Goal: Communication & Community: Answer question/provide support

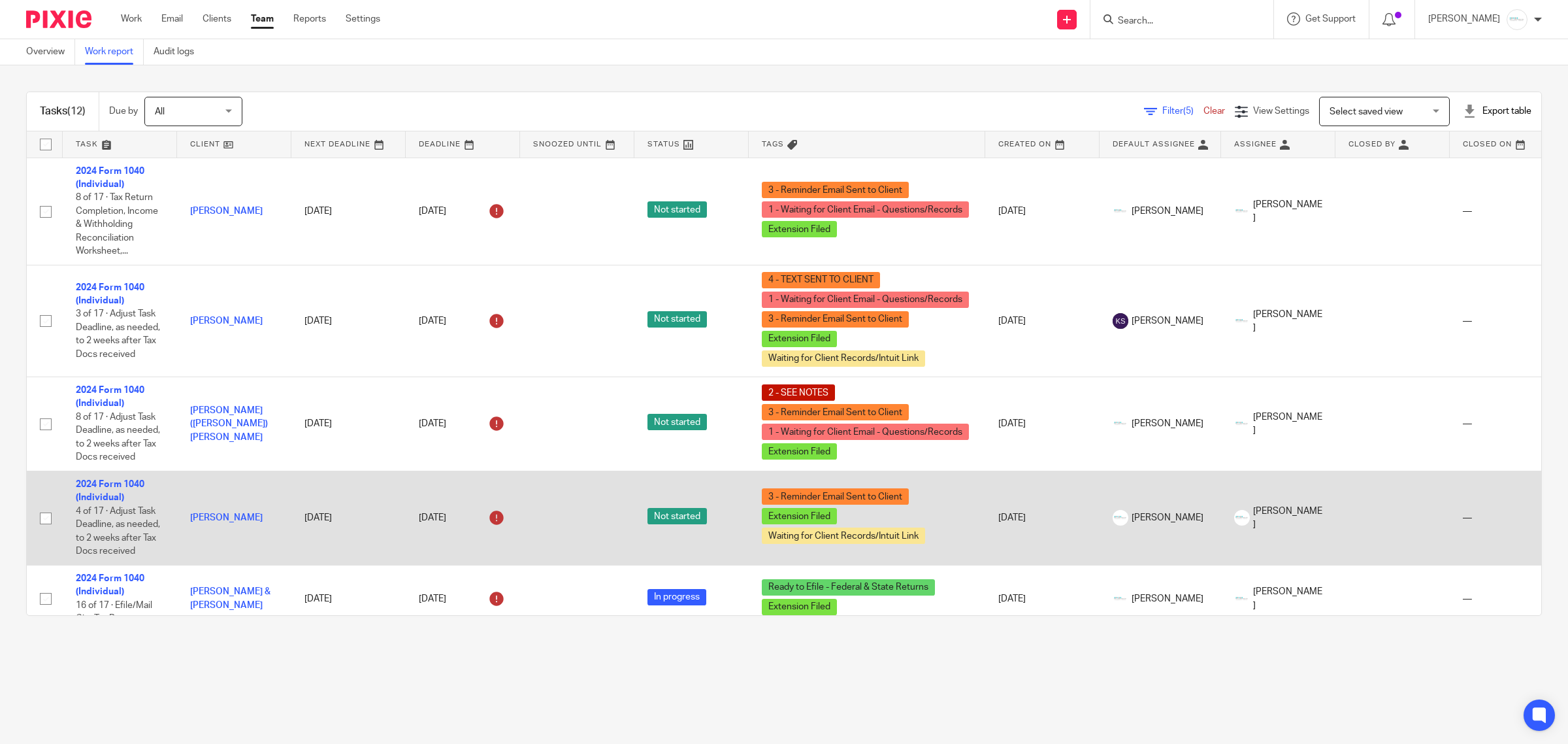
scroll to position [164, 0]
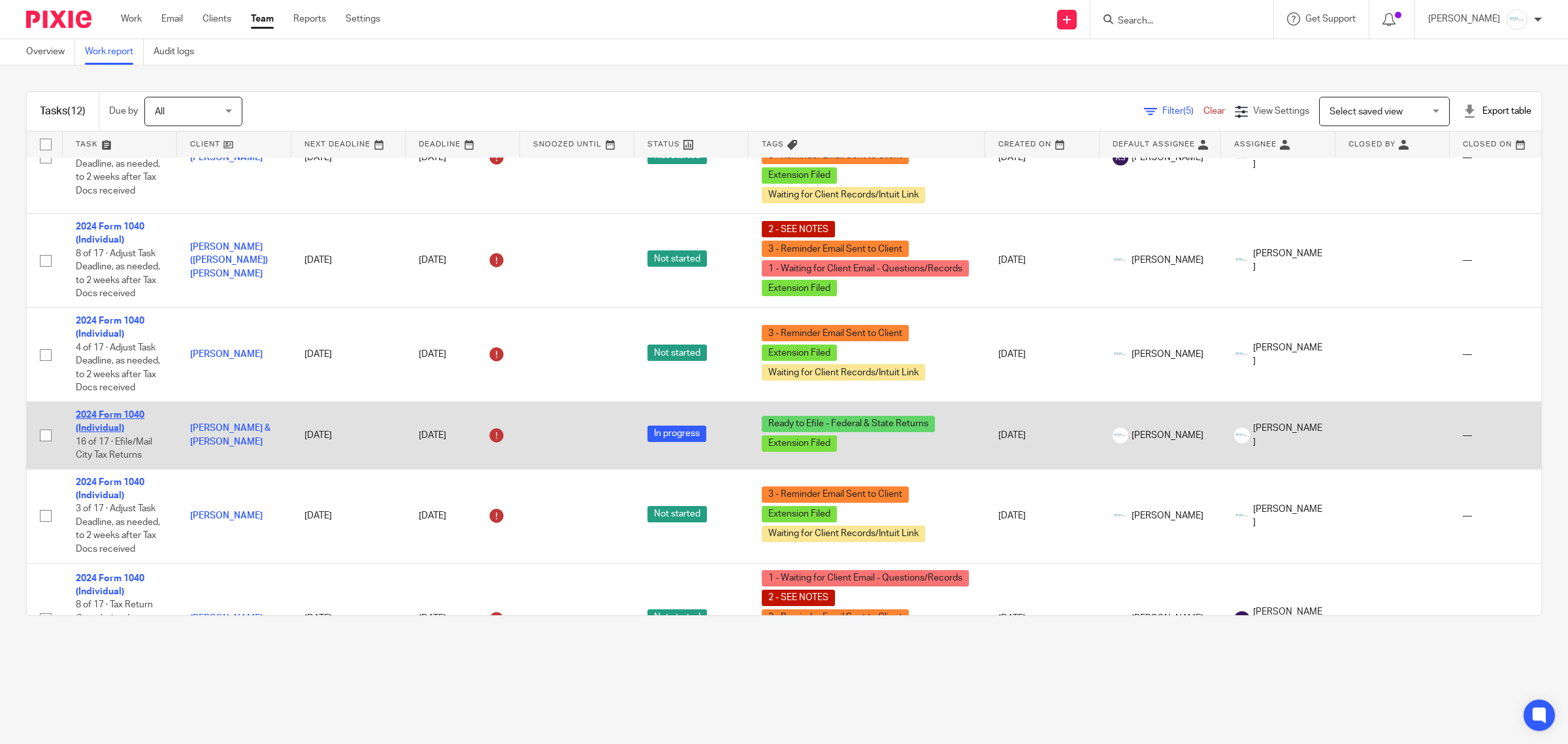
click at [109, 417] on link "2024 Form 1040 (Individual)" at bounding box center [110, 421] width 69 height 22
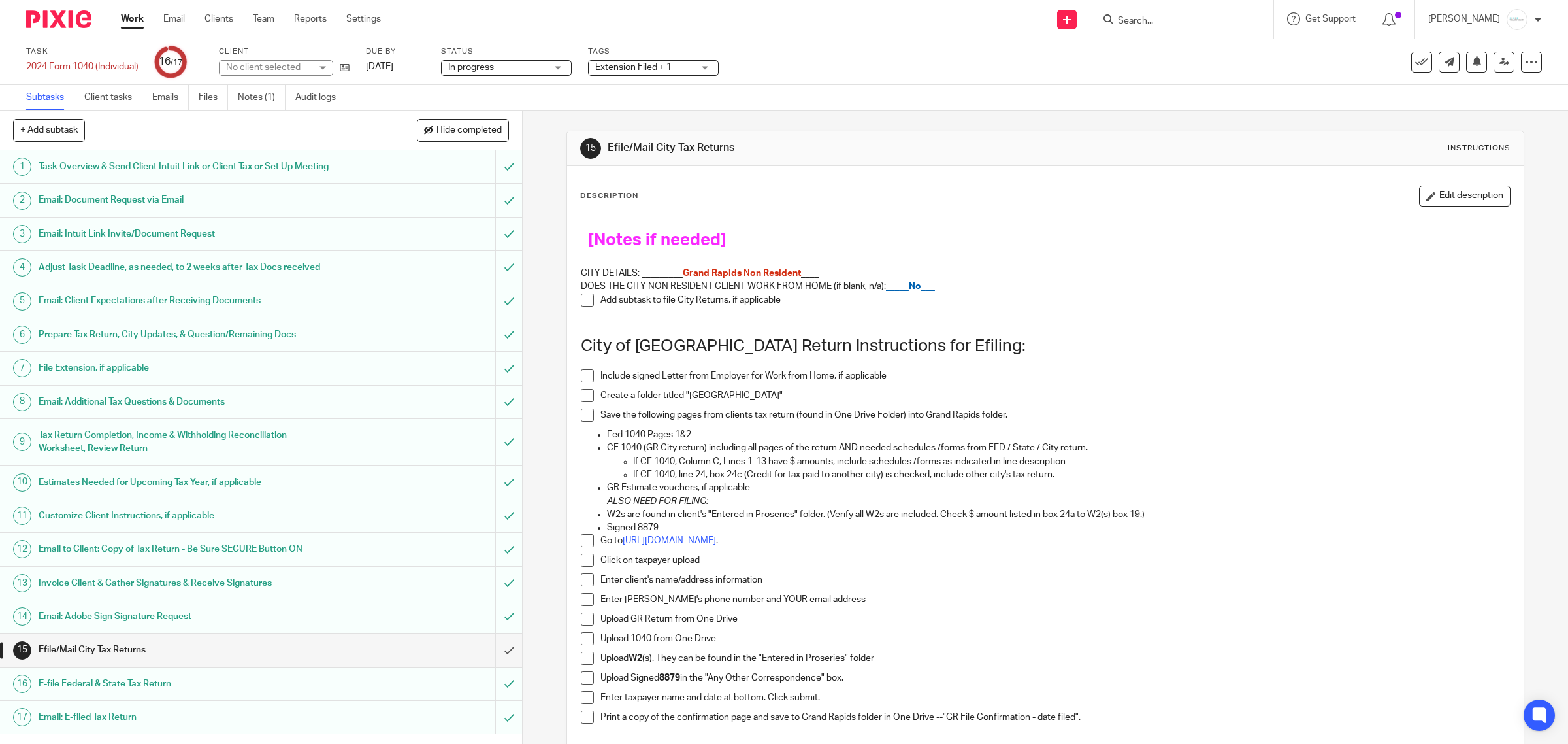
scroll to position [20, 0]
click at [256, 99] on link "Notes (1)" at bounding box center [261, 98] width 48 height 26
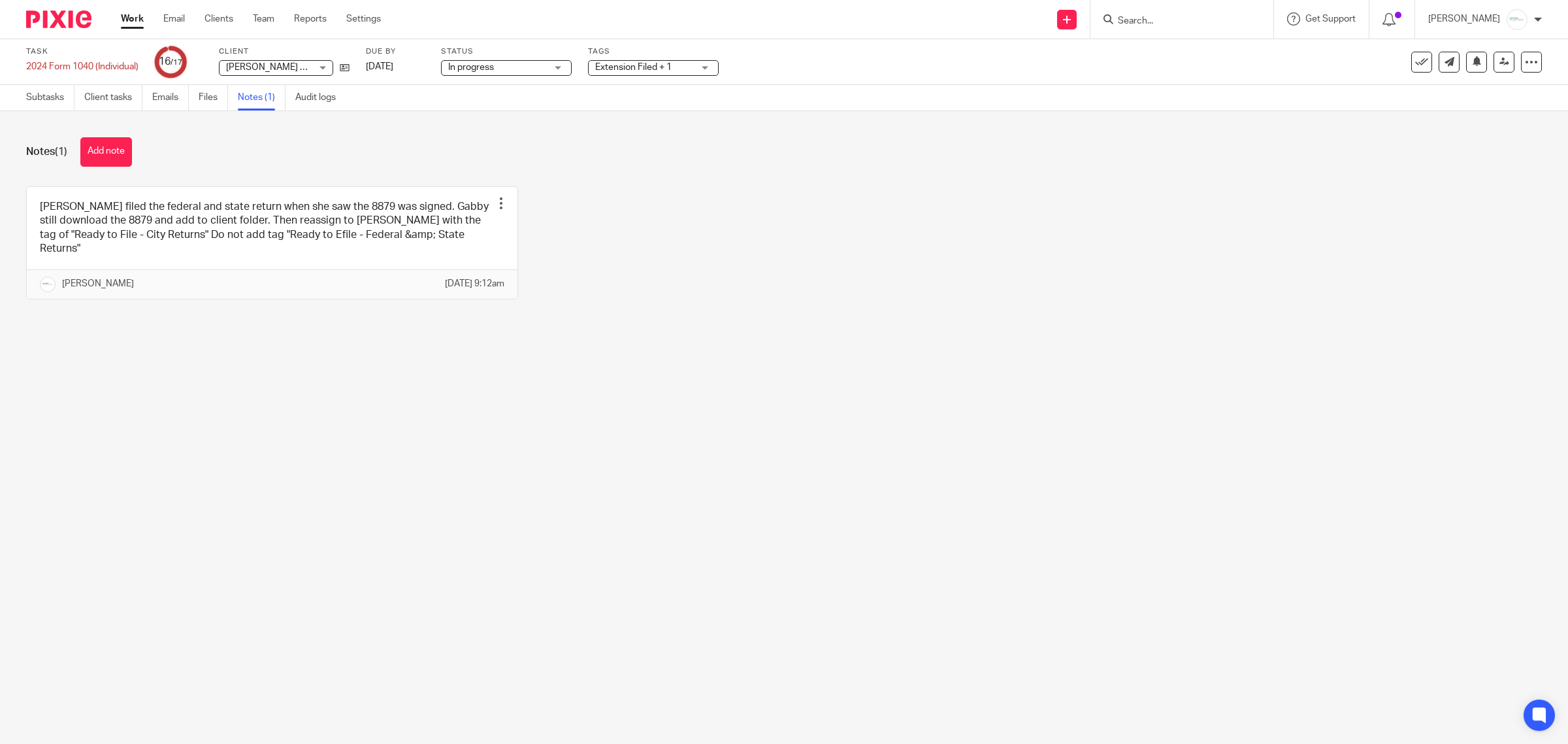
click at [701, 64] on div "Extension Filed + 1" at bounding box center [653, 68] width 130 height 16
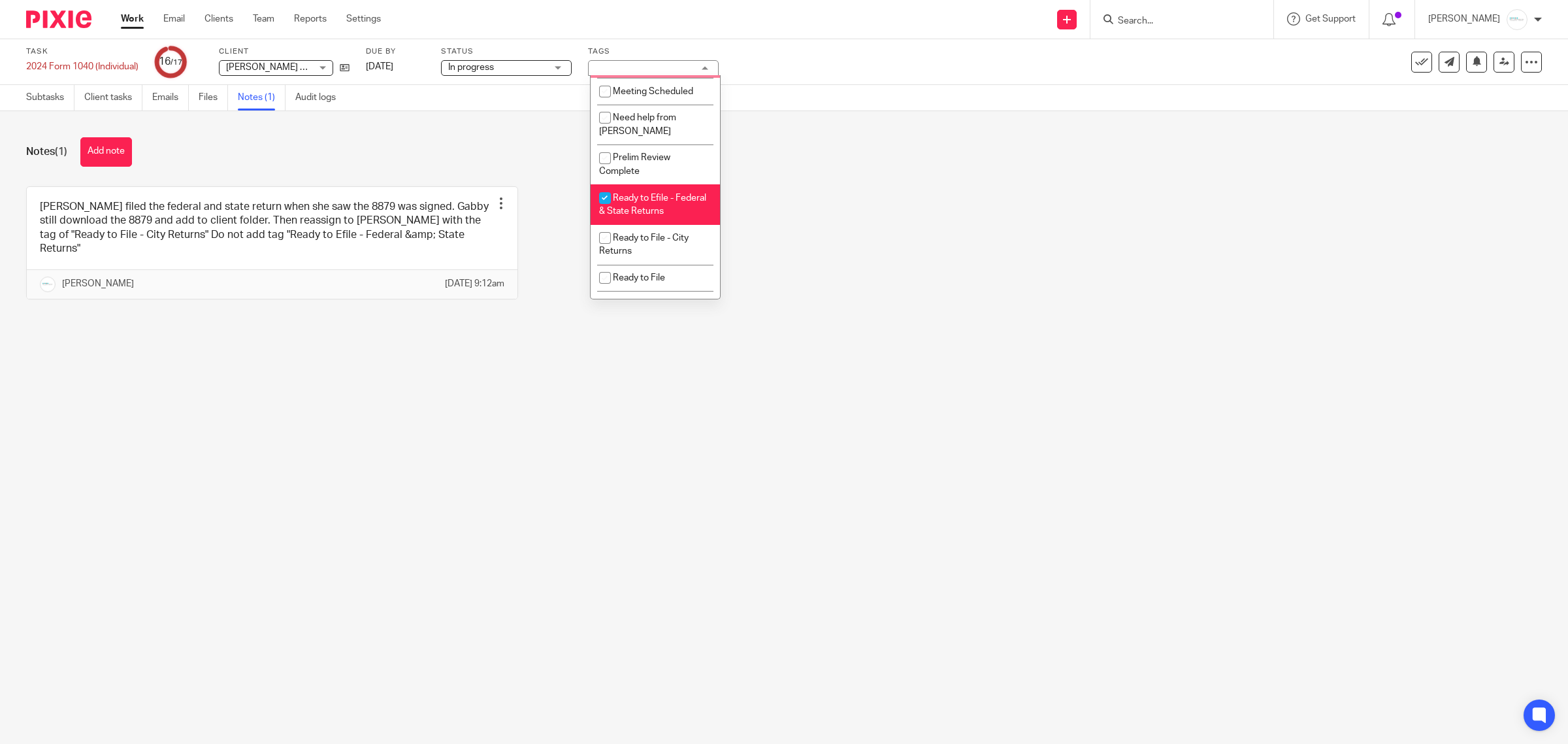
scroll to position [572, 0]
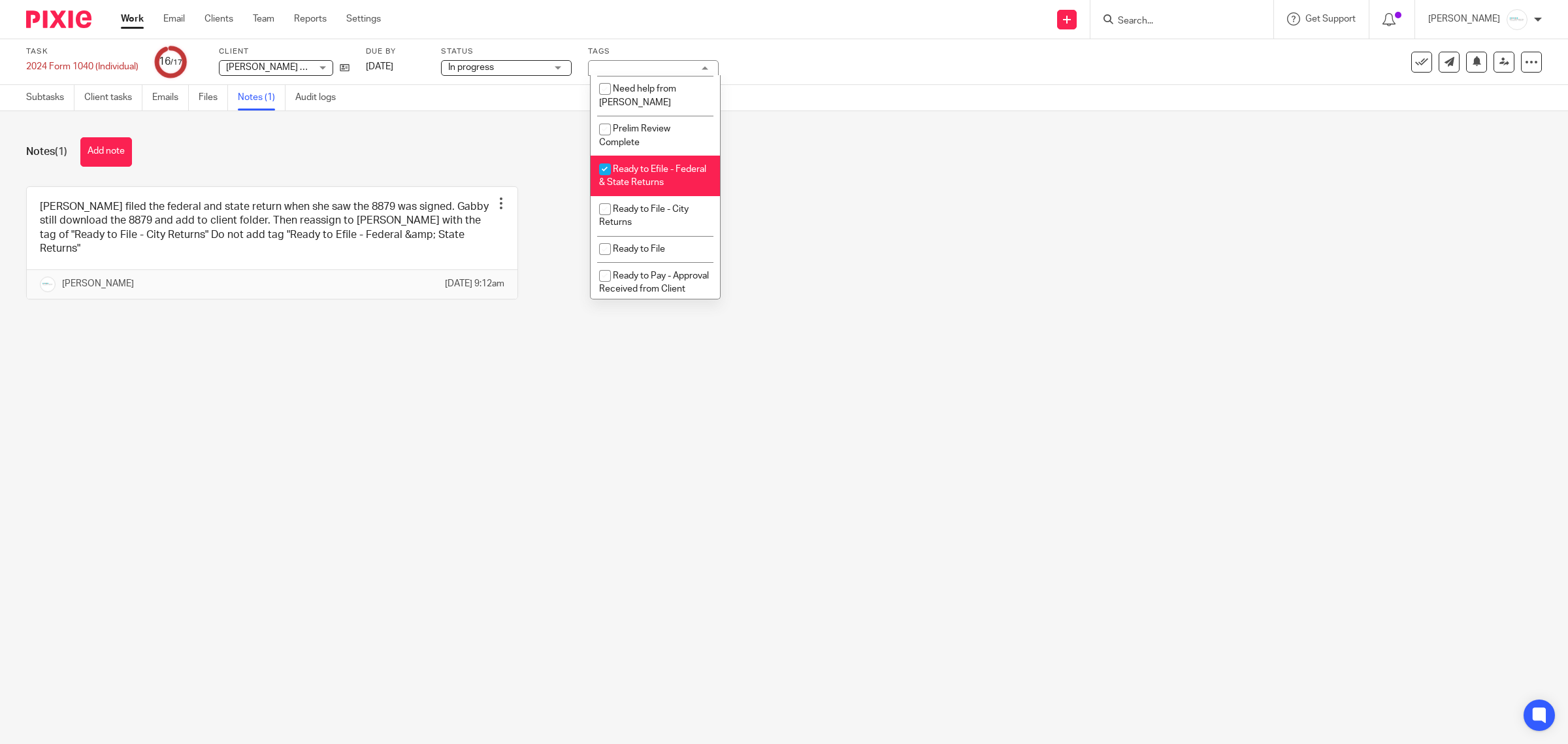
click at [631, 196] on li "Ready to Efile - Federal & State Returns" at bounding box center [655, 175] width 130 height 40
checkbox input "false"
click at [637, 228] on span "Ready to File - City Returns" at bounding box center [644, 216] width 90 height 23
checkbox input "true"
click at [1108, 347] on main "Task 2024 Form 1040 (Individual) Save 2024 Form 1040 (Individual) 16 /17 Client…" at bounding box center [784, 372] width 1568 height 744
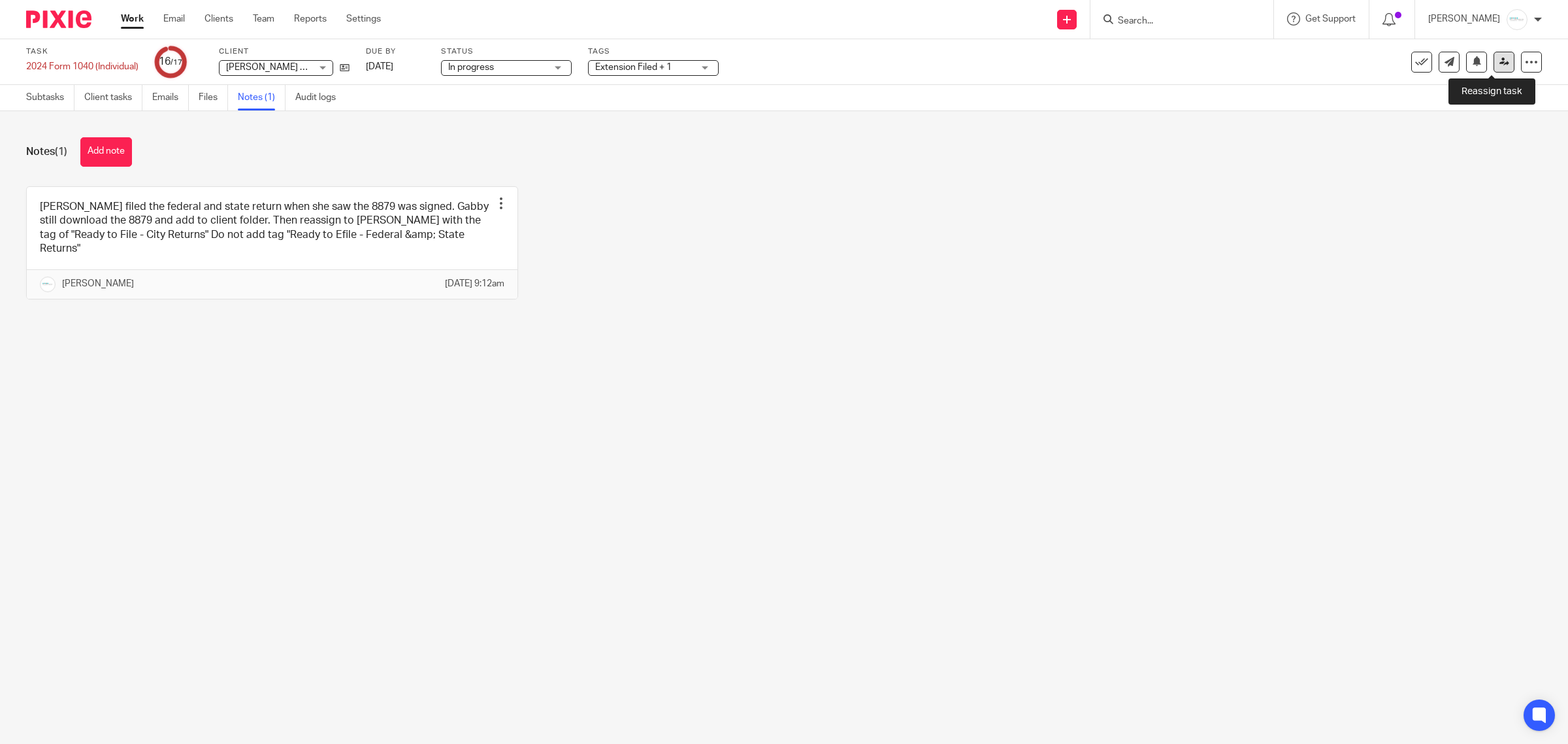
click at [1499, 62] on icon at bounding box center [1504, 62] width 10 height 10
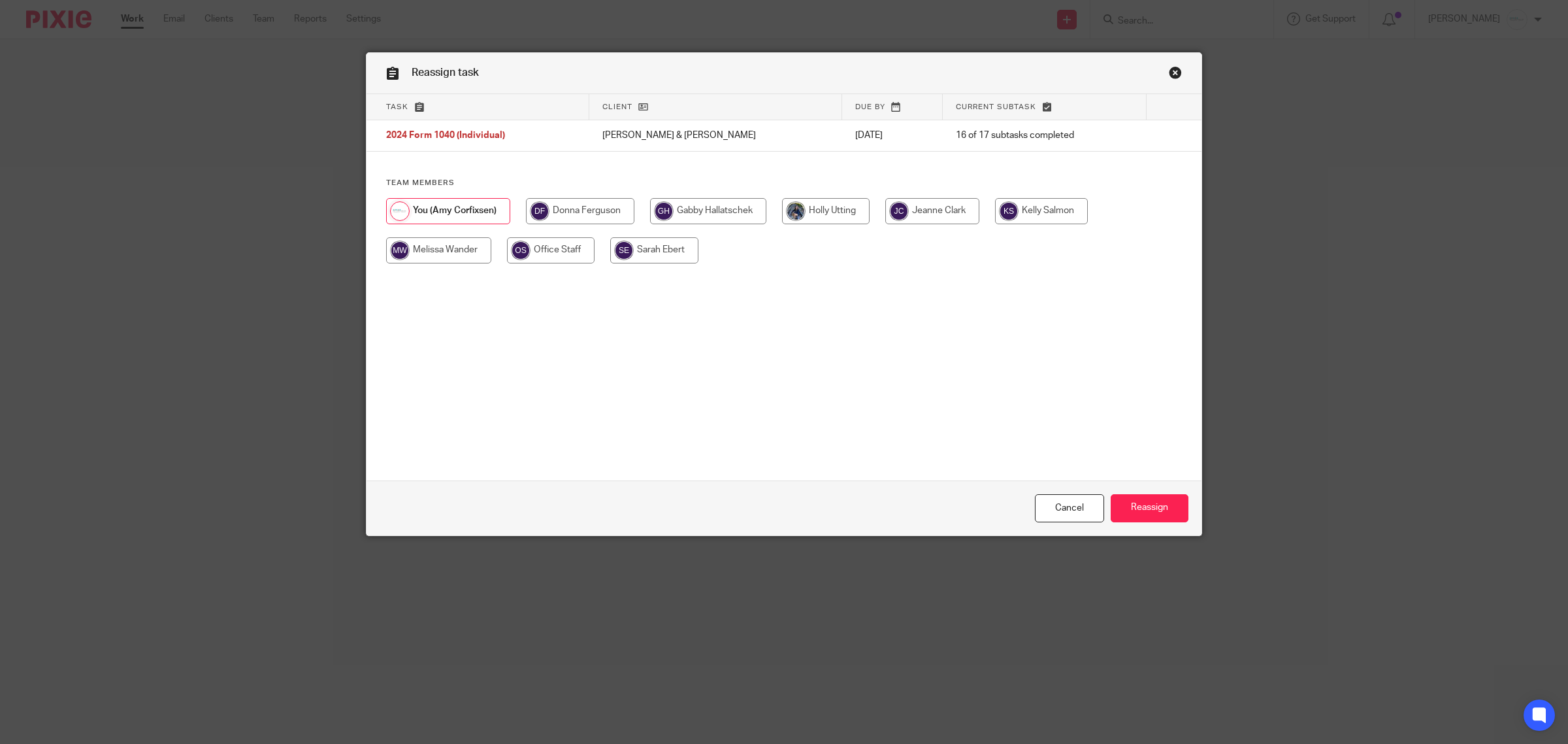
click at [407, 243] on input "radio" at bounding box center [439, 250] width 105 height 26
radio input "true"
click at [1146, 499] on input "Reassign" at bounding box center [1150, 508] width 78 height 28
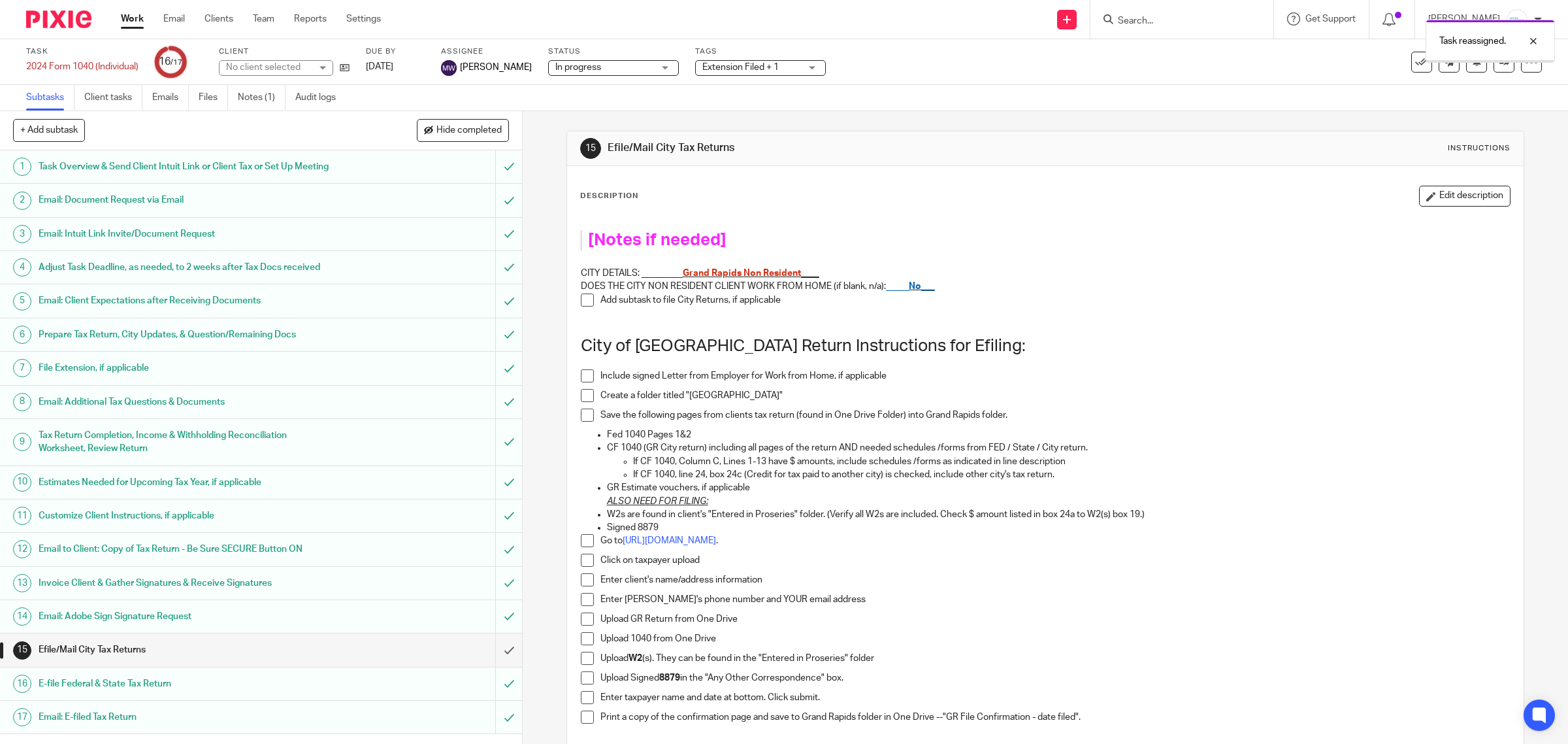
scroll to position [20, 0]
click at [258, 96] on link "Notes (1)" at bounding box center [261, 98] width 48 height 26
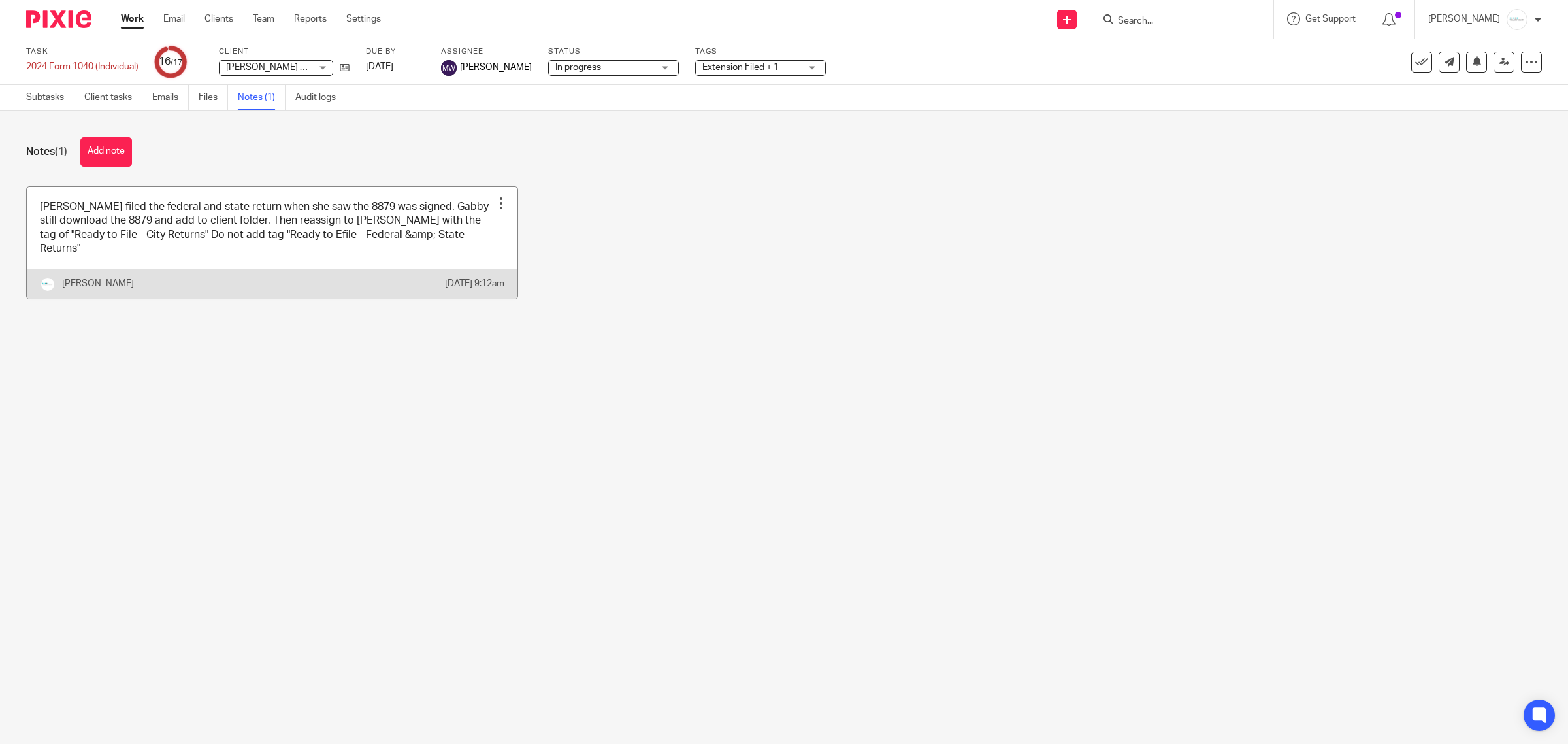
click at [494, 197] on div at bounding box center [500, 203] width 13 height 13
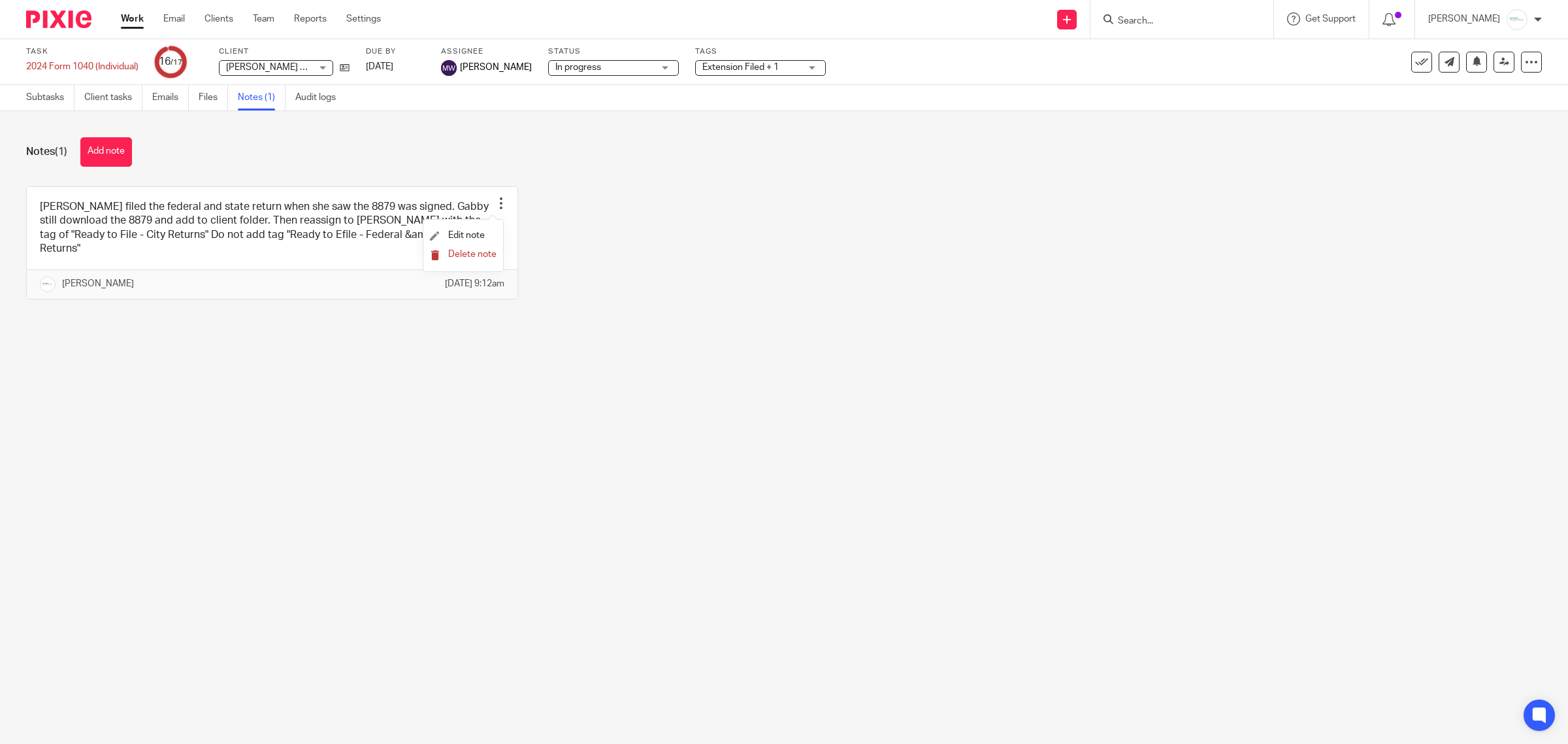
click at [467, 258] on span "Delete note" at bounding box center [472, 254] width 48 height 9
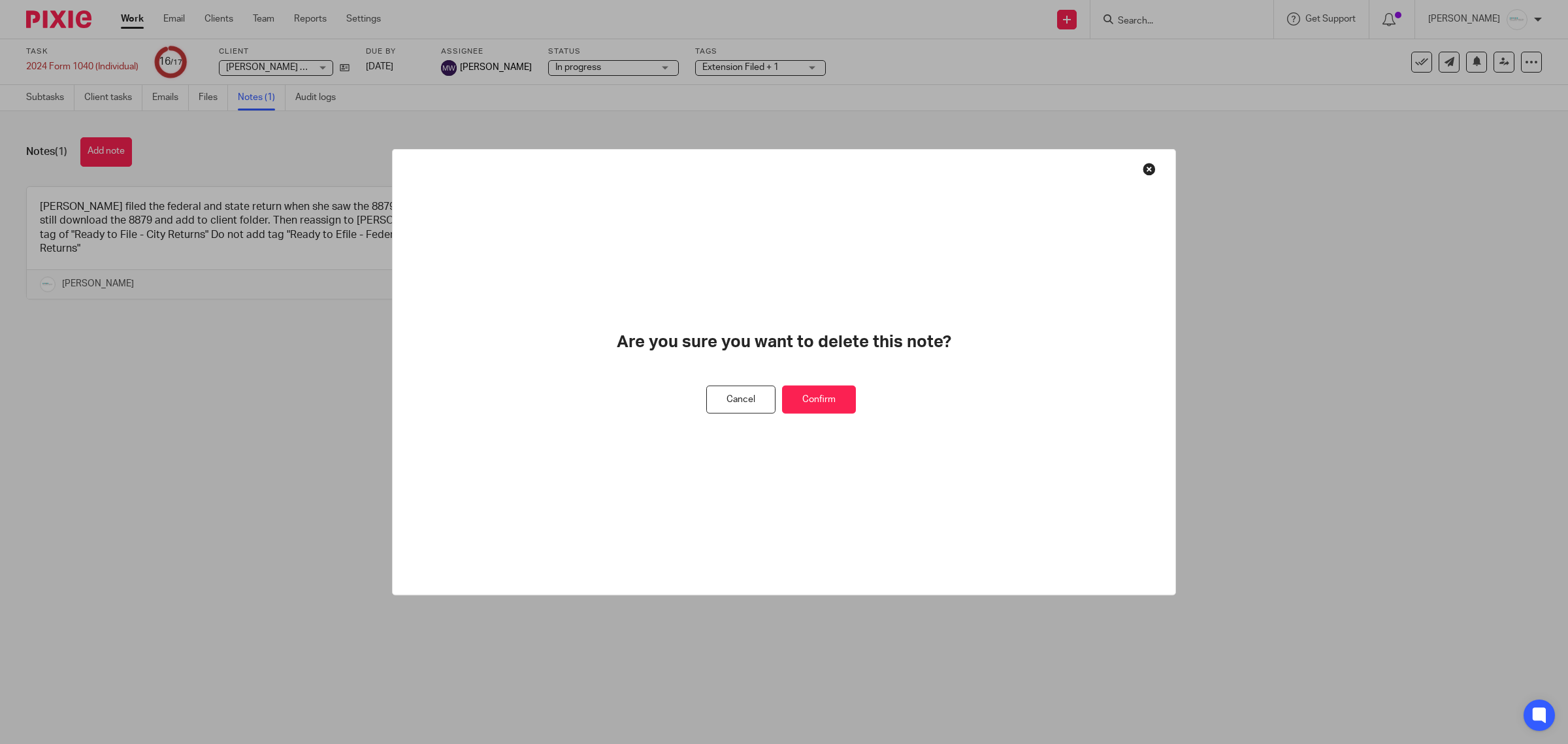
click at [837, 399] on button "Confirm" at bounding box center [819, 400] width 74 height 28
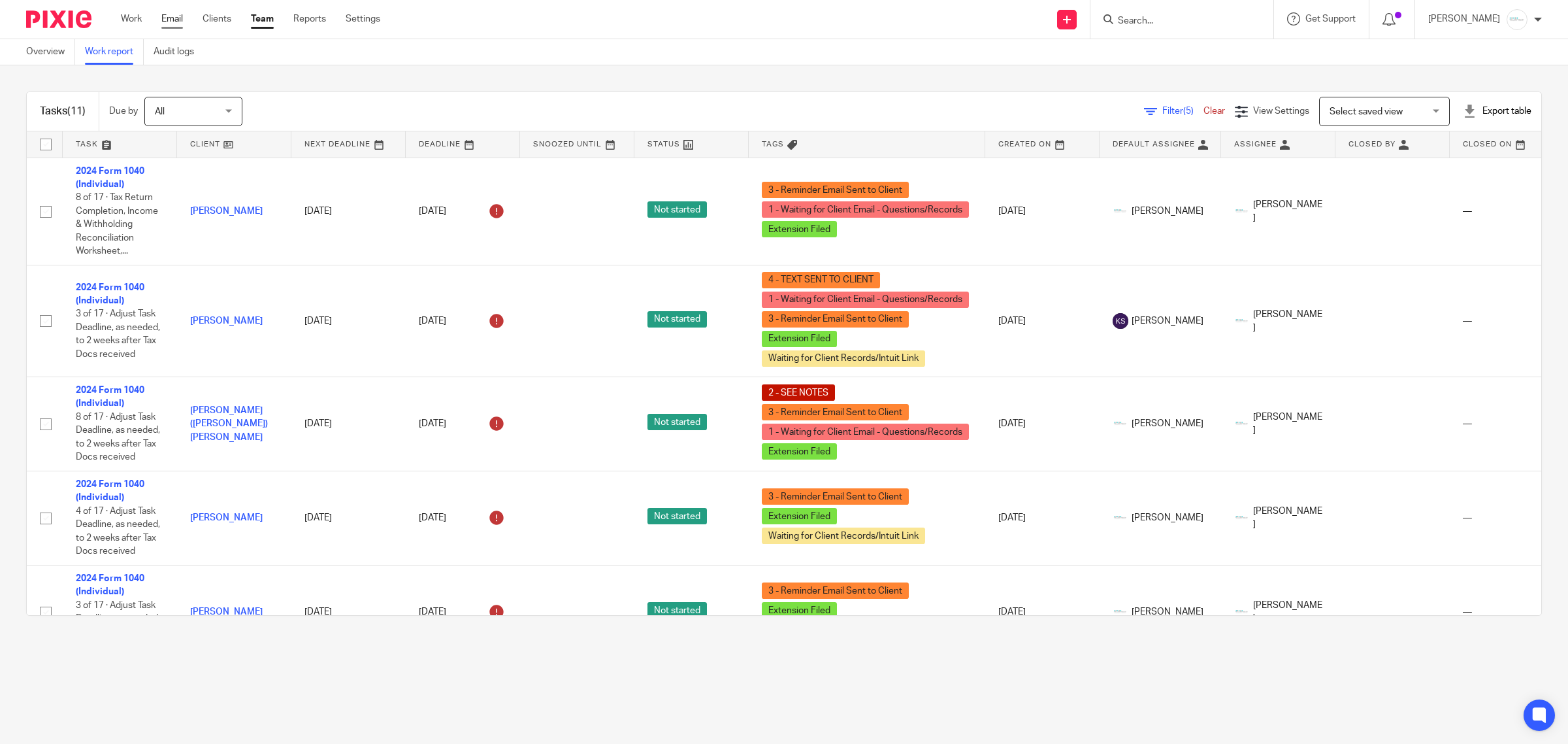
click at [175, 24] on link "Email" at bounding box center [172, 18] width 22 height 13
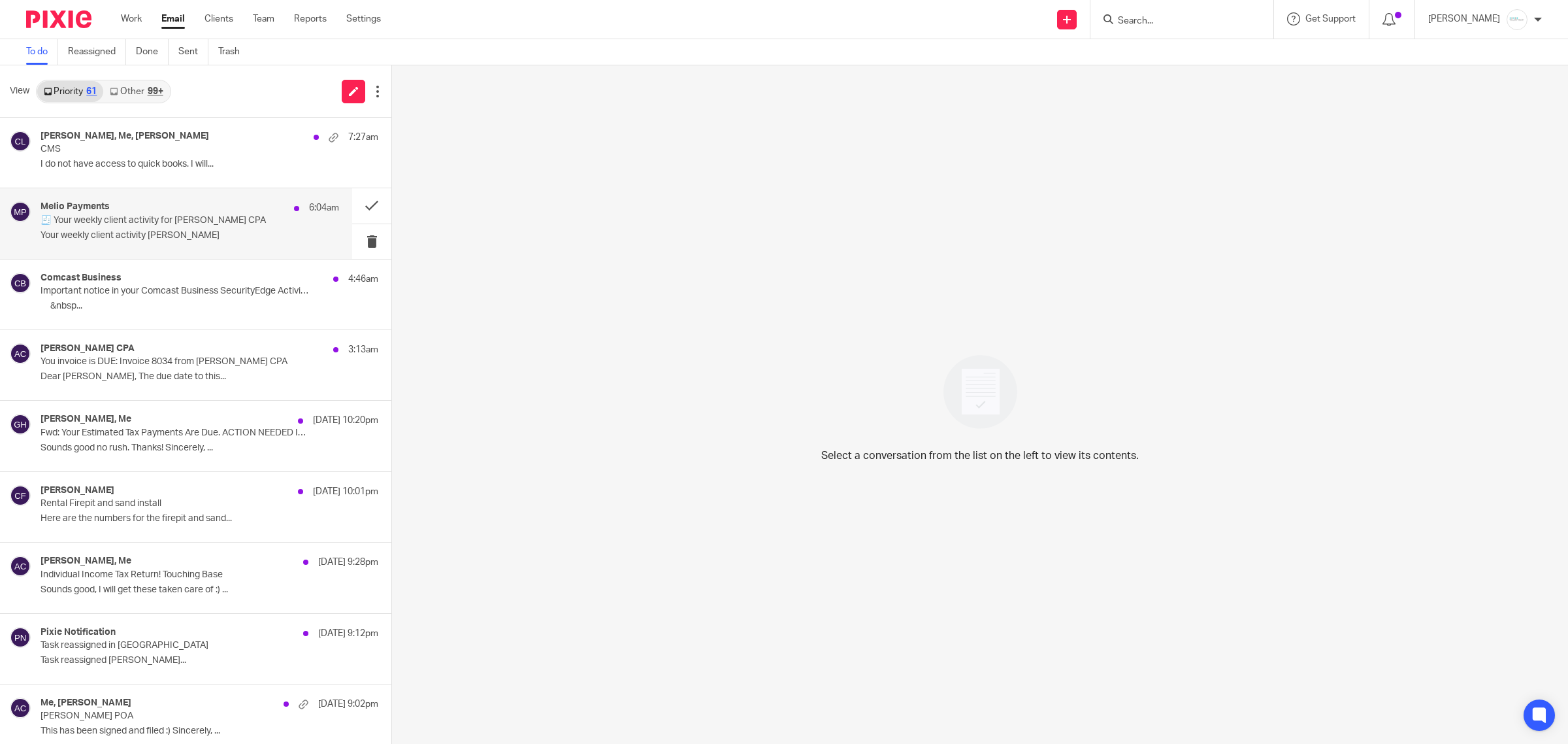
click at [185, 222] on p "🧾 Your weekly client activity for Amy L Corfixsen CPA" at bounding box center [160, 221] width 239 height 11
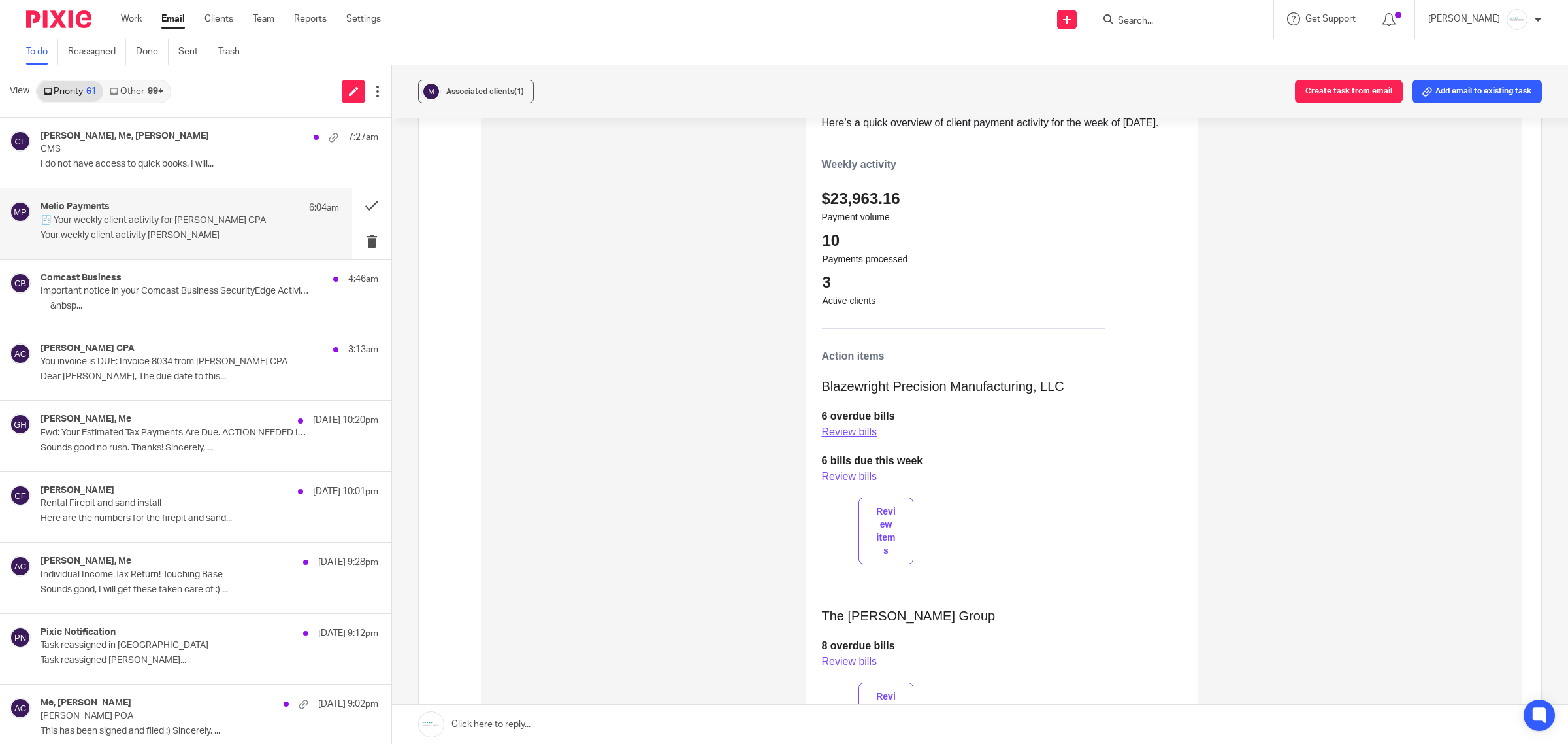
scroll to position [327, 0]
click at [354, 206] on button at bounding box center [372, 205] width 39 height 35
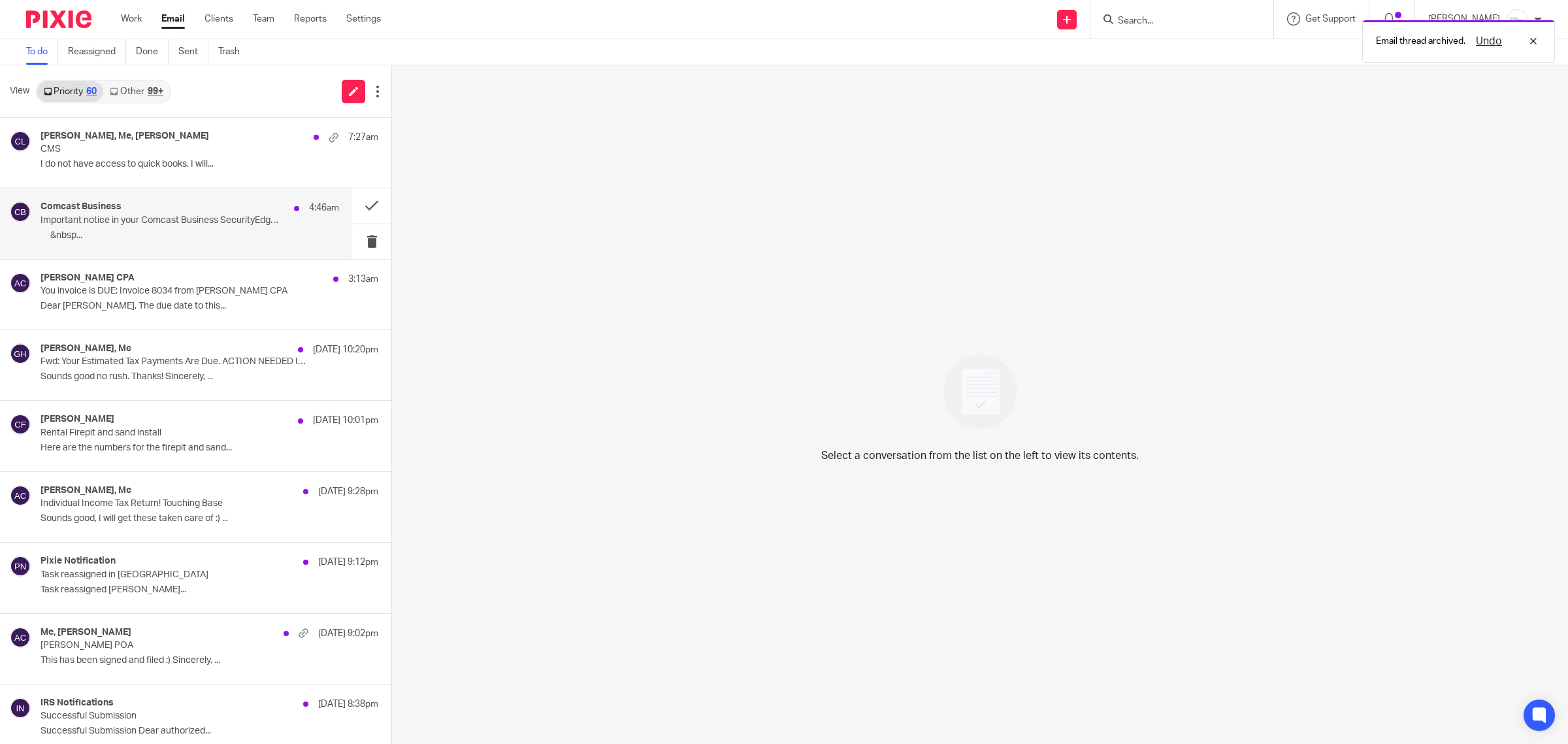
click at [48, 202] on h4 "Comcast Business" at bounding box center [81, 207] width 81 height 11
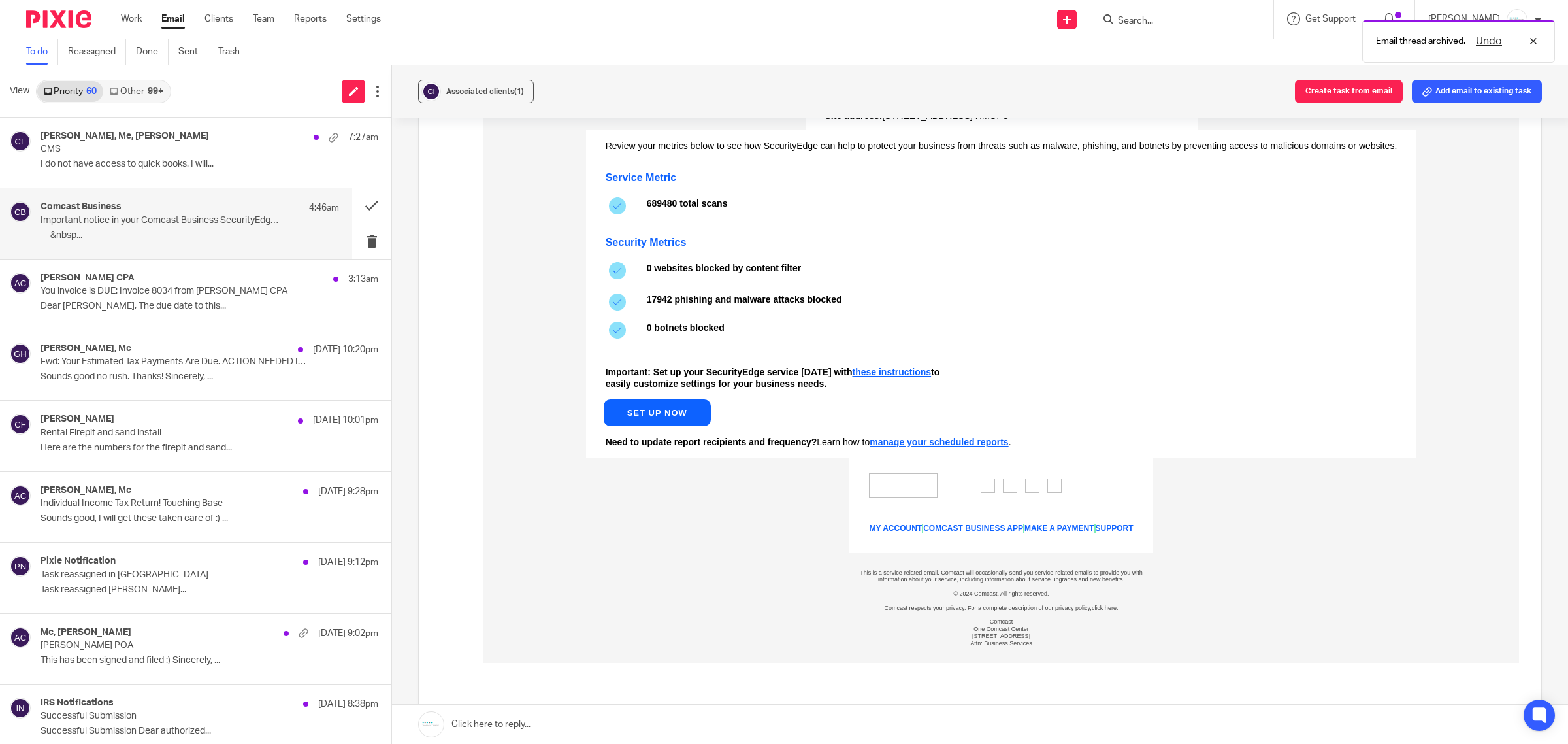
scroll to position [0, 0]
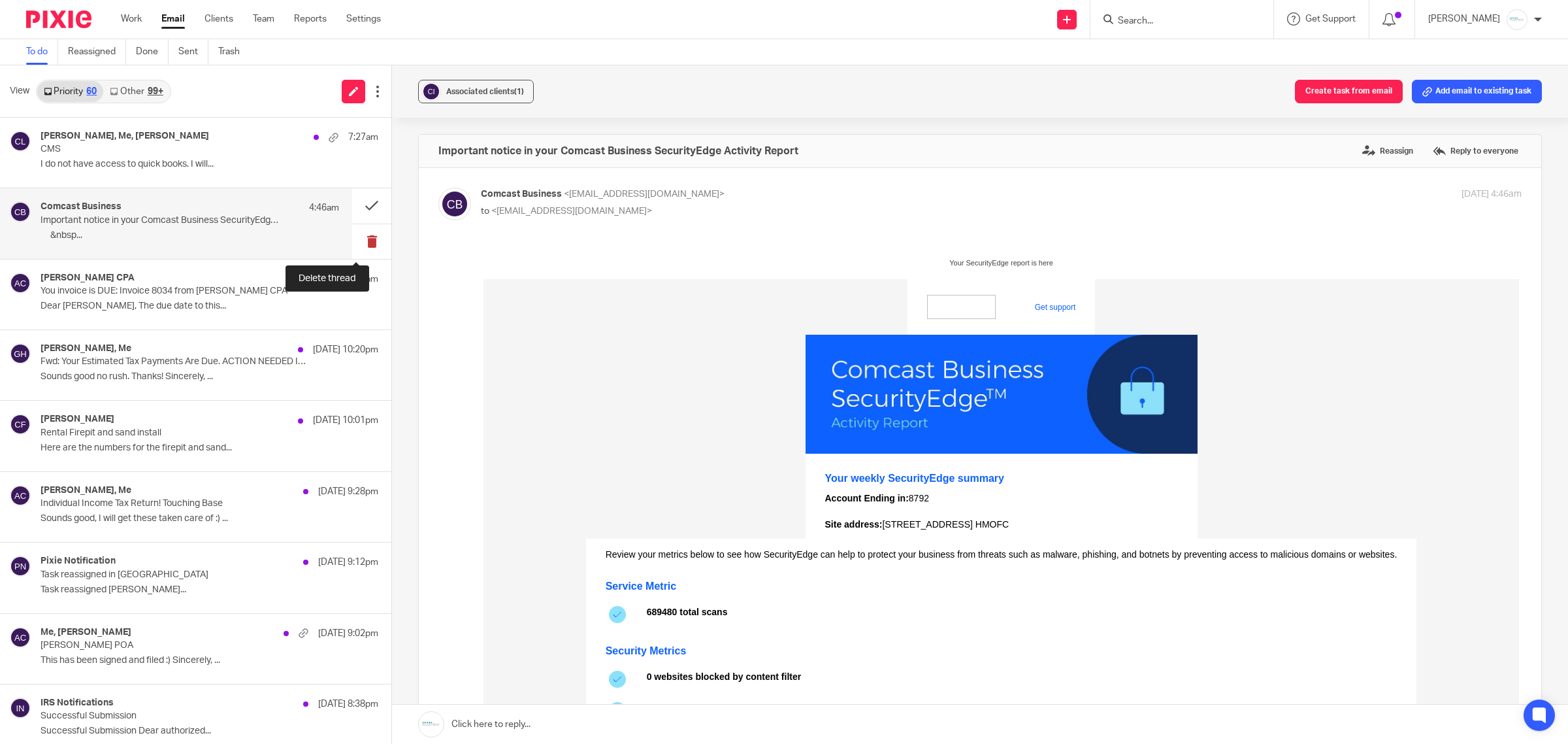
click at [352, 236] on button at bounding box center [372, 241] width 39 height 35
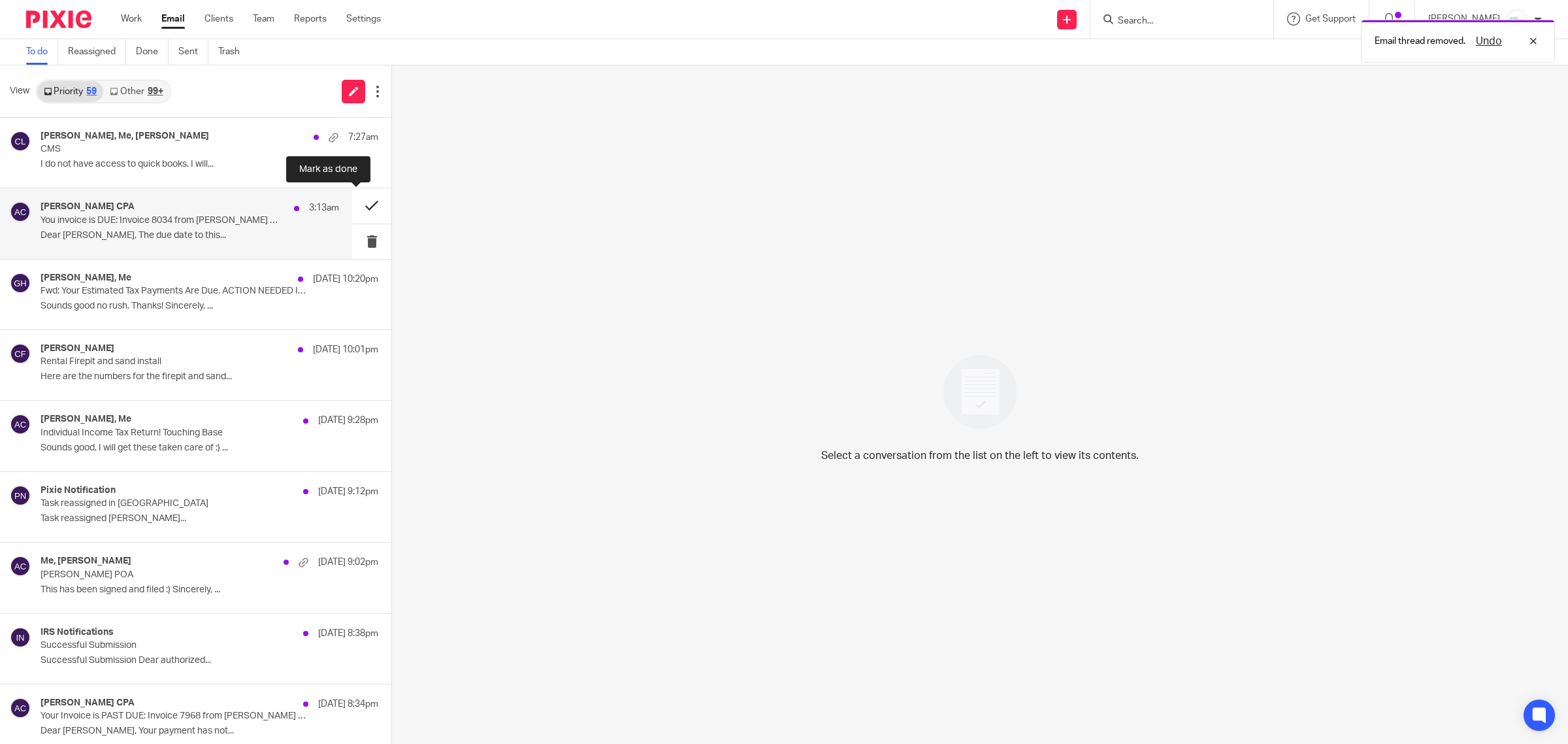
click at [352, 199] on button at bounding box center [372, 205] width 39 height 35
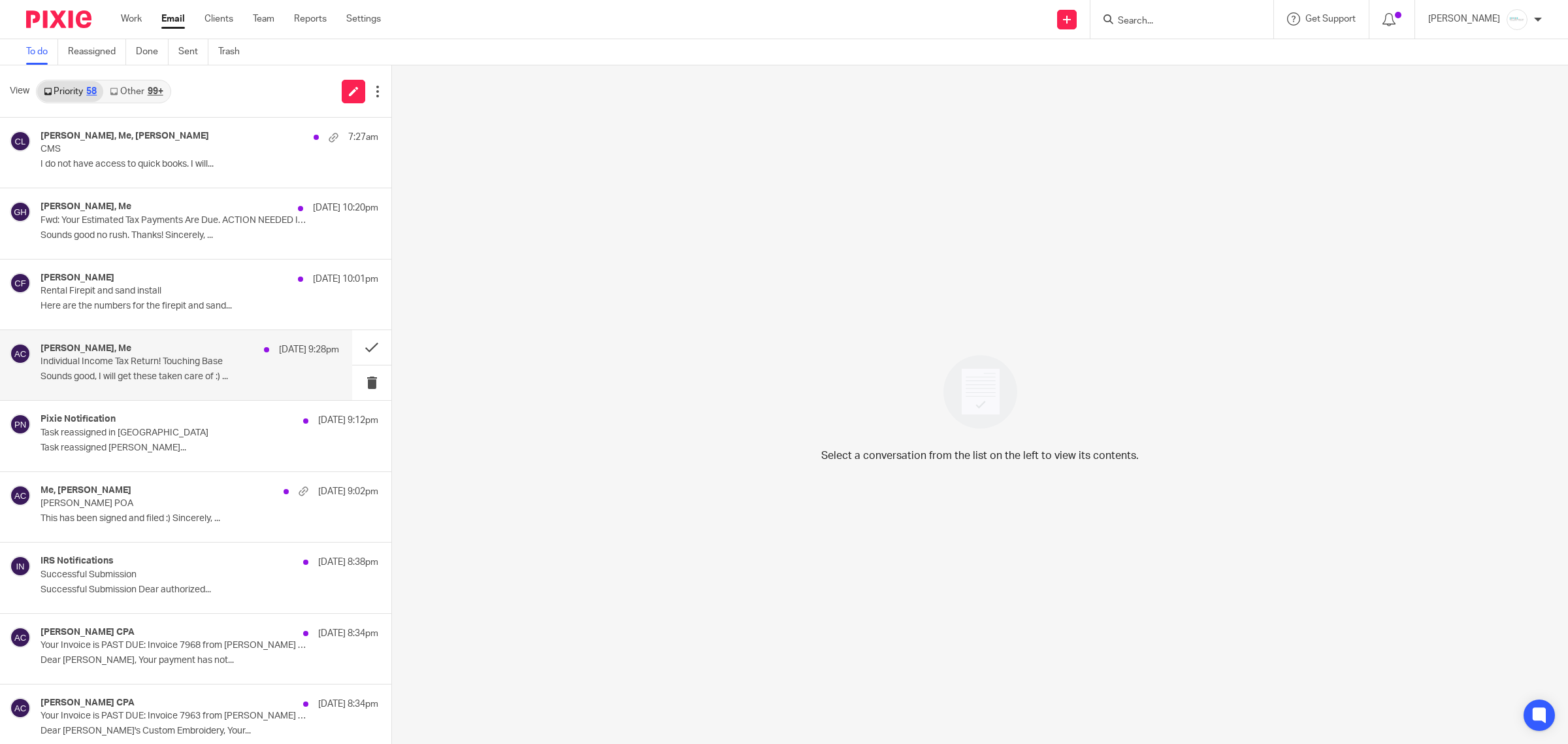
click at [206, 379] on p "Sounds good, I will get these taken care of :) ..." at bounding box center [190, 377] width 299 height 11
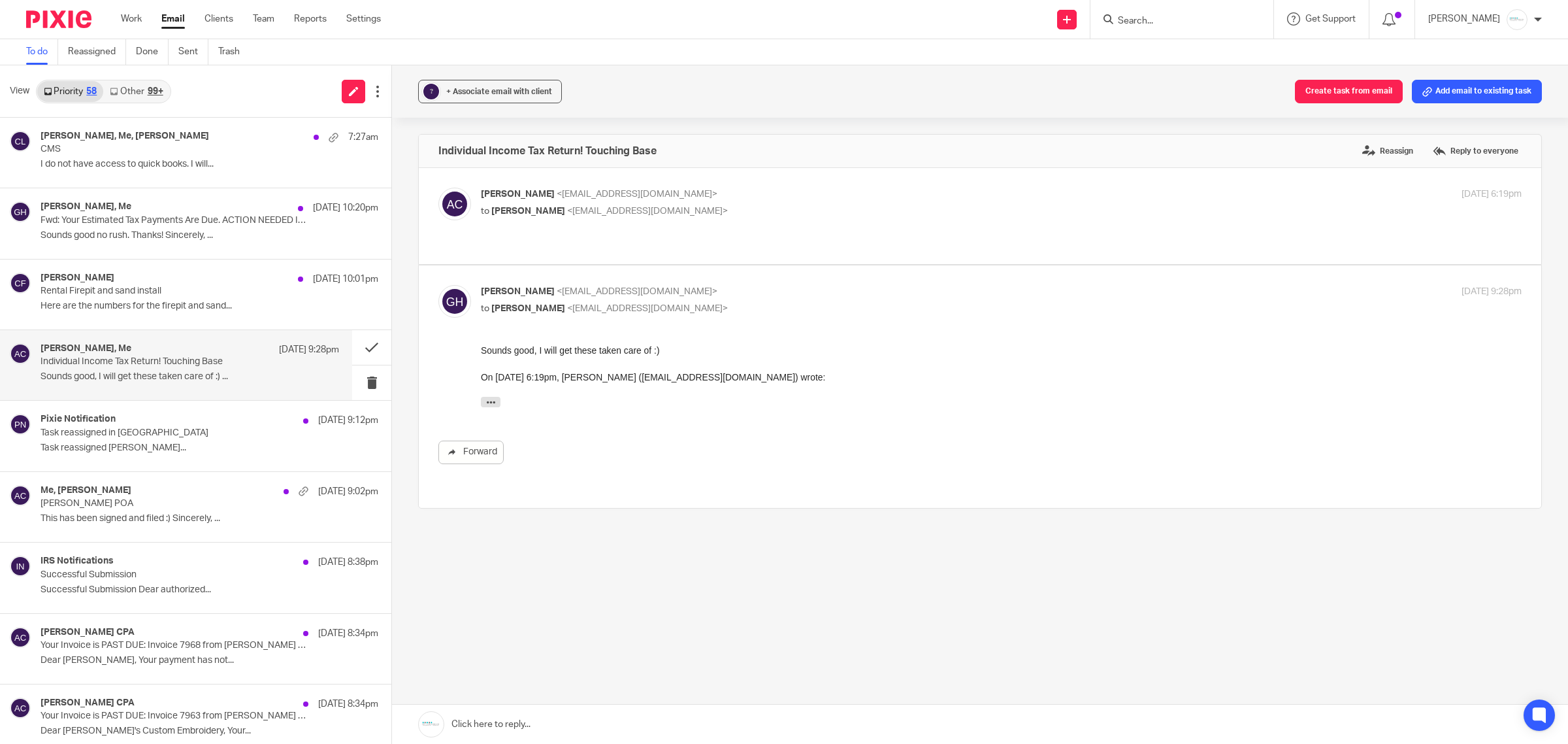
click at [618, 213] on span "<gabby@amylcpa.com>" at bounding box center [647, 211] width 161 height 9
checkbox input "true"
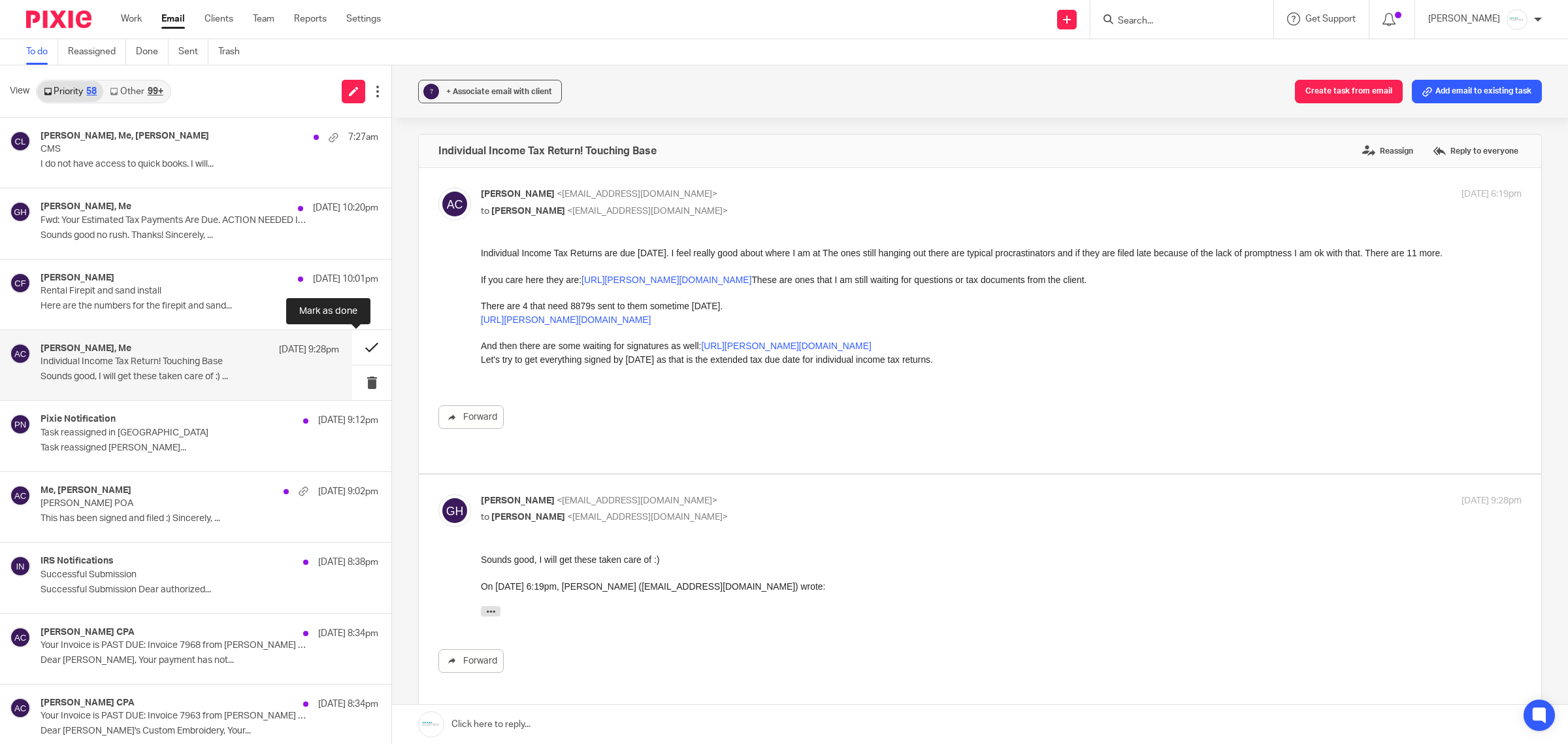
click at [353, 345] on button at bounding box center [372, 347] width 39 height 35
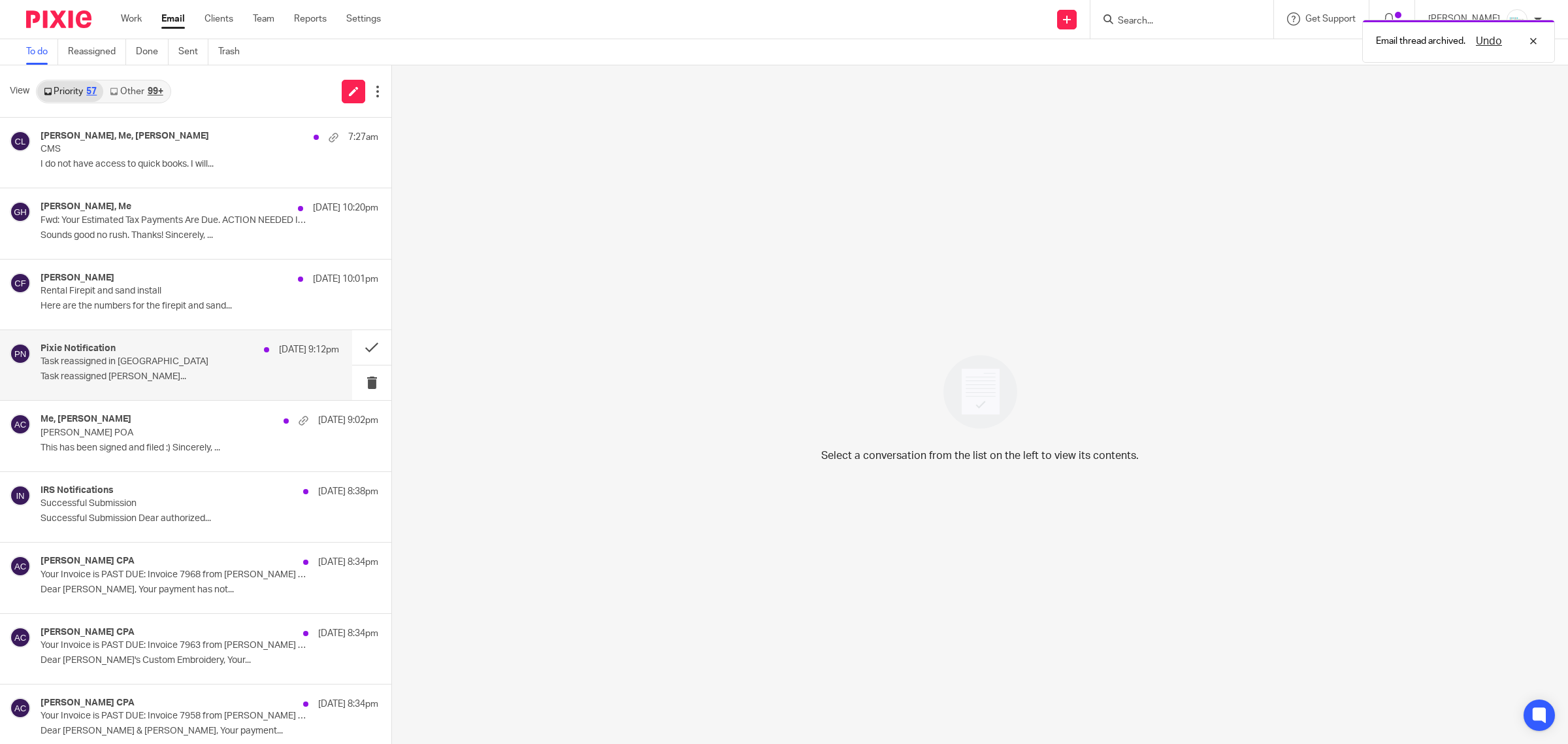
click at [101, 355] on h4 "Pixie Notification" at bounding box center [78, 349] width 75 height 11
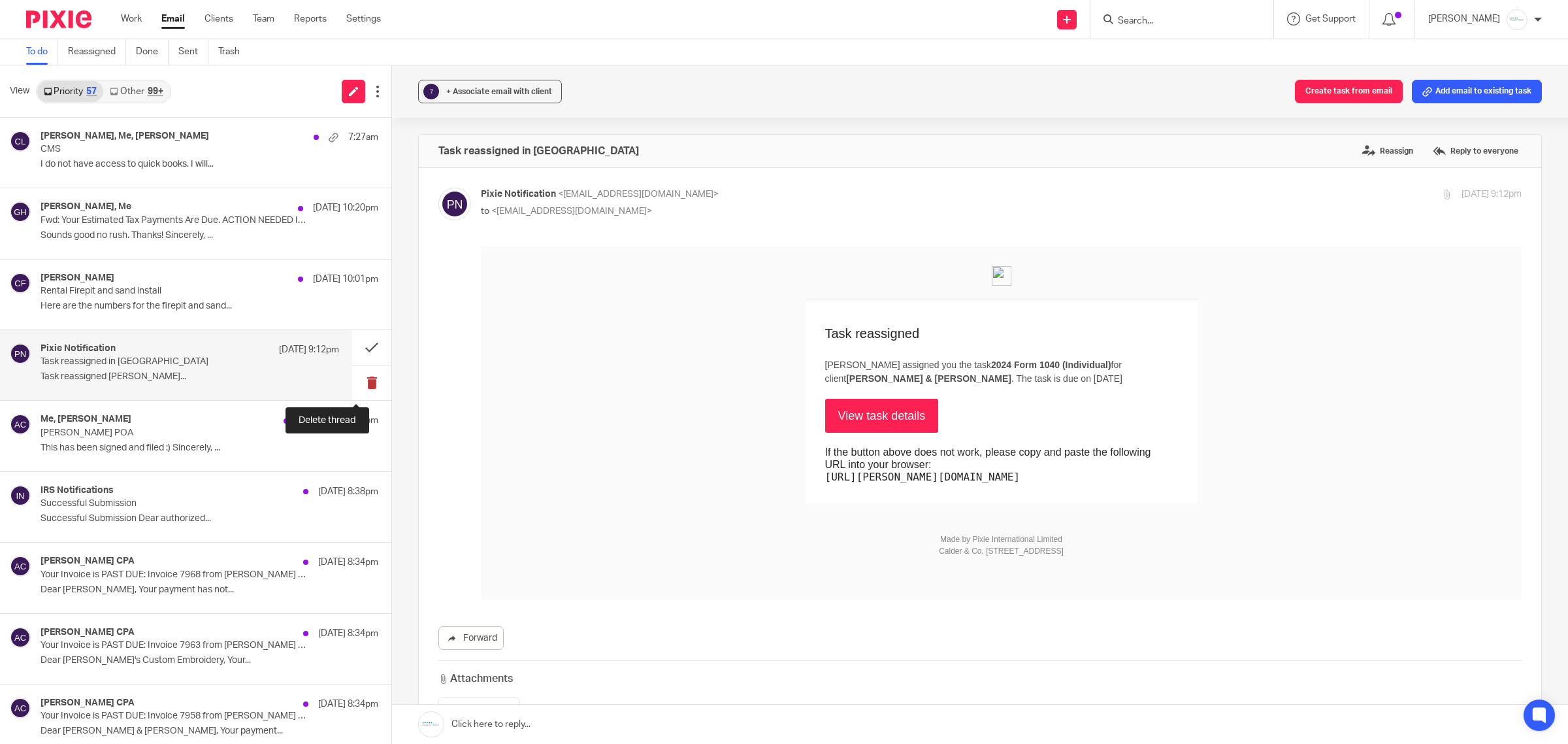
click at [352, 377] on button at bounding box center [372, 383] width 39 height 35
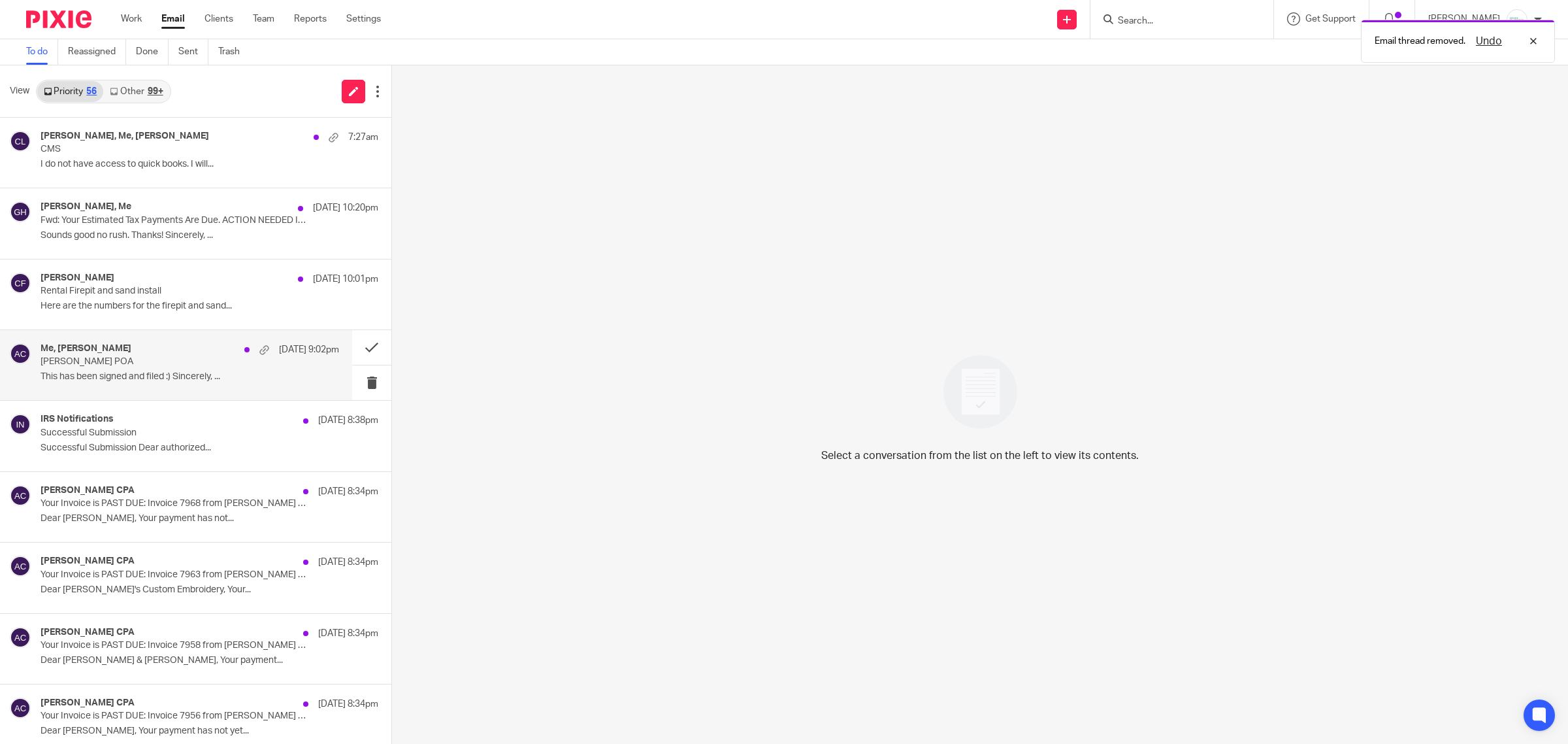
click at [128, 358] on p "Molly Remenap POA" at bounding box center [160, 361] width 239 height 11
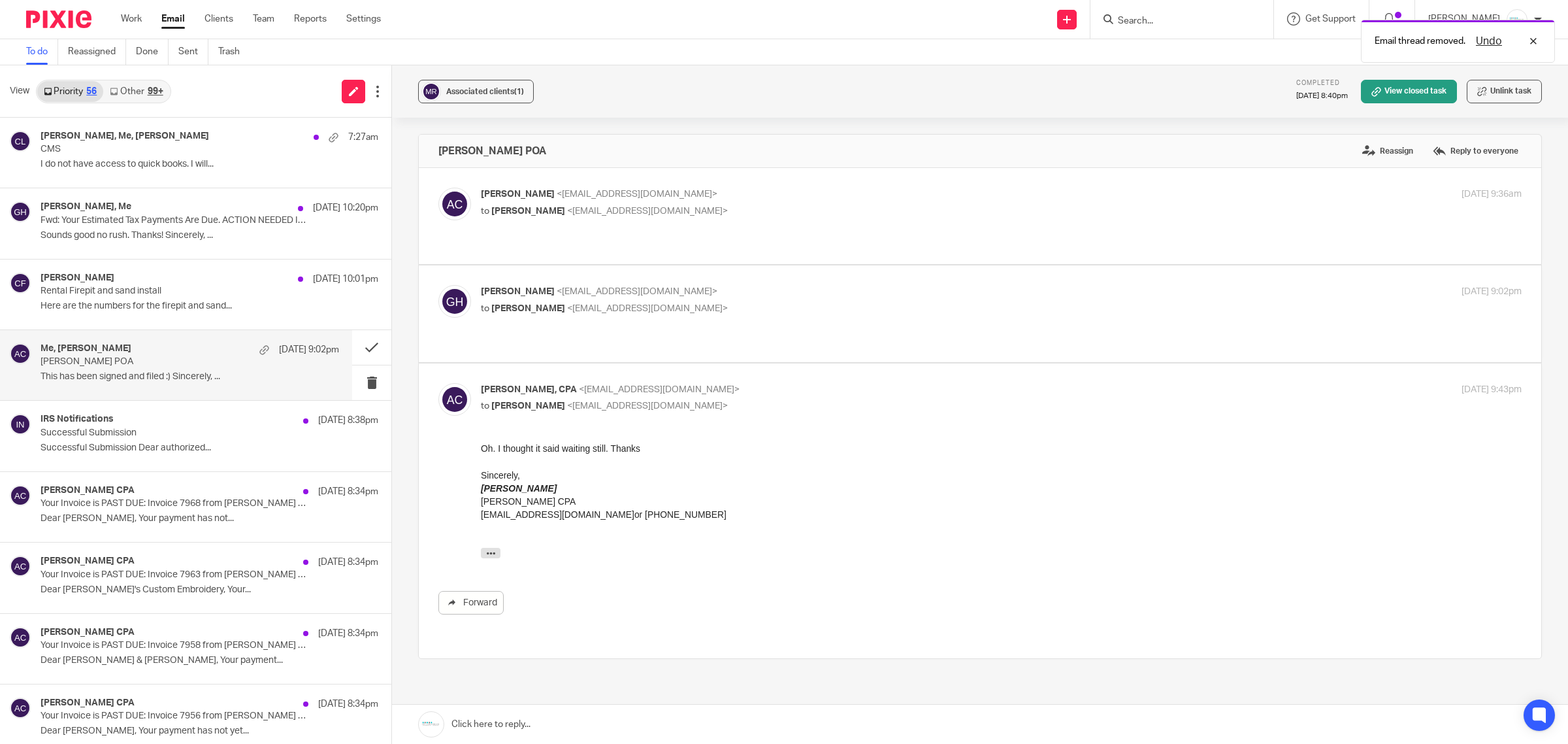
click at [1197, 22] on div "Email thread removed. Undo" at bounding box center [1169, 37] width 771 height 50
click at [1203, 16] on input "Search" at bounding box center [1175, 21] width 117 height 12
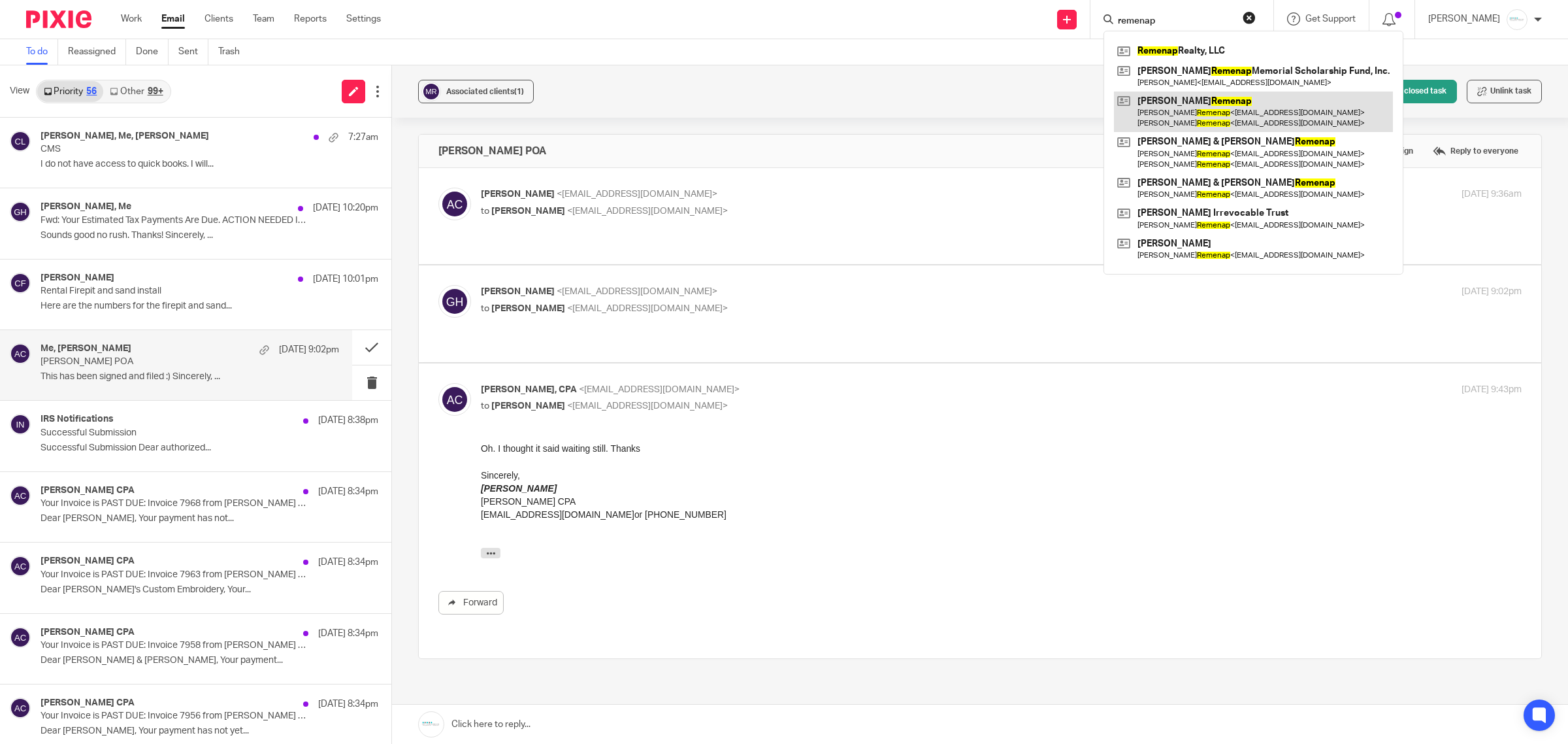
type input "remenap"
click at [1219, 113] on link at bounding box center [1254, 112] width 279 height 41
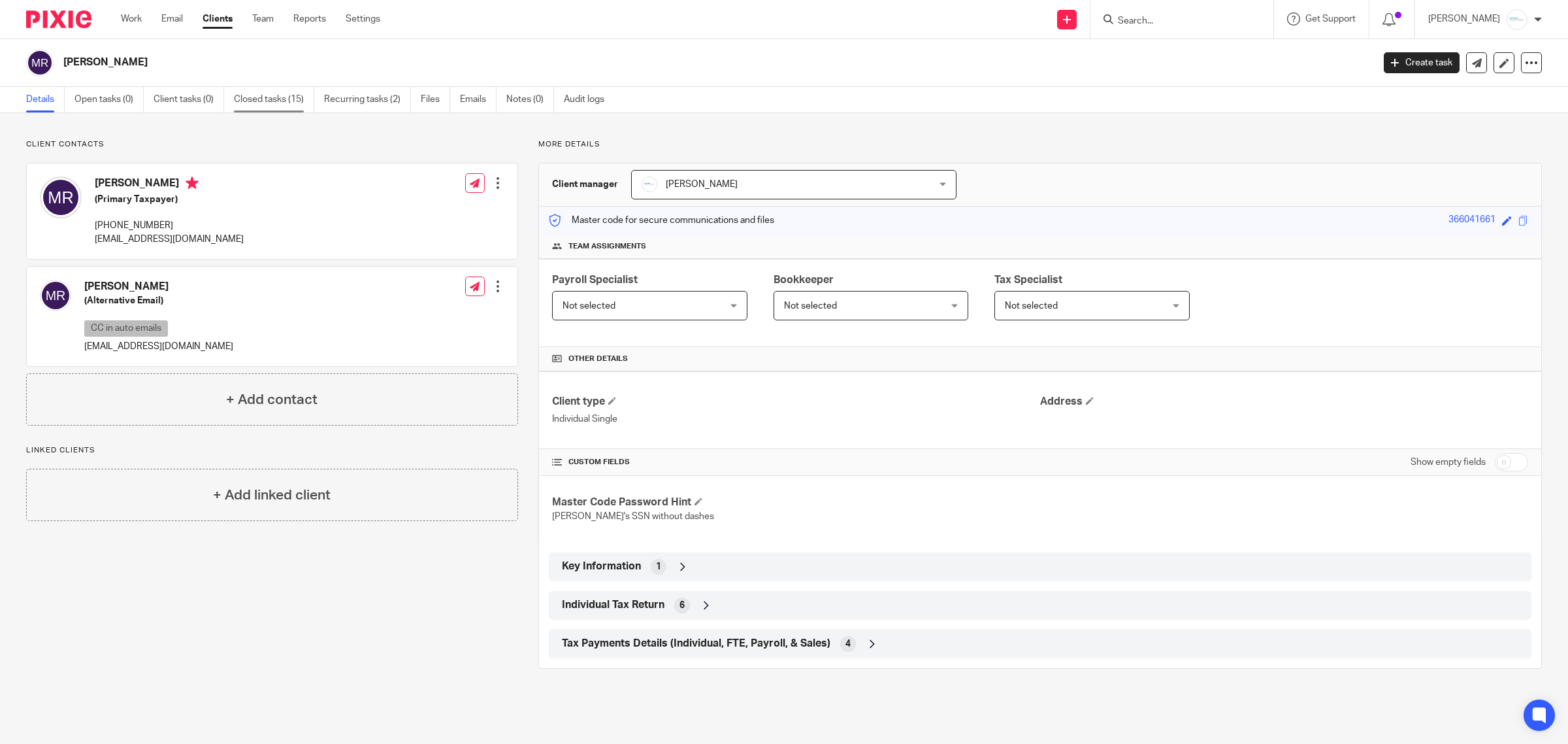
click at [282, 99] on link "Closed tasks (15)" at bounding box center [274, 100] width 80 height 26
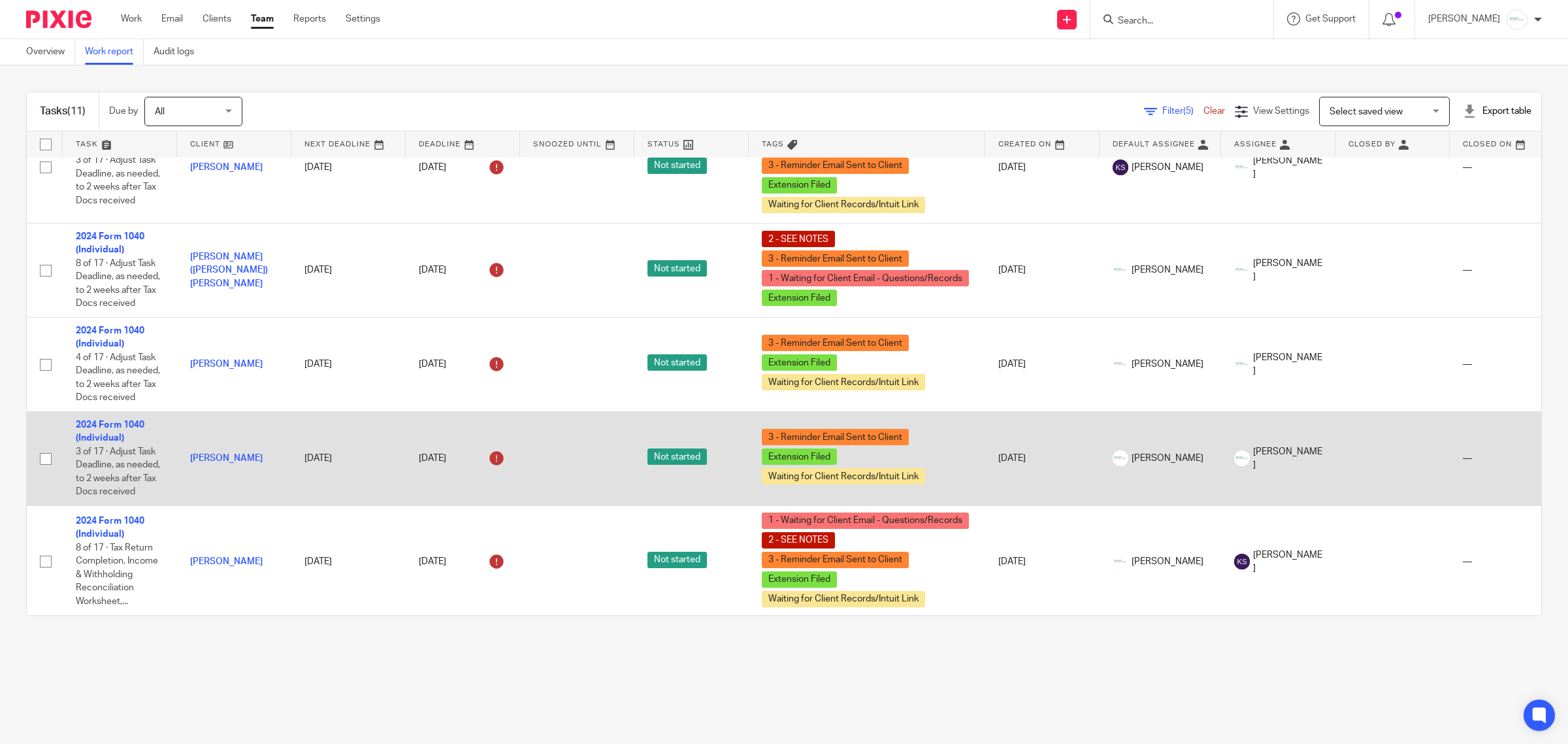
scroll to position [164, 0]
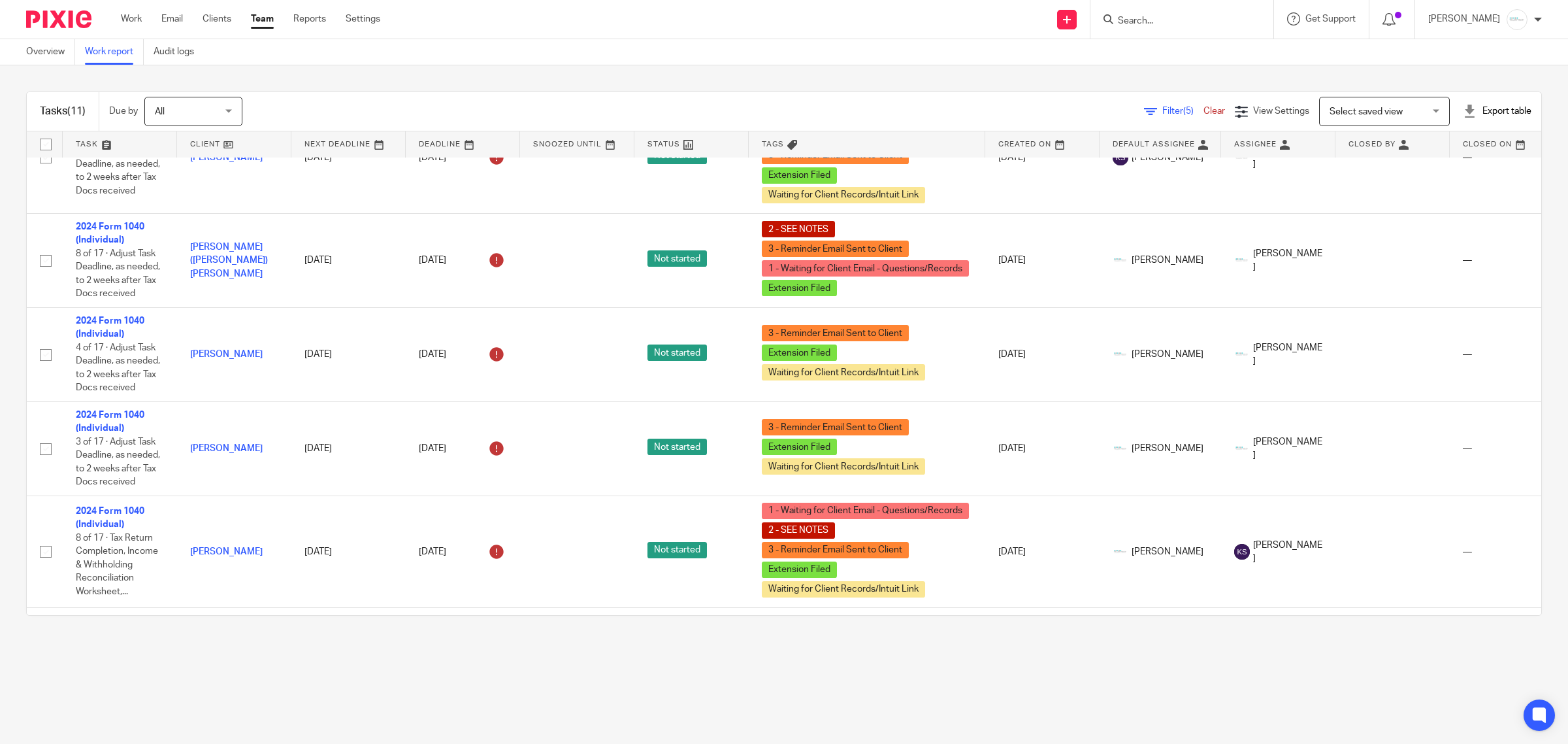
click at [1168, 11] on form at bounding box center [1186, 19] width 139 height 16
click at [1168, 20] on input "Search" at bounding box center [1175, 21] width 117 height 12
type input "intricate"
click at [1235, 50] on link at bounding box center [1224, 56] width 221 height 30
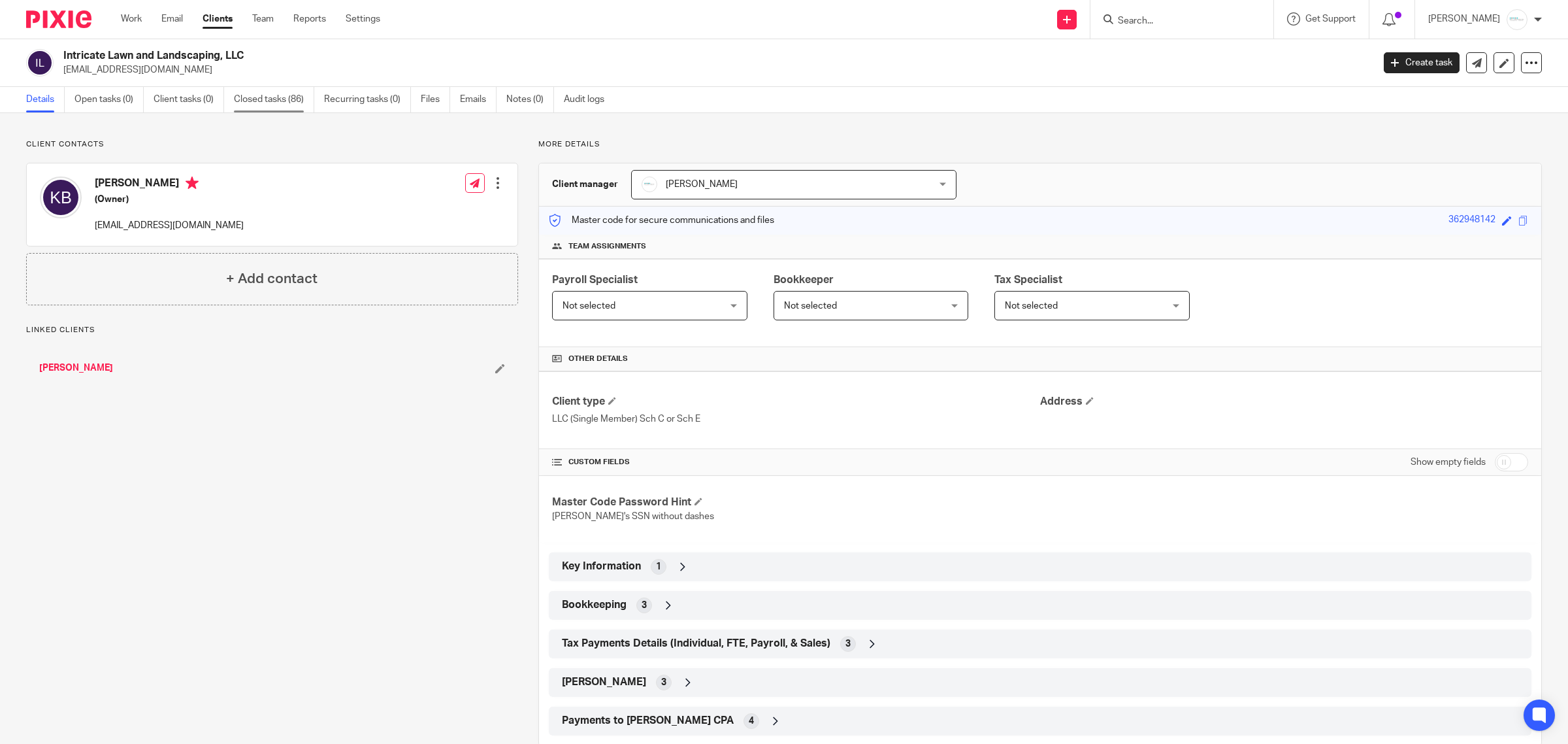
click at [267, 103] on link "Closed tasks (86)" at bounding box center [274, 100] width 80 height 26
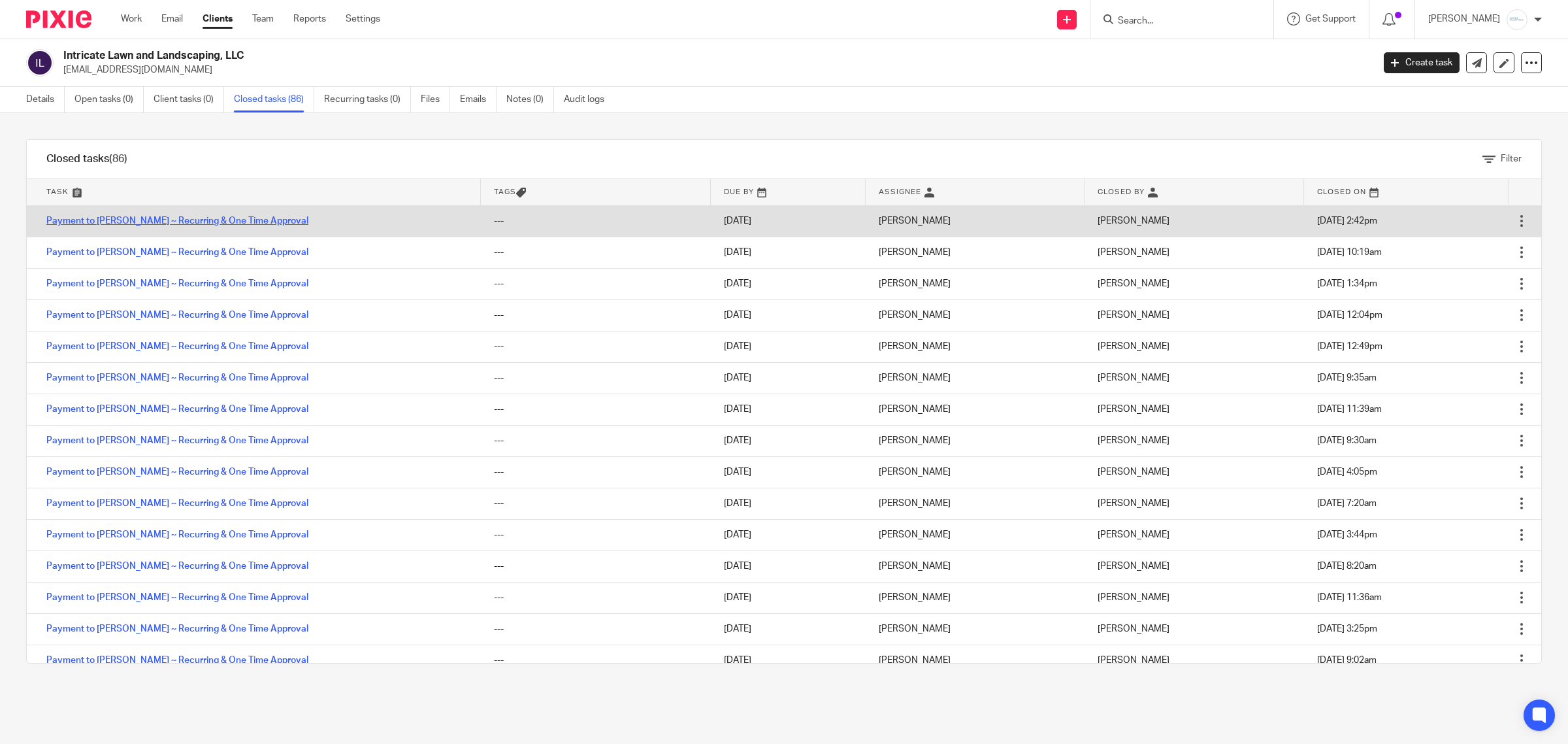
click at [181, 223] on link "Payment to [PERSON_NAME] ~ Recurring & One Time Approval" at bounding box center [177, 220] width 262 height 9
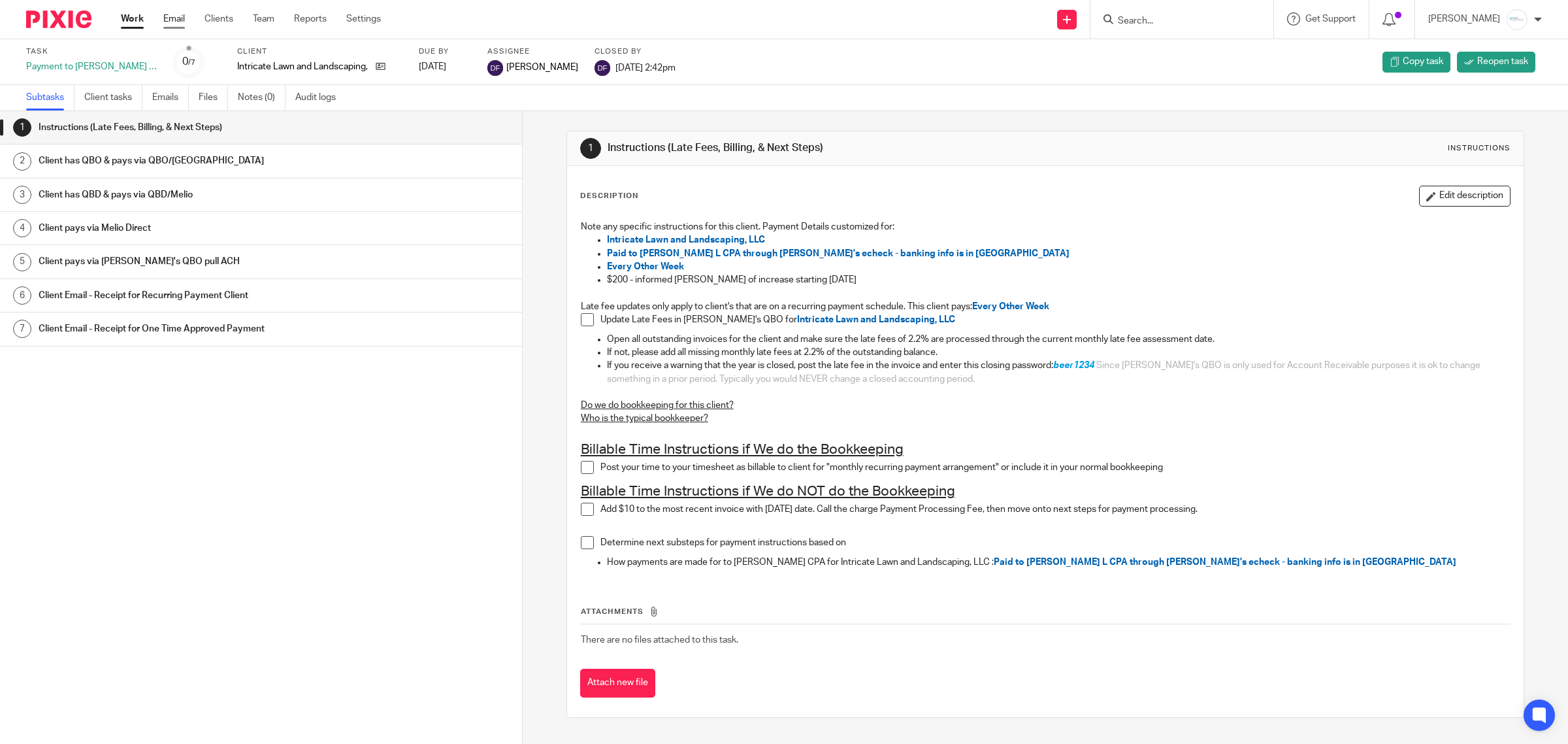
click at [178, 18] on link "Email" at bounding box center [175, 18] width 22 height 13
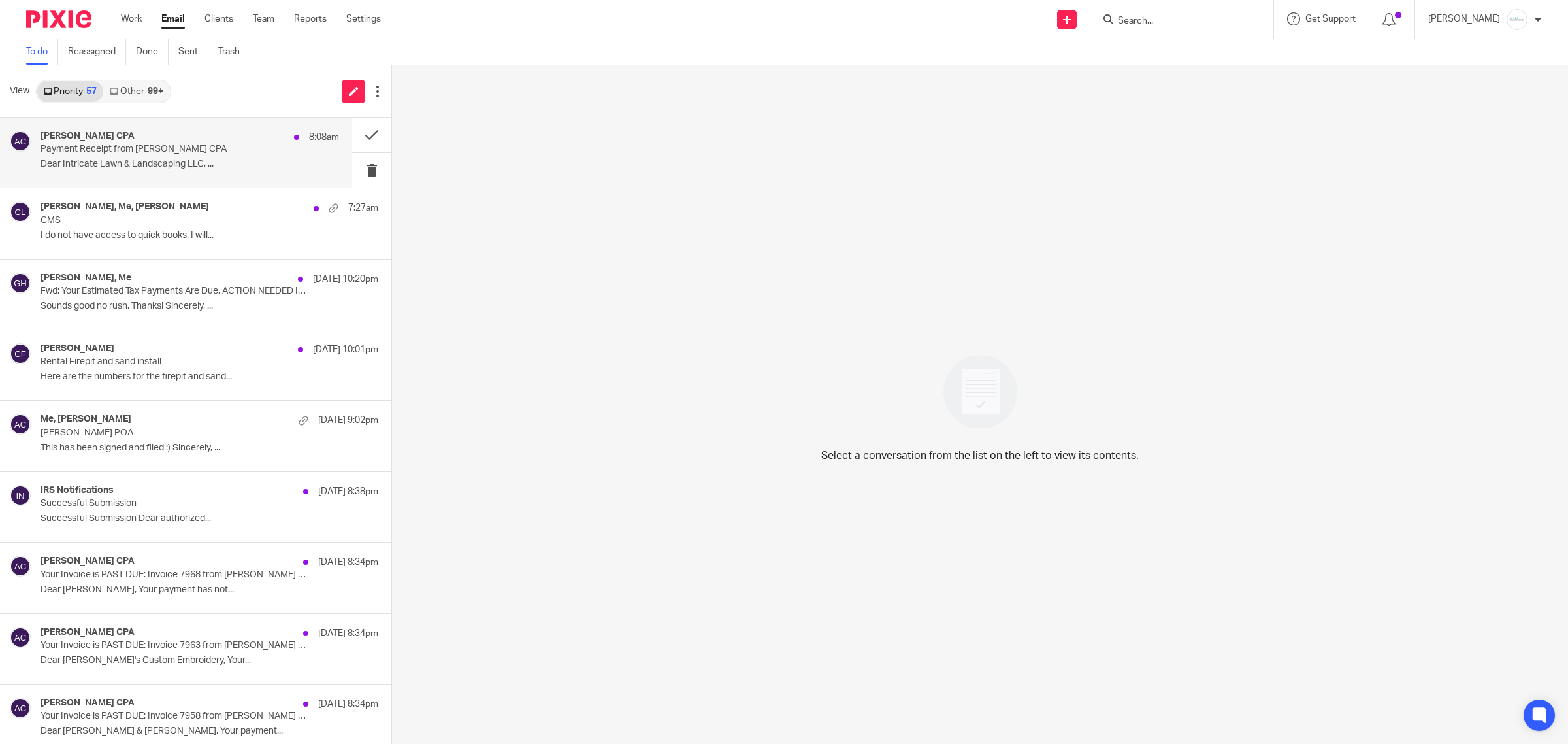
click at [167, 148] on p "Payment Receipt from Amy L Corfixsen CPA" at bounding box center [160, 149] width 239 height 11
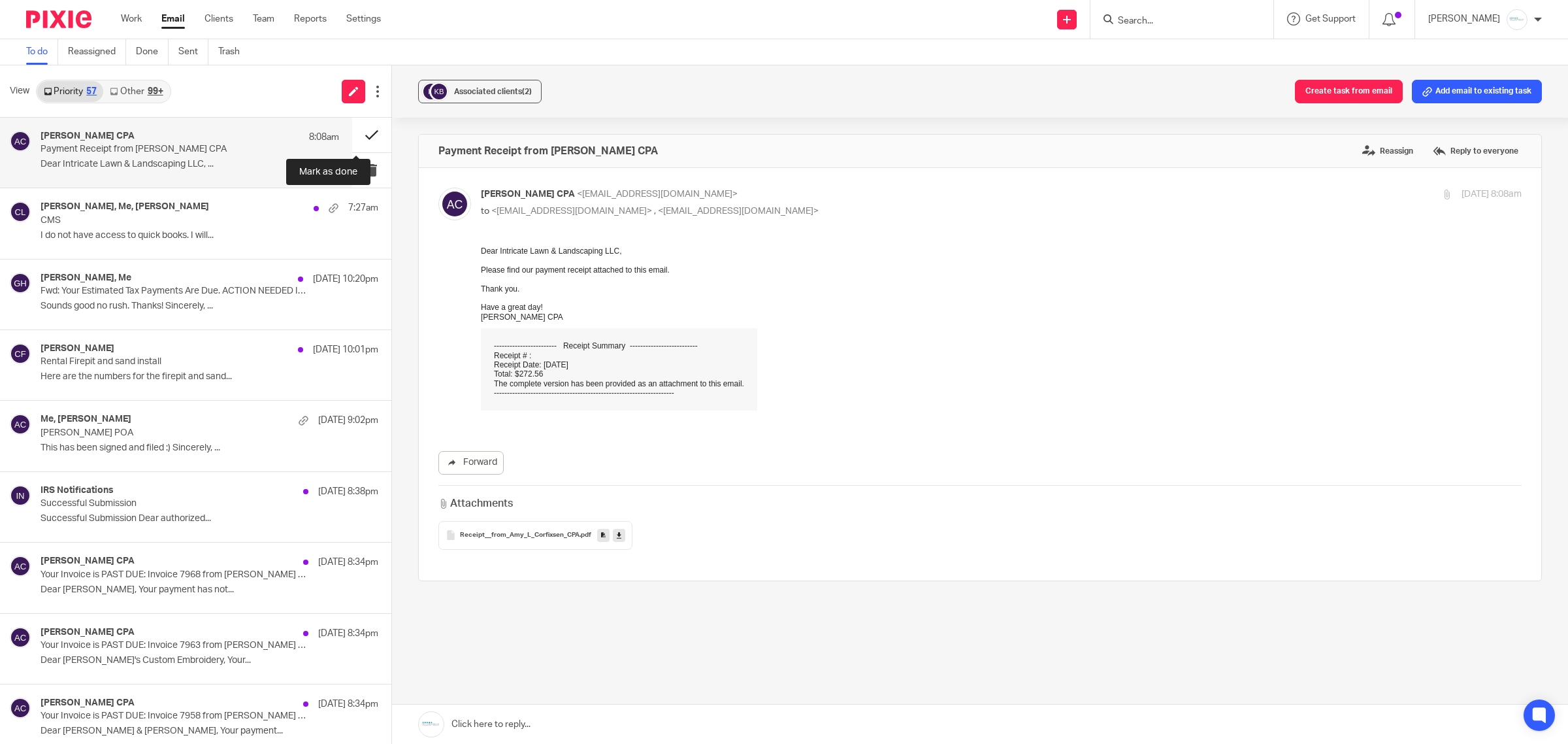
click at [353, 139] on button at bounding box center [372, 135] width 39 height 35
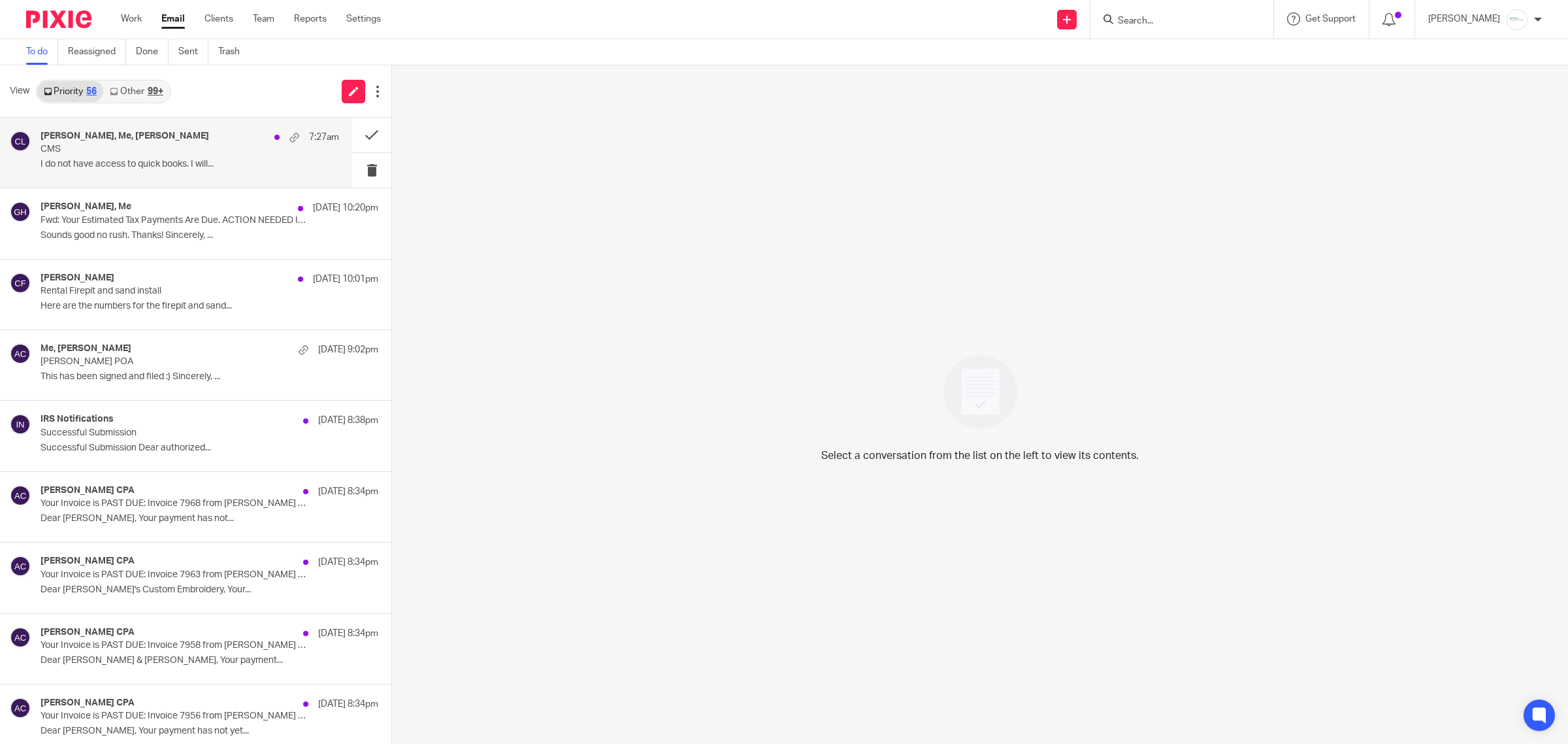
click at [145, 157] on div "Natalie Scott, Me, natalie 7:27am CMS I do not have access to quick books. I wi…" at bounding box center [190, 152] width 299 height 43
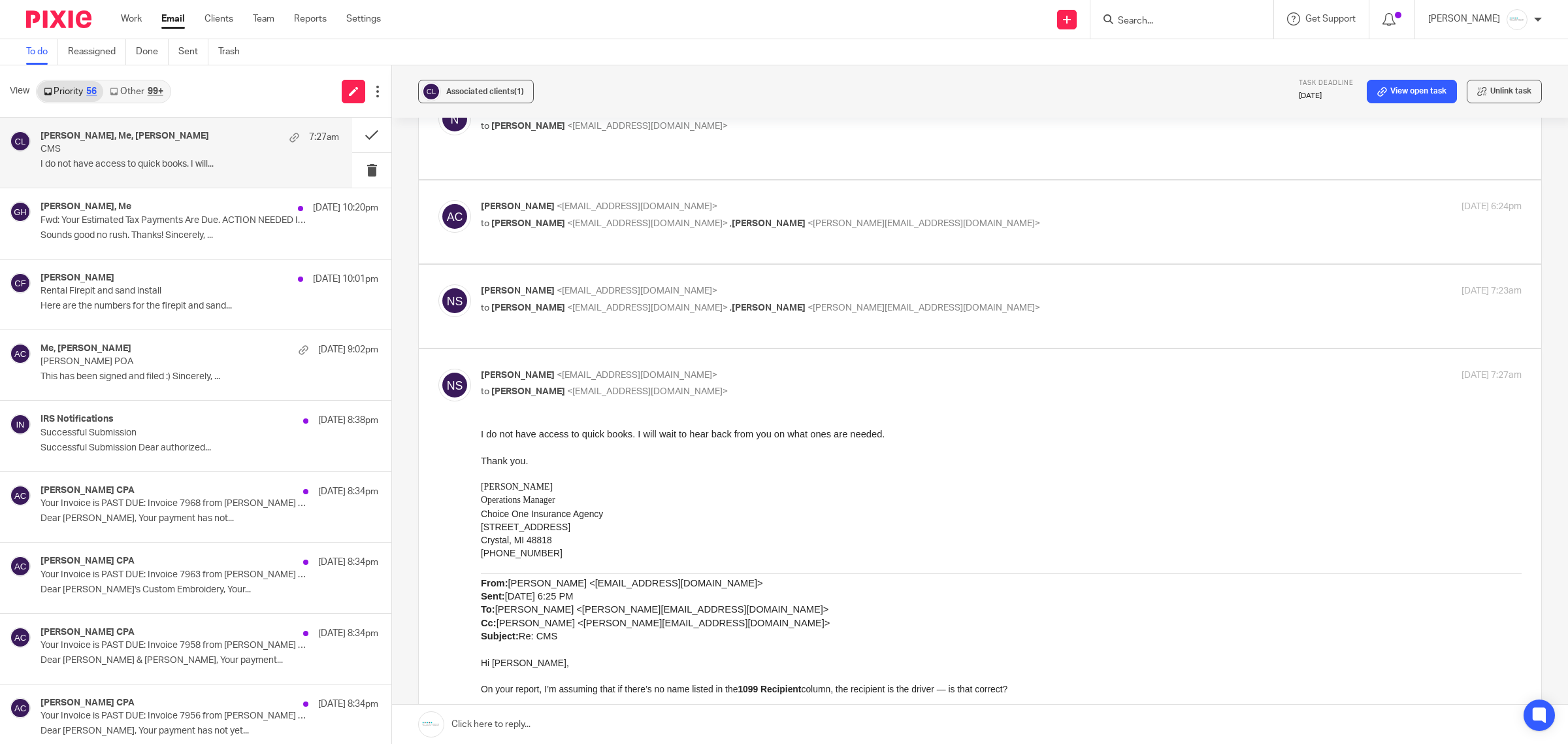
scroll to position [349, 0]
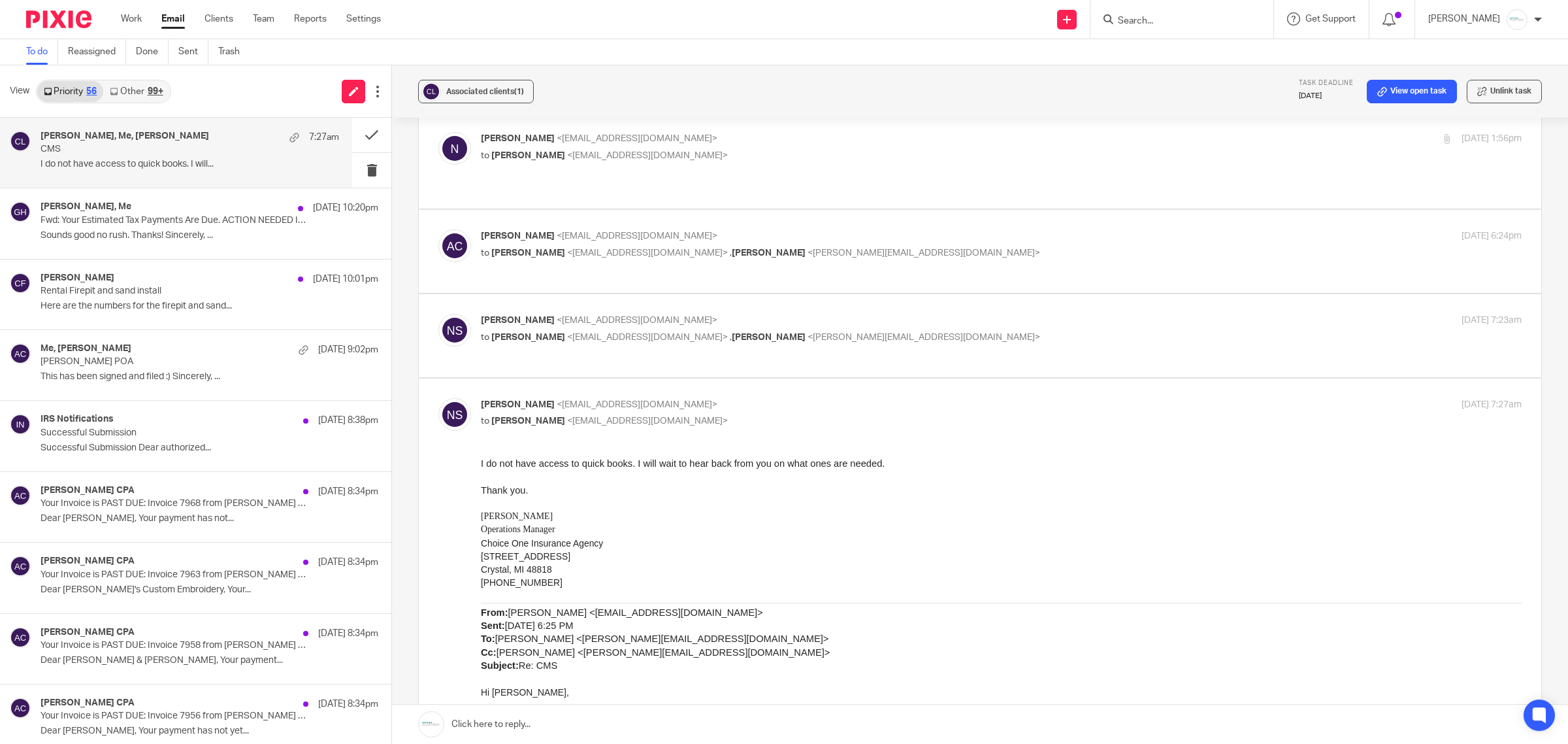
click at [651, 719] on link at bounding box center [980, 724] width 1176 height 39
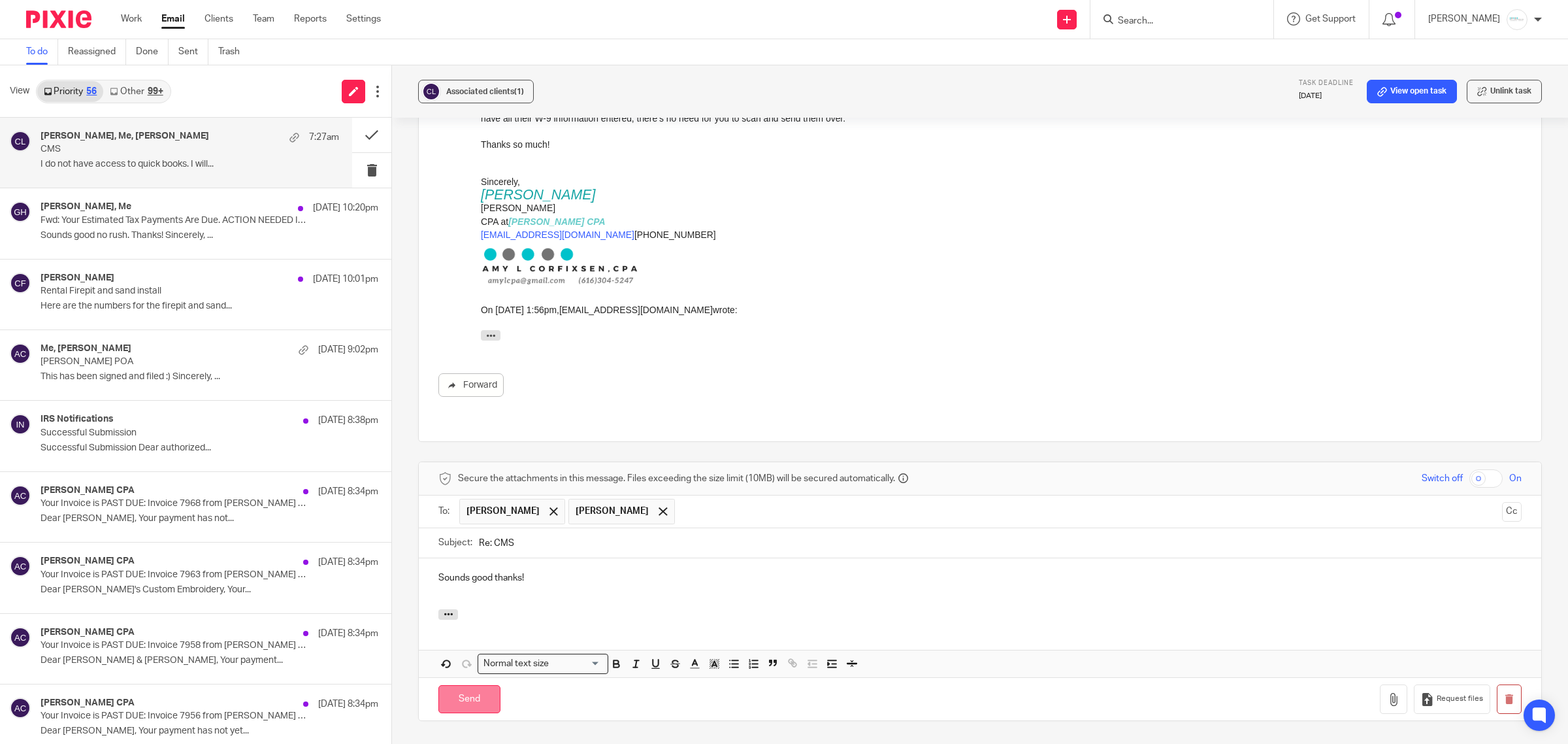
click at [448, 685] on input "Send" at bounding box center [469, 698] width 62 height 28
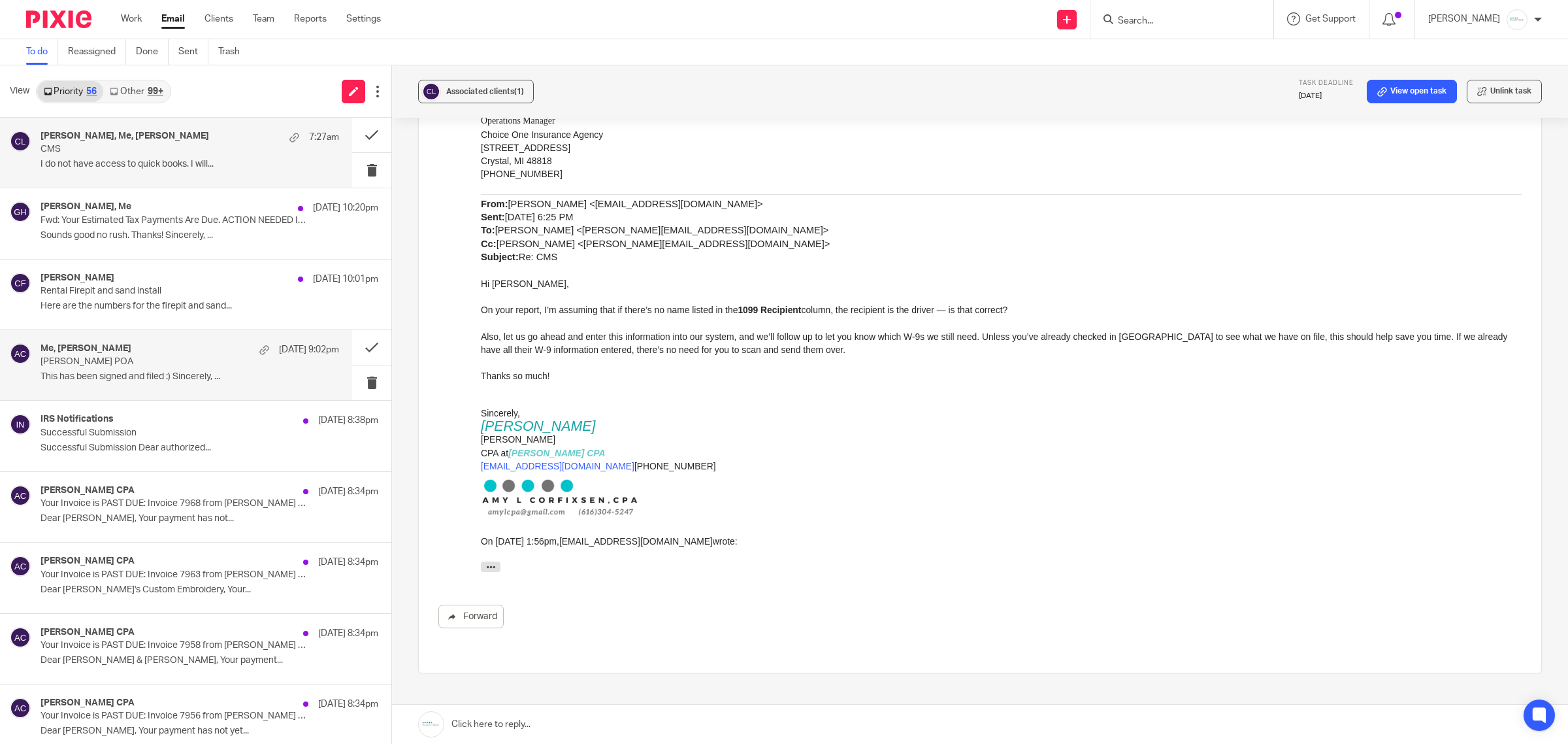
click at [129, 366] on p "Molly Remenap POA" at bounding box center [160, 361] width 239 height 11
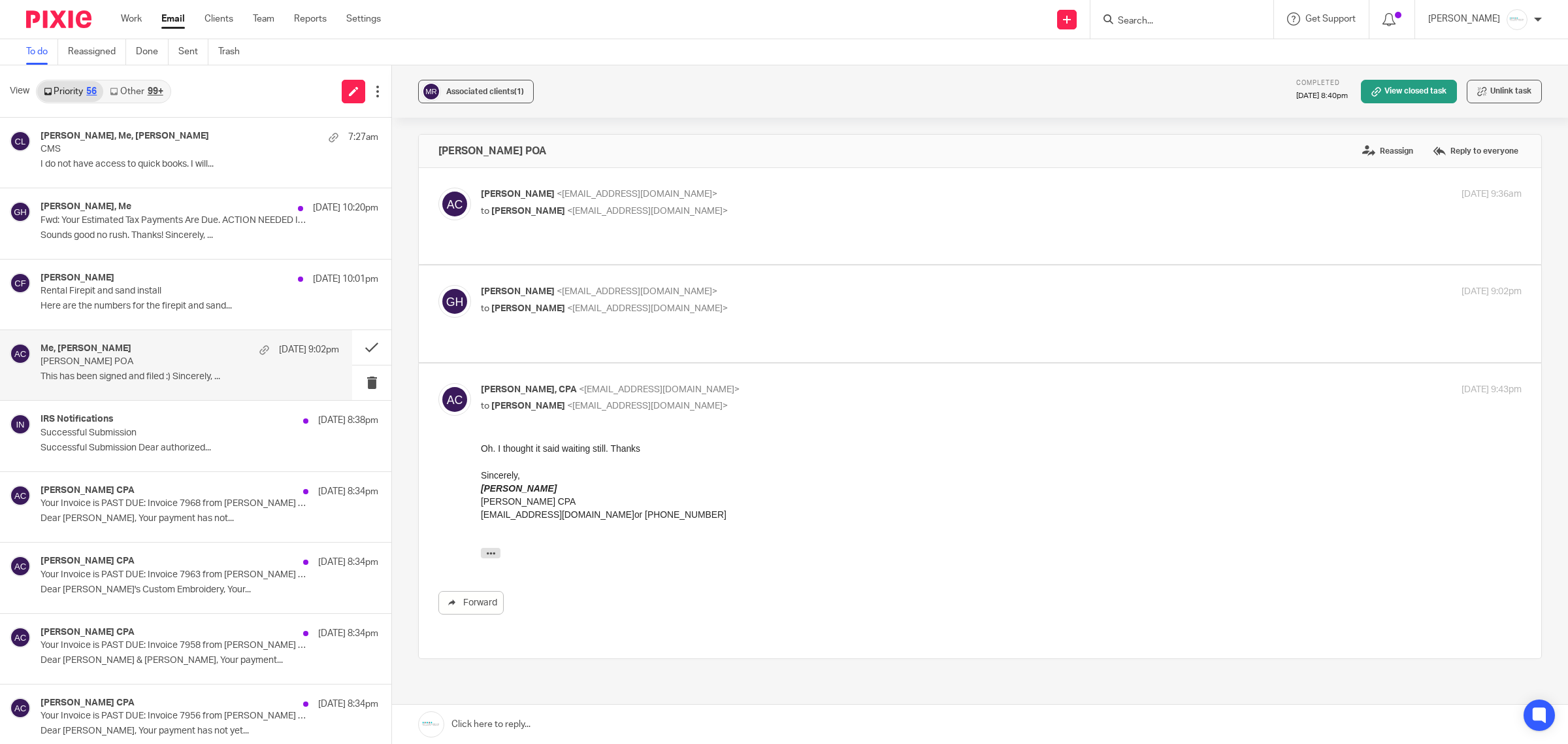
scroll to position [0, 0]
click at [534, 726] on link at bounding box center [980, 724] width 1176 height 39
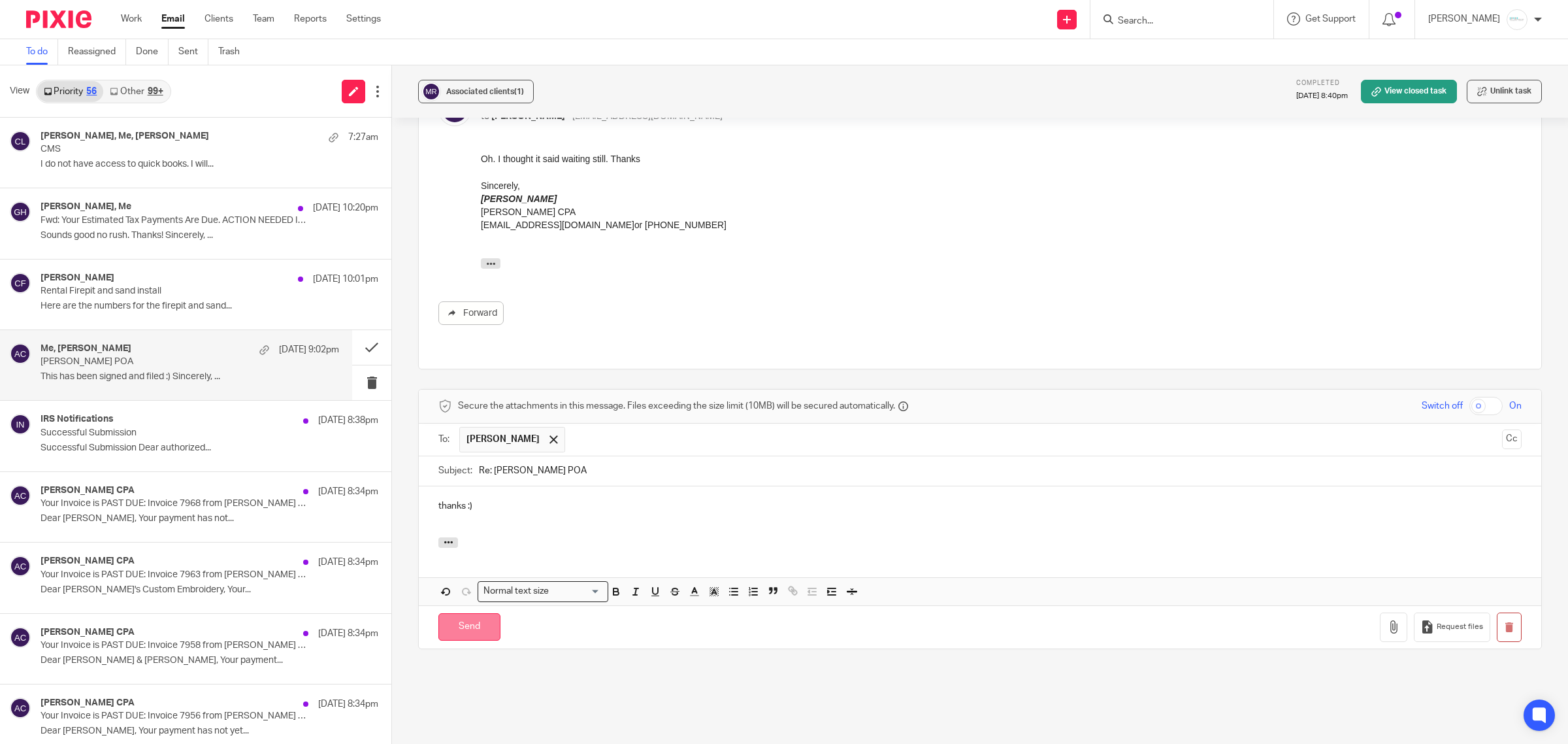
click at [465, 614] on input "Send" at bounding box center [469, 627] width 62 height 28
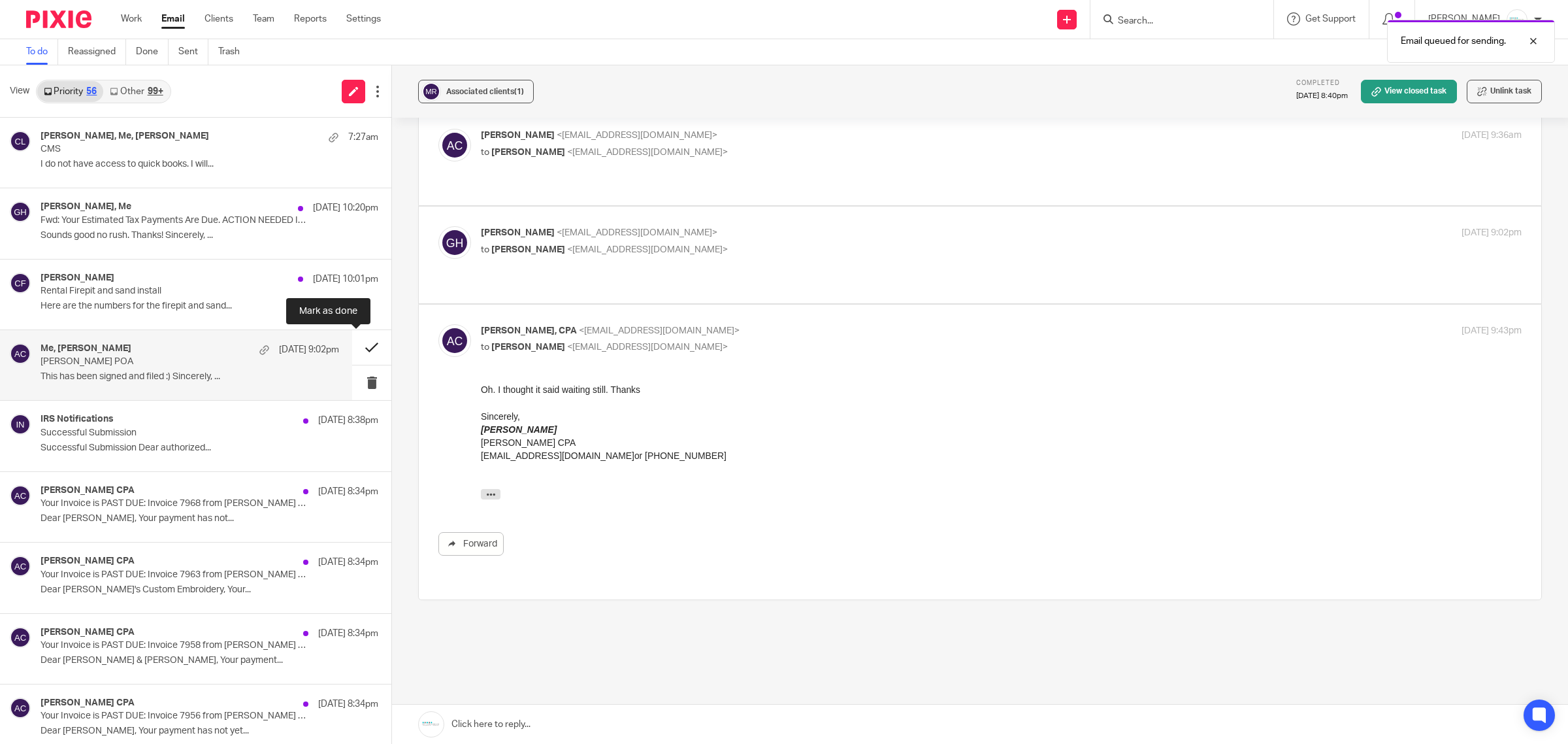
click at [359, 353] on button at bounding box center [372, 347] width 39 height 35
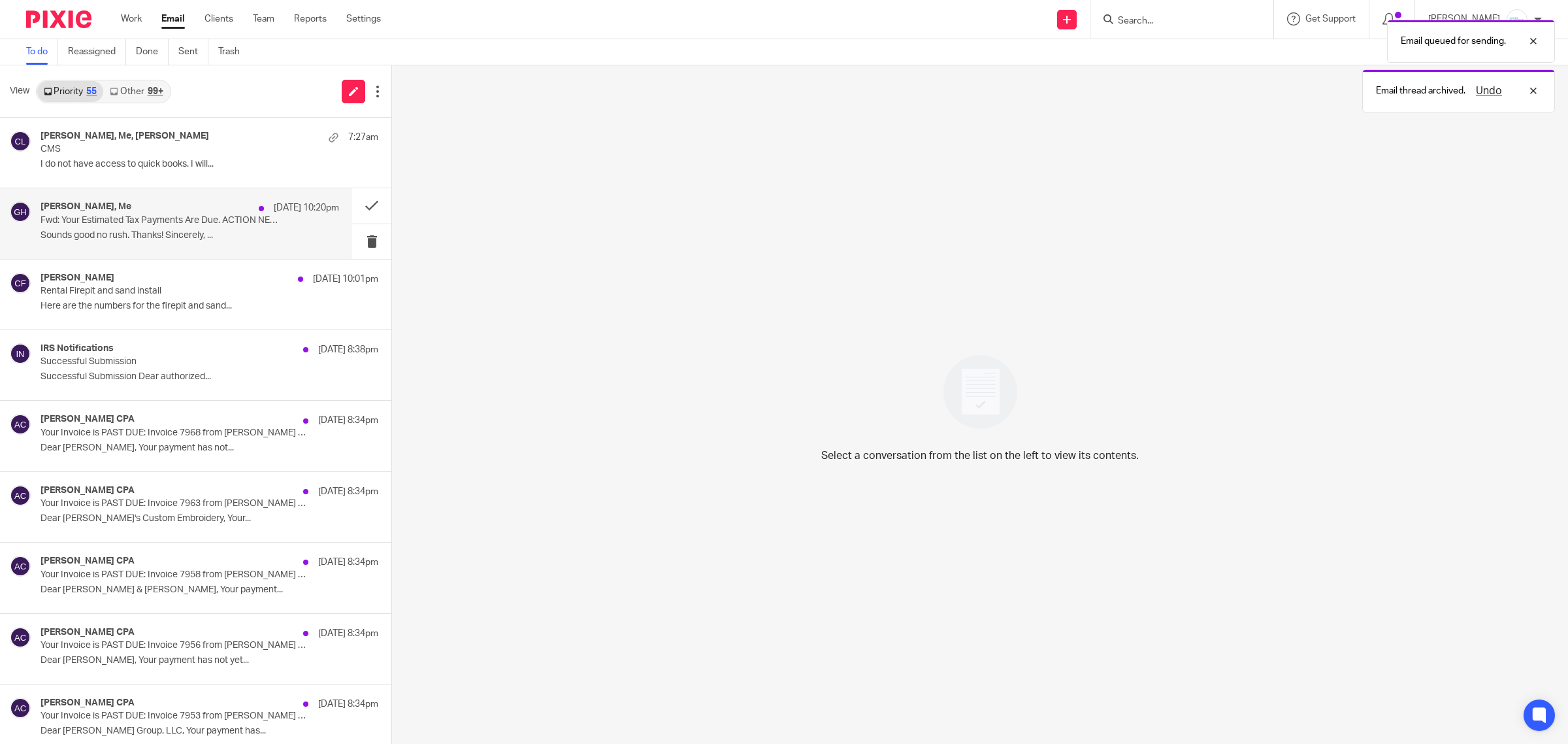
click at [158, 217] on p "Fwd: Your Estimated Tax Payments Are Due. ACTION NEEDED IMMEDIATELY" at bounding box center [160, 221] width 239 height 11
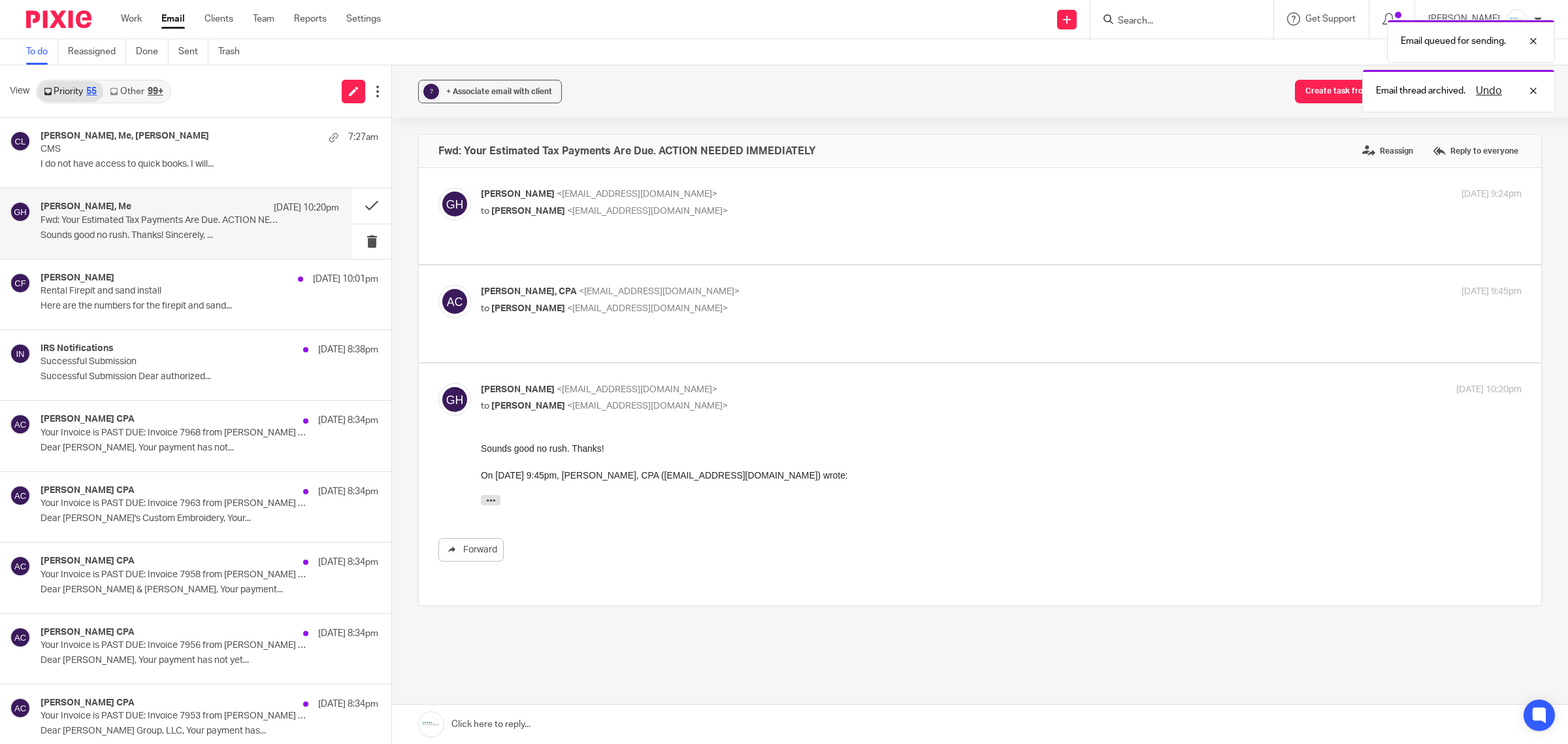
scroll to position [0, 0]
click at [685, 285] on p "Amy L Corfixsen, CPA <amylcpa@gmail.com>" at bounding box center [828, 292] width 694 height 14
checkbox input "true"
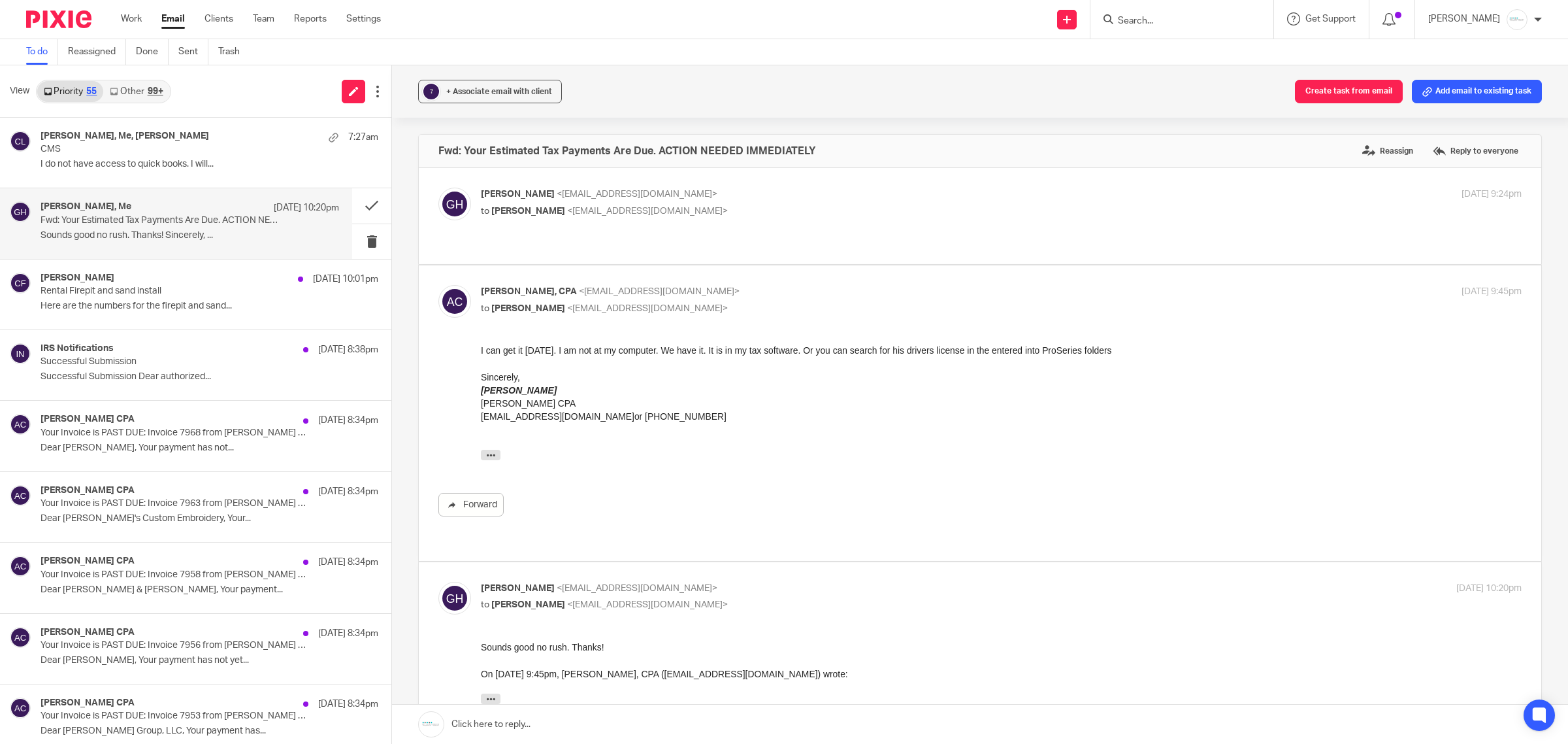
click at [1148, 20] on input "Search" at bounding box center [1175, 21] width 117 height 12
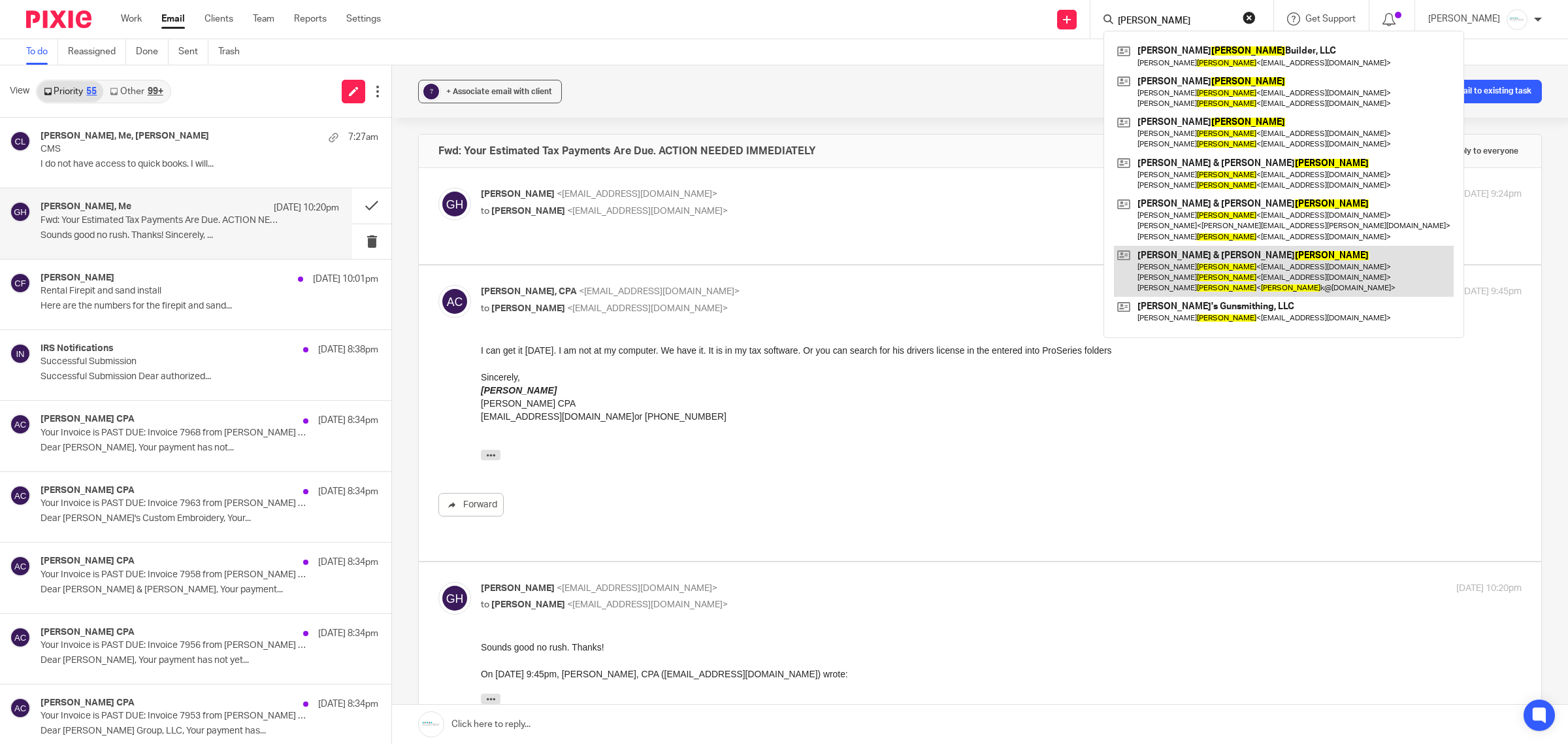
type input "kuiper"
drag, startPoint x: 1201, startPoint y: 262, endPoint x: 1276, endPoint y: 266, distance: 75.1
click at [1201, 262] on link at bounding box center [1284, 272] width 340 height 52
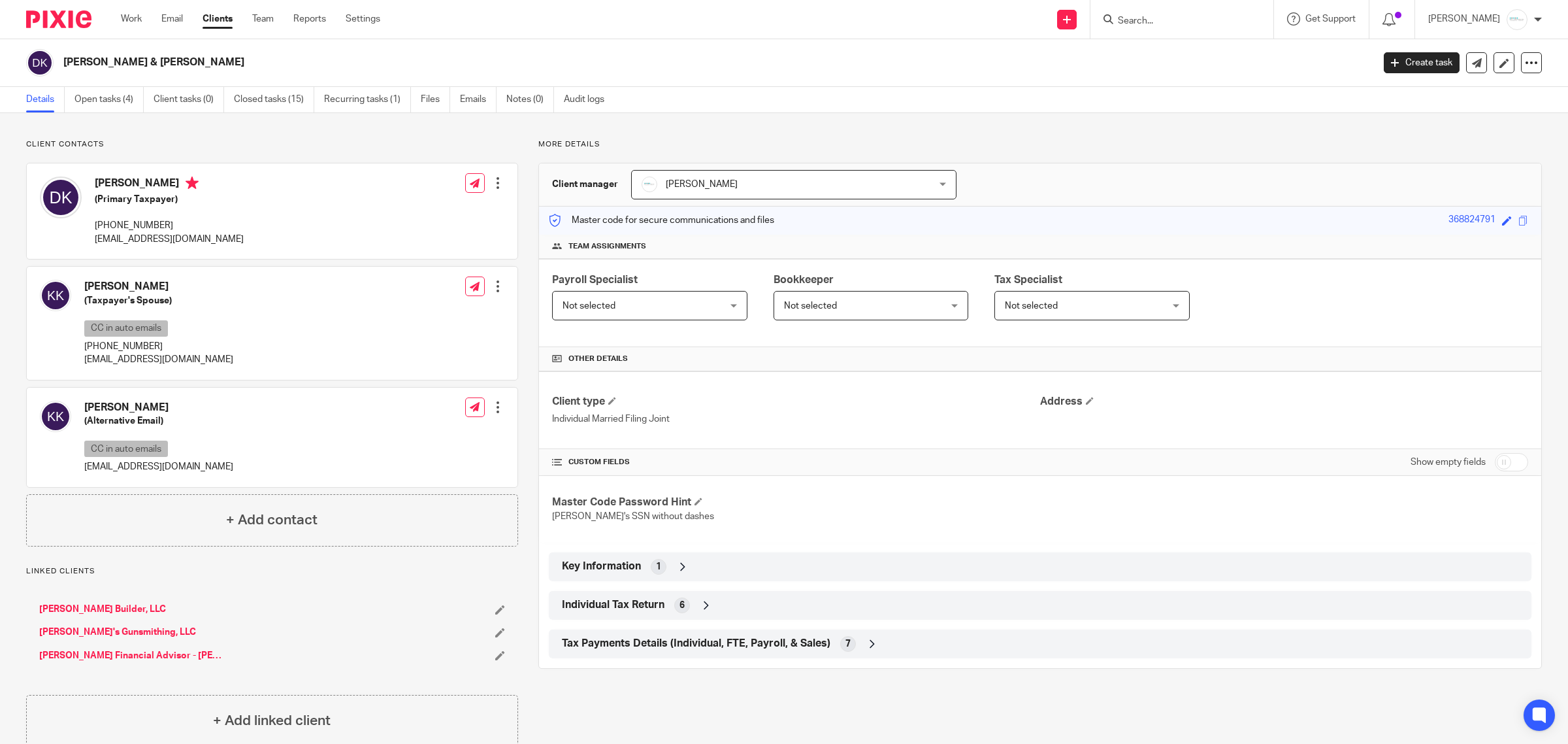
drag, startPoint x: 1503, startPoint y: 466, endPoint x: 1438, endPoint y: 465, distance: 65.0
click at [1503, 466] on input "checkbox" at bounding box center [1512, 462] width 33 height 18
checkbox input "true"
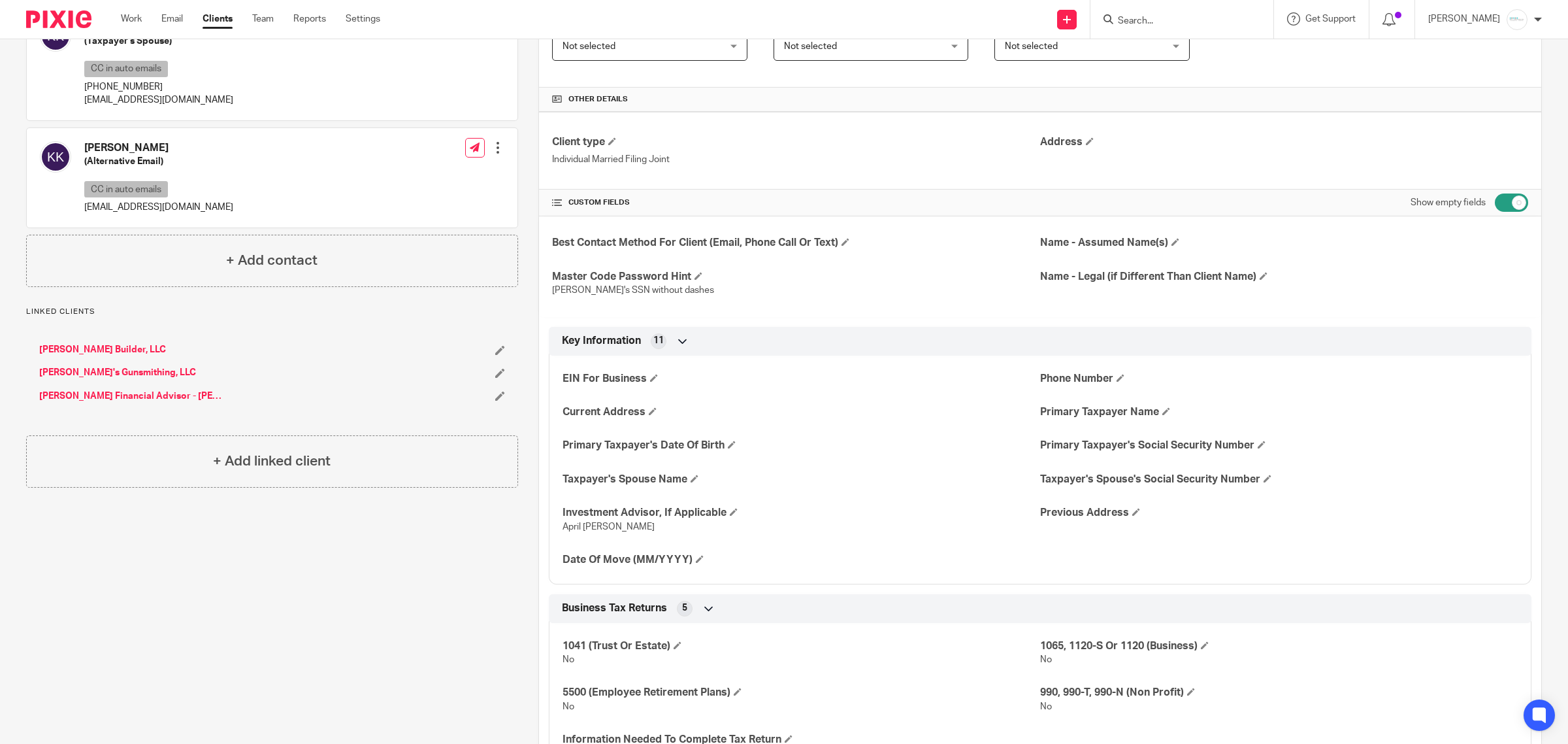
scroll to position [245, 0]
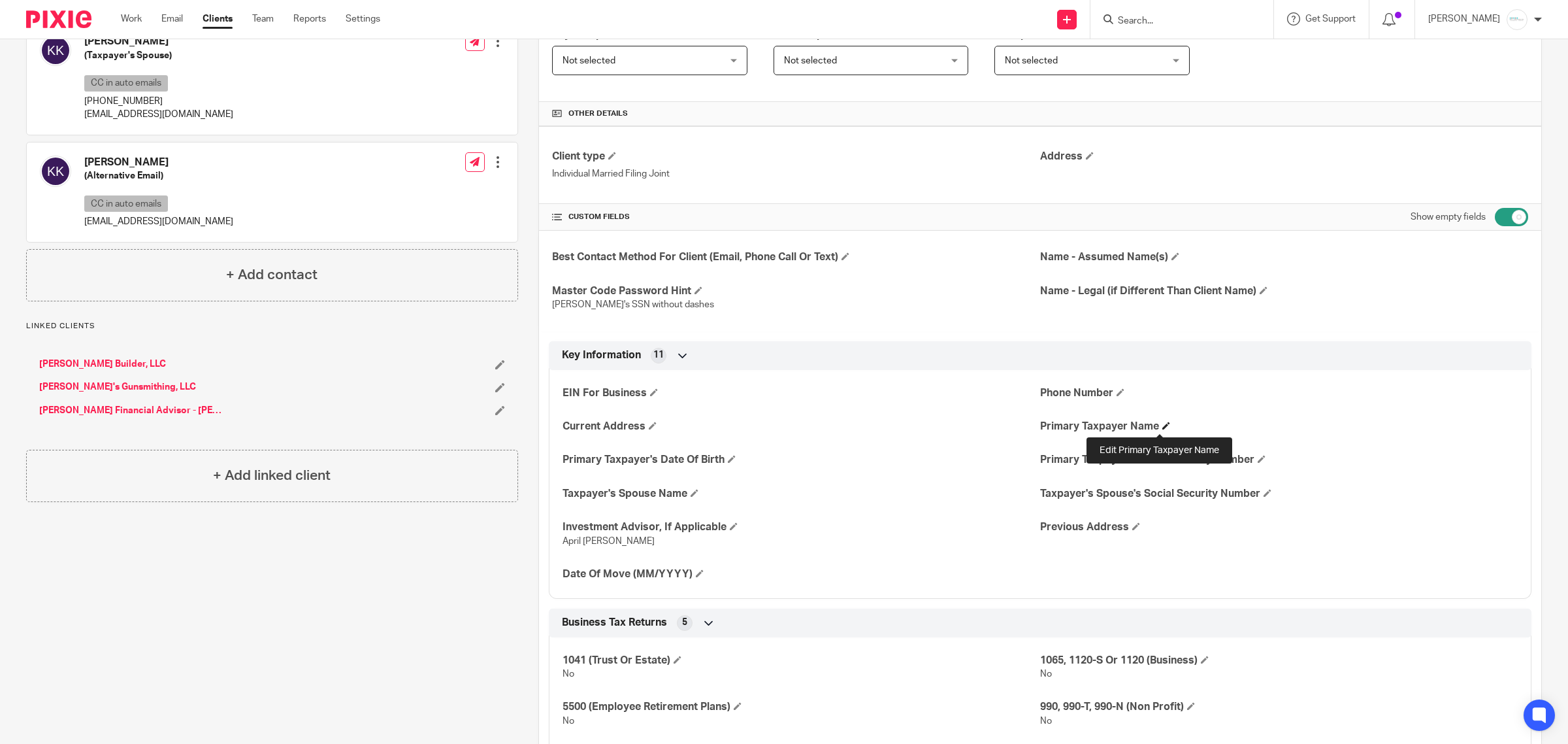
click at [1163, 428] on span at bounding box center [1167, 426] width 8 height 8
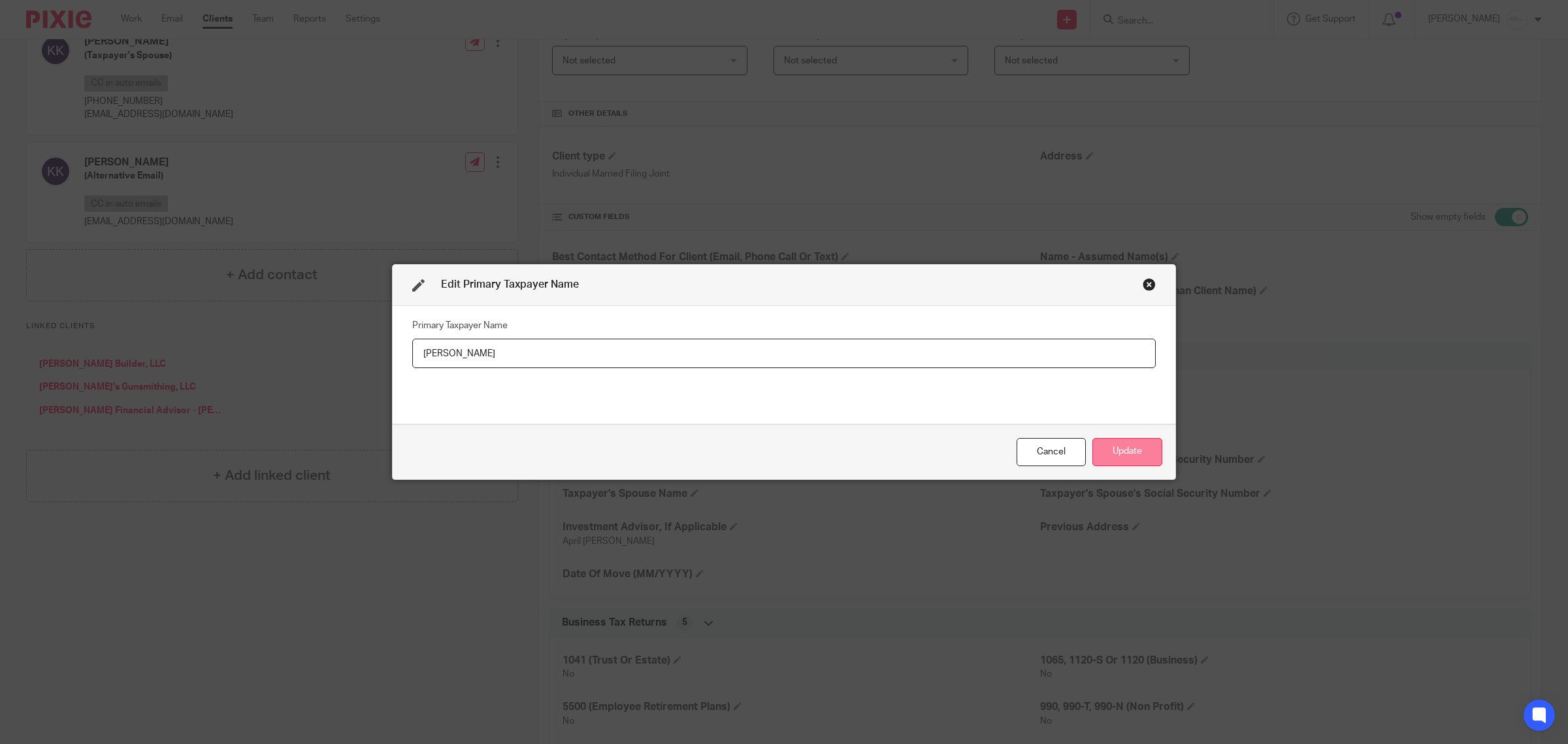
type input "Daniel"
click at [1109, 442] on button "Update" at bounding box center [1127, 452] width 70 height 28
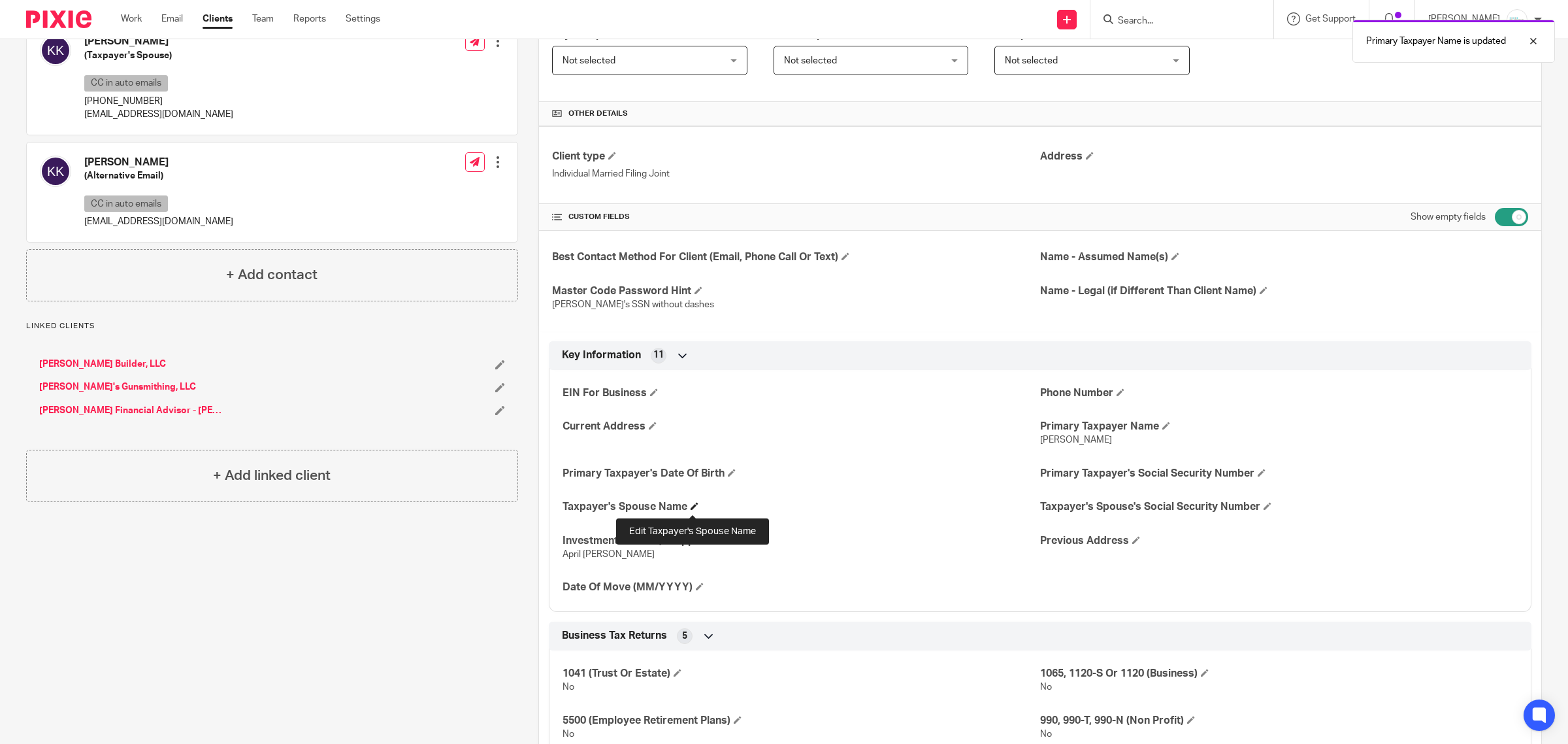
click at [691, 504] on span at bounding box center [695, 506] width 8 height 8
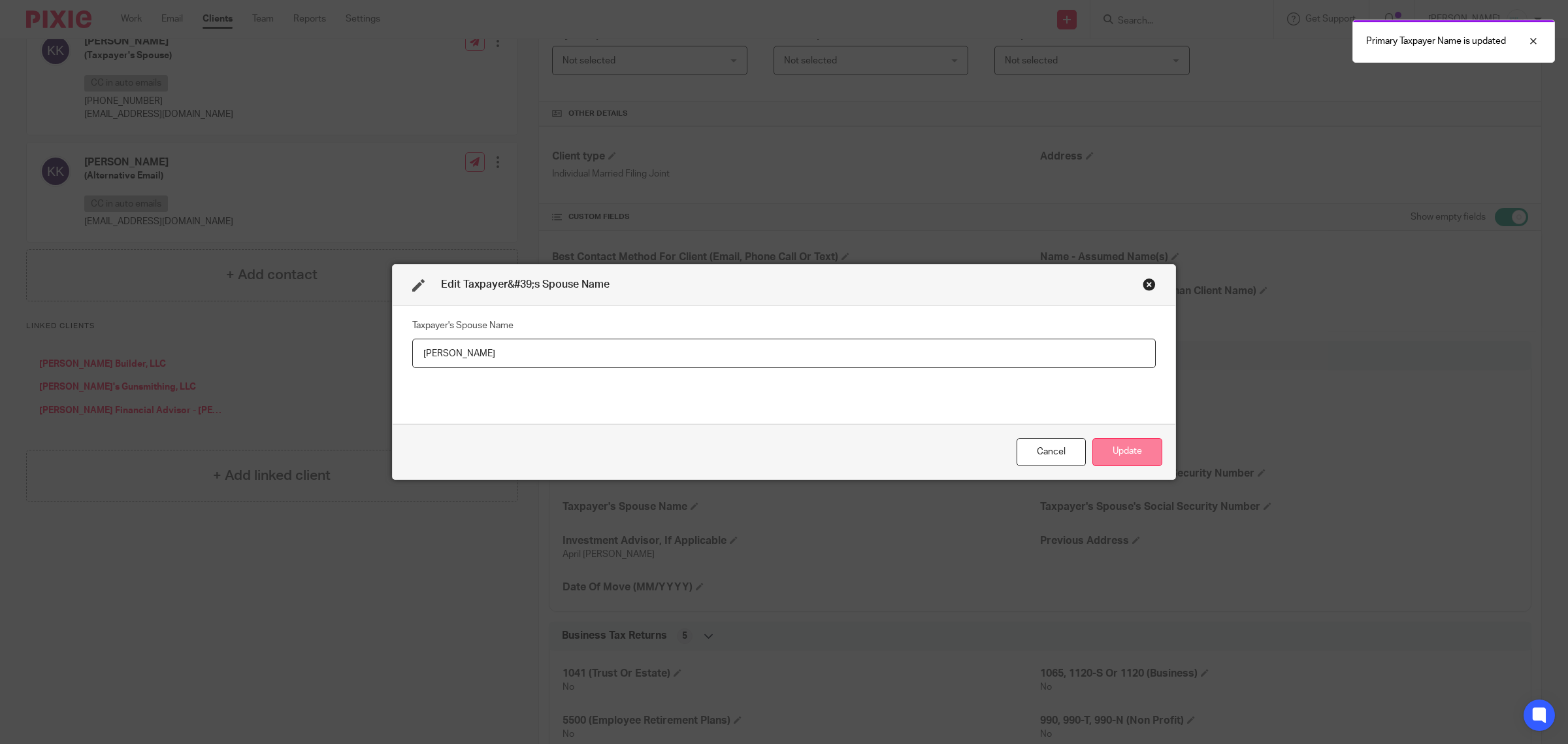
type input "Karla"
click at [1101, 451] on button "Update" at bounding box center [1127, 452] width 70 height 28
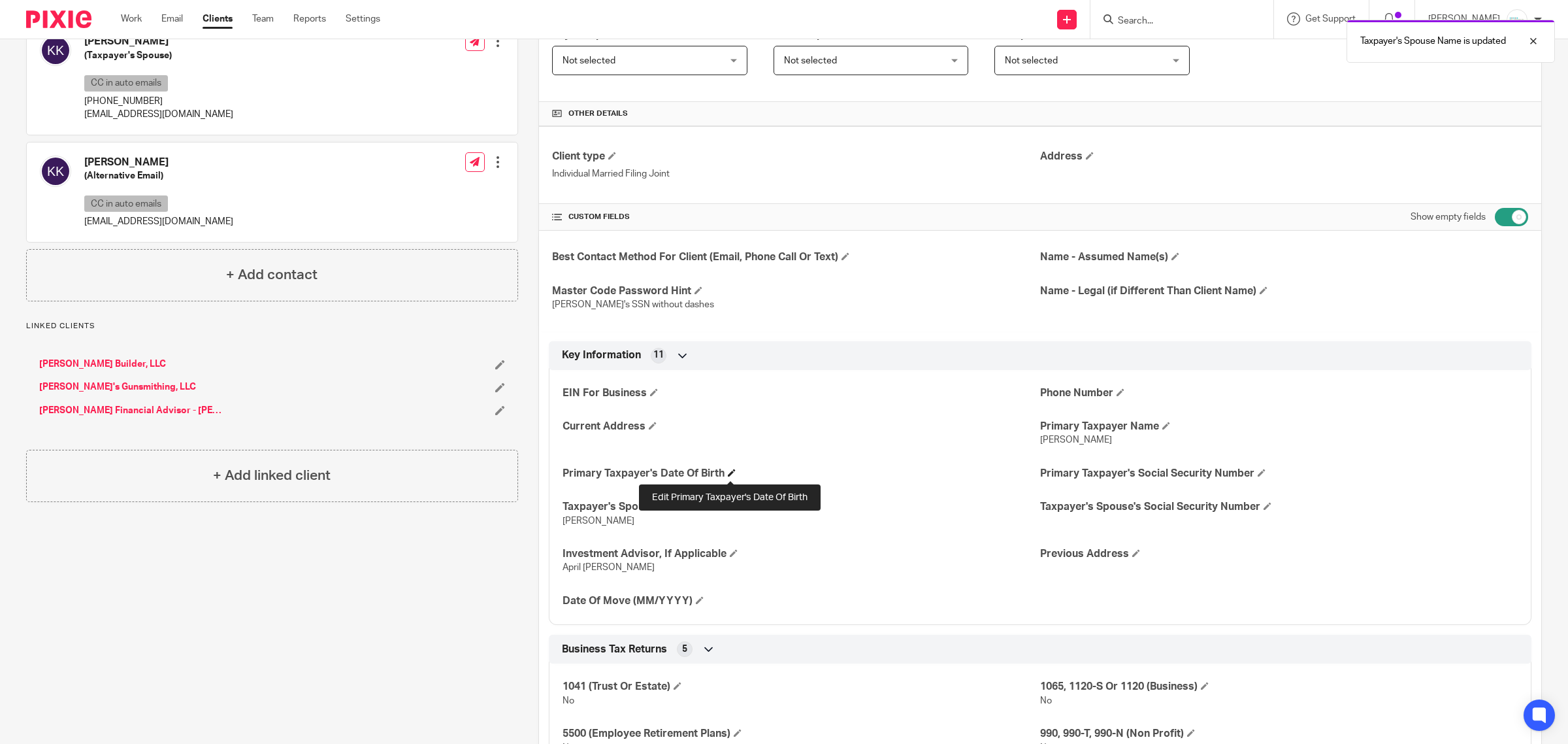
click at [728, 473] on span at bounding box center [732, 473] width 8 height 8
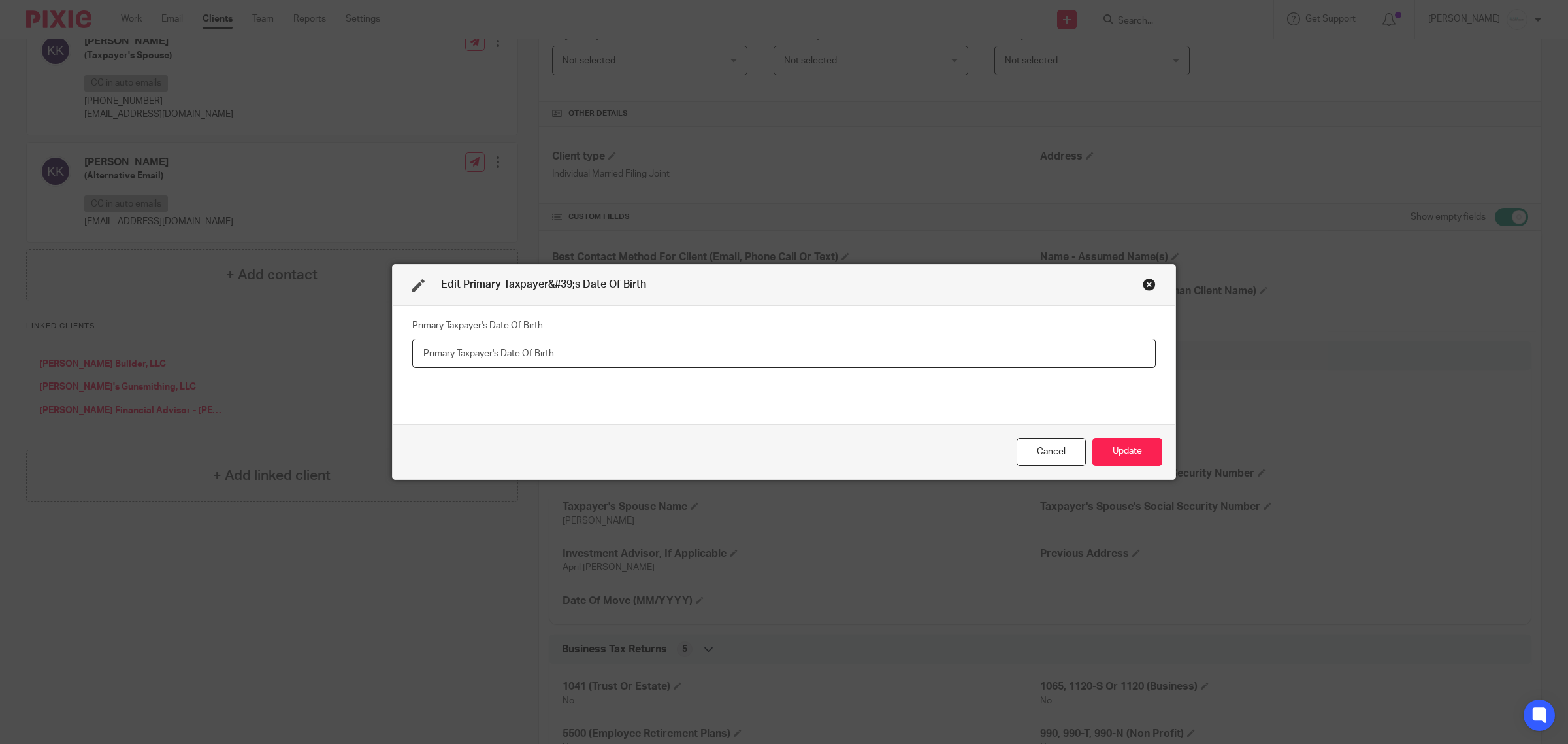
click at [444, 348] on input "text" at bounding box center [784, 353] width 744 height 29
click at [441, 357] on input "Dan 0 08/31/1962 Karla 08/30/1971" at bounding box center [784, 353] width 744 height 29
type input "Dan 08/31/1962 Karla 08/30/1971"
click at [1125, 448] on button "Update" at bounding box center [1127, 452] width 70 height 28
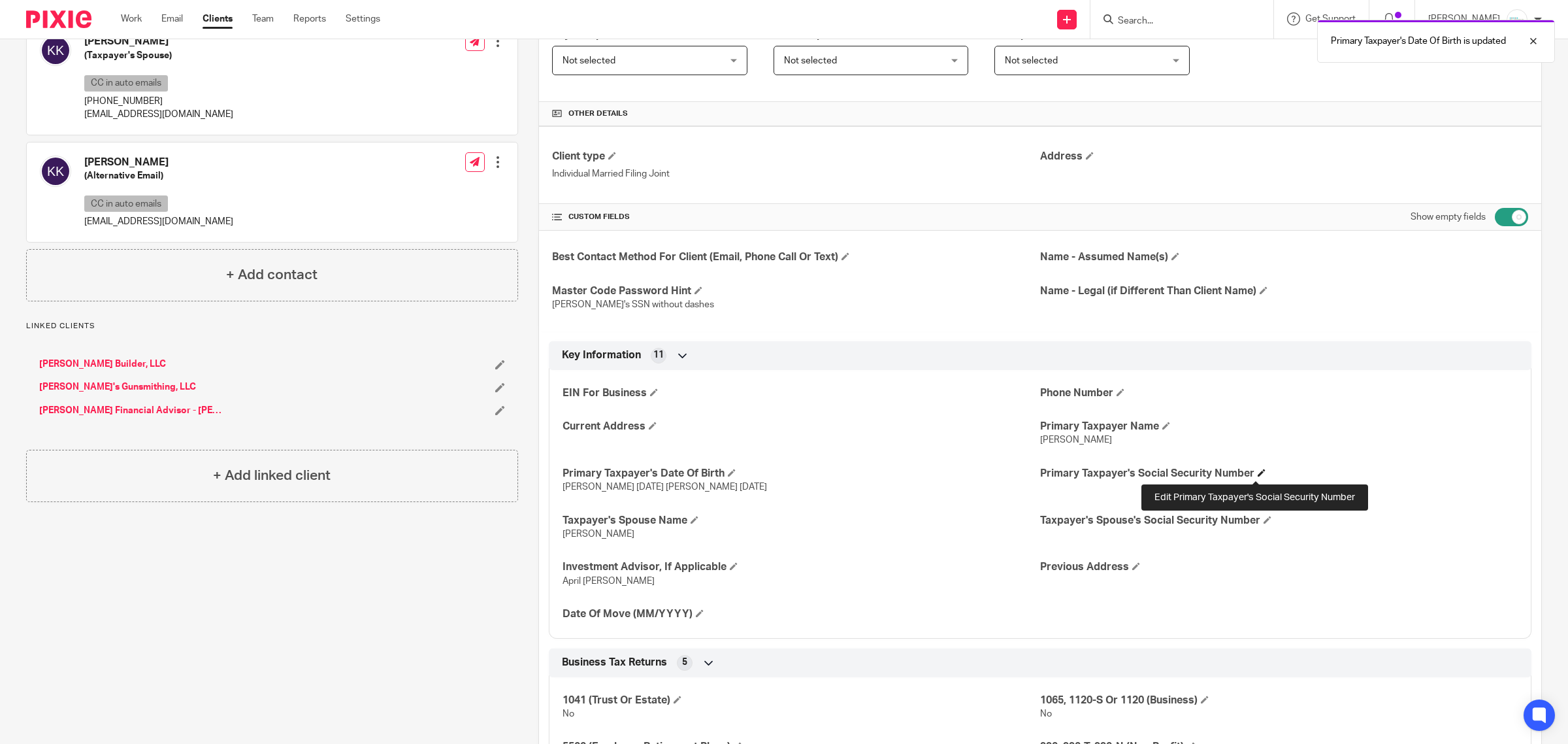
click at [1258, 473] on span at bounding box center [1262, 473] width 8 height 8
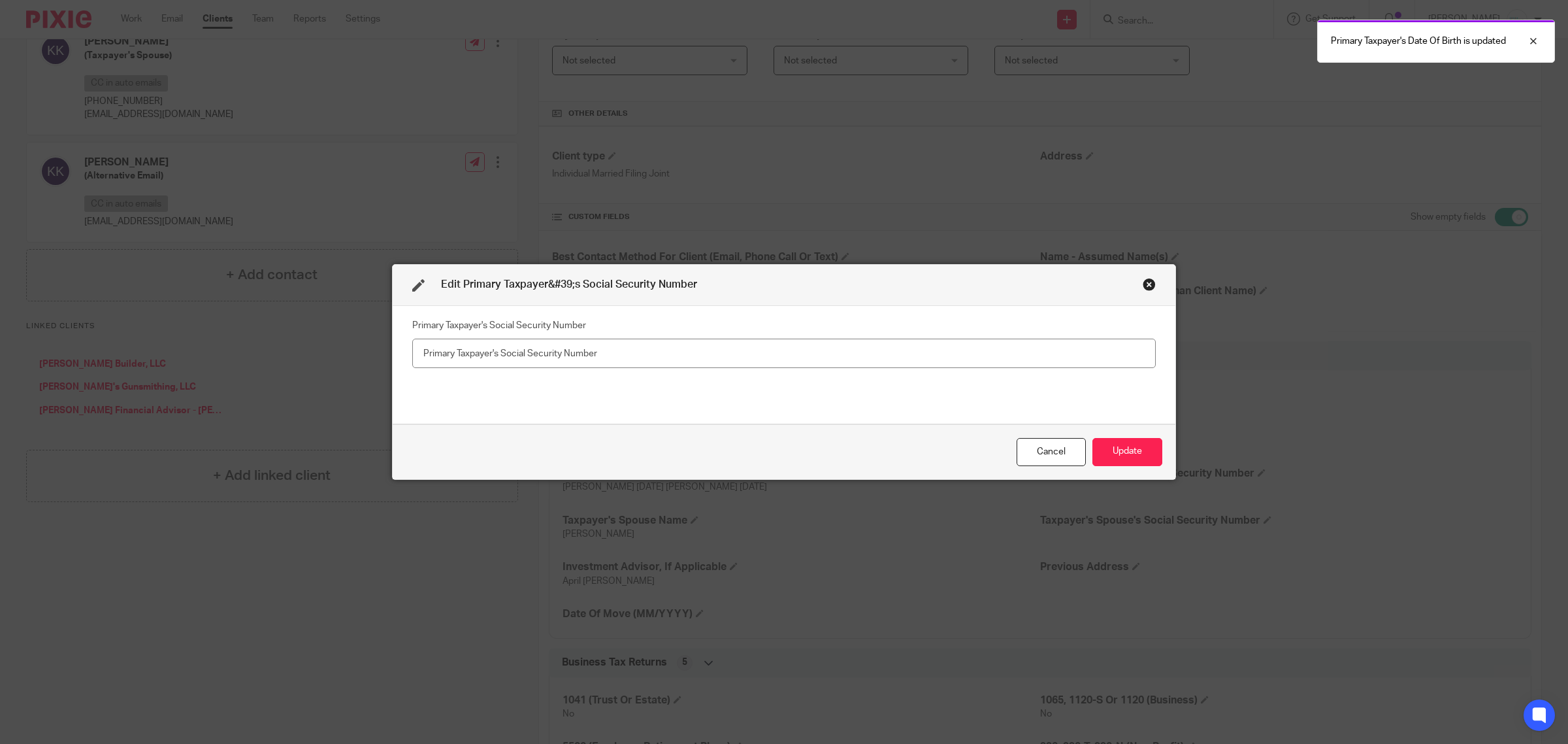
click at [524, 357] on input "text" at bounding box center [784, 353] width 744 height 29
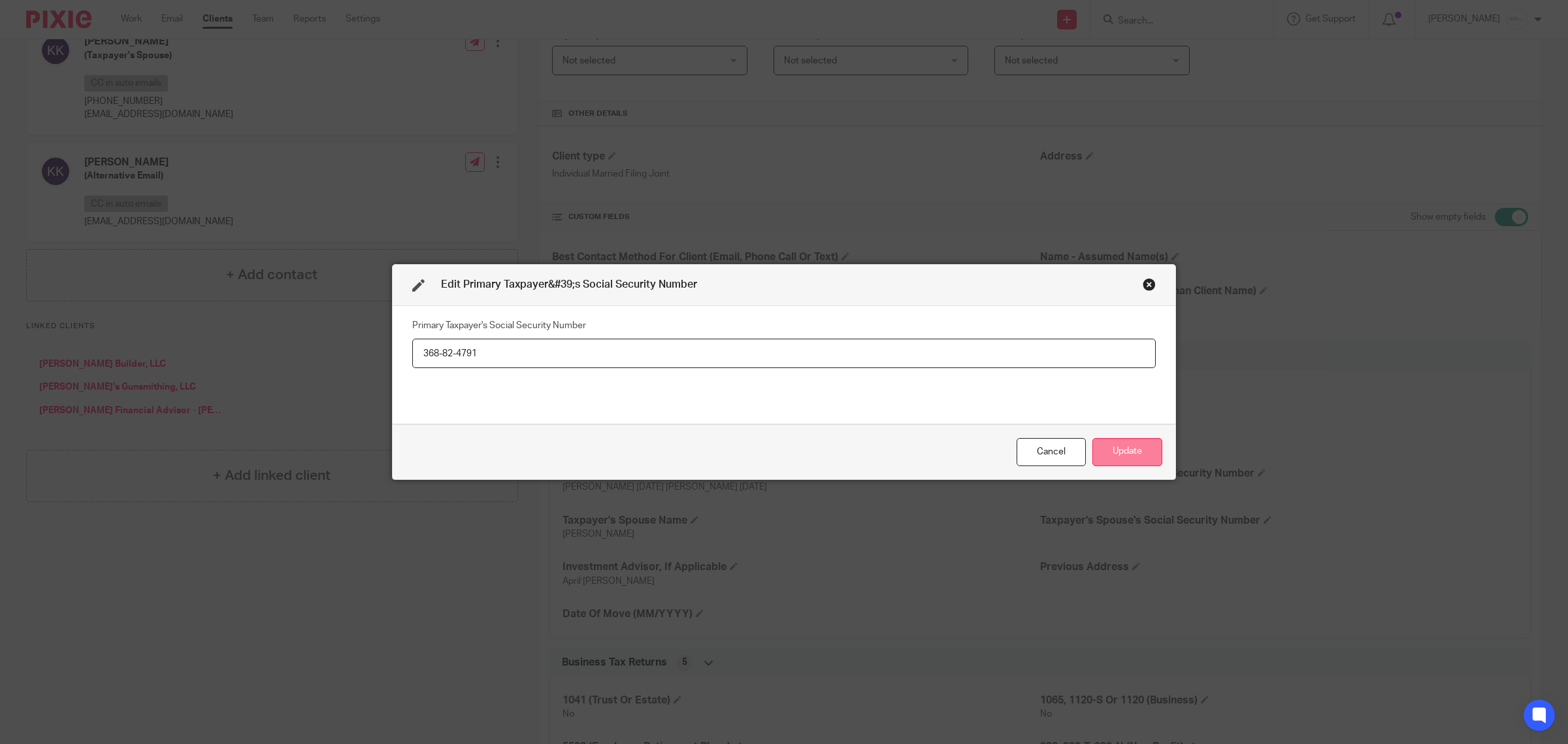
type input "368-82-4791"
click at [1131, 455] on button "Update" at bounding box center [1127, 452] width 70 height 28
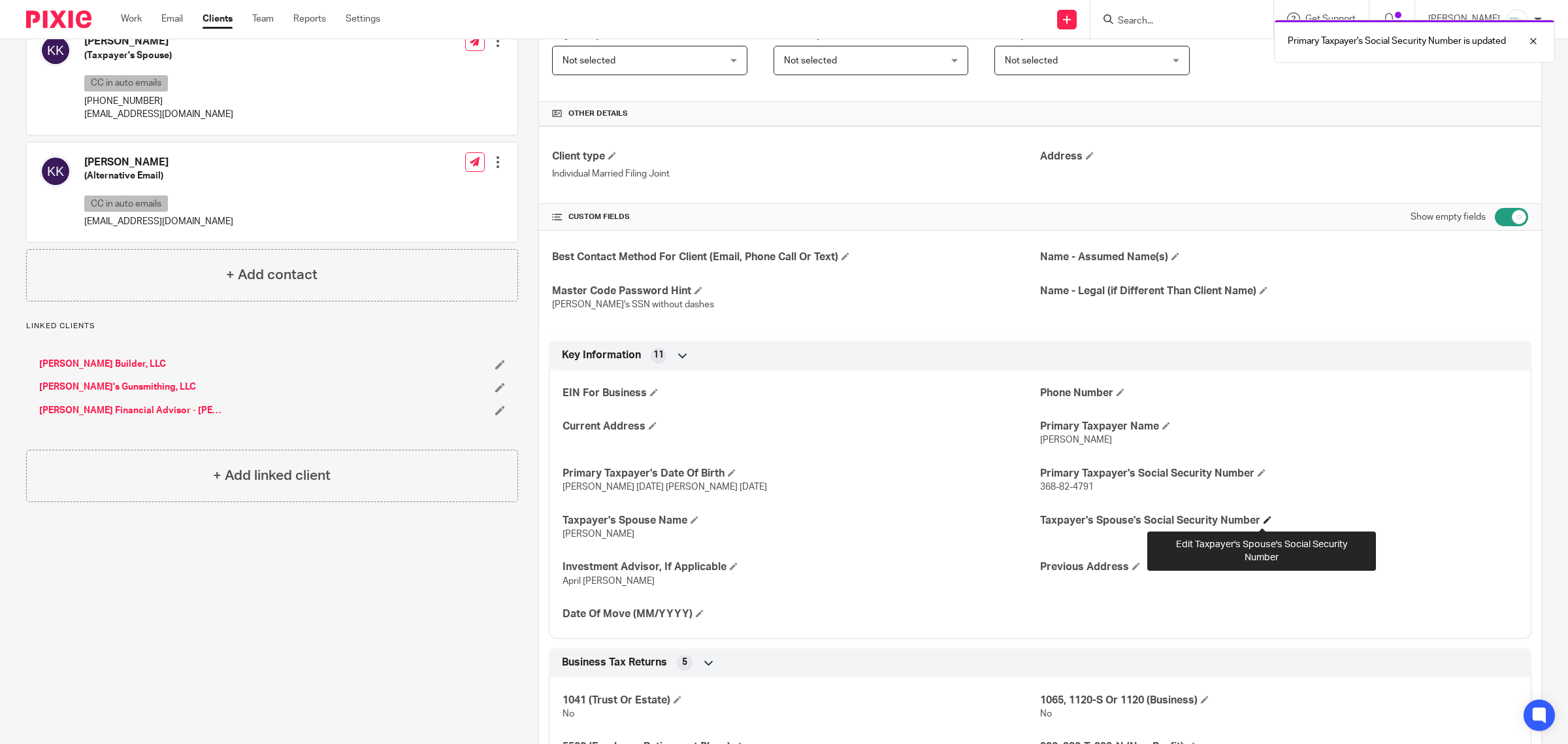
click at [1264, 522] on span at bounding box center [1268, 520] width 8 height 8
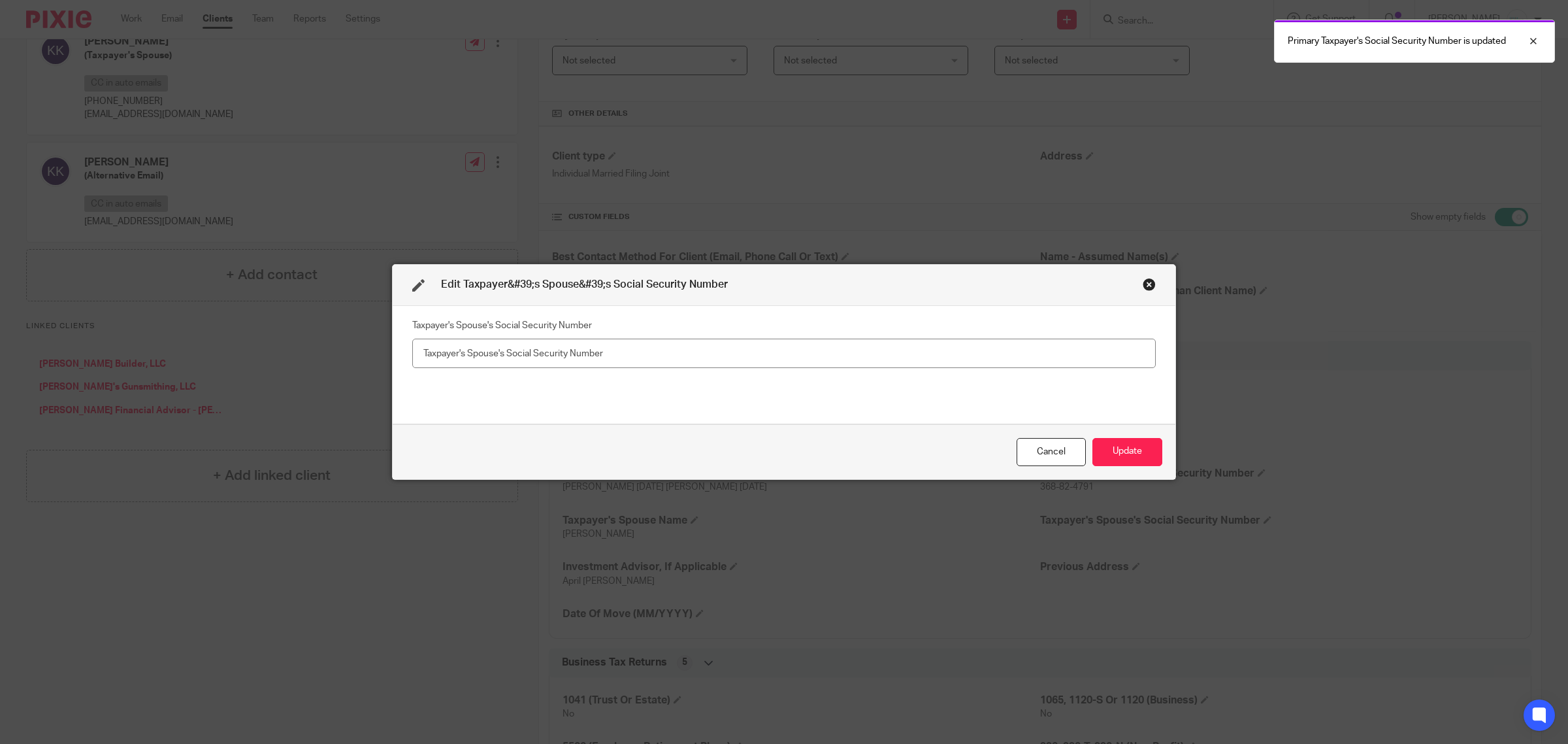
click at [788, 344] on input "text" at bounding box center [784, 353] width 744 height 29
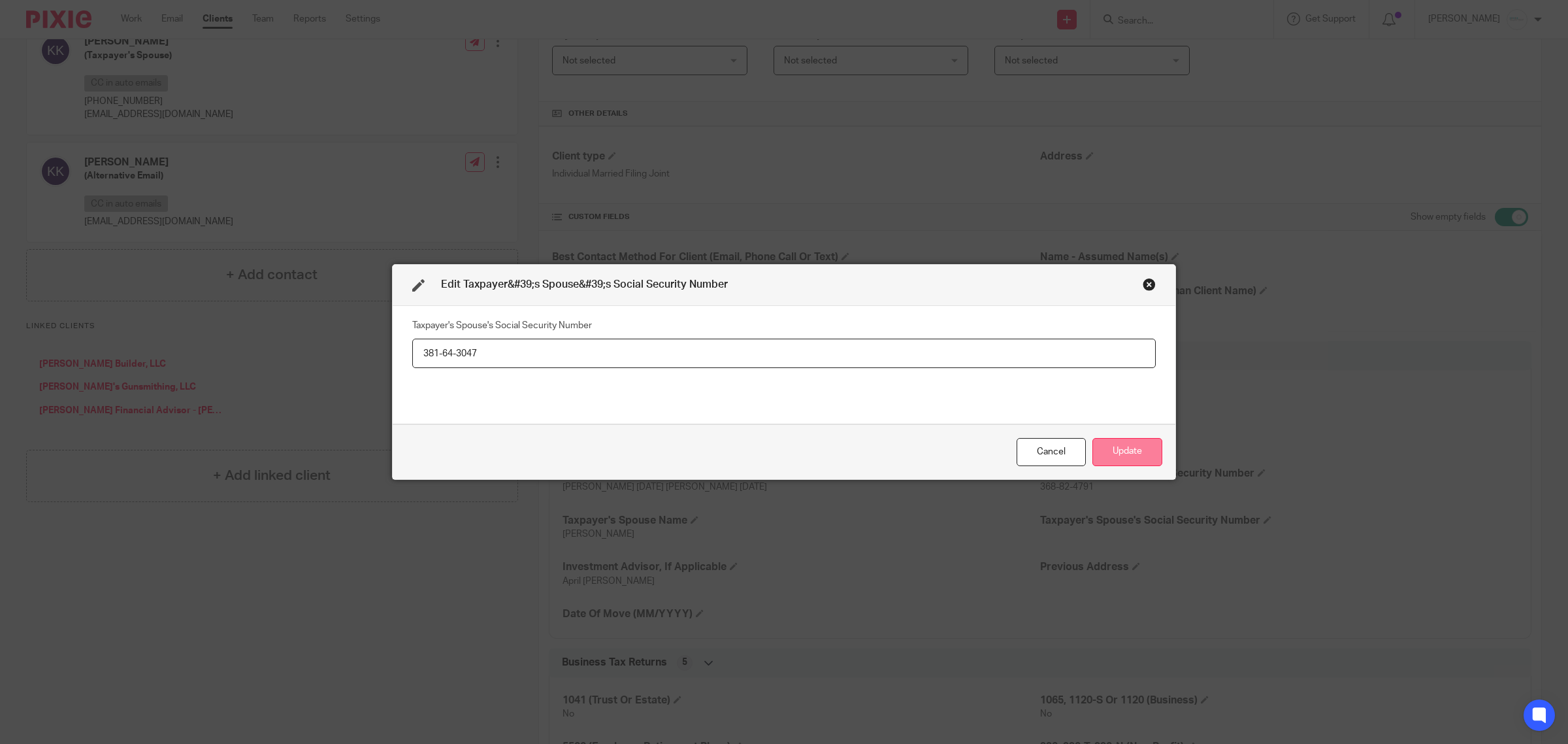
type input "381-64-3047"
click at [1111, 455] on button "Update" at bounding box center [1127, 452] width 70 height 28
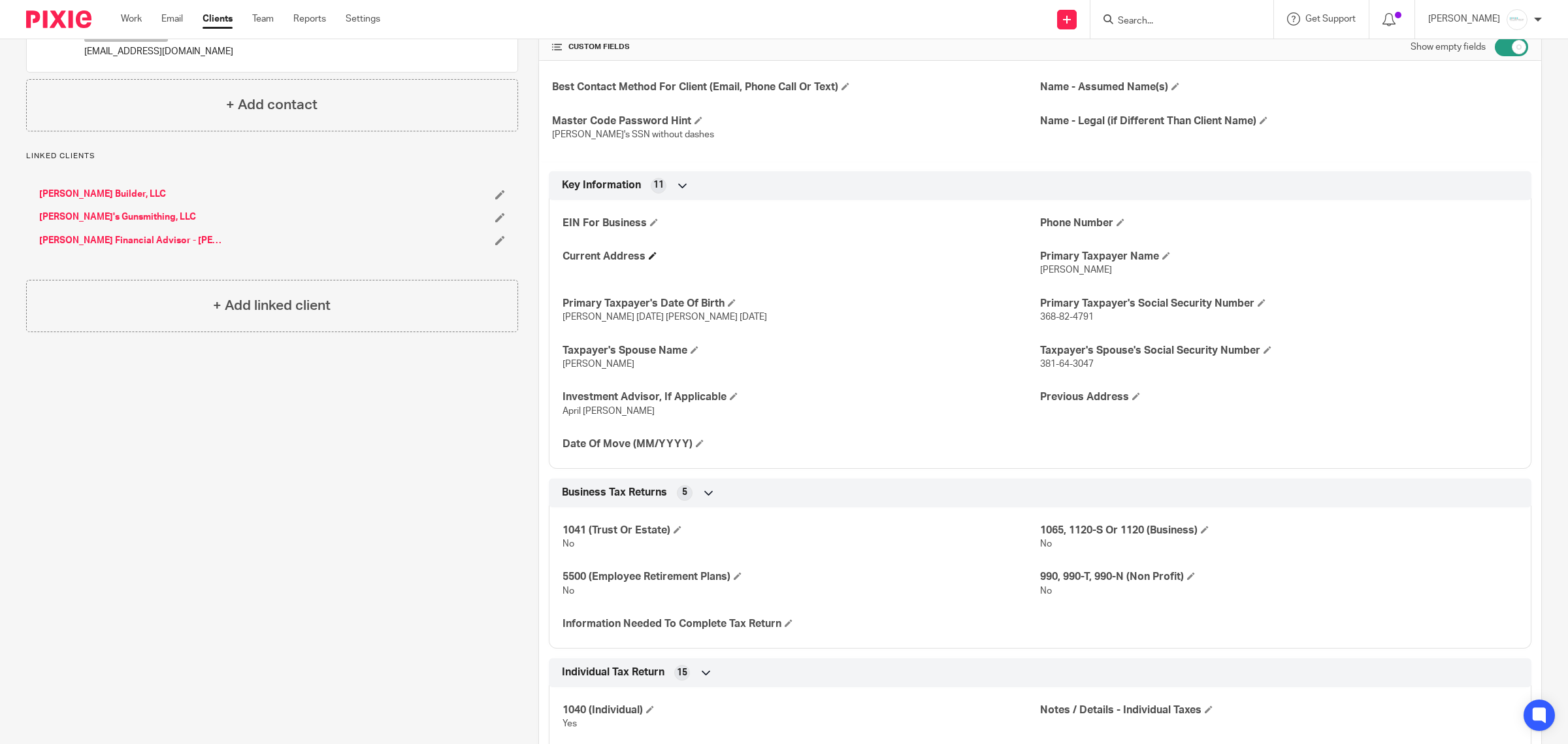
scroll to position [408, 0]
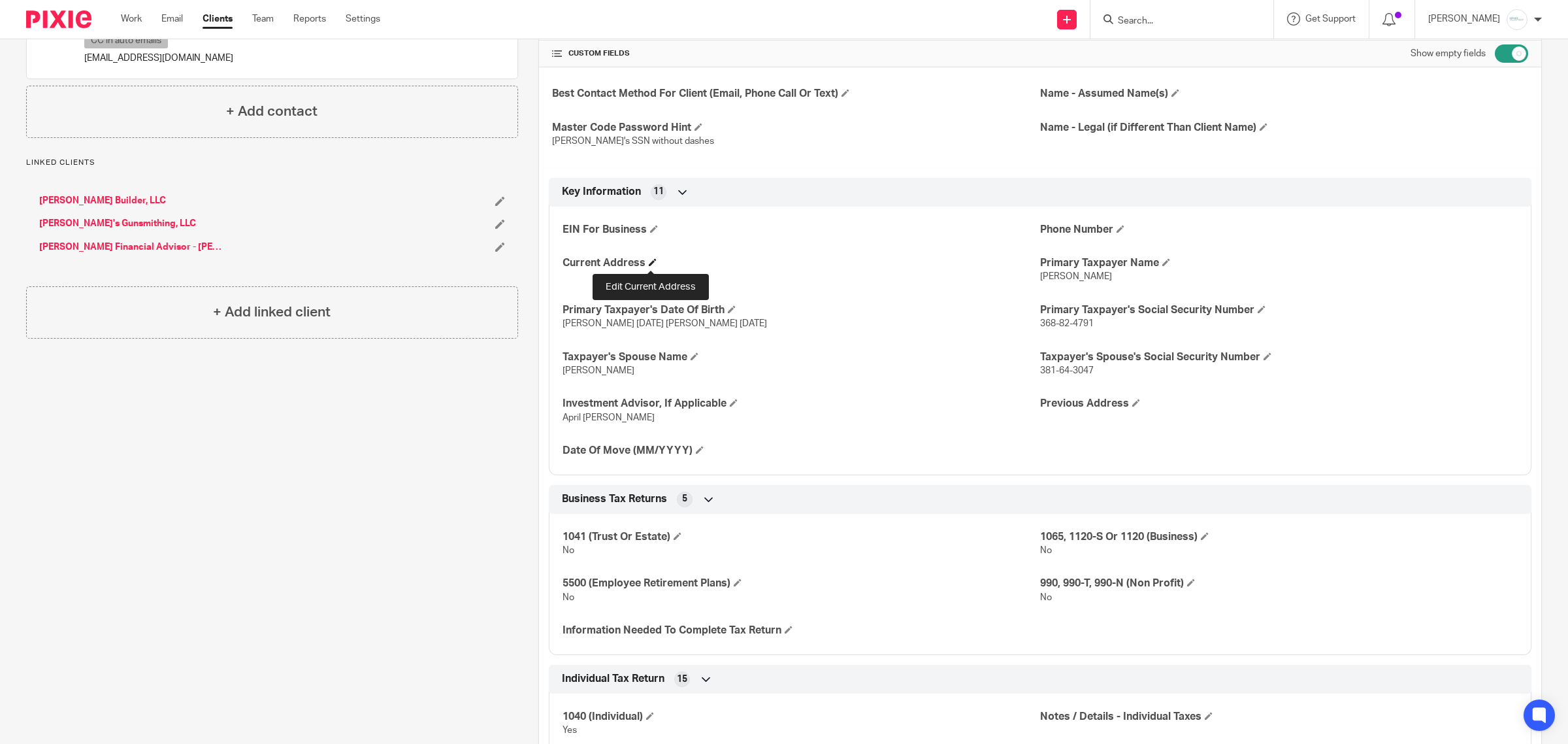
click at [649, 264] on span at bounding box center [653, 262] width 8 height 8
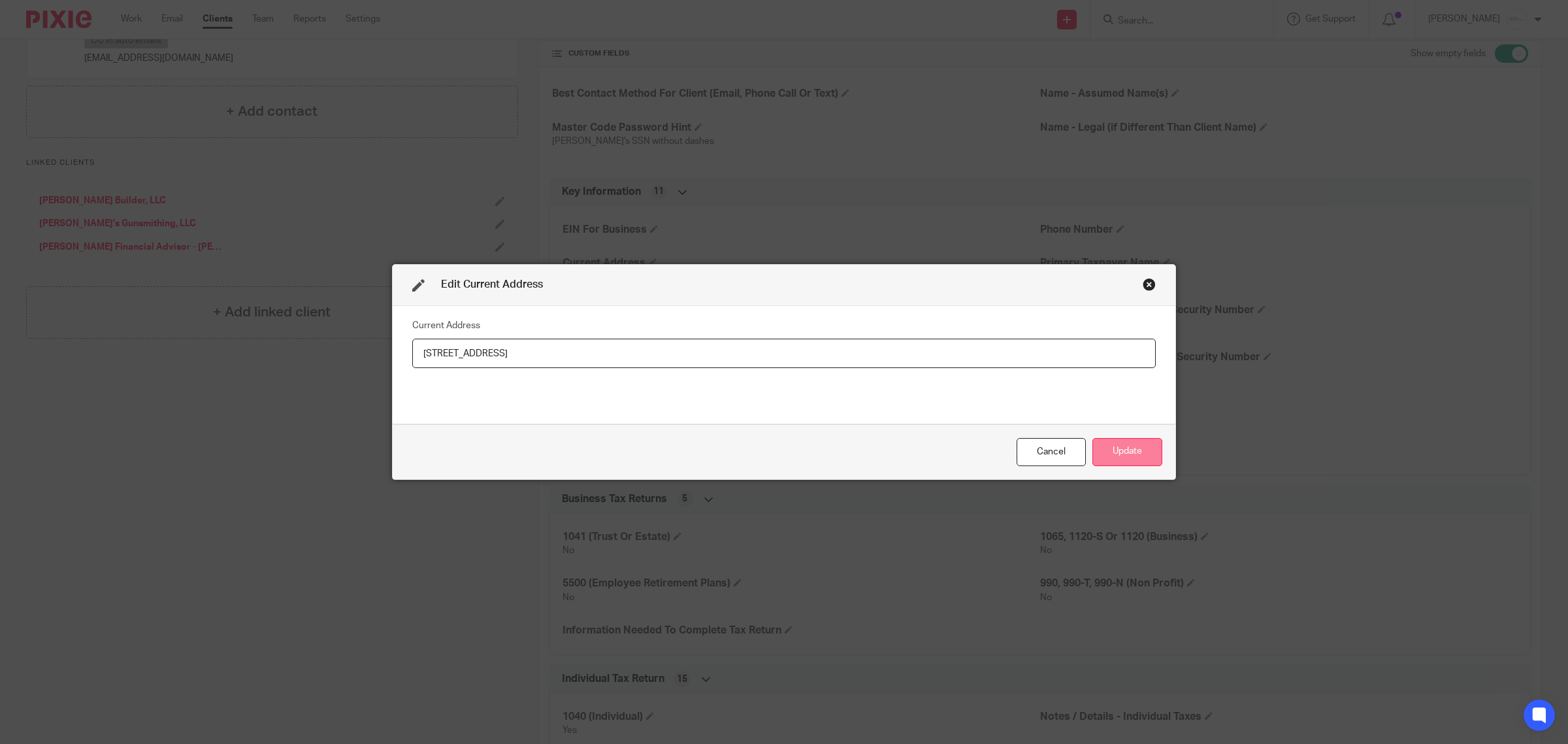
type input "1516 28th Avenue, Hudsonville, MI 49426"
click at [1116, 448] on button "Update" at bounding box center [1127, 452] width 70 height 28
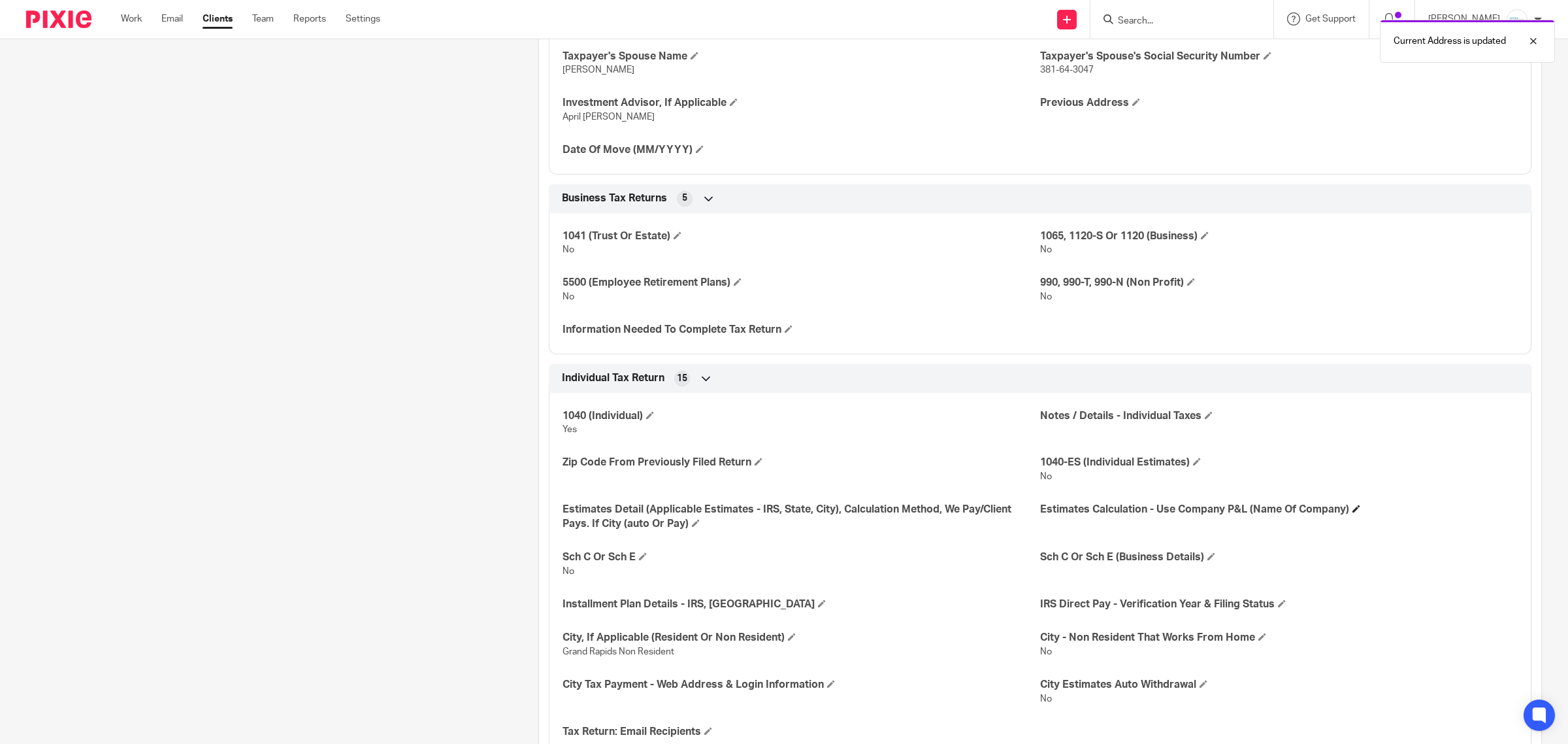
scroll to position [735, 0]
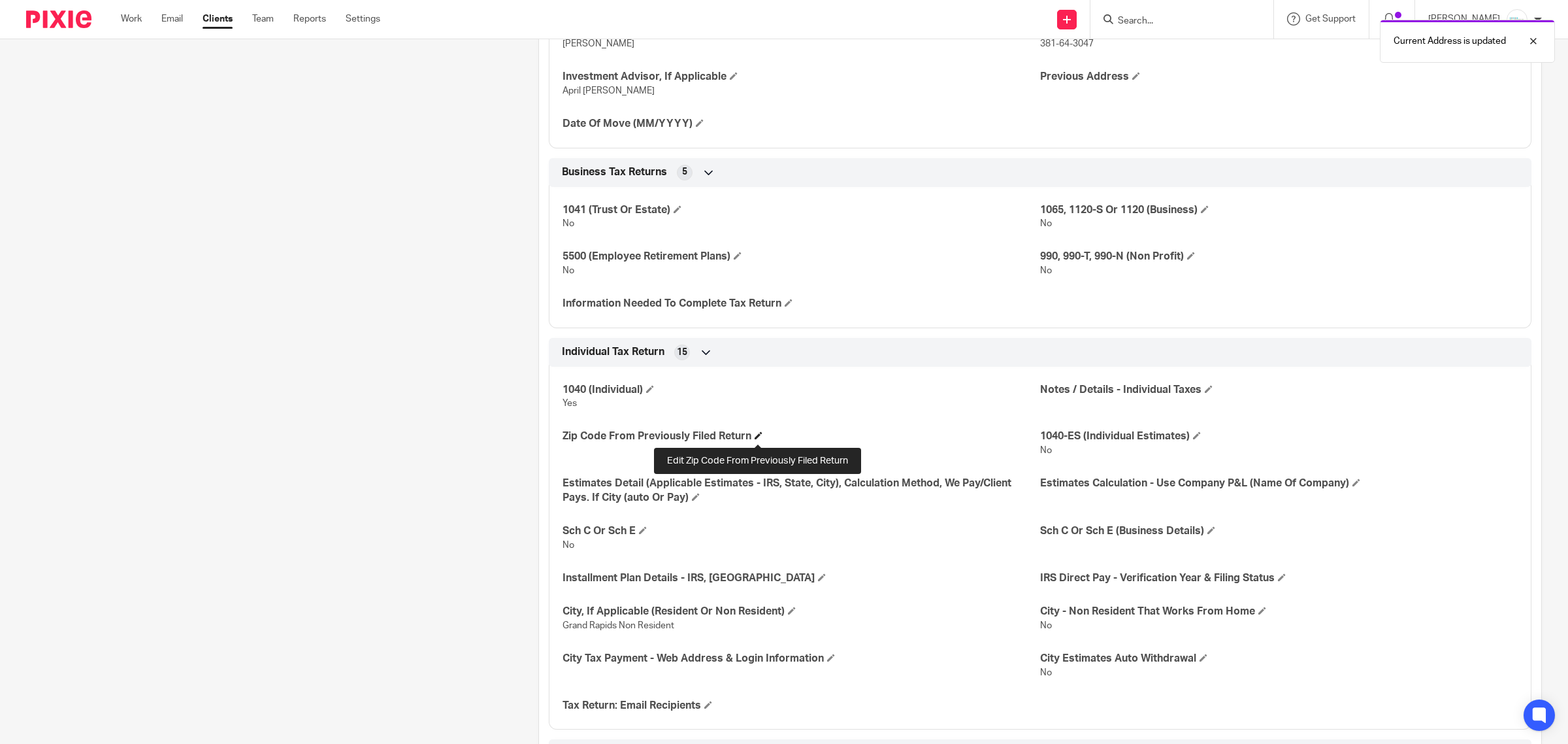
click at [760, 435] on span at bounding box center [759, 436] width 8 height 8
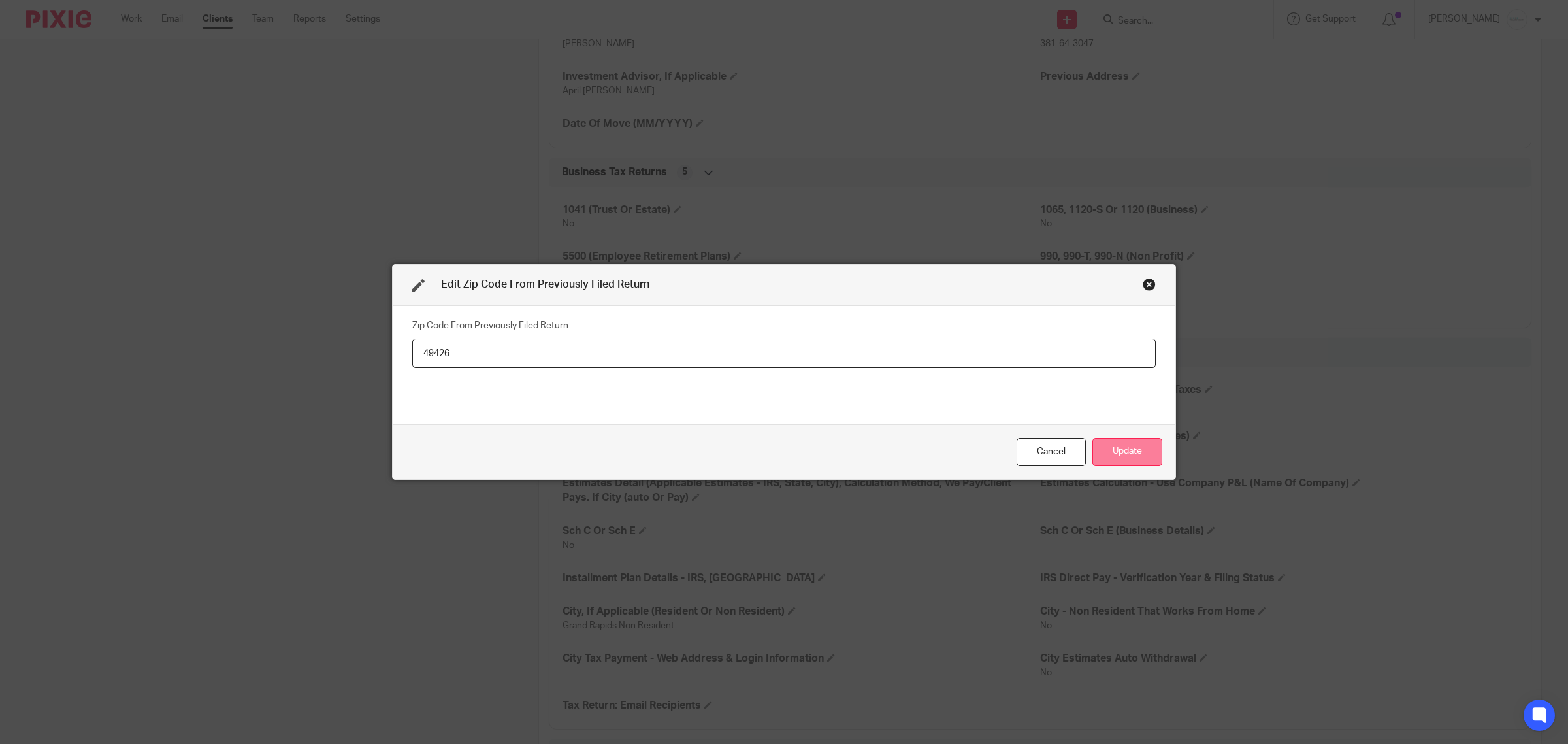
type input "49426"
click at [1119, 449] on button "Update" at bounding box center [1127, 452] width 70 height 28
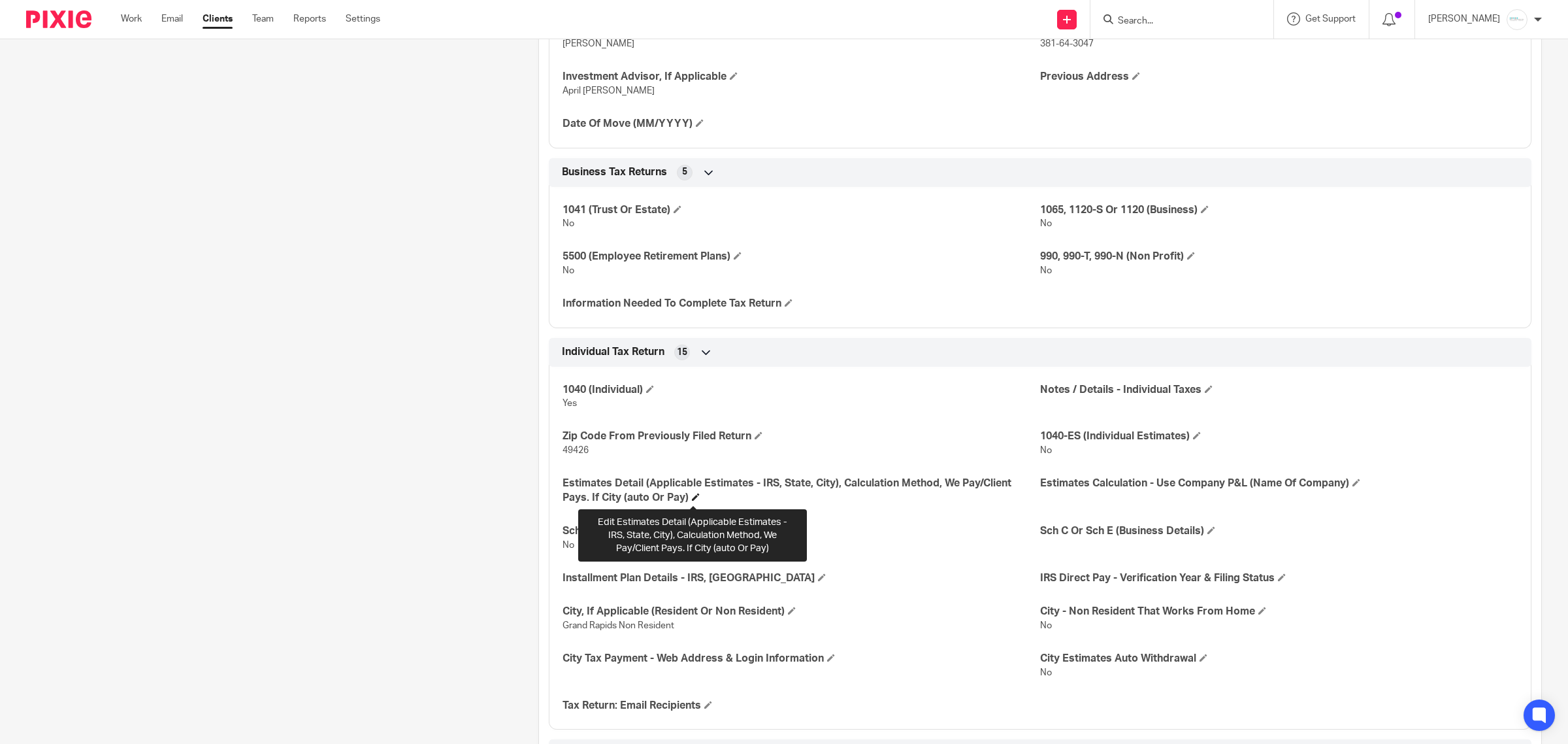
click at [694, 497] on span at bounding box center [696, 497] width 8 height 8
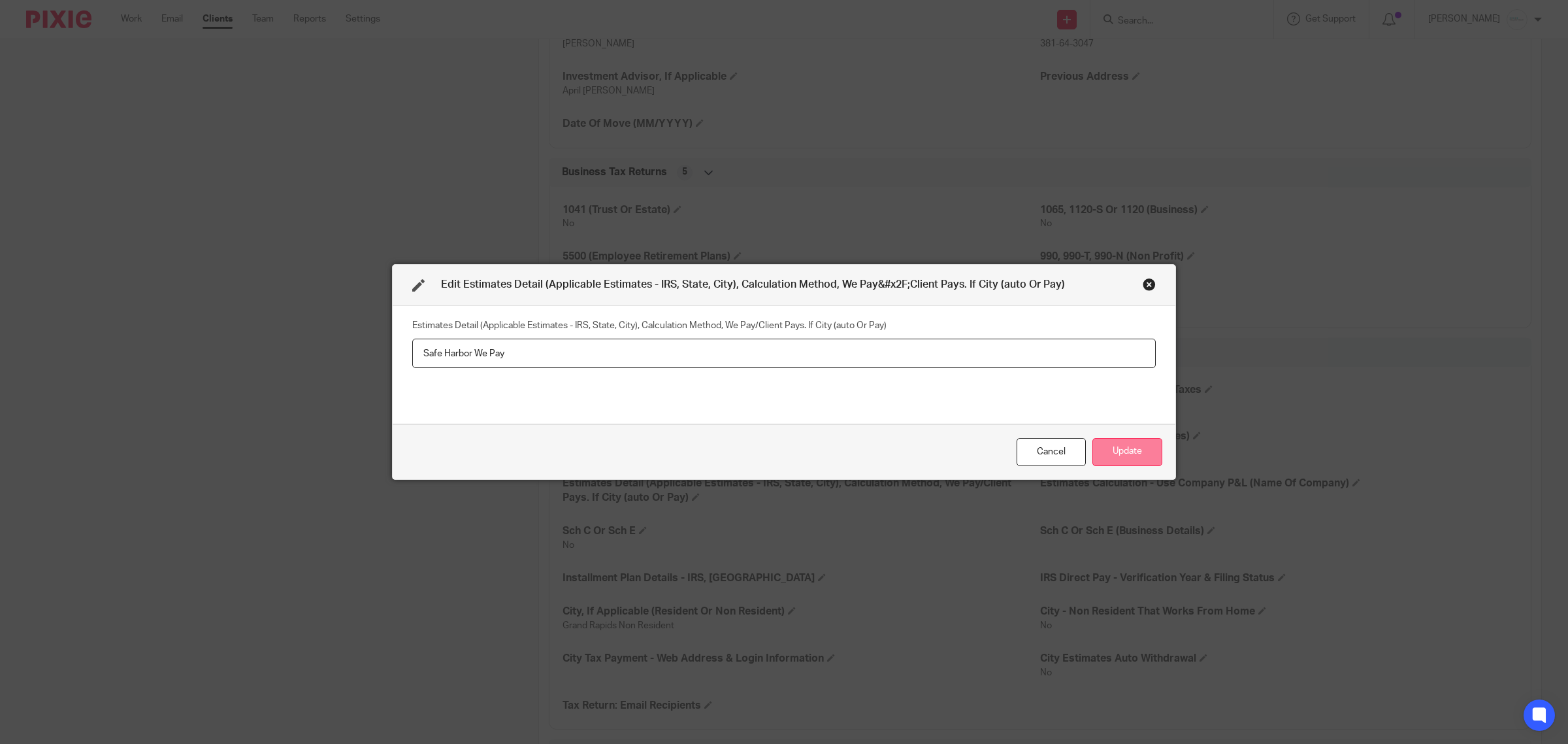
type input "Safe Harbor We Pay"
click at [1125, 450] on button "Update" at bounding box center [1127, 452] width 70 height 28
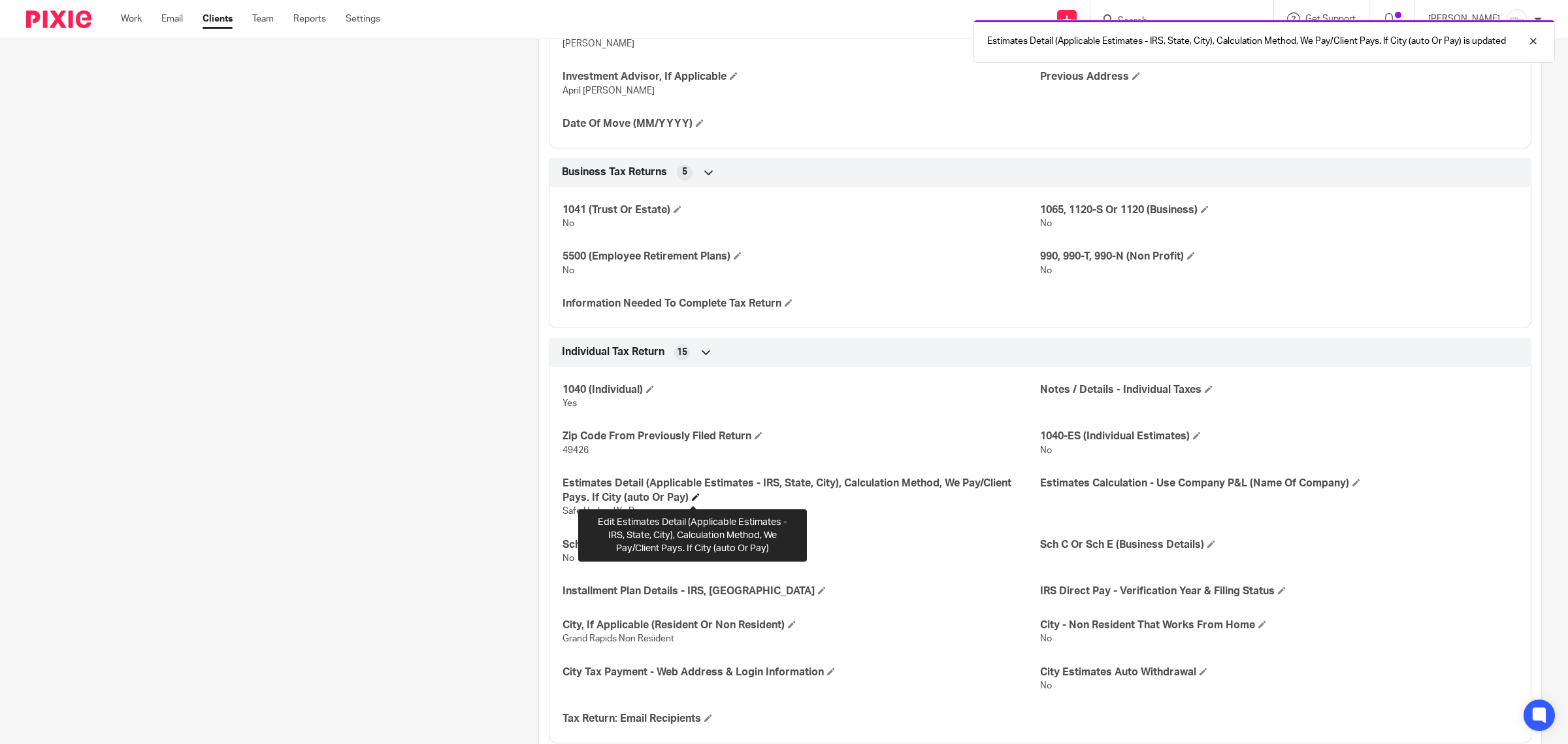
click at [692, 497] on span at bounding box center [696, 497] width 8 height 8
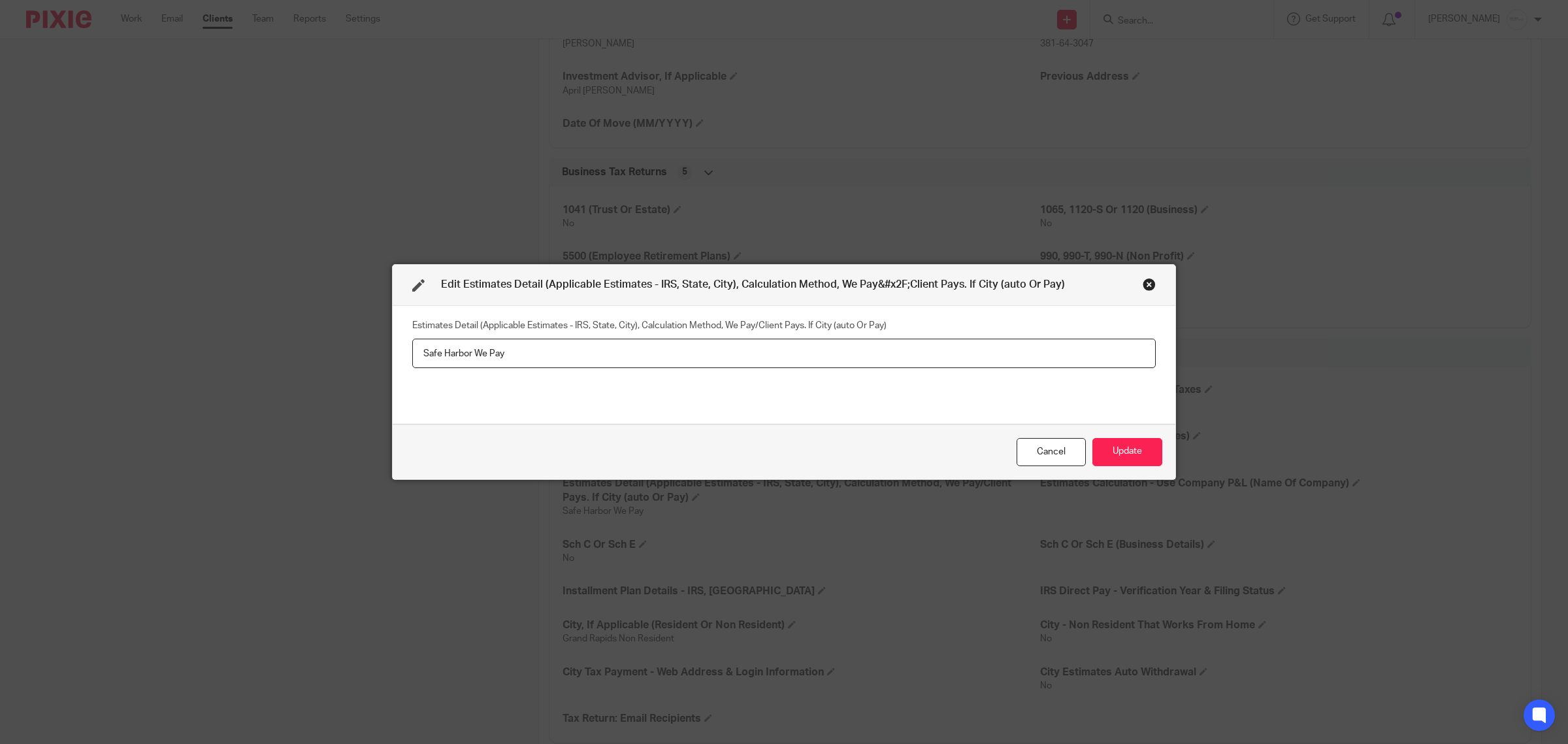
click at [412, 357] on input "Safe Harbor We Pay" at bounding box center [784, 353] width 744 height 29
click at [581, 363] on input "2025 - Safe Harbor We Pay" at bounding box center [784, 353] width 744 height 29
type input "2025 - Safe Harbor We Pay. 2026 and forward: withholding was adjusted."
click at [1119, 458] on button "Update" at bounding box center [1127, 452] width 70 height 28
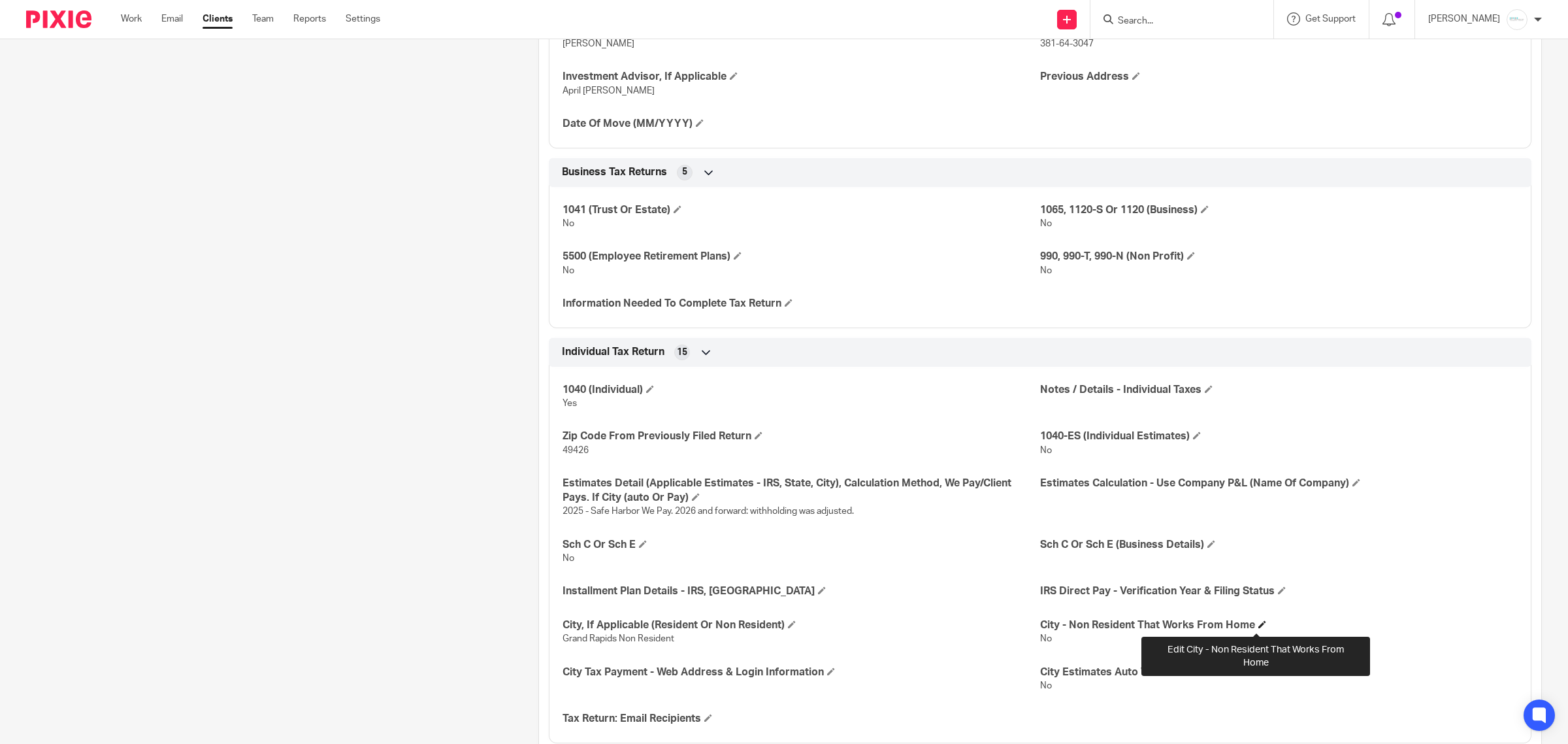
click at [1258, 626] on span at bounding box center [1262, 624] width 8 height 8
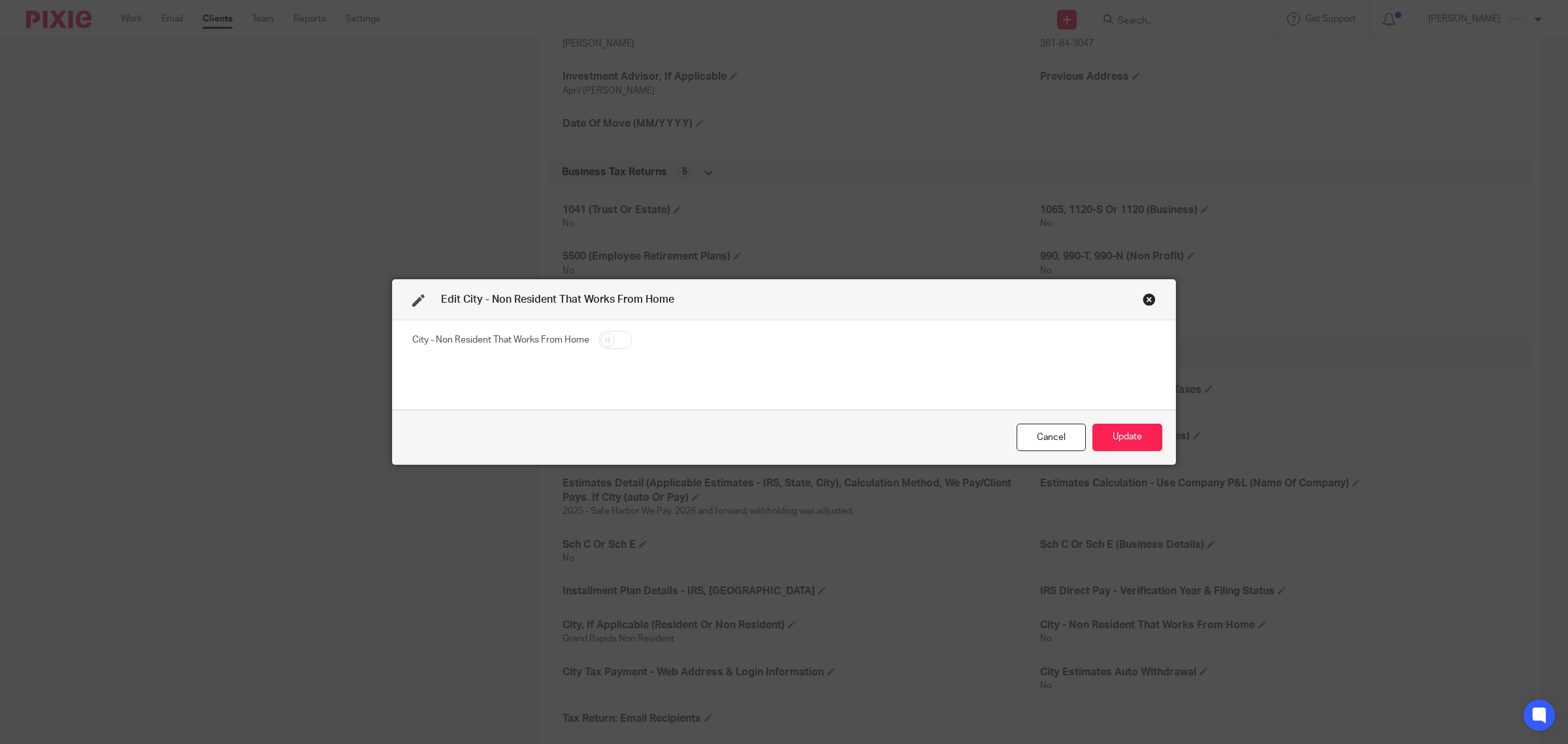
click at [610, 342] on input "checkbox" at bounding box center [615, 340] width 33 height 18
checkbox input "true"
click at [1140, 437] on button "Update" at bounding box center [1127, 438] width 70 height 28
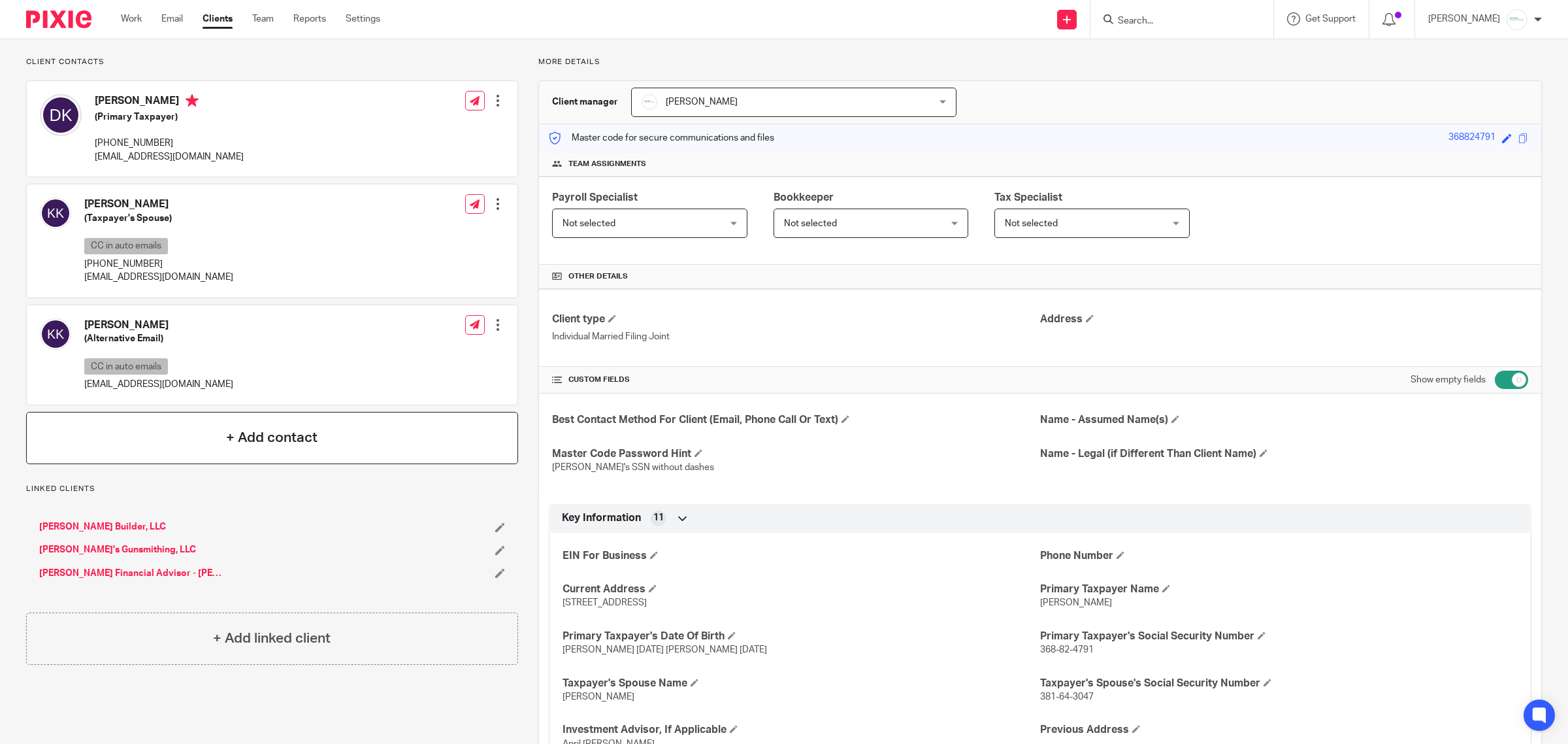
scroll to position [0, 0]
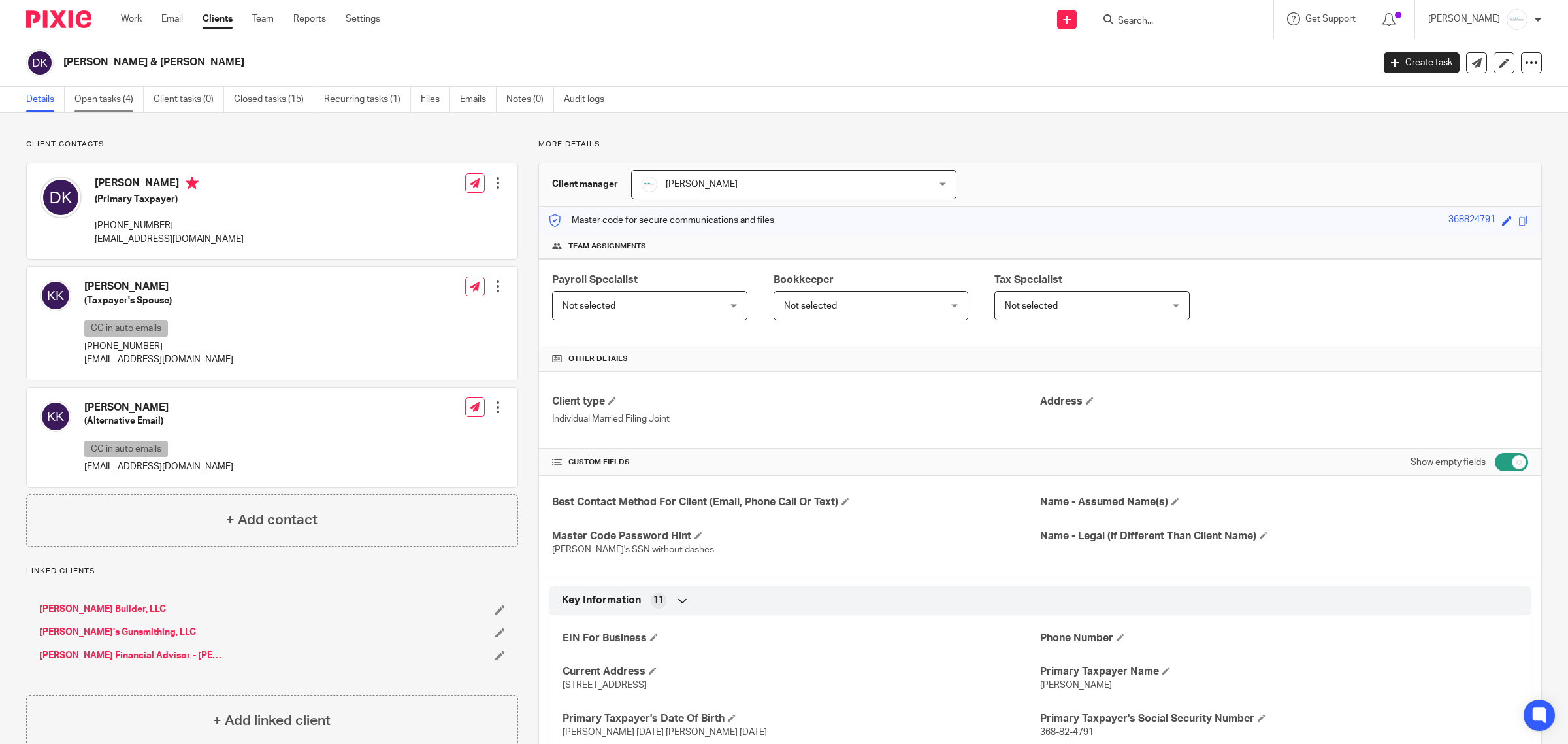
click at [106, 105] on link "Open tasks (4)" at bounding box center [109, 100] width 69 height 26
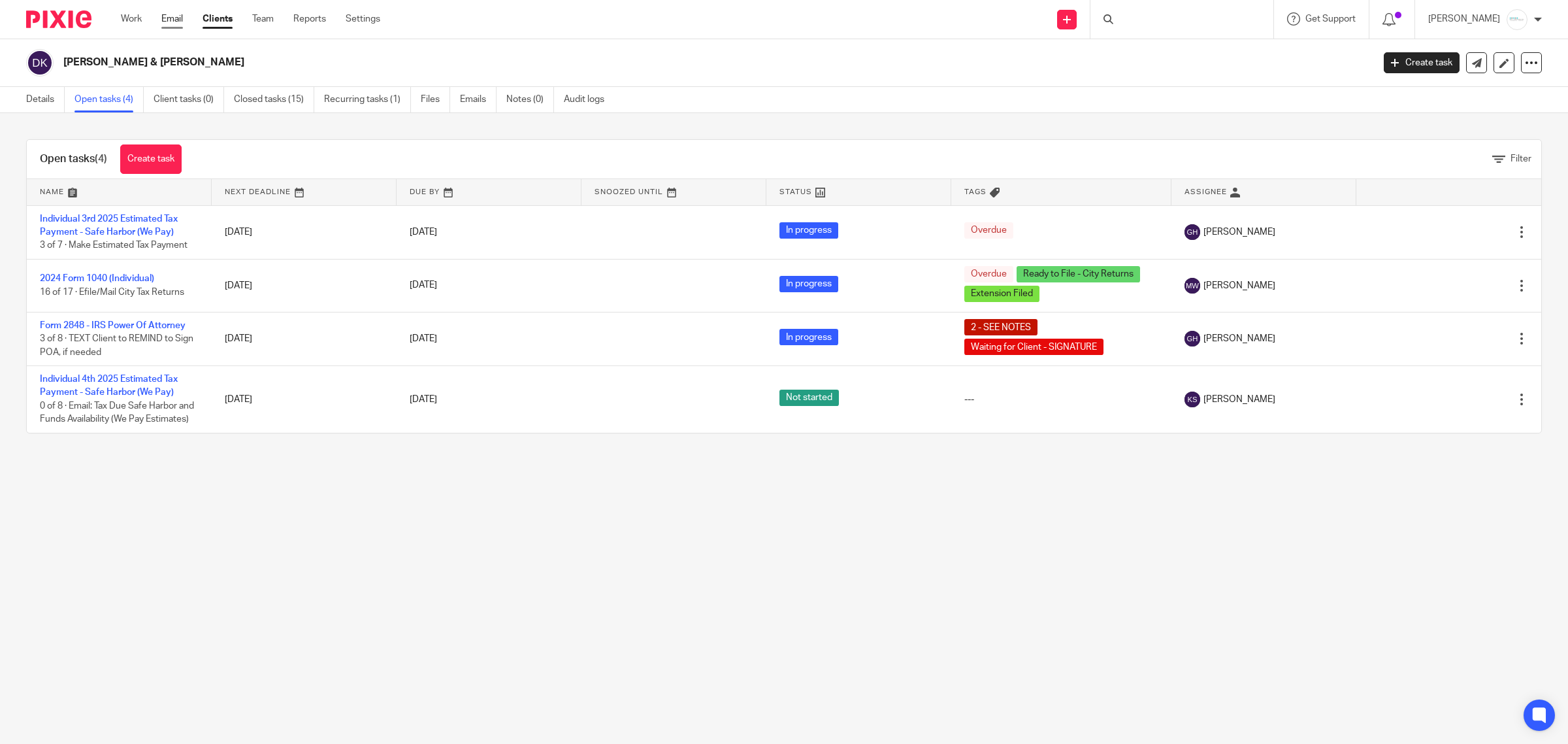
click at [168, 16] on link "Email" at bounding box center [172, 18] width 22 height 13
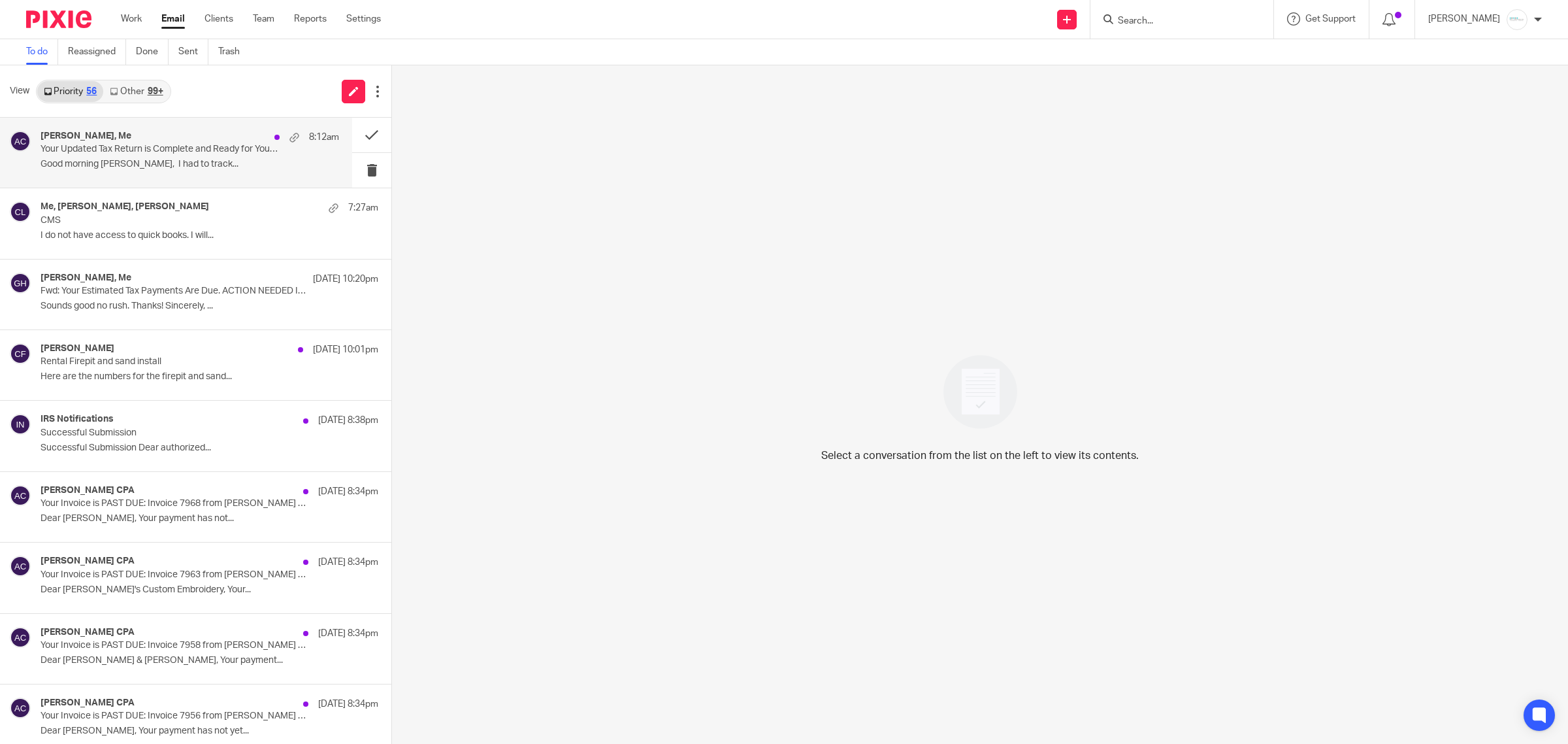
click at [206, 170] on p "Good morning [PERSON_NAME], I had to track..." at bounding box center [190, 164] width 299 height 11
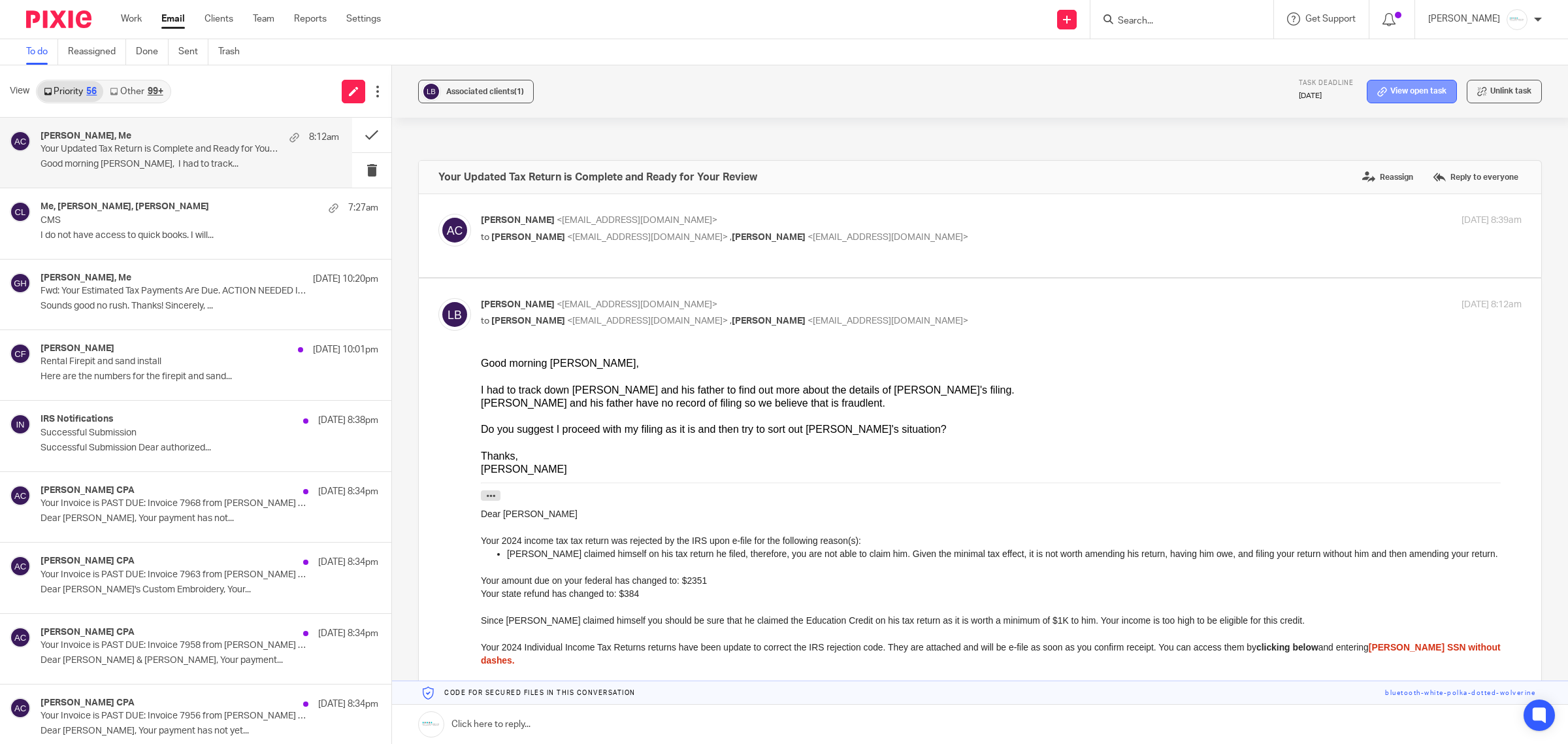
click at [1407, 95] on link "View open task" at bounding box center [1412, 91] width 90 height 24
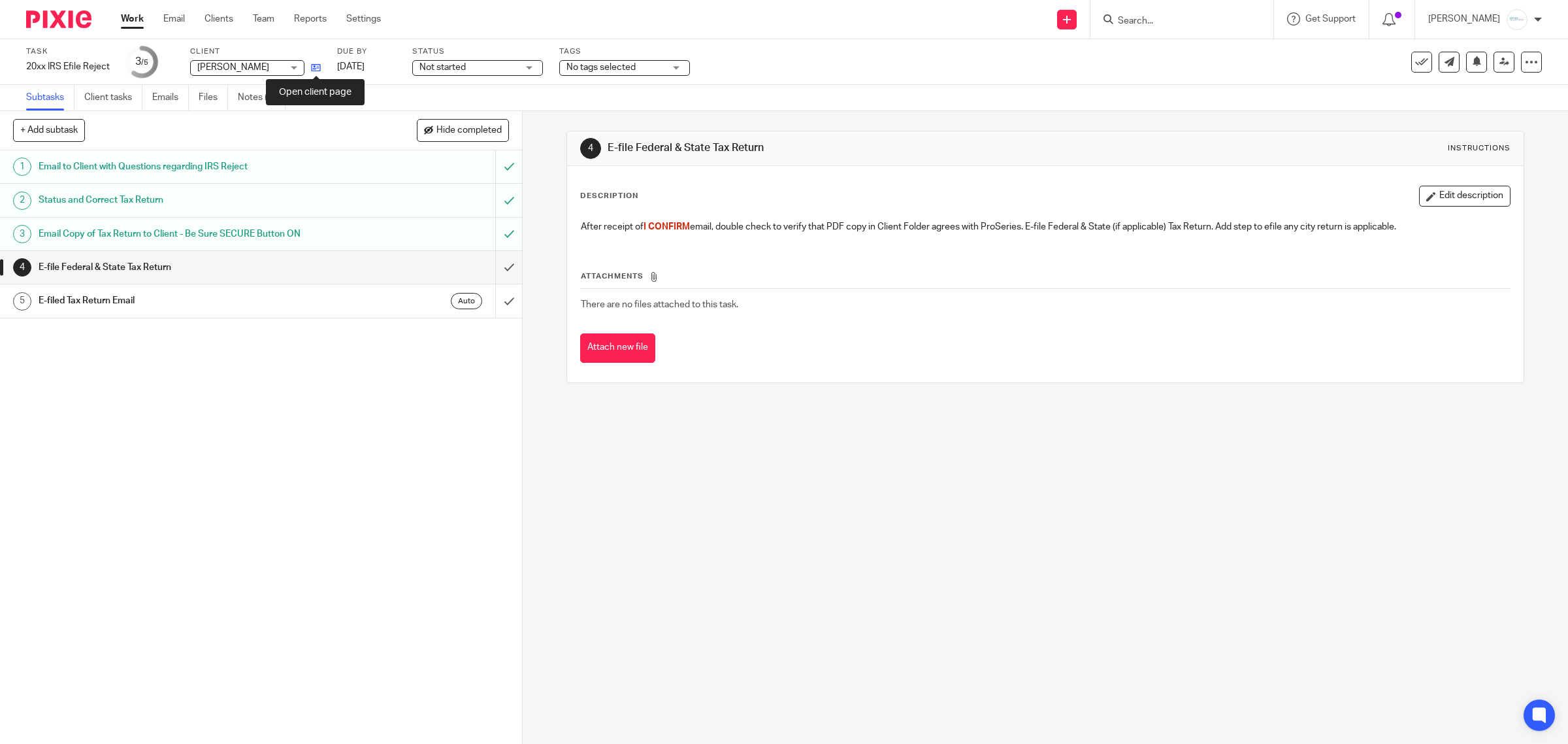
click at [314, 66] on icon at bounding box center [316, 67] width 10 height 10
click at [488, 266] on input "submit" at bounding box center [261, 267] width 522 height 33
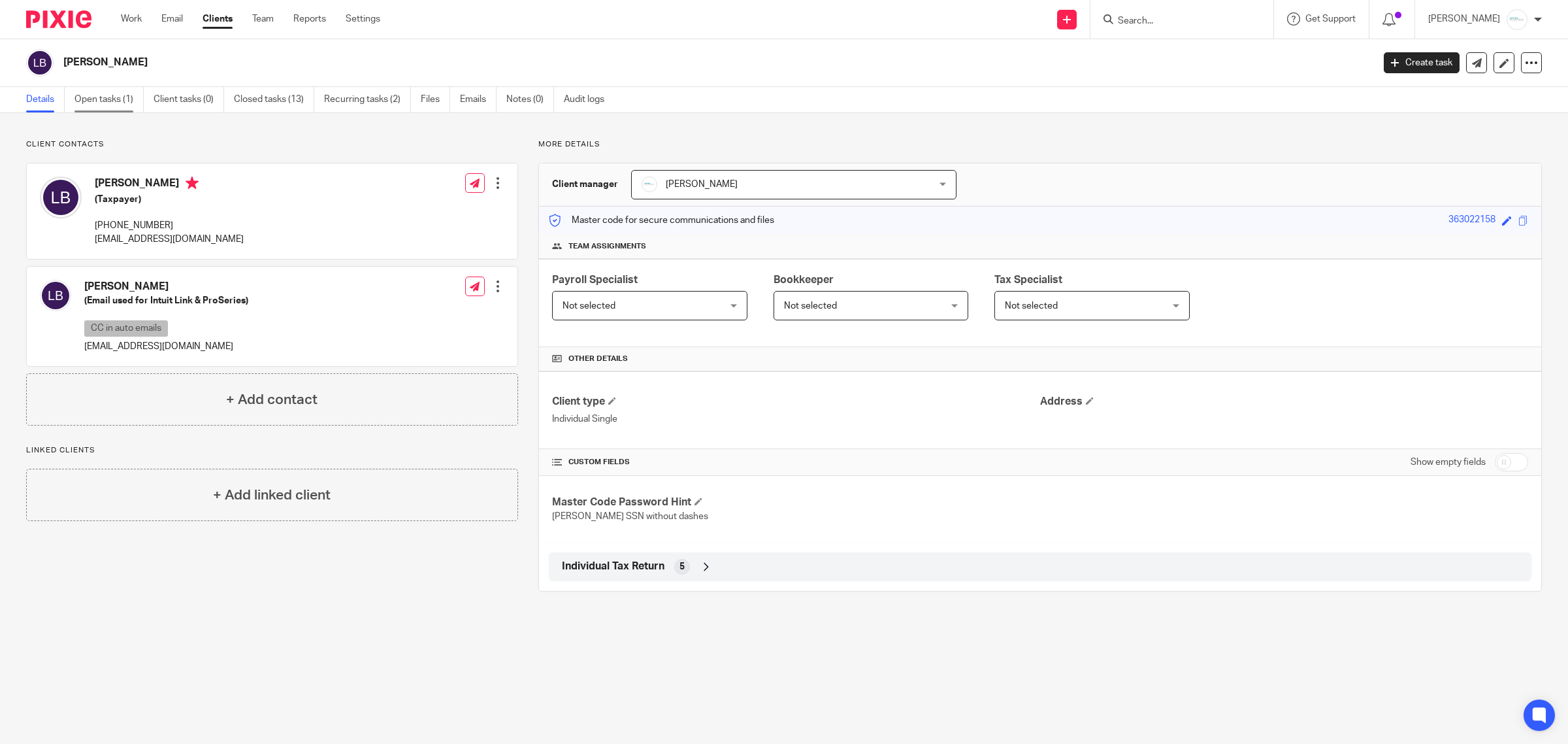
click at [111, 102] on link "Open tasks (1)" at bounding box center [109, 100] width 69 height 26
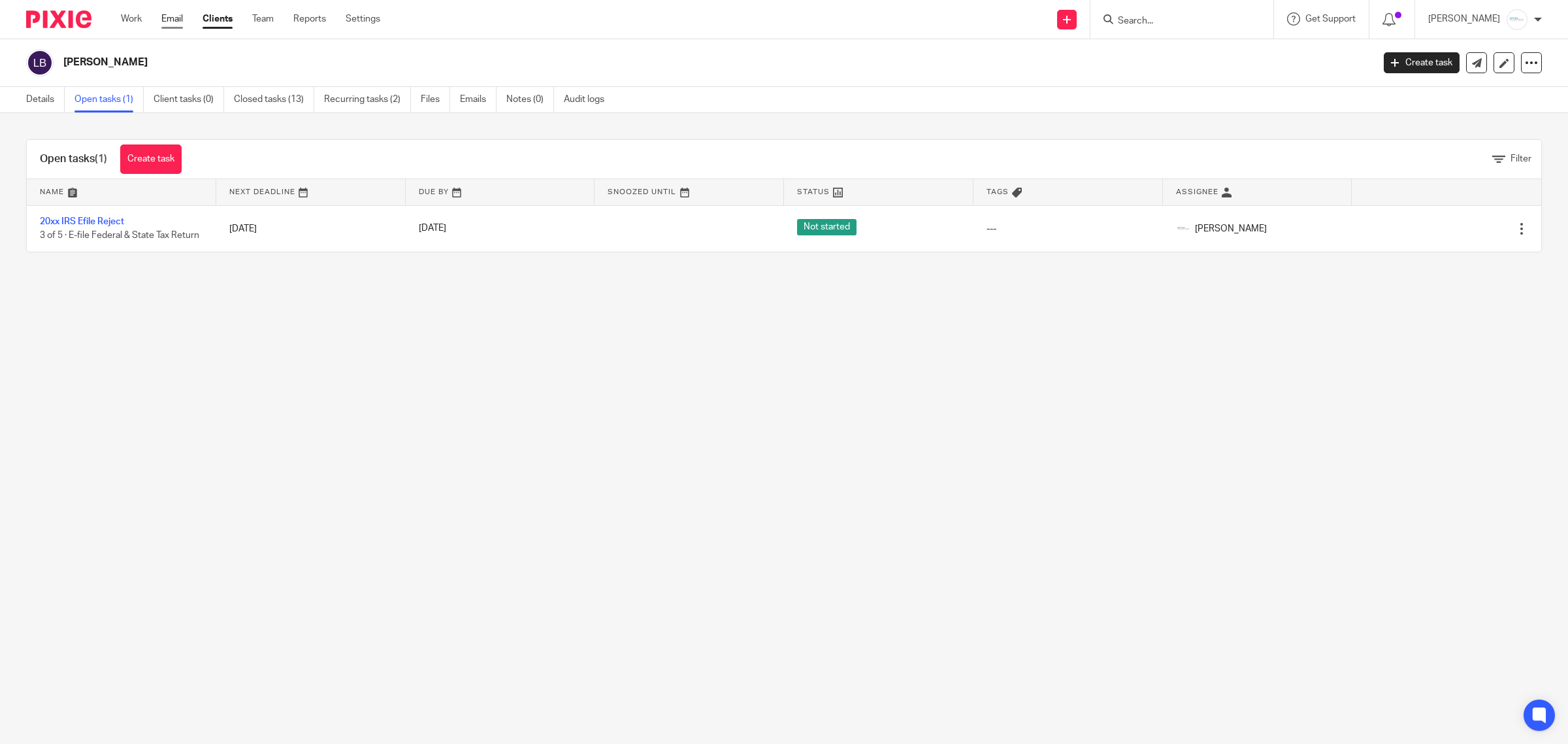
click at [167, 24] on link "Email" at bounding box center [172, 18] width 22 height 13
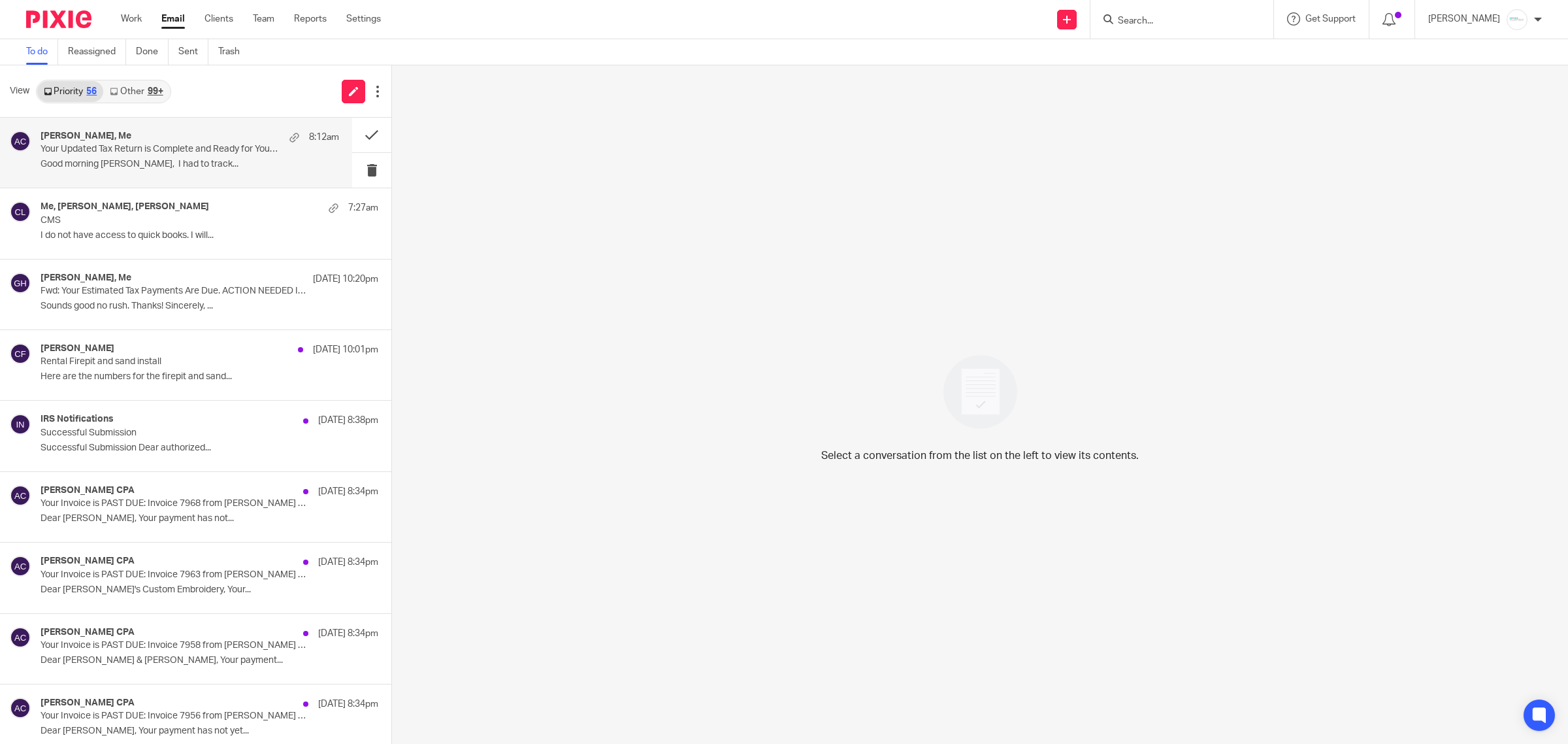
click at [164, 144] on p "Your Updated Tax Return is Complete and Ready for Your Review" at bounding box center [160, 149] width 239 height 11
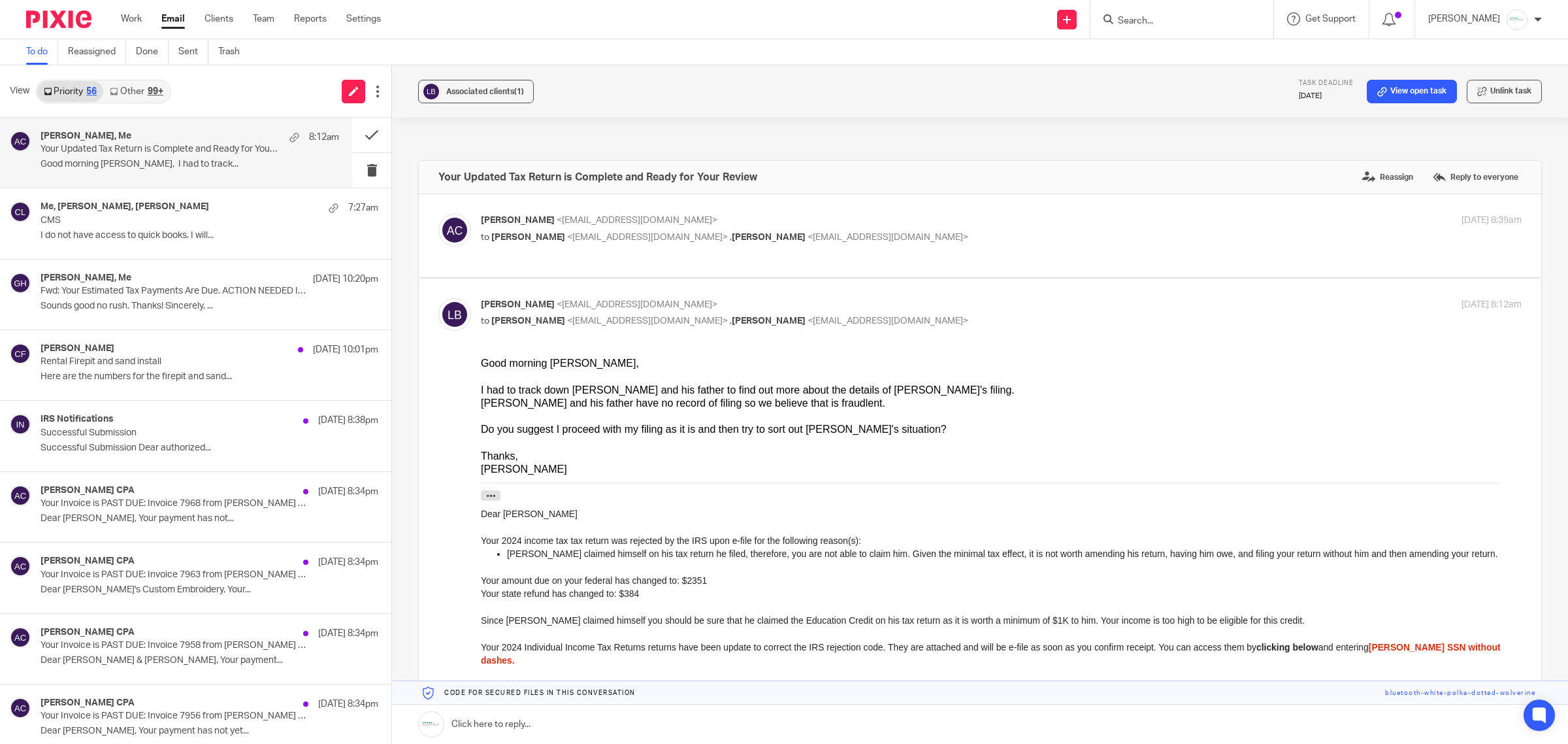
click at [577, 714] on link at bounding box center [980, 724] width 1176 height 39
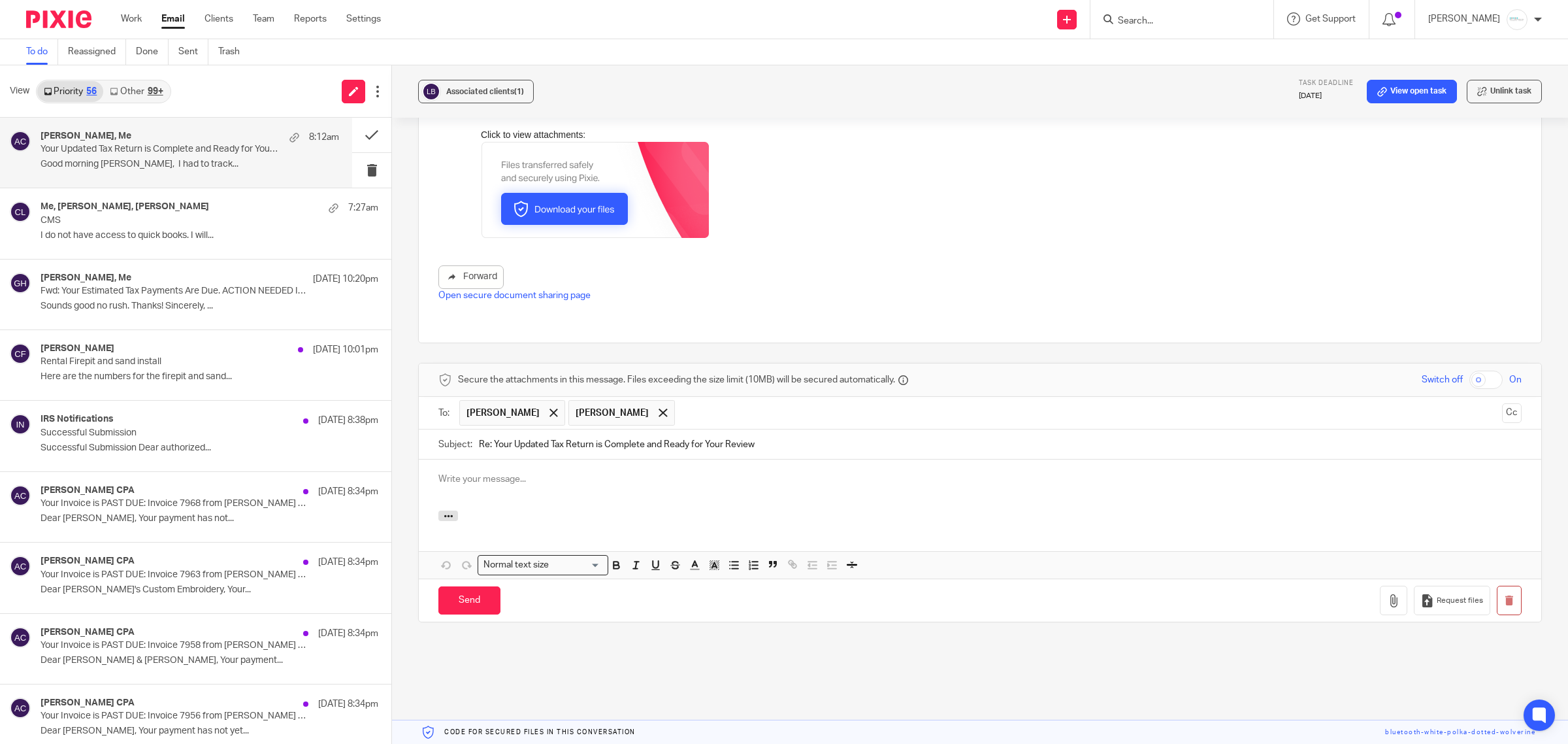
drag, startPoint x: 524, startPoint y: 478, endPoint x: 564, endPoint y: 478, distance: 40.0
click at [524, 478] on p at bounding box center [980, 479] width 1083 height 13
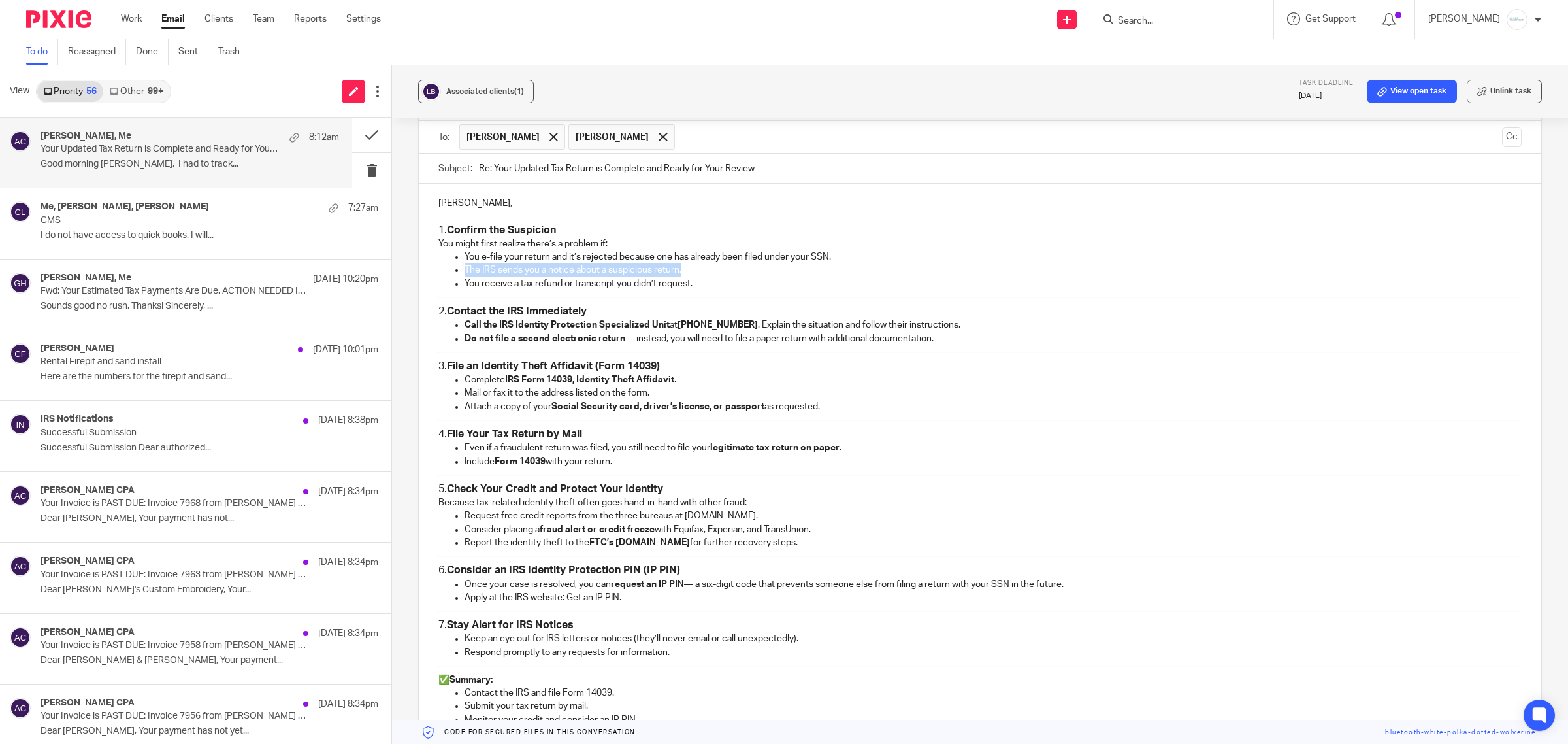
drag, startPoint x: 460, startPoint y: 270, endPoint x: 701, endPoint y: 275, distance: 241.1
click at [701, 275] on ul "You e-file your return and it’s rejected because one has already been filed und…" at bounding box center [980, 270] width 1083 height 40
drag, startPoint x: 432, startPoint y: 249, endPoint x: 682, endPoint y: 247, distance: 250.0
click at [682, 247] on div "Lindsey, 1. Confirm the Suspicion You might first realize there’s a problem if:…" at bounding box center [980, 466] width 1123 height 565
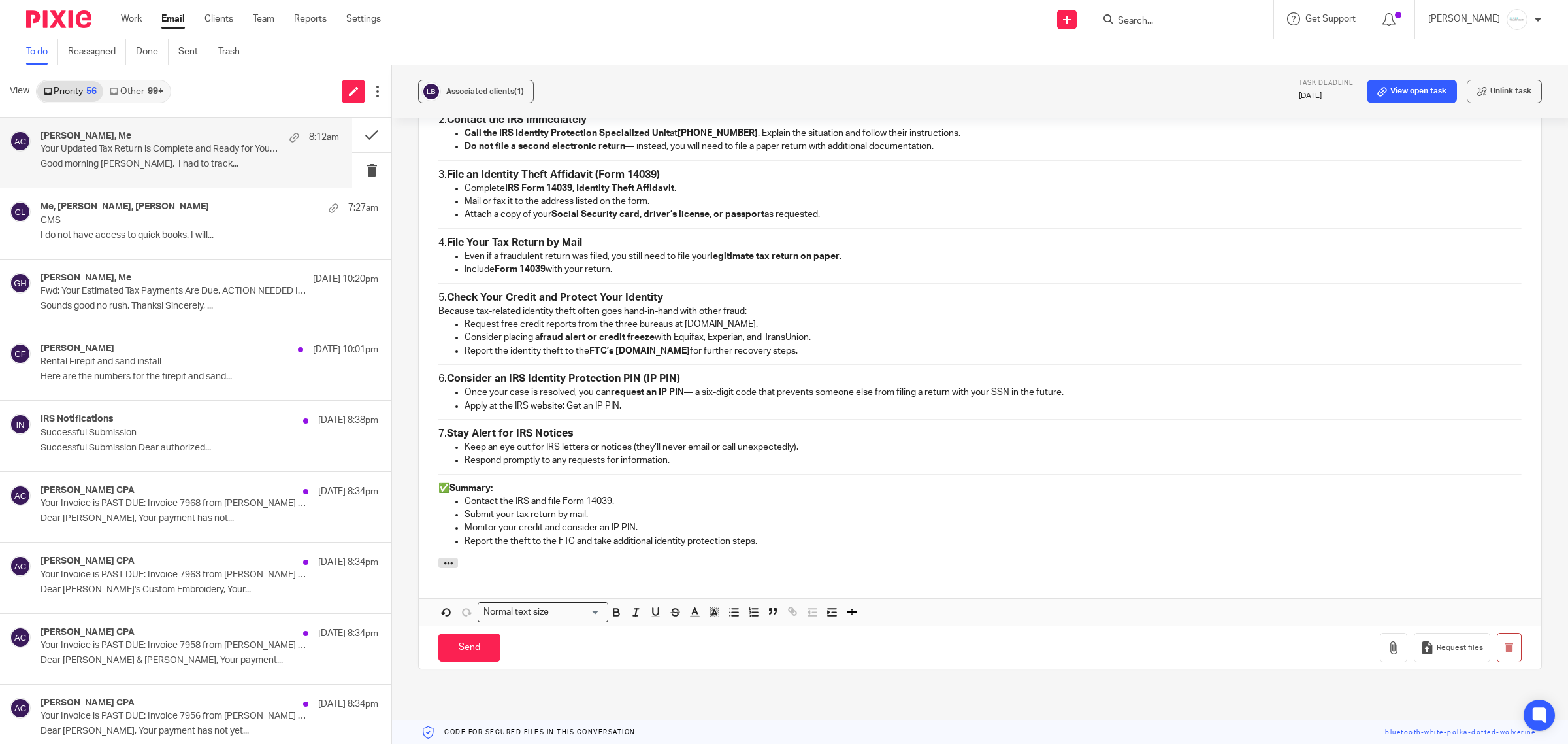
scroll to position [1415, 0]
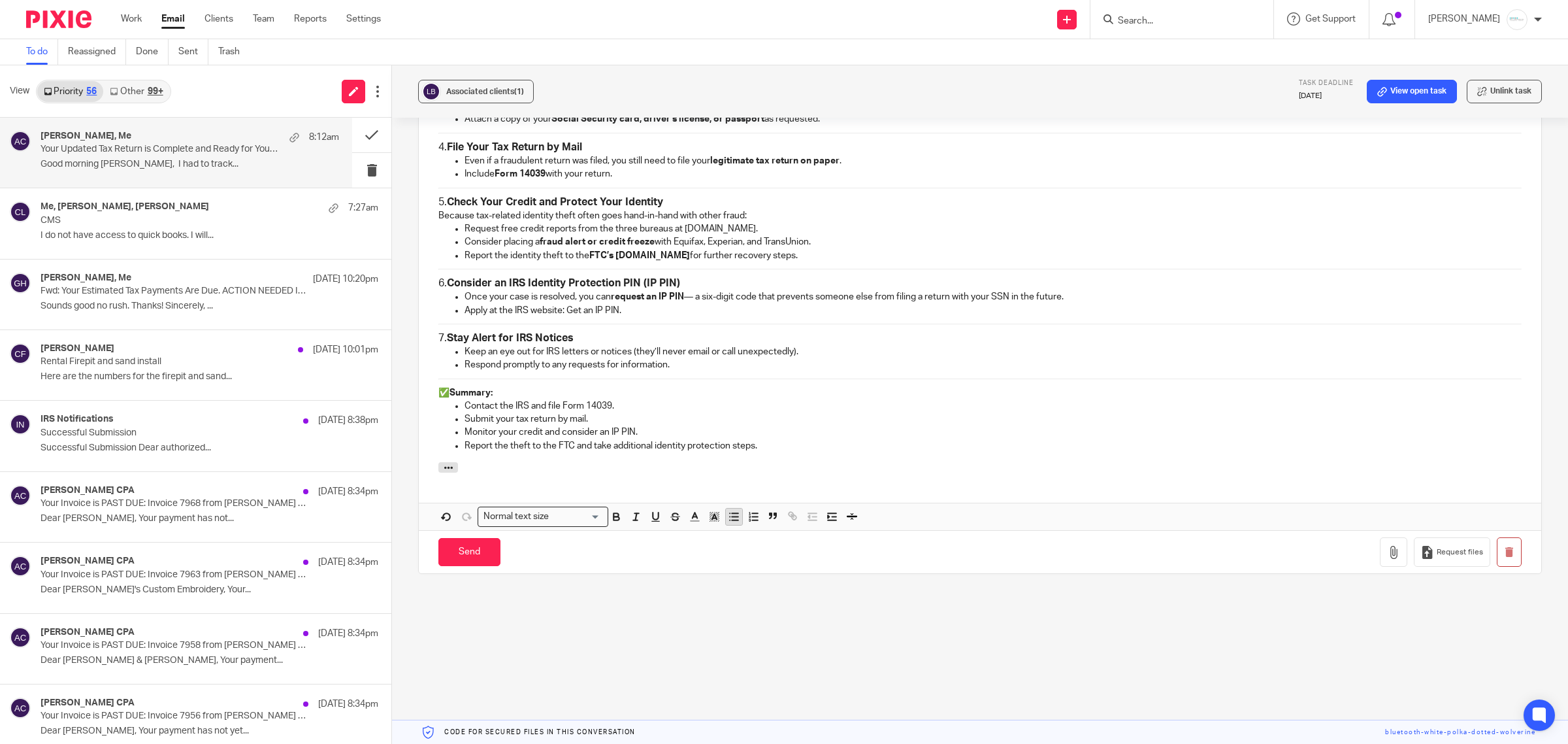
click at [728, 522] on icon "button" at bounding box center [733, 516] width 12 height 12
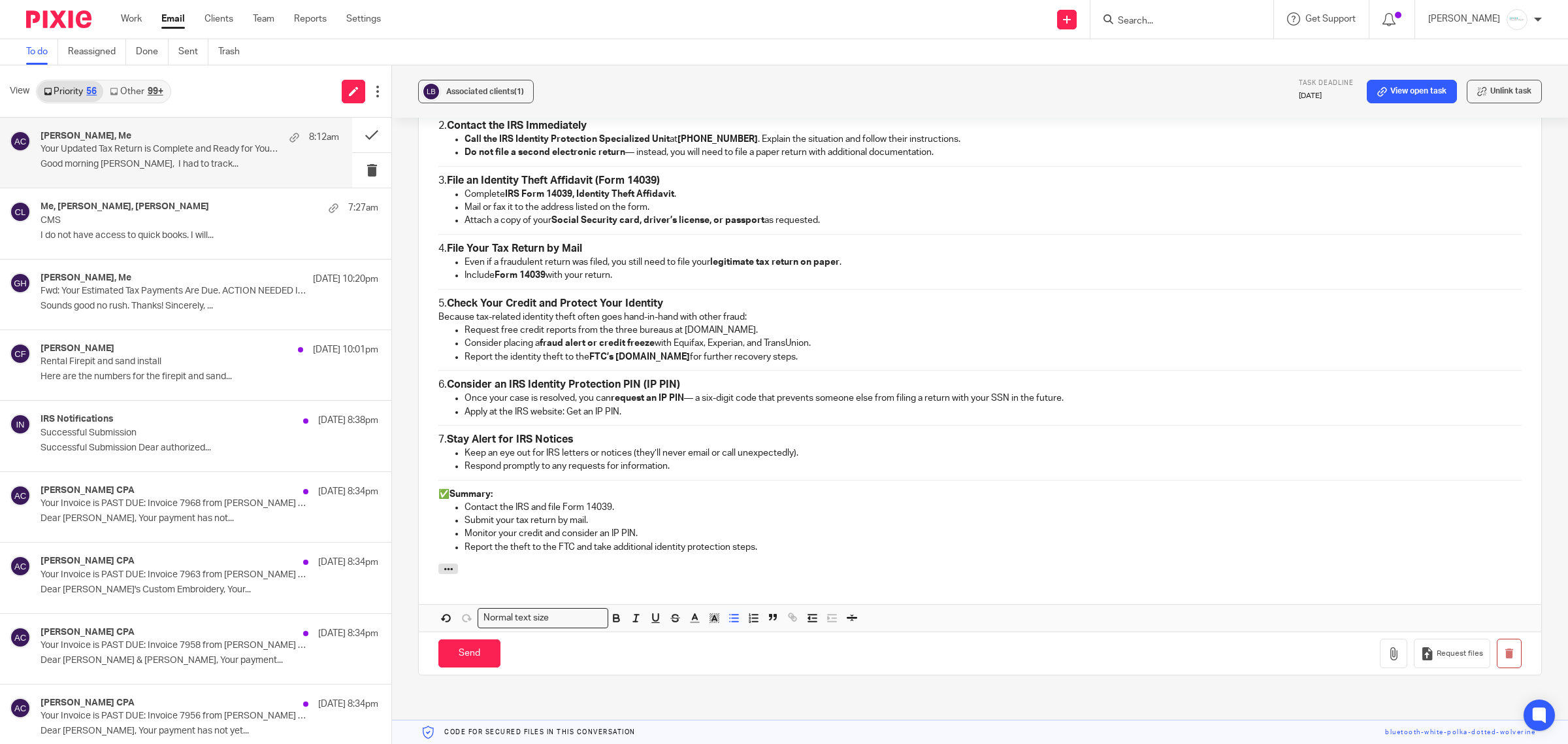
scroll to position [1227, 0]
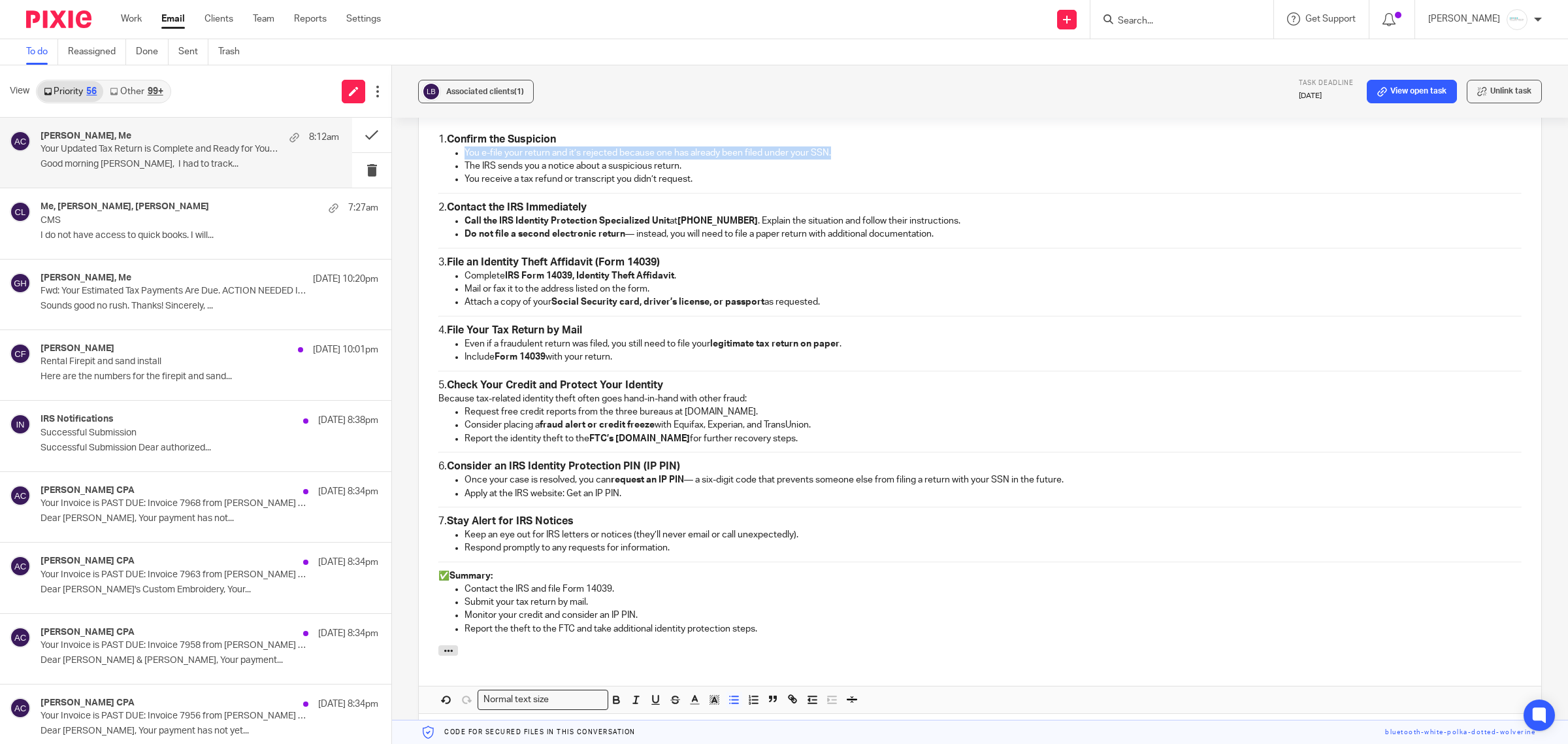
drag, startPoint x: 460, startPoint y: 151, endPoint x: 856, endPoint y: 158, distance: 396.1
click at [856, 158] on ul "You e-file your return and it’s rejected because one has already been filed und…" at bounding box center [980, 153] width 1083 height 13
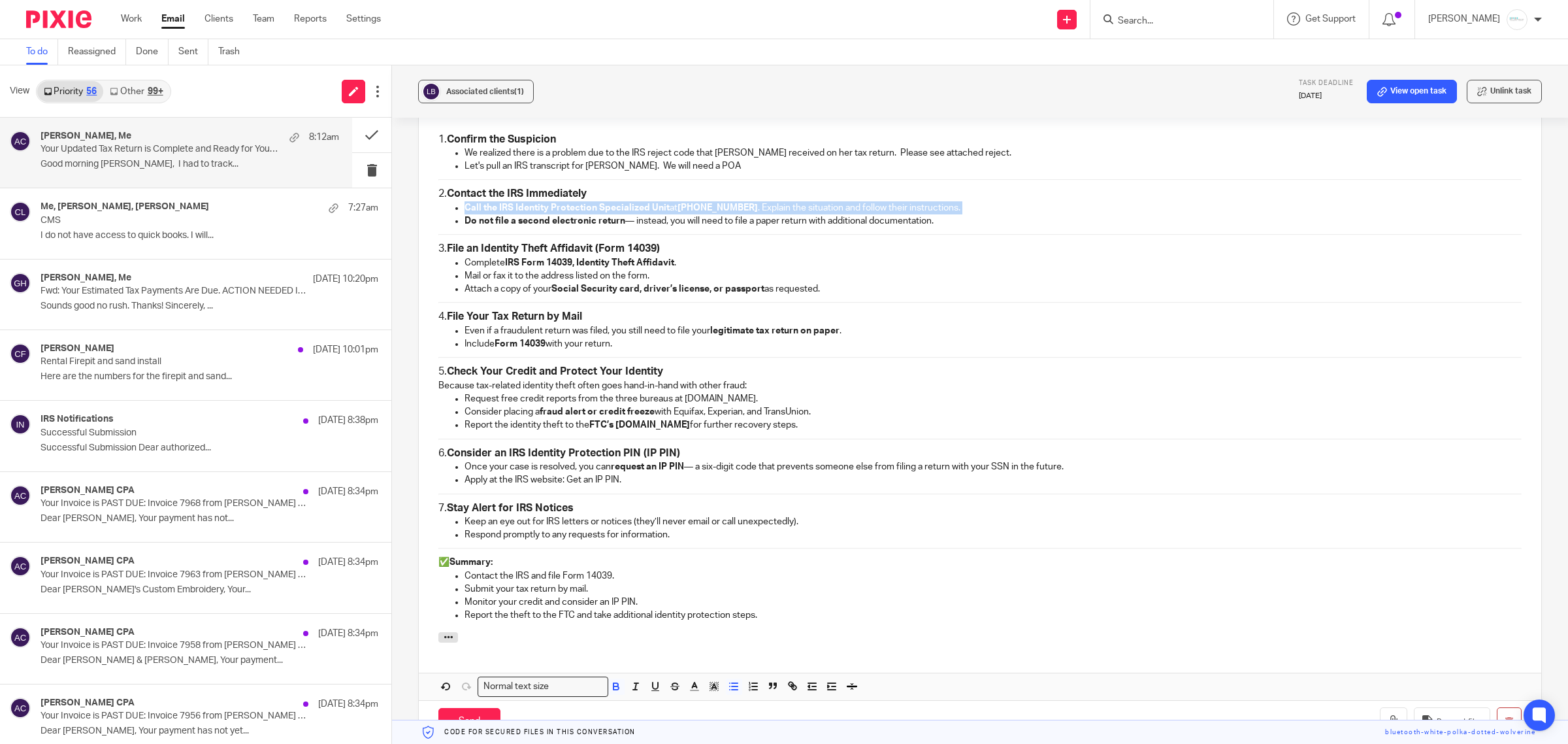
drag, startPoint x: 460, startPoint y: 219, endPoint x: 1034, endPoint y: 236, distance: 574.3
click at [1034, 236] on div "Lindsey, 1. Confirm the Suspicion We realized there is a problem due to the IRS…" at bounding box center [980, 363] width 1123 height 539
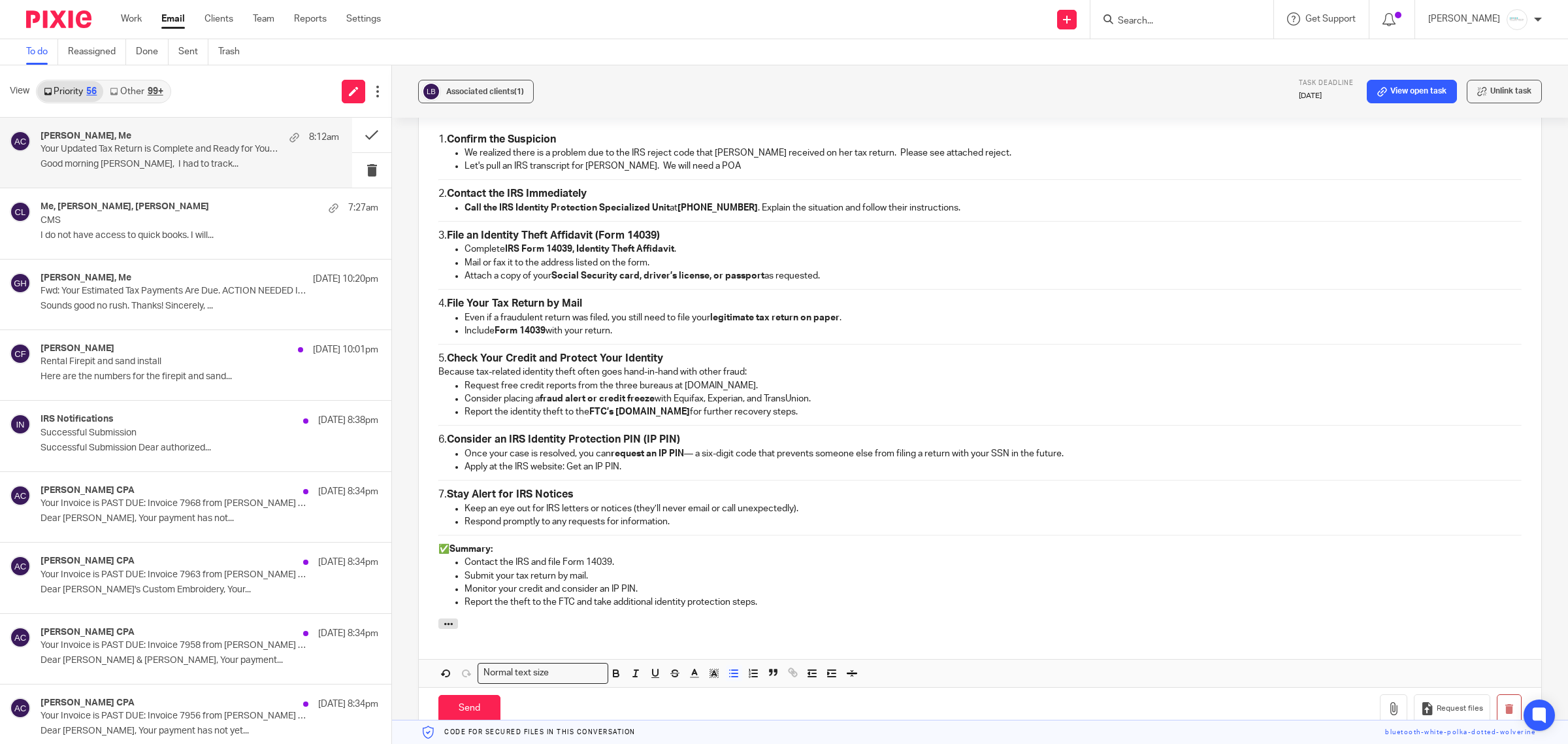
click at [550, 283] on p "Attach a copy of your Social Security card, driver’s license, or passport as re…" at bounding box center [993, 275] width 1057 height 13
click at [684, 249] on p "Complete IRS Form 14039, Identity Theft Affidavit ." at bounding box center [993, 249] width 1057 height 13
drag, startPoint x: 688, startPoint y: 316, endPoint x: 706, endPoint y: 318, distance: 18.1
click at [706, 318] on p "Even if a fraudulent return was filed, you still need to file your legitimate t…" at bounding box center [993, 317] width 1057 height 13
click at [631, 335] on p "Include Form 14039 with your return." at bounding box center [993, 330] width 1057 height 13
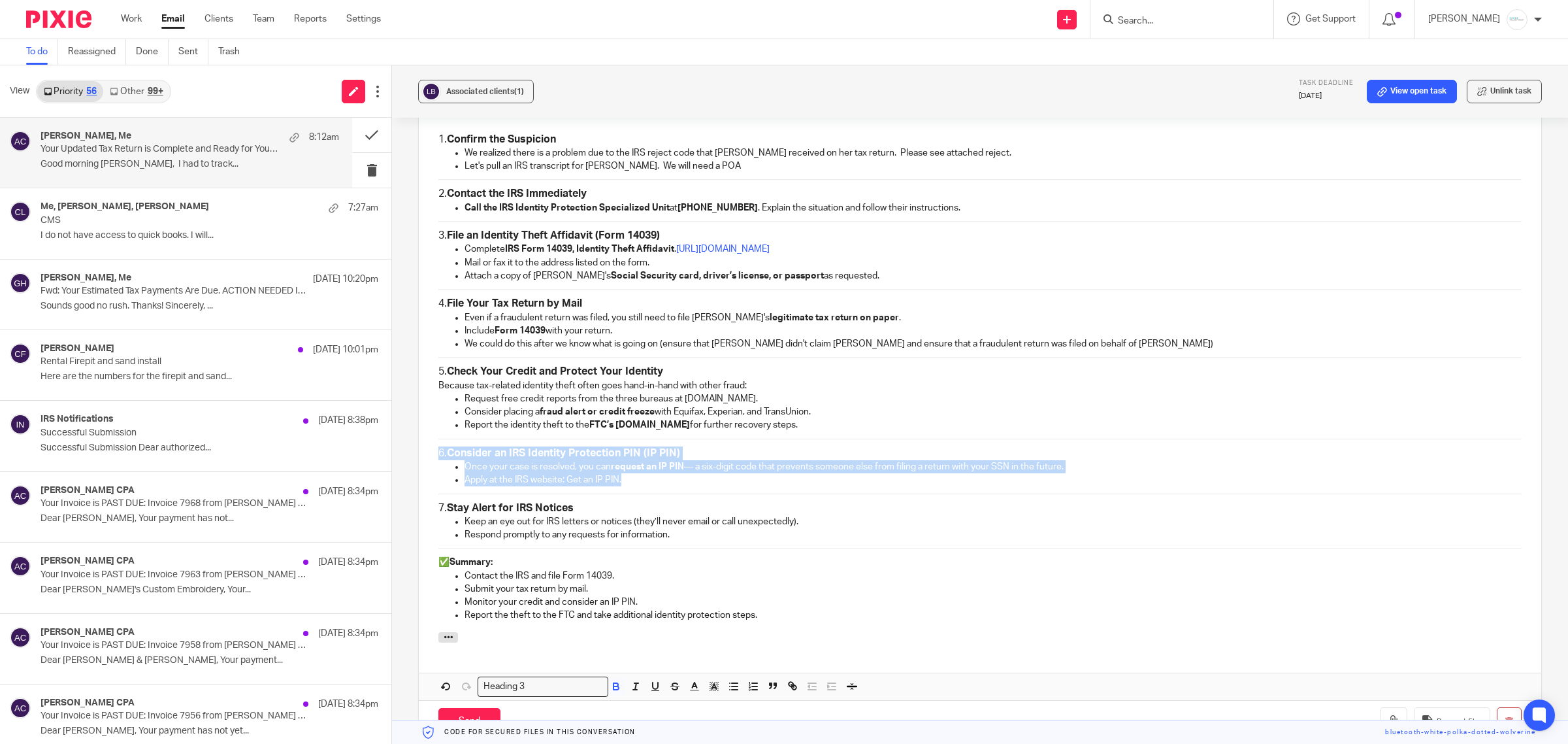
drag, startPoint x: 426, startPoint y: 453, endPoint x: 698, endPoint y: 491, distance: 274.6
click at [698, 491] on div "Lindsey, 1. Confirm the Suspicion We realized there is a problem due to the IRS…" at bounding box center [980, 363] width 1123 height 539
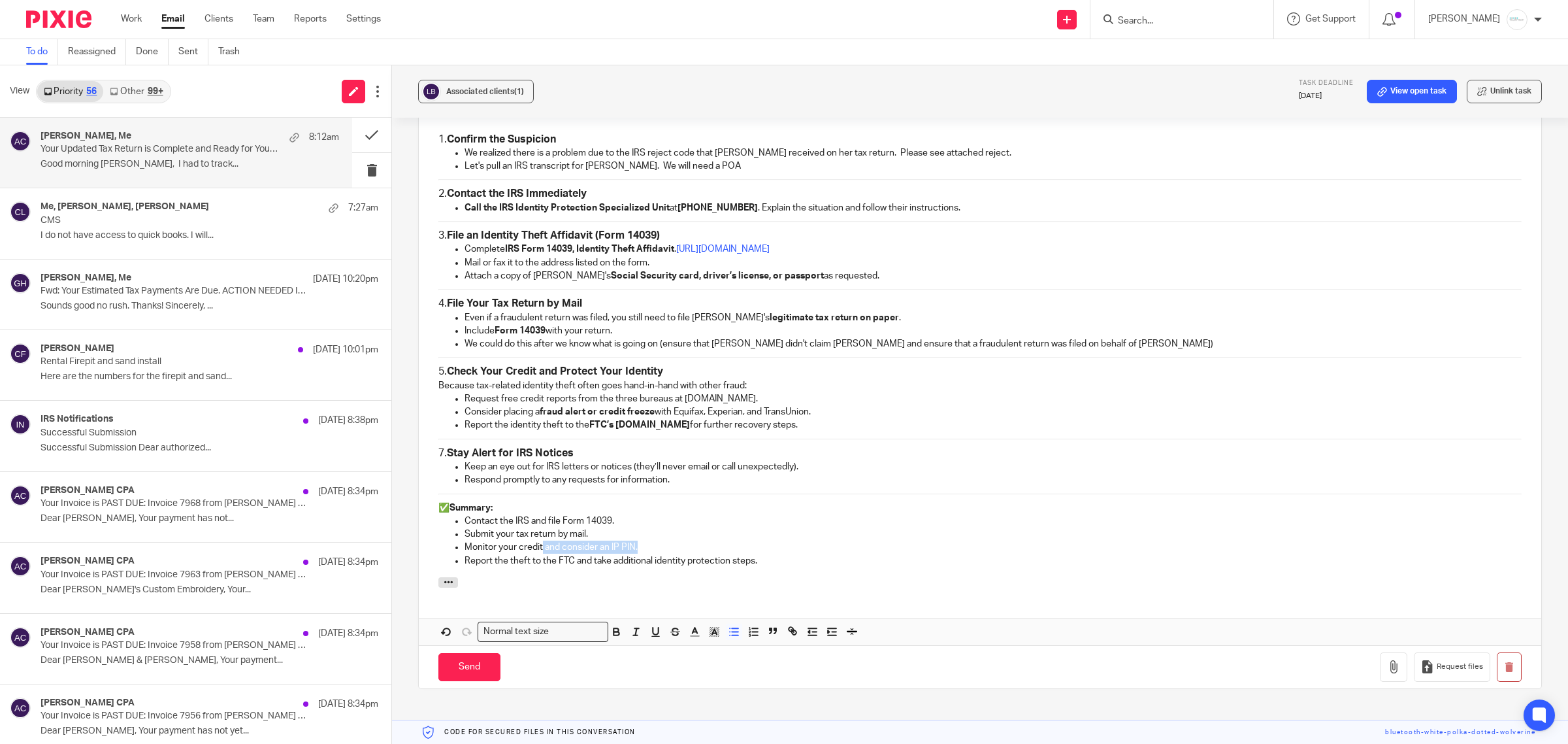
drag, startPoint x: 540, startPoint y: 556, endPoint x: 641, endPoint y: 550, distance: 101.2
click at [641, 550] on p "Monitor your credit and consider an IP PIN." at bounding box center [993, 547] width 1057 height 13
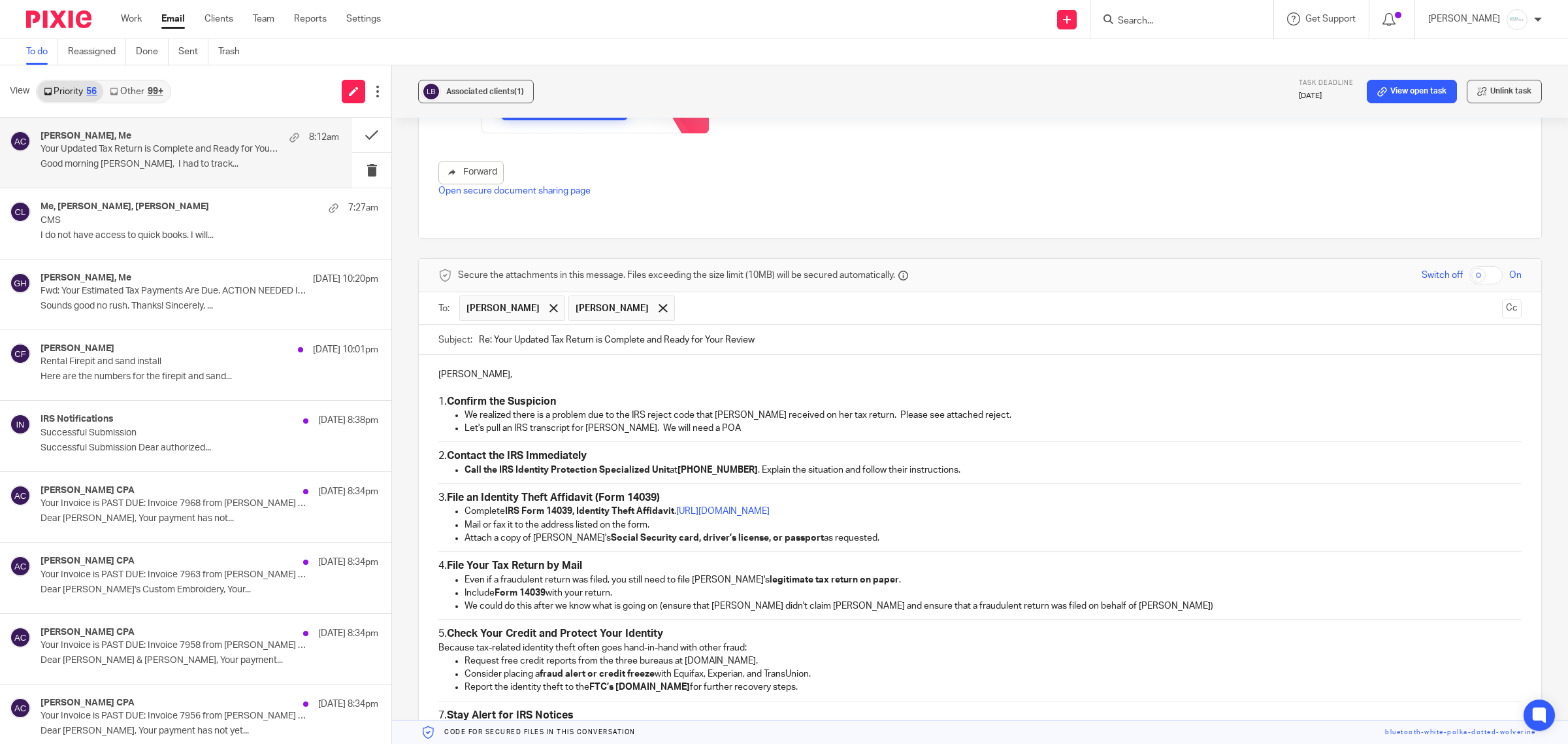
scroll to position [819, 0]
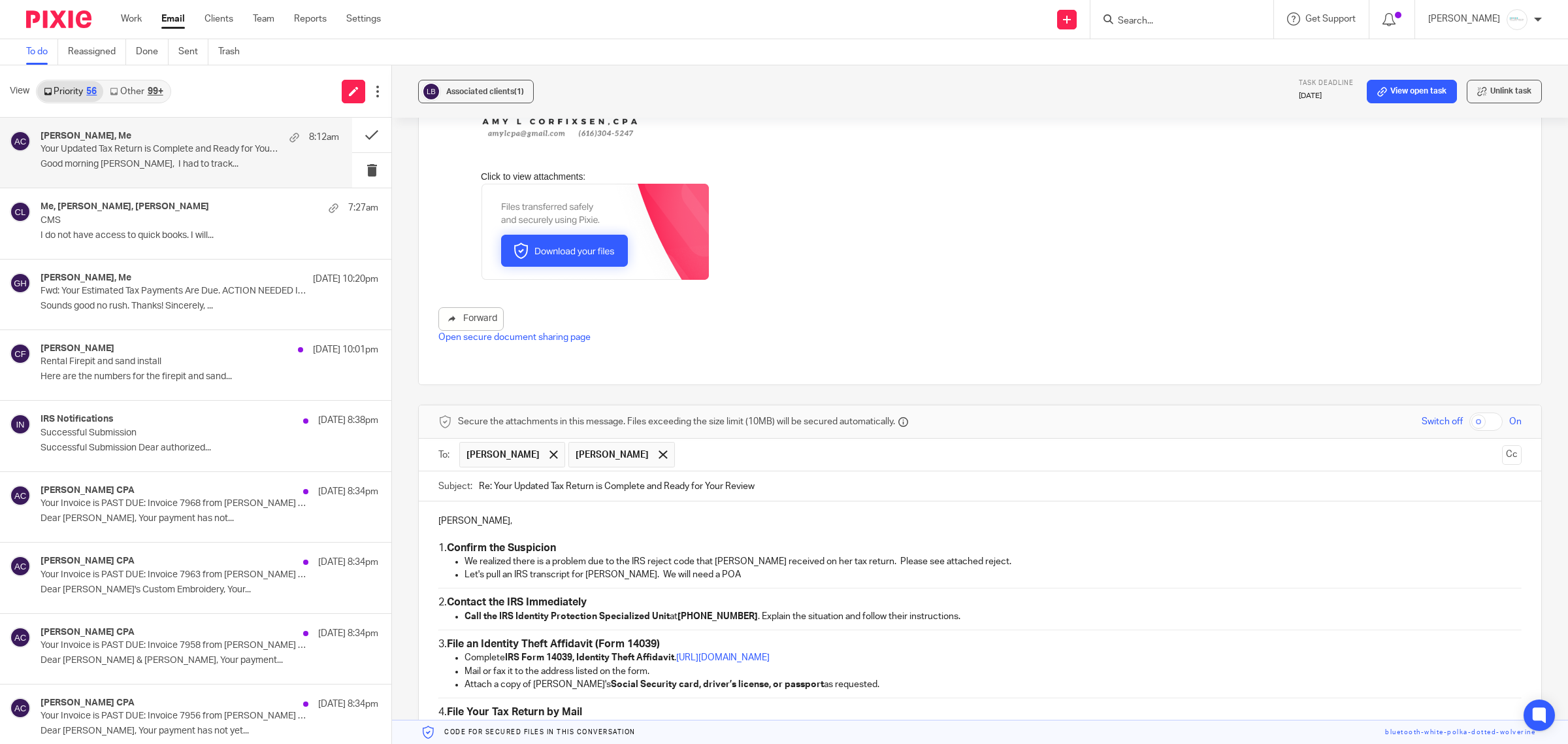
click at [510, 525] on p "[PERSON_NAME]," at bounding box center [980, 520] width 1083 height 13
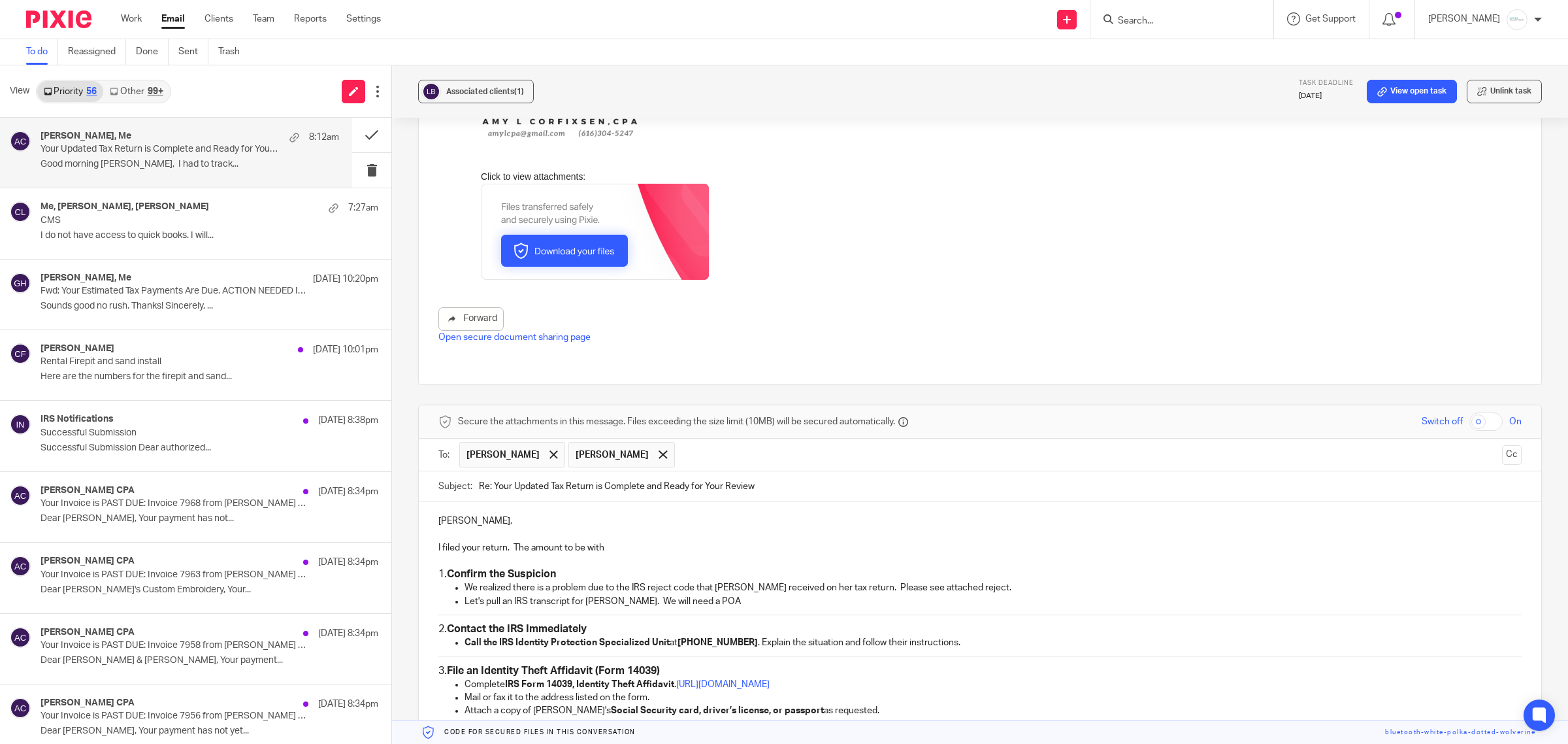
click at [439, 549] on p "I filed your return. The amount to be with" at bounding box center [980, 548] width 1083 height 13
click at [665, 554] on p "I efiled your return. The amount to be with" at bounding box center [980, 548] width 1083 height 13
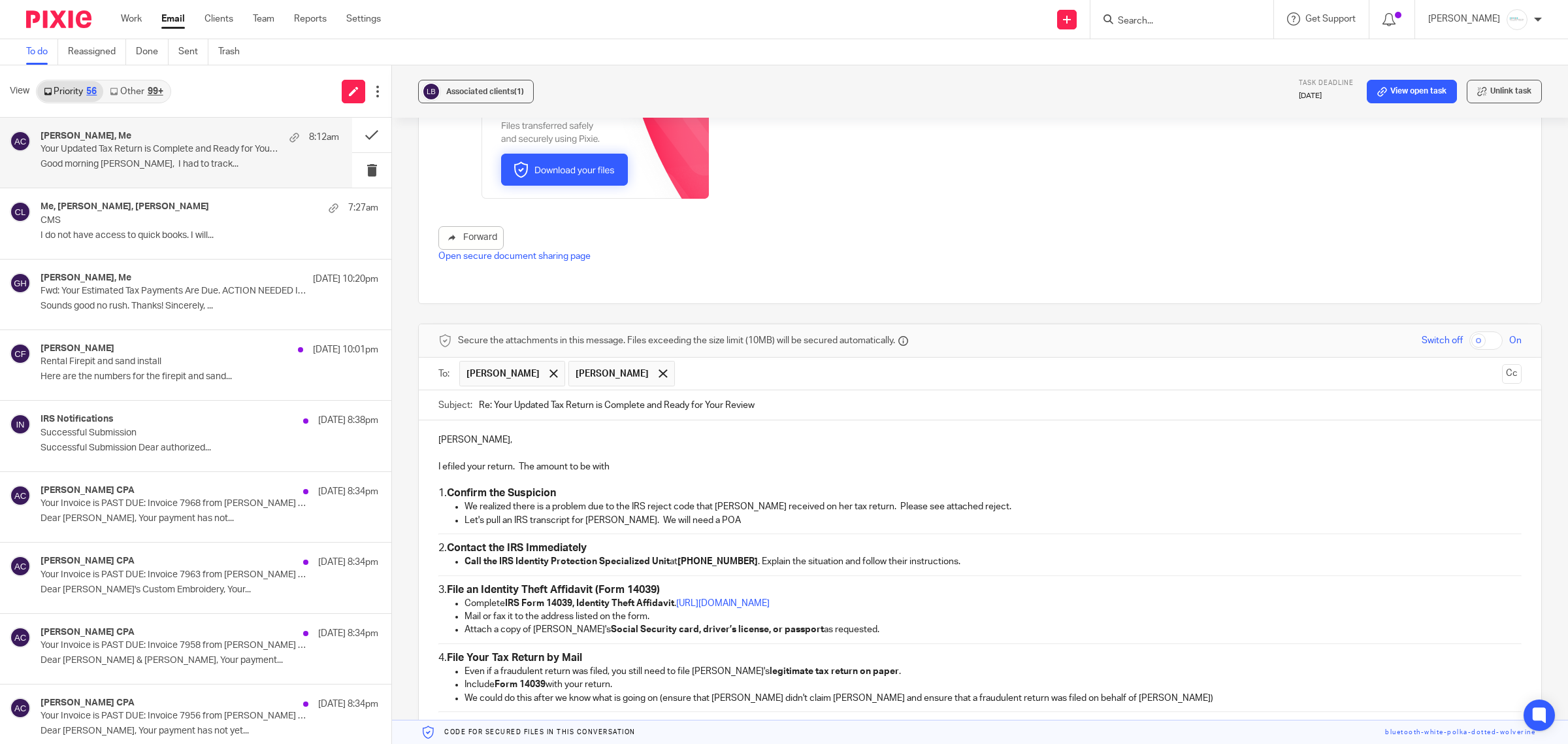
scroll to position [900, 0]
click at [625, 459] on p at bounding box center [980, 452] width 1083 height 13
click at [639, 467] on p "I efiled your return. The amount to be with" at bounding box center [980, 465] width 1083 height 13
click at [697, 469] on p "I efiled your return. The amount to be withdrawn is $2428 (" at bounding box center [980, 465] width 1083 height 13
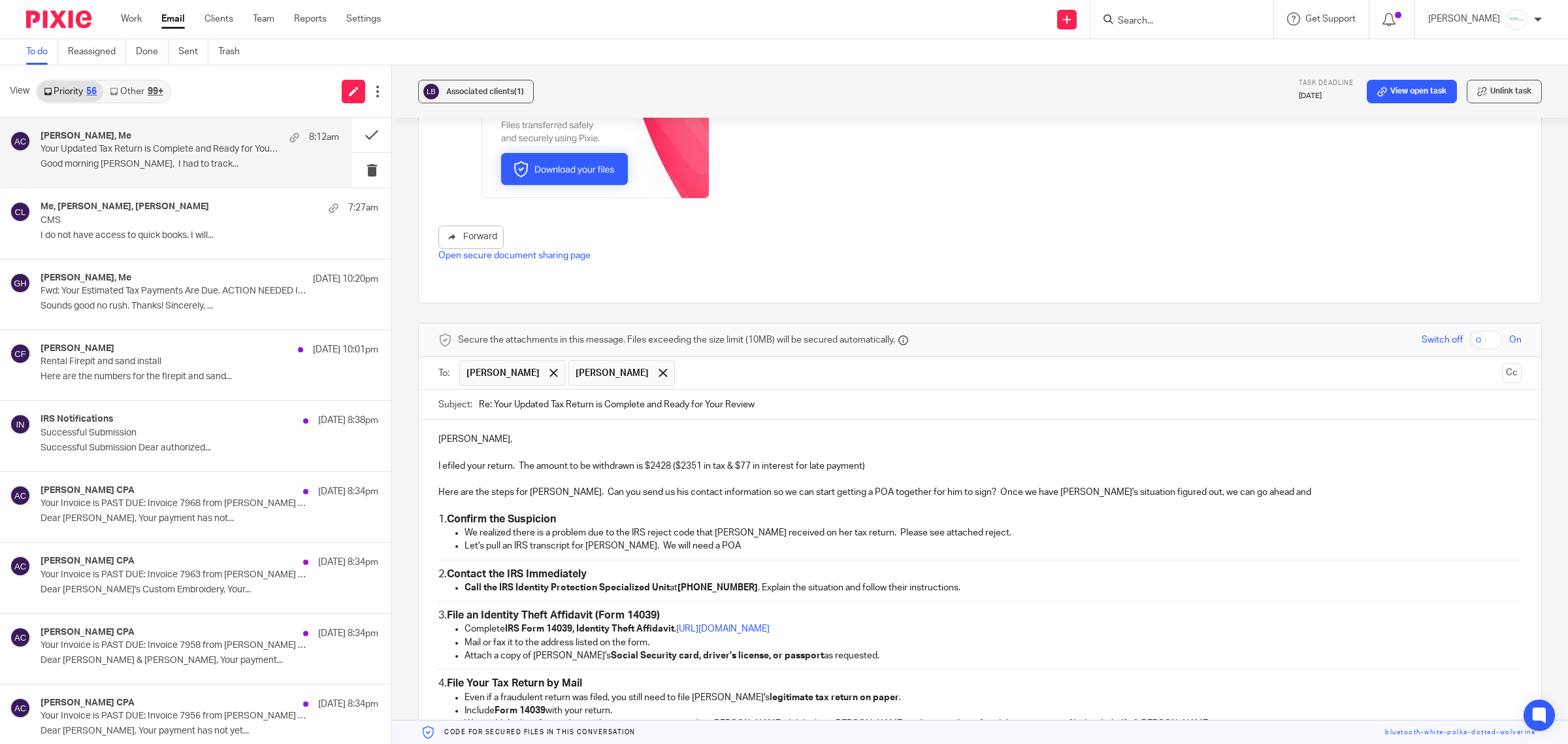
click at [977, 590] on p "Call the IRS Identity Protection Specialized Unit at 1-800-908-4490 . Explain t…" at bounding box center [993, 587] width 1057 height 13
click at [596, 573] on h3 "2. Contact the IRS Immediately" at bounding box center [980, 574] width 1083 height 14
click at [968, 588] on p "Call the IRS Identity Protection Specialized Unit at 1-800-908-4490 . Explain t…" at bounding box center [993, 587] width 1057 height 13
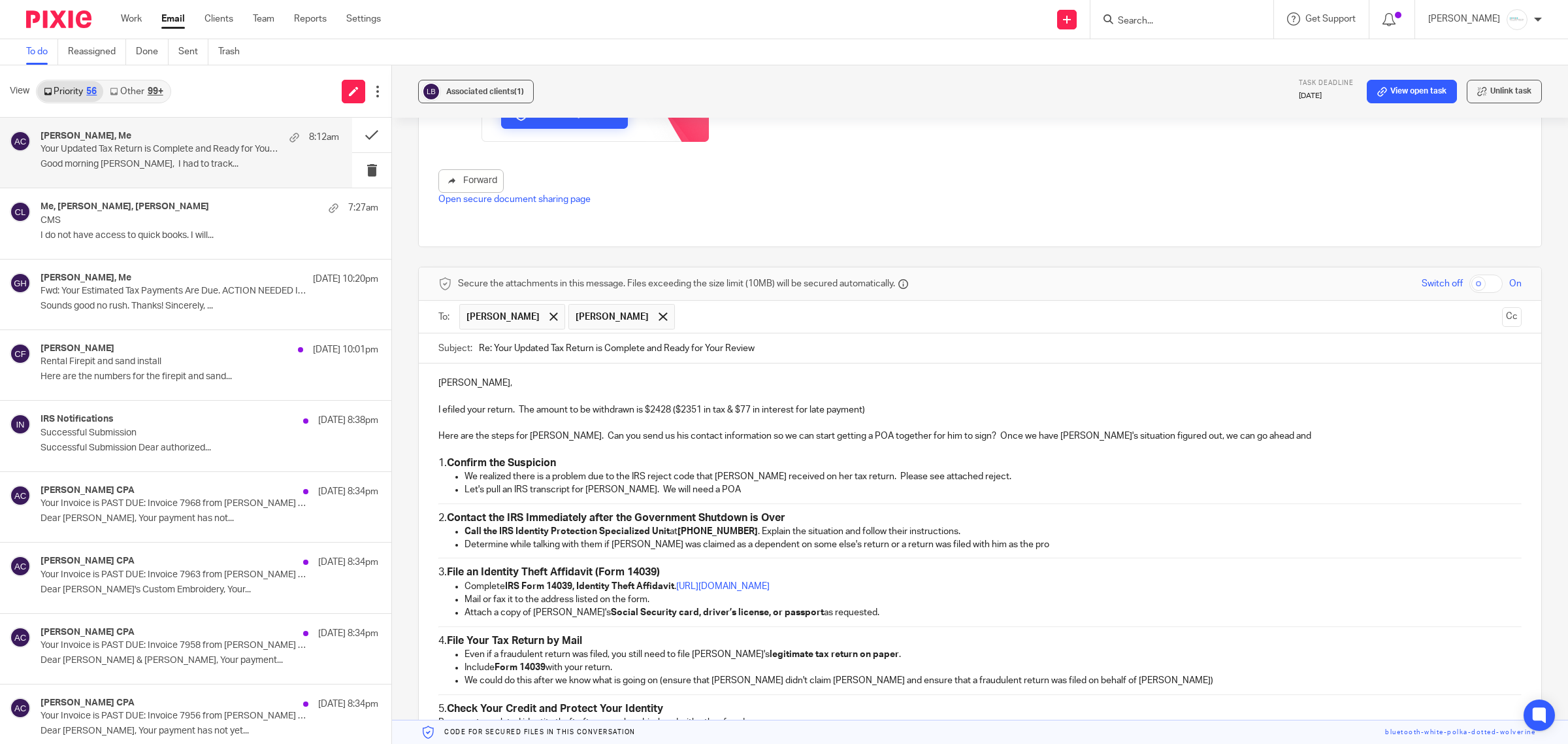
scroll to position [982, 0]
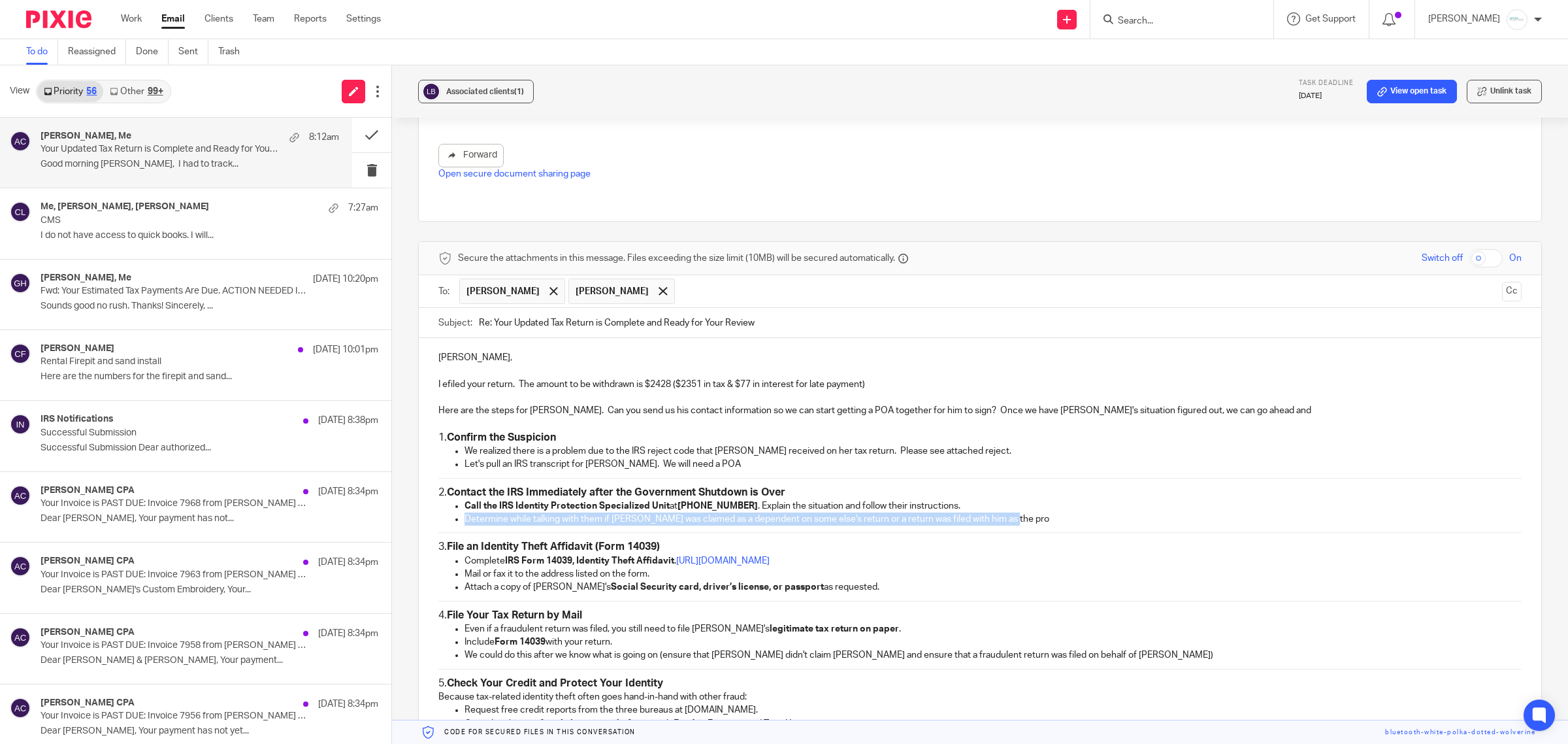
drag, startPoint x: 462, startPoint y: 520, endPoint x: 1141, endPoint y: 523, distance: 679.0
click at [1141, 523] on p "Determine while talking with them if George was claimed as a dependent on some …" at bounding box center [993, 518] width 1057 height 13
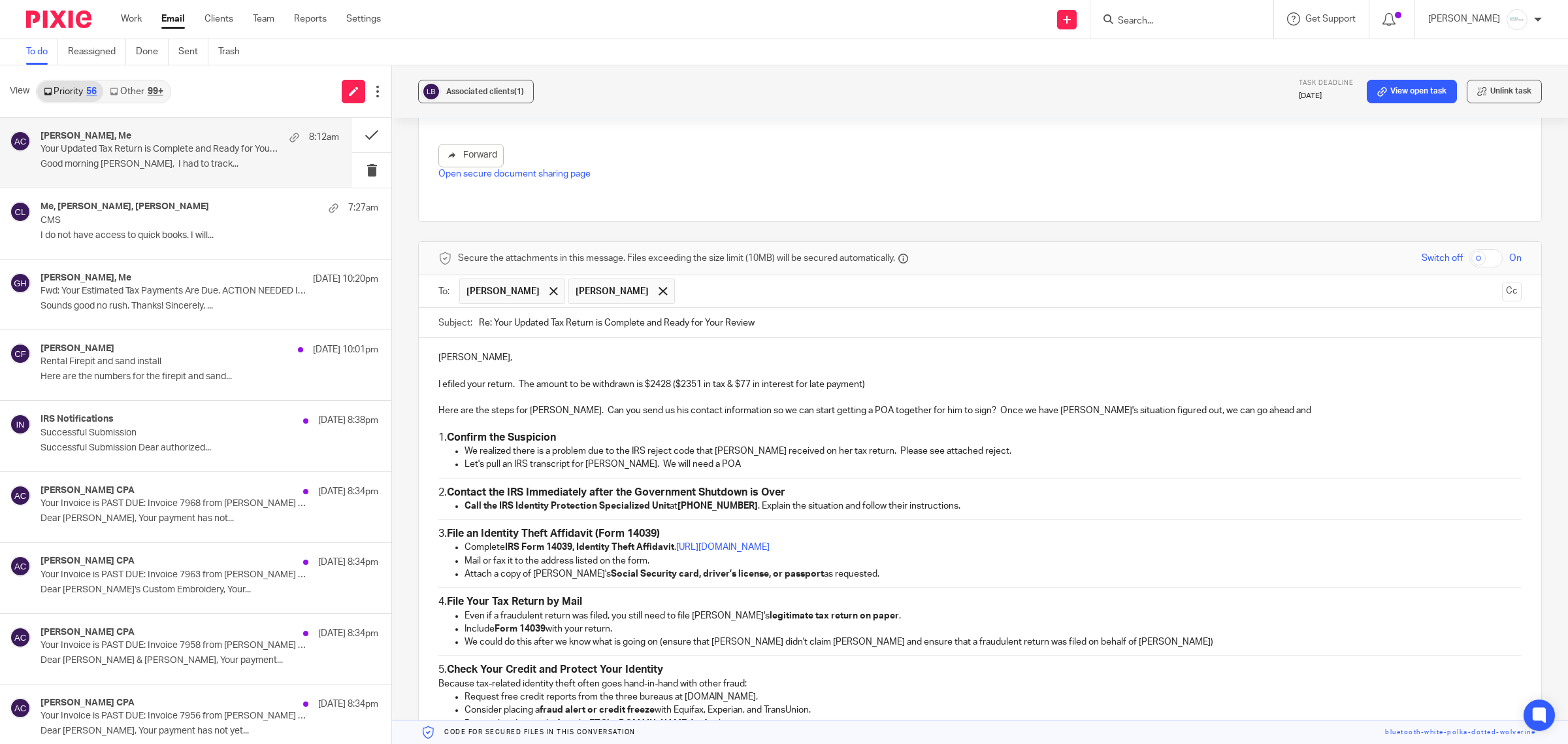
click at [555, 413] on p "Here are the steps for George. Can you send us his contact information so we ca…" at bounding box center [980, 410] width 1083 height 13
click at [947, 413] on p "Here are the steps for George: Can you send us his contact information so we ca…" at bounding box center [980, 410] width 1083 height 13
click at [1397, 415] on p "Here are the steps for George: Can you send us his contact information so we ca…" at bounding box center [980, 410] width 1083 height 13
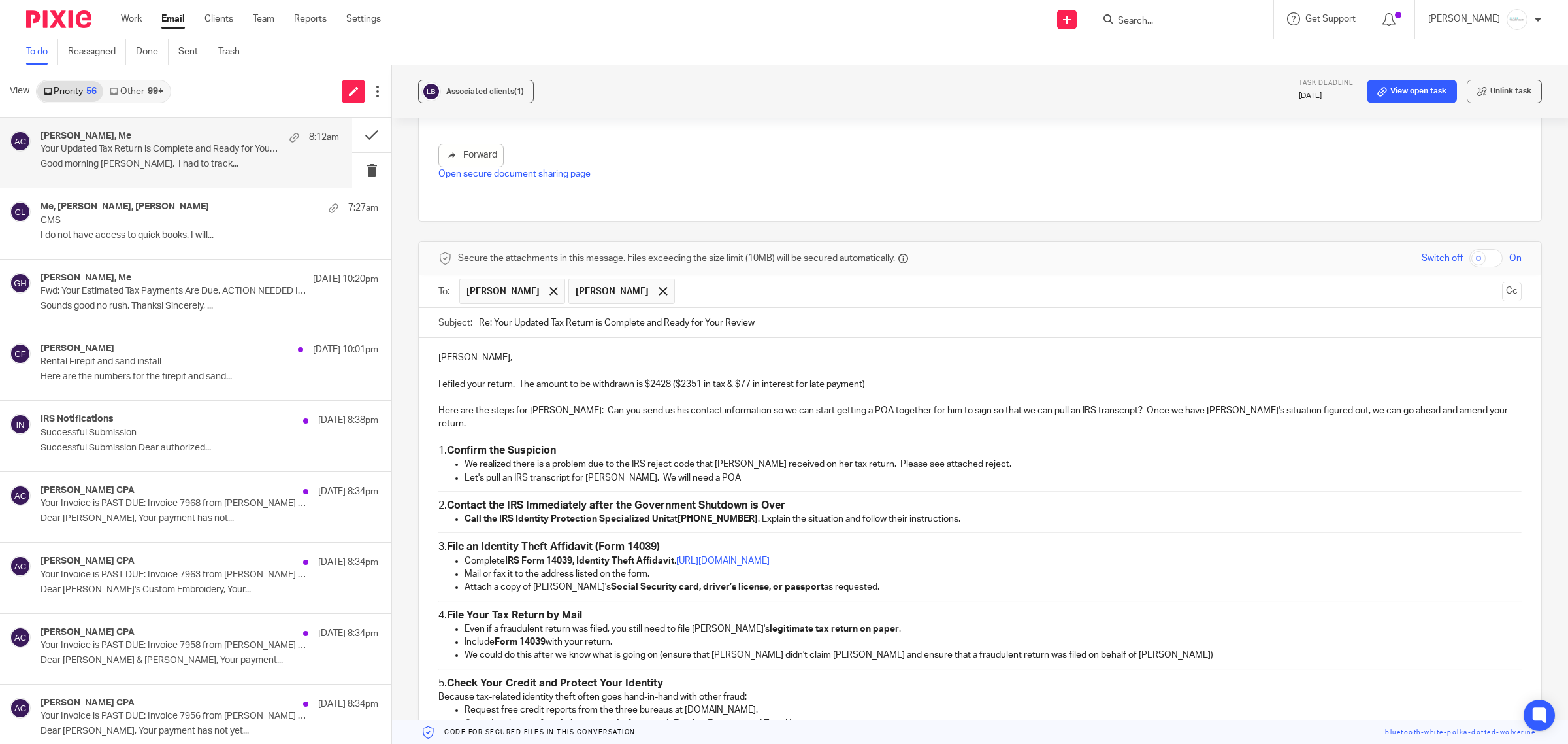
click at [711, 472] on p "Let's pull an IRS transcript for George. We will need a POA" at bounding box center [993, 478] width 1057 height 13
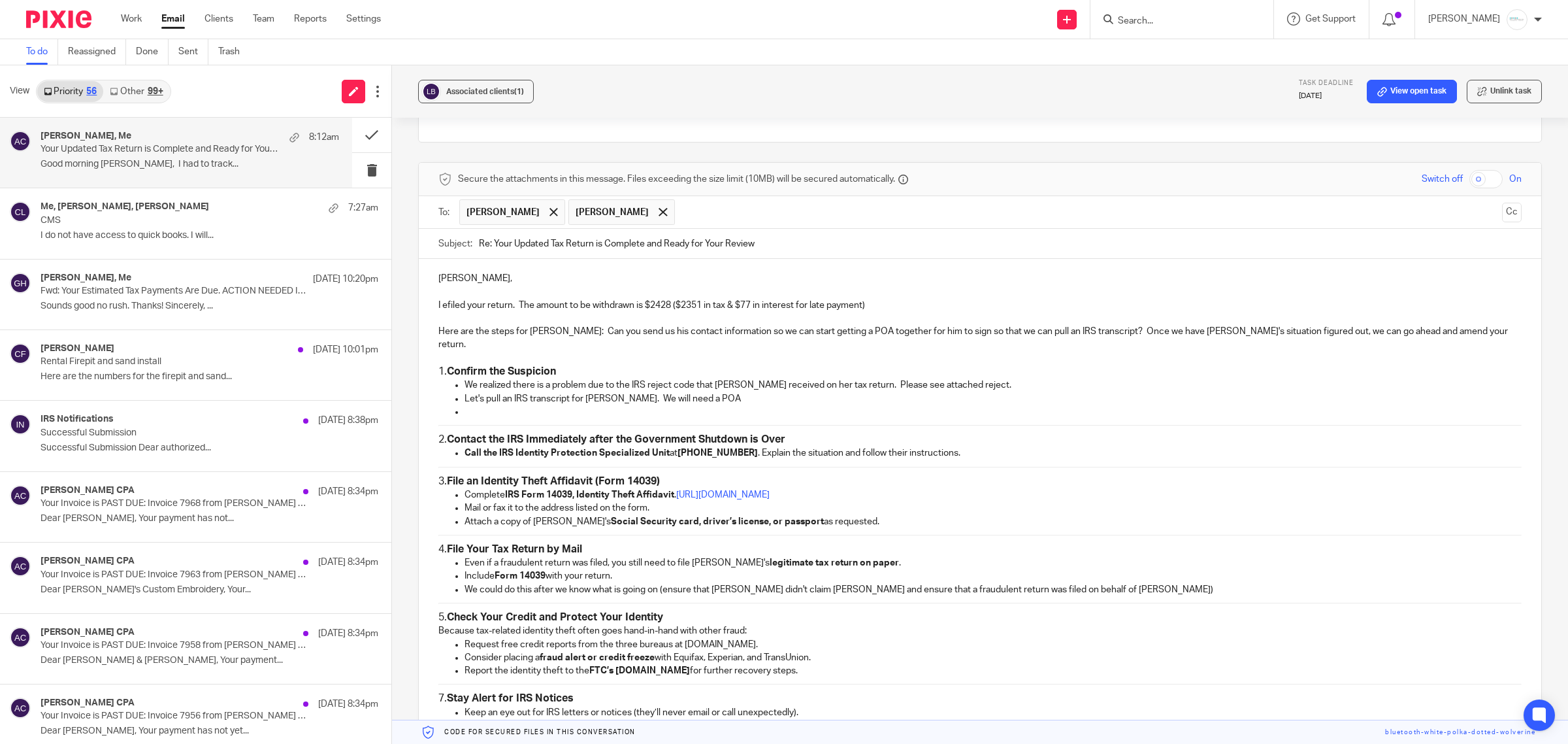
scroll to position [1391, 0]
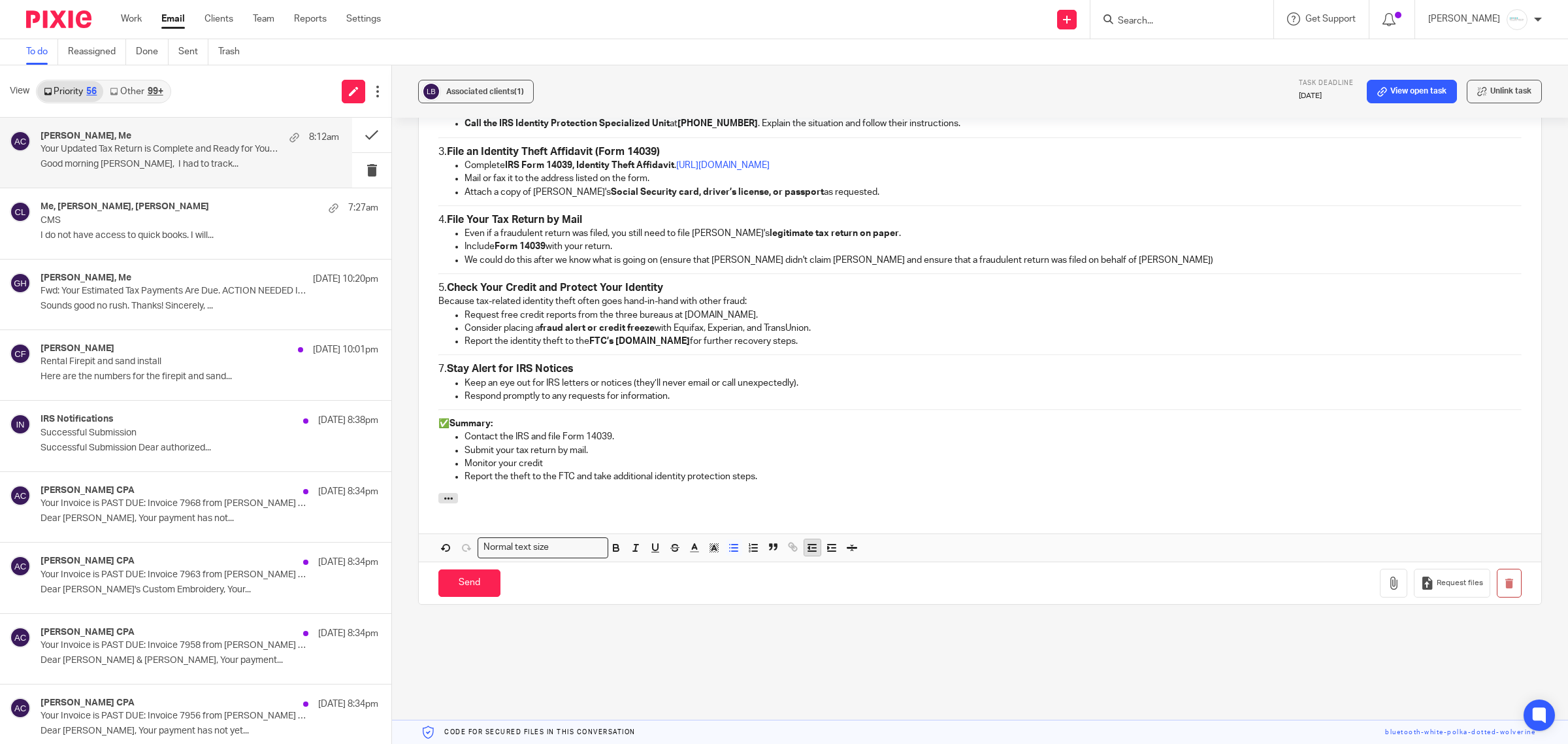
click at [808, 544] on icon "button" at bounding box center [812, 548] width 12 height 12
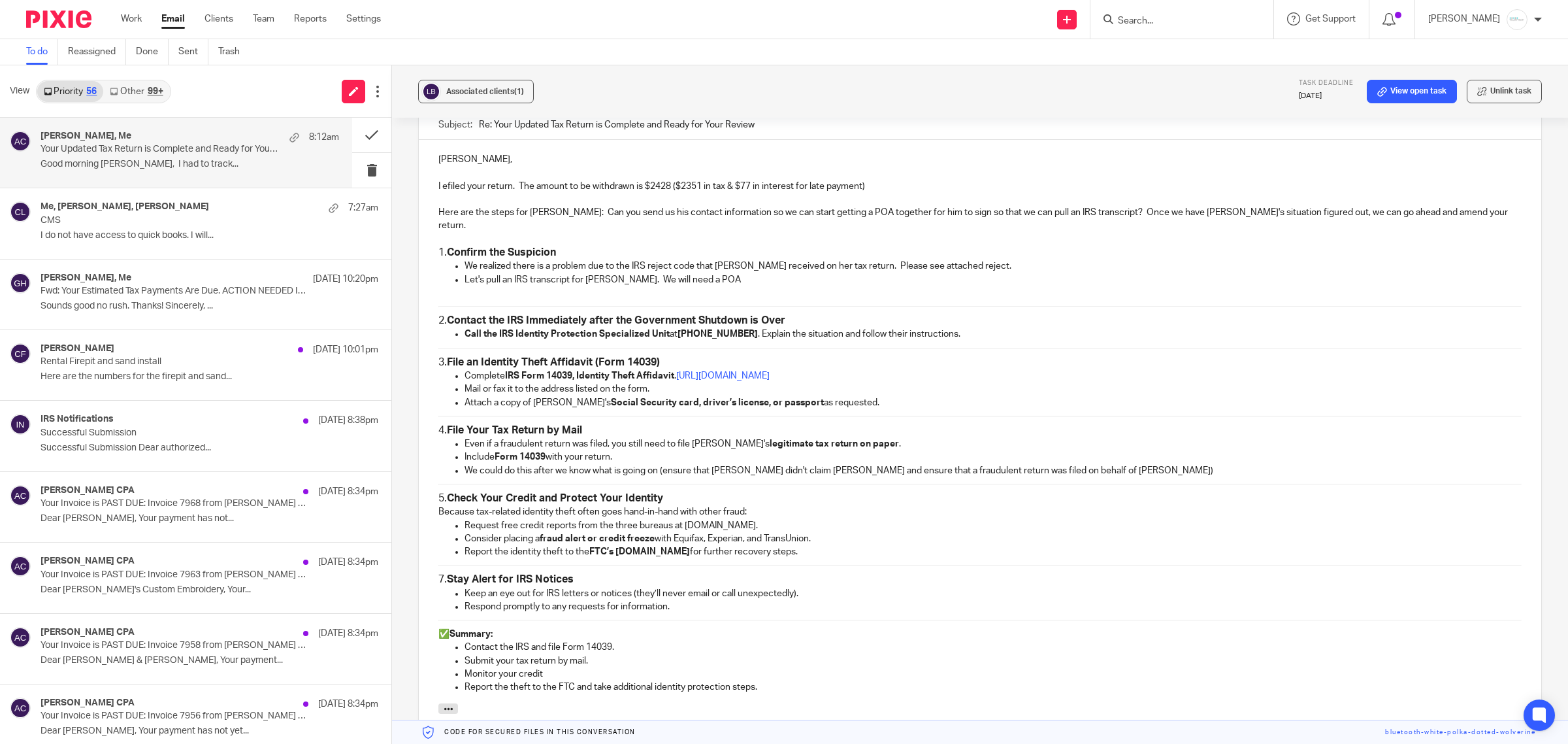
scroll to position [1146, 0]
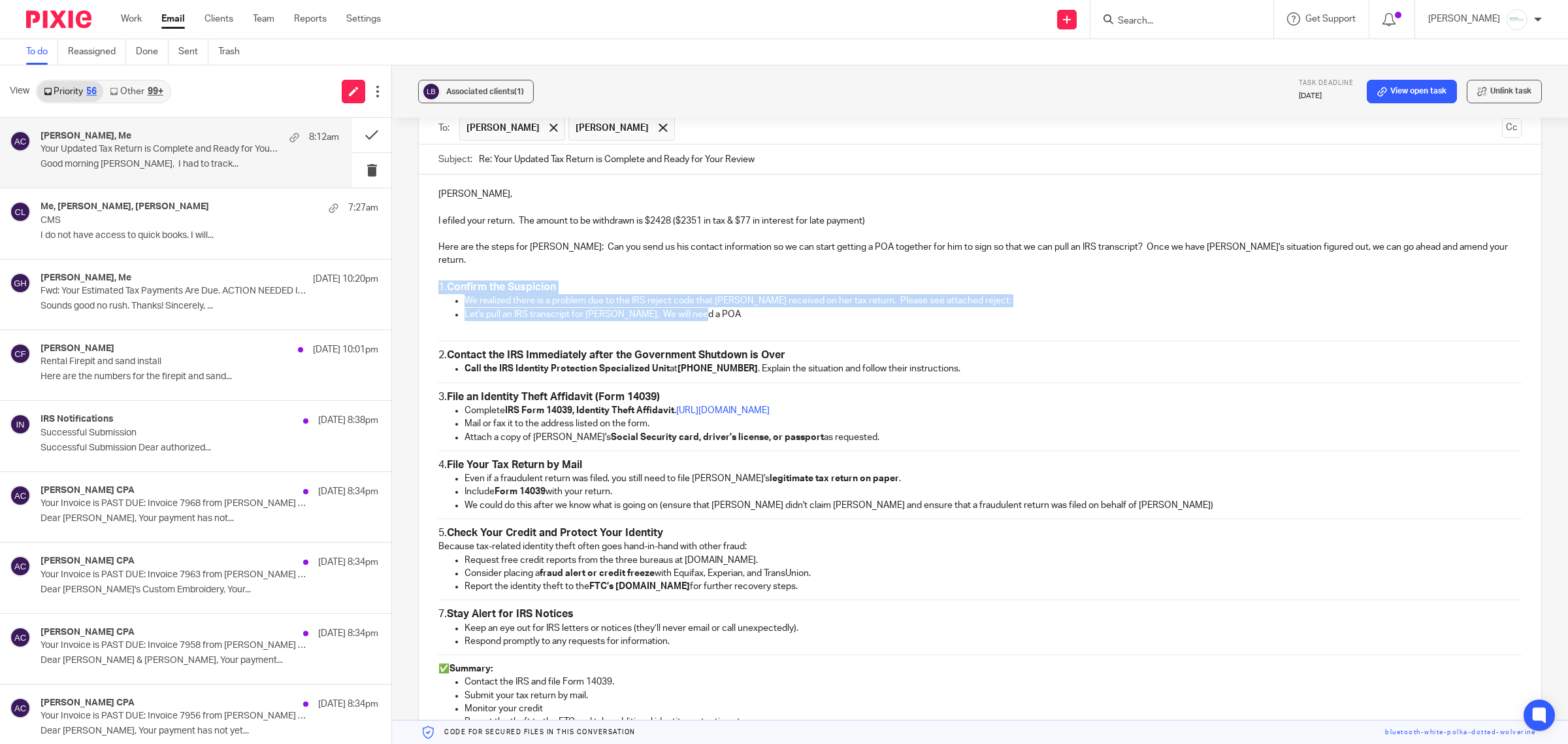
drag, startPoint x: 424, startPoint y: 276, endPoint x: 716, endPoint y: 302, distance: 293.2
click at [716, 302] on div "Lindsey, I efiled your return. The amount to be withdrawn is $2428 ($2351 in ta…" at bounding box center [980, 456] width 1123 height 563
copy div "1. Confirm the Suspicion We realized there is a problem due to the IRS reject c…"
click at [439, 321] on p at bounding box center [980, 327] width 1083 height 13
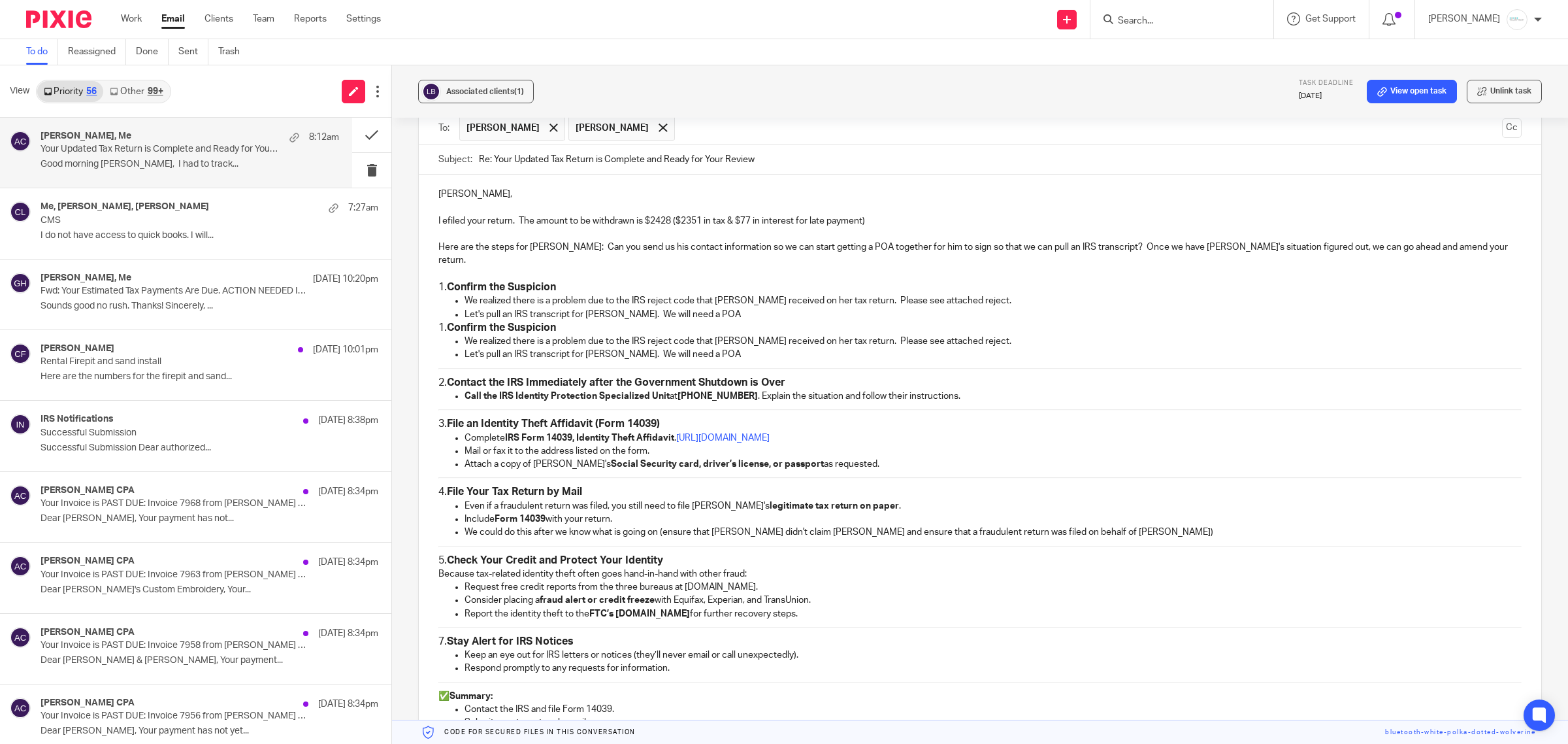
click at [439, 321] on h3 "1. Confirm the Suspicion" at bounding box center [980, 327] width 1083 height 14
click at [439, 376] on h3 "2. Contact the IRS Immediately after the Government Shutdown is Over" at bounding box center [980, 383] width 1083 height 14
click at [439, 419] on h3 "3. File an Identity Theft Affidavit (Form 14039)" at bounding box center [980, 424] width 1083 height 14
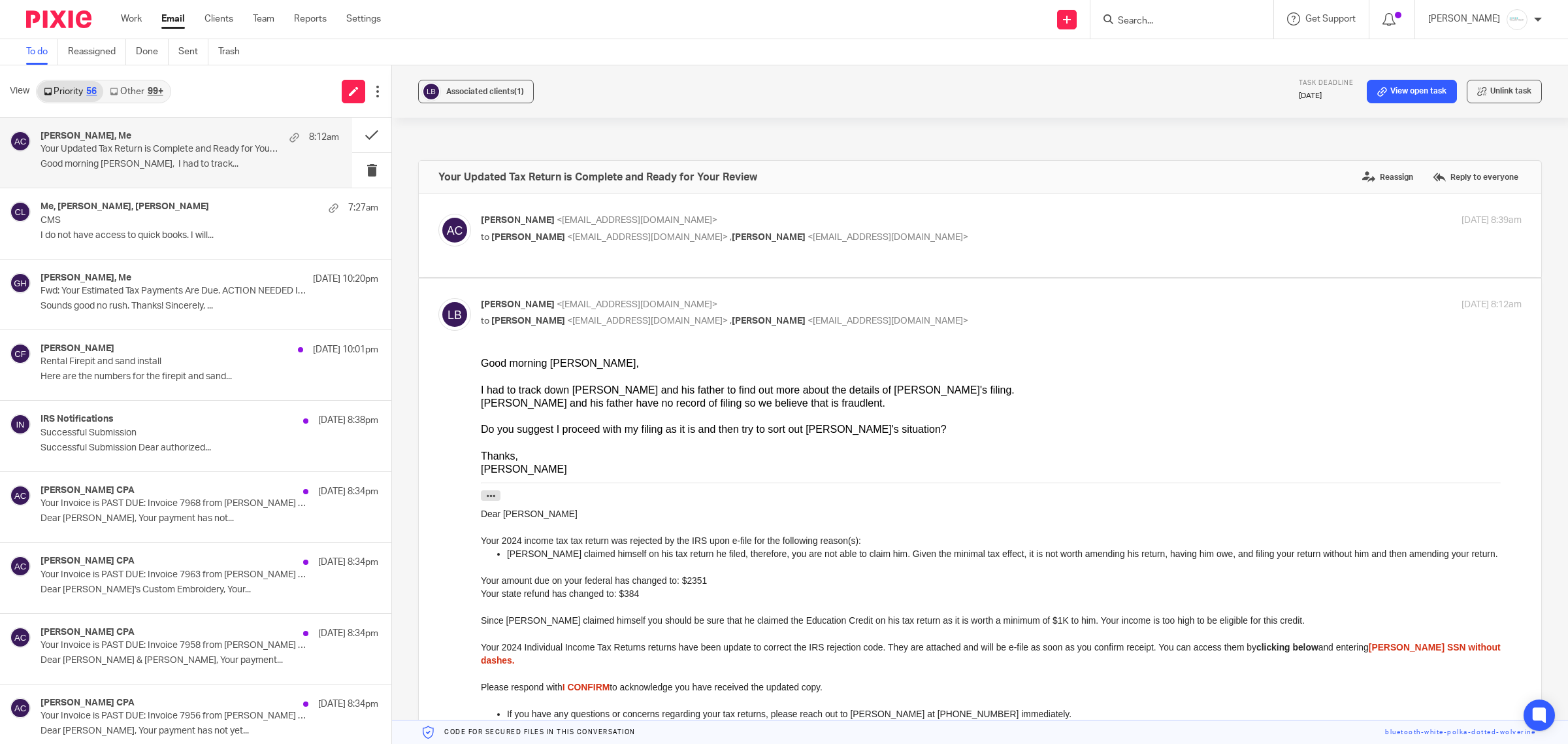
scroll to position [1146, 0]
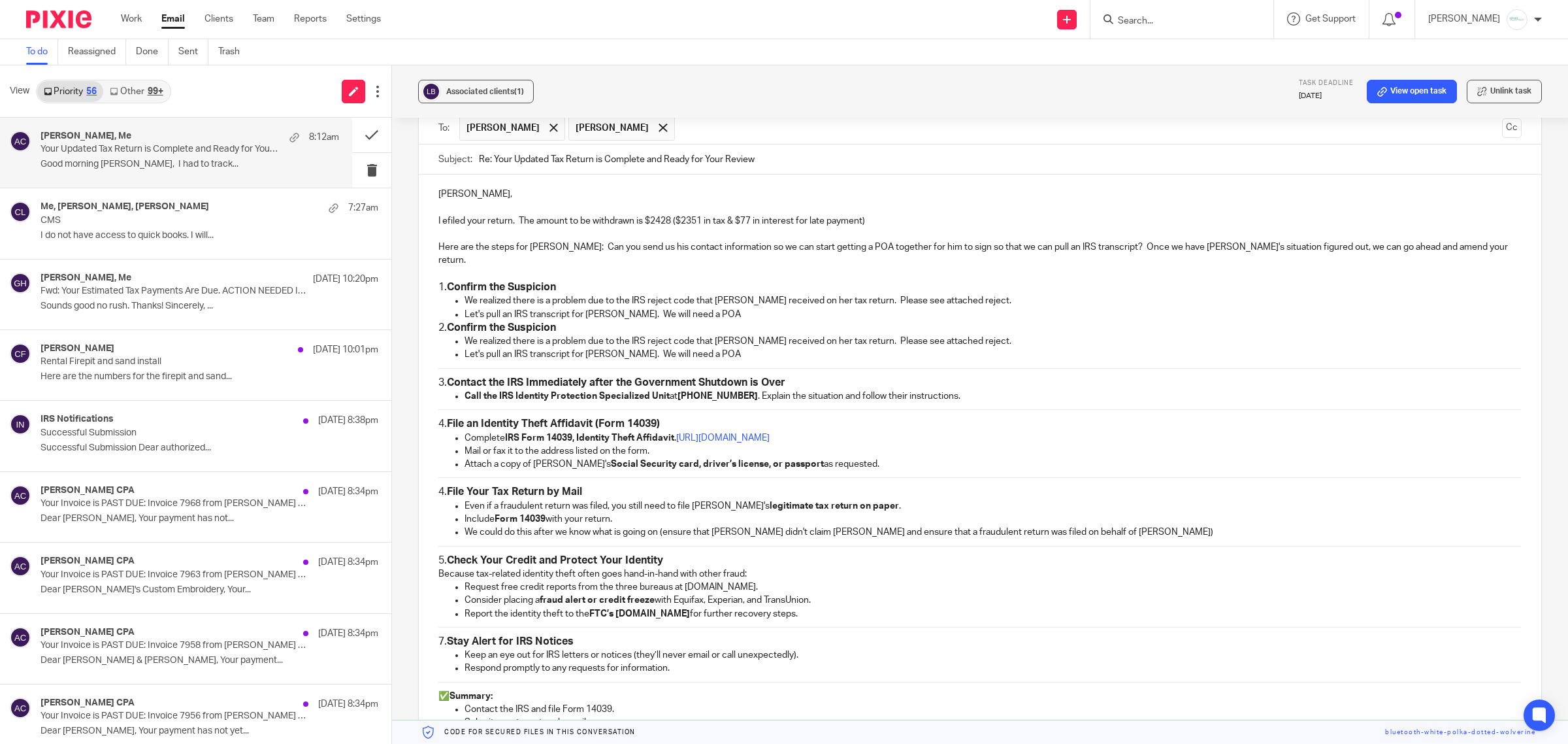
click at [439, 485] on h3 "4. File Your Tax Return by Mail" at bounding box center [980, 492] width 1083 height 14
click at [439, 554] on h3 "5. Check Your Credit and Protect Your Identity" at bounding box center [980, 561] width 1083 height 14
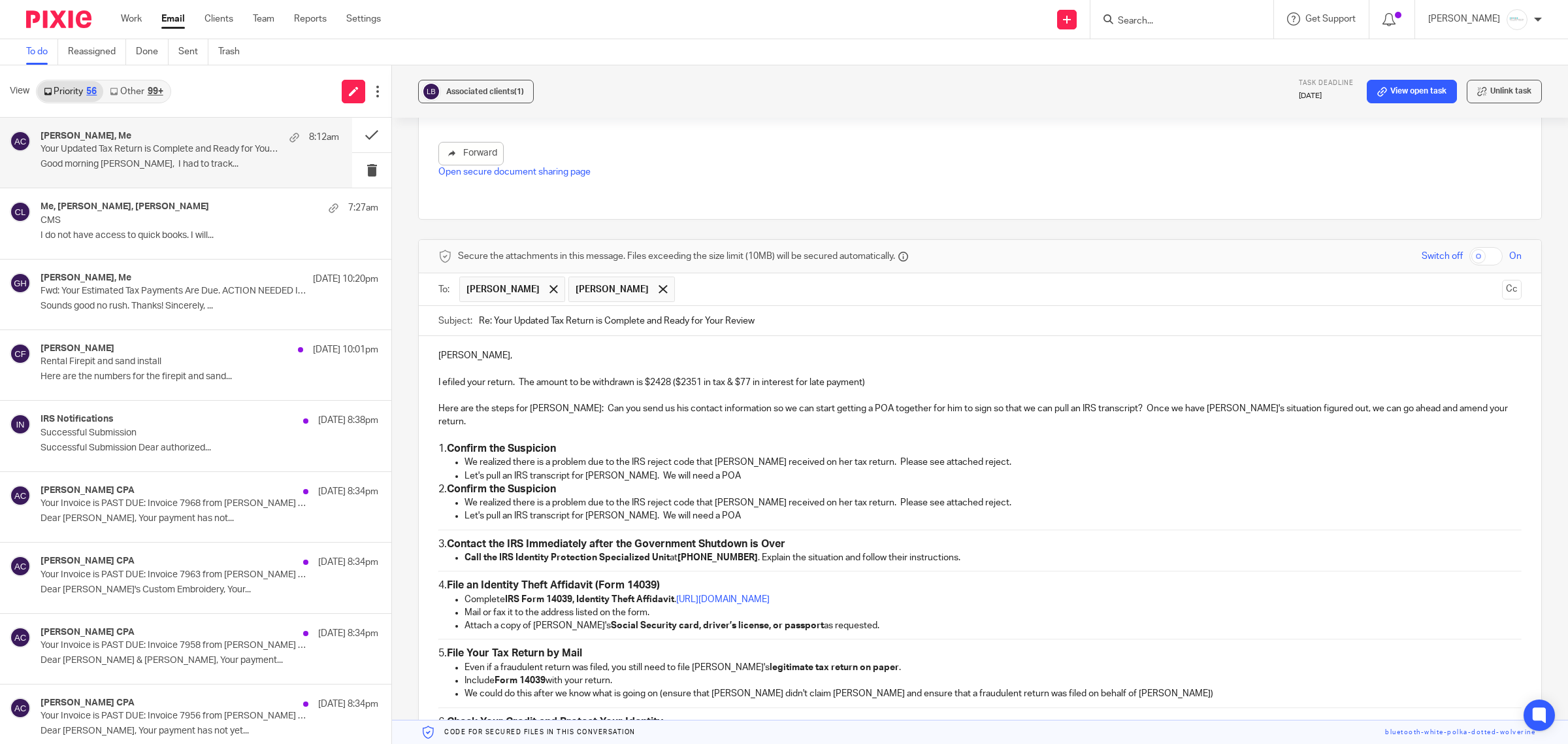
scroll to position [982, 0]
click at [708, 472] on p "Let's pull an IRS transcript for George. We will need a POA" at bounding box center [993, 478] width 1057 height 13
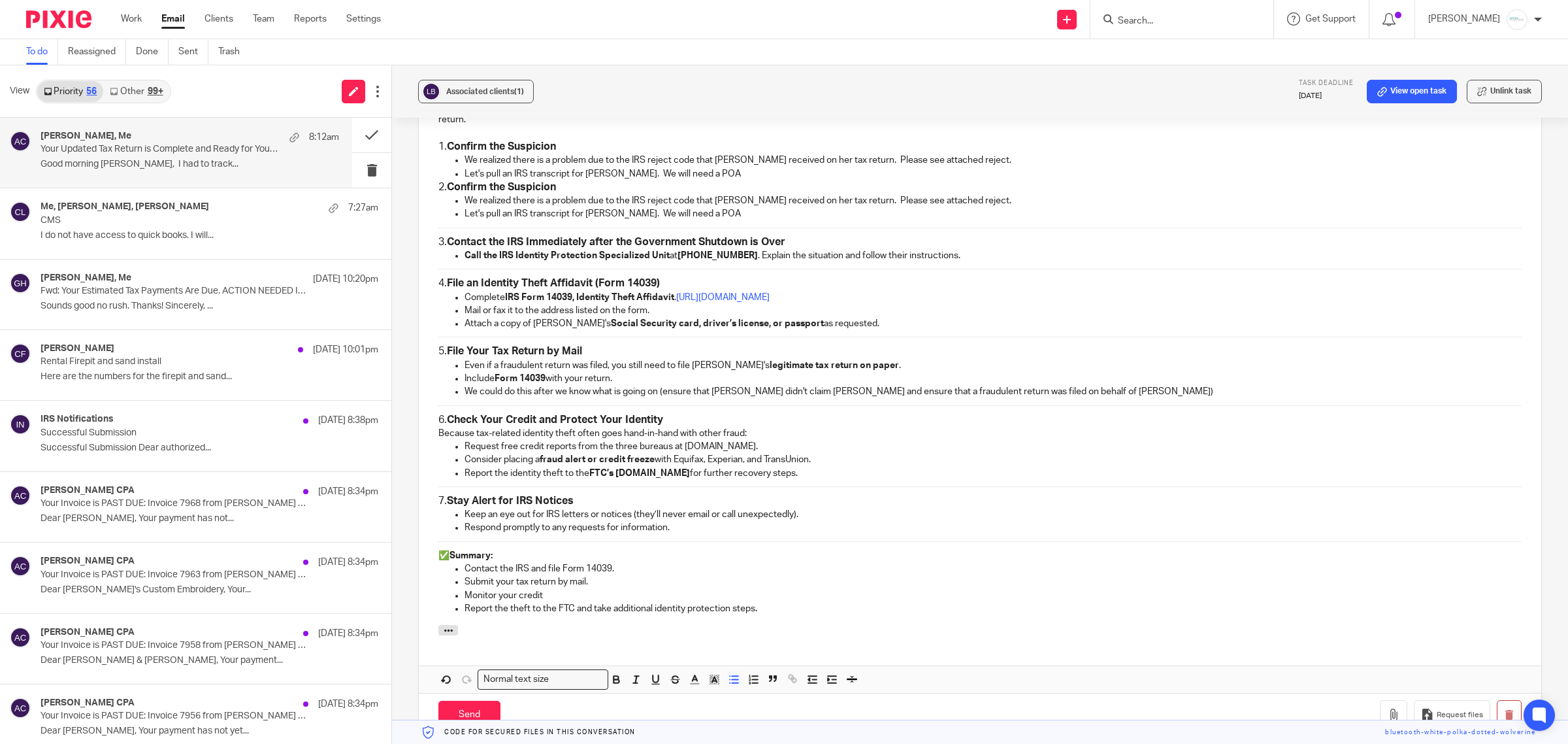
scroll to position [1440, 0]
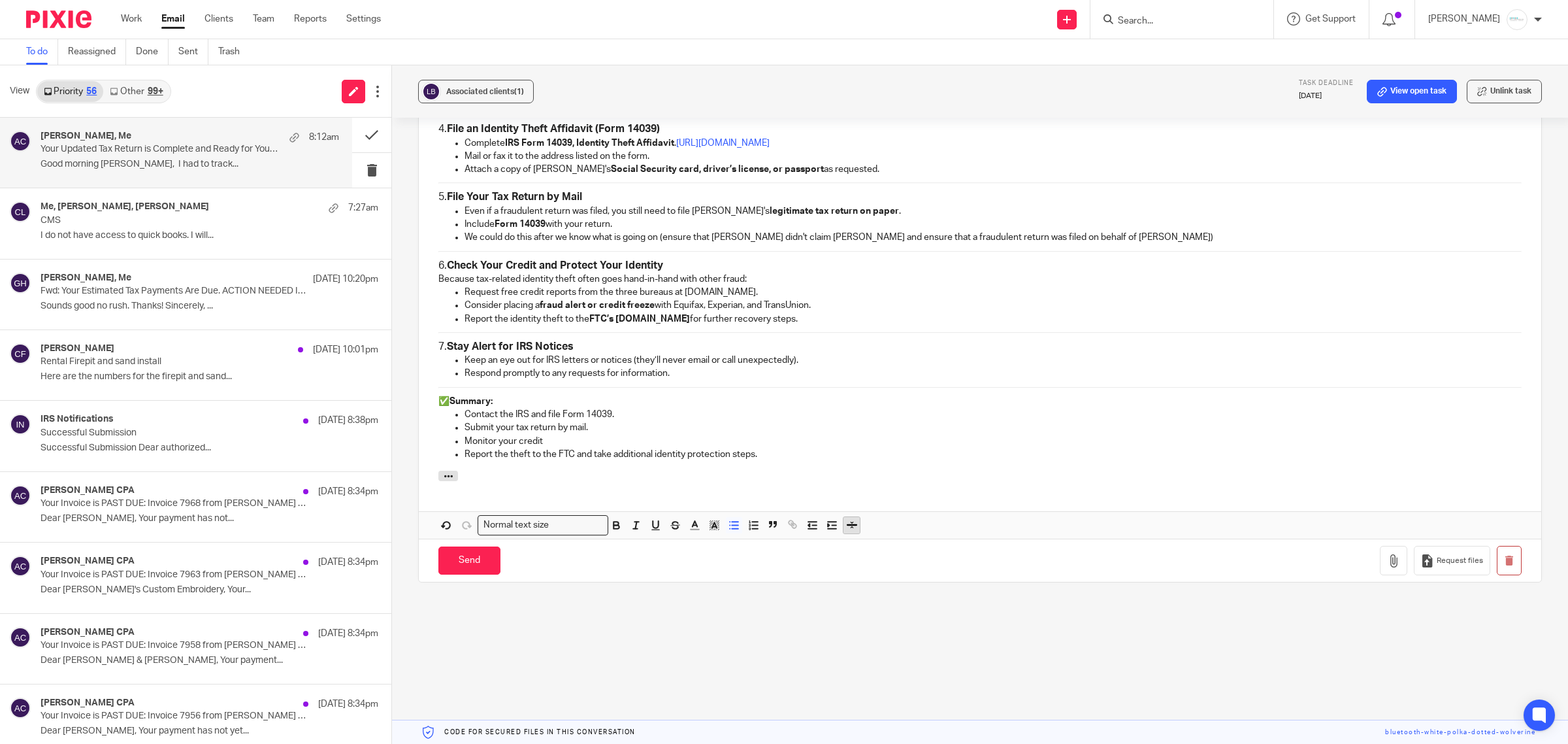
click at [847, 520] on icon "button" at bounding box center [852, 525] width 12 height 12
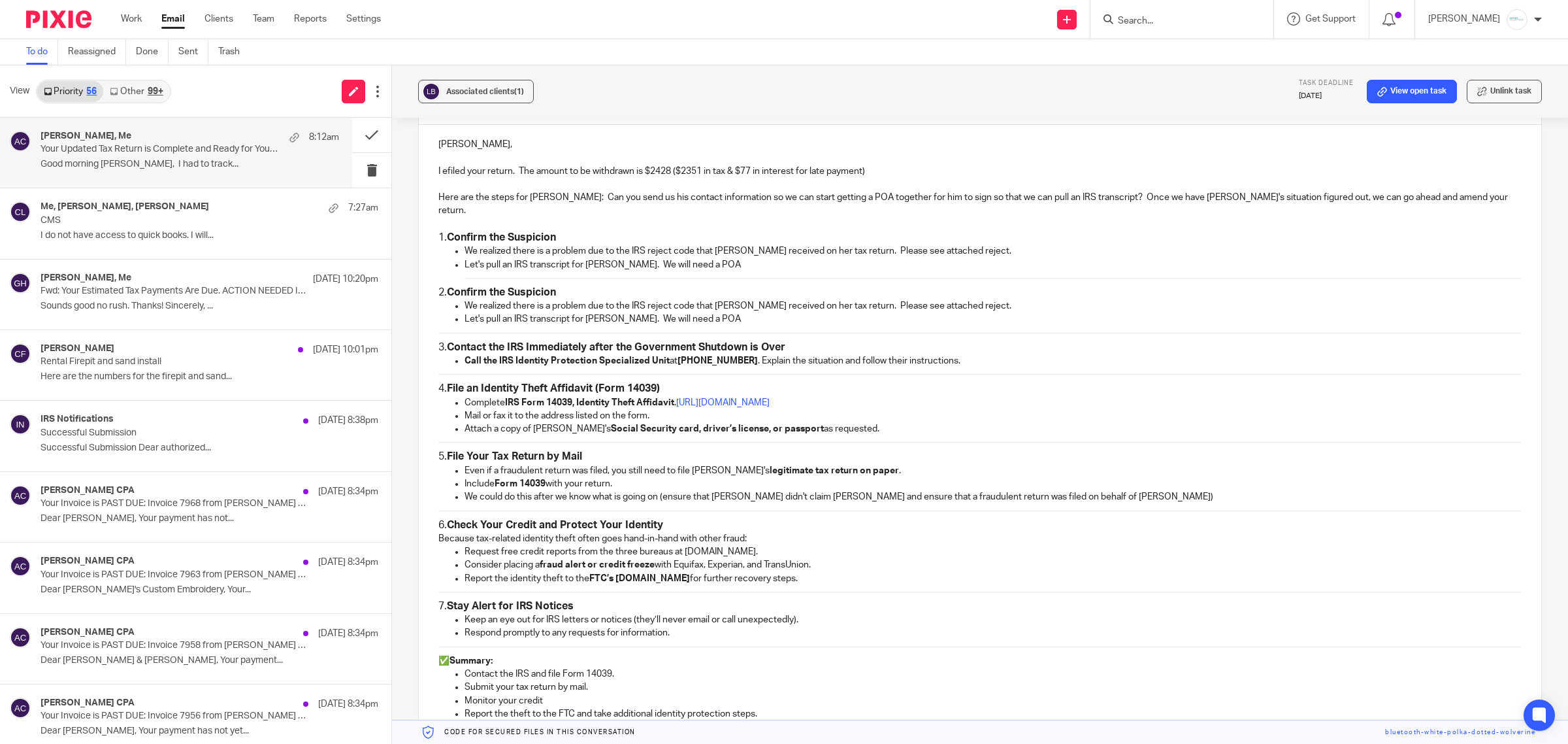
scroll to position [1455, 0]
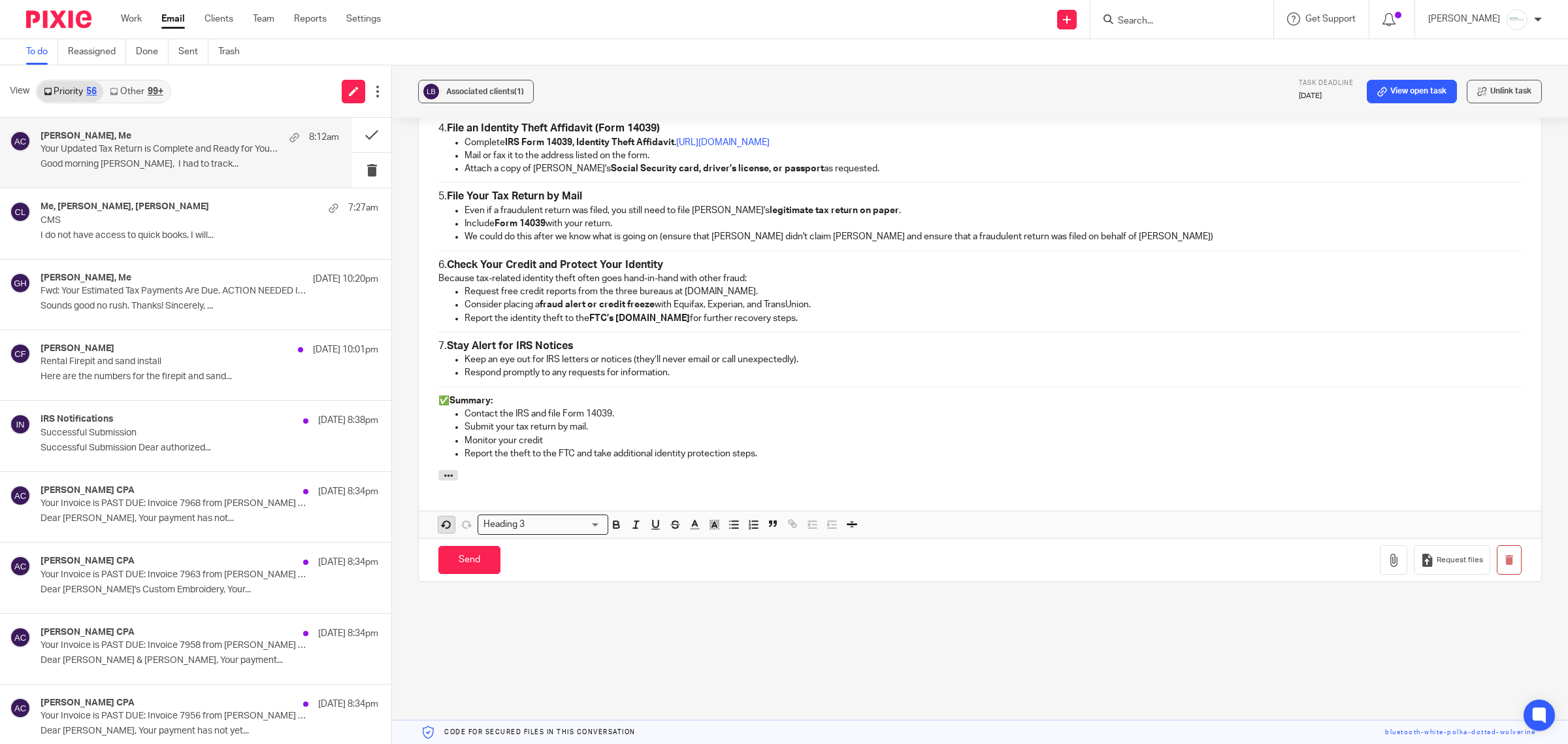
click at [445, 521] on icon "button" at bounding box center [446, 525] width 7 height 7
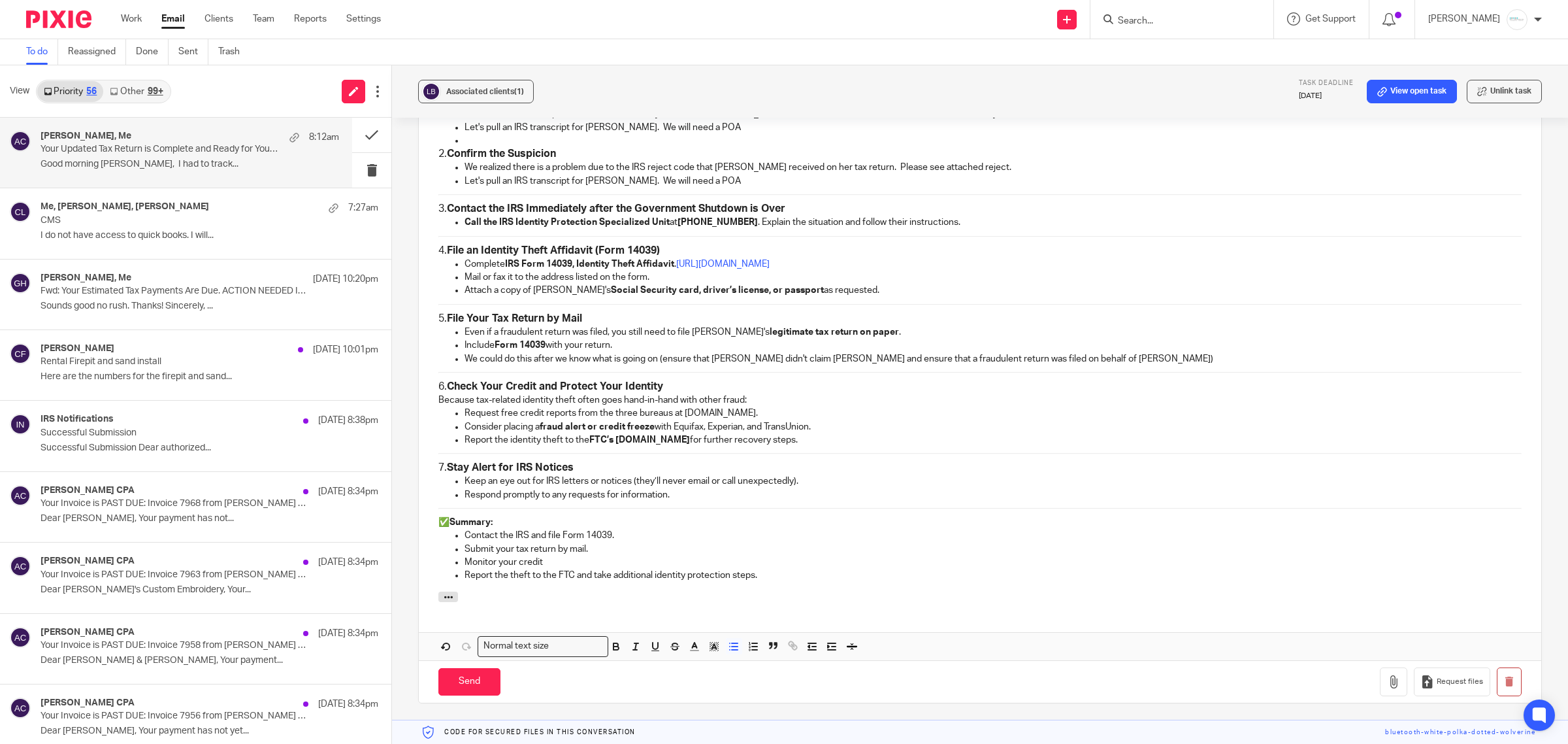
scroll to position [1453, 0]
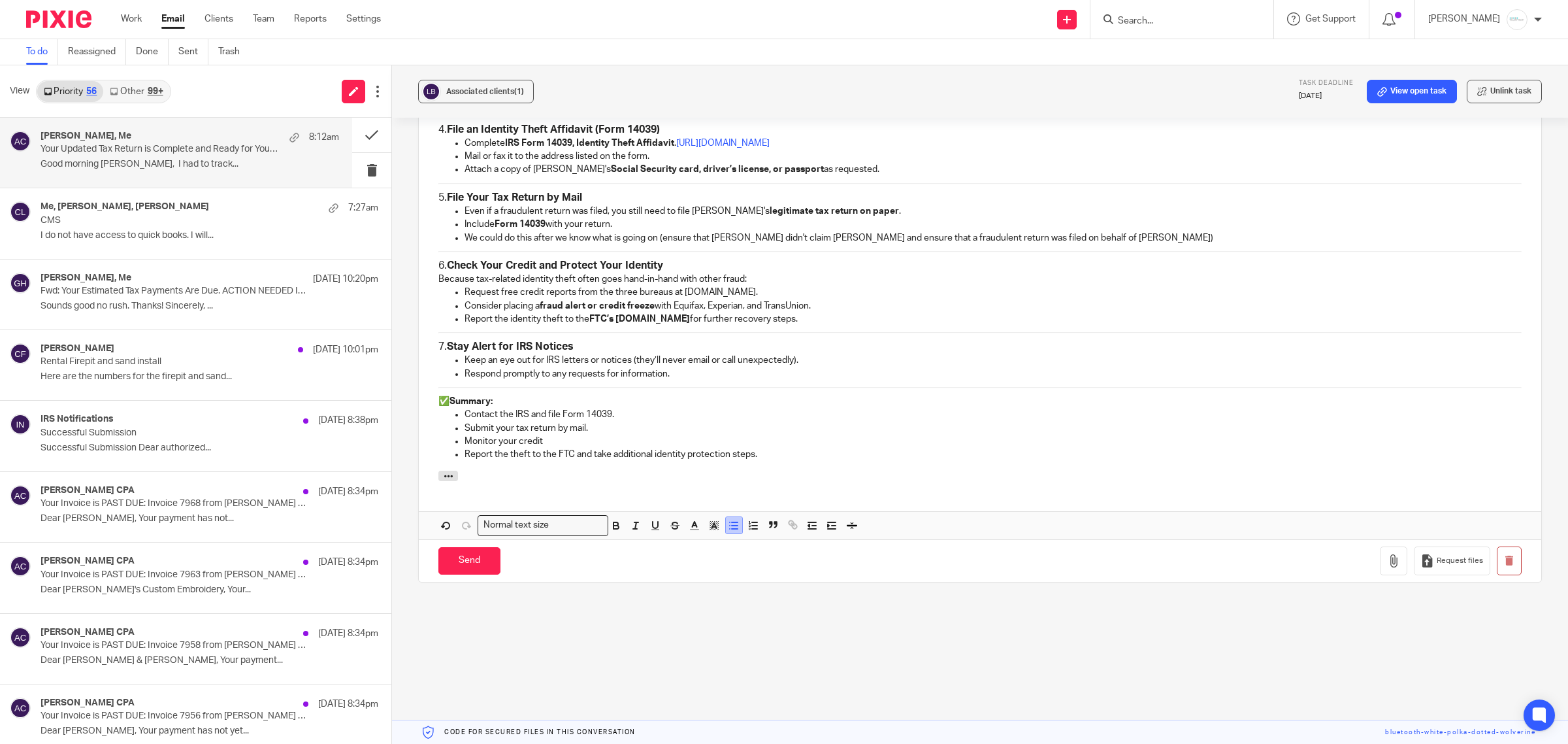
click at [733, 520] on icon "button" at bounding box center [733, 525] width 12 height 12
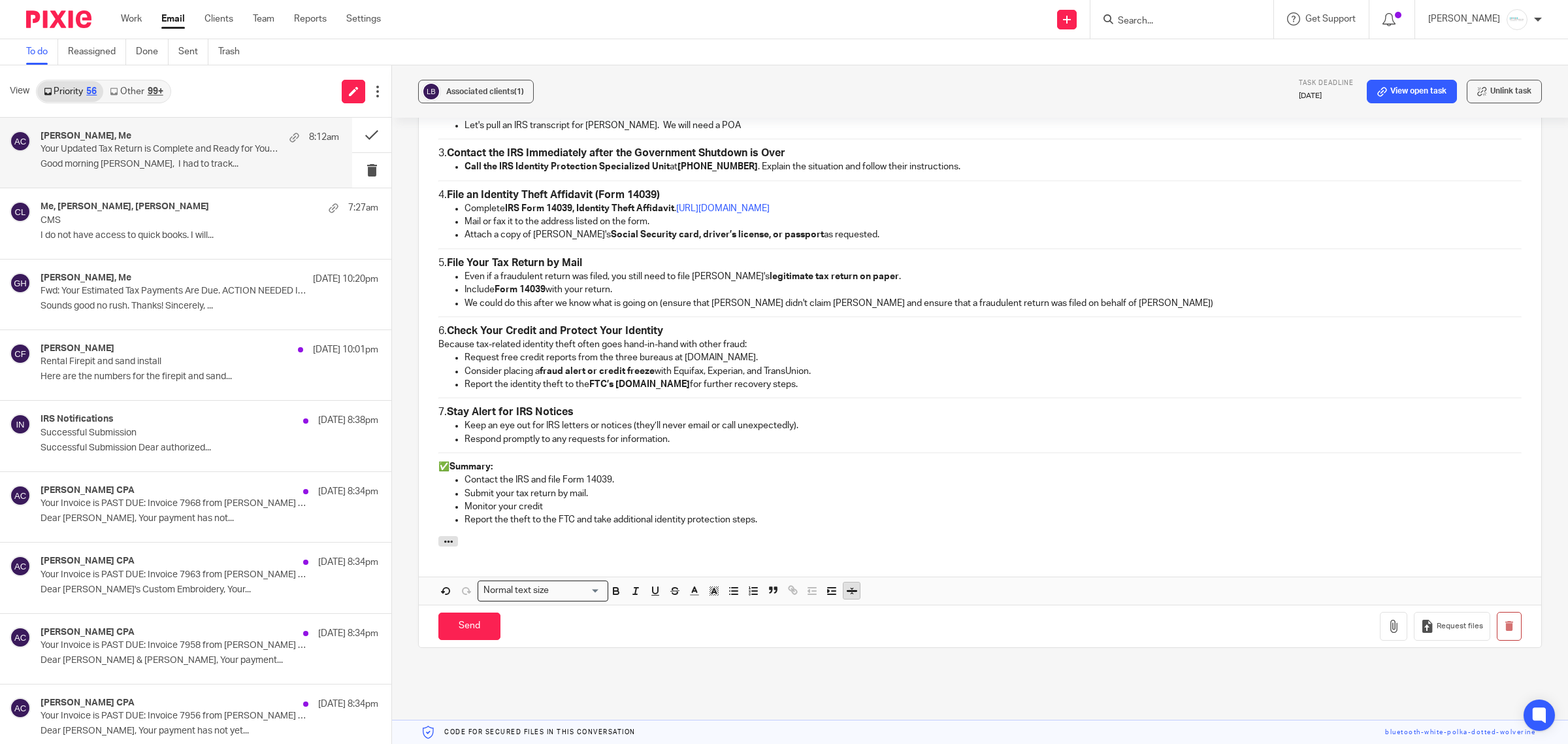
click at [853, 590] on icon "button" at bounding box center [852, 591] width 10 height 1
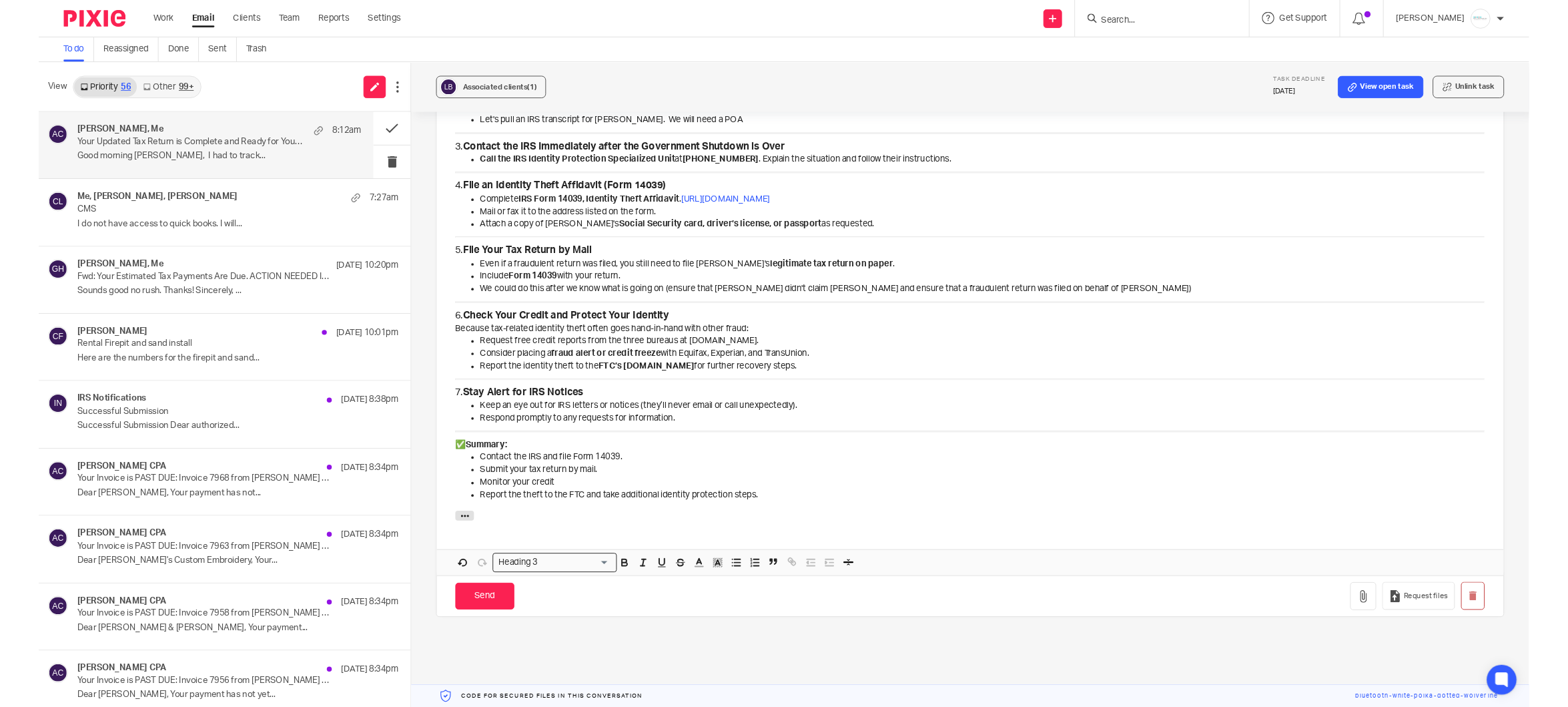
scroll to position [1250, 0]
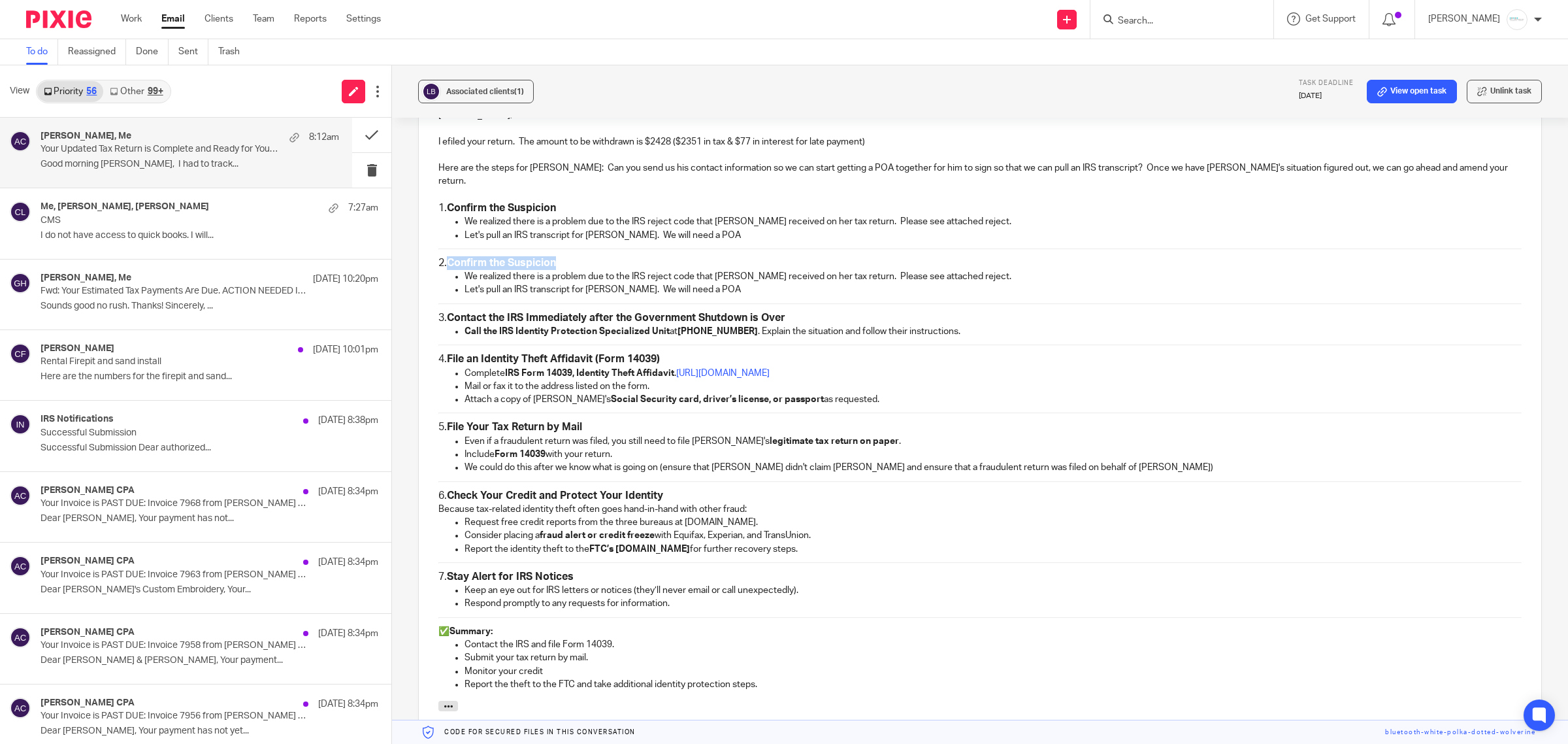
drag, startPoint x: 448, startPoint y: 249, endPoint x: 566, endPoint y: 241, distance: 118.3
click at [566, 241] on div "Lindsey, I efiled your return. The amount to be withdrawn is $2428 ($2351 in ta…" at bounding box center [980, 397] width 1123 height 605
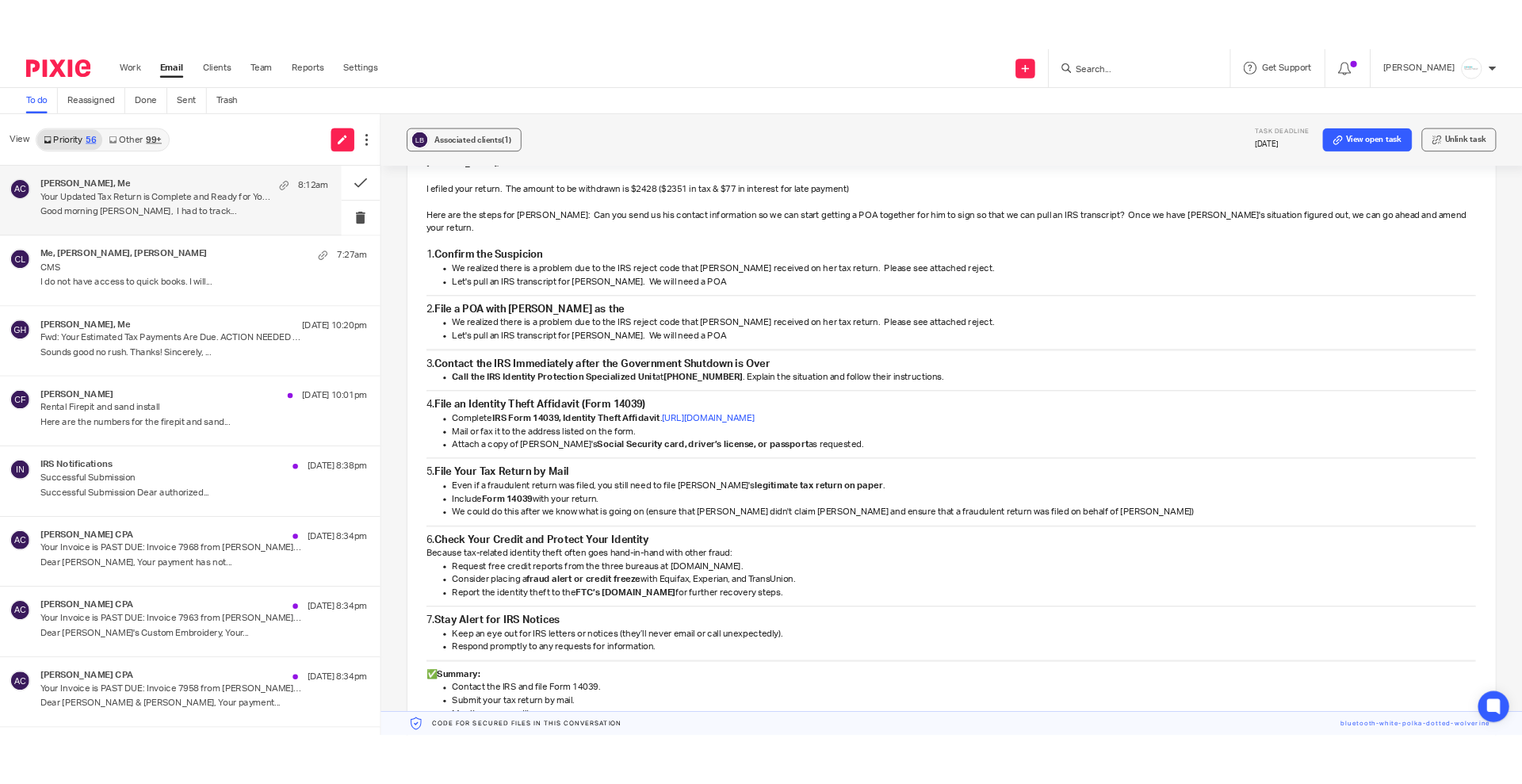
scroll to position [1485, 0]
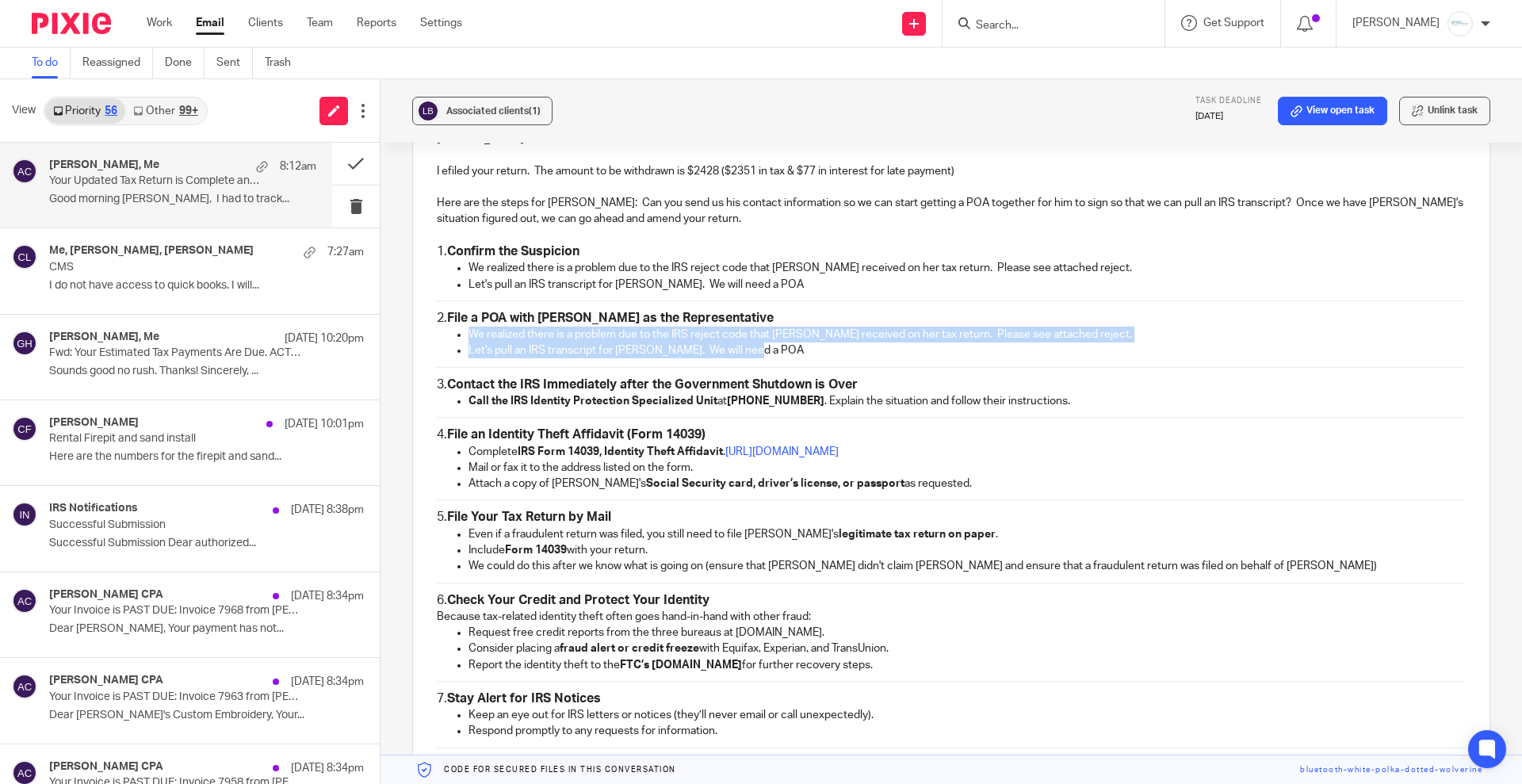
drag, startPoint x: 468, startPoint y: 332, endPoint x: 799, endPoint y: 355, distance: 331.8
click at [799, 355] on ul "We realized there is a problem due to the IRS reject code that Lindsey received…" at bounding box center [951, 342] width 1029 height 32
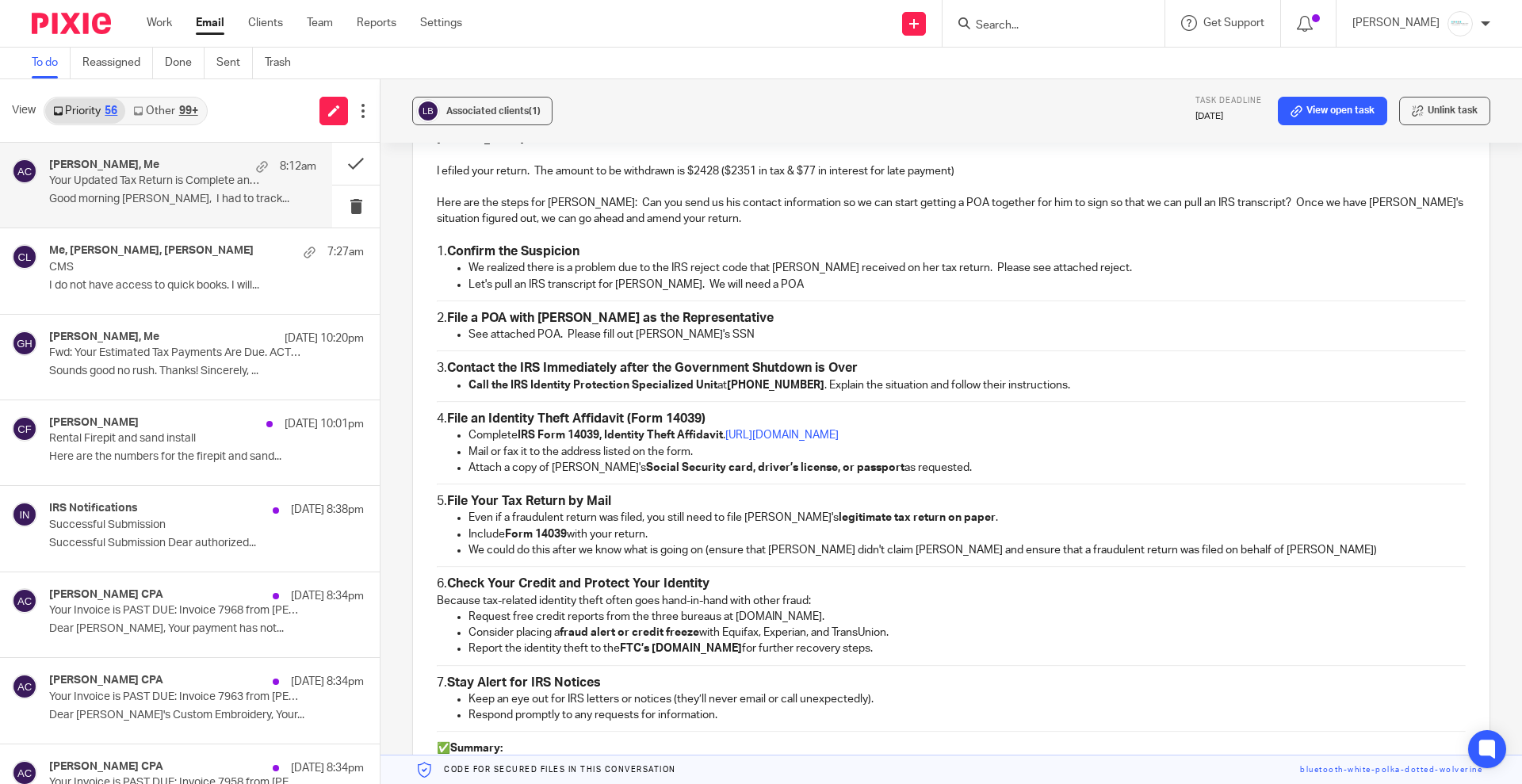
click at [732, 334] on p "See attached POA. Please fill out George's SSN" at bounding box center [967, 334] width 997 height 16
click at [859, 335] on p "See attached POA. Please fill out George's SSN in Section 1. Have George sign in" at bounding box center [967, 334] width 997 height 16
drag, startPoint x: 761, startPoint y: 340, endPoint x: 789, endPoint y: 337, distance: 28.2
click at [789, 337] on p "See attached POA. Please fill out George's SSN in Section 1. Have George sign &…" at bounding box center [967, 334] width 997 height 16
click at [1049, 330] on p "See attached POA. Please fill out George's SSN in Section 1. Have George sign &…" at bounding box center [967, 334] width 997 height 16
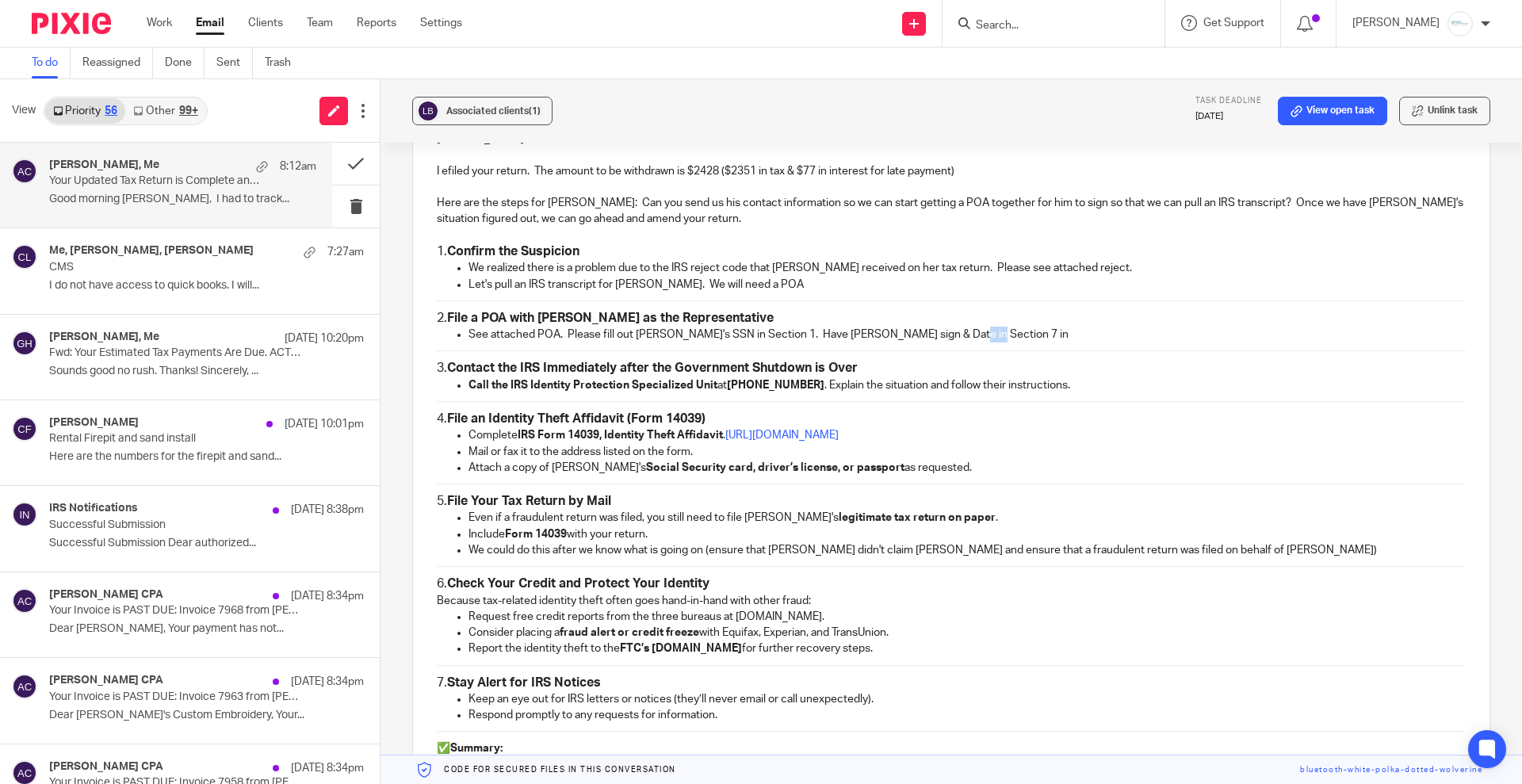
drag, startPoint x: 954, startPoint y: 332, endPoint x: 986, endPoint y: 331, distance: 32.0
click at [986, 331] on p "See attached POA. Please fill out George's SSN in Section 1. Have George sign &…" at bounding box center [967, 334] width 997 height 16
click at [875, 330] on p "See attached POA. Please fill out George's SSN in Section 1. Have George sign &…" at bounding box center [967, 334] width 997 height 16
click at [1152, 331] on p "See attached POA. Please fill out George's SSN in Section 1. Have George sign &…" at bounding box center [967, 334] width 997 height 16
click at [1170, 329] on p "See attached POA. Please fill out George's SSN in Section 1. Have George sign &…" at bounding box center [967, 334] width 997 height 16
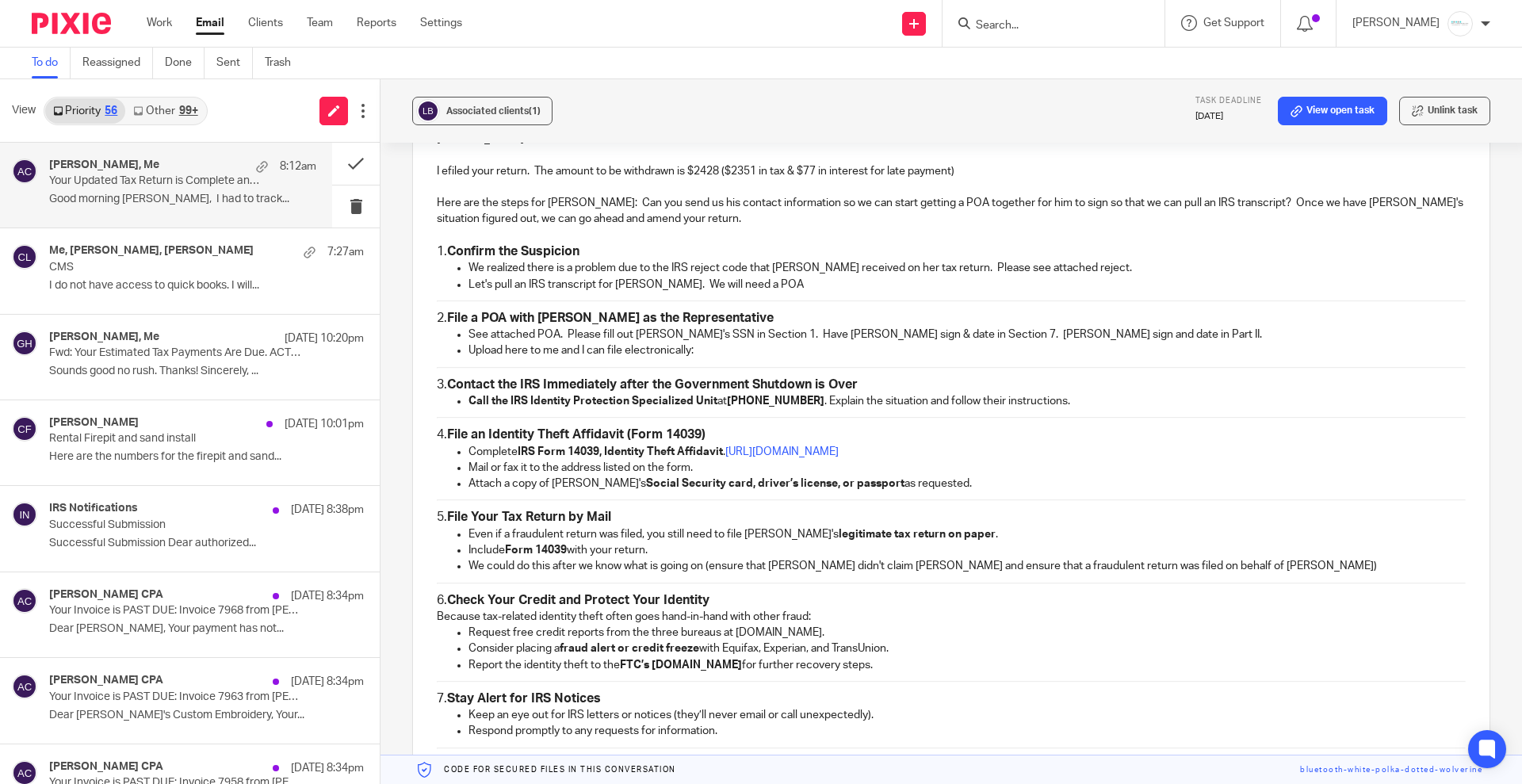
drag, startPoint x: 622, startPoint y: 357, endPoint x: 845, endPoint y: 357, distance: 223.0
click at [845, 357] on p "Upload here to me and I can file electronically:" at bounding box center [967, 350] width 997 height 16
click at [662, 352] on p "Upload here to me and I can file this" at bounding box center [967, 350] width 997 height 16
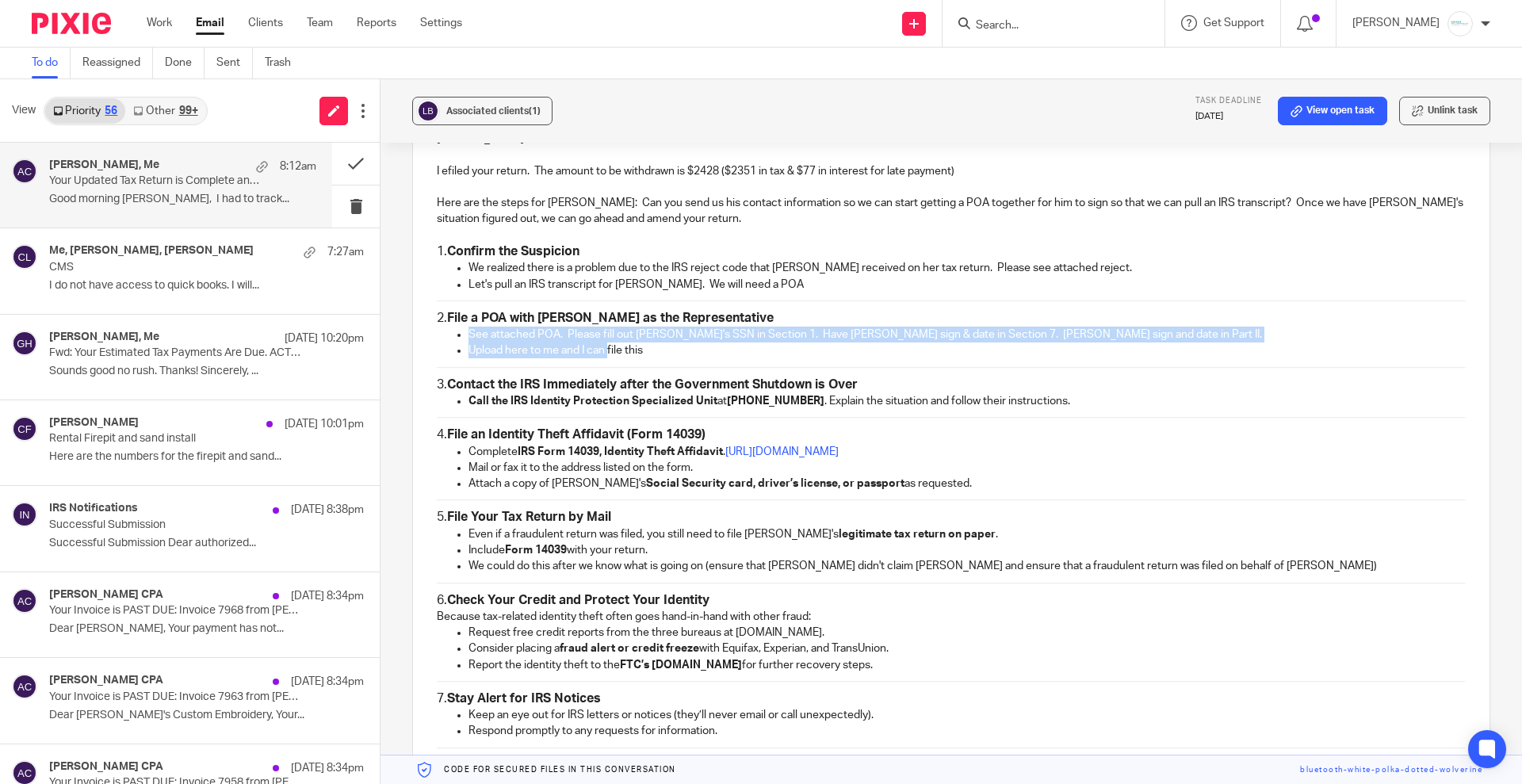
drag, startPoint x: 605, startPoint y: 357, endPoint x: 681, endPoint y: 362, distance: 76.2
click at [686, 366] on div "Lindsey, I efiled your return. The amount to be withdrawn is $2428 ($2351 in ta…" at bounding box center [951, 482] width 1077 height 734
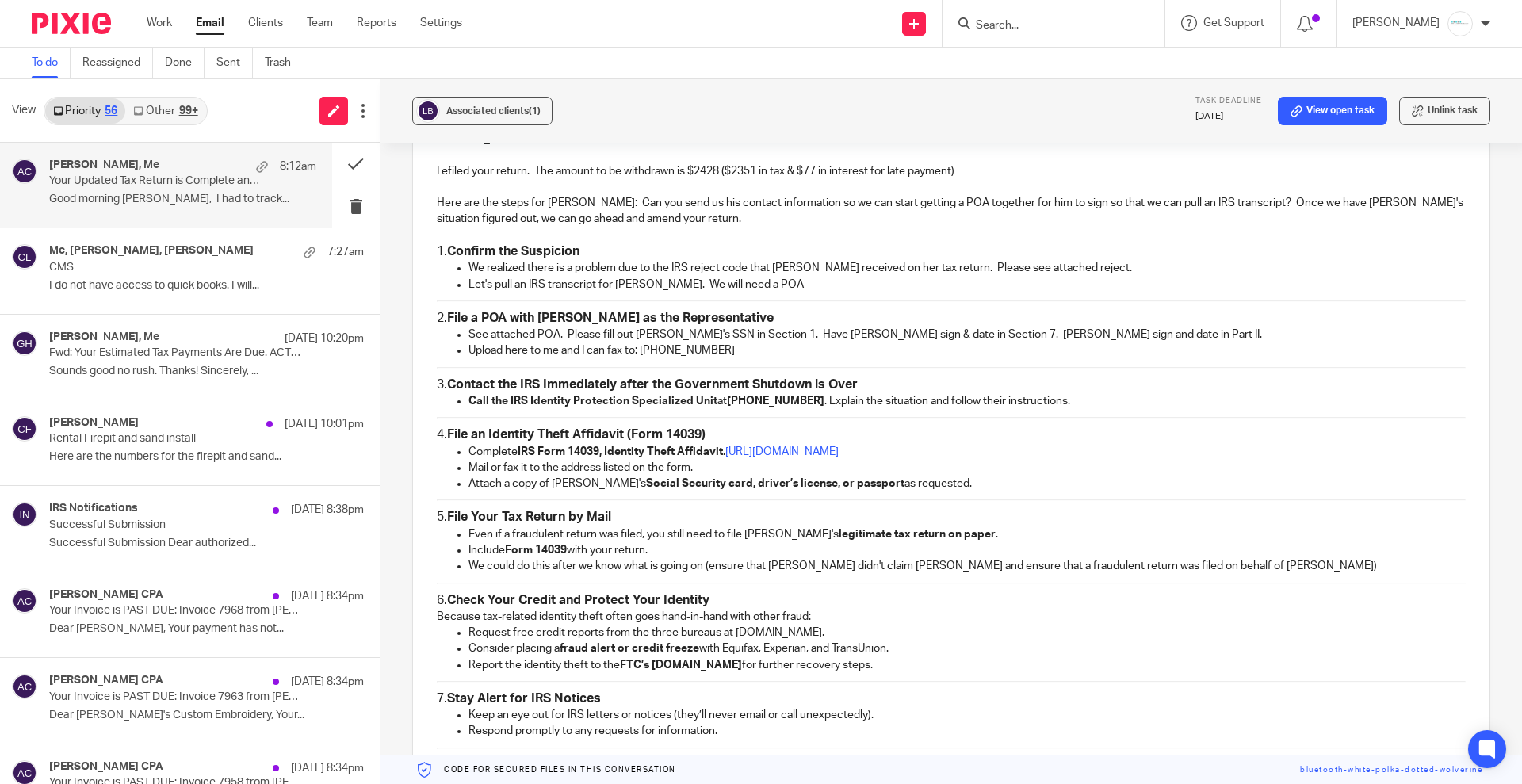
click at [733, 350] on p "Upload here to me and I can fax to: 855-214-7519" at bounding box center [967, 350] width 997 height 16
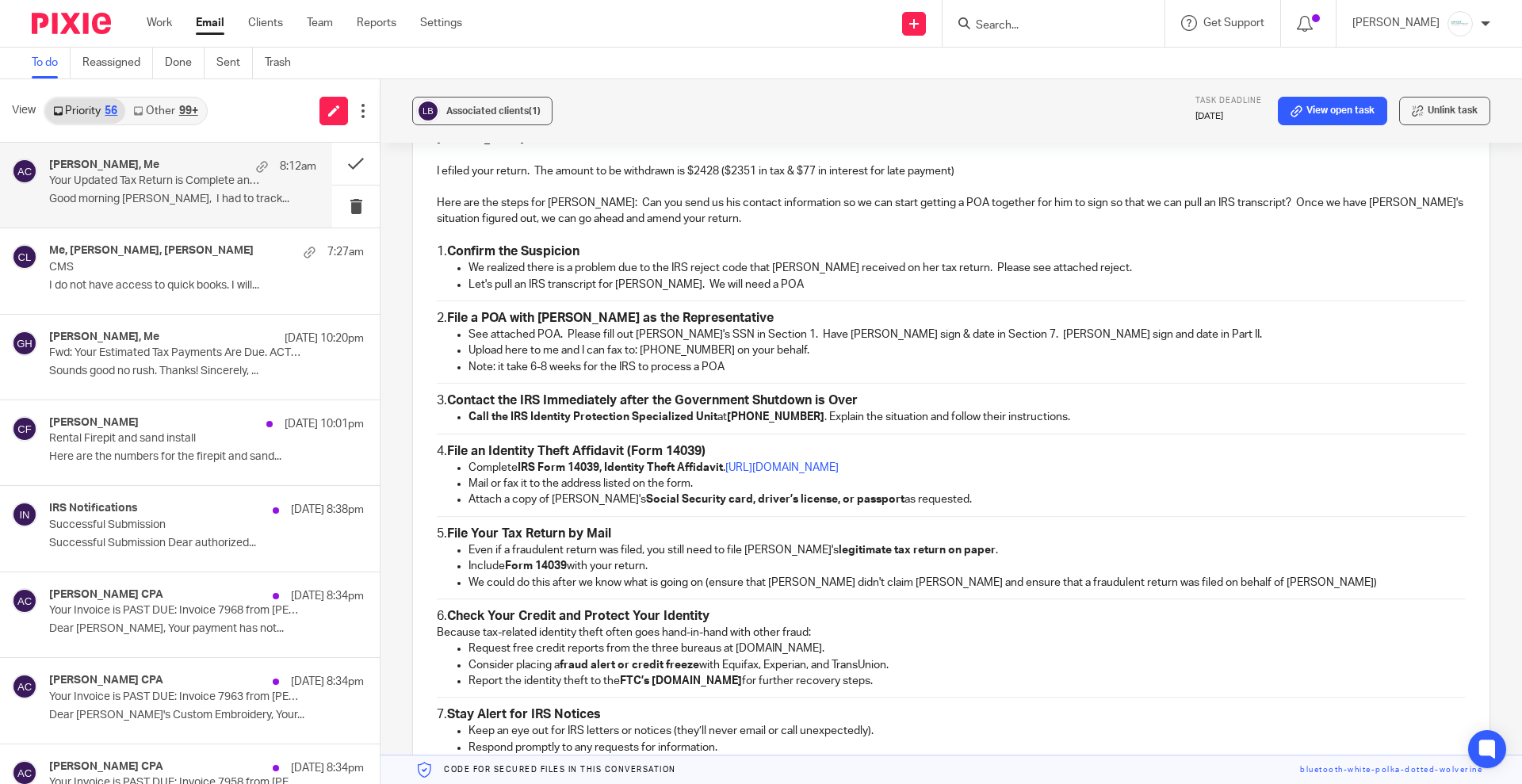
click at [1070, 418] on p "Call the IRS Identity Protection Specialized Unit at 1-800-908-4490 . Explain t…" at bounding box center [967, 417] width 997 height 16
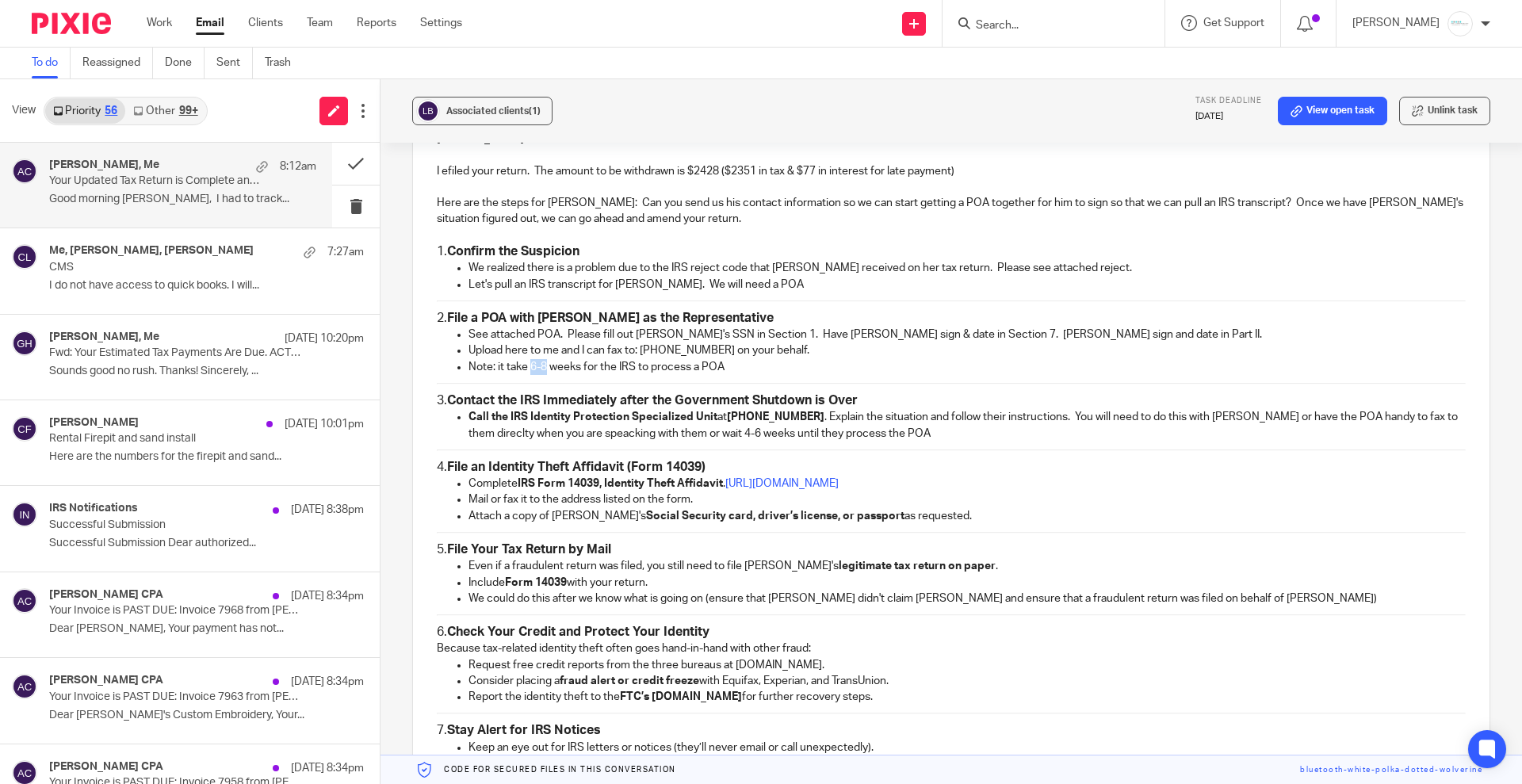
drag, startPoint x: 542, startPoint y: 369, endPoint x: 530, endPoint y: 367, distance: 12.2
click at [530, 367] on p "Note: it take 6-8 weeks for the IRS to process a POA" at bounding box center [967, 366] width 997 height 16
click at [982, 432] on p "Call the IRS Identity Protection Specialized Unit at 1-800-908-4490 . Explain t…" at bounding box center [967, 425] width 997 height 32
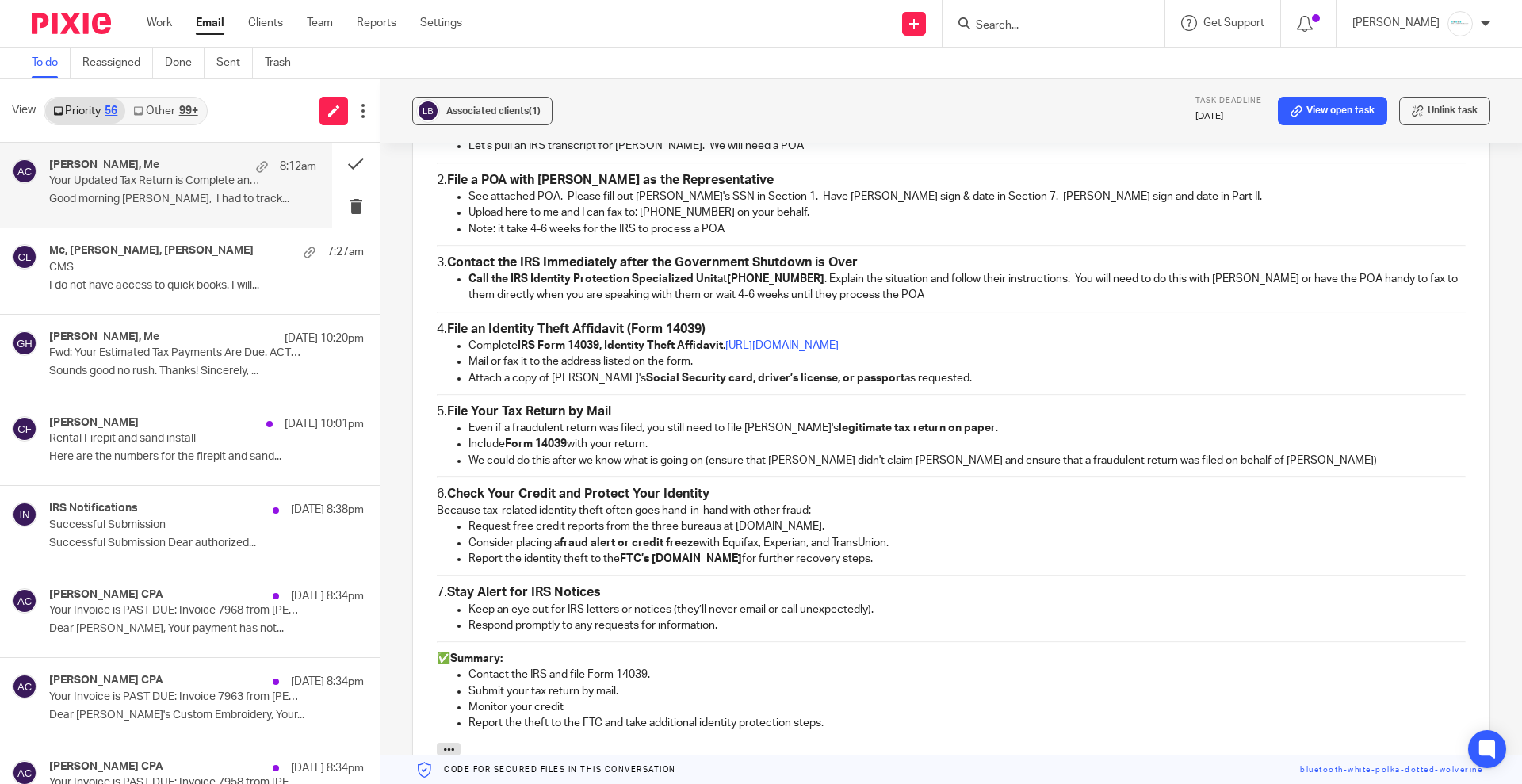
scroll to position [1460, 0]
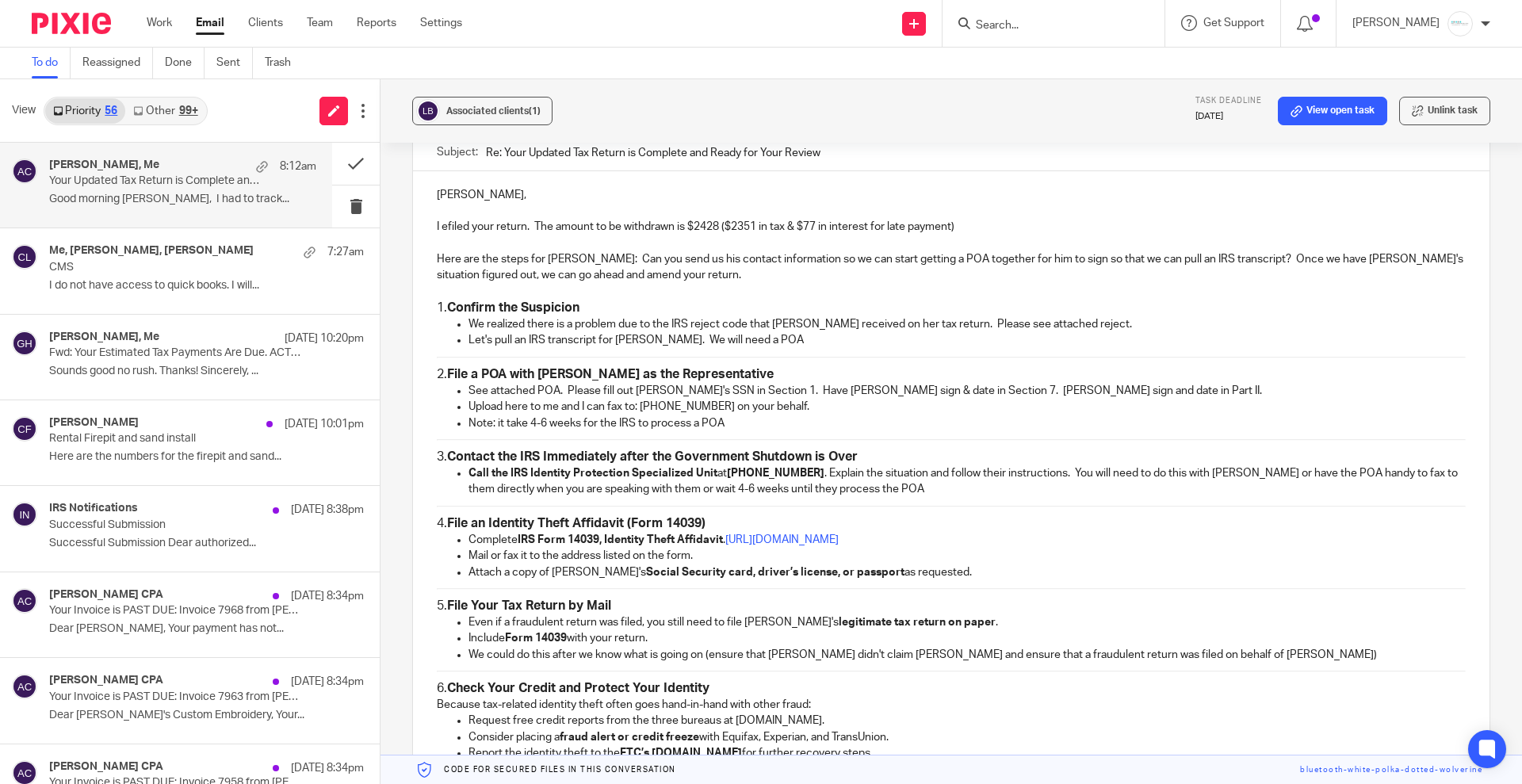
click at [669, 223] on p "I efiled your return. The amount to be withdrawn is $2428 ($2351 in tax & $77 i…" at bounding box center [951, 226] width 1029 height 16
click at [1112, 231] on p "I efiled your return. The amount to be withdrawn as due with your federal retur…" at bounding box center [951, 226] width 1029 height 16
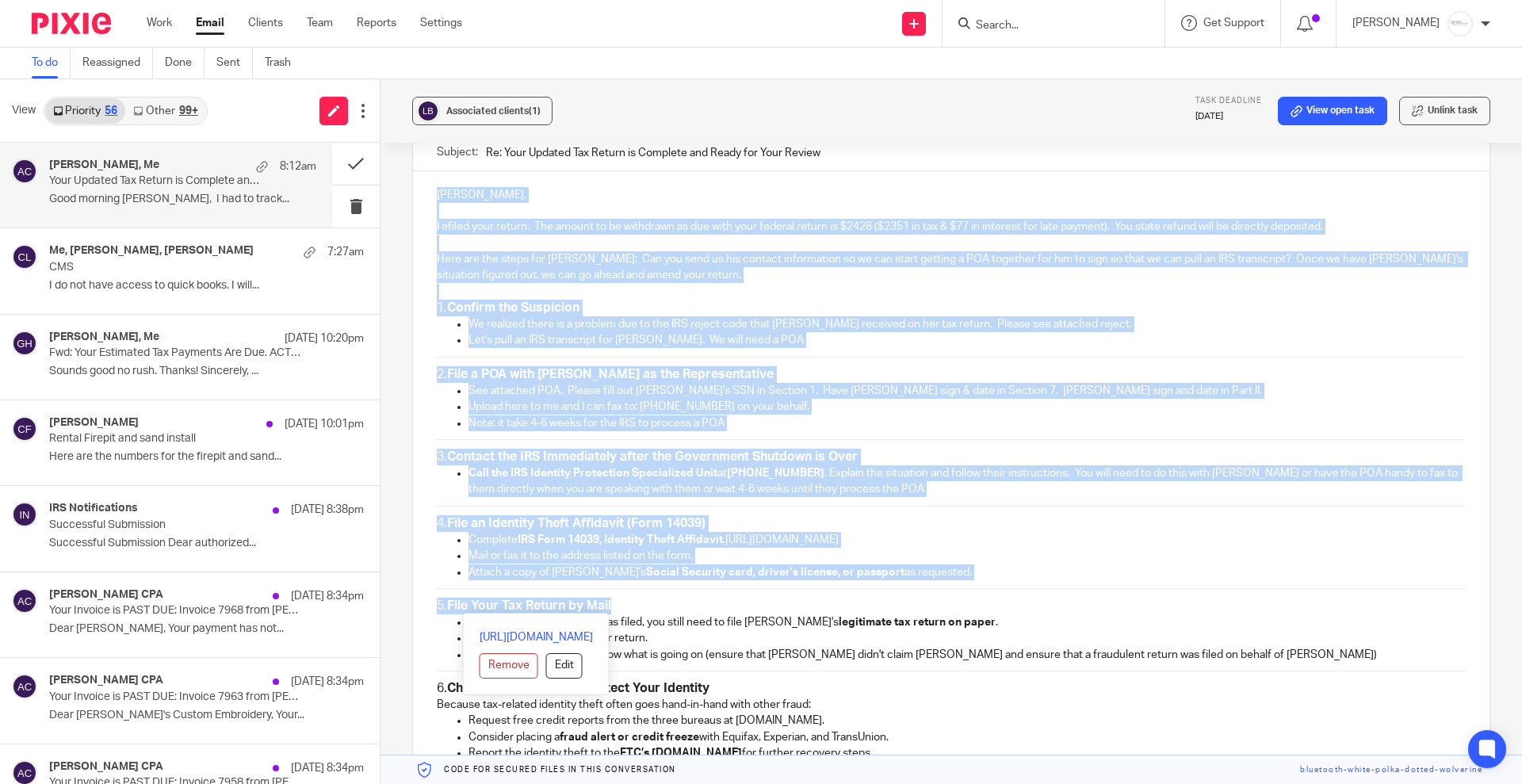
drag, startPoint x: 425, startPoint y: 189, endPoint x: 869, endPoint y: 593, distance: 600.3
click at [878, 604] on div "Lindsey, I efiled your return. The amount to be withdrawn as due with your fede…" at bounding box center [951, 554] width 1077 height 766
click at [716, 300] on h3 "1. Confirm the Suspicion" at bounding box center [951, 308] width 1029 height 16
click at [808, 313] on h3 "1. Confirm the Suspicion" at bounding box center [951, 308] width 1029 height 16
click at [775, 288] on p at bounding box center [951, 291] width 1029 height 16
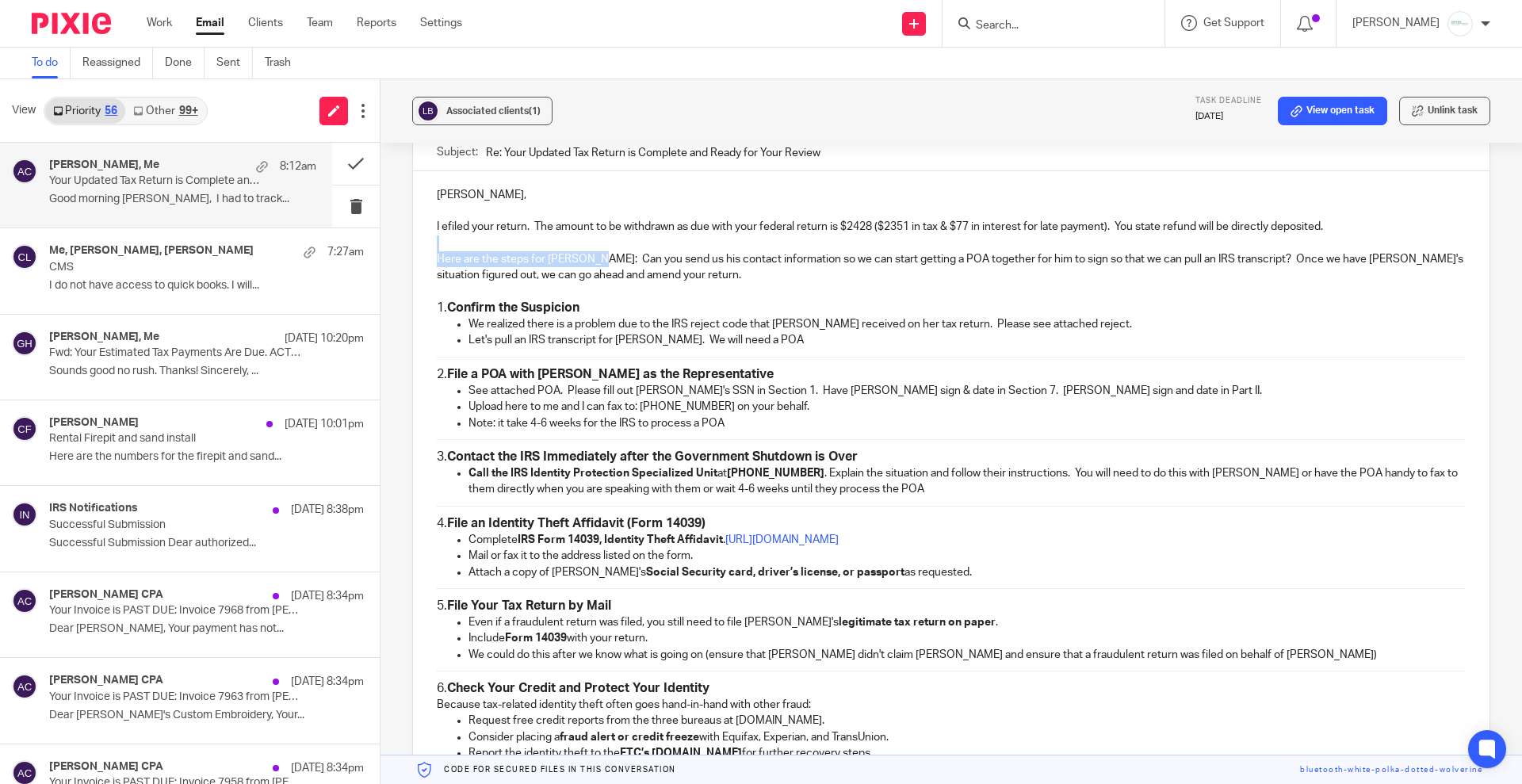
drag, startPoint x: 589, startPoint y: 254, endPoint x: 429, endPoint y: 250, distance: 160.0
click at [429, 250] on div "Lindsey, I efiled your return. The amount to be withdrawn as due with your fede…" at bounding box center [951, 554] width 1077 height 766
click at [517, 262] on p "Can you send us his contact information so we can start getting a POA together …" at bounding box center [951, 267] width 1029 height 32
click at [663, 261] on p "Can you send us George's contact information so we can start getting a POA toge…" at bounding box center [951, 267] width 1029 height 32
click at [670, 275] on p "Can you send us George's contact information (email and cell phone) so we can s…" at bounding box center [951, 267] width 1029 height 32
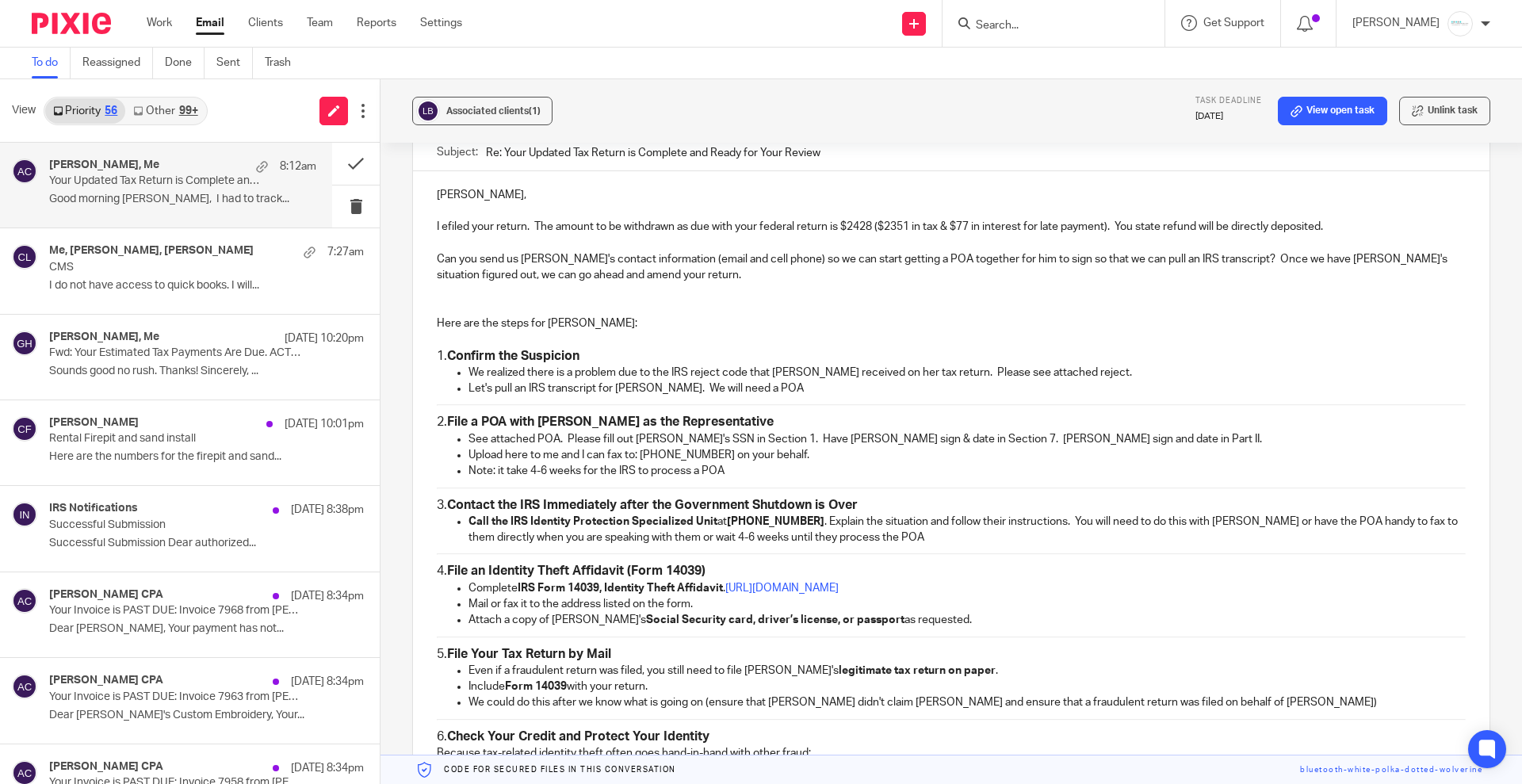
click at [502, 293] on p at bounding box center [951, 291] width 1029 height 16
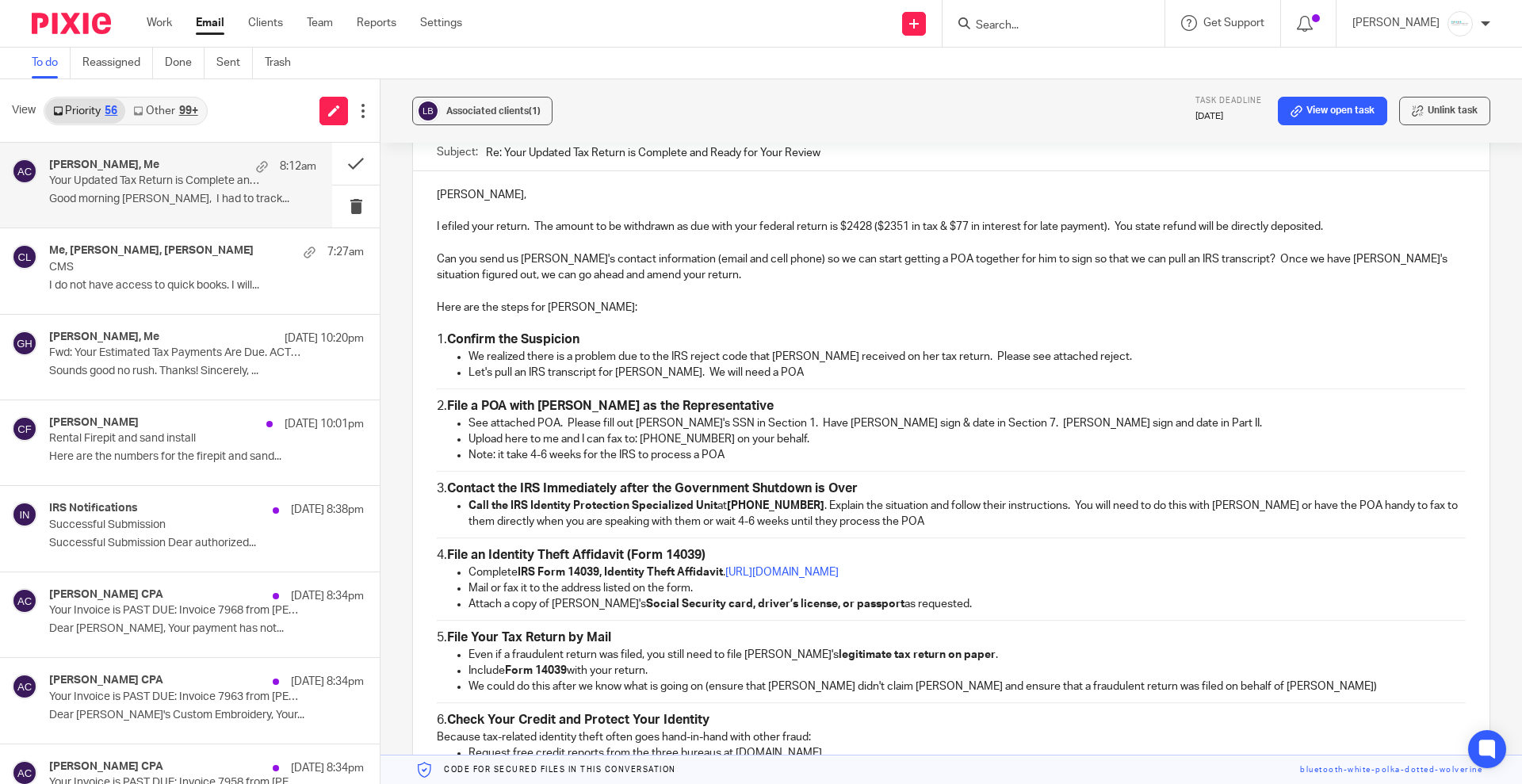
click at [581, 307] on p "Here are the steps for George:" at bounding box center [951, 307] width 1029 height 16
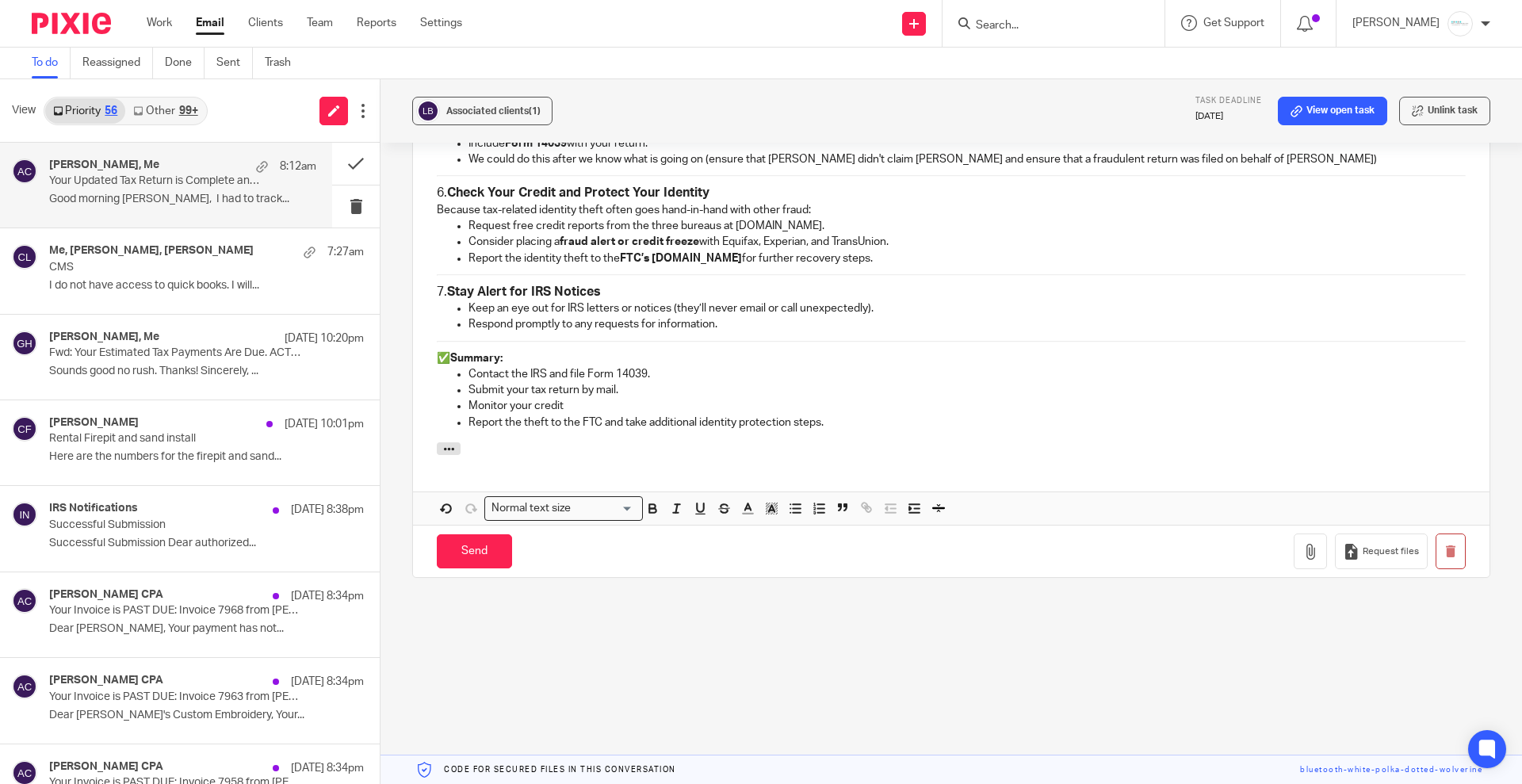
scroll to position [1591, 0]
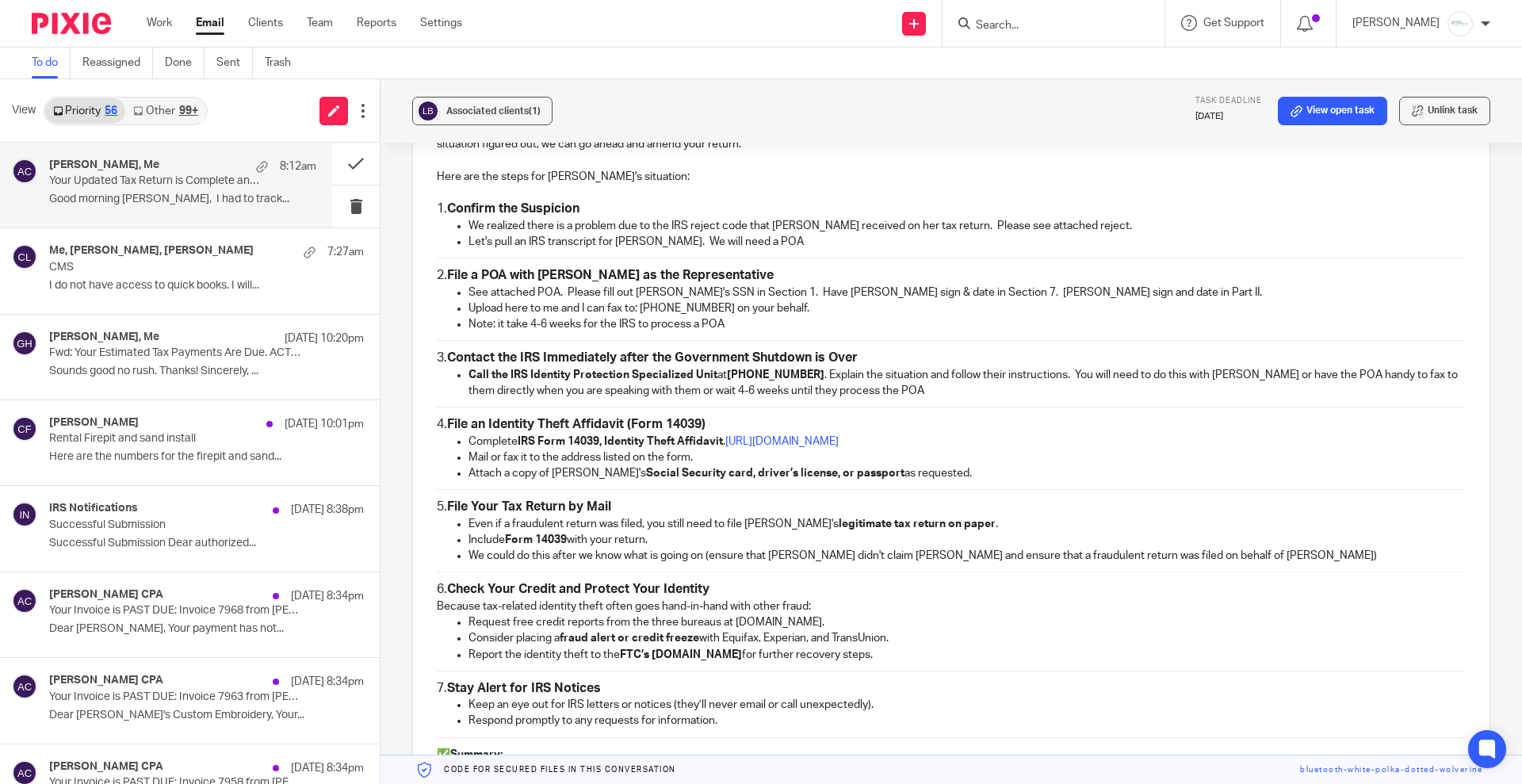
click at [649, 242] on p "Let's pull an IRS transcript for George. We will need a POA" at bounding box center [967, 241] width 997 height 16
click at [907, 241] on p "Let's pull an IRS transcript for George to see what was filed. We will need a P…" at bounding box center [967, 241] width 997 height 16
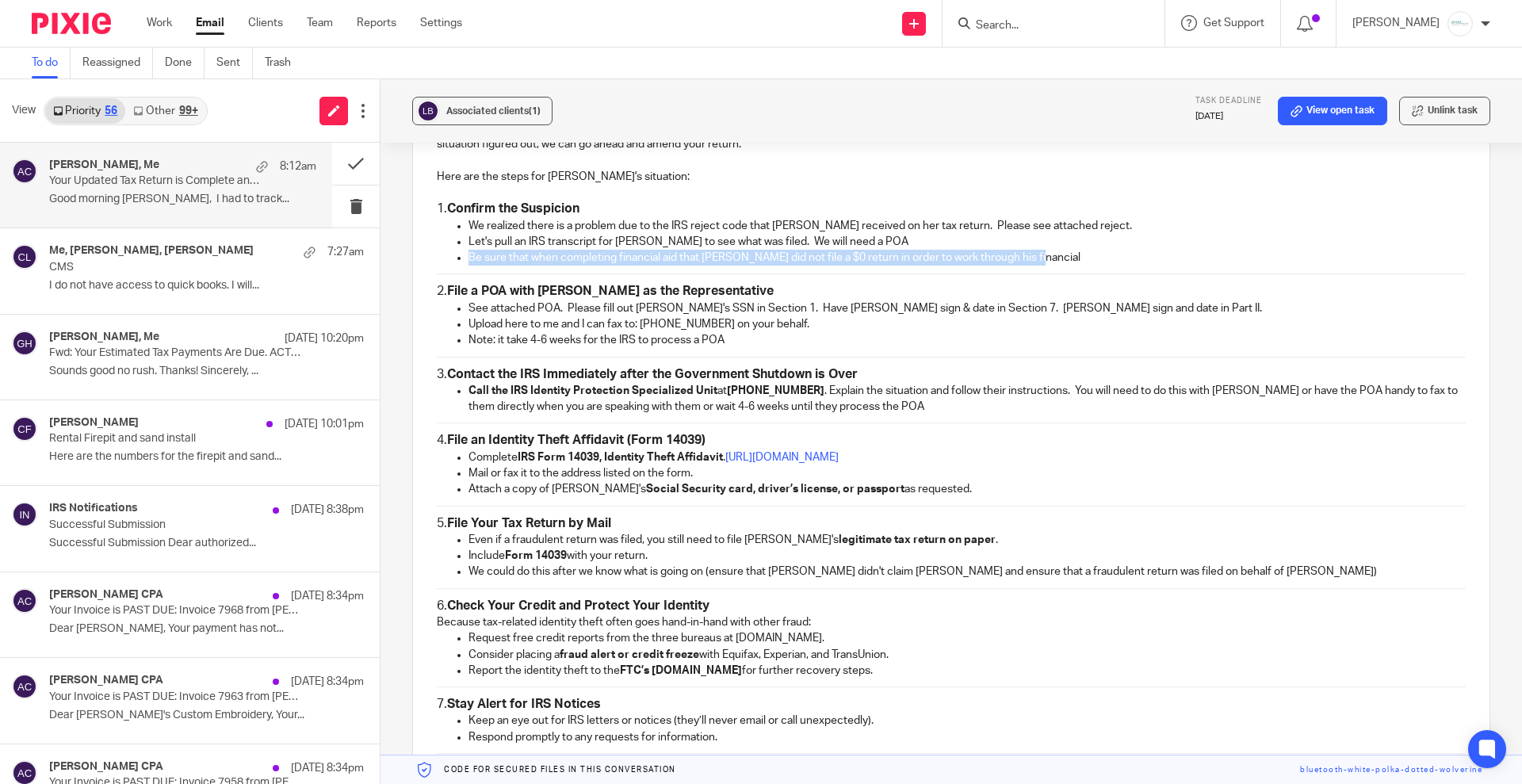
drag, startPoint x: 465, startPoint y: 259, endPoint x: 1157, endPoint y: 263, distance: 692.0
click at [1157, 263] on ul "We realized there is a problem due to the IRS reject code that Lindsey received…" at bounding box center [951, 242] width 1029 height 49
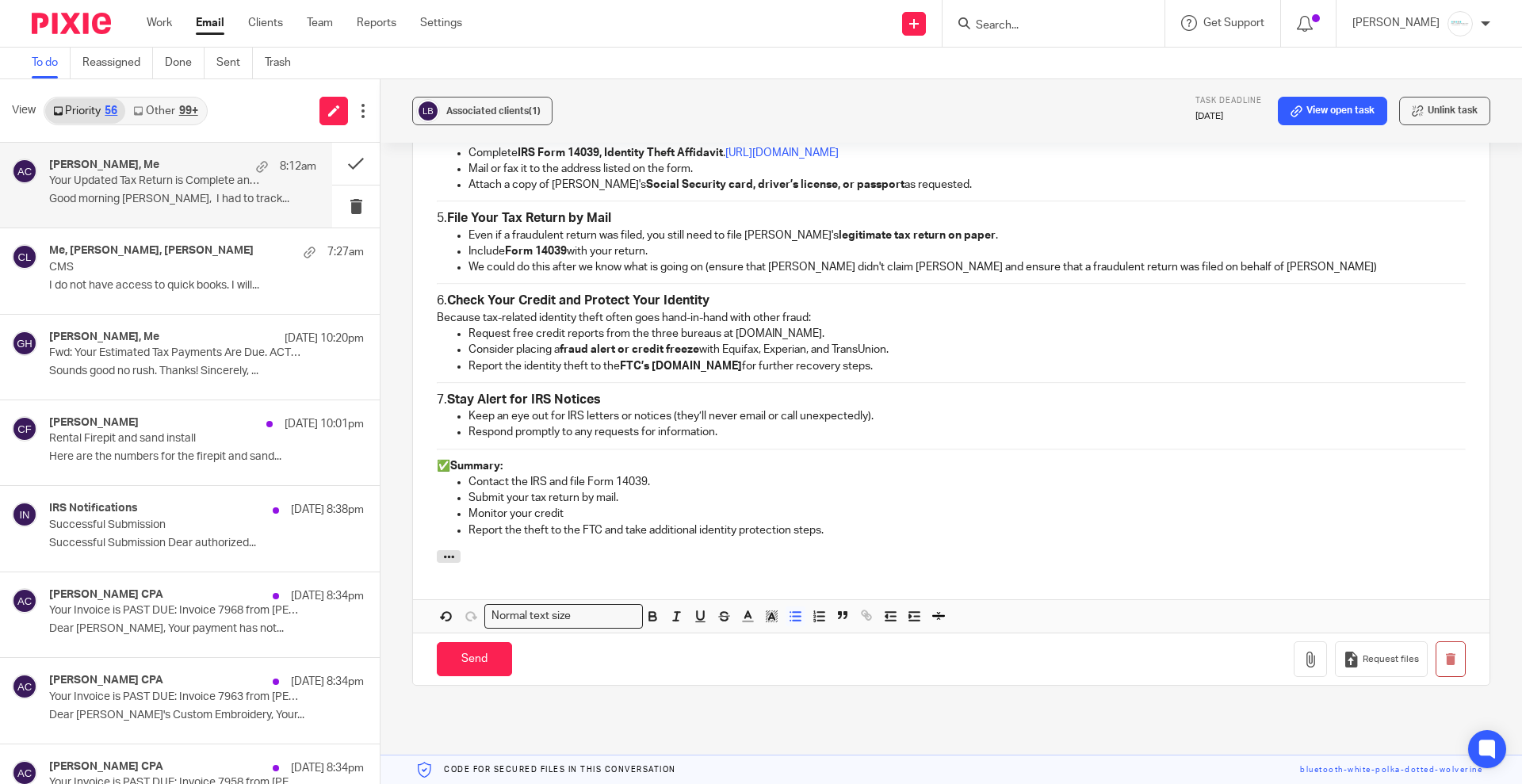
scroll to position [1888, 0]
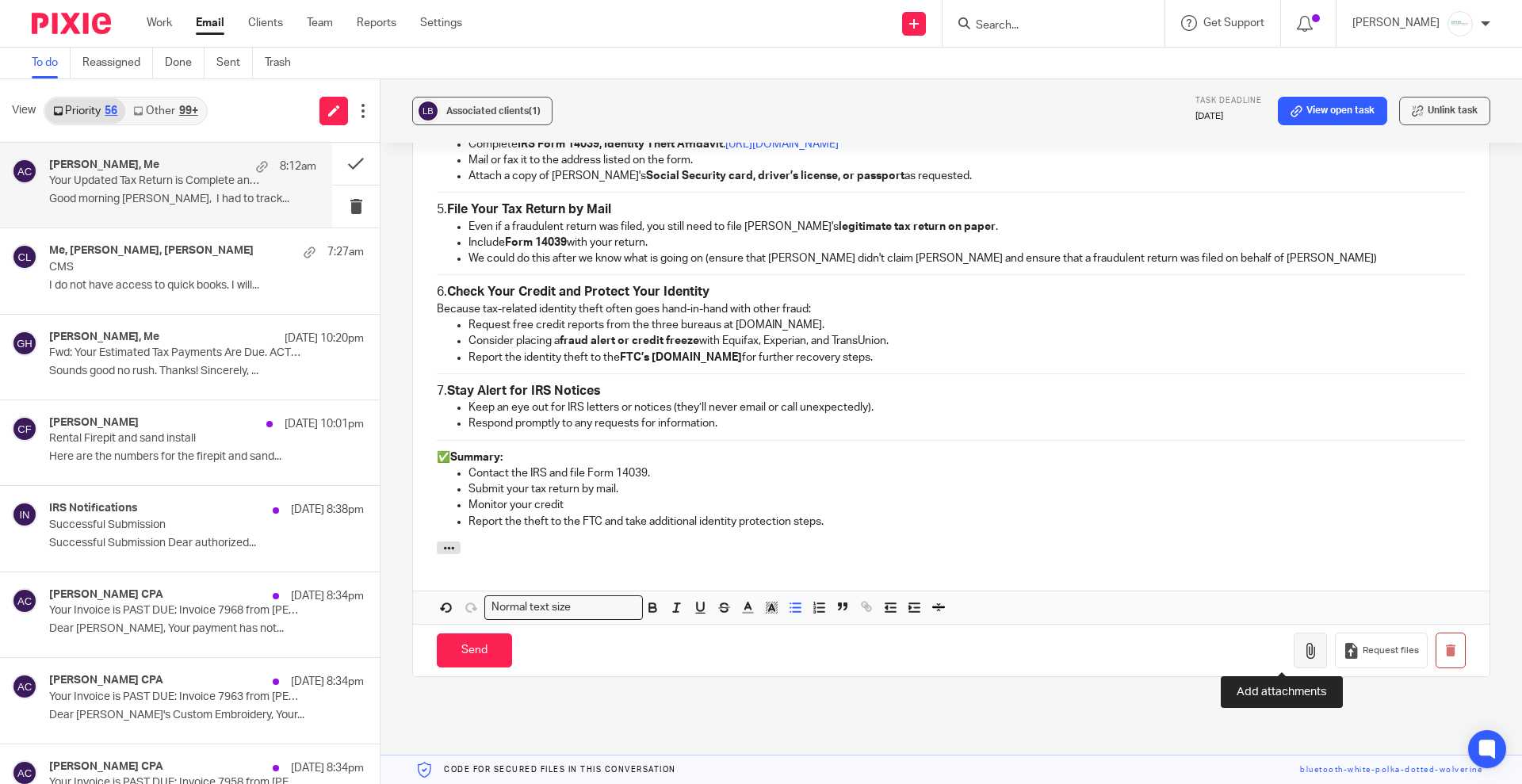
click at [1303, 650] on icon "button" at bounding box center [1310, 650] width 16 height 16
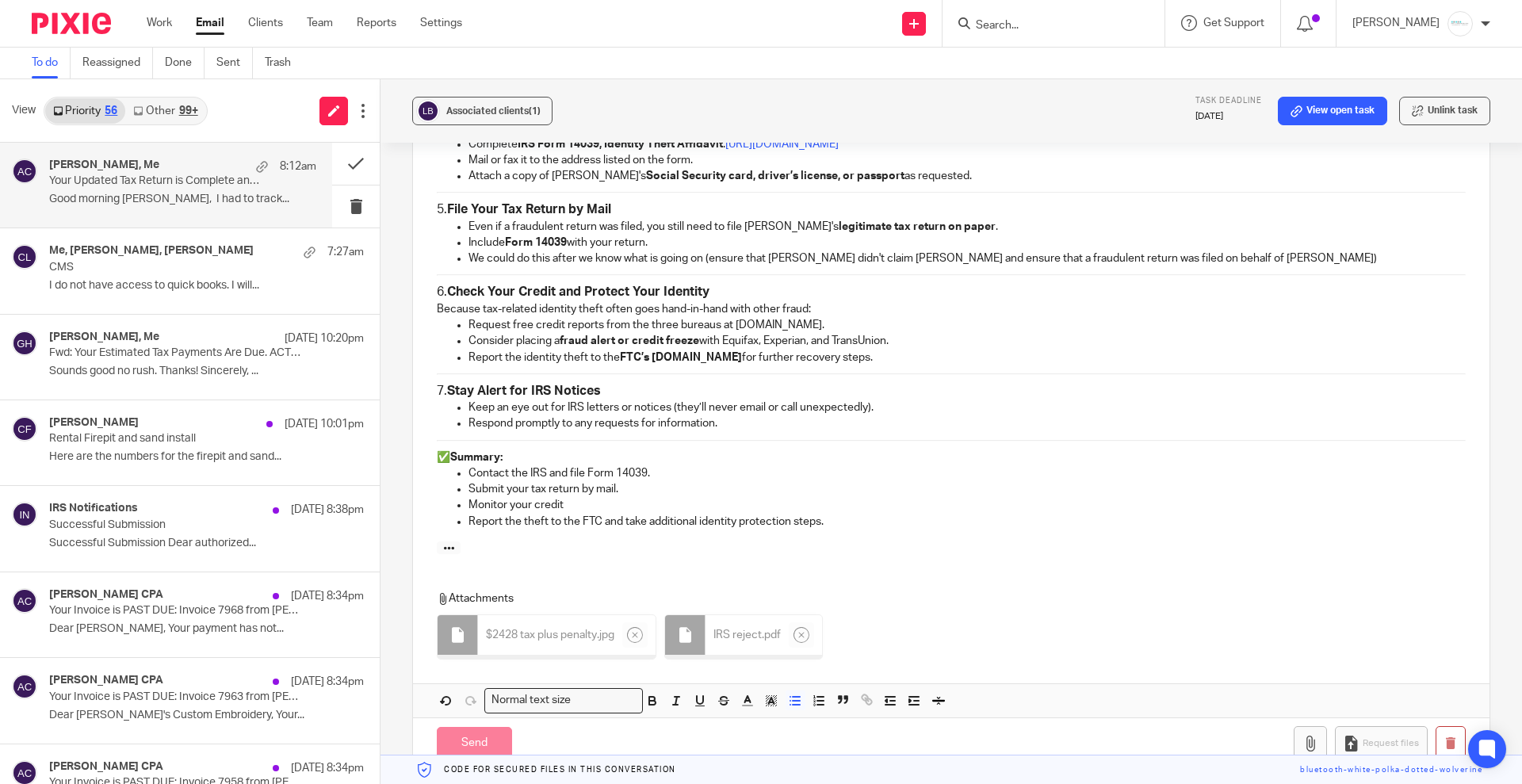
scroll to position [1920, 0]
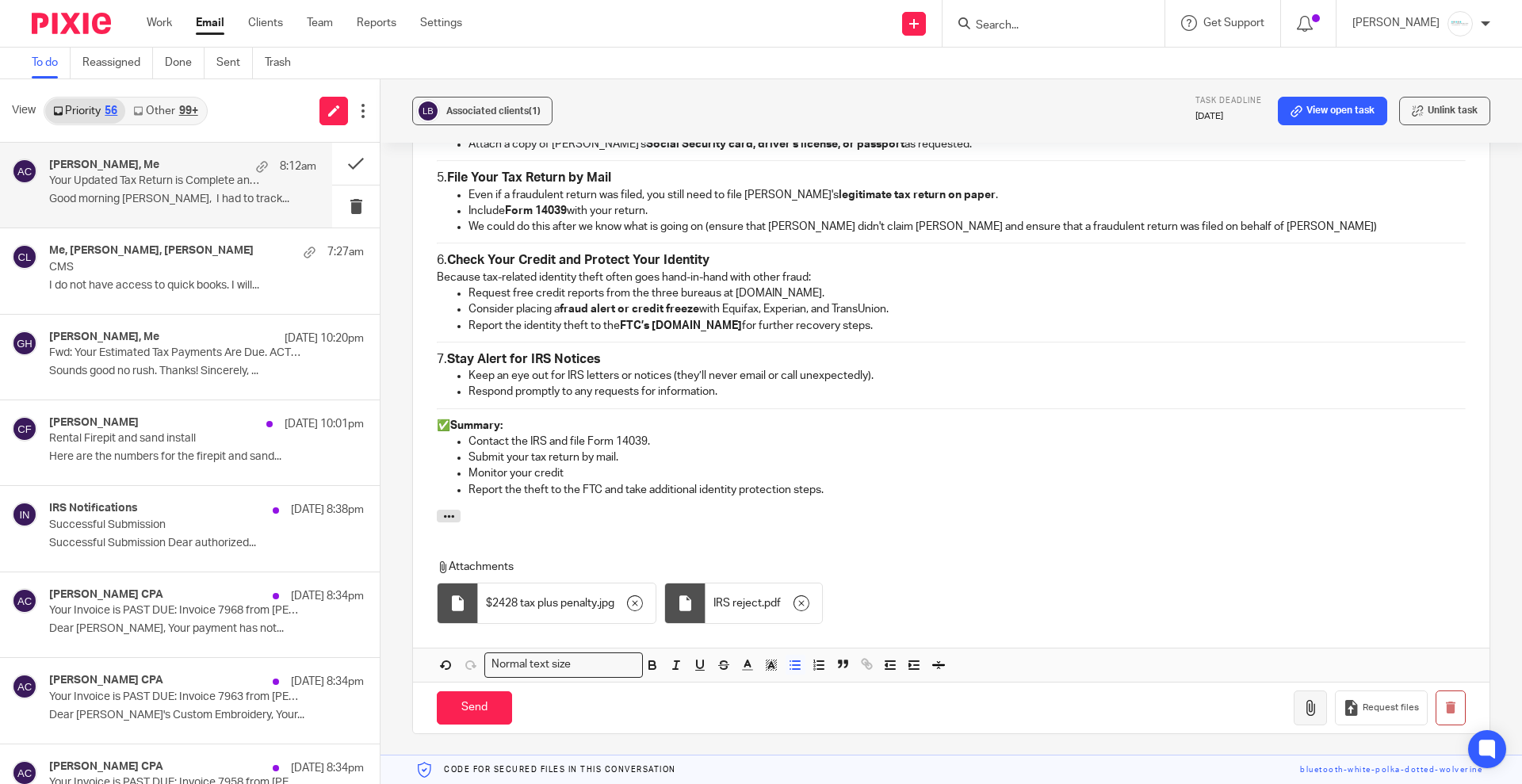
click at [1303, 705] on icon "button" at bounding box center [1310, 707] width 16 height 16
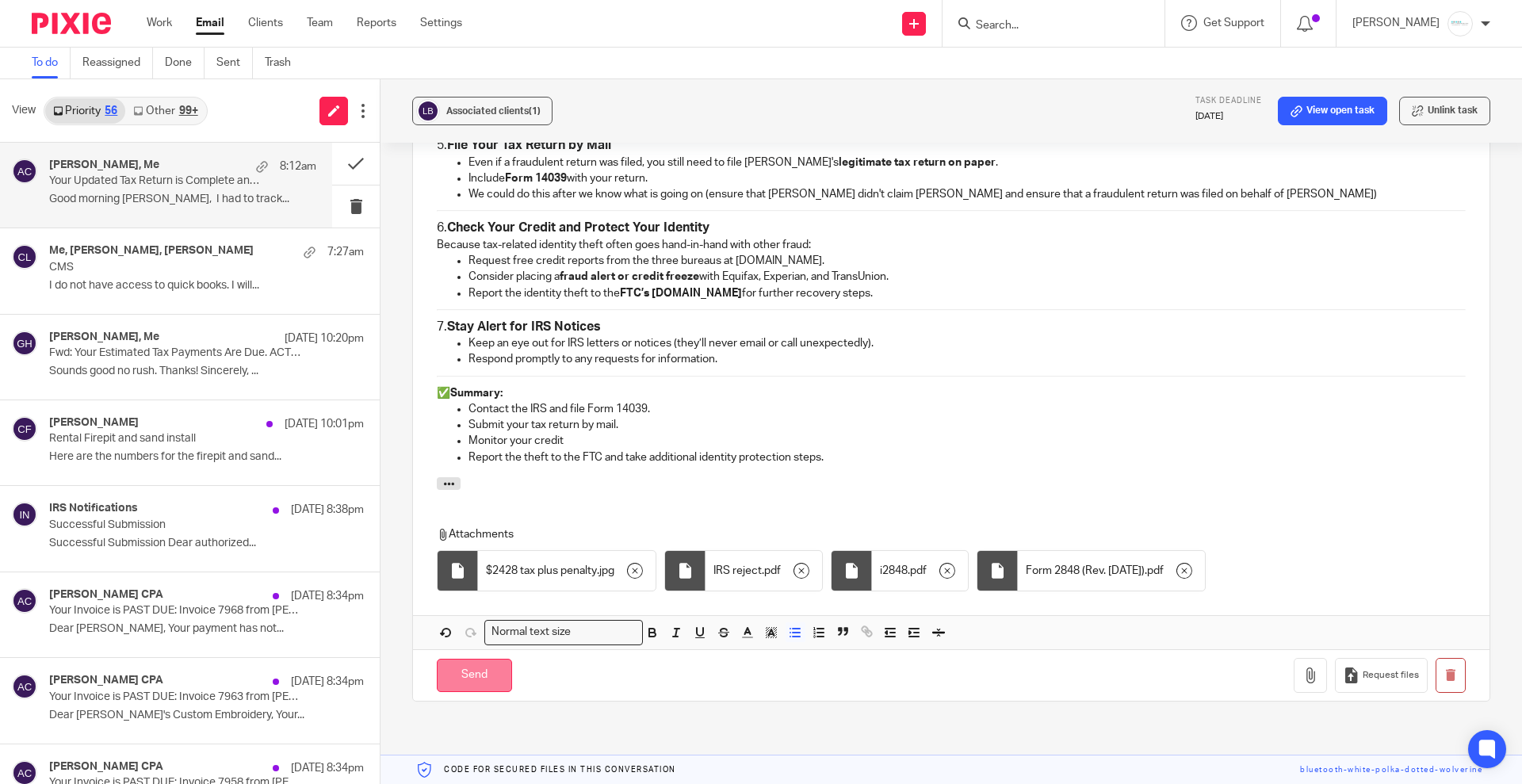
click at [472, 681] on input "Send" at bounding box center [474, 675] width 75 height 34
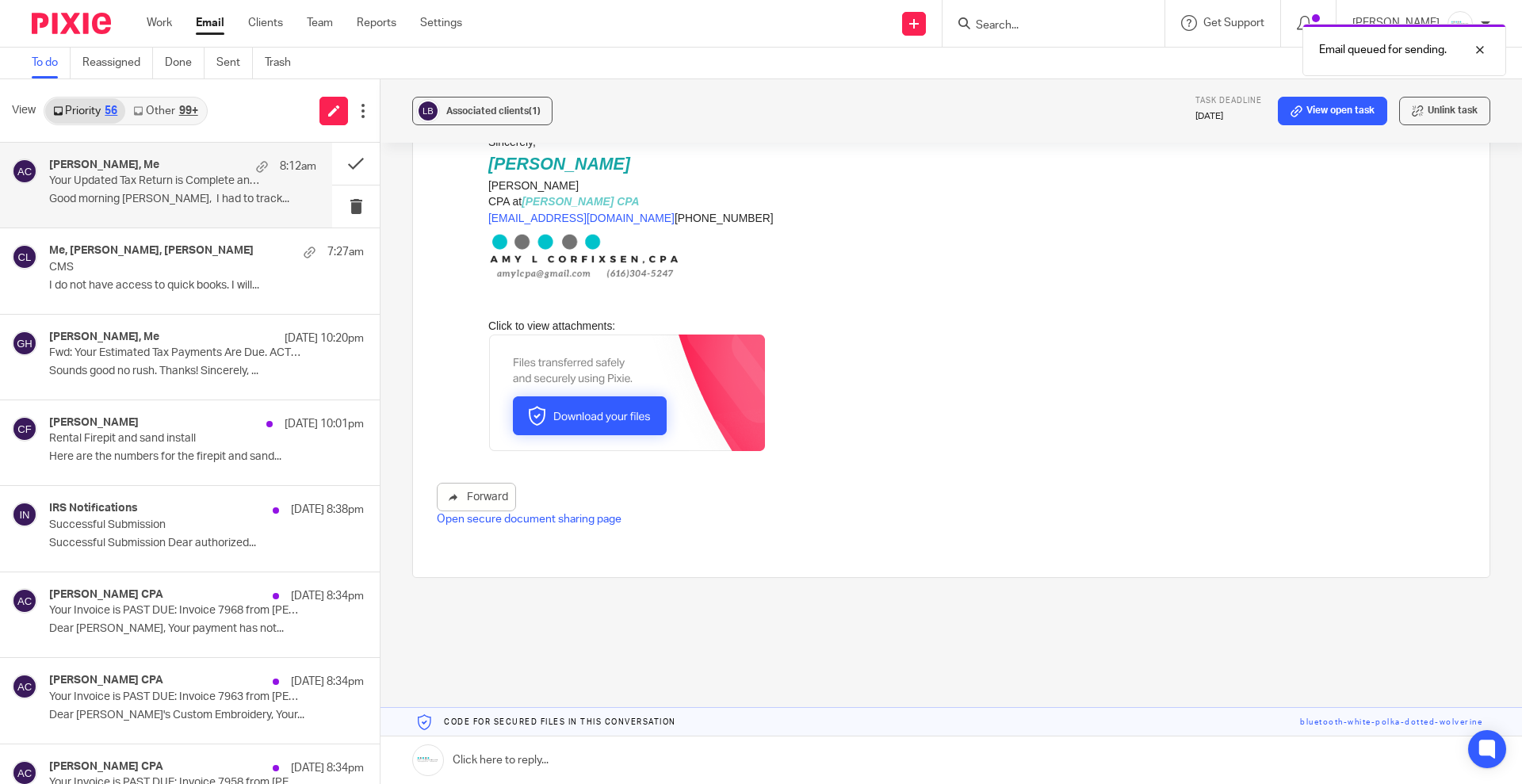
scroll to position [912, 0]
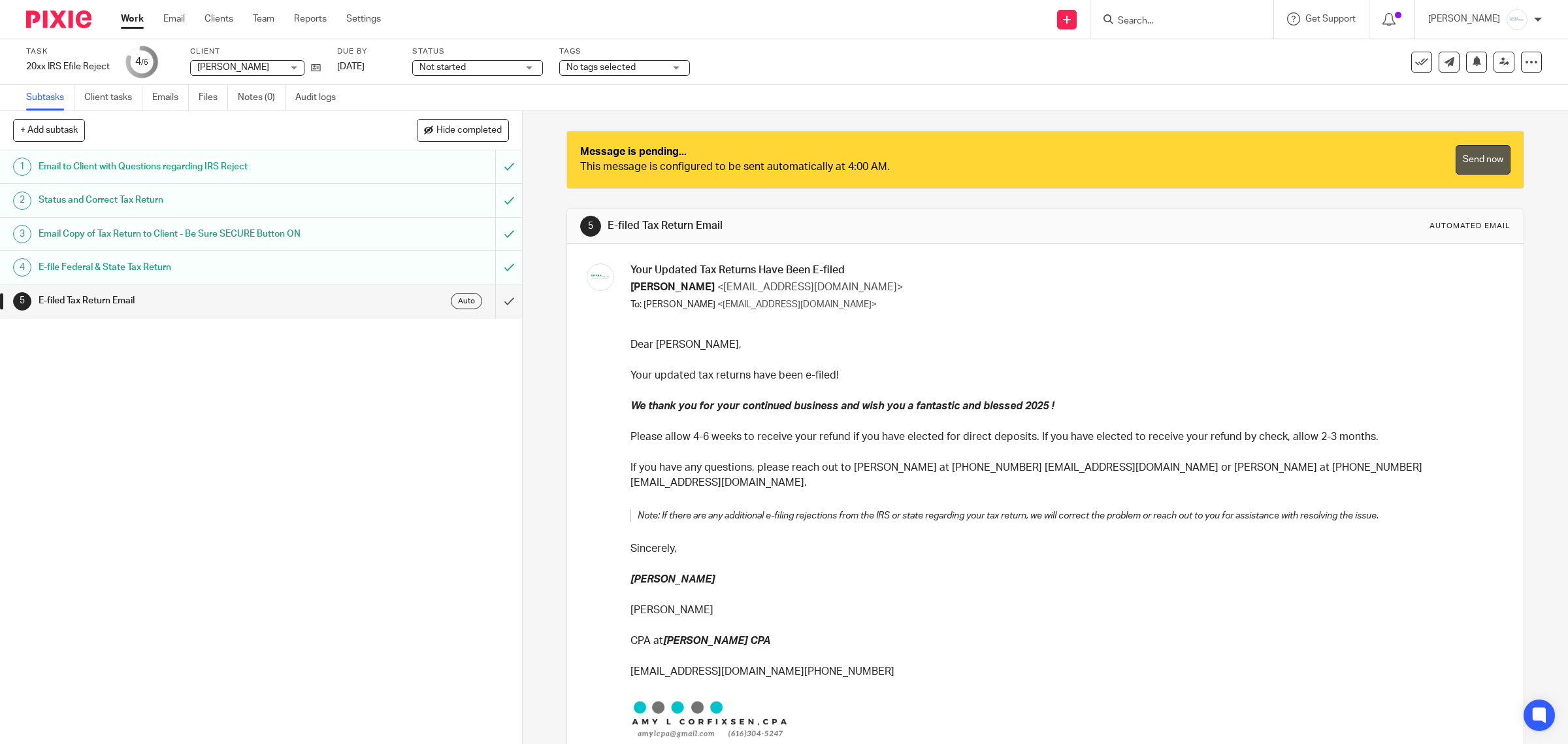
click at [1461, 165] on link "Send now" at bounding box center [1483, 160] width 55 height 29
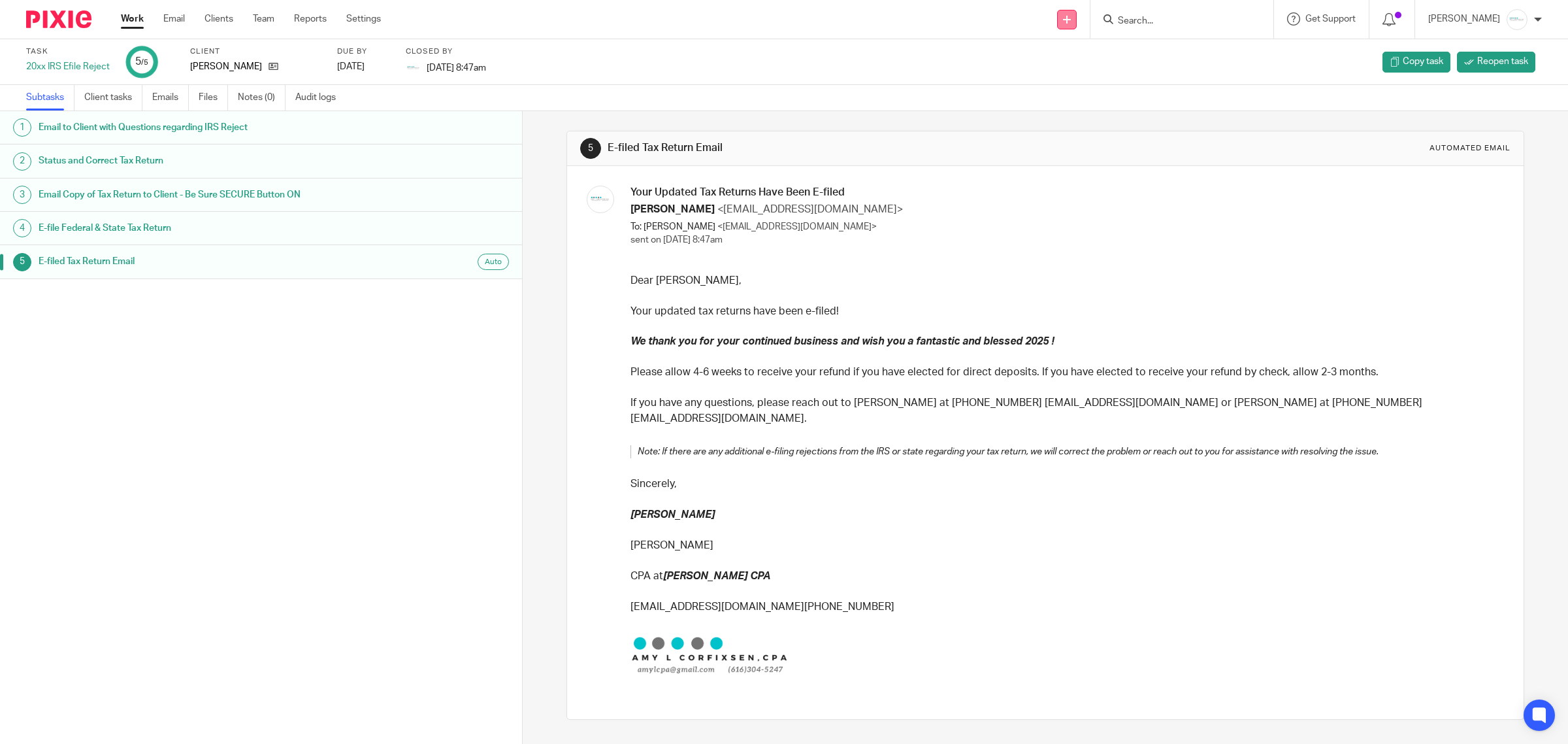
click at [1071, 18] on icon at bounding box center [1068, 20] width 8 height 8
click at [1075, 102] on link "Add client" at bounding box center [1078, 100] width 80 height 19
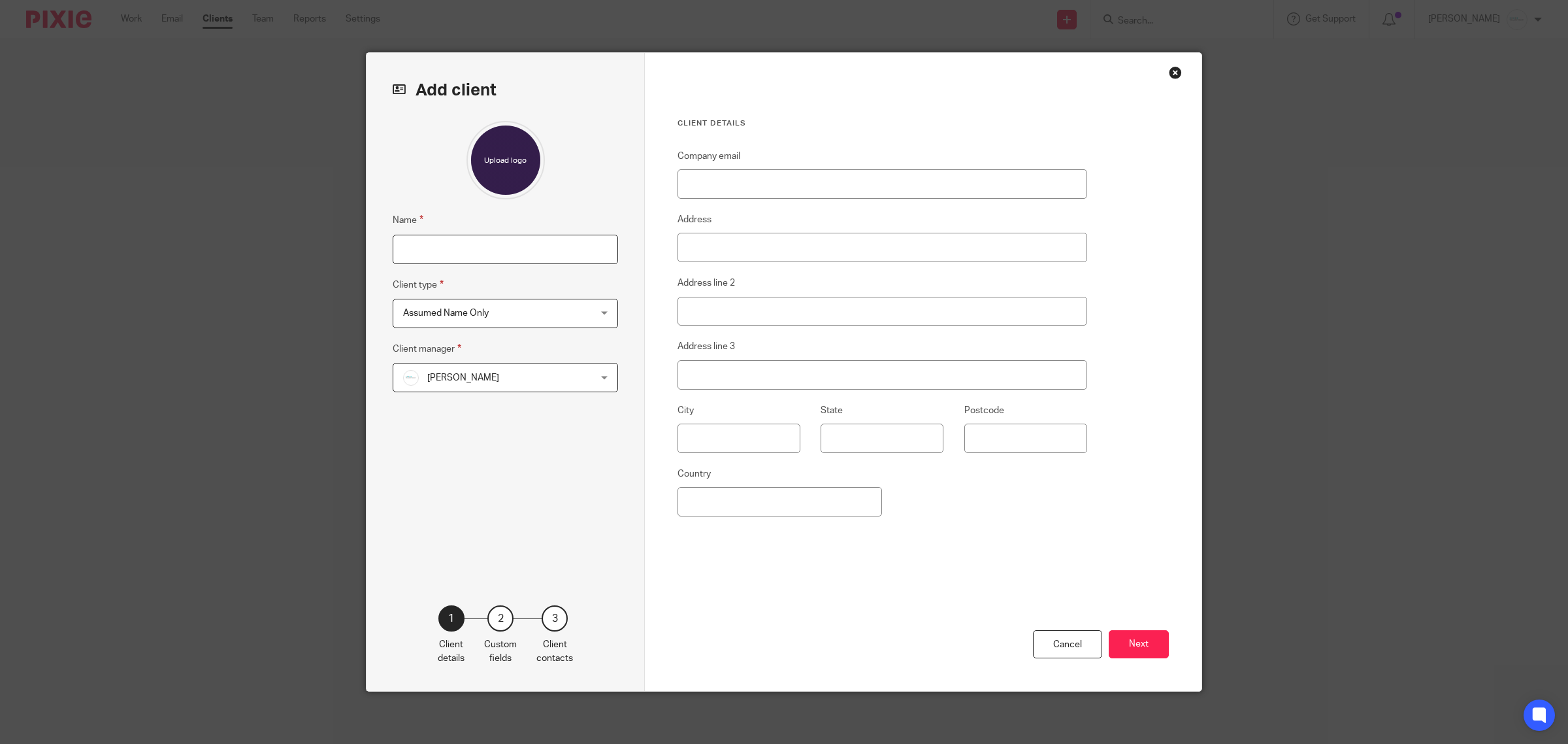
click at [399, 257] on input "Name" at bounding box center [505, 249] width 225 height 29
type input "[PERSON_NAME]"
drag, startPoint x: 530, startPoint y: 329, endPoint x: 524, endPoint y: 323, distance: 8.5
click at [530, 328] on div "Name [PERSON_NAME] Client type Assumed Name Only Assumed Name Only Assumed Name…" at bounding box center [505, 343] width 225 height 445
click at [513, 315] on span "Assumed Name Only" at bounding box center [489, 313] width 171 height 27
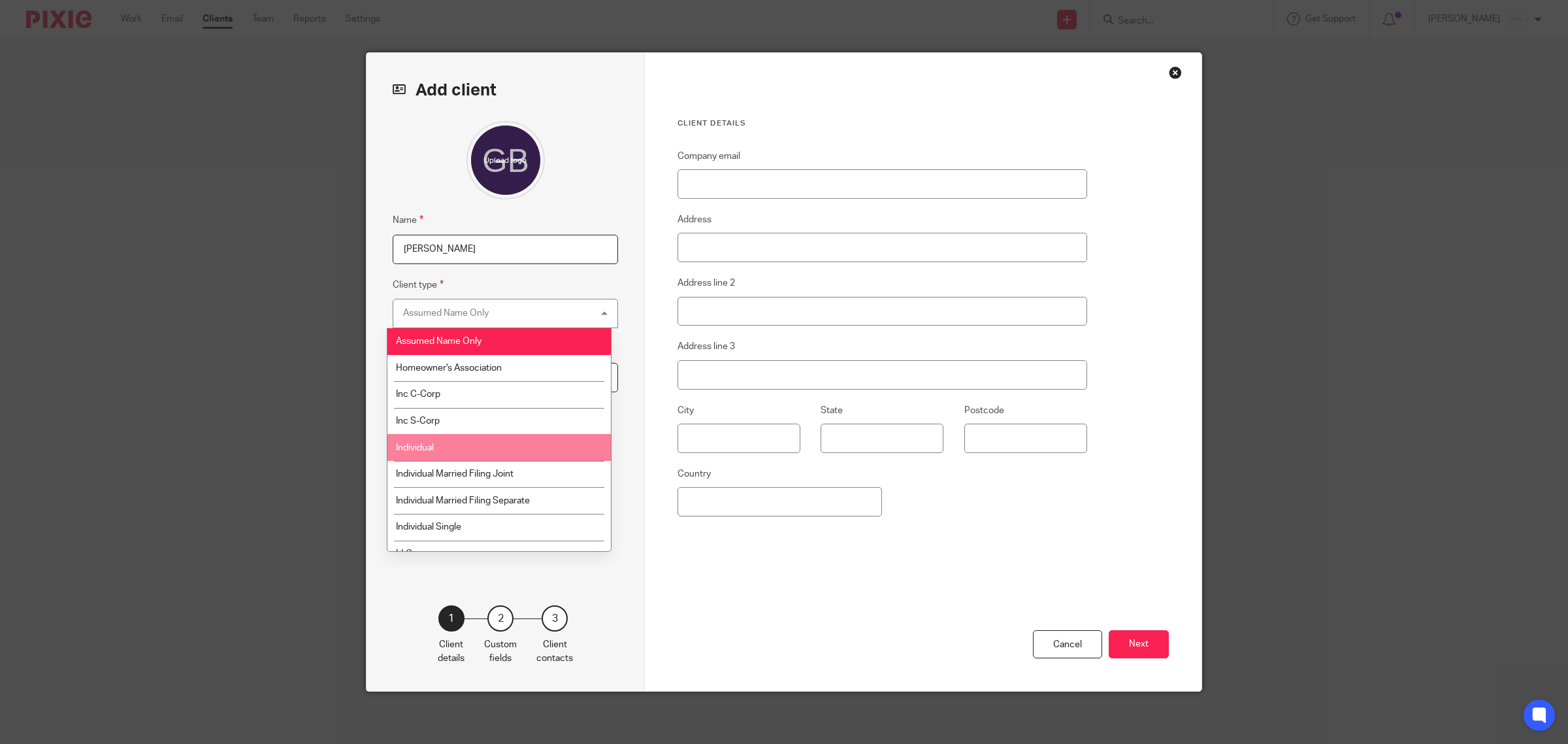
click at [458, 438] on li "Individual" at bounding box center [500, 447] width 224 height 26
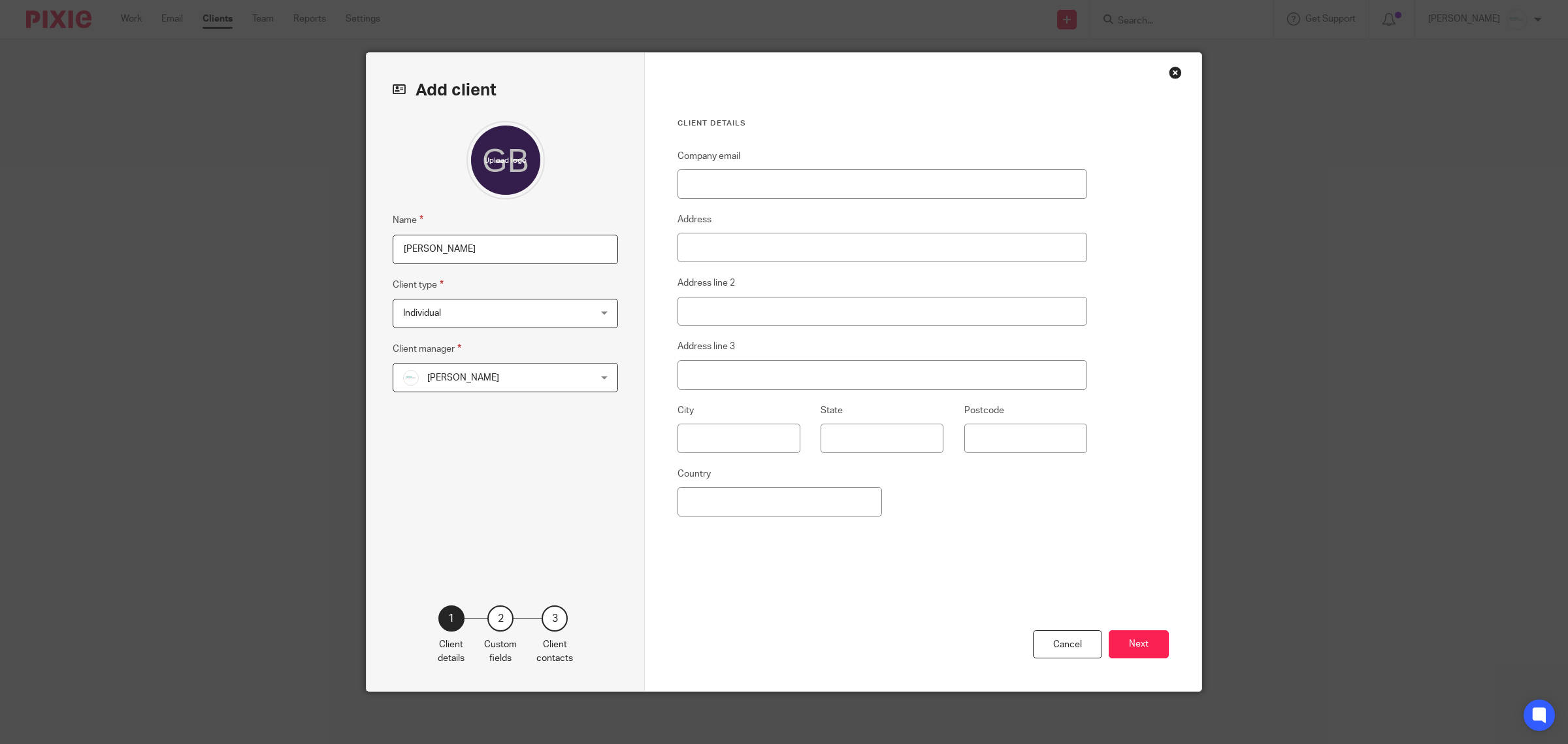
drag, startPoint x: 1108, startPoint y: 634, endPoint x: 1115, endPoint y: 636, distance: 7.3
click at [1109, 634] on button "Next" at bounding box center [1139, 644] width 60 height 28
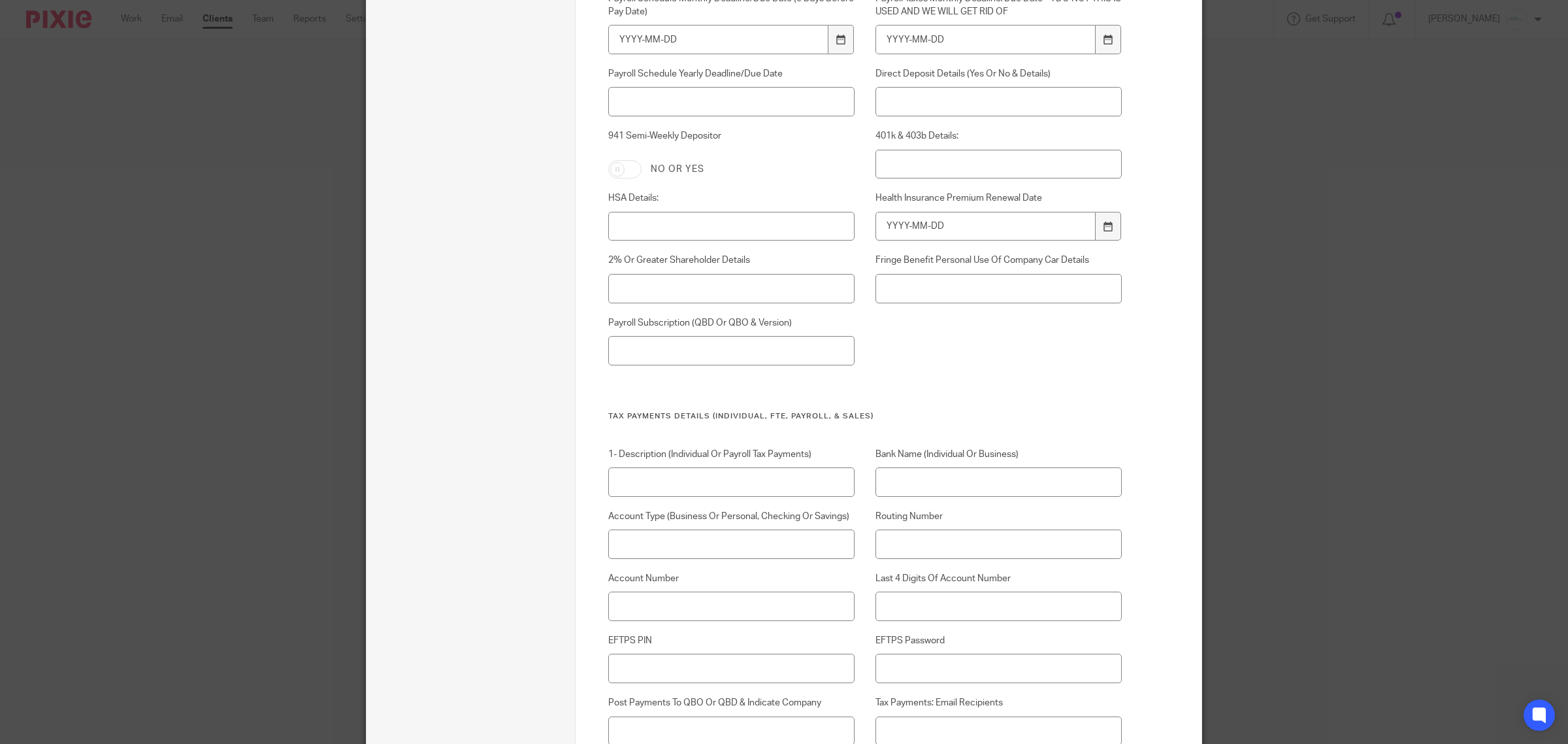
scroll to position [4159, 0]
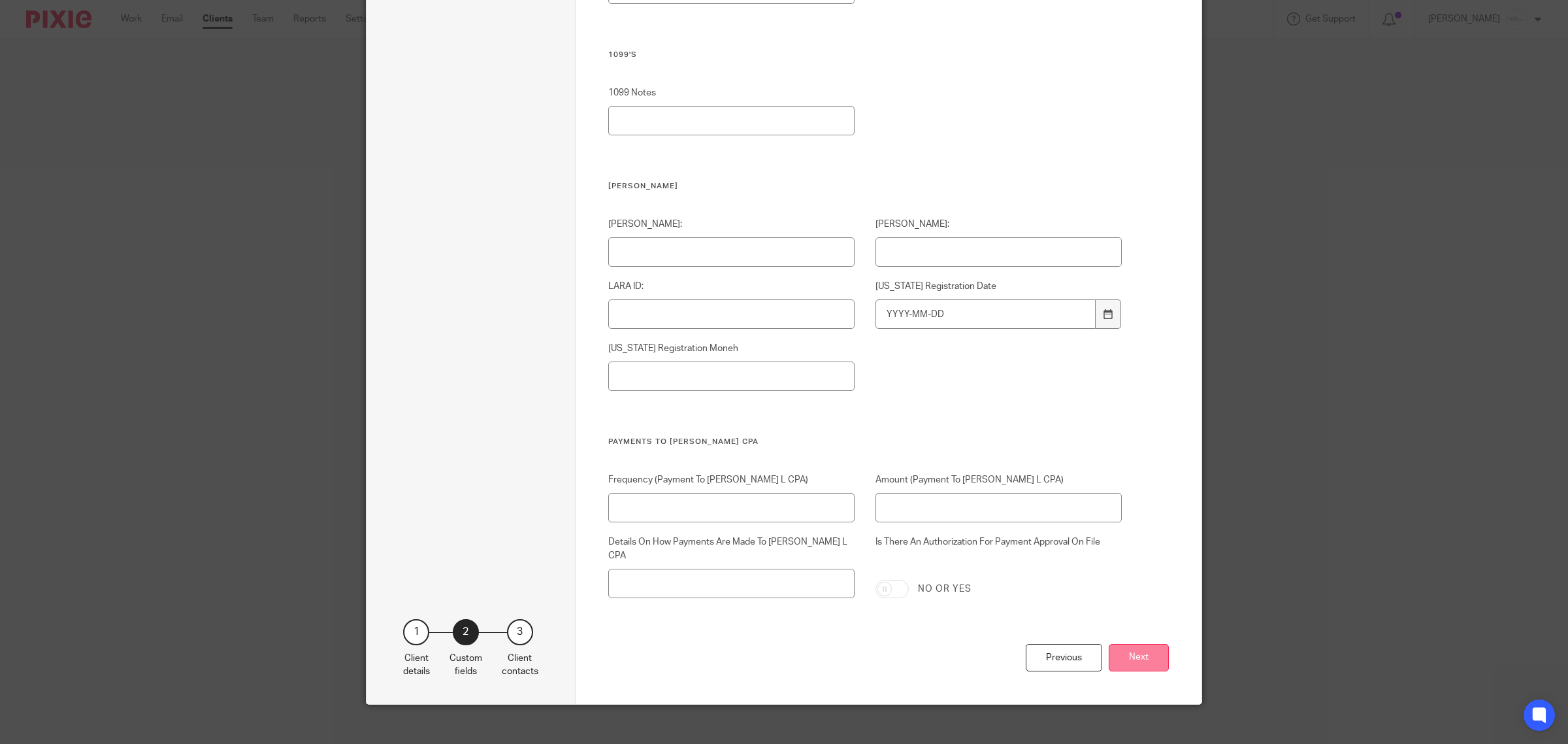
click at [1139, 644] on button "Next" at bounding box center [1139, 658] width 60 height 28
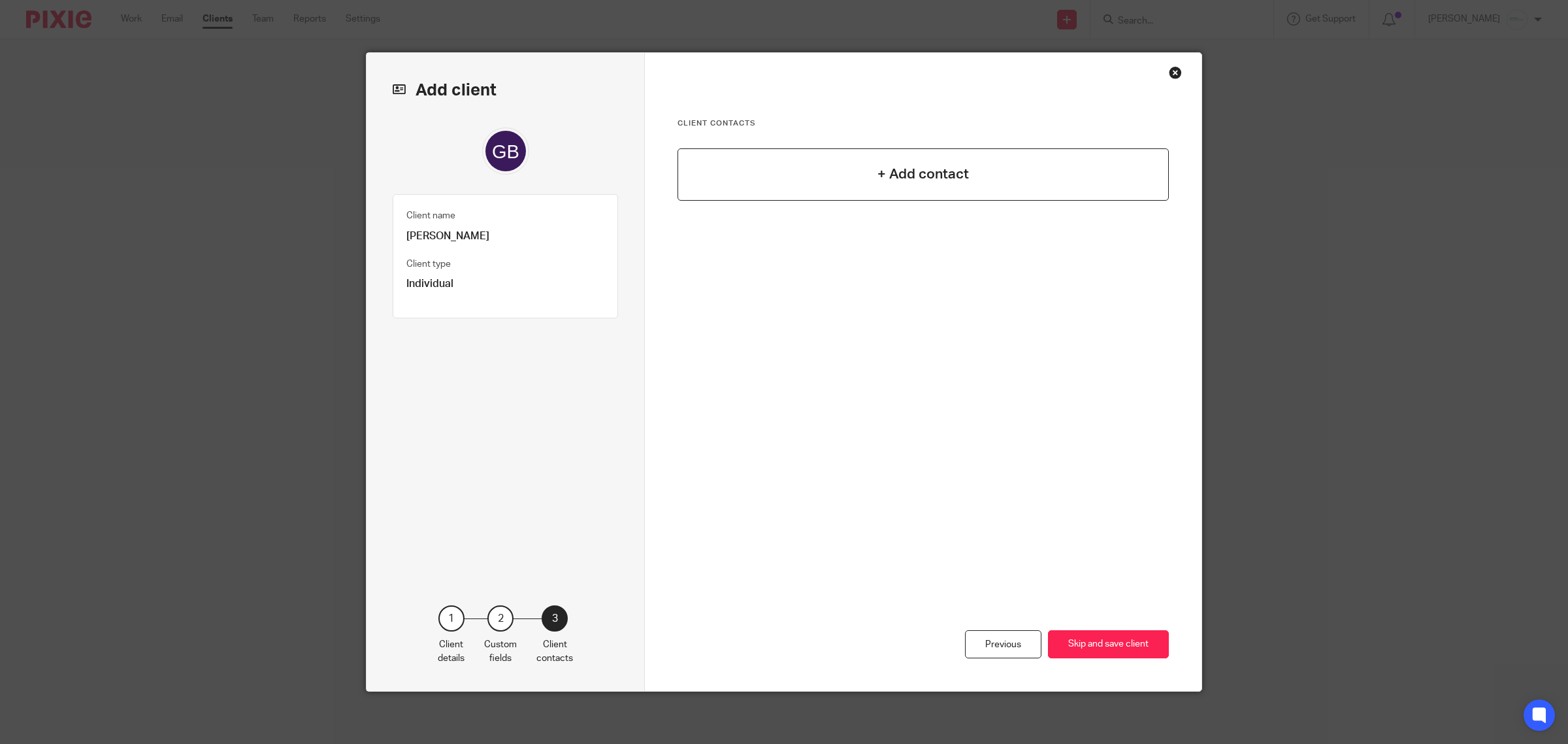
click at [877, 177] on h4 "+ Add contact" at bounding box center [923, 175] width 92 height 20
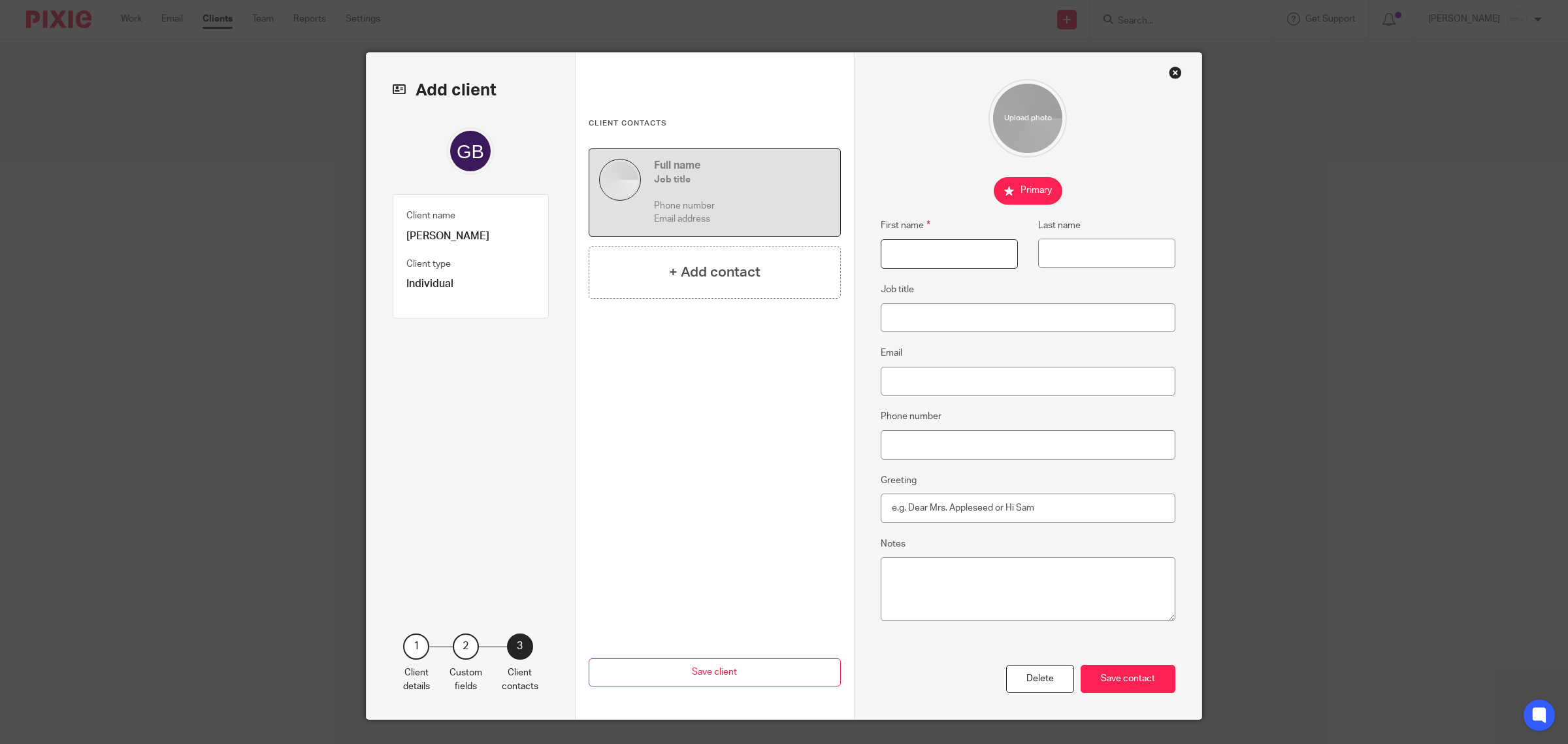
click at [896, 264] on input "First name" at bounding box center [949, 253] width 137 height 29
type input "George"
type input "Brown"
type input "Taxpayer"
click at [1103, 670] on div "Save contact" at bounding box center [1129, 679] width 95 height 28
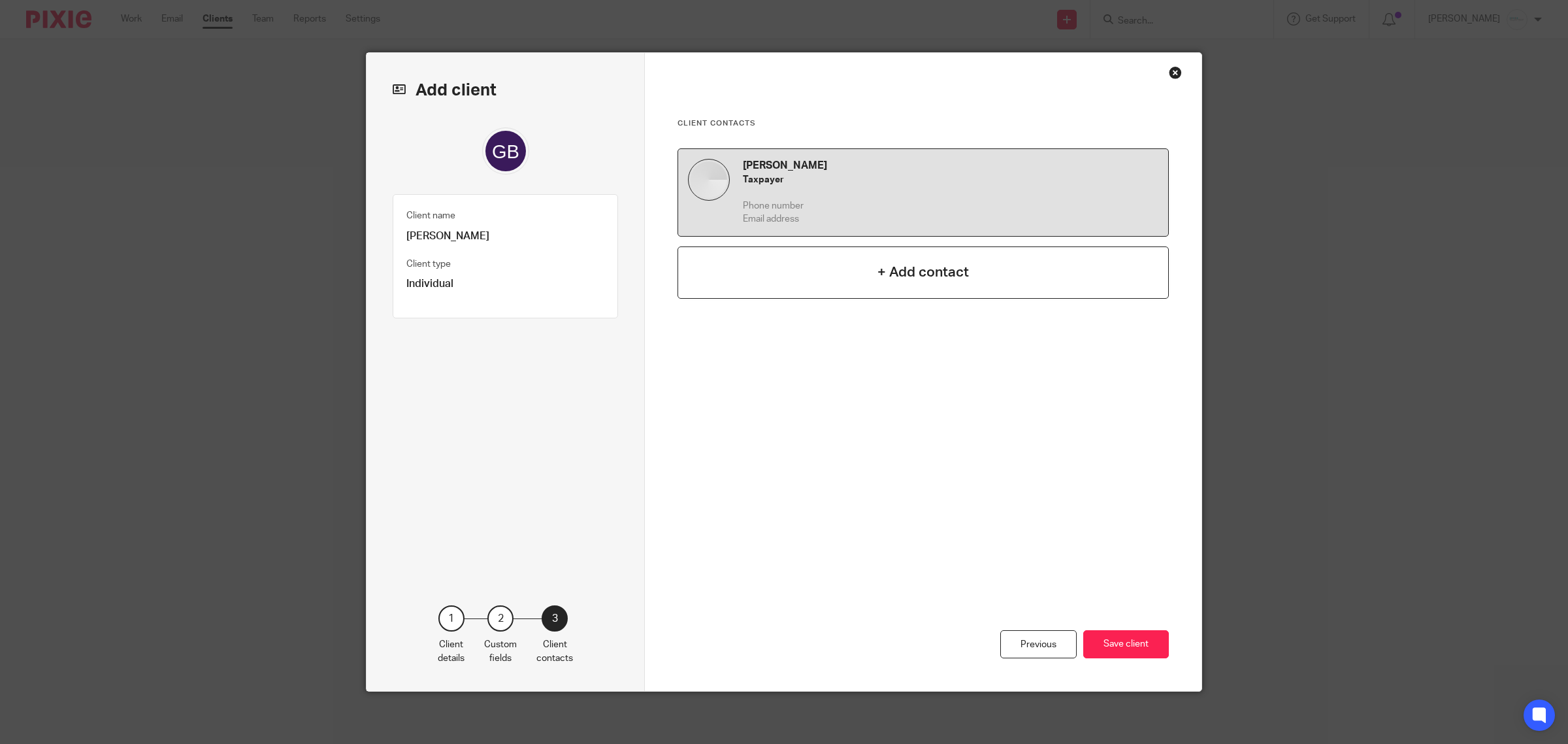
click at [861, 273] on div "+ Add contact" at bounding box center [924, 272] width 492 height 52
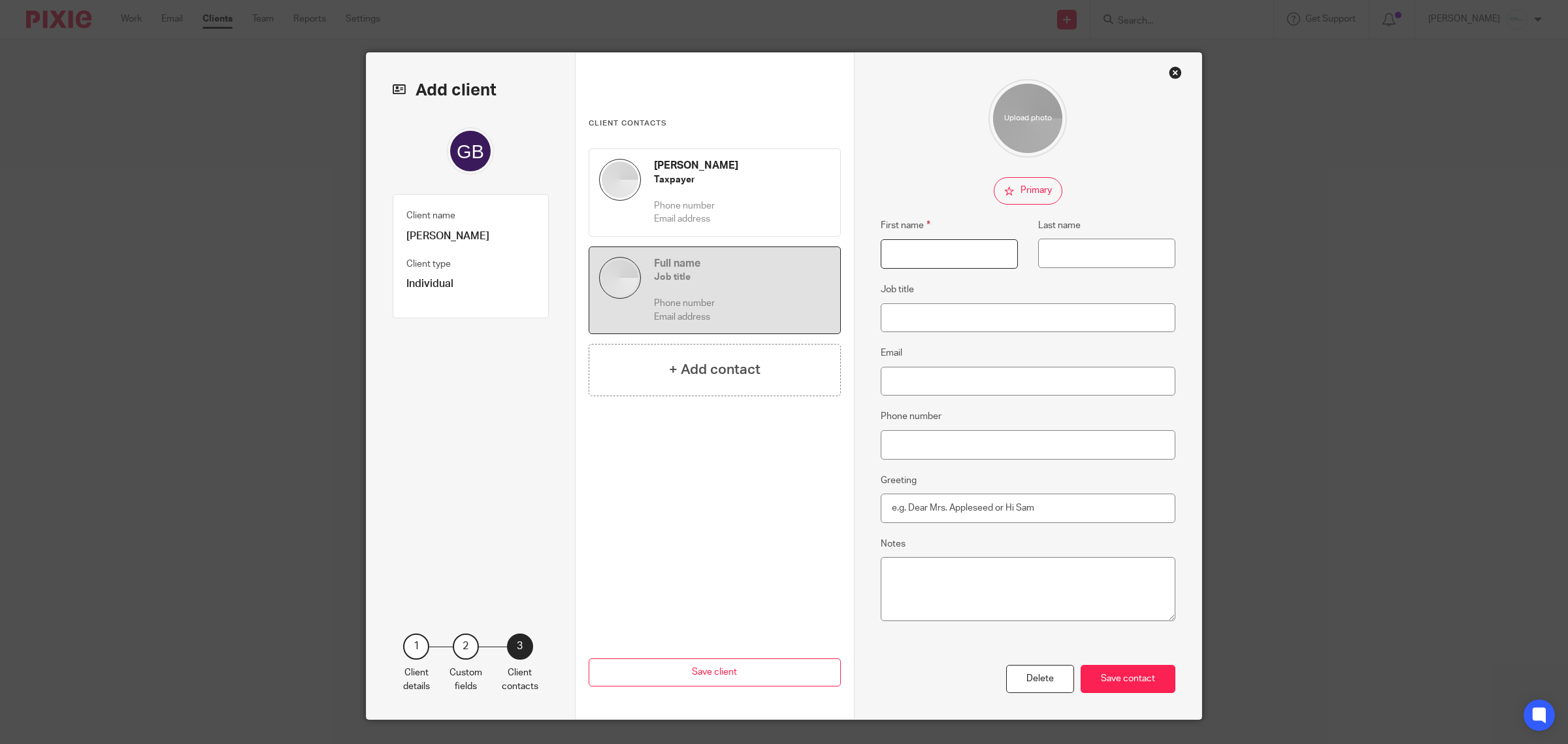
click at [923, 253] on input "First name" at bounding box center [949, 253] width 137 height 29
type input "Lindsey"
type input "G"
type input "Brown"
click at [919, 389] on input "Email" at bounding box center [1028, 381] width 295 height 29
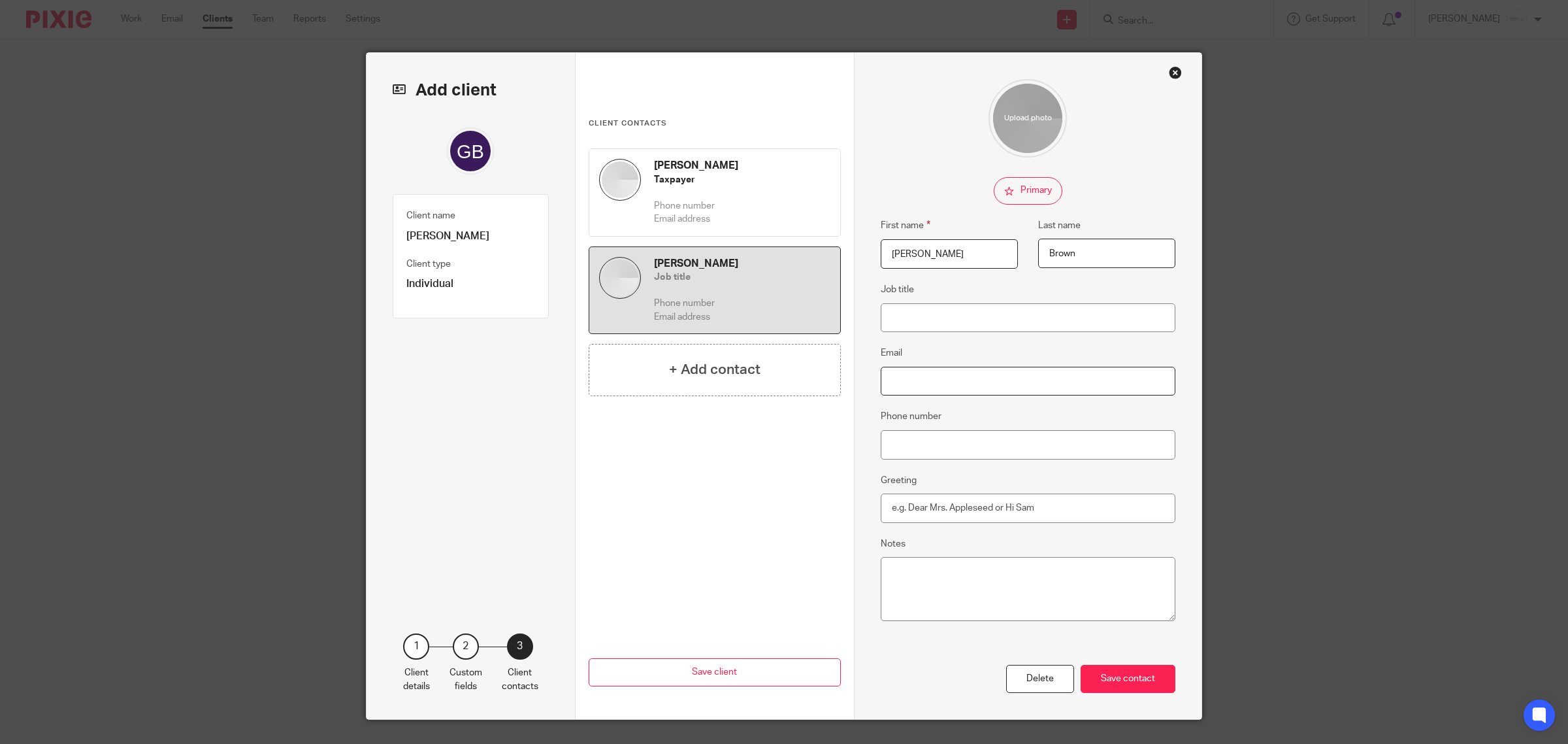
paste input "[EMAIL_ADDRESS][DOMAIN_NAME]"
type input "[EMAIL_ADDRESS][DOMAIN_NAME]"
click at [894, 317] on input "Job title" at bounding box center [1028, 317] width 295 height 29
type input "t"
type input "Taxpayer's Mom"
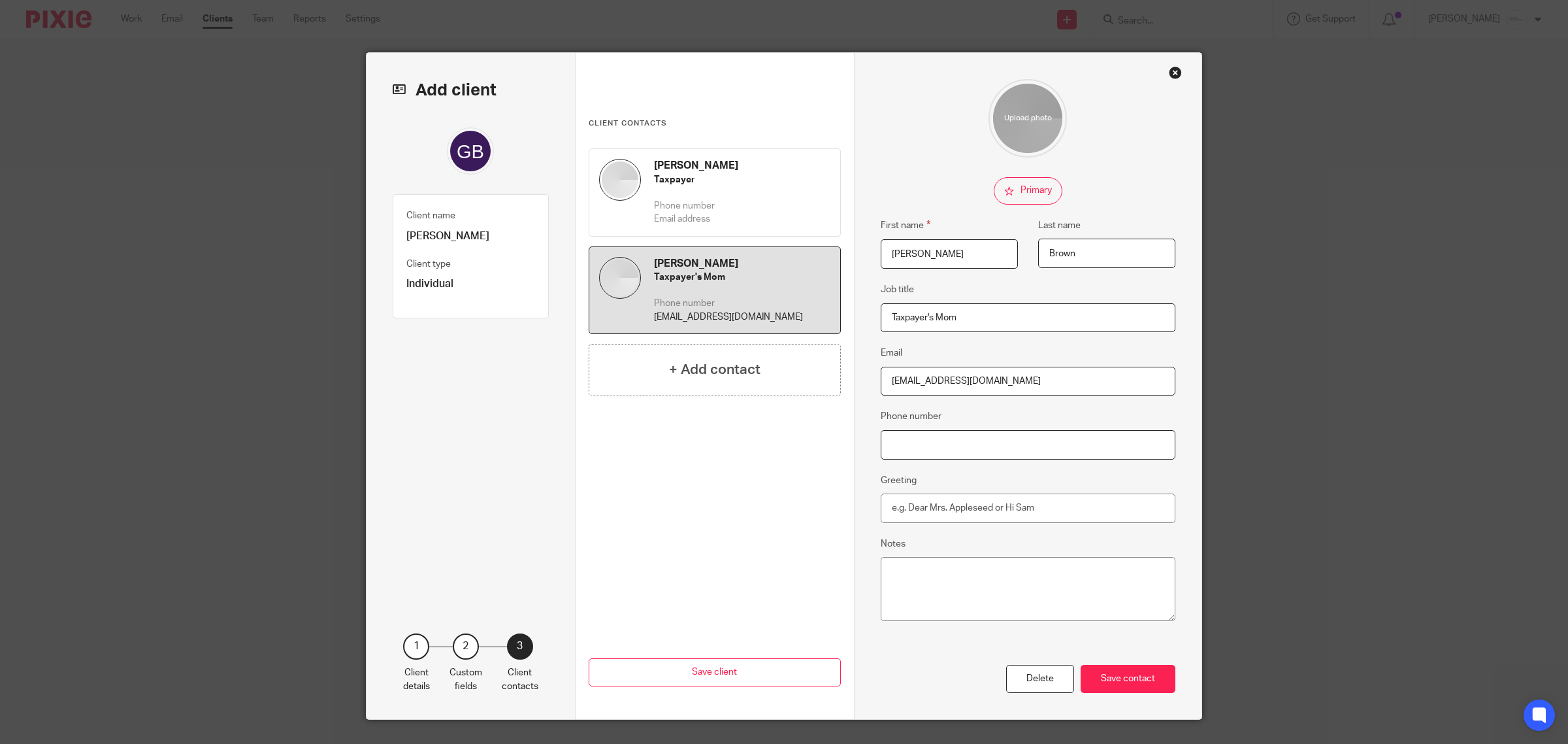
click at [926, 443] on input "Phone number" at bounding box center [1028, 444] width 295 height 29
paste input "[PHONE_NUMBER]"
type input "[PHONE_NUMBER]"
click at [1132, 684] on div "Save contact" at bounding box center [1129, 679] width 95 height 28
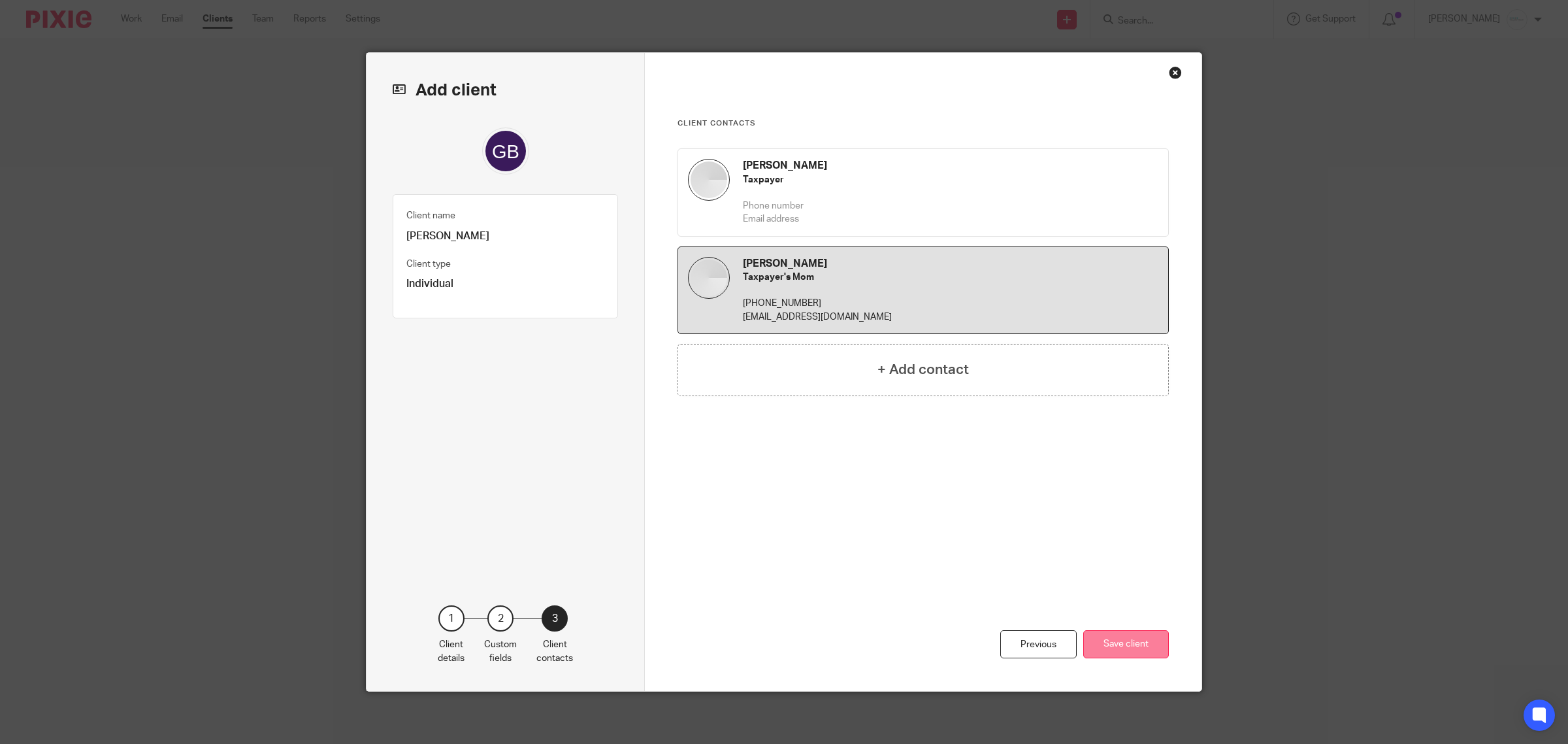
click at [1093, 641] on button "Save client" at bounding box center [1126, 644] width 86 height 28
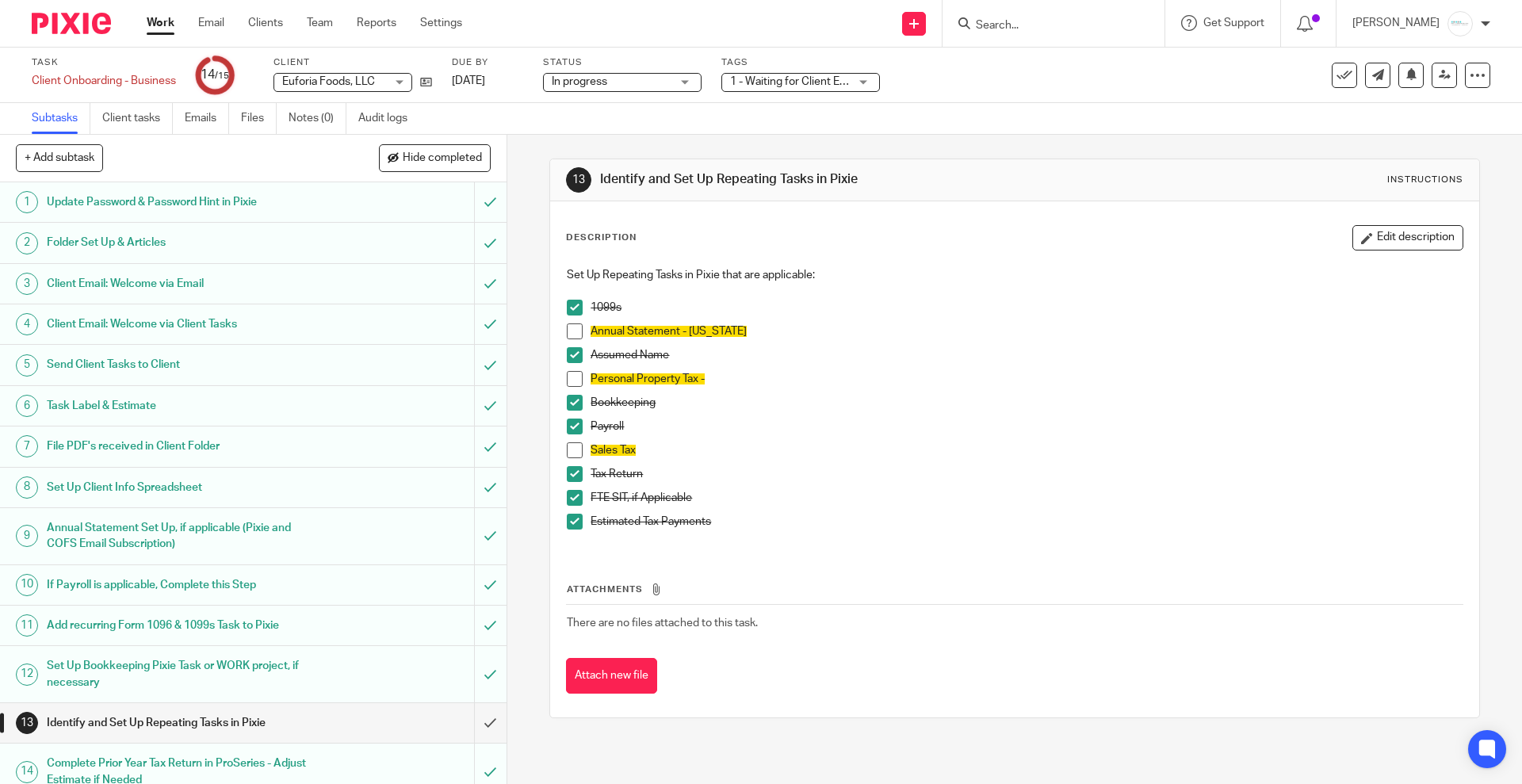
click at [994, 27] on input "Search" at bounding box center [1046, 26] width 143 height 14
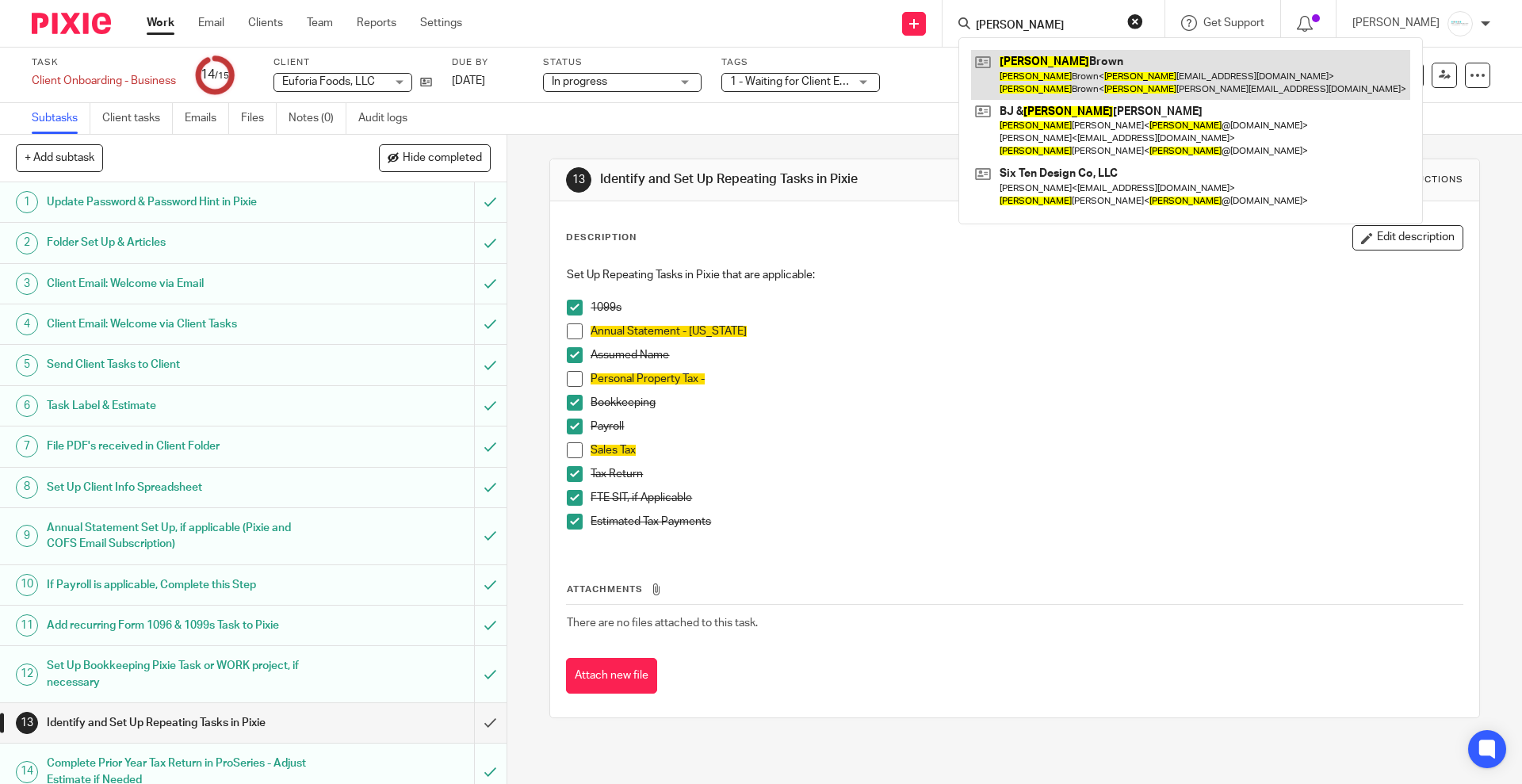
type input "[PERSON_NAME]"
click at [1118, 91] on link at bounding box center [1191, 75] width 439 height 49
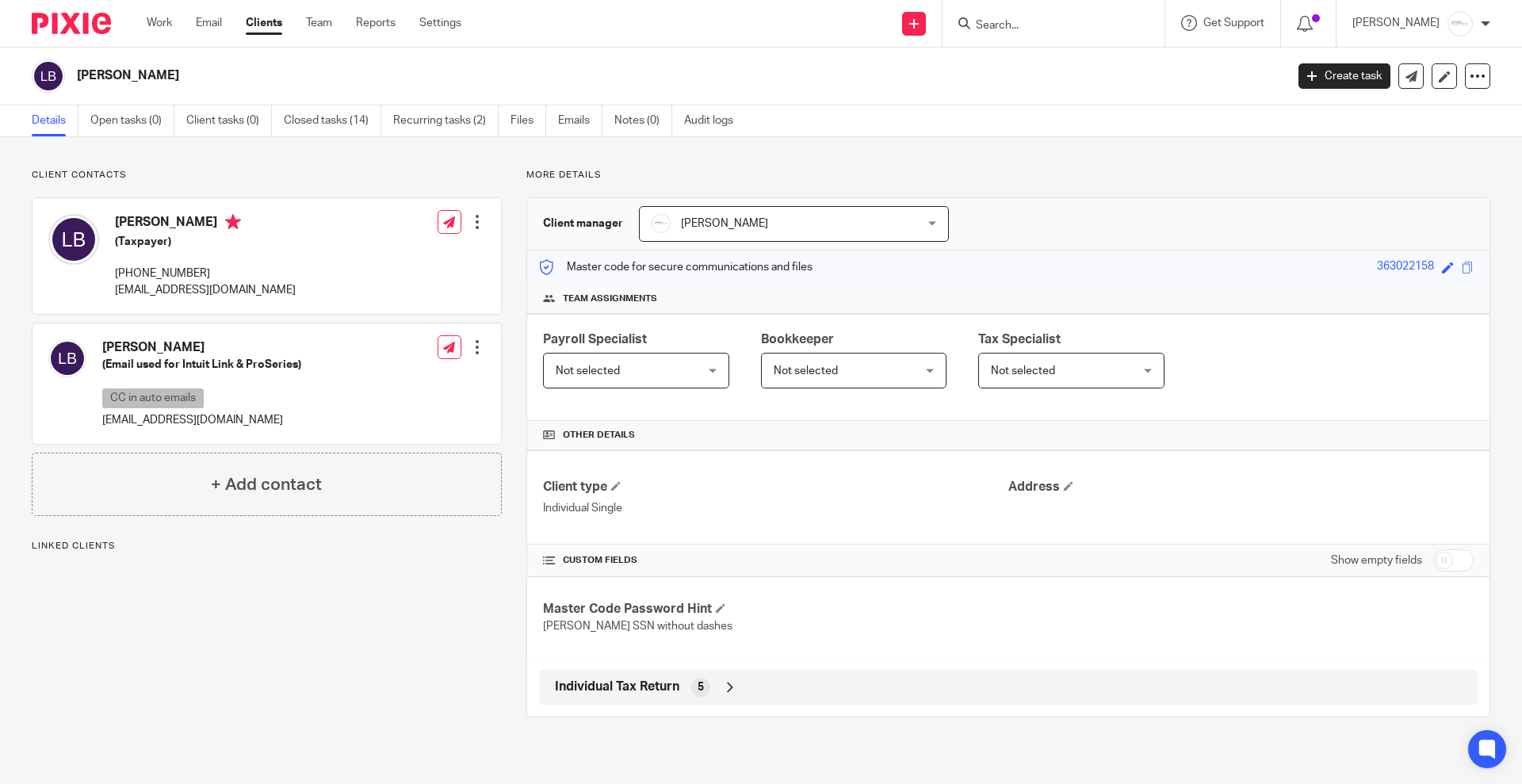
click at [266, 418] on p "[EMAIL_ADDRESS][DOMAIN_NAME]" at bounding box center [202, 419] width 199 height 16
drag, startPoint x: 273, startPoint y: 284, endPoint x: 292, endPoint y: 301, distance: 25.5
click at [292, 301] on div "[PERSON_NAME] (Taxpayer) [PHONE_NUMBER] [EMAIL_ADDRESS][DOMAIN_NAME] Edit conta…" at bounding box center [266, 256] width 469 height 115
copy div "[EMAIL_ADDRESS][DOMAIN_NAME]"
click at [122, 270] on p "[PHONE_NUMBER]" at bounding box center [205, 273] width 180 height 16
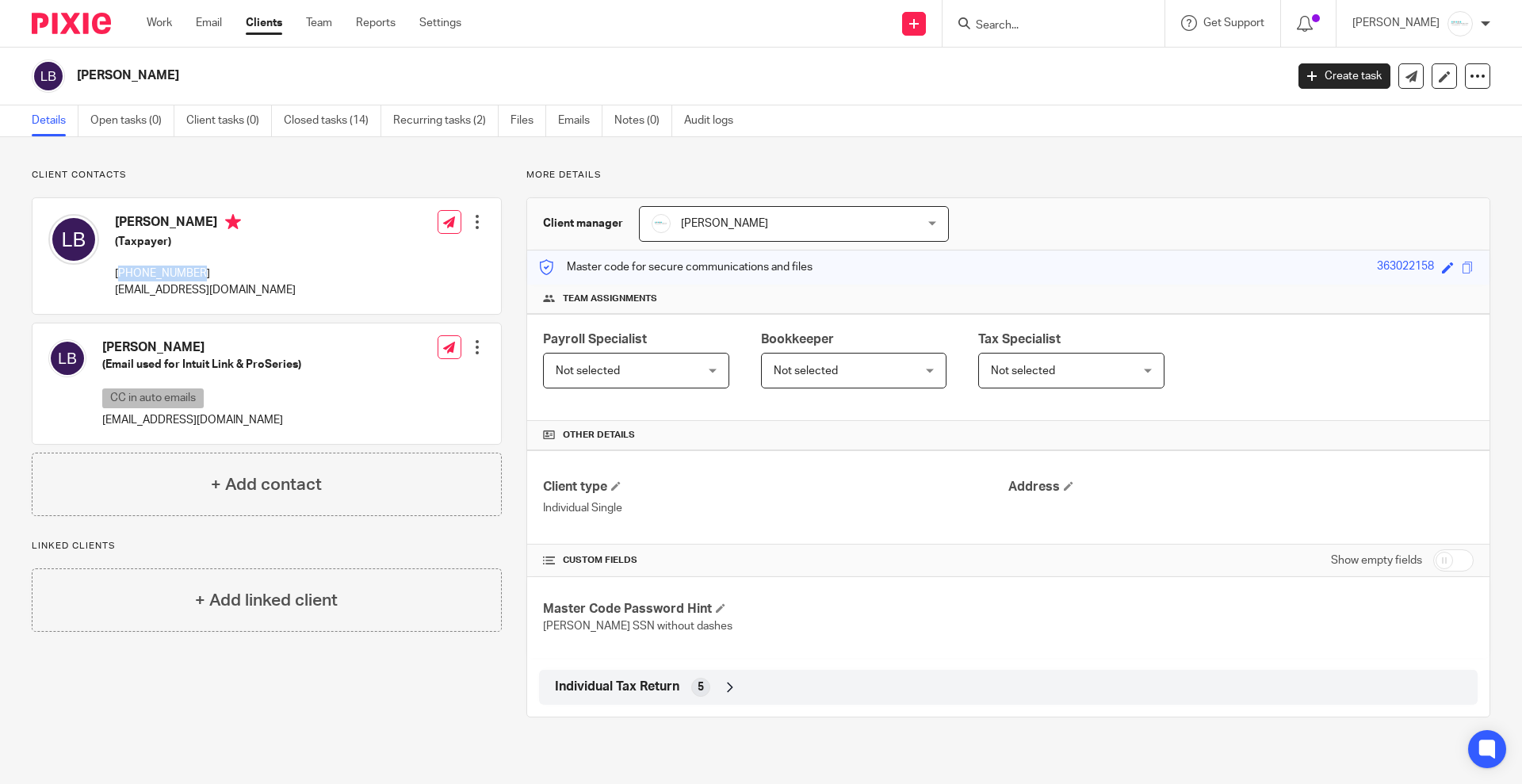
drag, startPoint x: 112, startPoint y: 274, endPoint x: 207, endPoint y: 269, distance: 95.1
click at [207, 269] on div "[PERSON_NAME] (Taxpayer) [PHONE_NUMBER] [EMAIL_ADDRESS][DOMAIN_NAME]" at bounding box center [172, 255] width 247 height 100
copy p "[PHONE_NUMBER]"
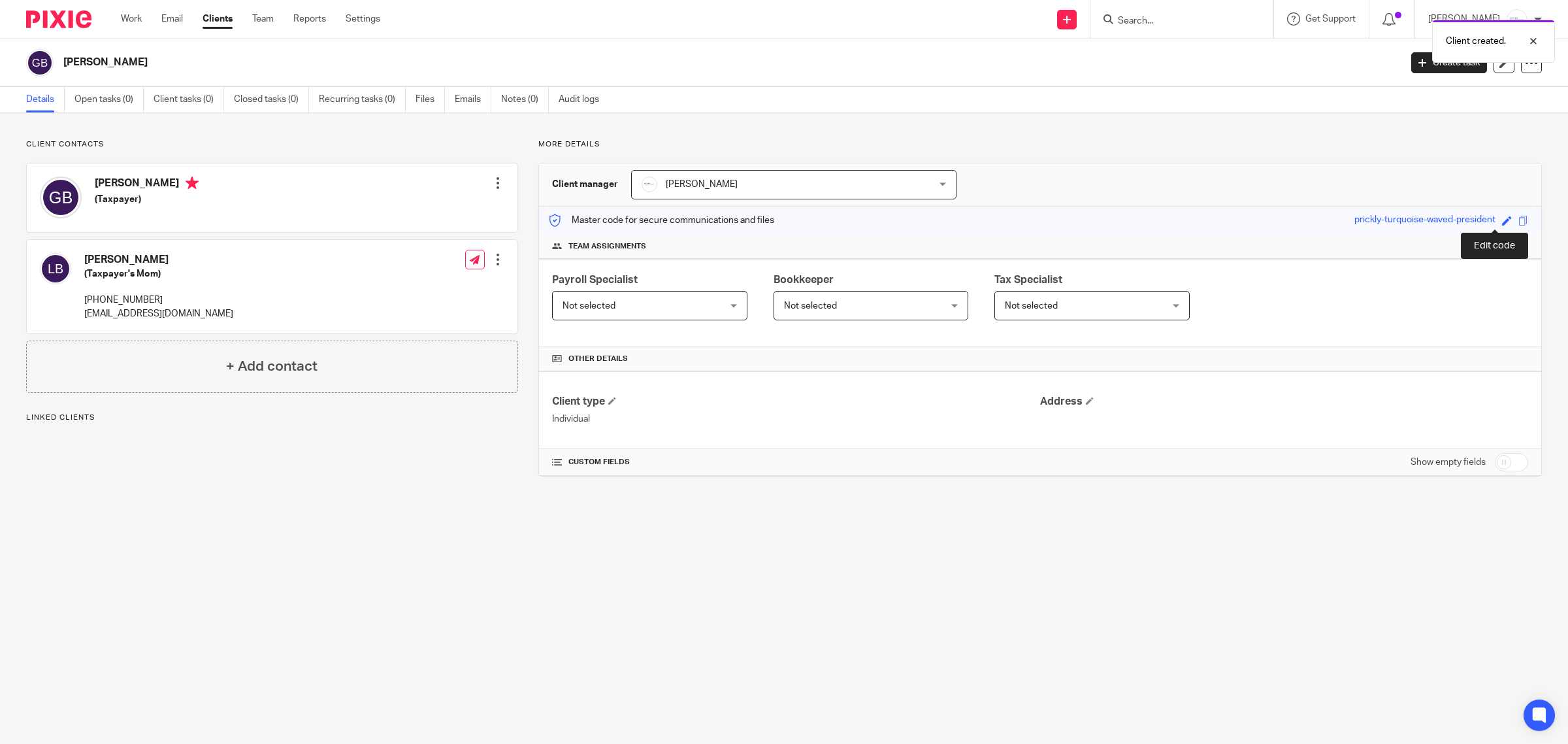
click at [1502, 220] on span at bounding box center [1507, 221] width 10 height 10
type input "365331715"
click at [1474, 223] on link "Save" at bounding box center [1484, 220] width 20 height 13
type input "365331715"
click at [1503, 464] on input "checkbox" at bounding box center [1512, 462] width 33 height 18
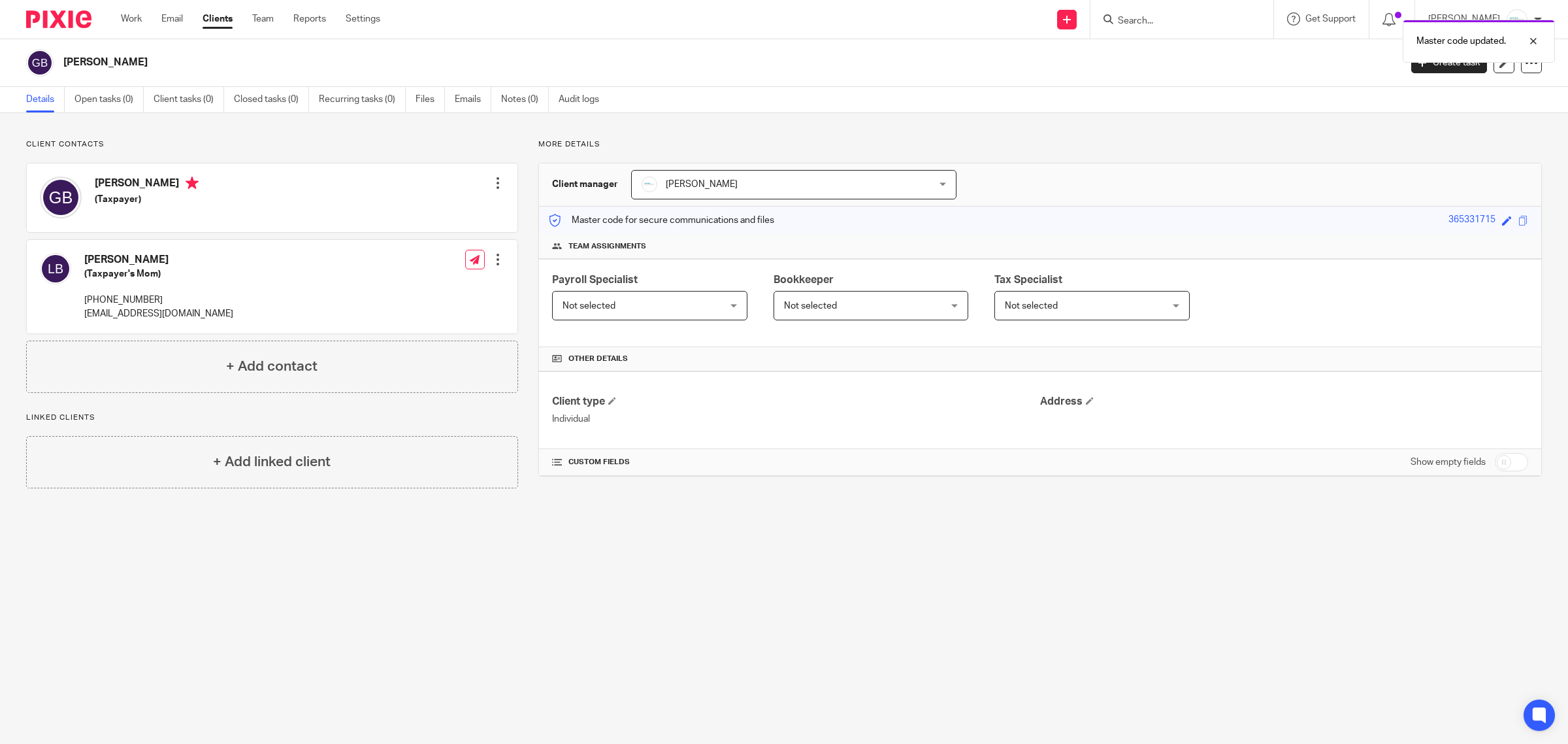
checkbox input "true"
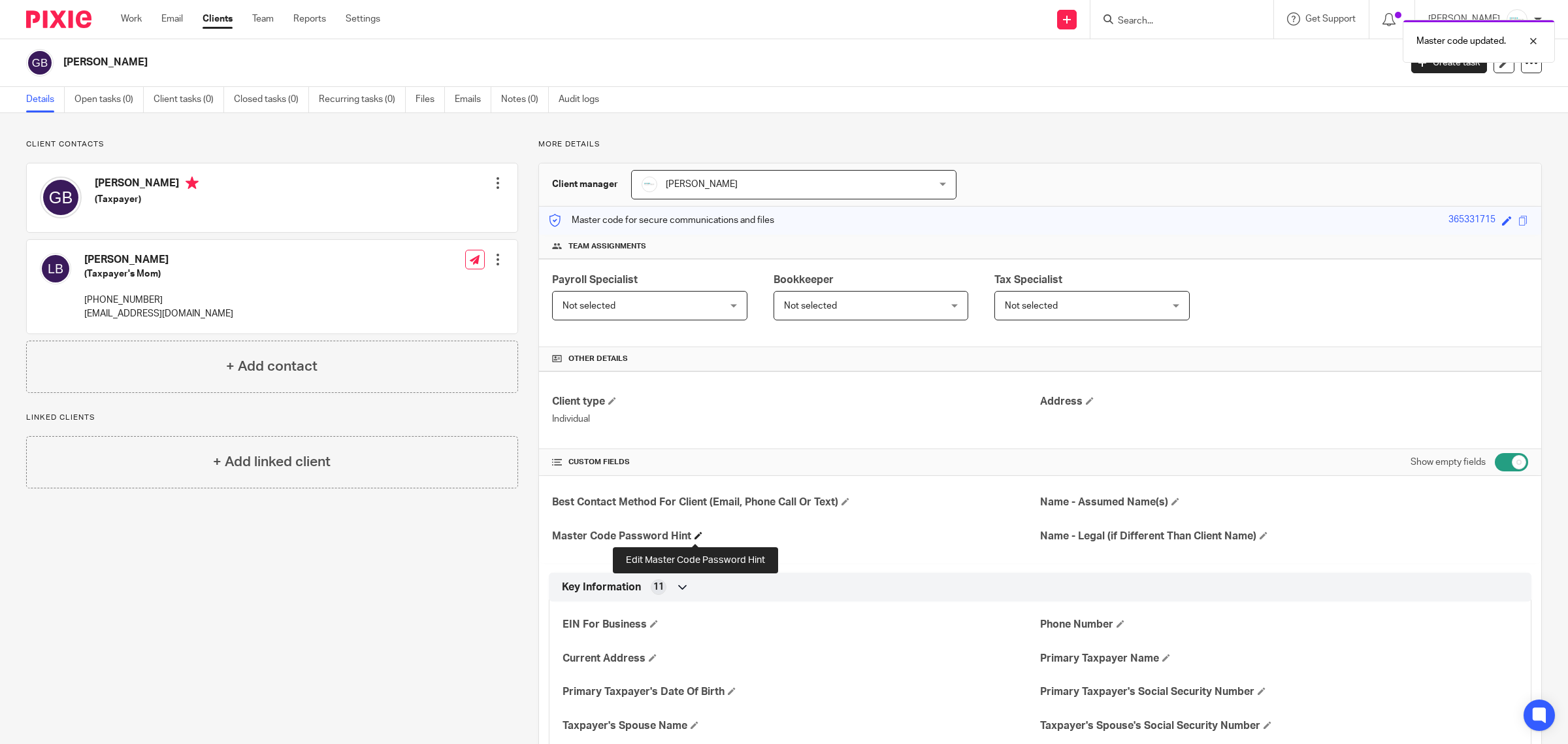
click at [695, 539] on span at bounding box center [699, 535] width 8 height 8
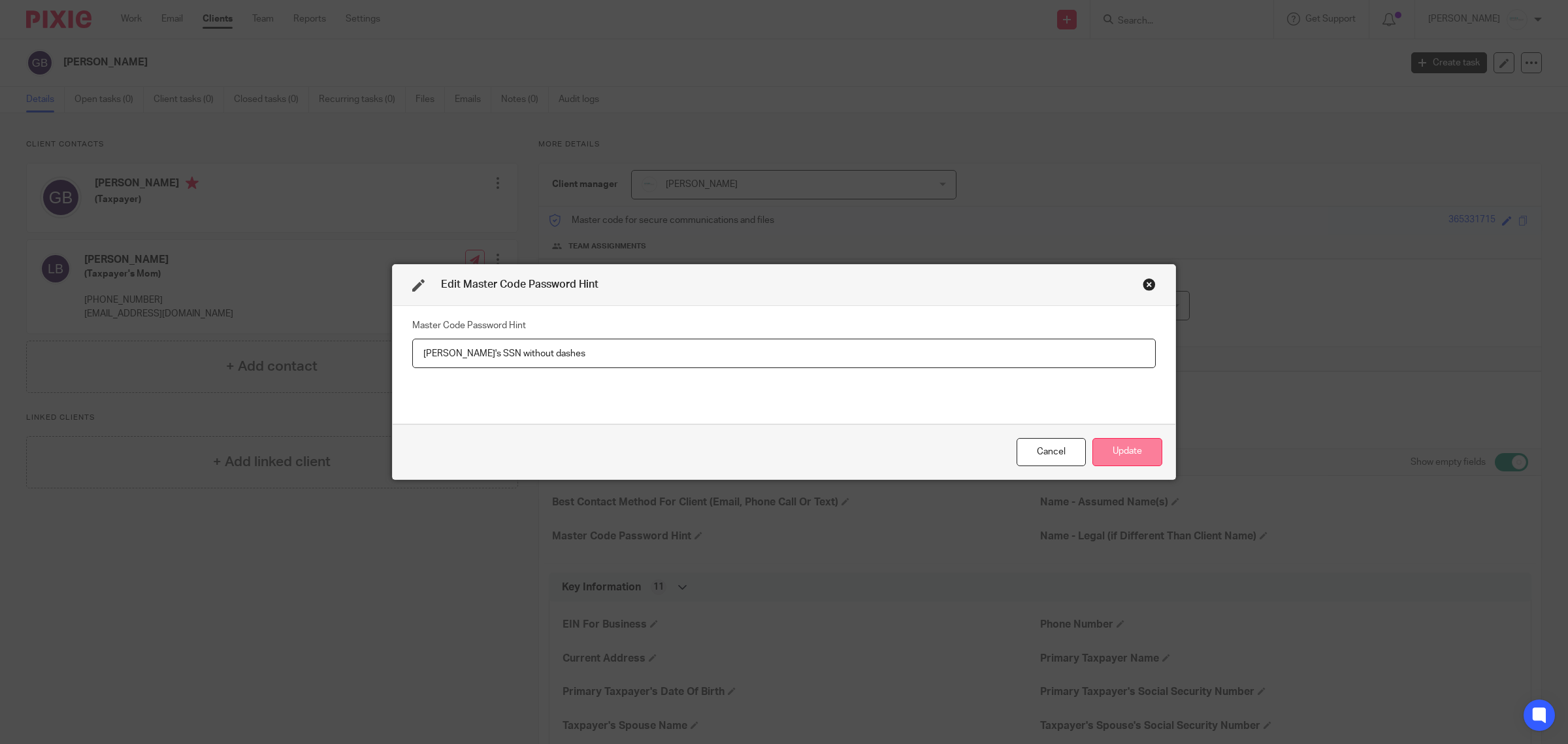
type input "[PERSON_NAME]'s SSN without dashes"
click at [1148, 448] on button "Update" at bounding box center [1127, 452] width 70 height 28
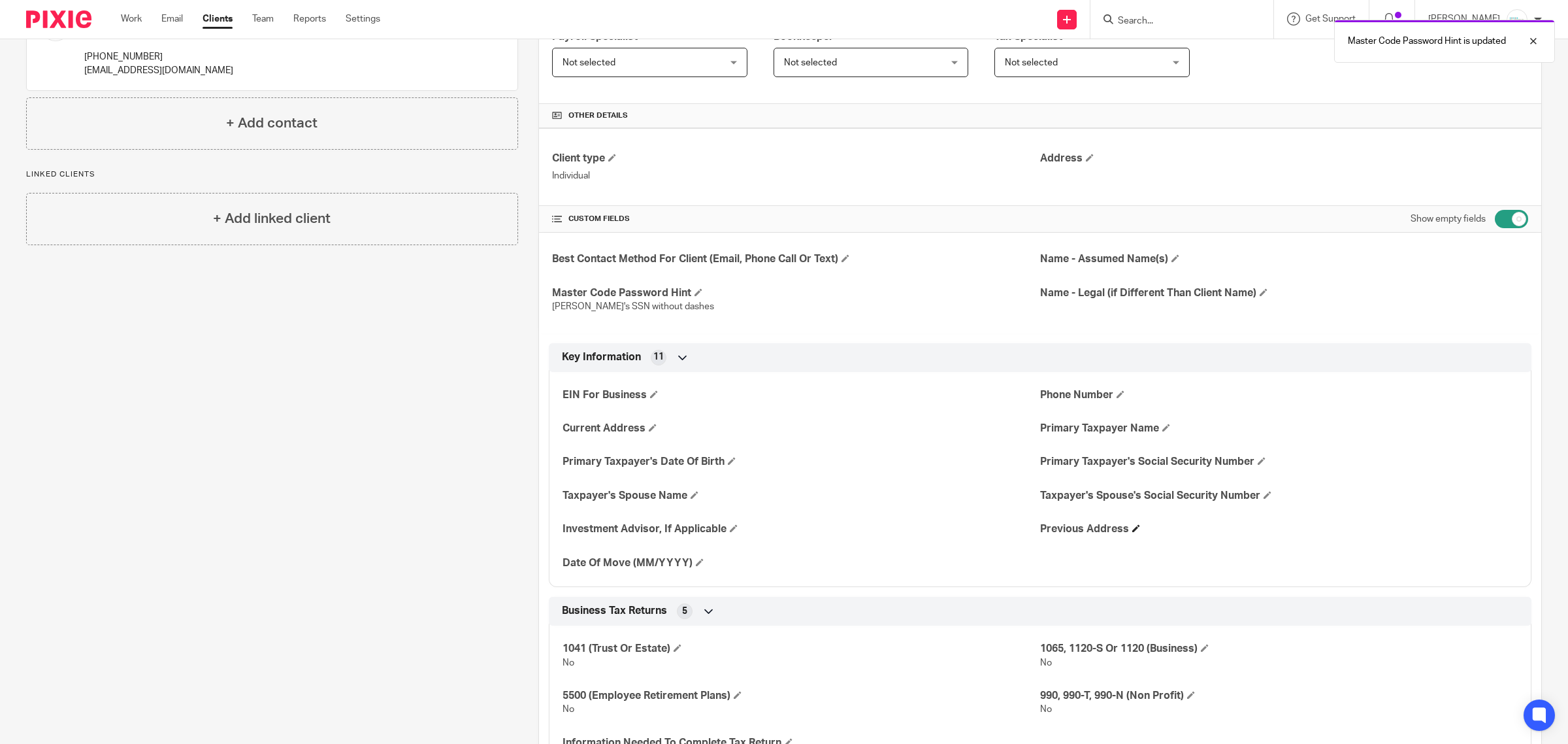
scroll to position [245, 0]
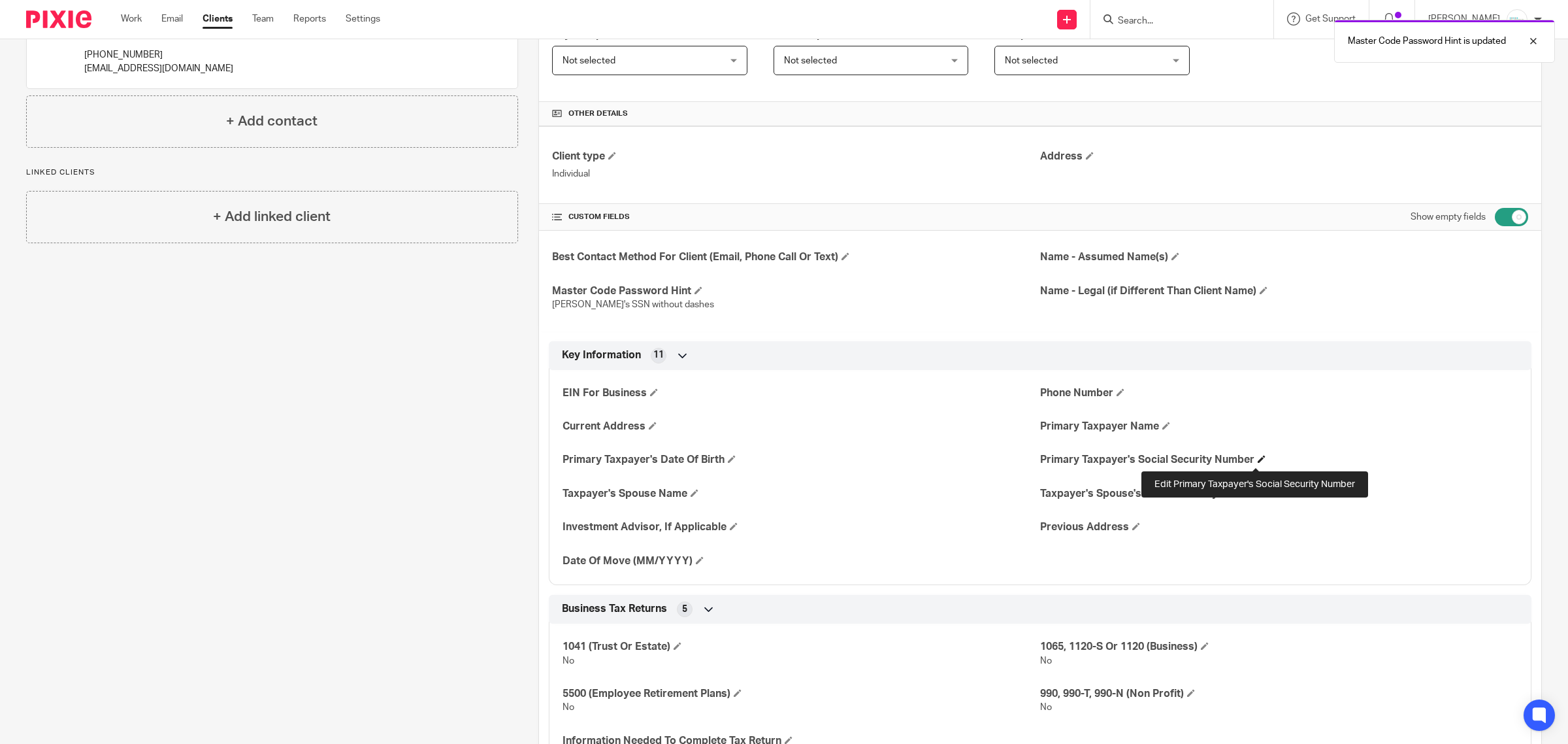
click at [1258, 463] on span at bounding box center [1262, 459] width 8 height 8
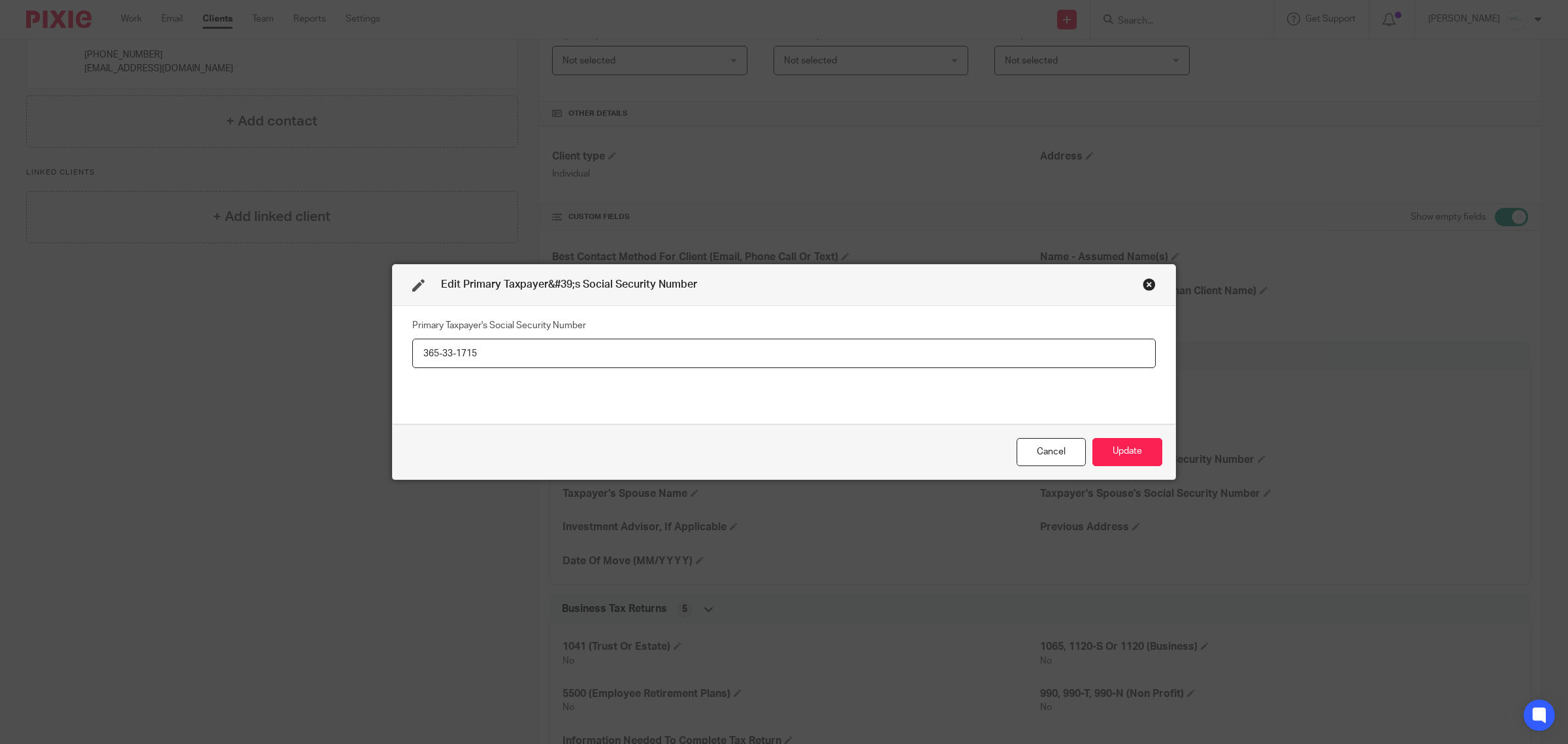
type input "365-33-1715"
click at [1144, 467] on div "Cancel Update" at bounding box center [784, 451] width 783 height 55
click at [1132, 456] on button "Update" at bounding box center [1127, 452] width 70 height 28
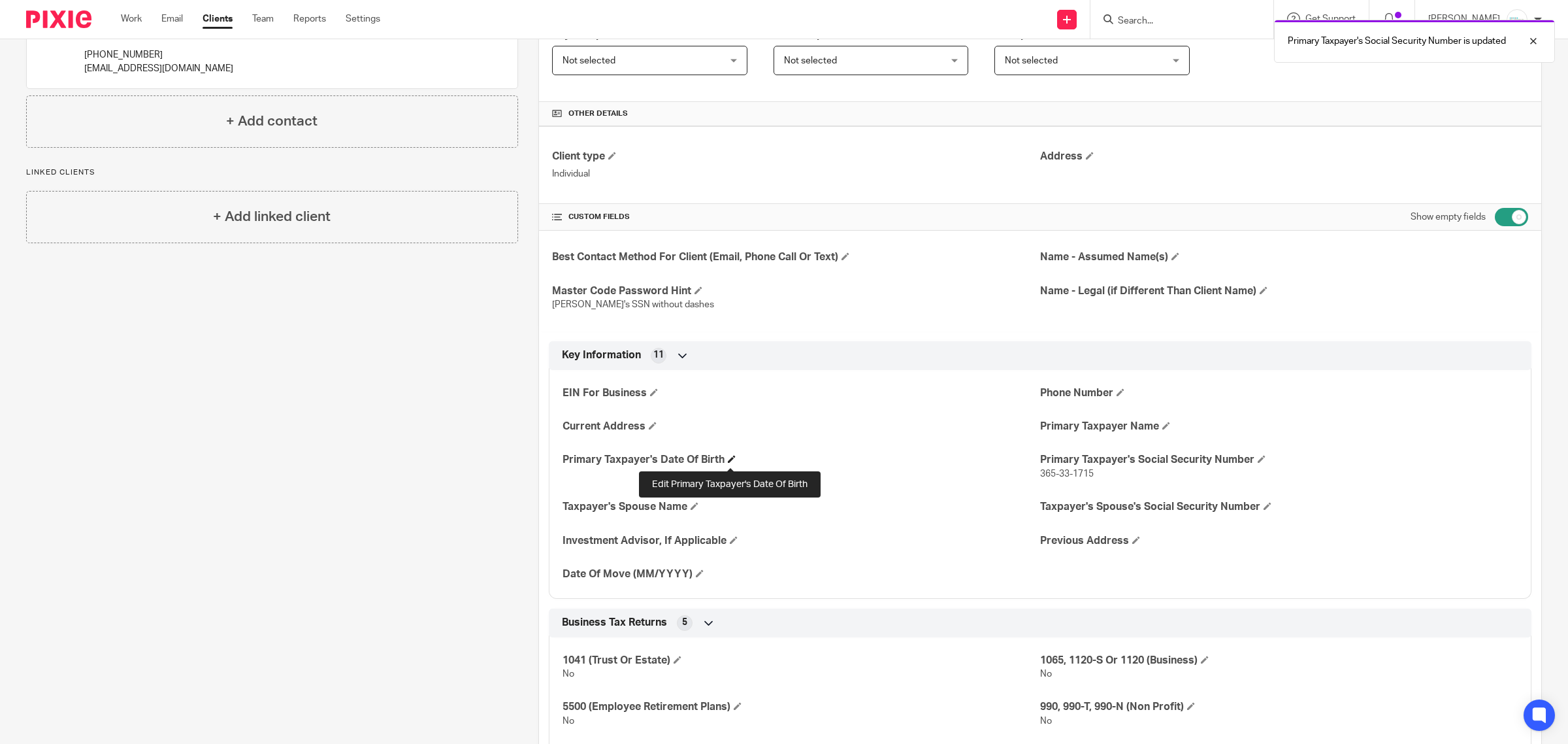
click at [732, 459] on span at bounding box center [732, 459] width 8 height 8
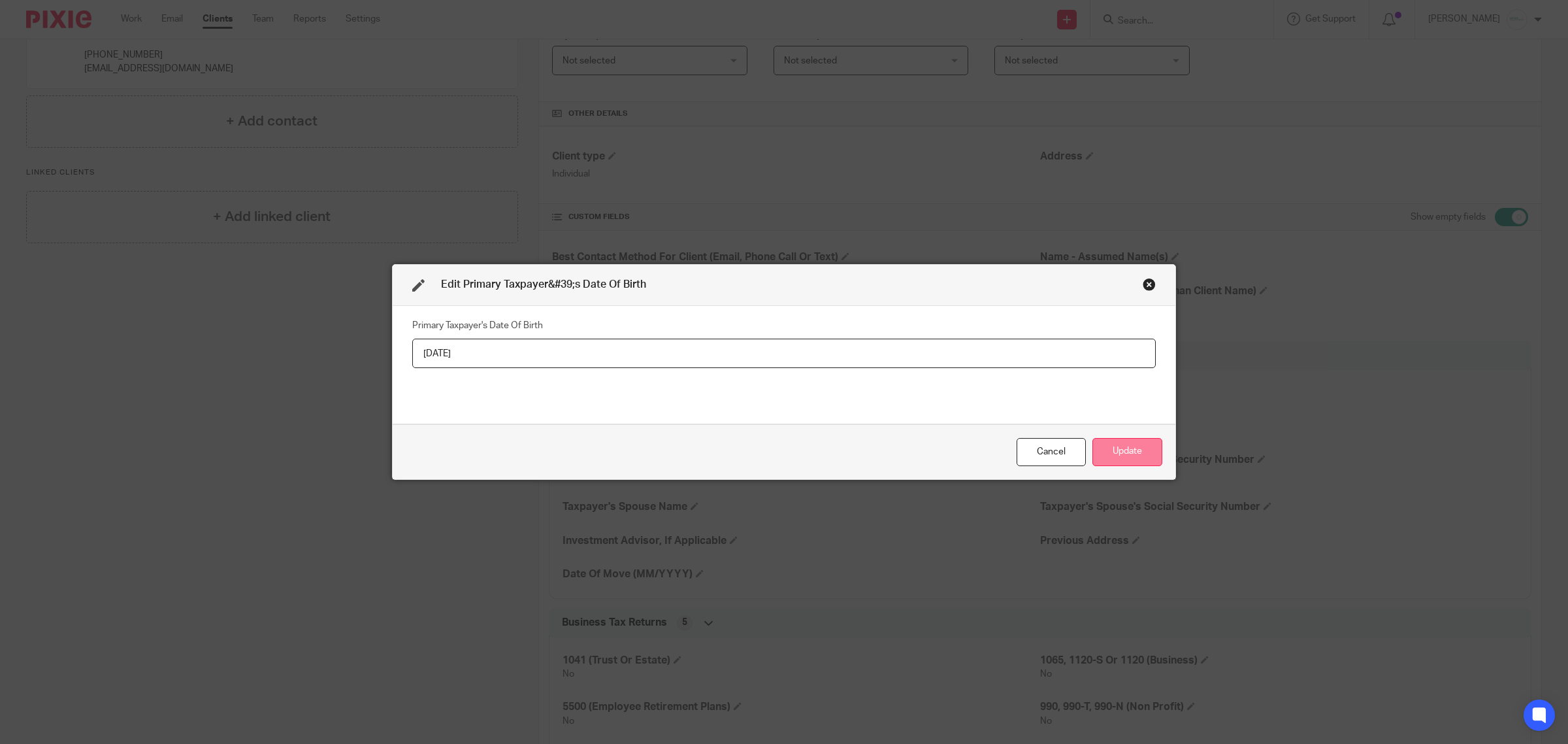
type input "[DATE]"
click at [1118, 455] on button "Update" at bounding box center [1127, 452] width 70 height 28
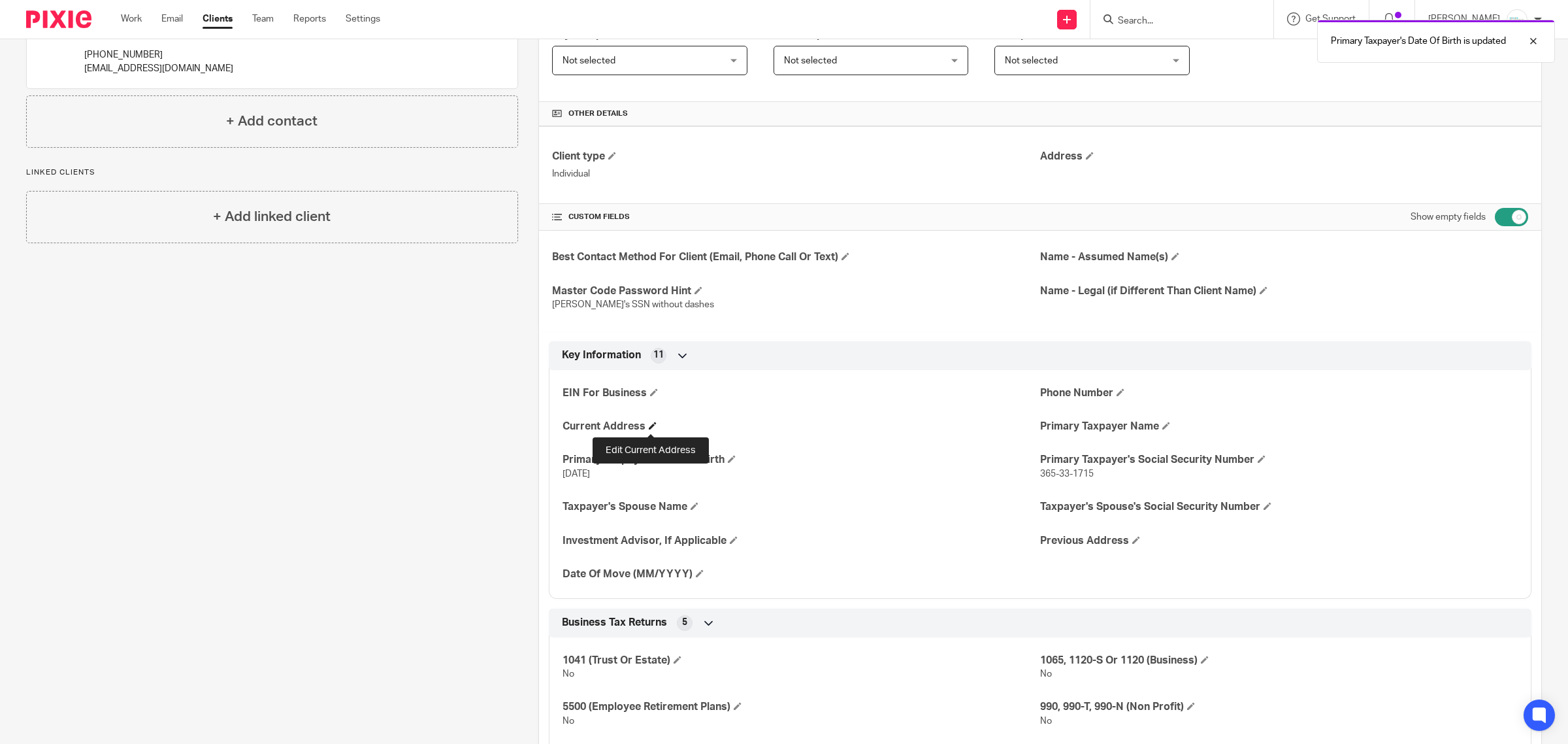
click at [649, 424] on span at bounding box center [653, 426] width 8 height 8
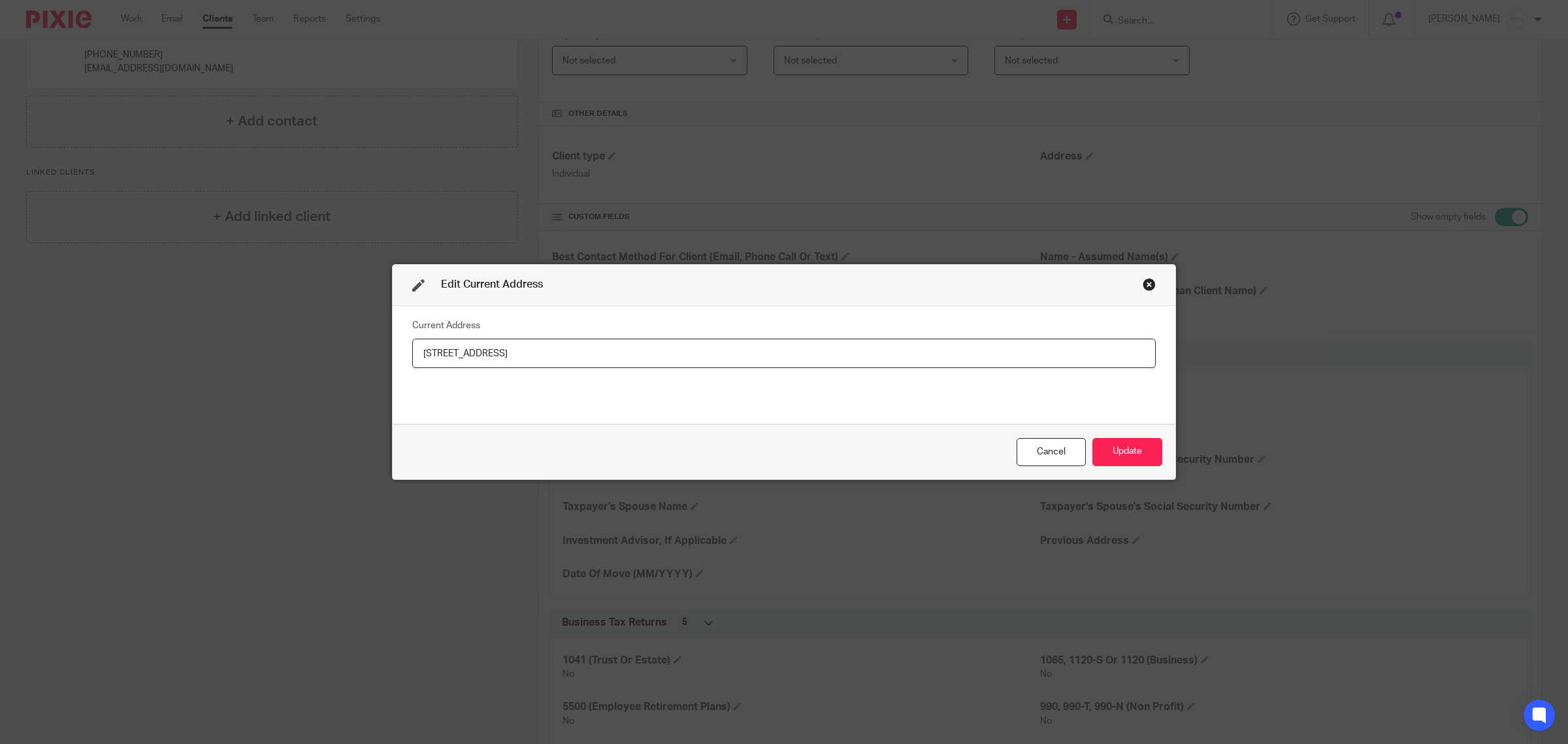
click at [492, 355] on input "8180 Stillwood Trail NE, Rockford, MI 49341" at bounding box center [784, 353] width 744 height 29
type input "8180 Stillwood Trl NE, Rockford, MI 49341"
click at [1124, 448] on button "Update" at bounding box center [1127, 452] width 70 height 28
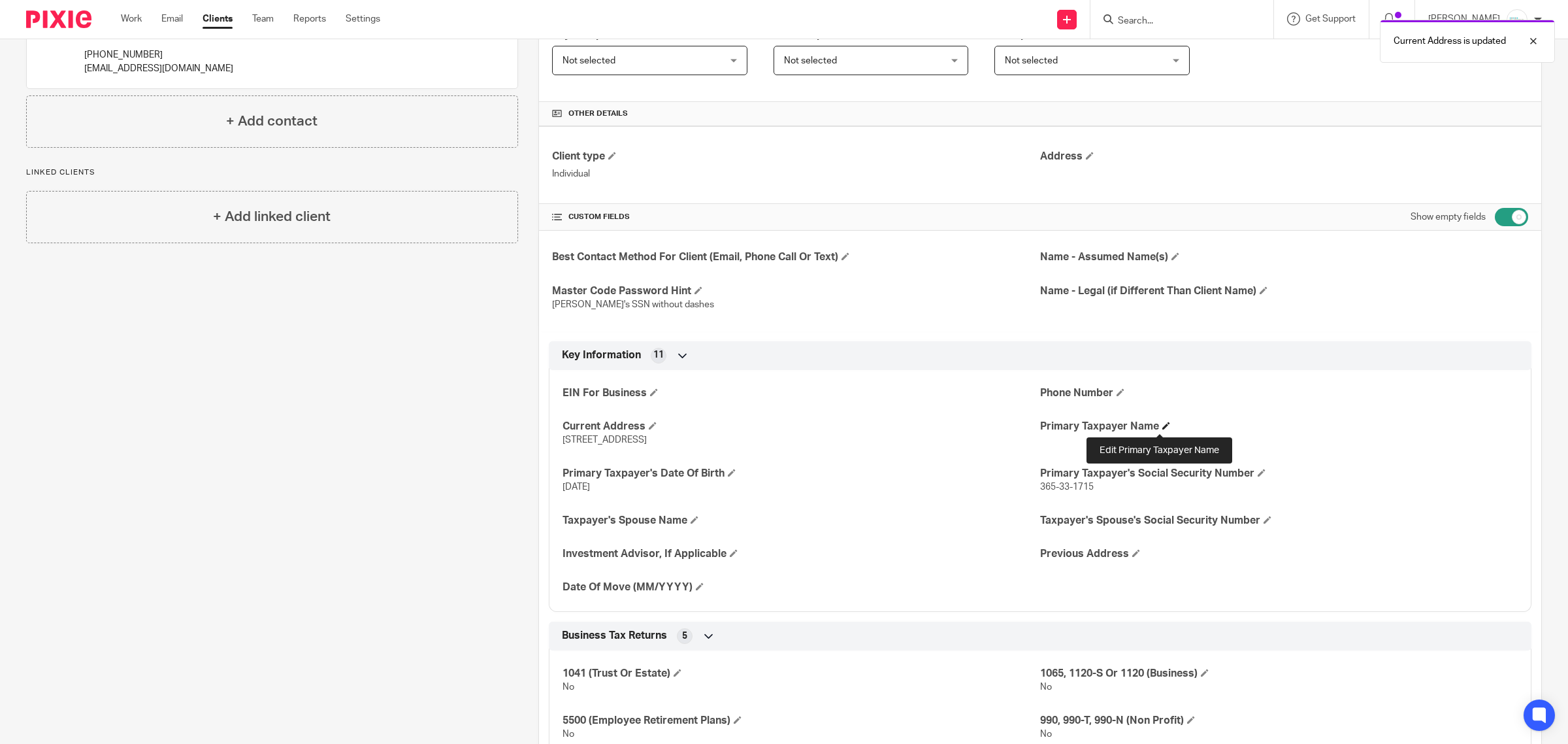
click at [1163, 425] on span at bounding box center [1167, 426] width 8 height 8
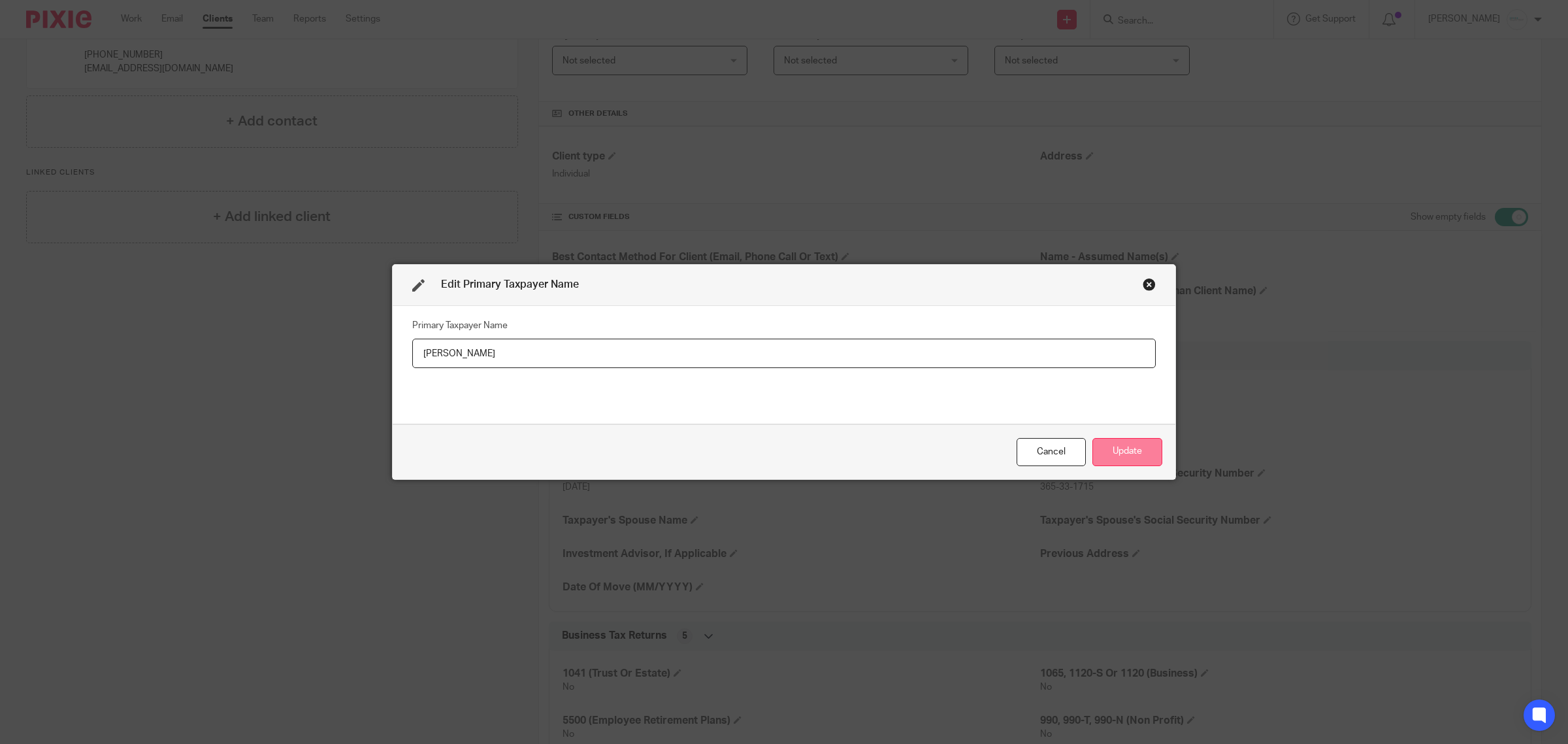
type input "[PERSON_NAME]"
click at [1129, 442] on button "Update" at bounding box center [1127, 452] width 70 height 28
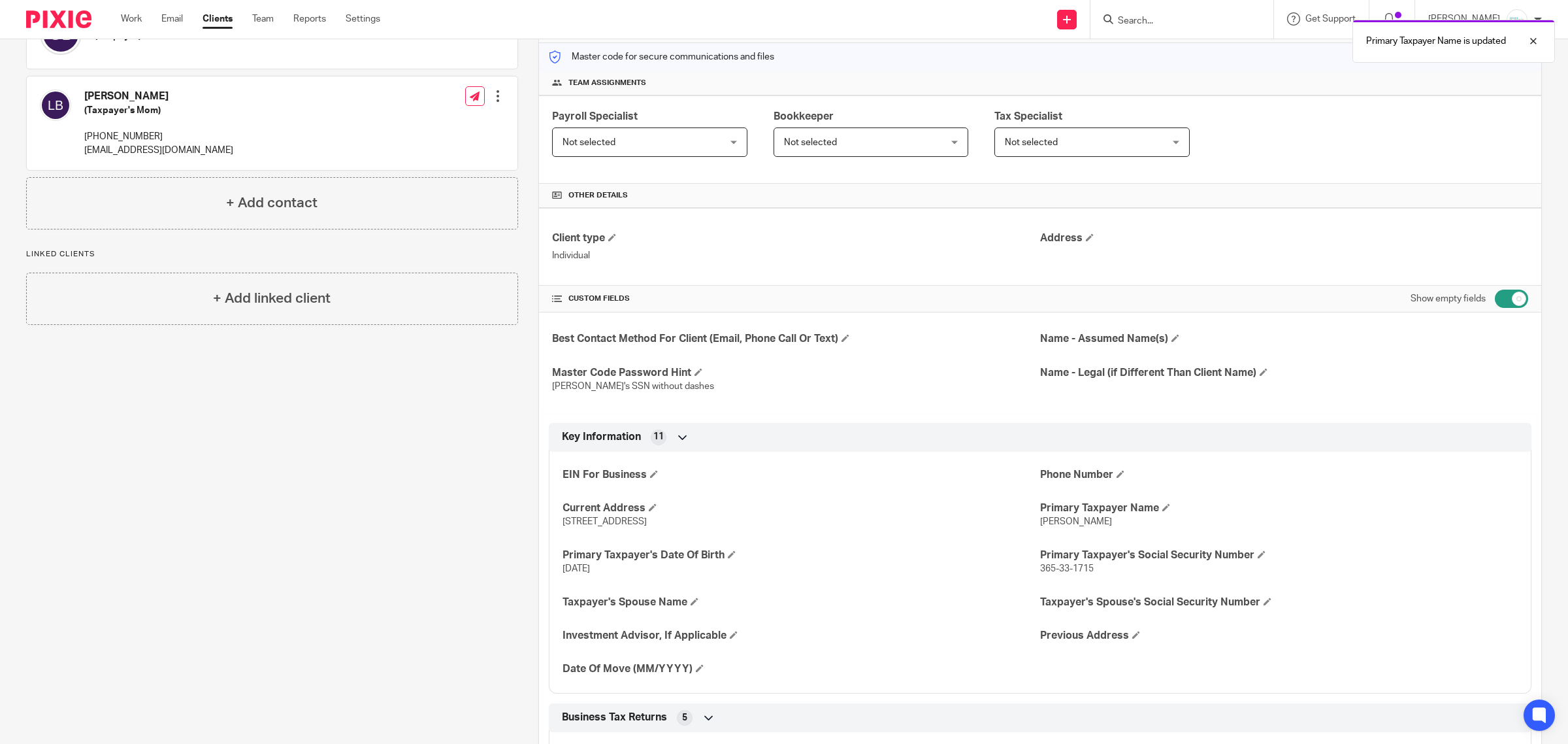
scroll to position [0, 0]
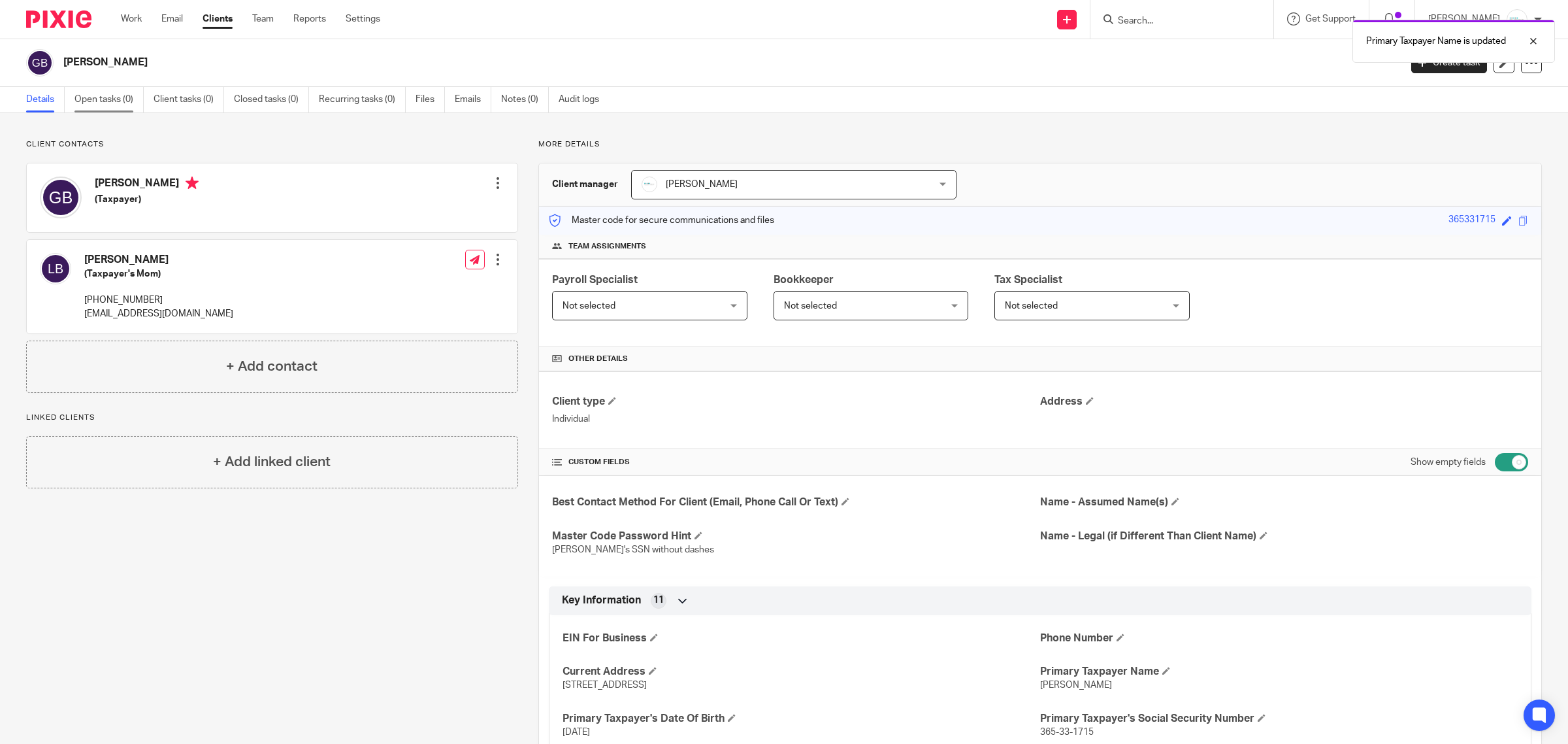
click at [105, 98] on link "Open tasks (0)" at bounding box center [109, 100] width 69 height 26
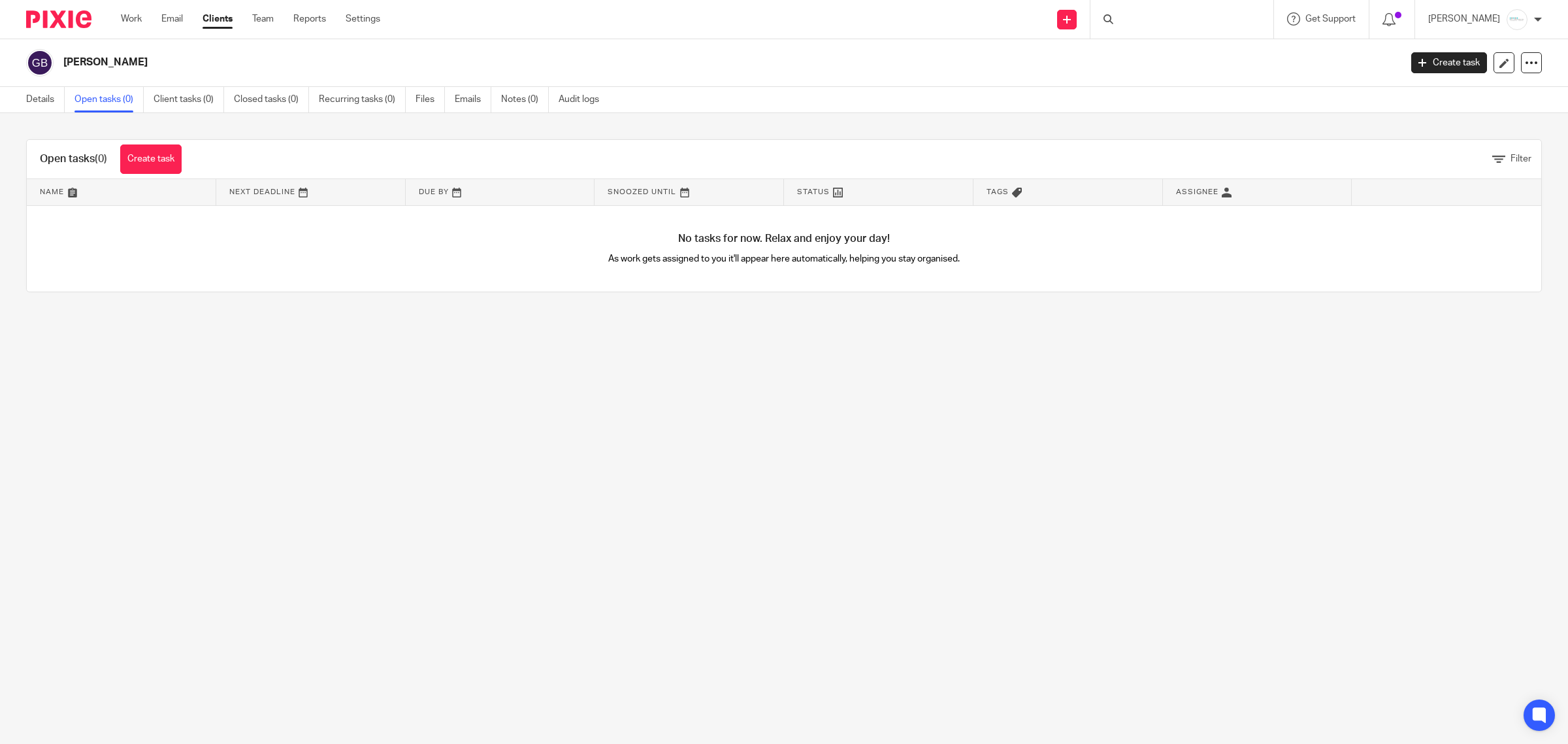
click at [158, 150] on link "Create task" at bounding box center [151, 159] width 61 height 29
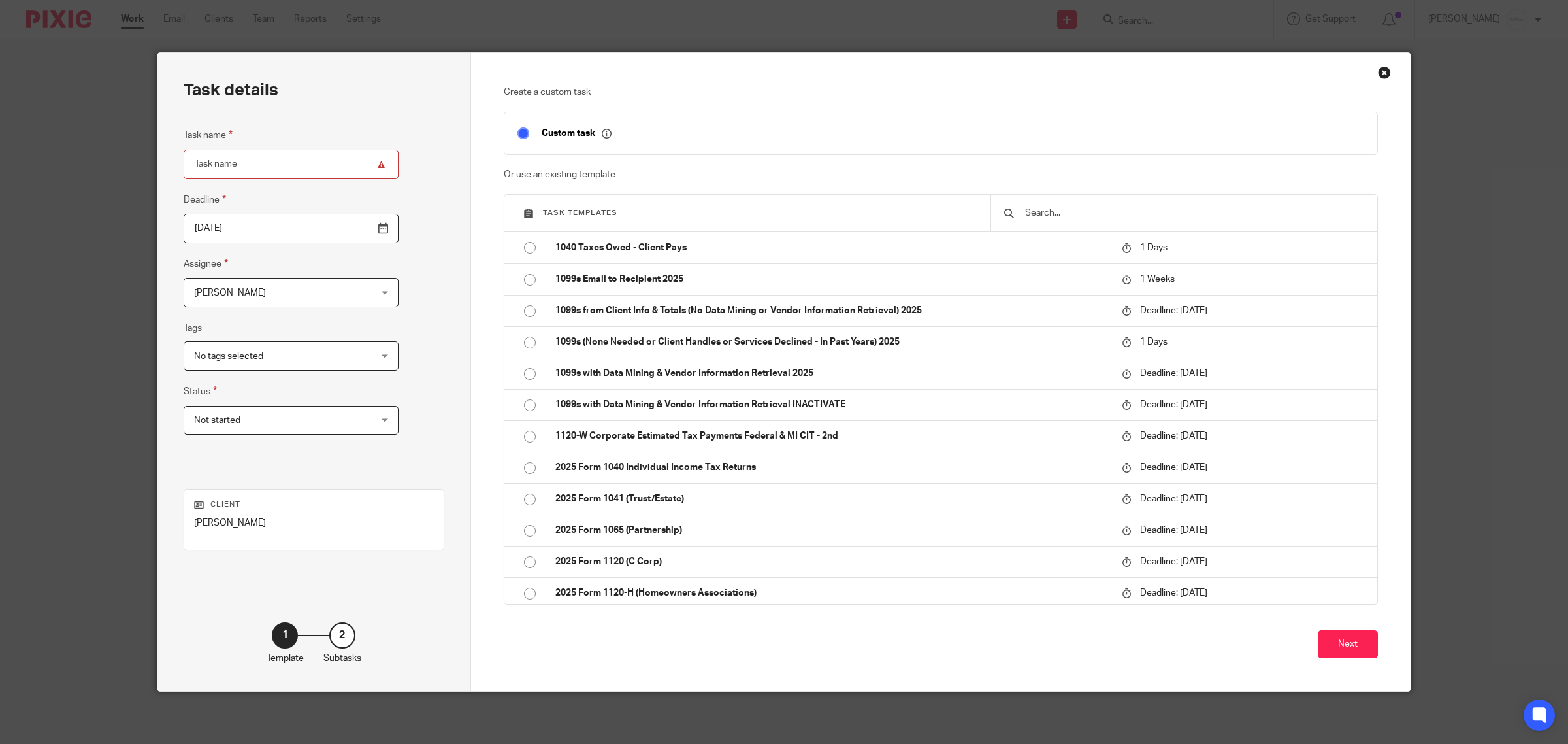
click at [1101, 217] on input "text" at bounding box center [1194, 213] width 340 height 14
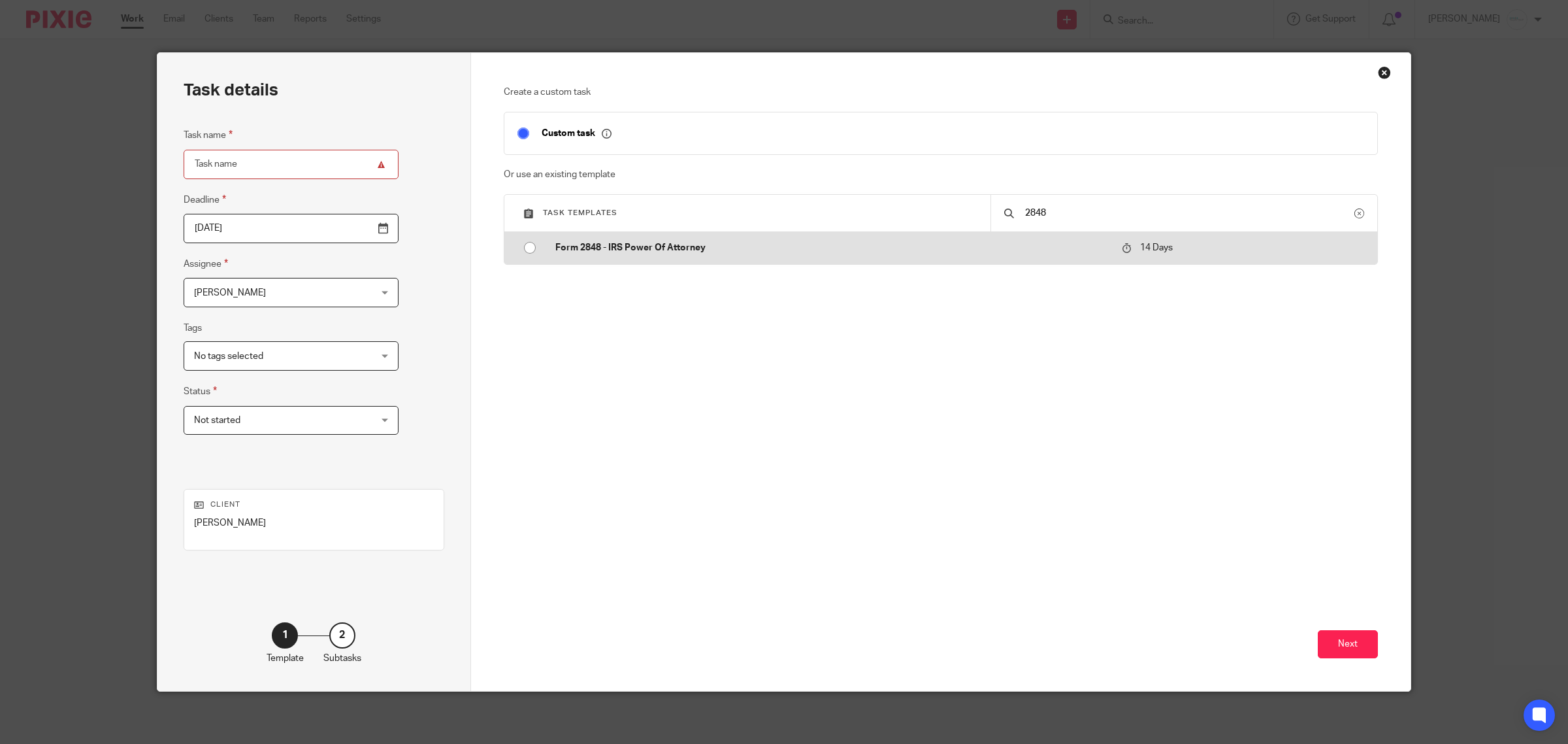
type input "2848"
click at [597, 247] on p "Form 2848 - IRS Power Of Attorney" at bounding box center [833, 247] width 554 height 13
type input "[DATE]"
type input "Form 2848 - IRS Power Of Attorney"
checkbox input "false"
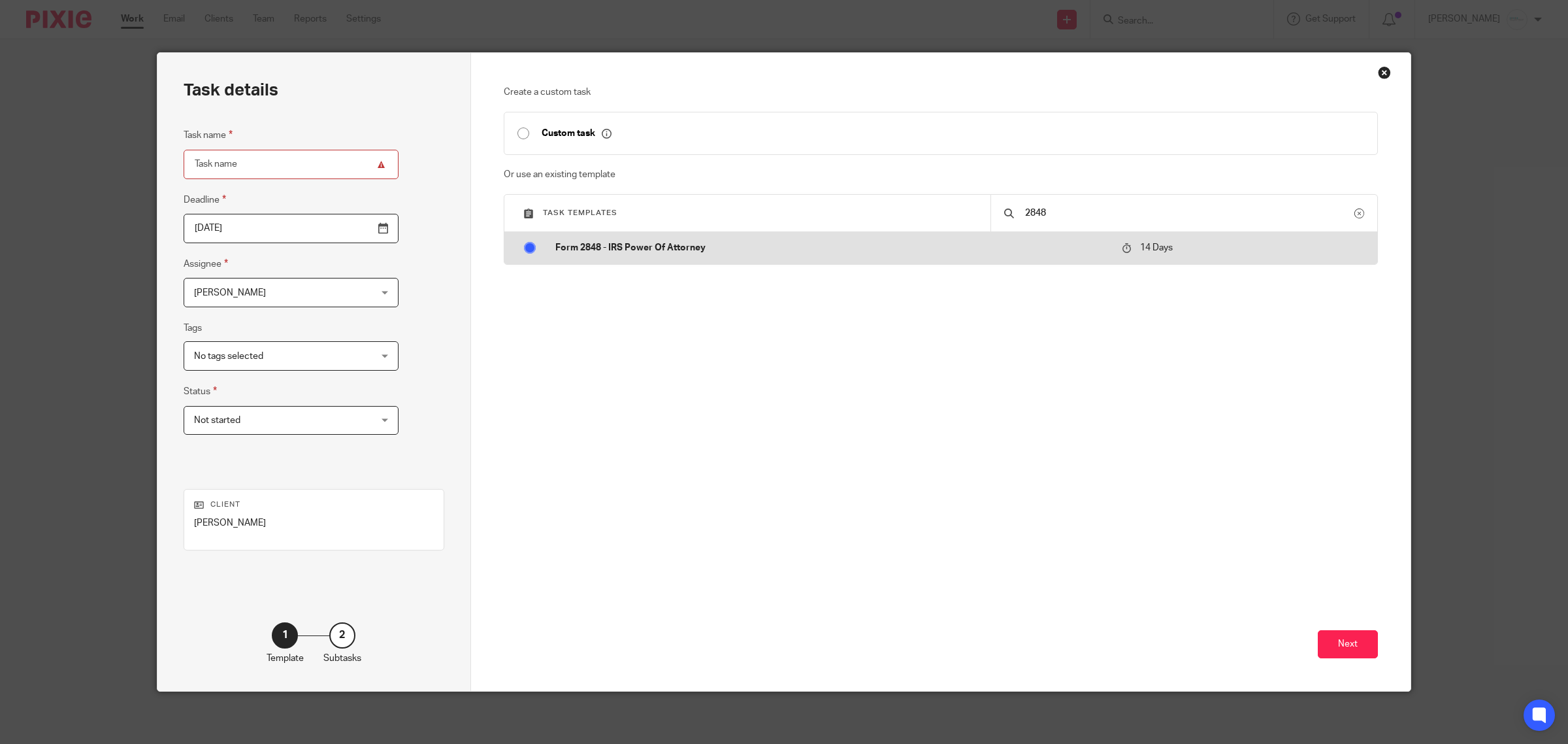
radio input "true"
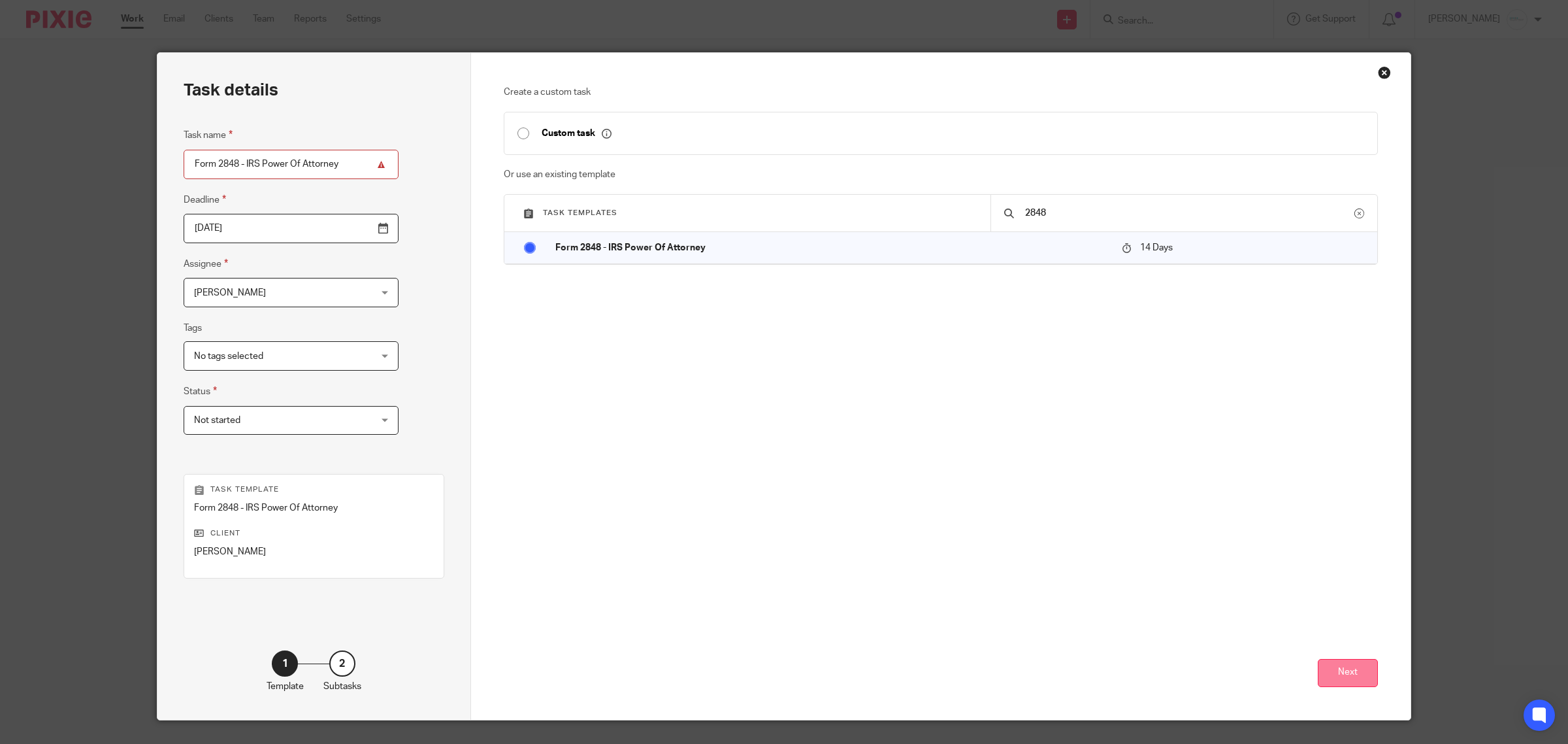
click at [1351, 671] on button "Next" at bounding box center [1348, 673] width 60 height 28
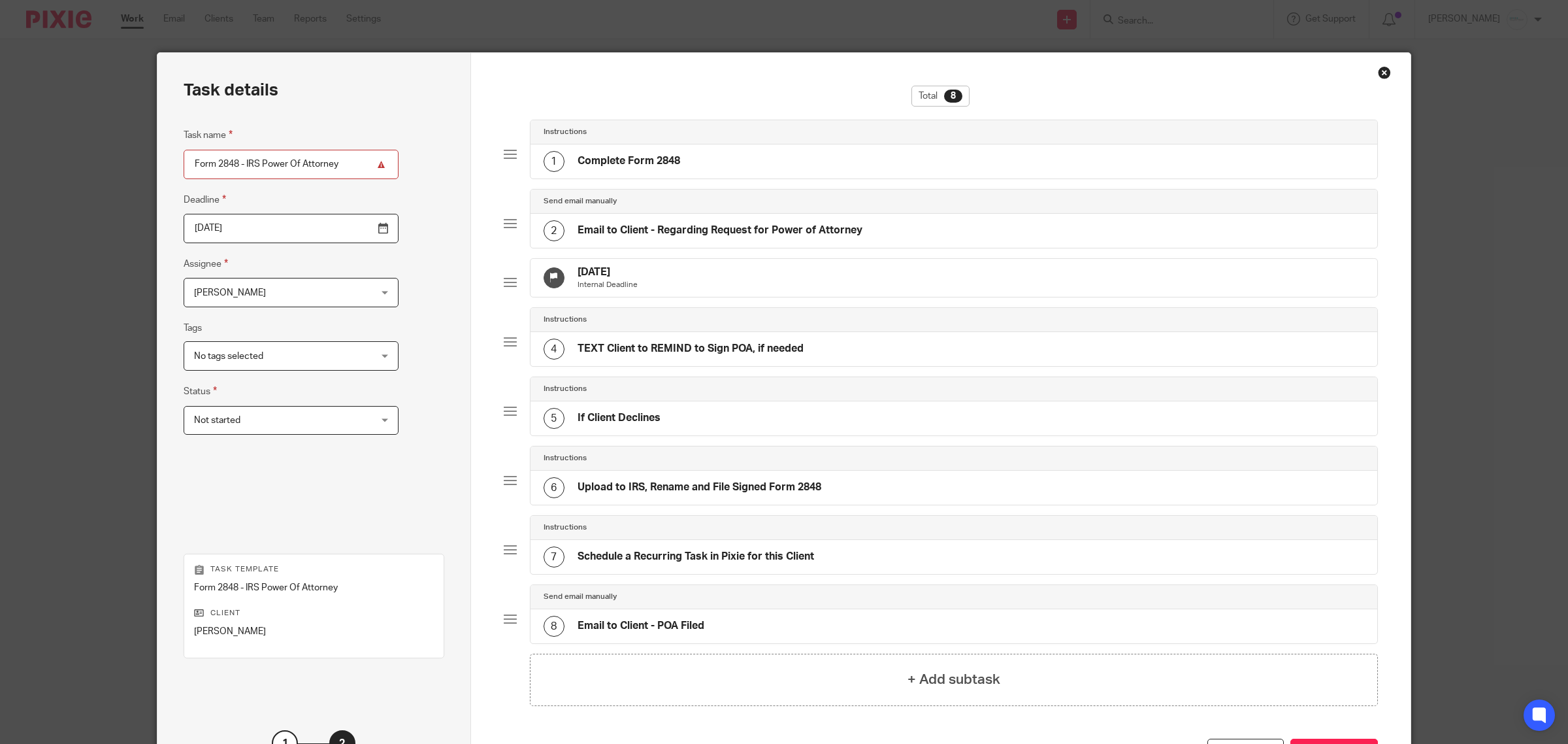
scroll to position [122, 0]
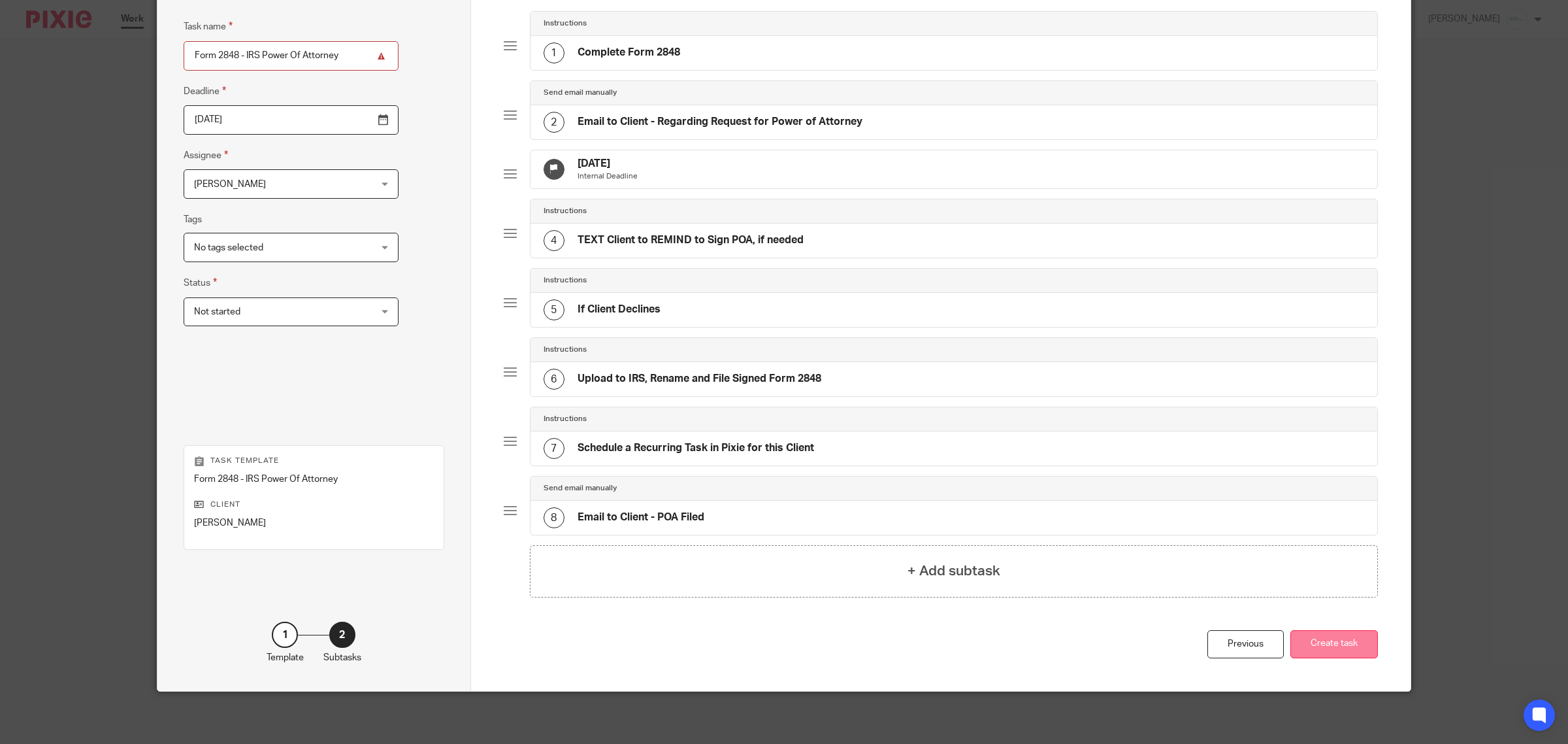
click at [1337, 643] on button "Create task" at bounding box center [1334, 644] width 88 height 28
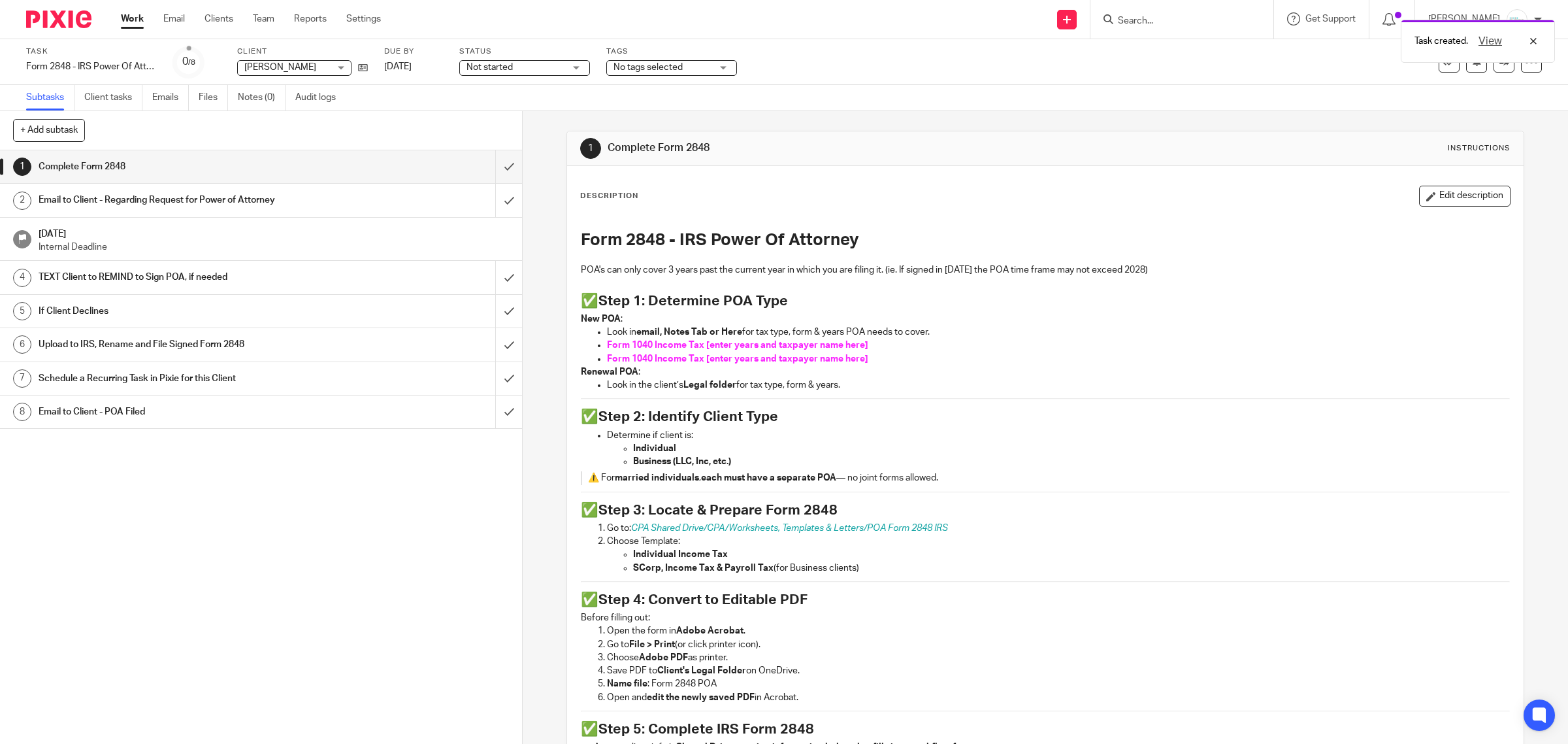
click at [1176, 25] on div "Task created. View" at bounding box center [1169, 37] width 771 height 50
click at [1167, 20] on div "Task created. View" at bounding box center [1169, 37] width 771 height 50
click at [1148, 13] on div "Task created. View" at bounding box center [1169, 37] width 771 height 50
click at [1138, 22] on input "Search" at bounding box center [1175, 21] width 117 height 12
type input "george"
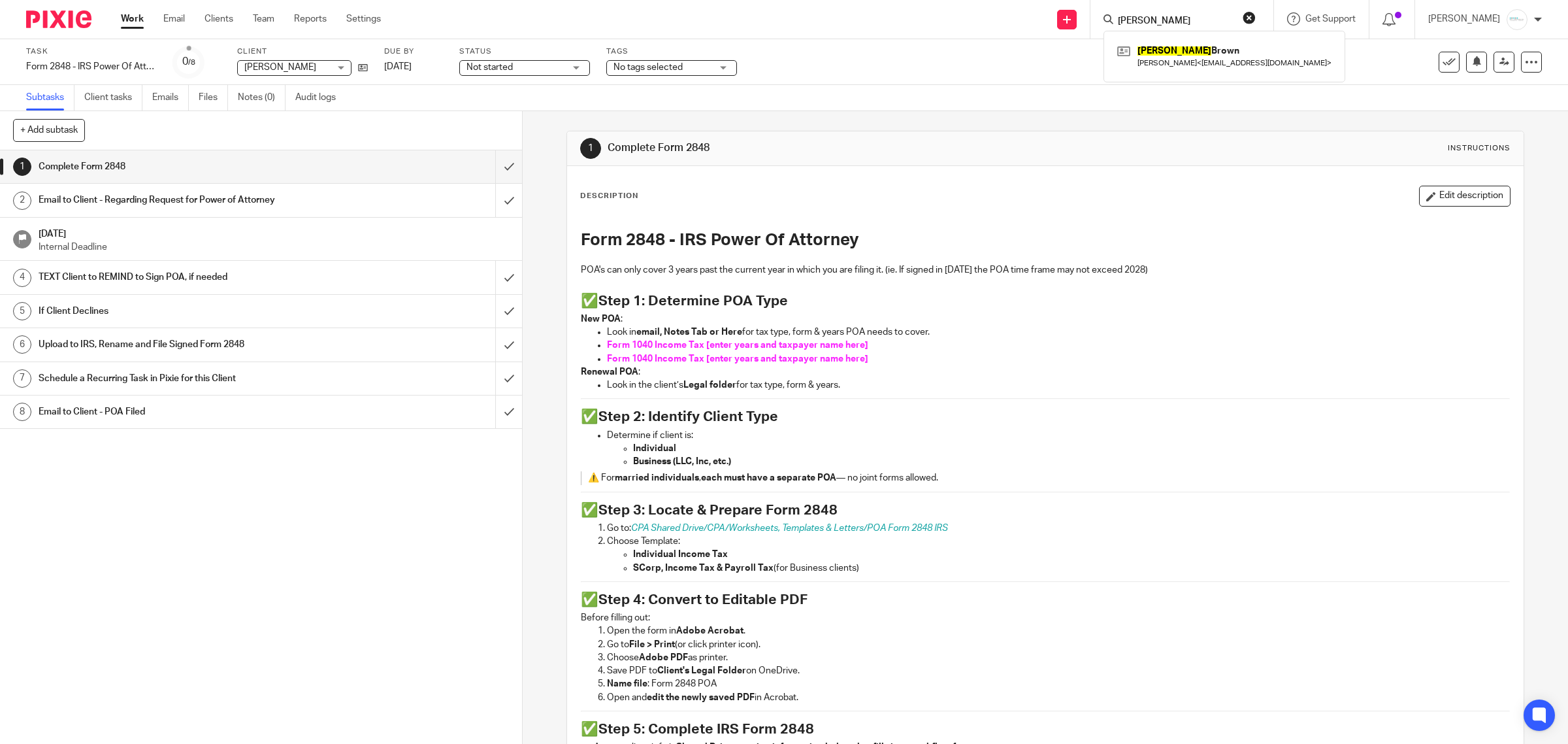
click at [945, 69] on div "Task Form 2848 - IRS Power Of Attorney Save Form 2848 - IRS Power Of Attorney 0…" at bounding box center [657, 62] width 1263 height 31
click at [177, 20] on link "Email" at bounding box center [175, 18] width 22 height 13
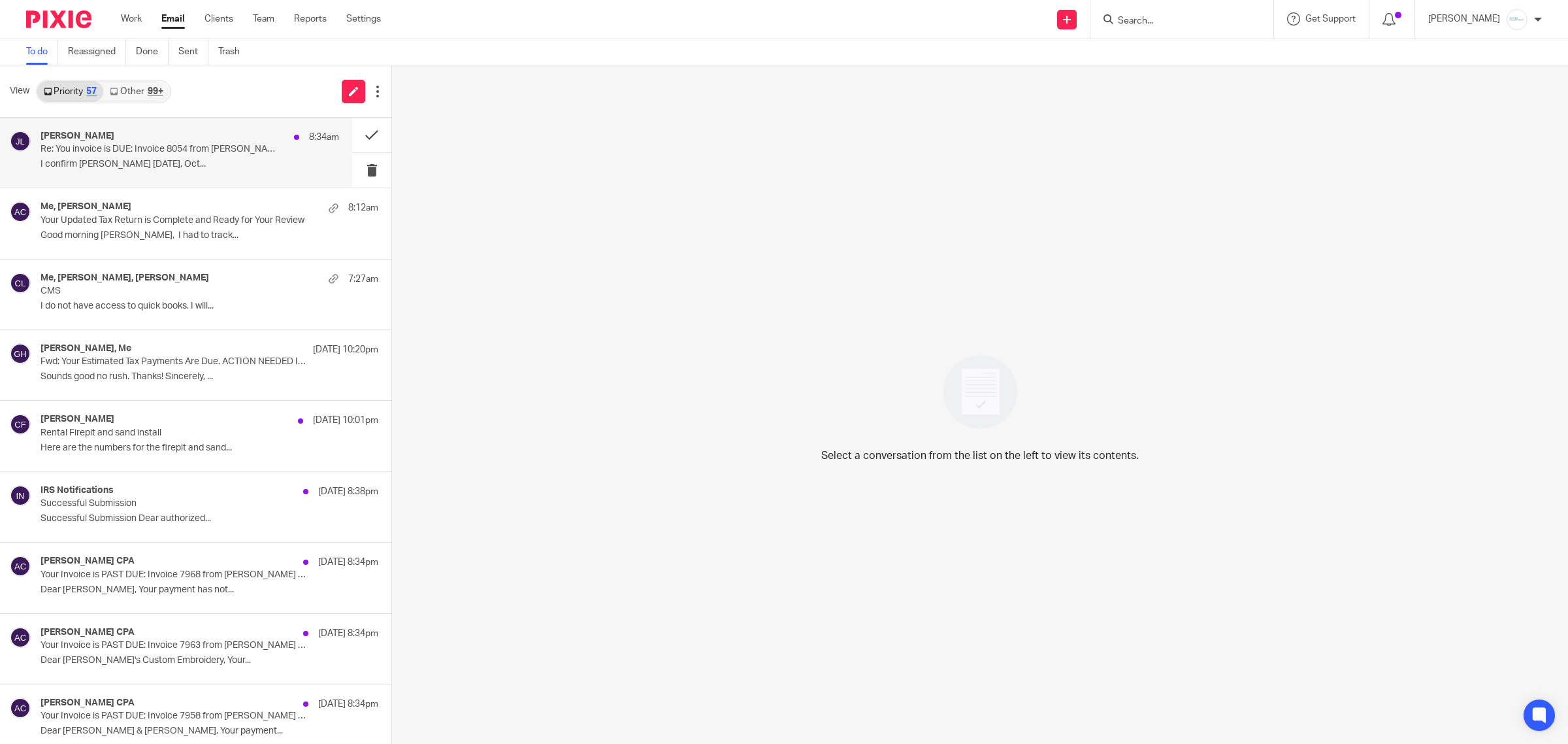
click at [153, 155] on div "[PERSON_NAME] 8:34am Re: You invoice is DUE: Invoice 8054 from [PERSON_NAME] CP…" at bounding box center [190, 152] width 299 height 43
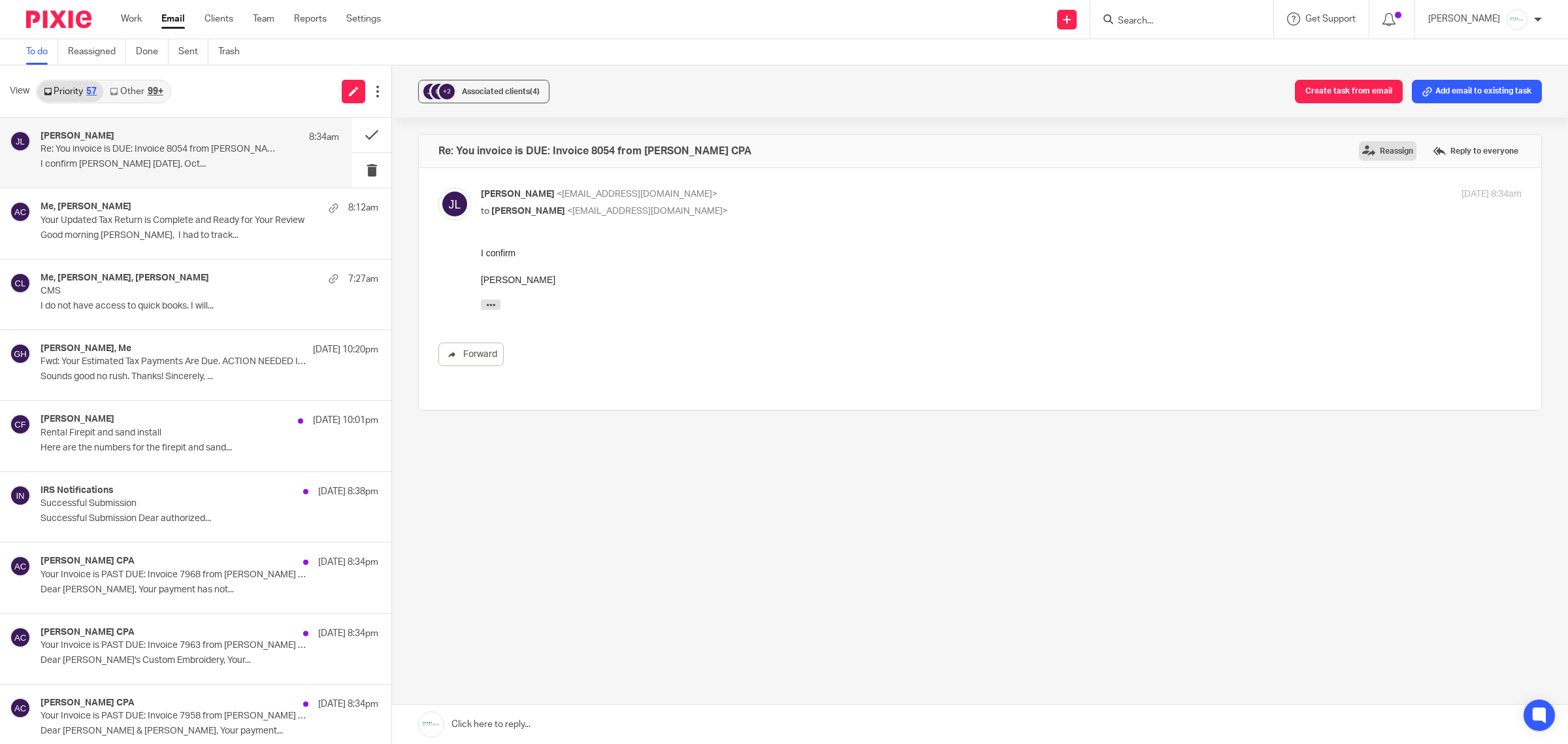
click at [1359, 158] on label "Reassign" at bounding box center [1387, 151] width 58 height 20
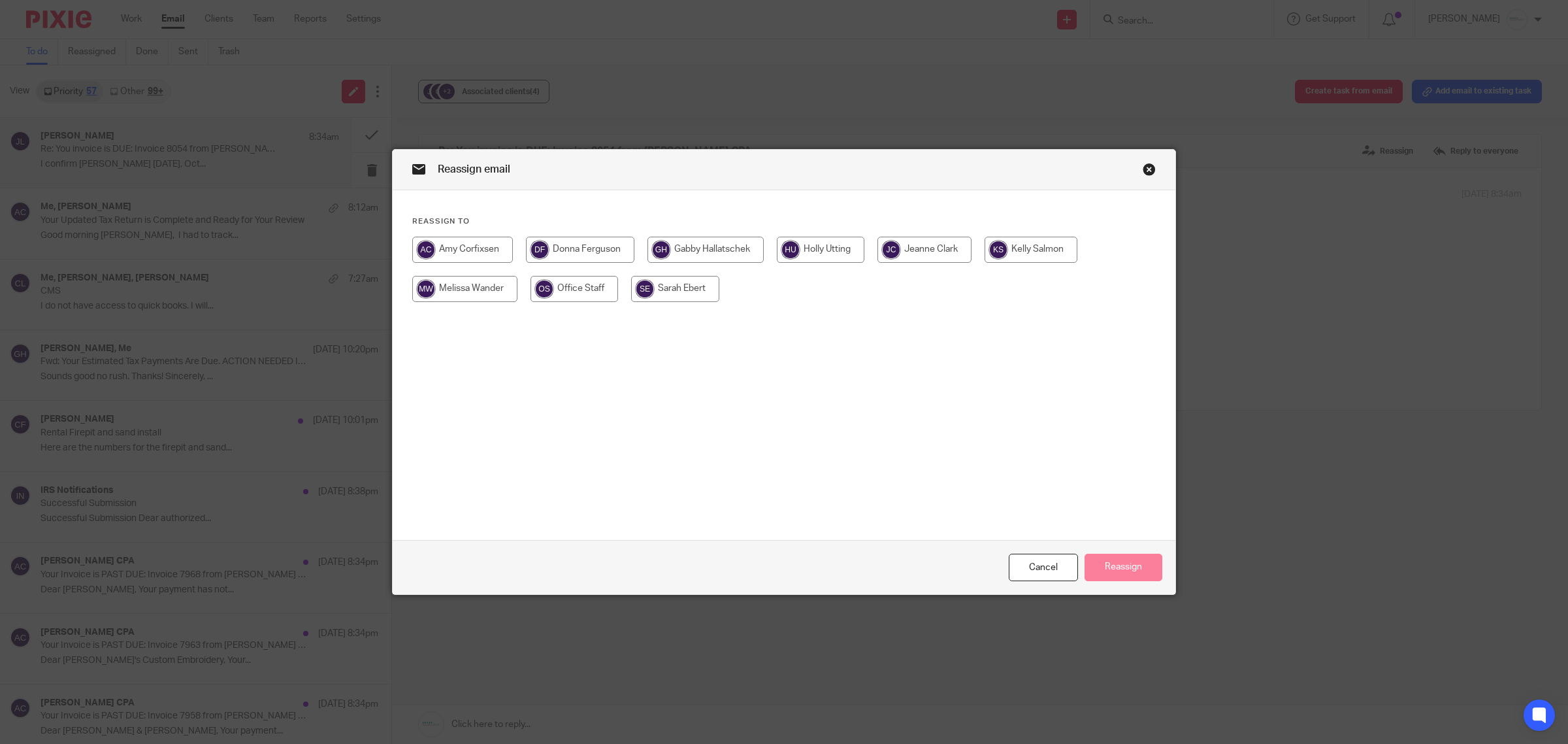
click at [558, 249] on input "radio" at bounding box center [581, 249] width 109 height 26
radio input "true"
drag, startPoint x: 1133, startPoint y: 563, endPoint x: 896, endPoint y: 535, distance: 238.6
click at [1133, 563] on button "Reassign" at bounding box center [1123, 567] width 78 height 28
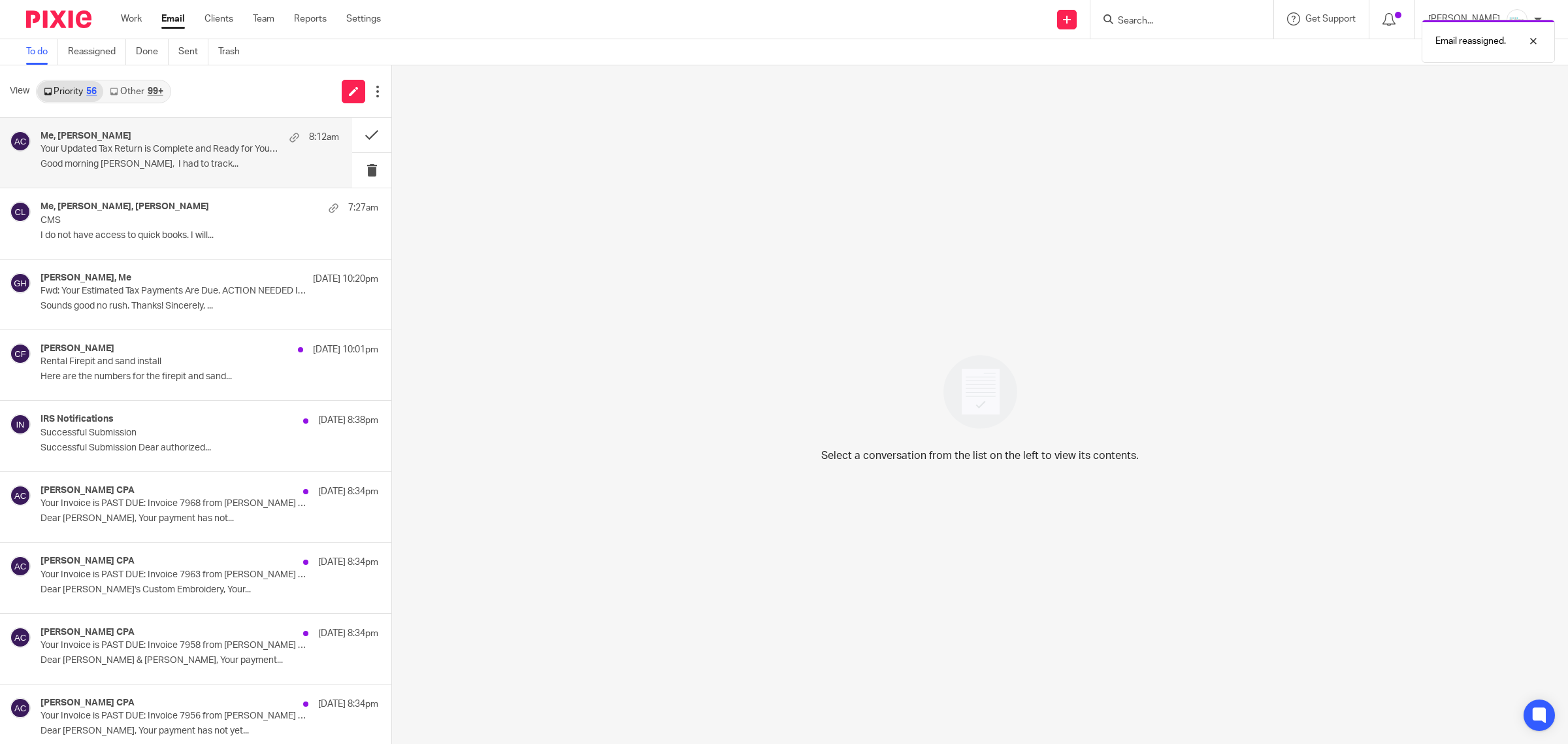
click at [112, 147] on p "Your Updated Tax Return is Complete and Ready for Your Review" at bounding box center [160, 149] width 239 height 11
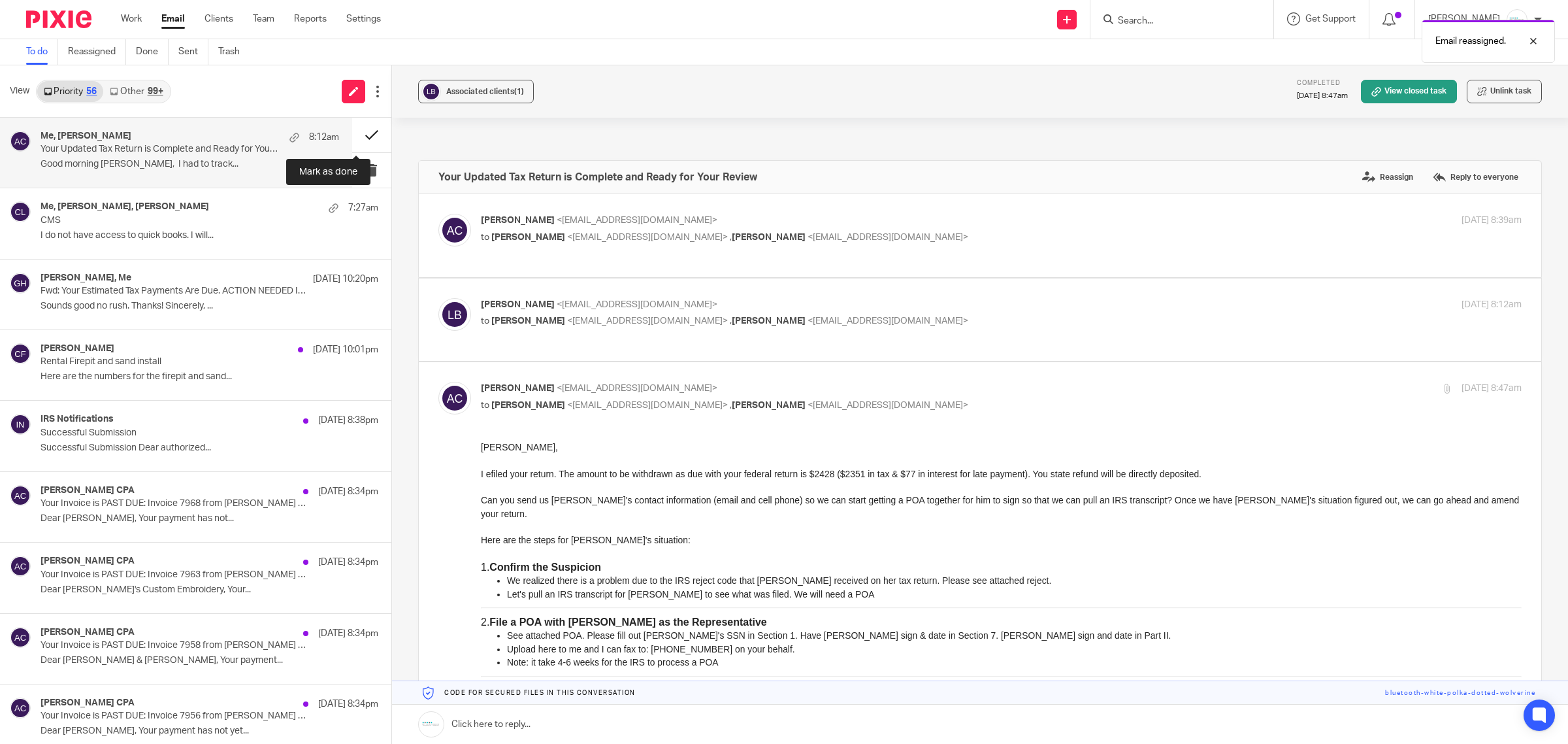
click at [356, 135] on button at bounding box center [372, 135] width 39 height 35
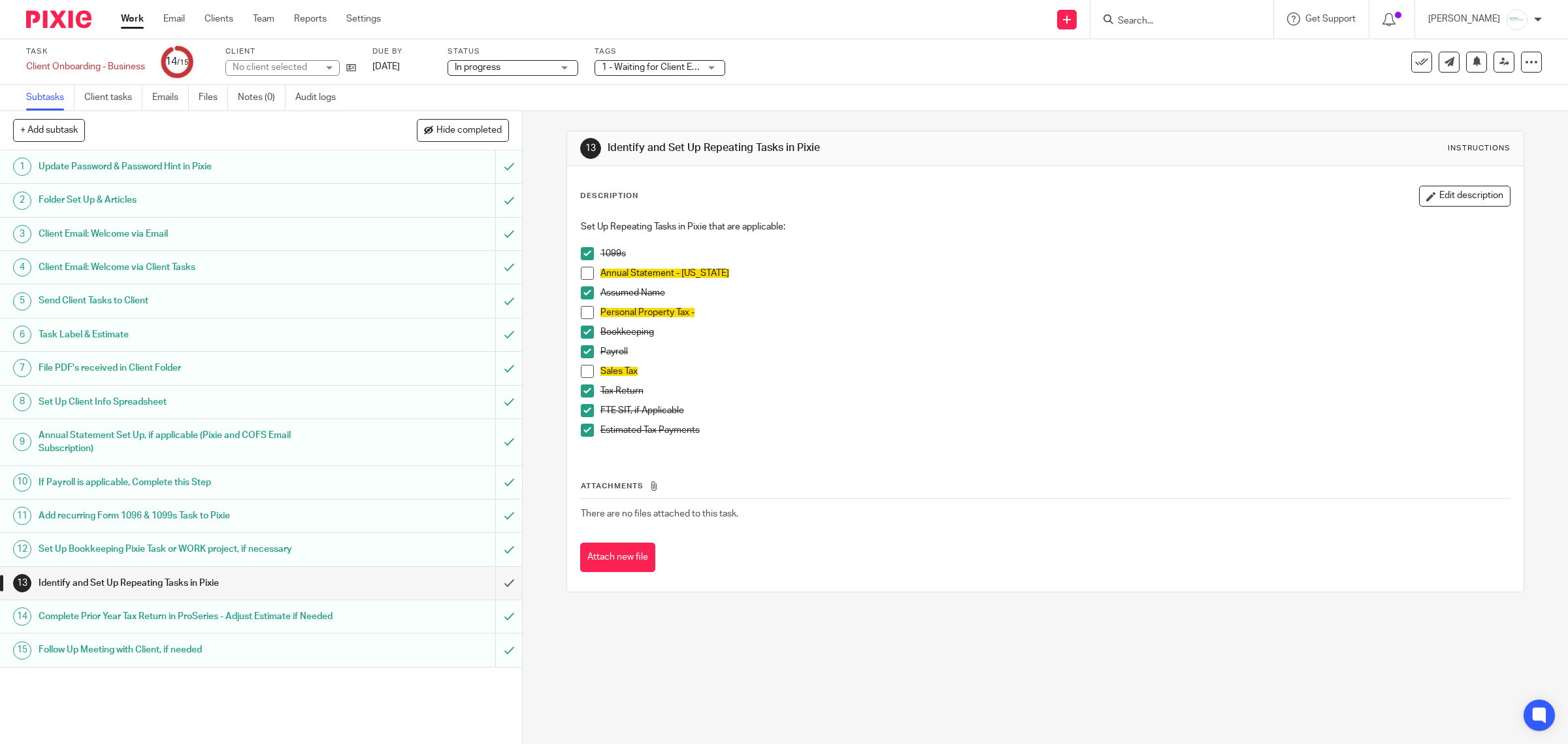
click at [1188, 20] on input "Search" at bounding box center [1175, 21] width 117 height 12
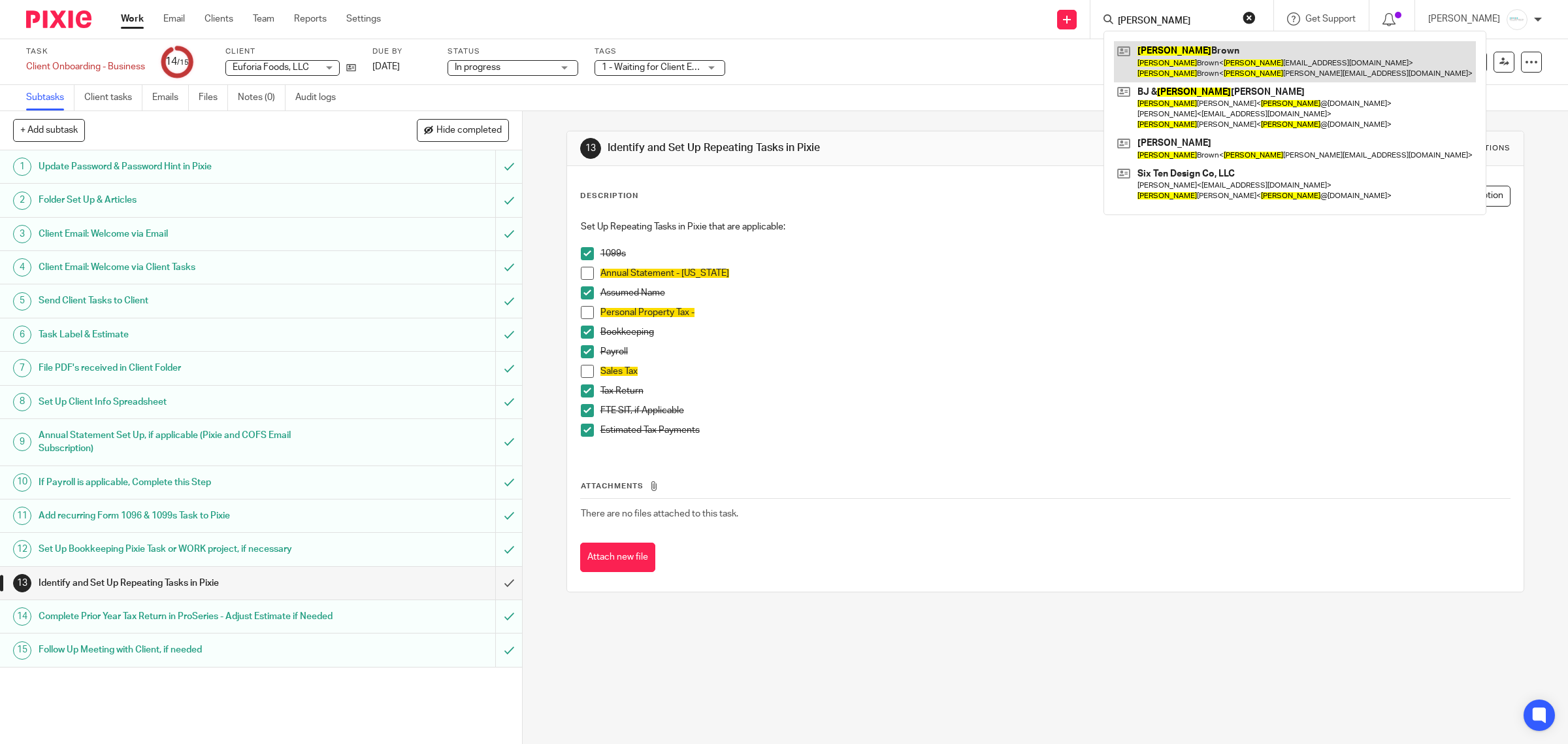
type input "[PERSON_NAME]"
click at [1191, 51] on link at bounding box center [1295, 62] width 362 height 41
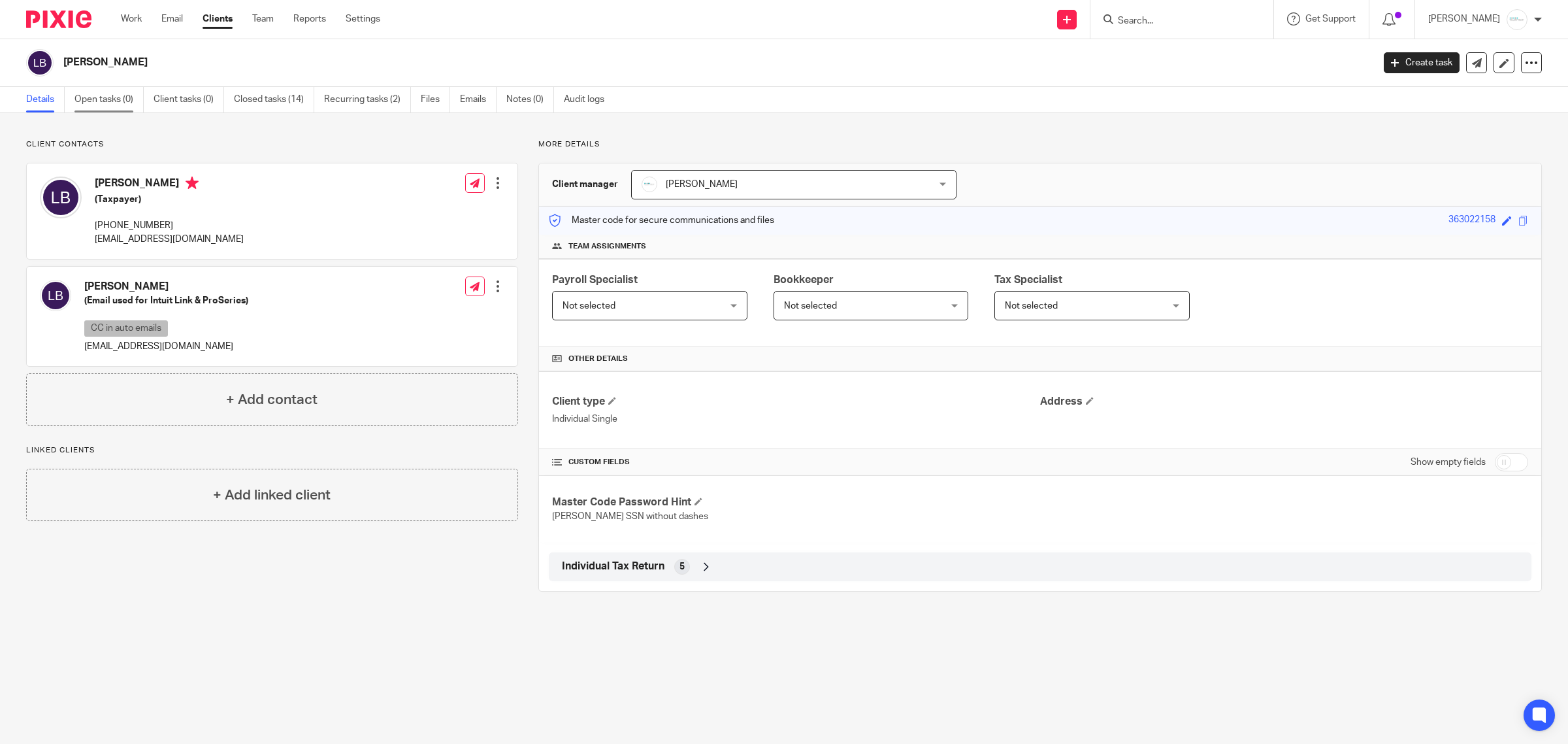
click at [100, 99] on link "Open tasks (0)" at bounding box center [109, 100] width 69 height 26
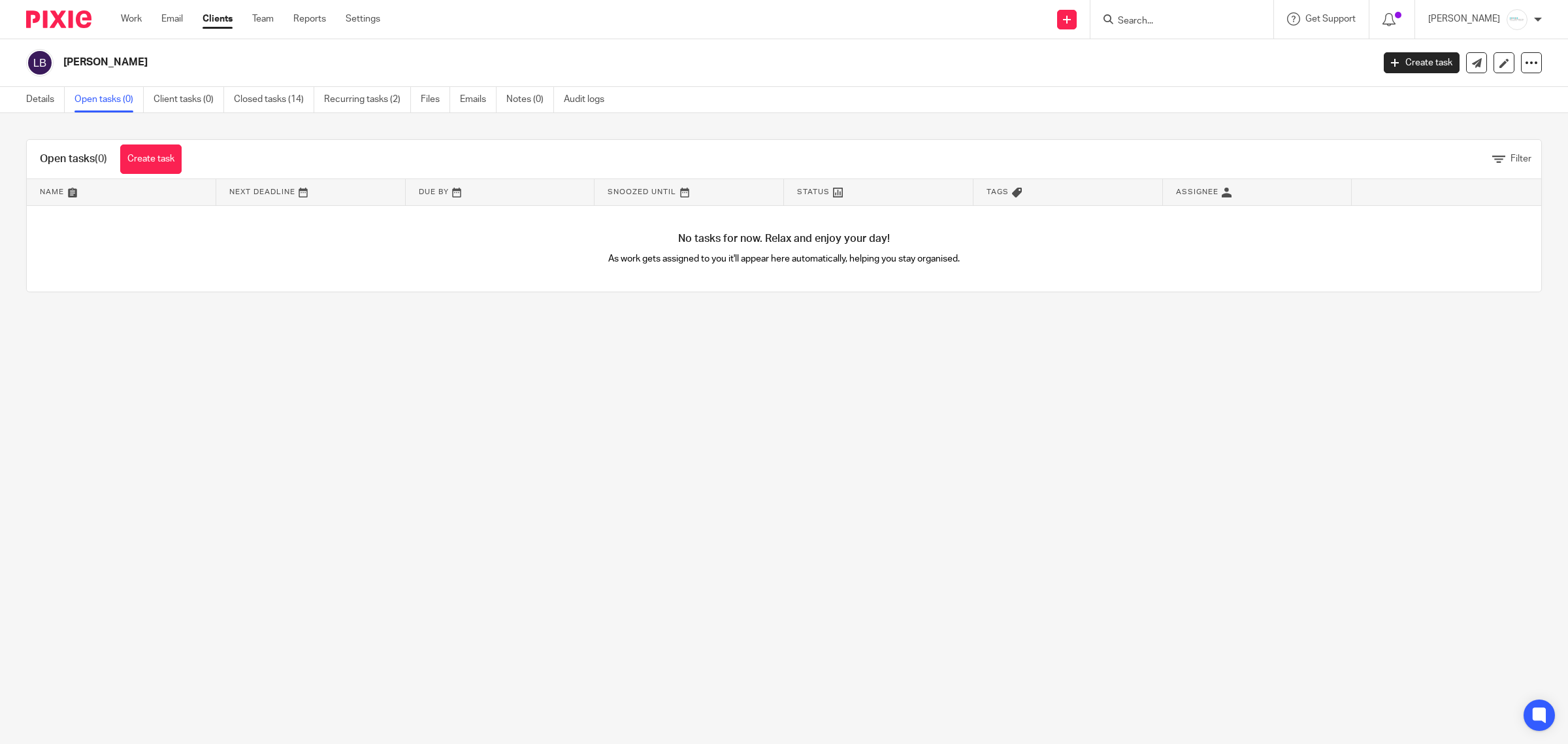
click at [159, 142] on div "Open tasks (0) Create task" at bounding box center [110, 159] width 168 height 39
click at [151, 164] on link "Create task" at bounding box center [151, 159] width 61 height 29
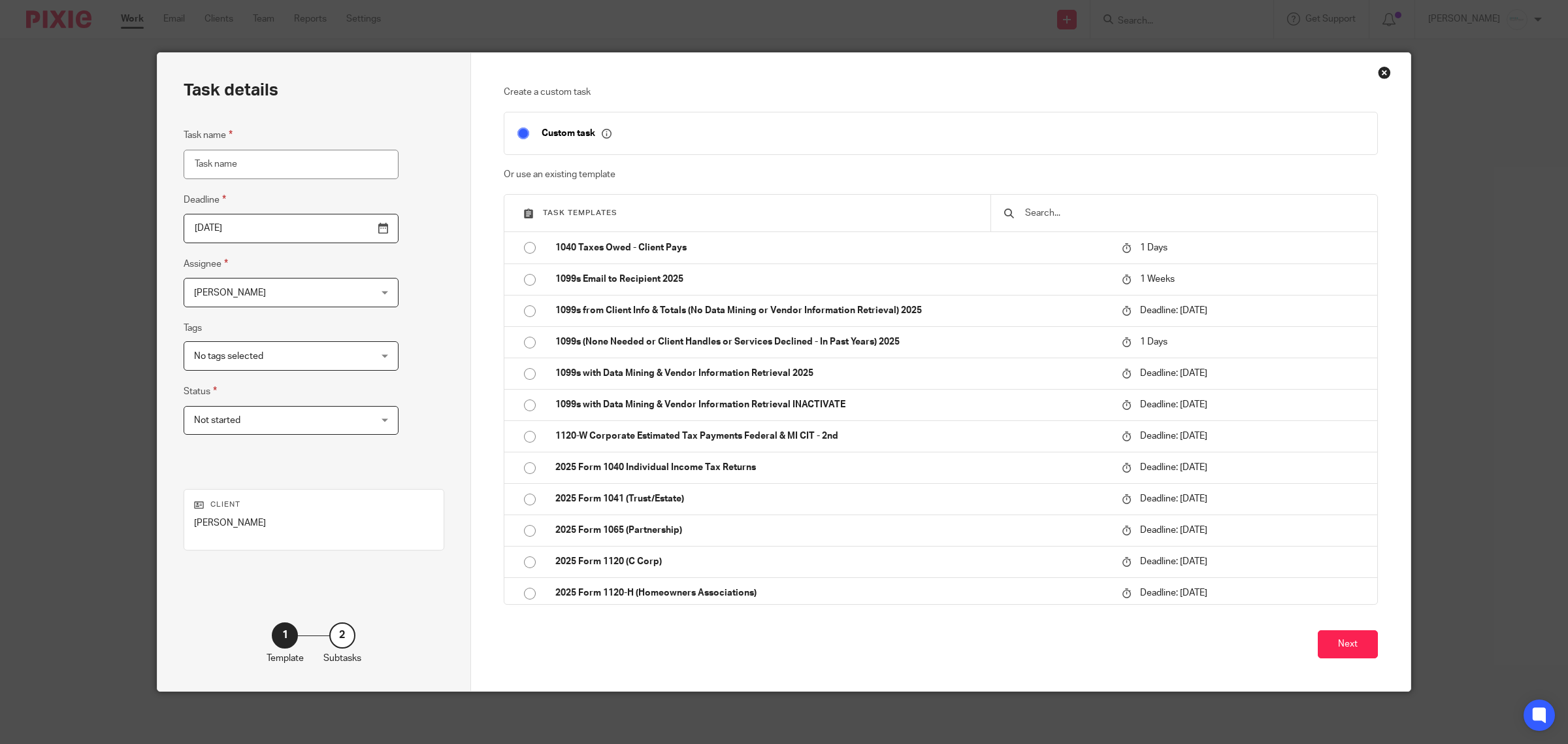
click at [1147, 217] on input "text" at bounding box center [1194, 213] width 340 height 14
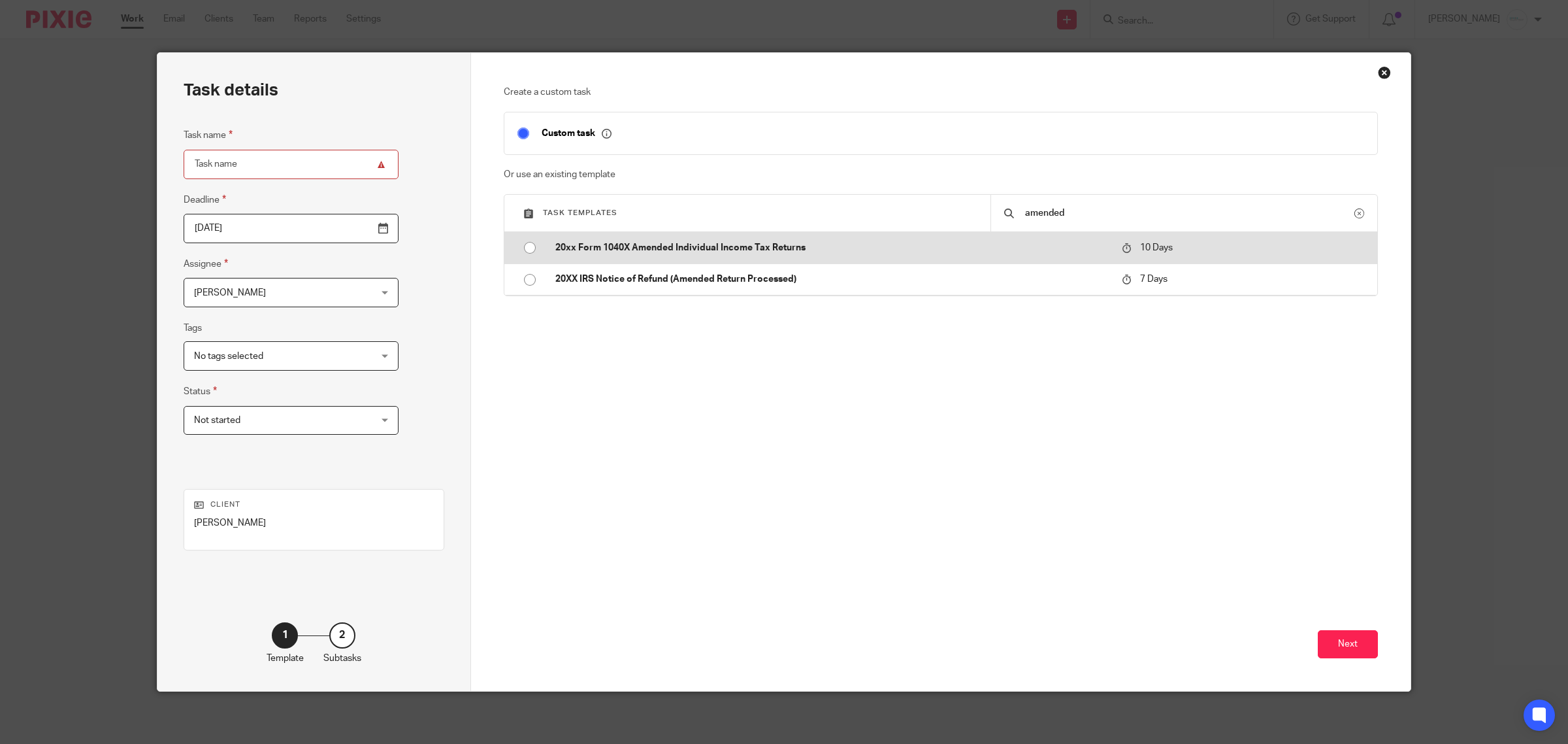
type input "amended"
click at [700, 250] on p "20xx Form 1040X Amended Individual Income Tax Returns" at bounding box center [833, 247] width 554 height 13
type input "[DATE]"
type input "20xx Form 1040X Amended Individual Income Tax Returns"
checkbox input "false"
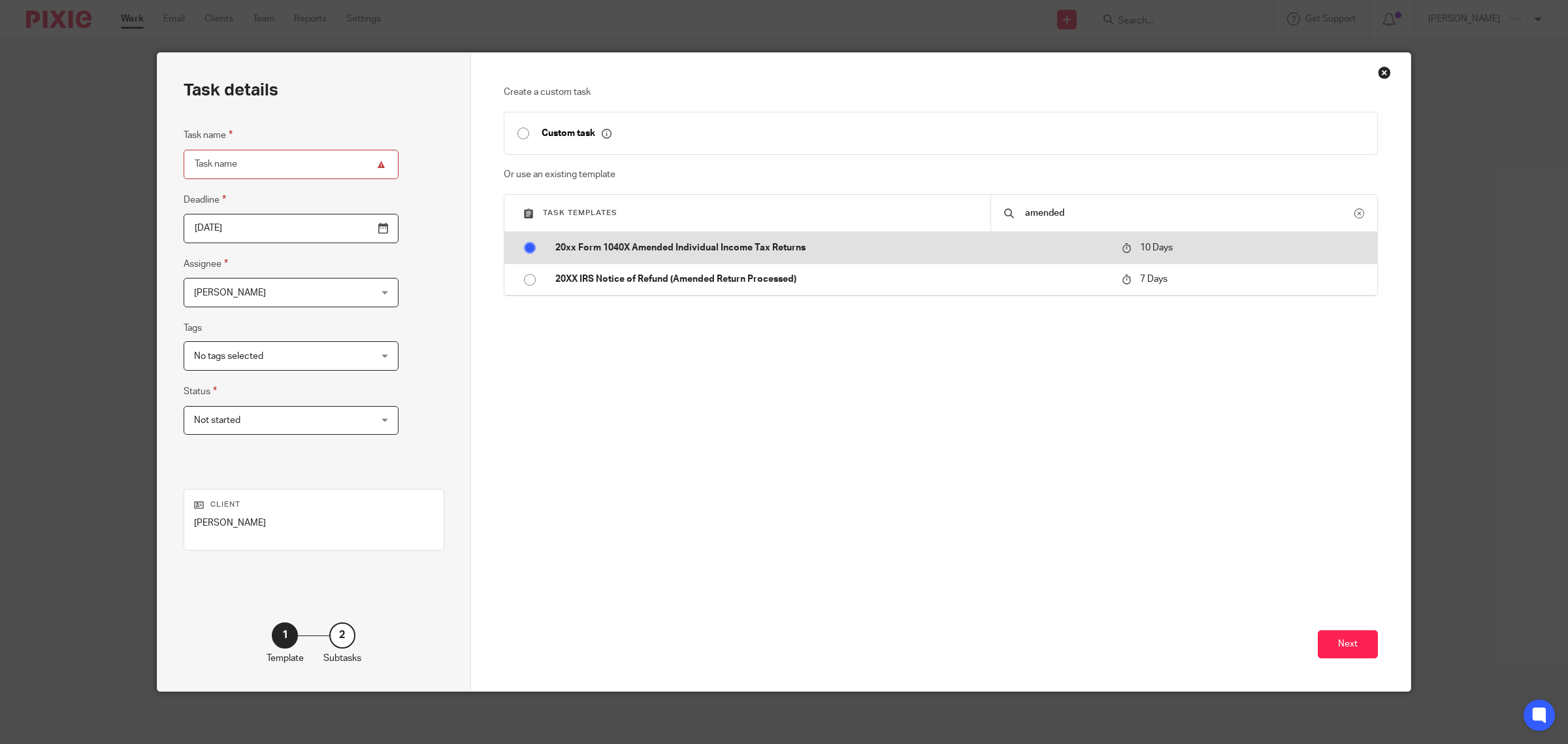
radio input "true"
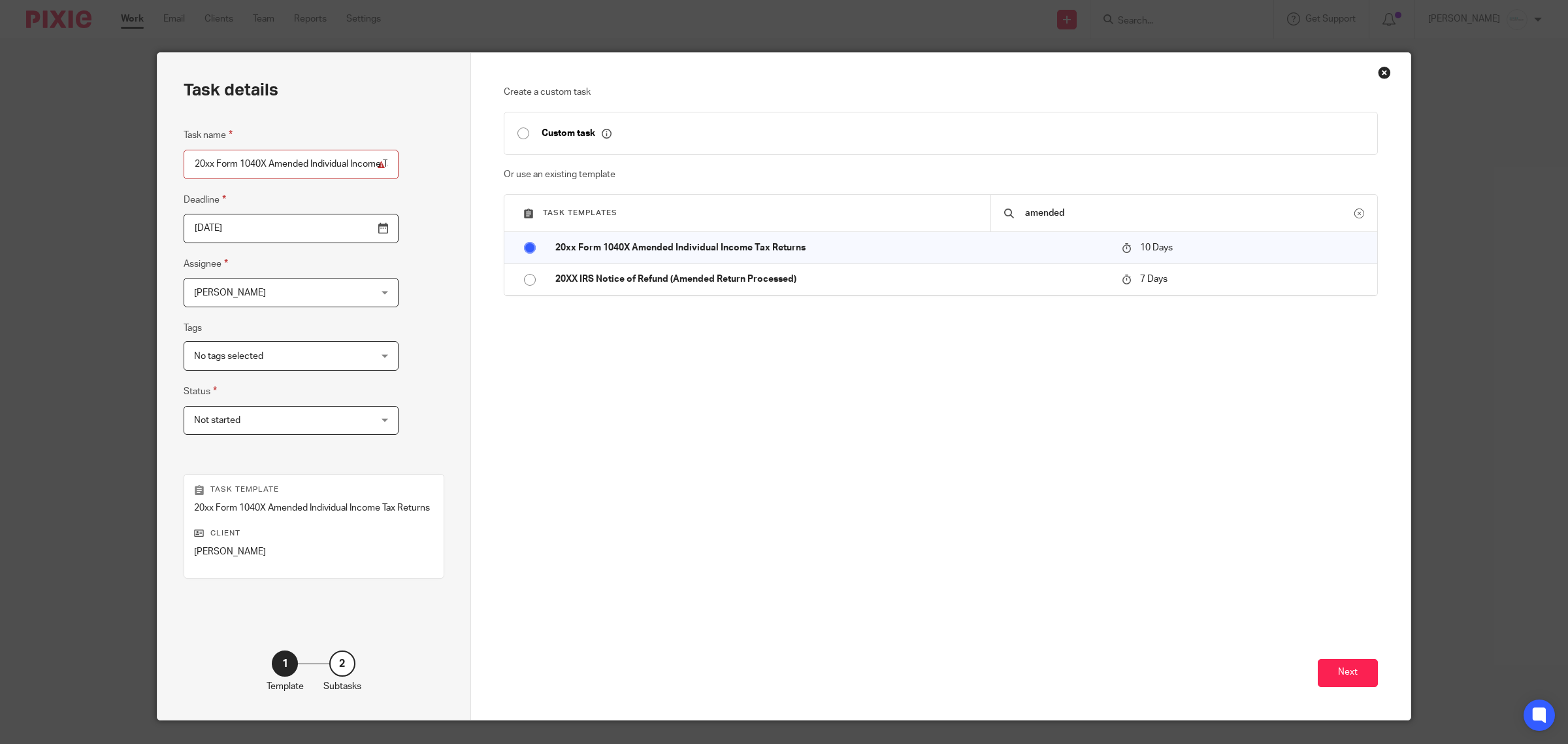
click at [207, 164] on input "20xx Form 1040X Amended Individual Income Tax Returns" at bounding box center [291, 164] width 215 height 29
type input "2024 Form 1040X Amended Individual Income Tax Returns"
click at [1343, 679] on button "Next" at bounding box center [1348, 673] width 60 height 28
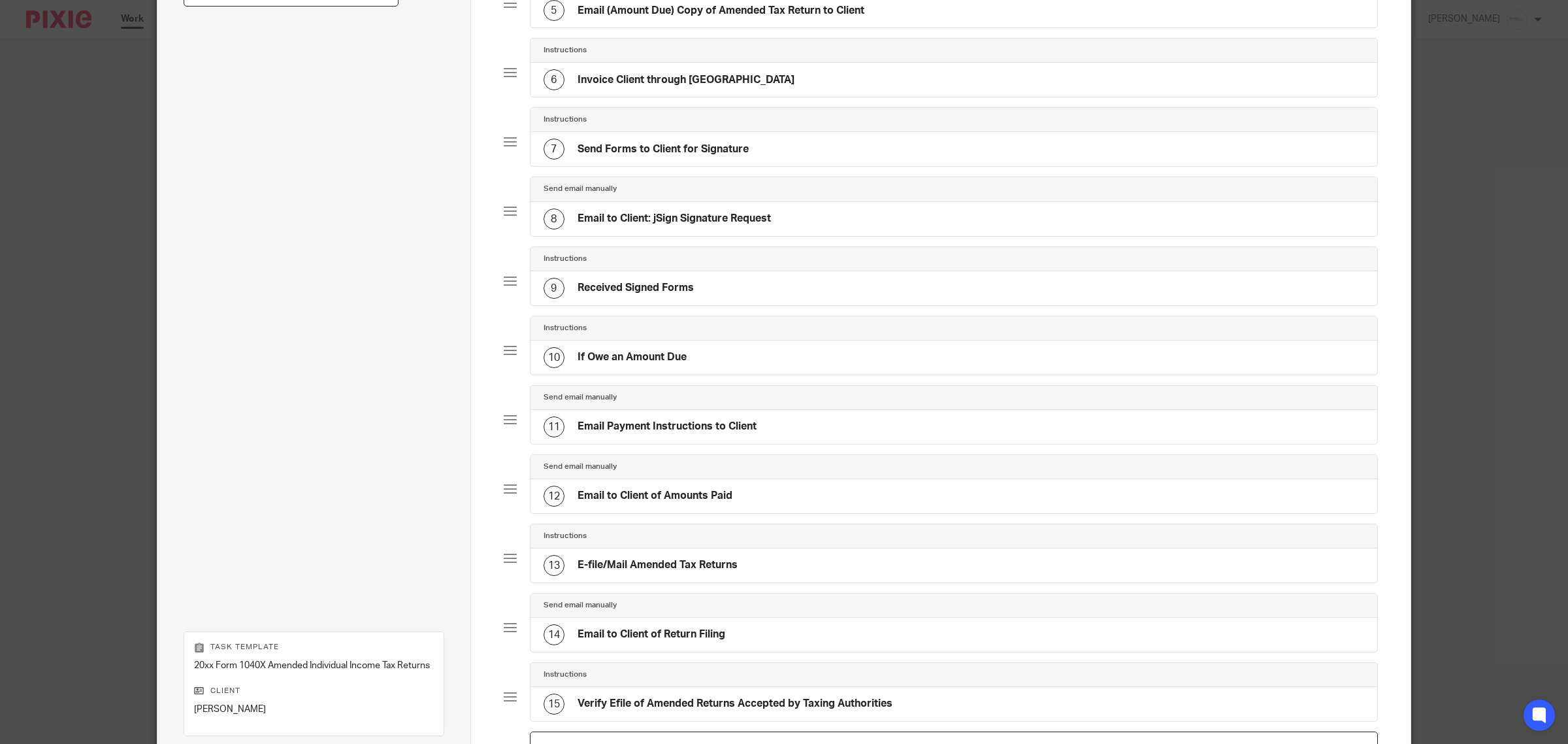
scroll to position [572, 0]
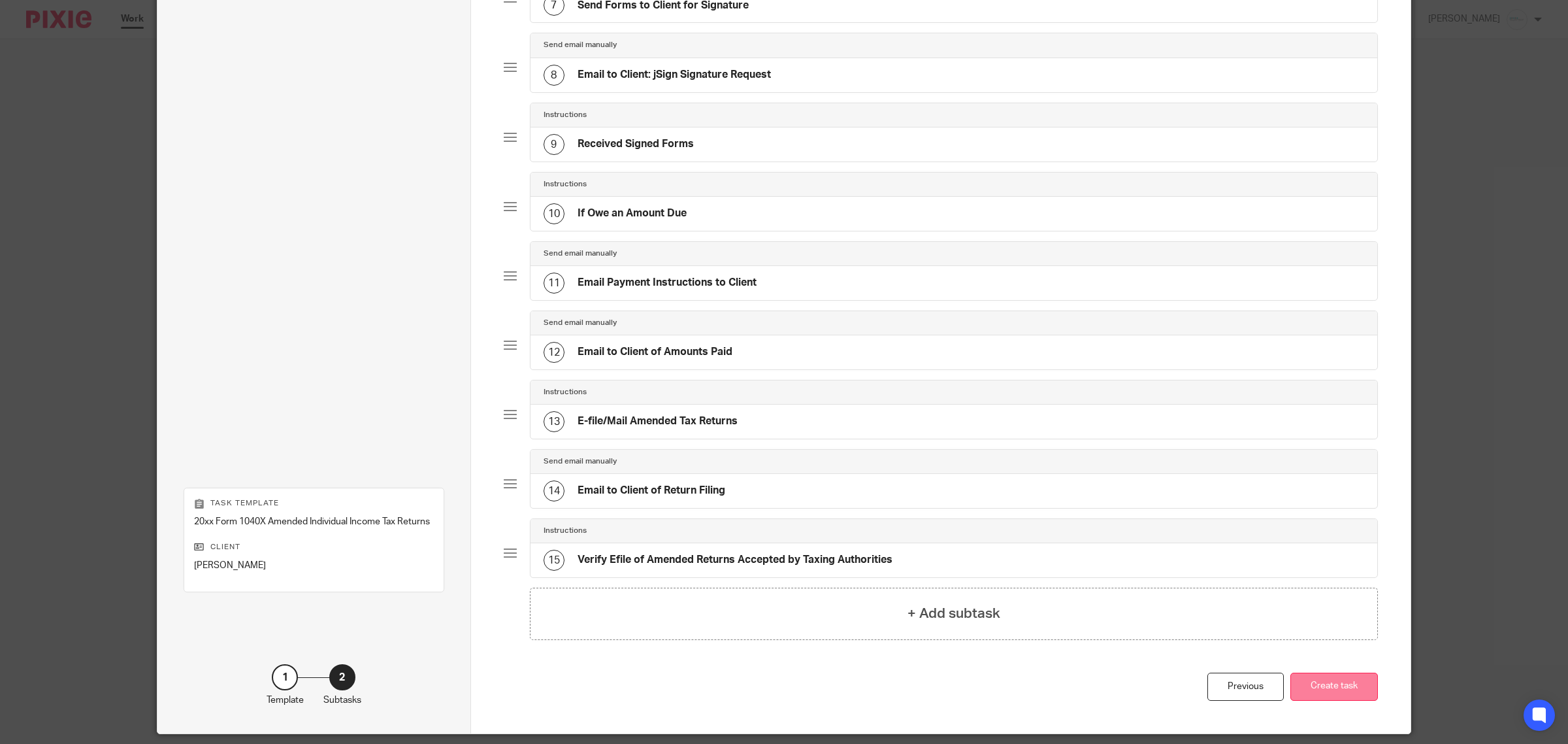
click at [1332, 698] on button "Create task" at bounding box center [1334, 686] width 88 height 28
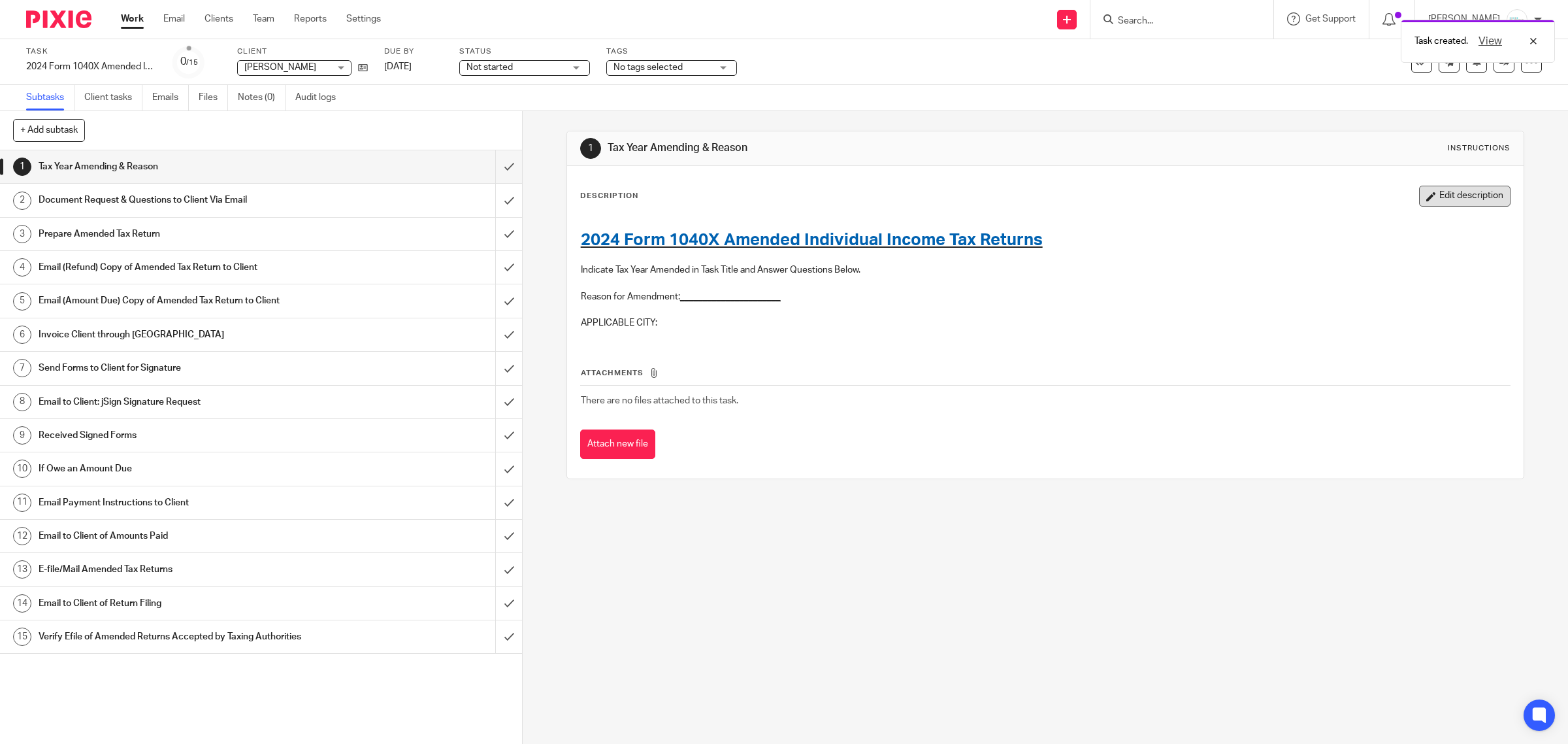
click at [1431, 195] on button "Edit description" at bounding box center [1465, 196] width 92 height 21
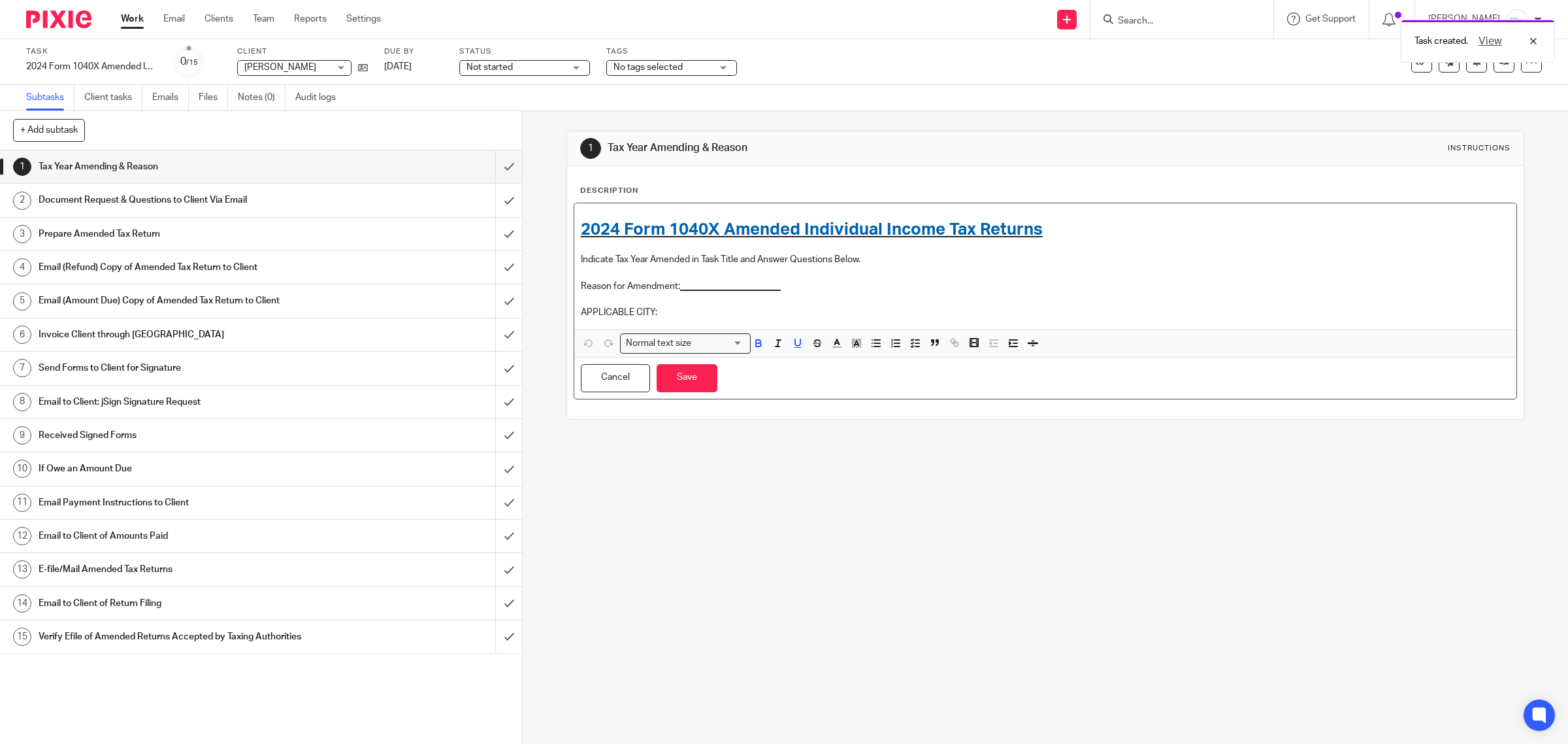
click at [706, 285] on u "______________________" at bounding box center [731, 286] width 101 height 9
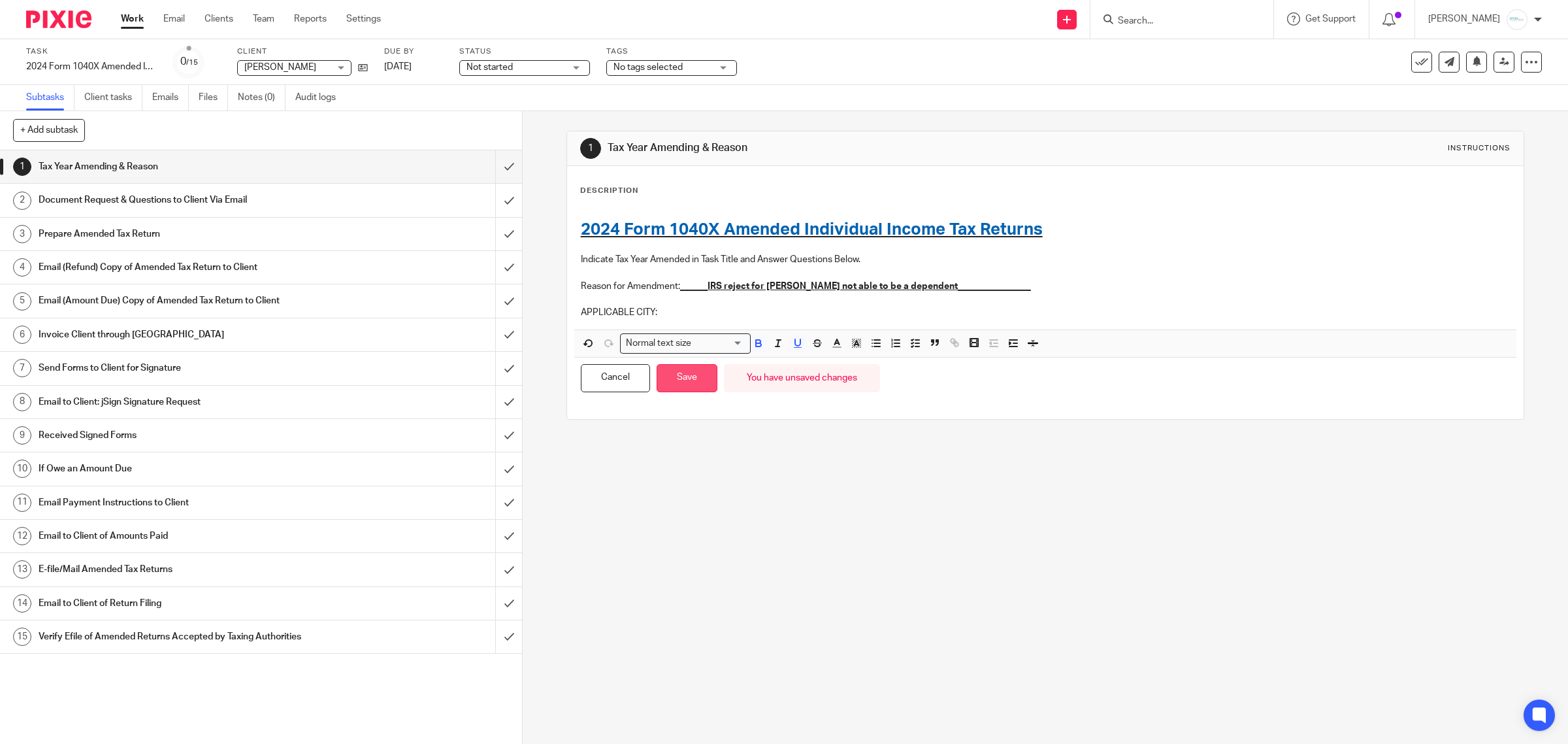
click at [677, 384] on button "Save" at bounding box center [687, 378] width 60 height 28
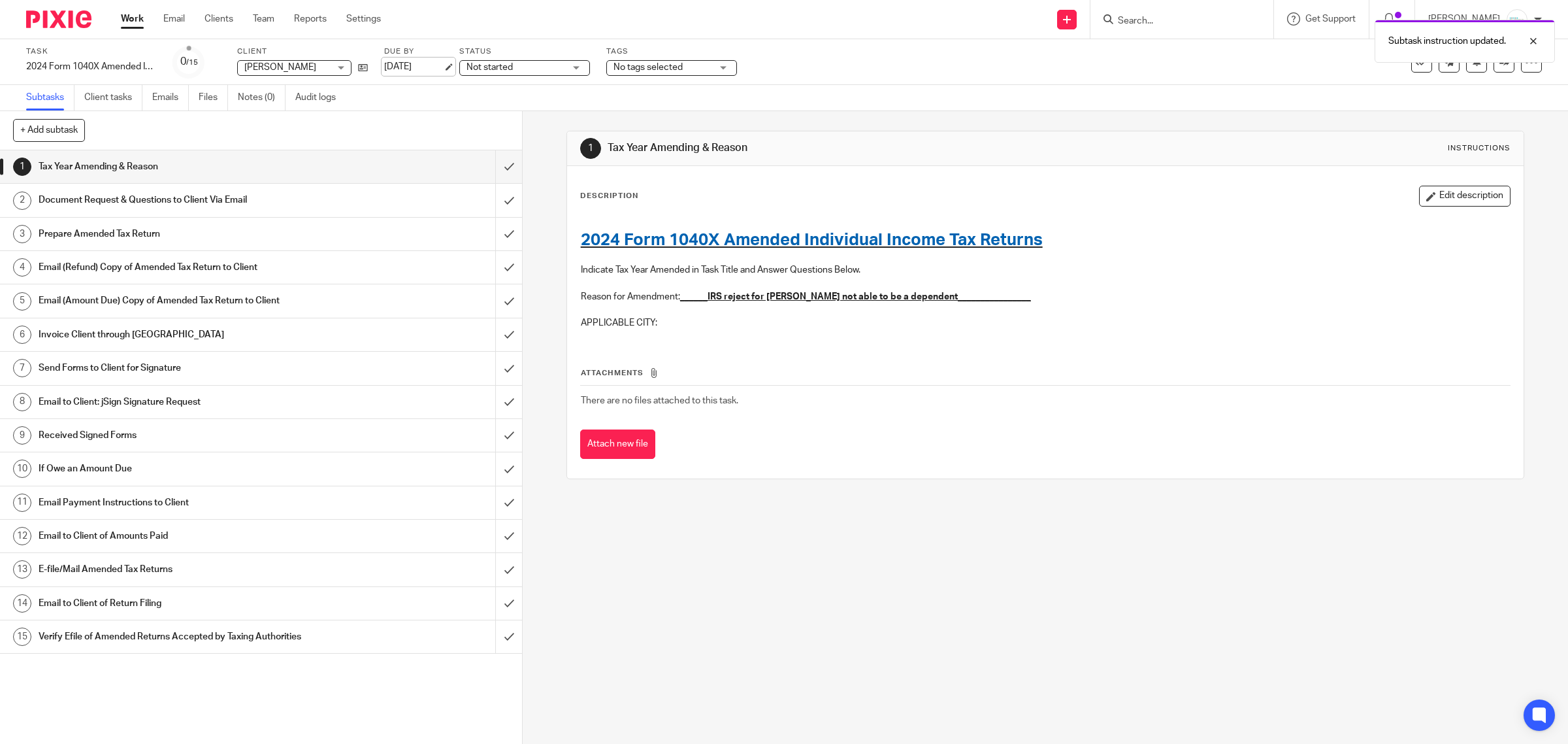
click at [429, 69] on link "Oct 23, 2025" at bounding box center [414, 67] width 59 height 14
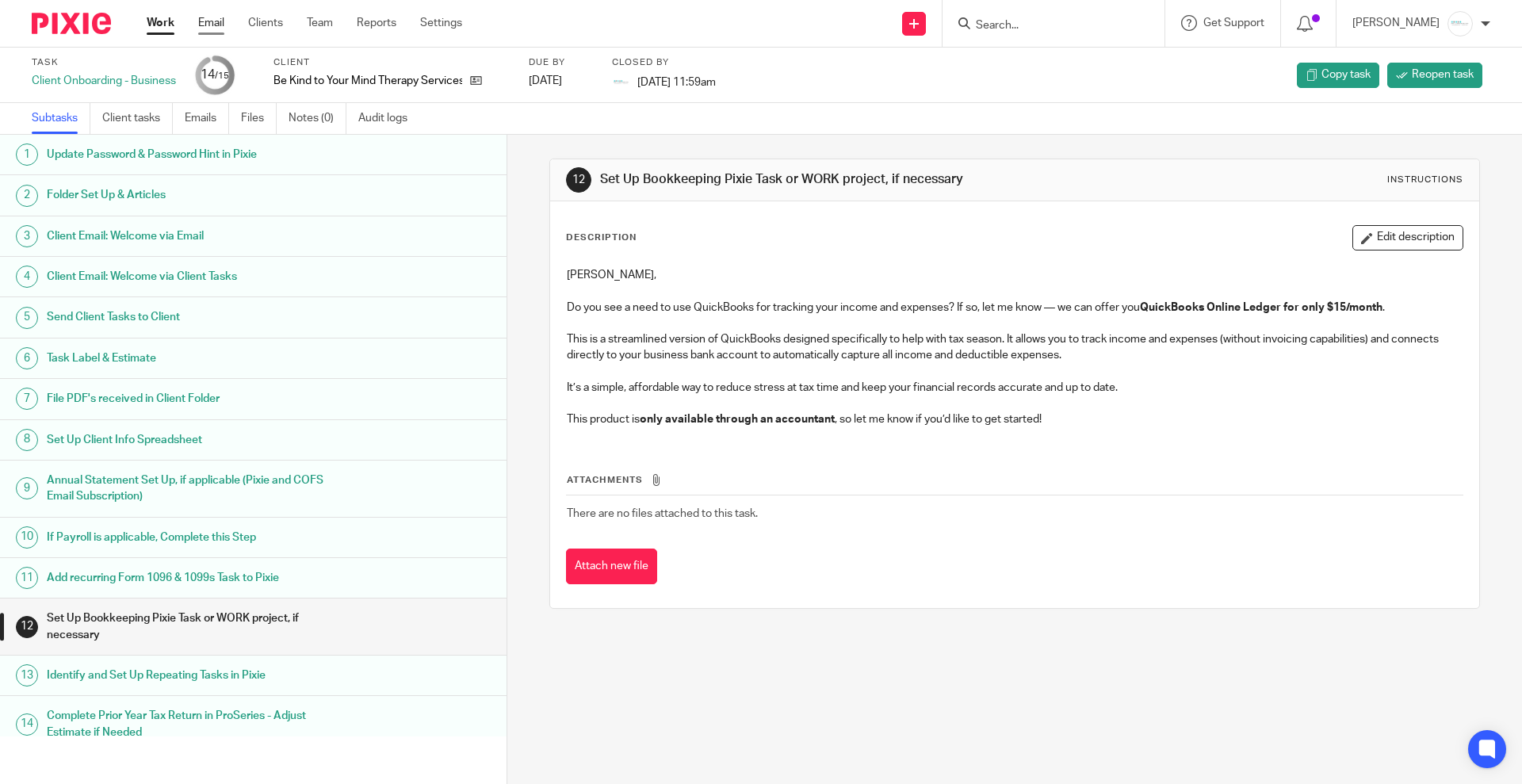
click at [213, 25] on link "Email" at bounding box center [212, 22] width 26 height 16
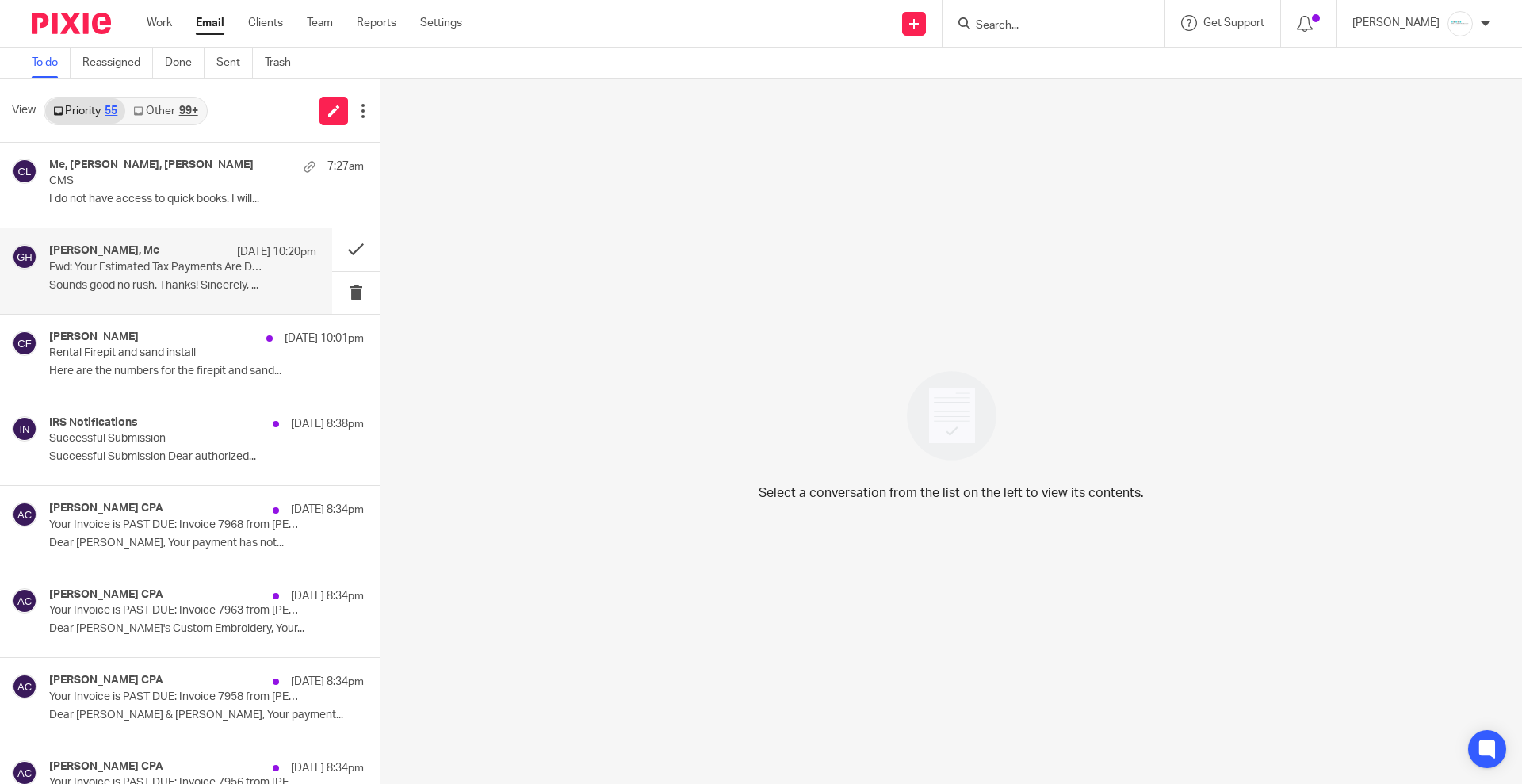
click at [164, 271] on p "Fwd: Your Estimated Tax Payments Are Due. ACTION NEEDED IMMEDIATELY" at bounding box center [157, 268] width 214 height 13
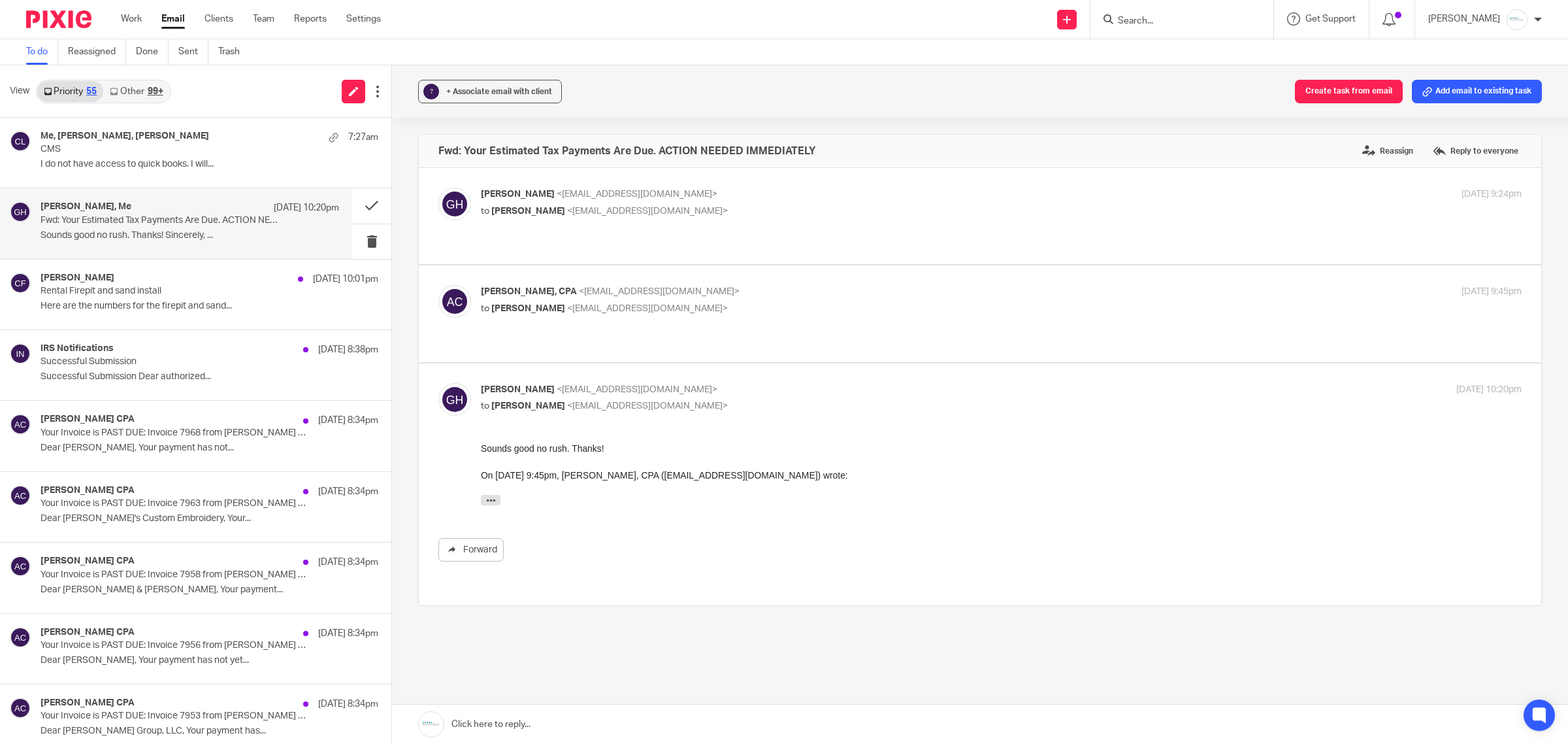
click at [657, 285] on p "Amy L Corfixsen, CPA <amylcpa@gmail.com>" at bounding box center [828, 292] width 694 height 14
checkbox input "true"
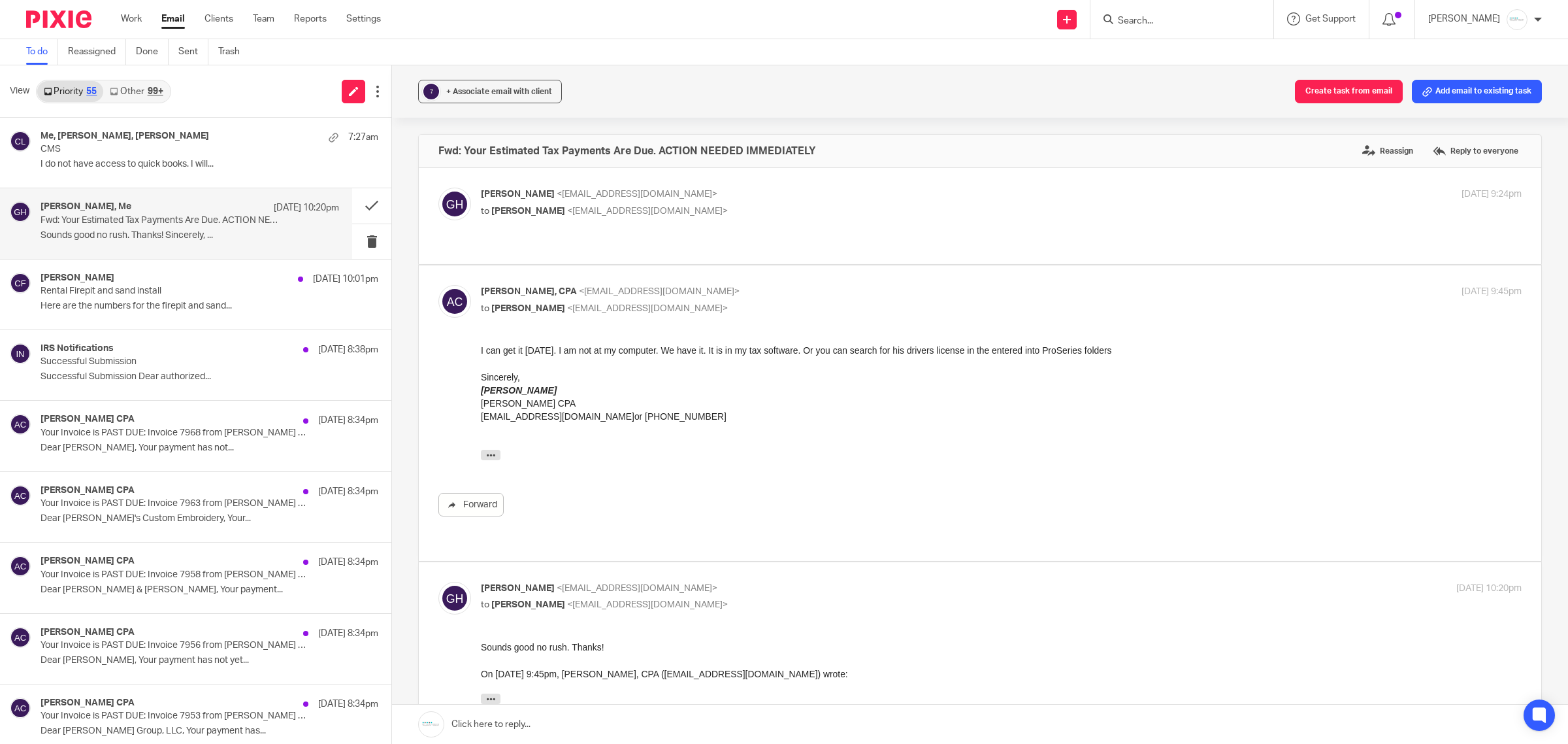
click at [556, 646] on link at bounding box center [980, 724] width 1176 height 39
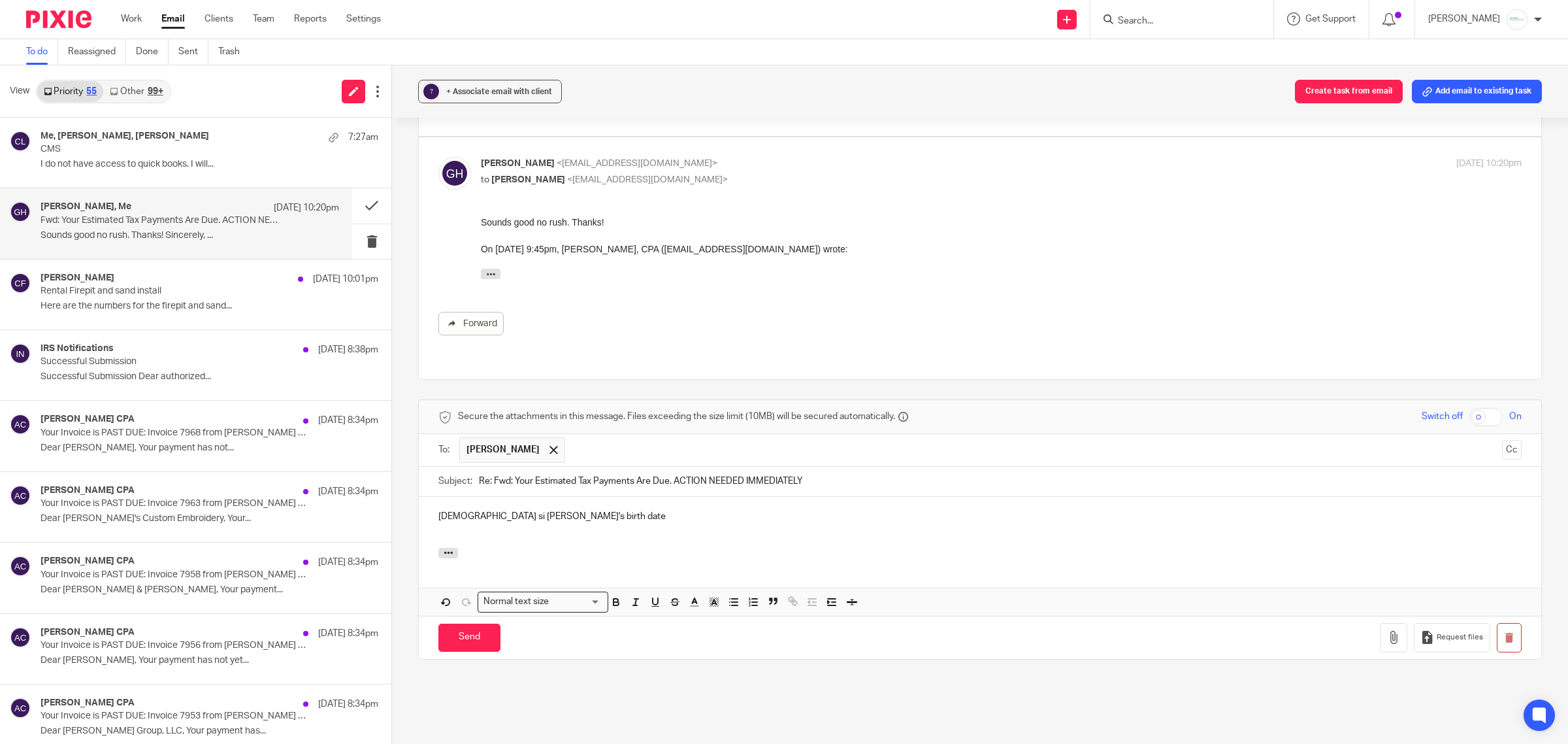
click at [492, 510] on p "08/31/1962 si Dan's birth date" at bounding box center [980, 516] width 1083 height 13
click at [472, 624] on input "Send" at bounding box center [469, 637] width 62 height 28
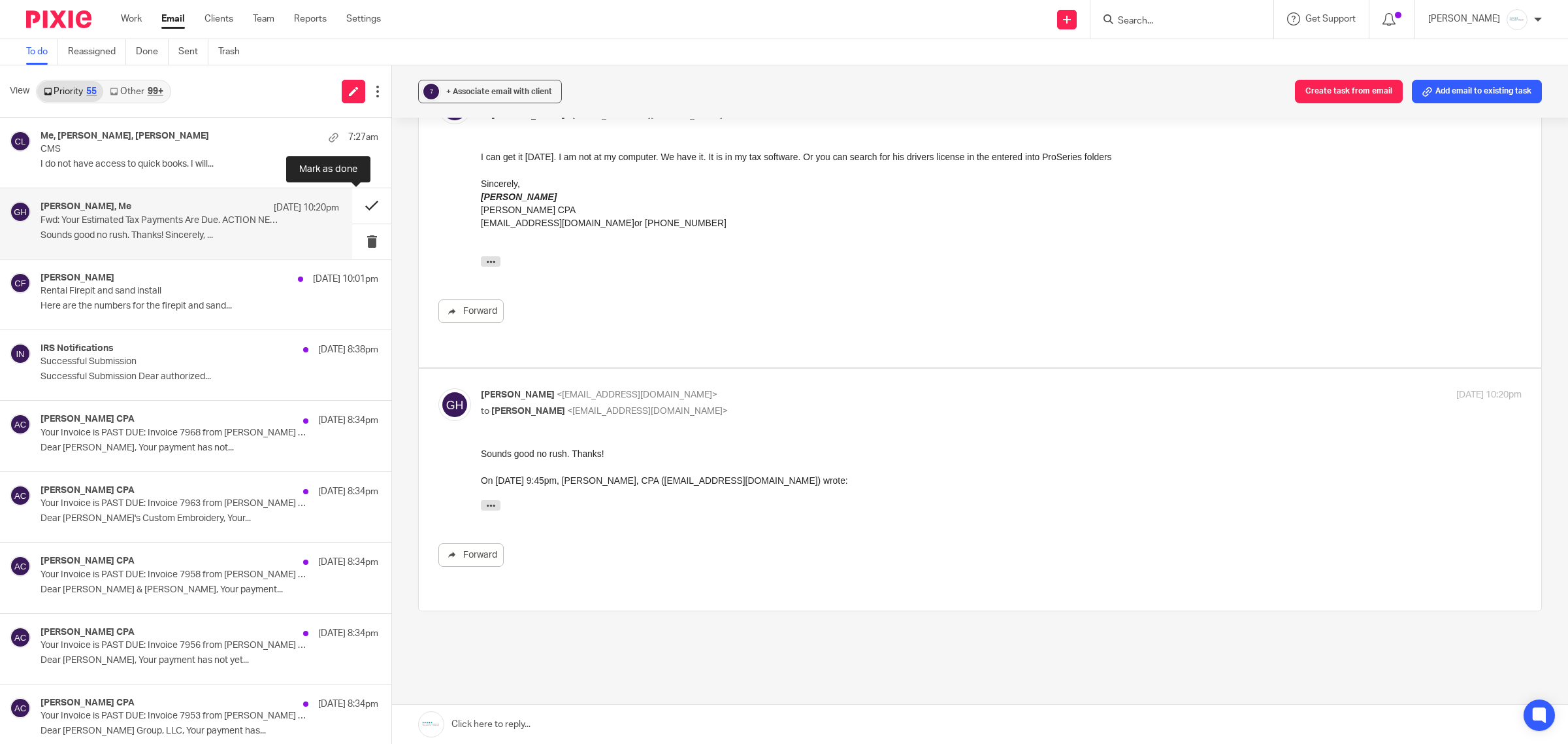
click at [352, 207] on button at bounding box center [372, 205] width 39 height 35
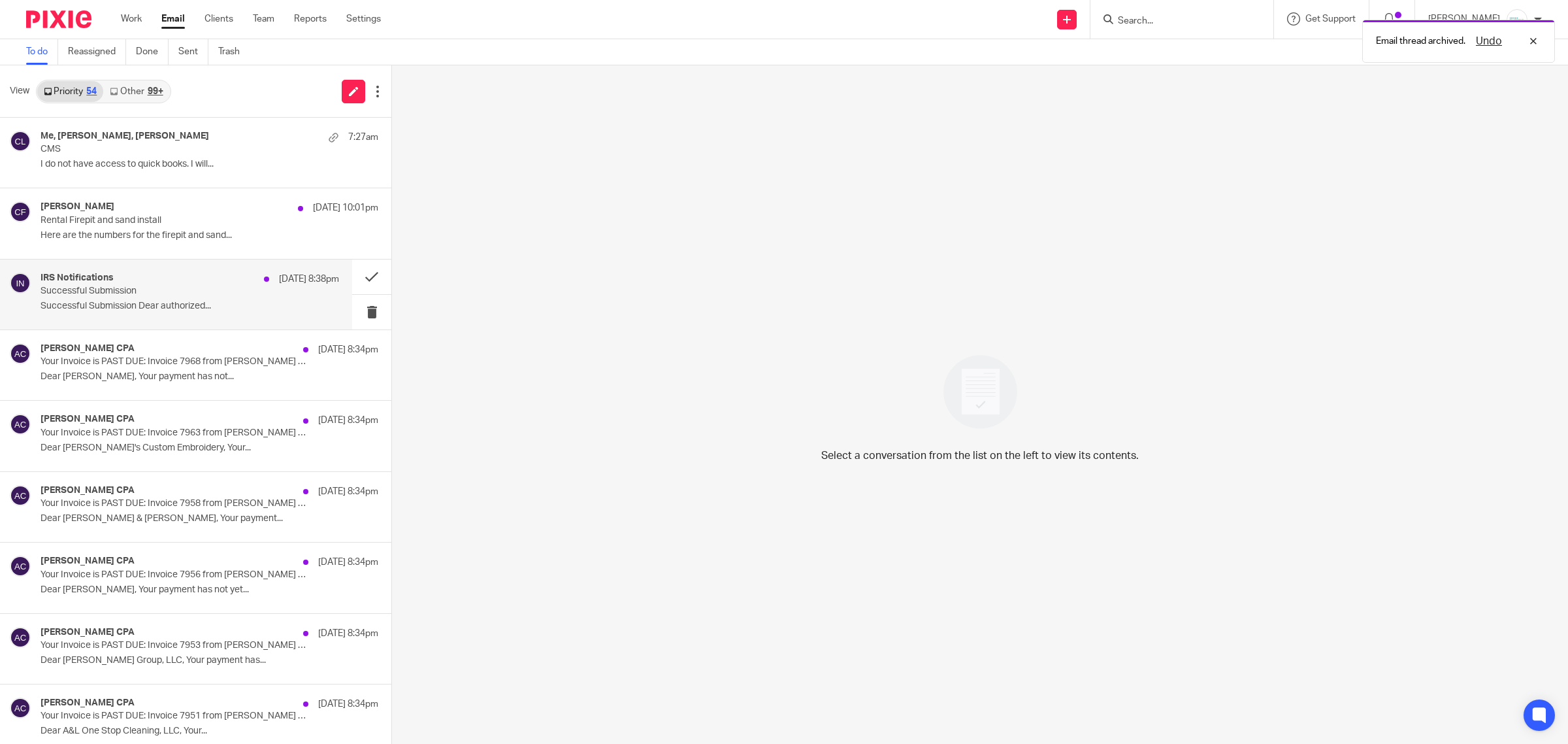
click at [110, 301] on p "Successful Submission Dear authorized..." at bounding box center [190, 306] width 299 height 11
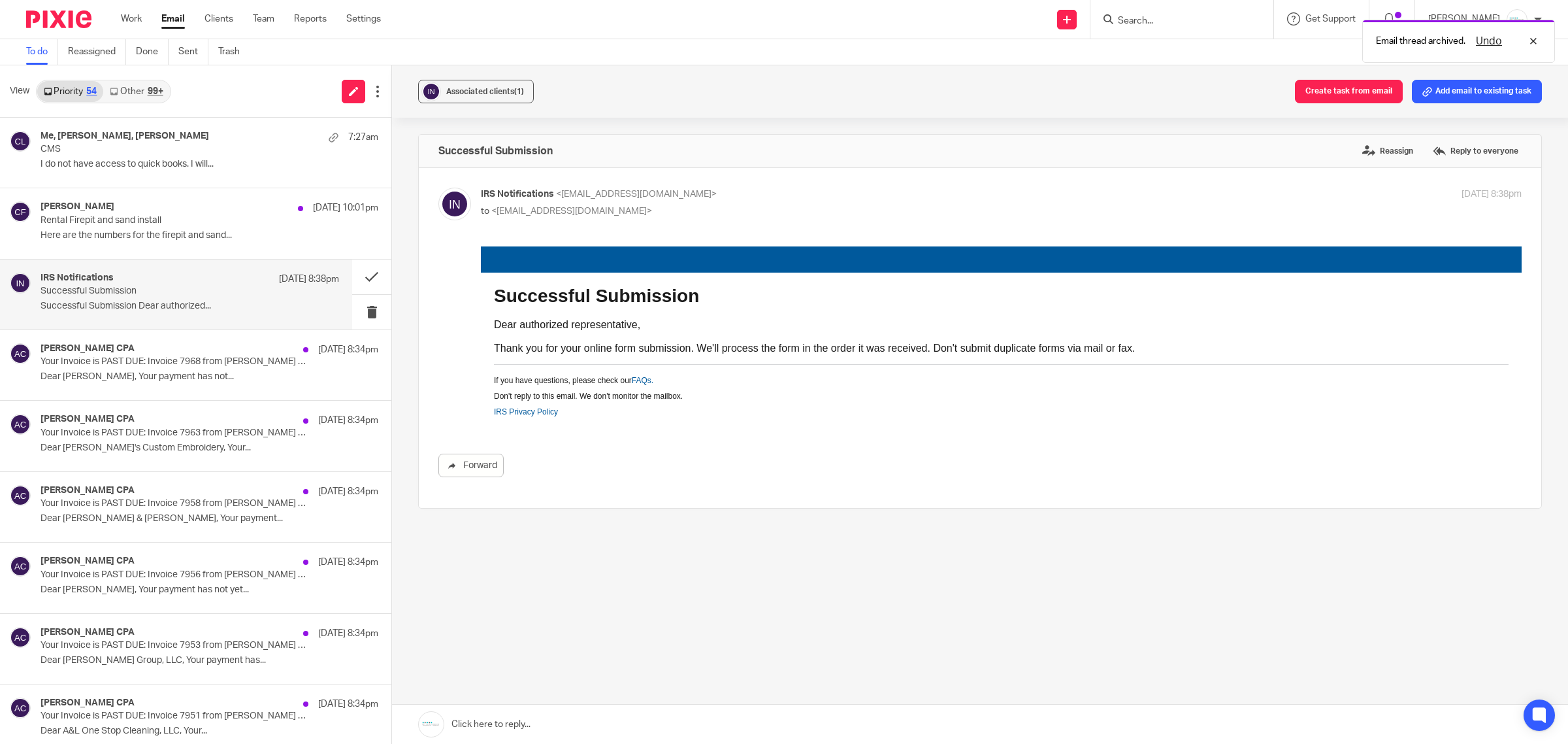
scroll to position [0, 0]
click at [357, 308] on button at bounding box center [372, 312] width 39 height 35
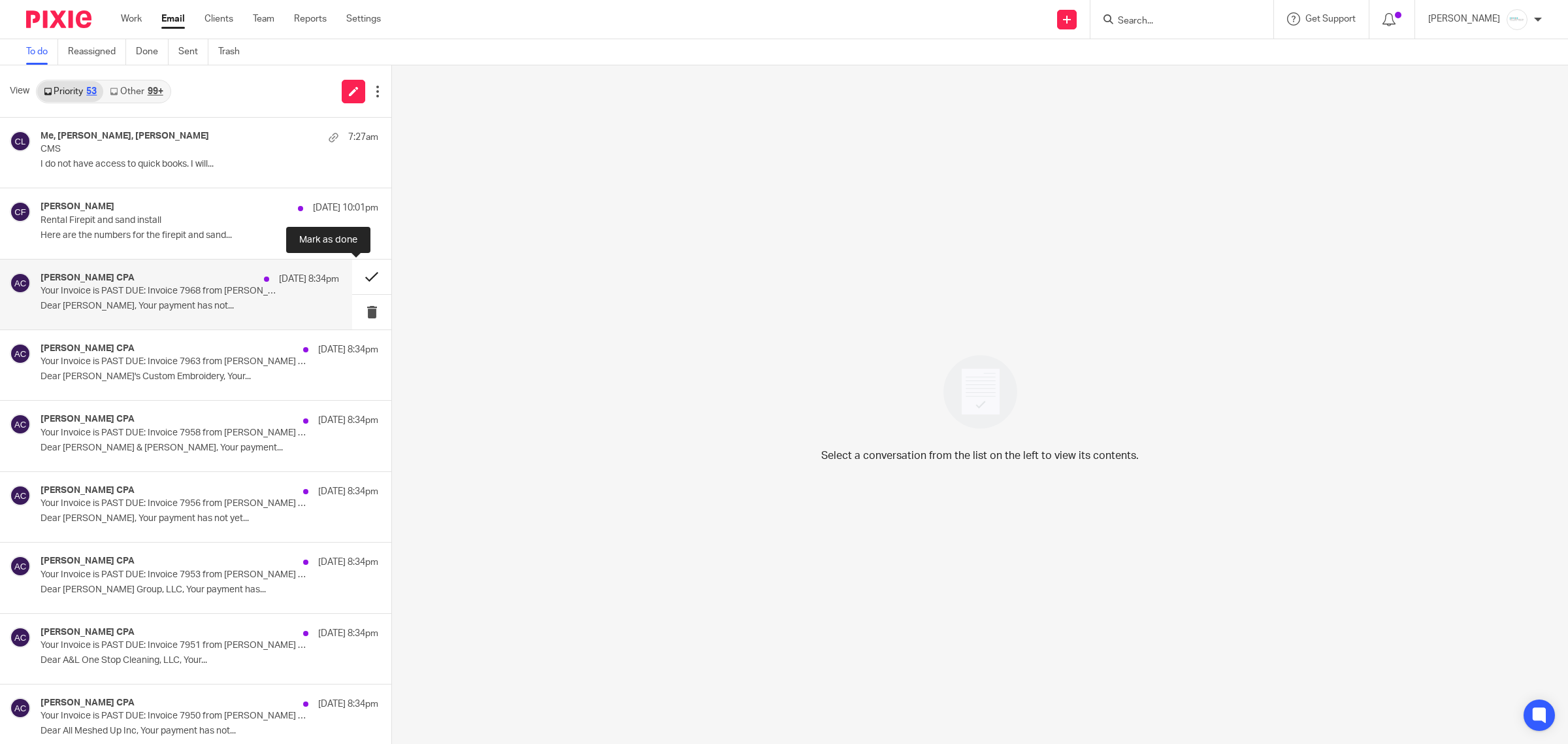
click at [354, 275] on button at bounding box center [372, 277] width 39 height 35
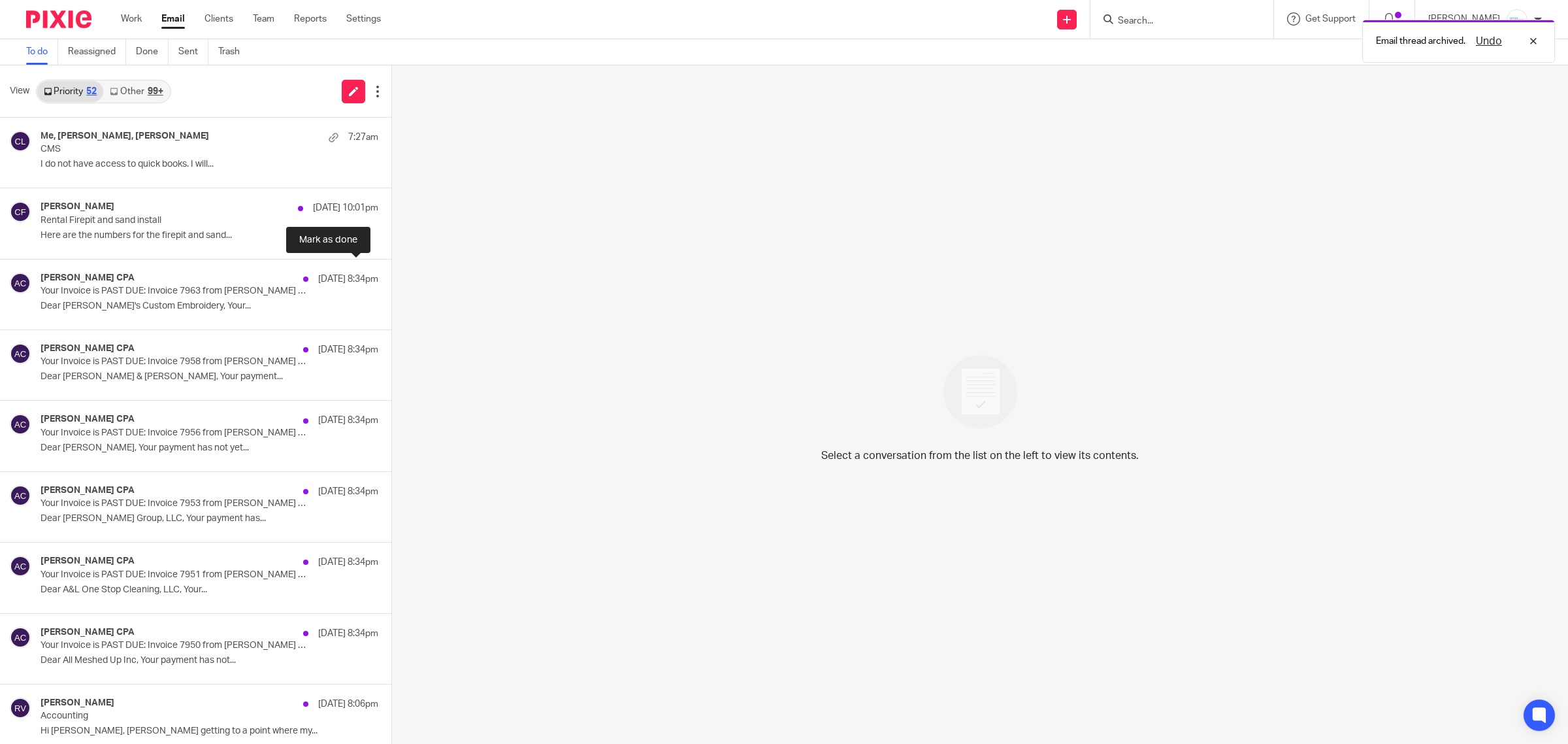
click at [391, 275] on button at bounding box center [396, 277] width 10 height 35
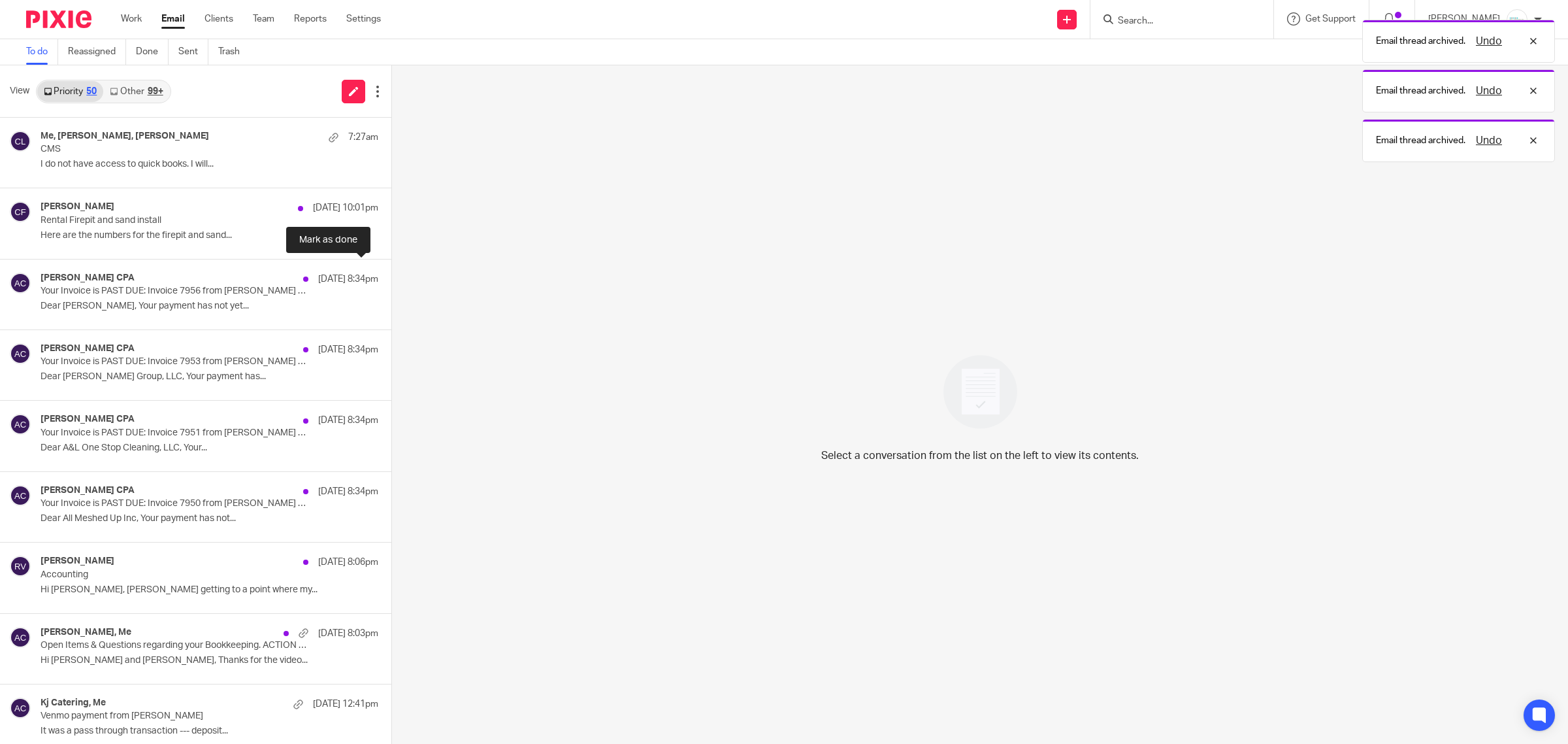
click at [391, 275] on button at bounding box center [396, 277] width 10 height 35
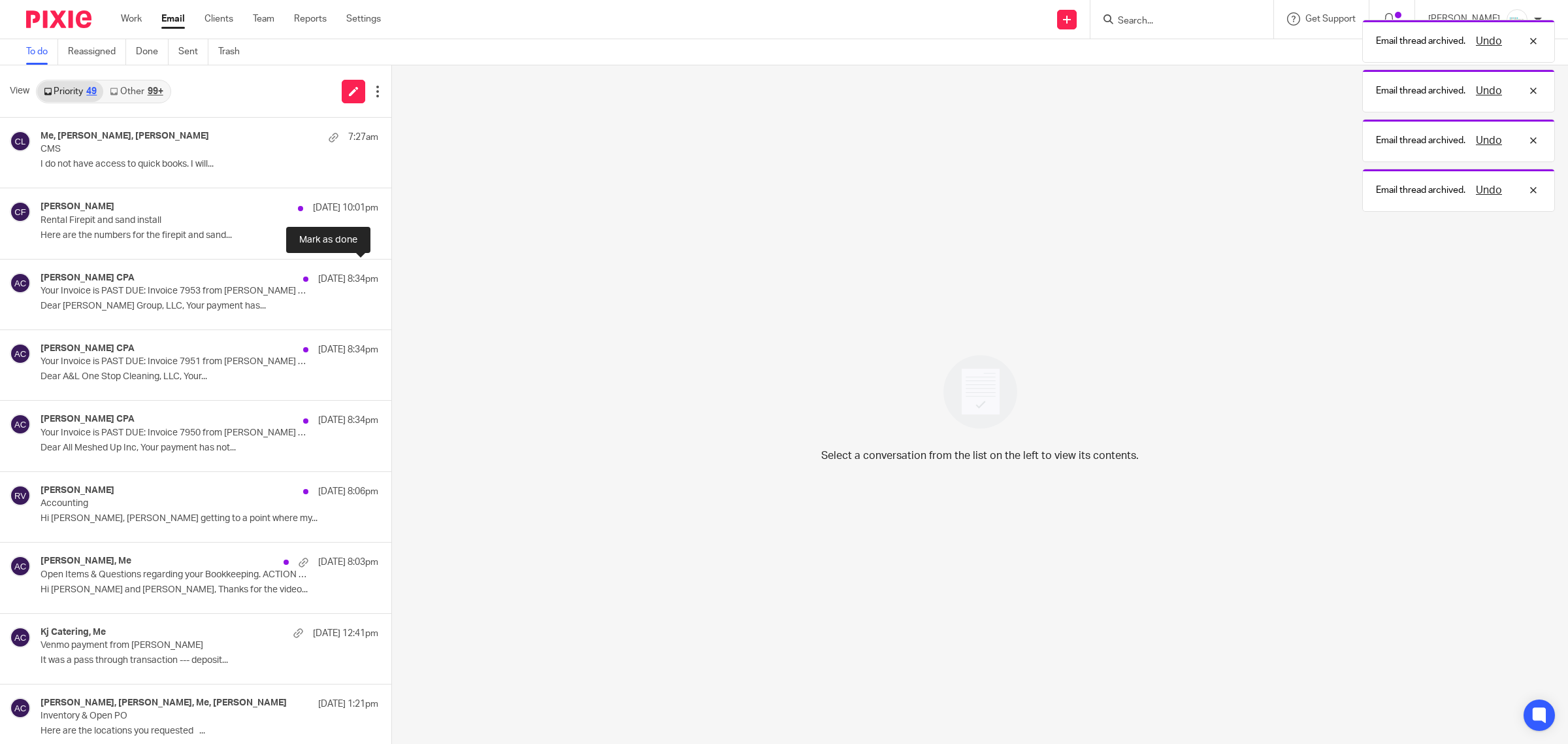
click at [391, 275] on button at bounding box center [396, 277] width 10 height 35
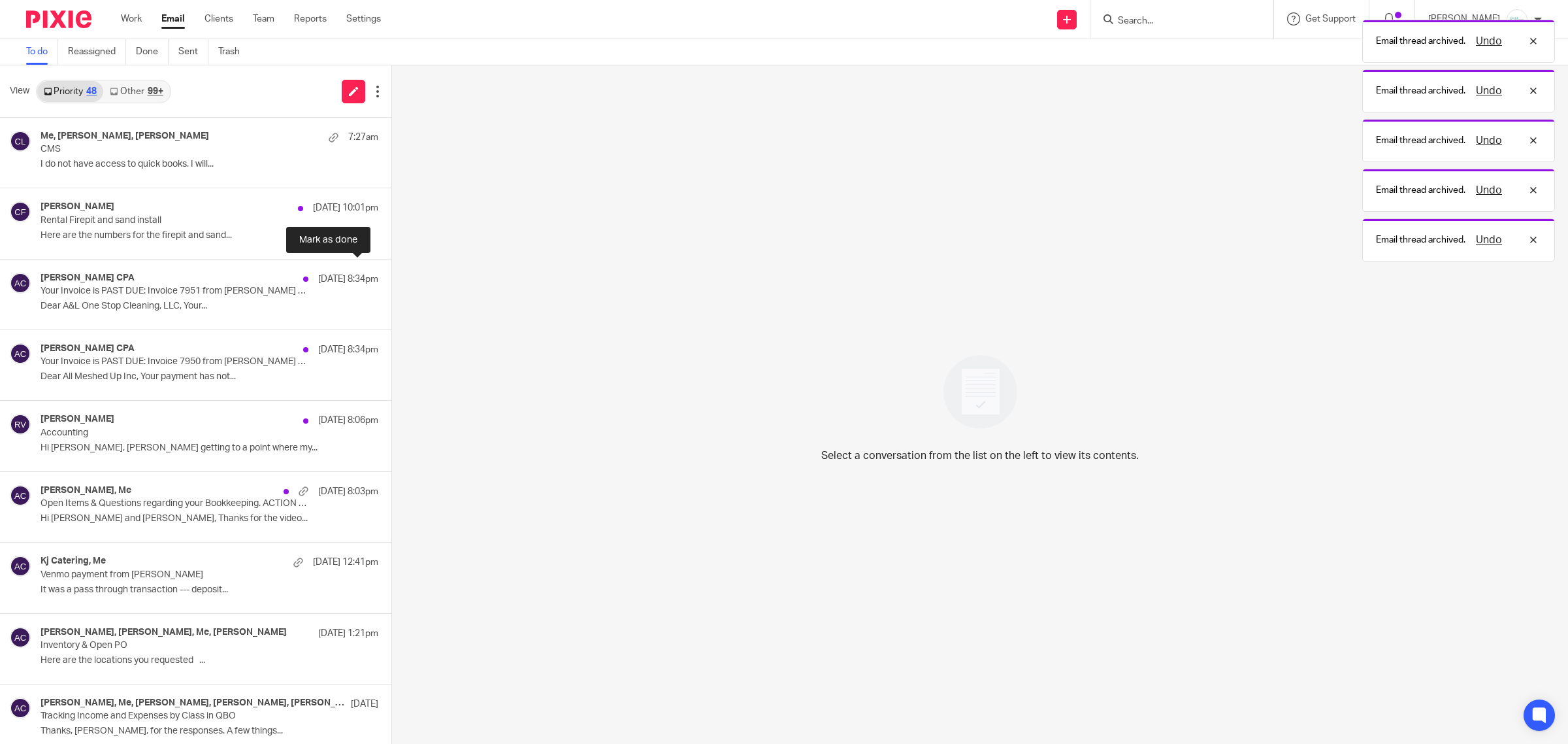
click at [391, 275] on button at bounding box center [396, 277] width 10 height 35
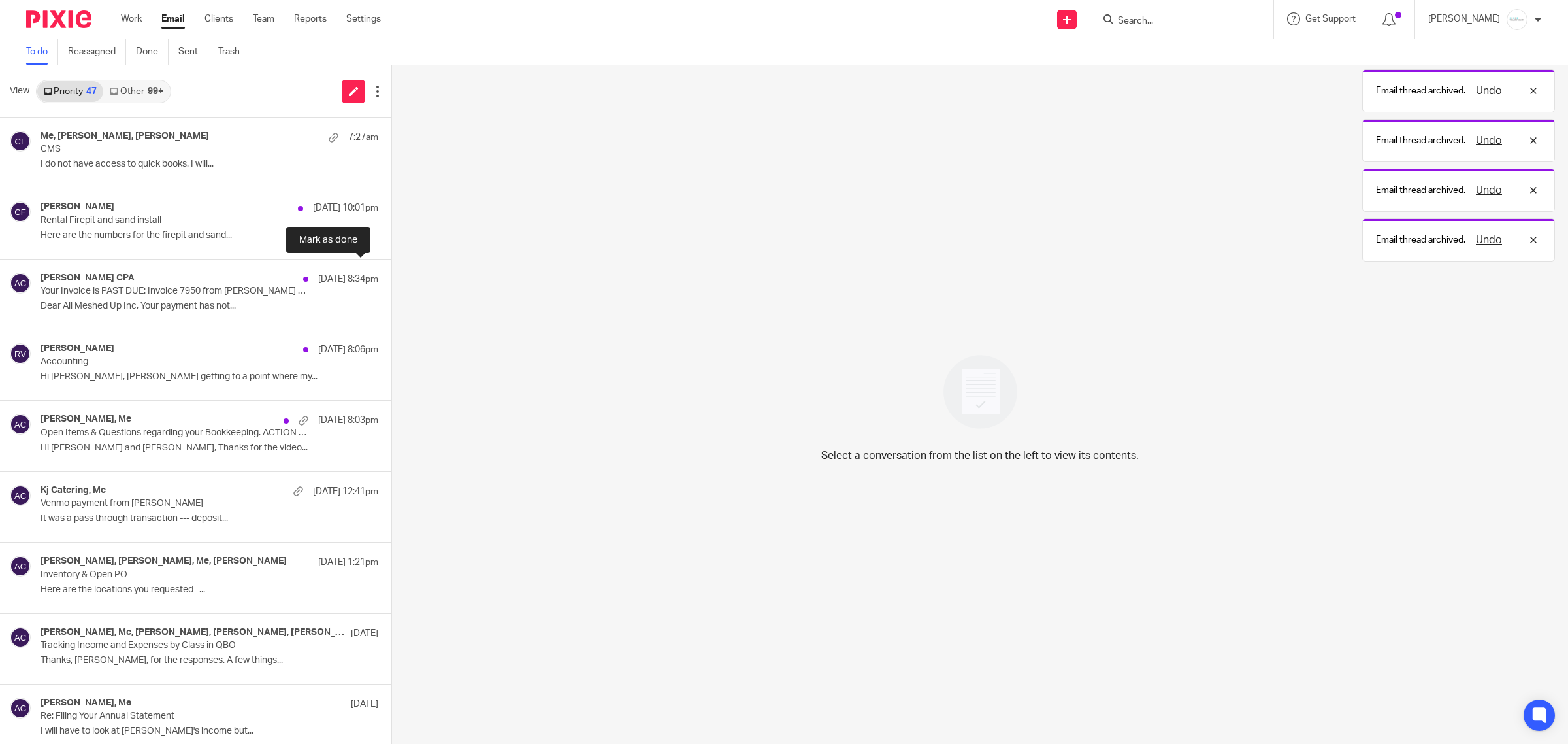
click at [391, 275] on button at bounding box center [396, 277] width 10 height 35
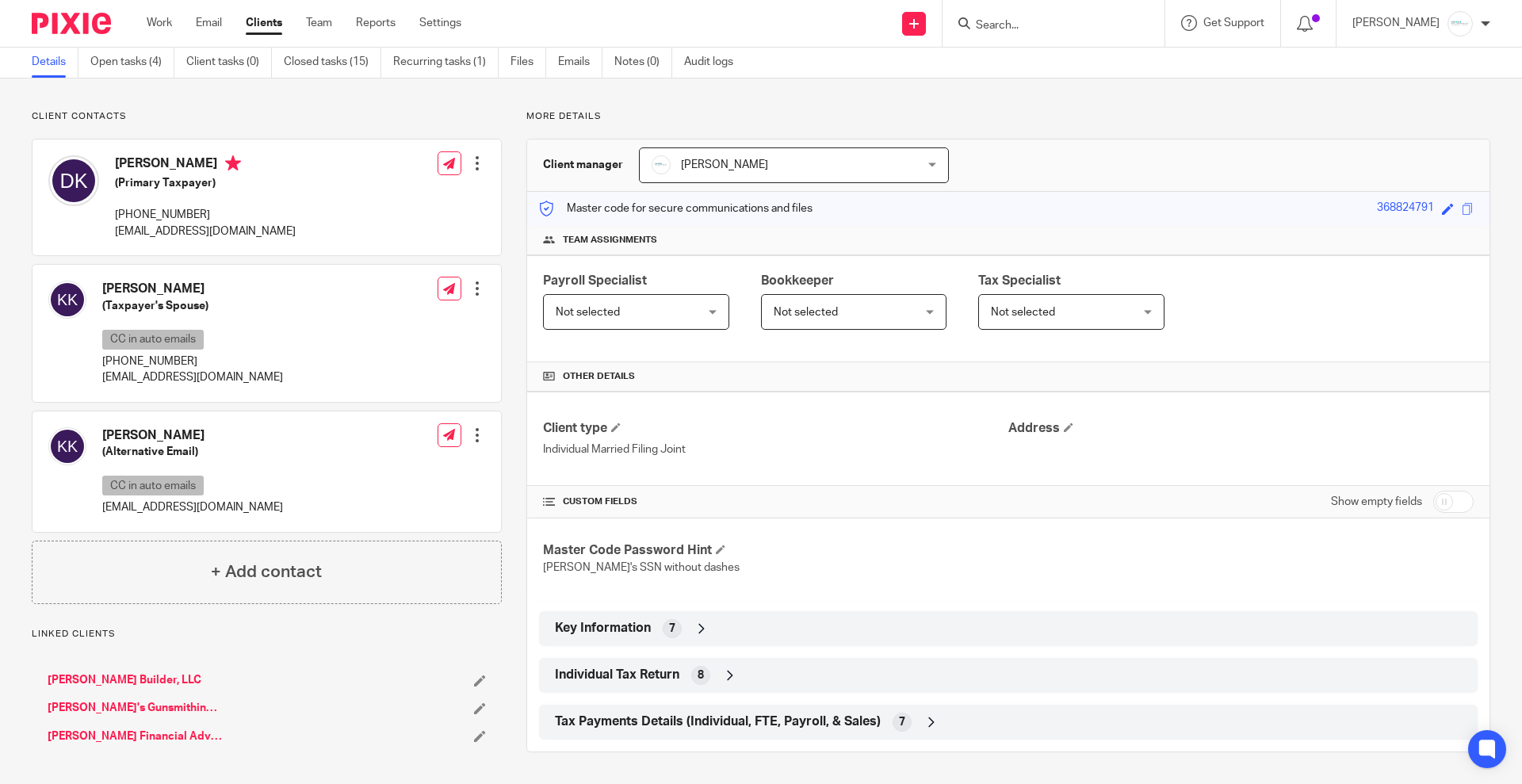
scroll to position [91, 0]
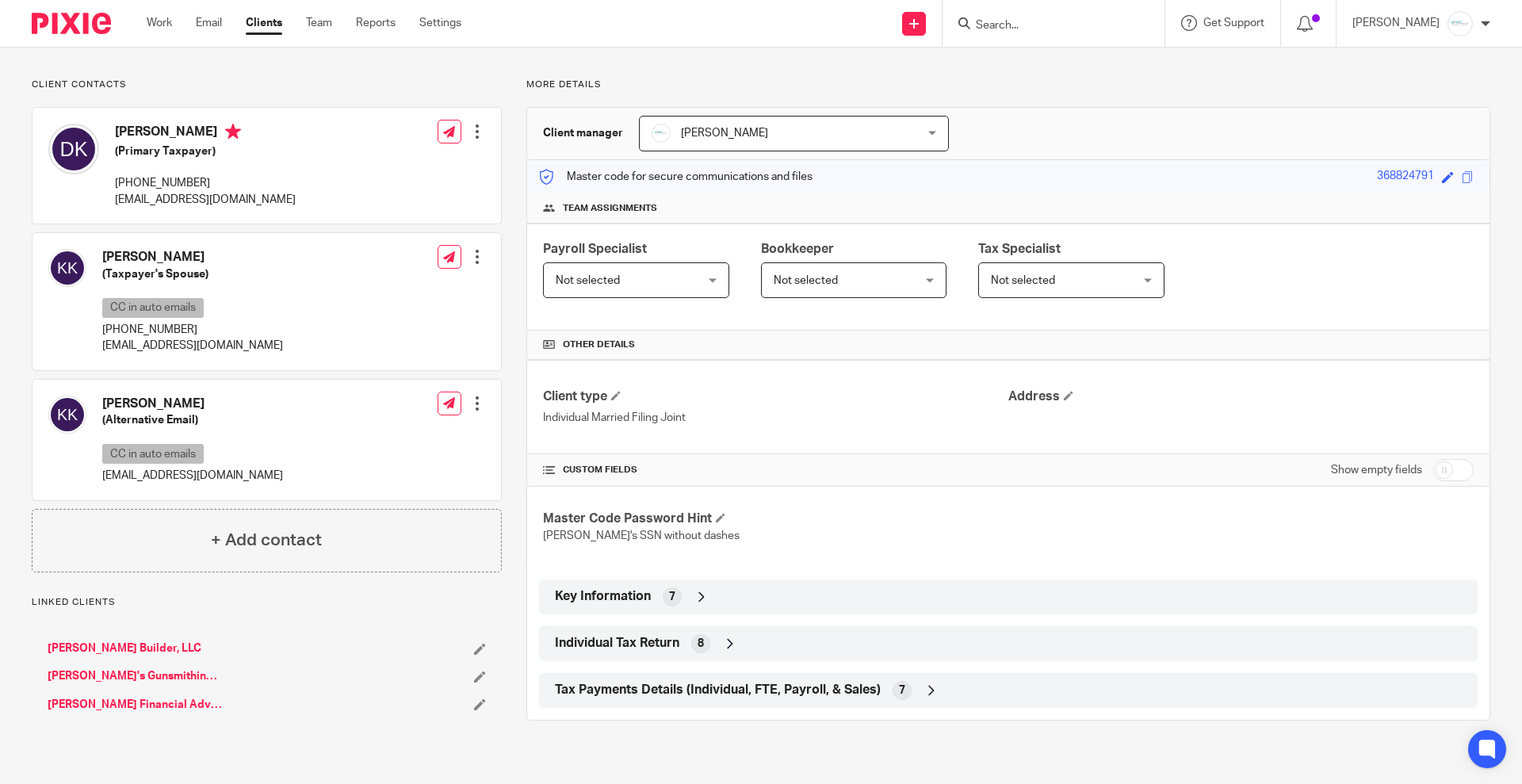
click at [1434, 459] on input "checkbox" at bounding box center [1454, 469] width 40 height 22
checkbox input "true"
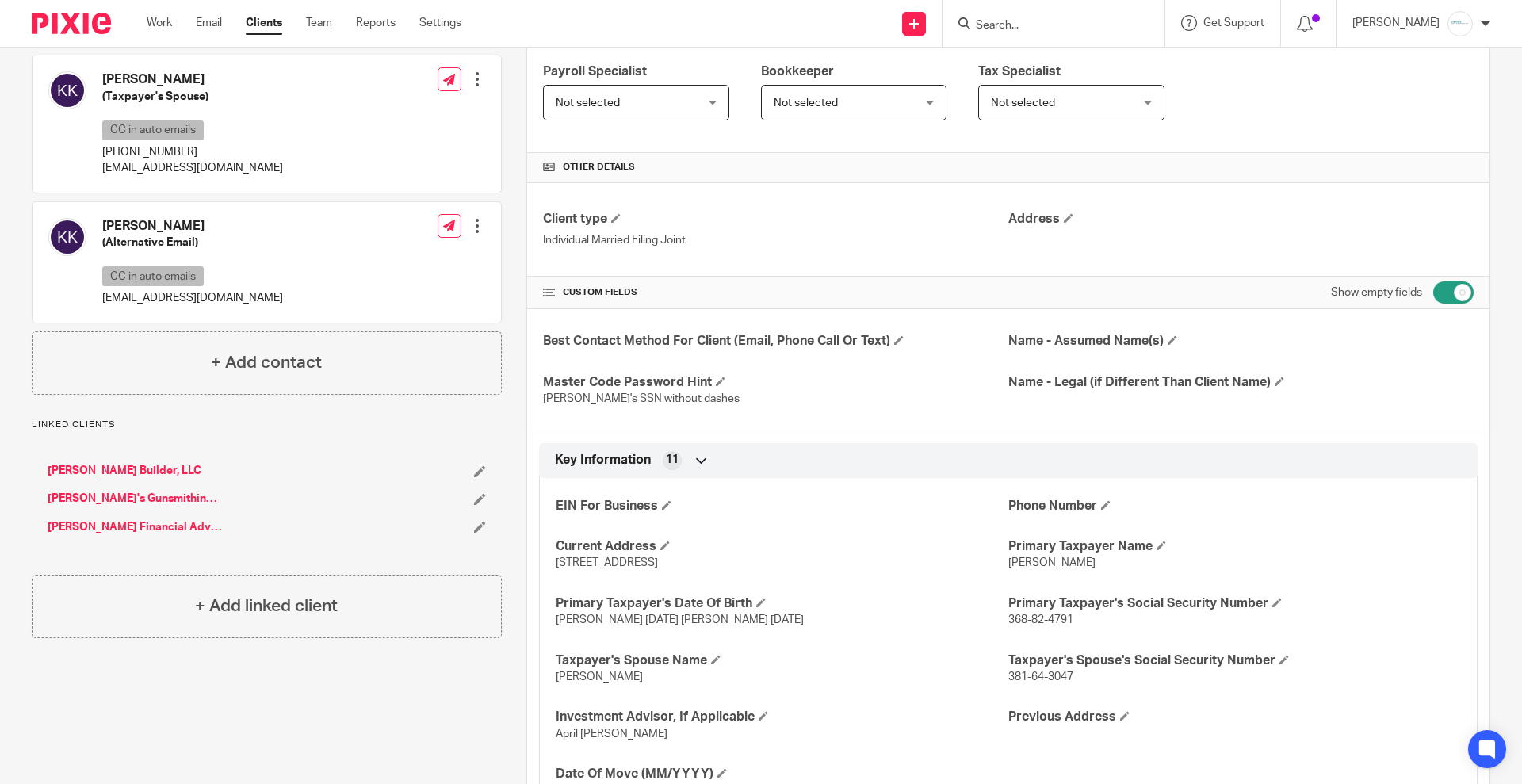
scroll to position [0, 0]
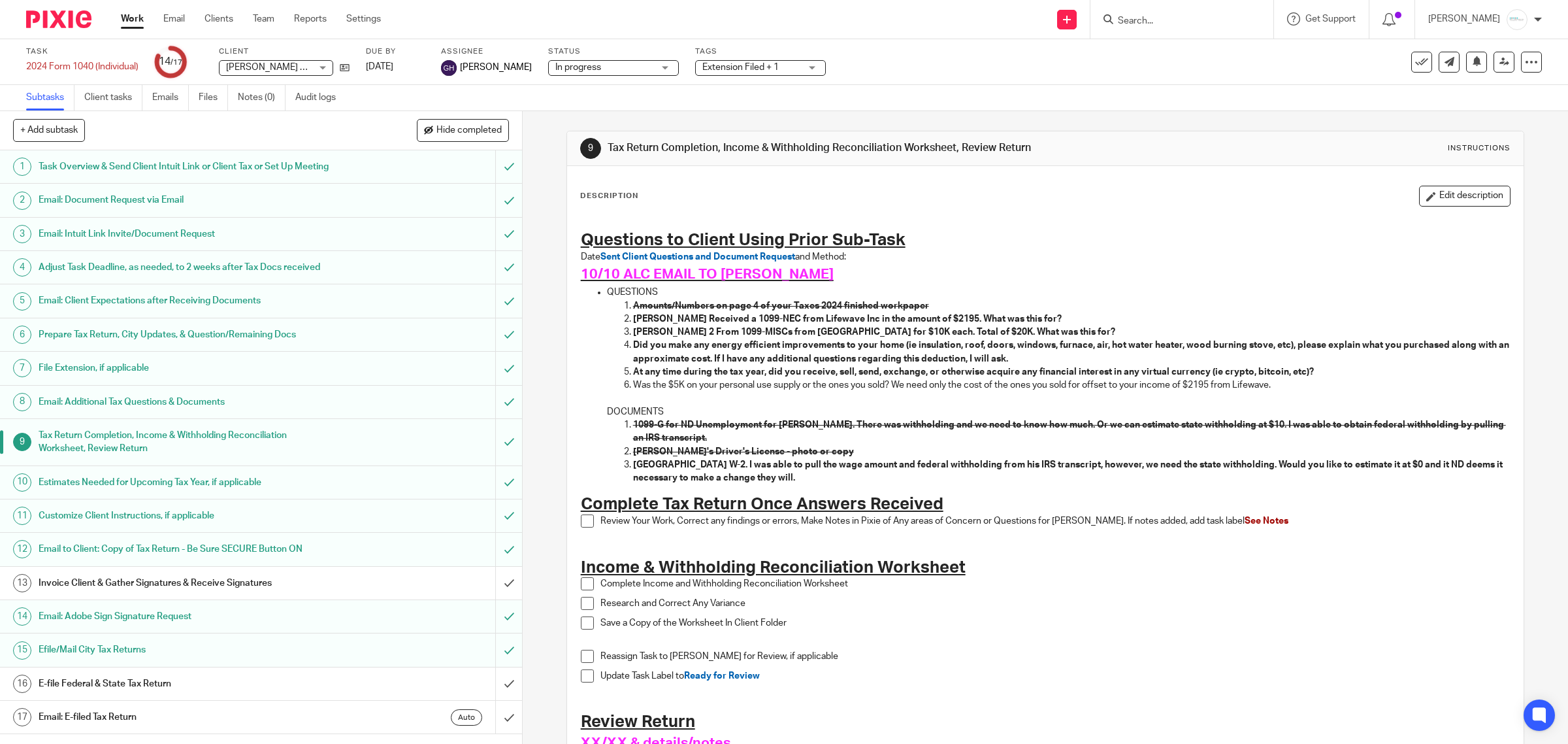
click at [217, 593] on h1 "Invoice Client & Gather Signatures & Receive Signatures" at bounding box center [187, 583] width 296 height 20
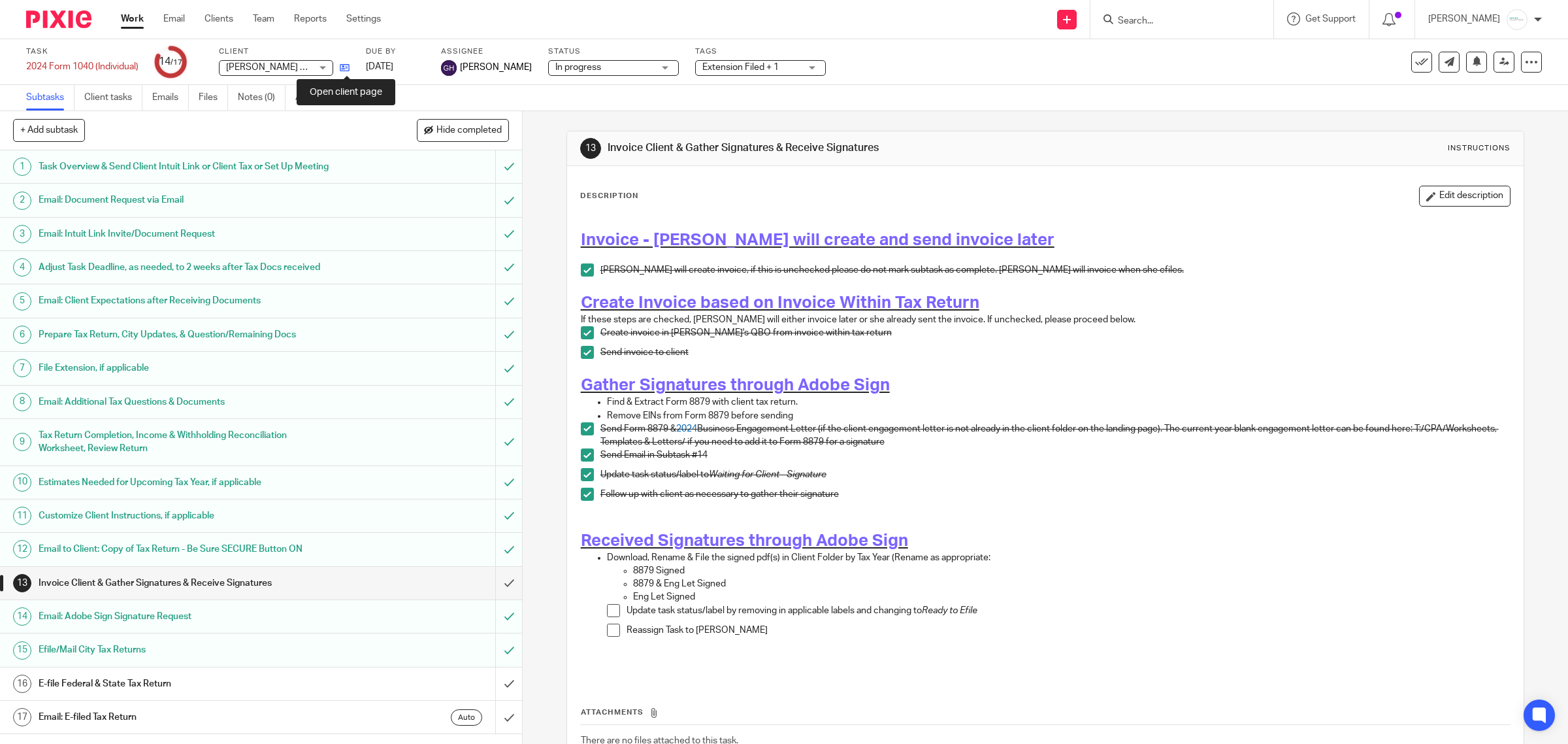
click at [344, 69] on icon at bounding box center [344, 67] width 10 height 10
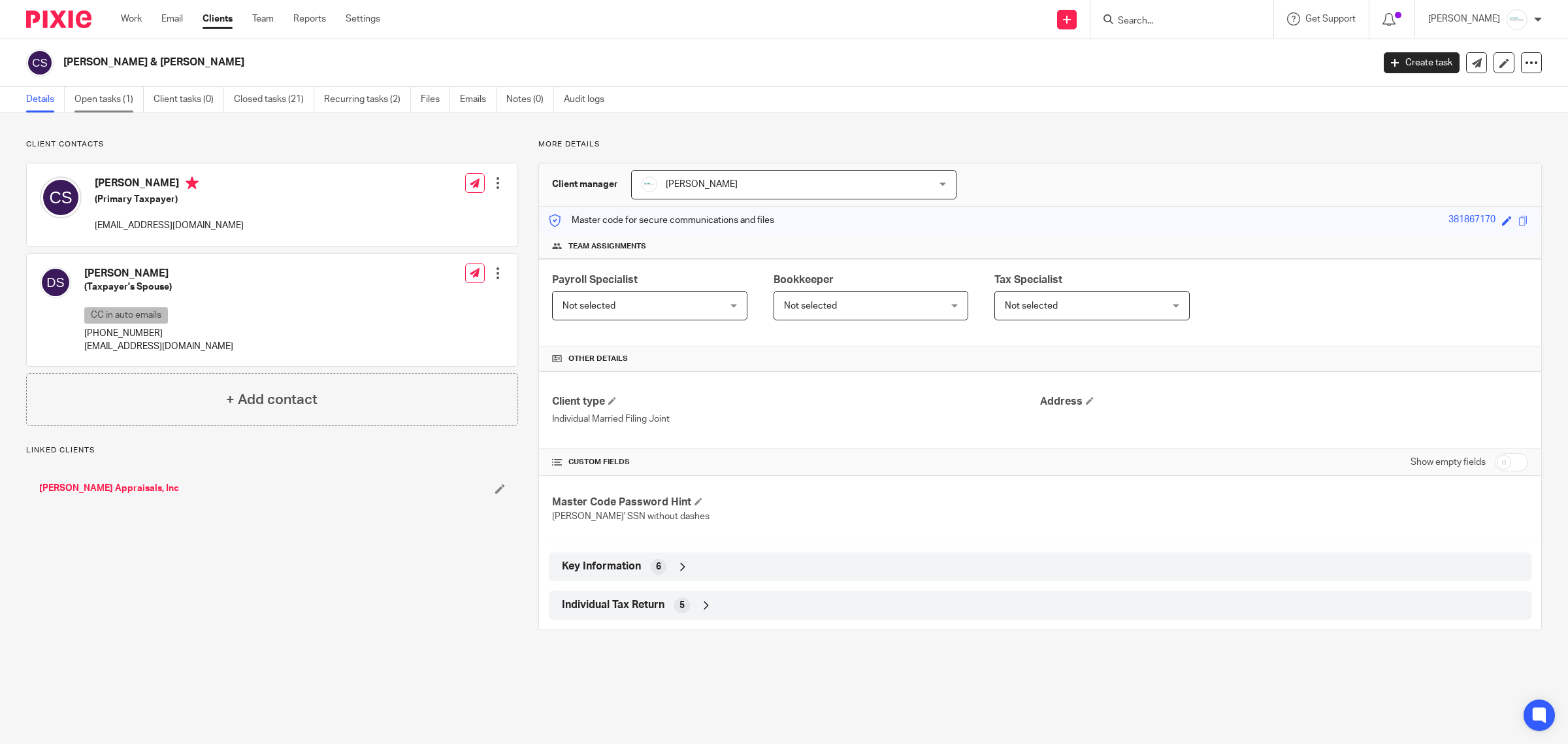
click at [95, 102] on link "Open tasks (1)" at bounding box center [109, 100] width 69 height 26
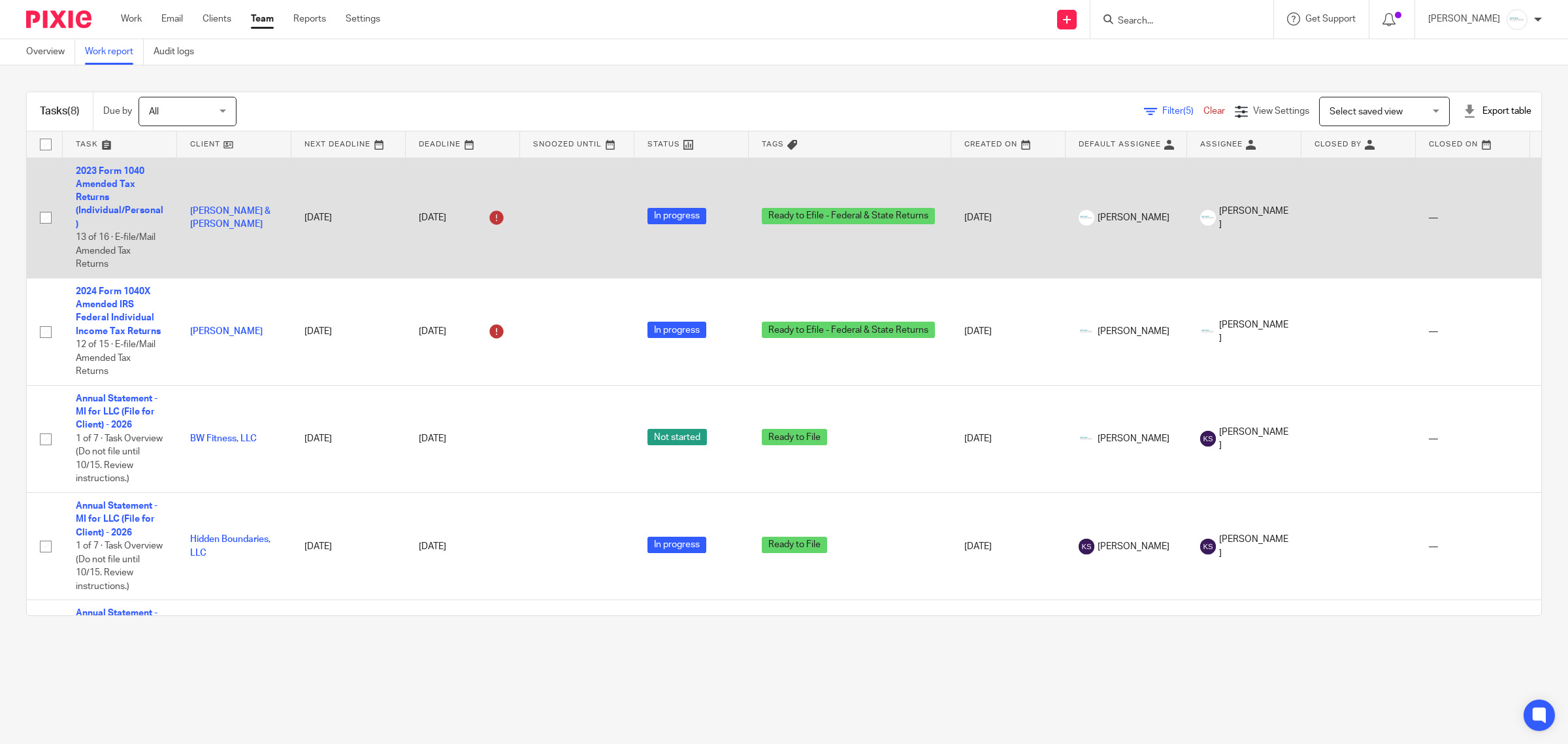
click at [123, 200] on td "2023 Form 1040 Amended Tax Returns (Individual/Personal) 13 of 16 · E-file/Mail…" at bounding box center [120, 217] width 114 height 120
click at [112, 195] on td "2023 Form 1040 Amended Tax Returns (Individual/Personal) 13 of 16 · E-file/Mail…" at bounding box center [120, 217] width 114 height 120
click at [99, 192] on td "2023 Form 1040 Amended Tax Returns (Individual/Personal) 13 of 16 · E-file/Mail…" at bounding box center [120, 217] width 114 height 120
click at [108, 181] on link "2023 Form 1040 Amended Tax Returns (Individual/Personal)" at bounding box center [120, 197] width 88 height 62
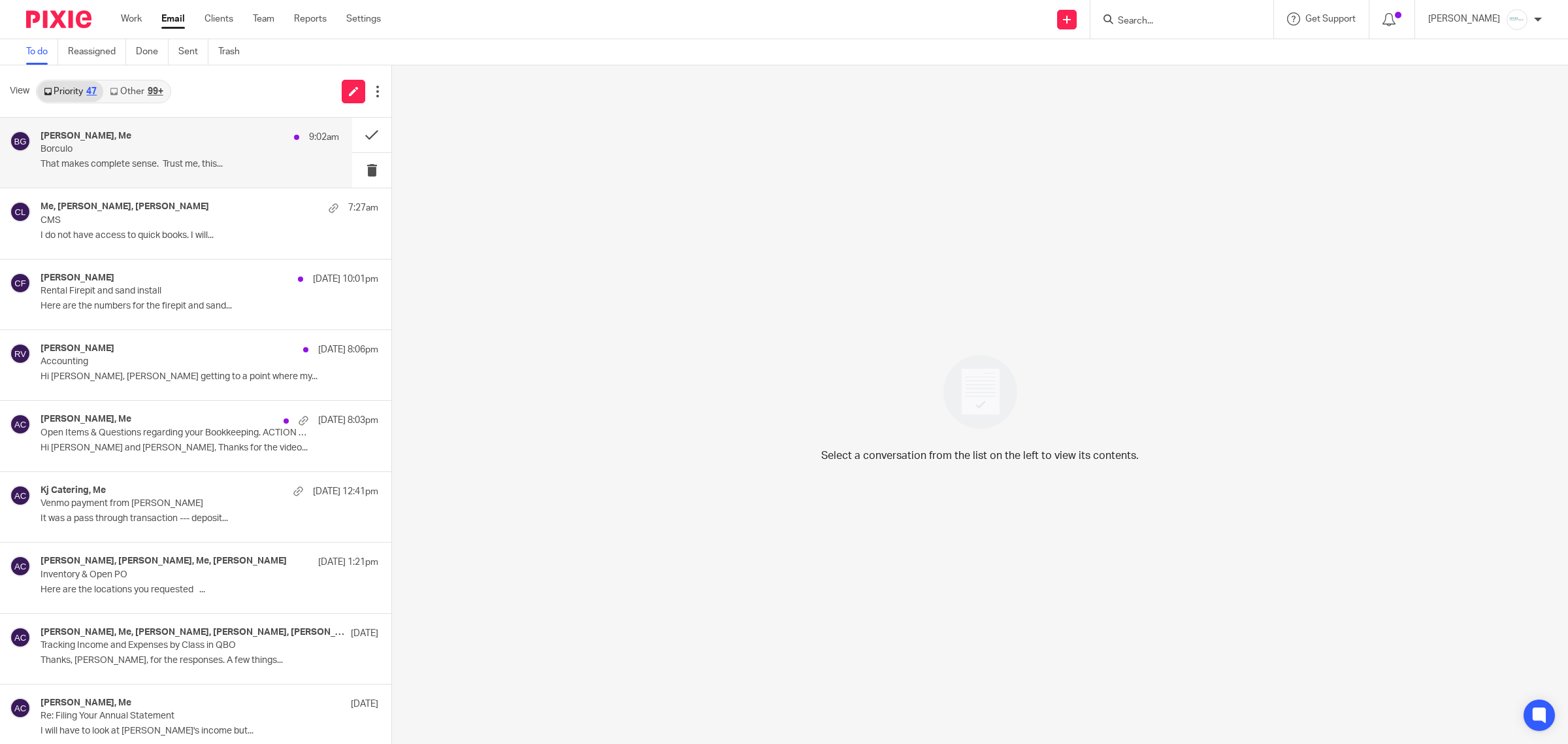
click at [164, 156] on div "[PERSON_NAME], Me 9:02am Borculo That makes complete sense. Trust me, this..." at bounding box center [190, 152] width 299 height 43
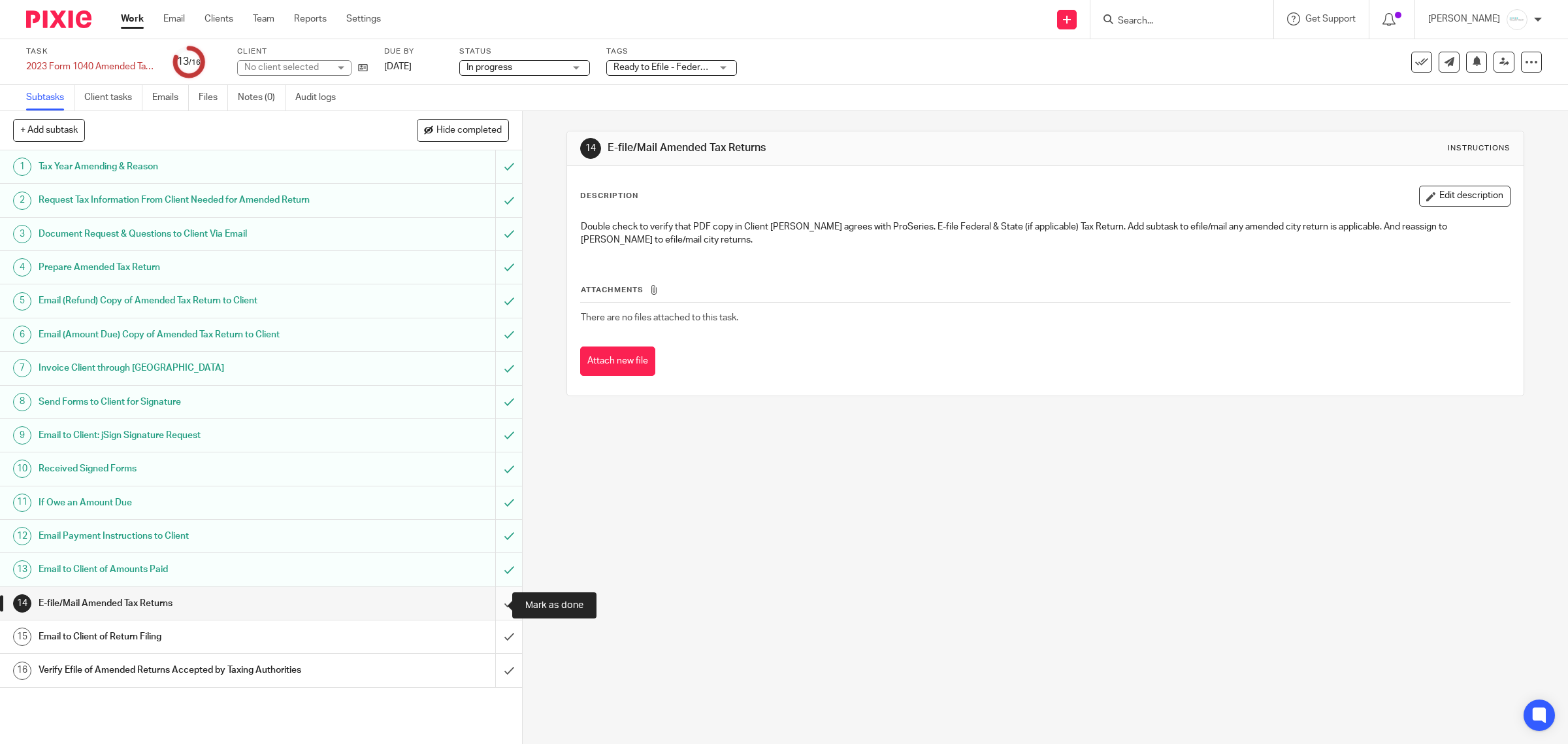
click at [490, 606] on input "submit" at bounding box center [261, 603] width 522 height 33
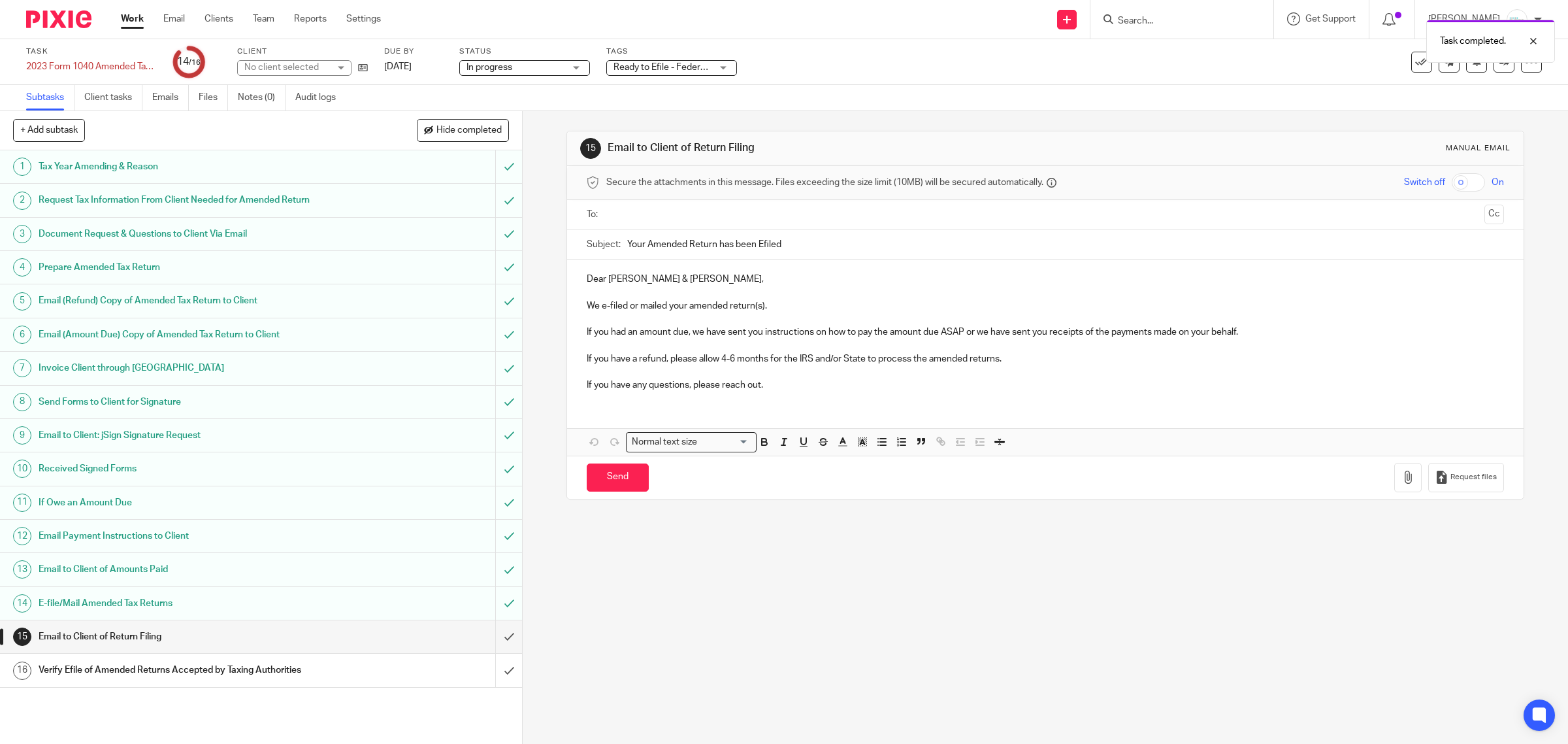
click at [697, 207] on input "text" at bounding box center [1045, 215] width 869 height 15
click at [749, 206] on input "text" at bounding box center [1099, 216] width 759 height 26
drag, startPoint x: 626, startPoint y: 308, endPoint x: 666, endPoint y: 312, distance: 40.2
click at [666, 312] on p "We e-filed or mailed your amended return(s)." at bounding box center [1046, 308] width 918 height 13
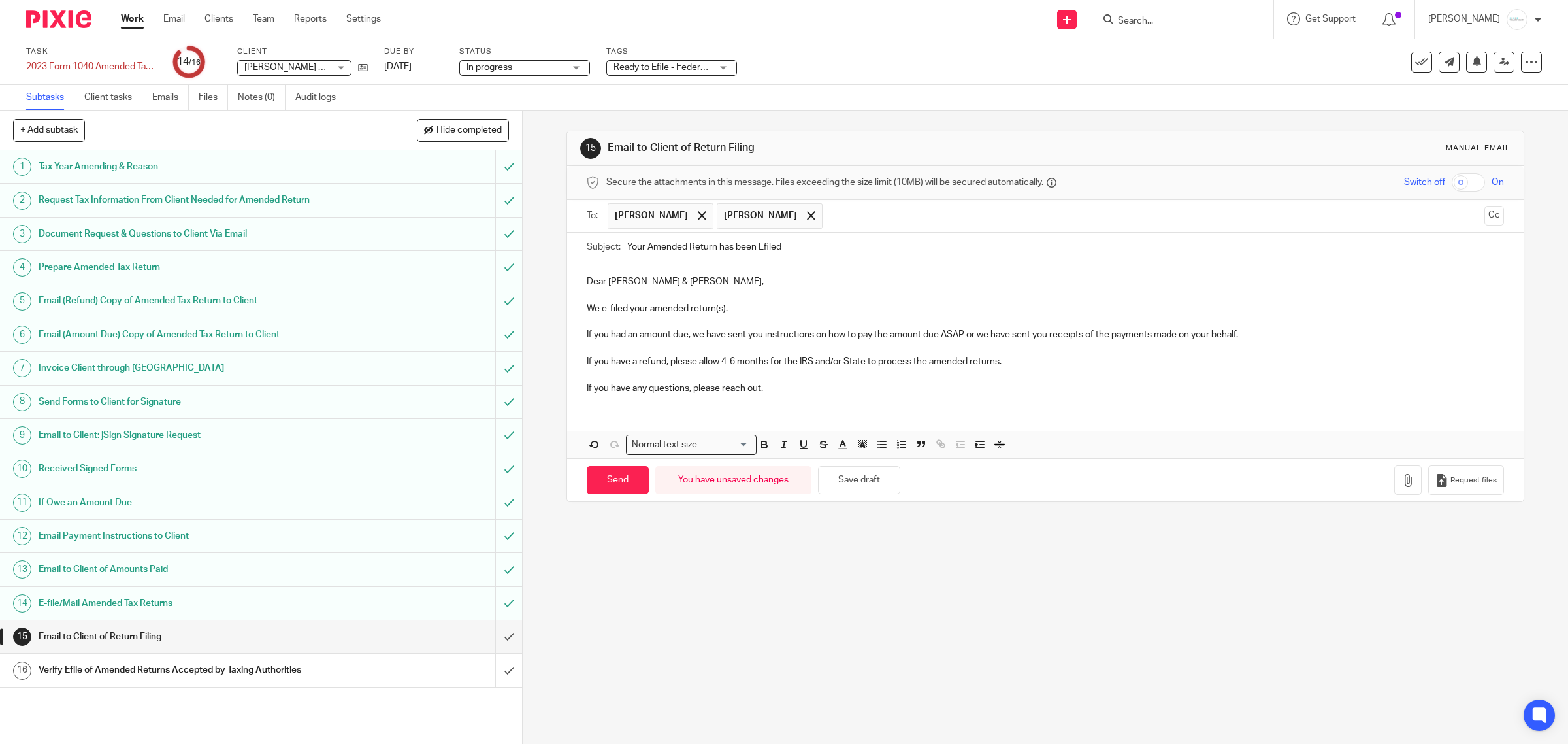
click at [644, 313] on p "We e-filed your amended return(s)." at bounding box center [1046, 308] width 918 height 13
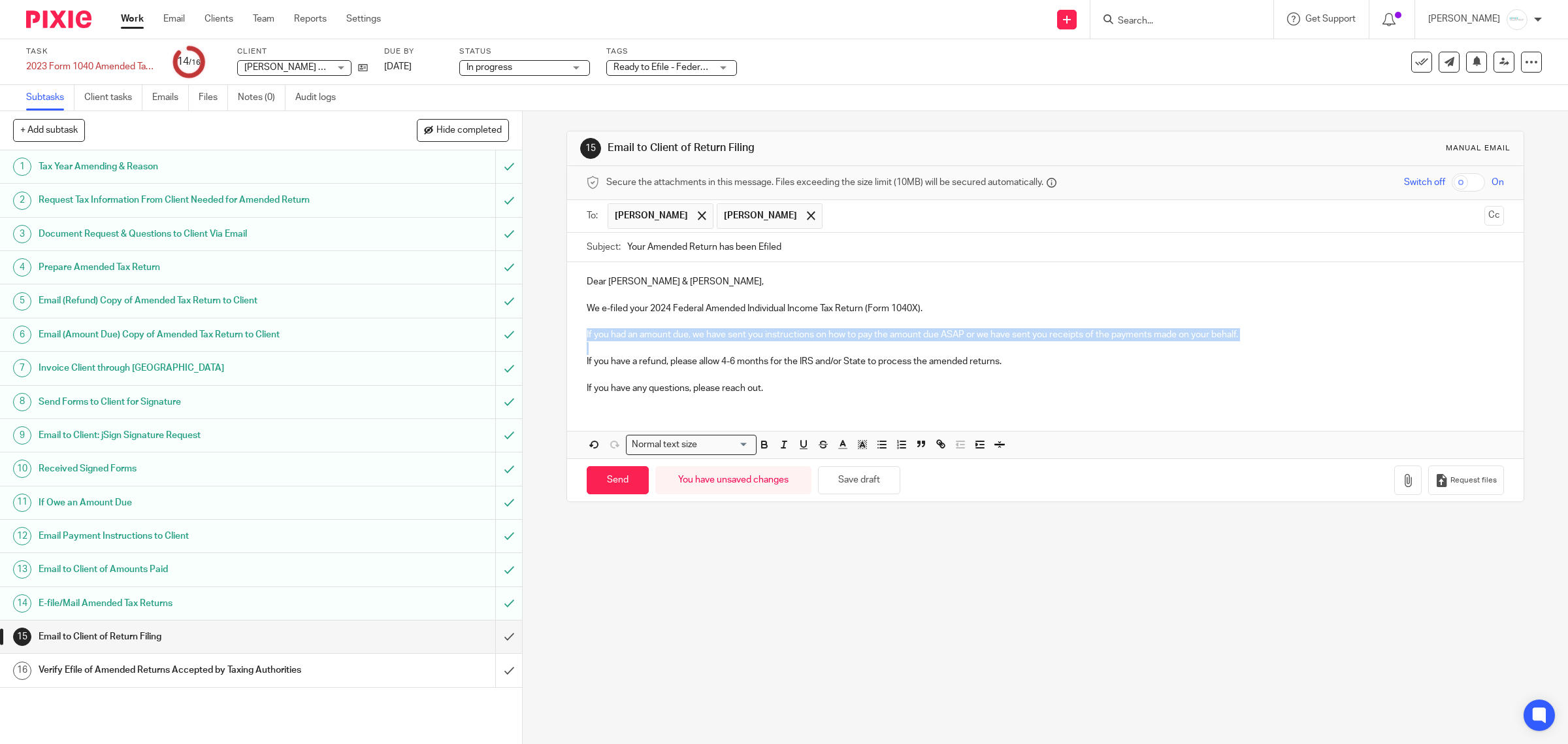
drag, startPoint x: 572, startPoint y: 332, endPoint x: 1266, endPoint y: 345, distance: 694.1
click at [1266, 345] on div "Dear Chad & Allie Corfixsen, We e-filed your 2024 Federal Amended Individual In…" at bounding box center [1046, 333] width 958 height 142
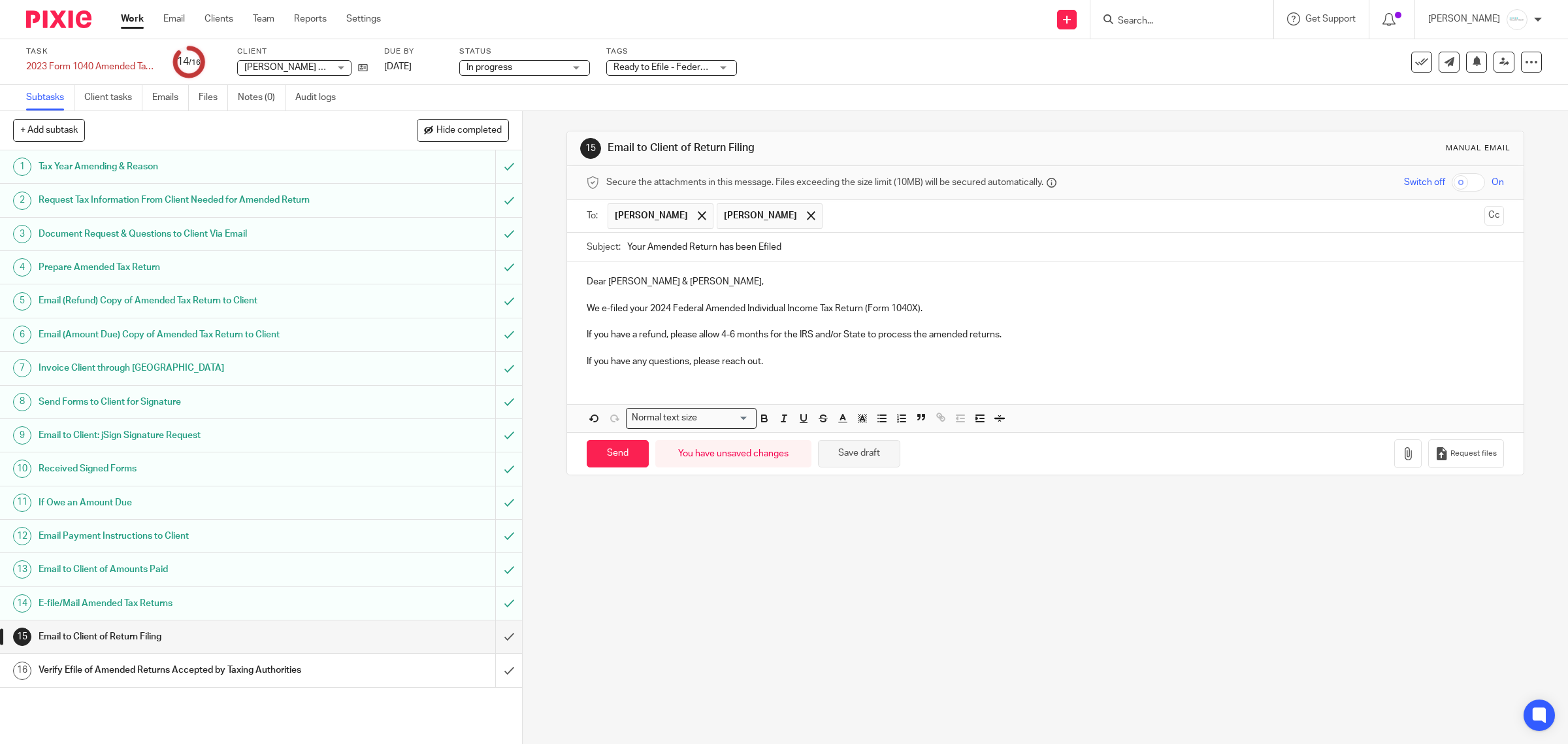
click at [857, 455] on button "Save draft" at bounding box center [859, 454] width 82 height 28
click at [608, 455] on input "Send" at bounding box center [617, 454] width 62 height 28
type input "Sent"
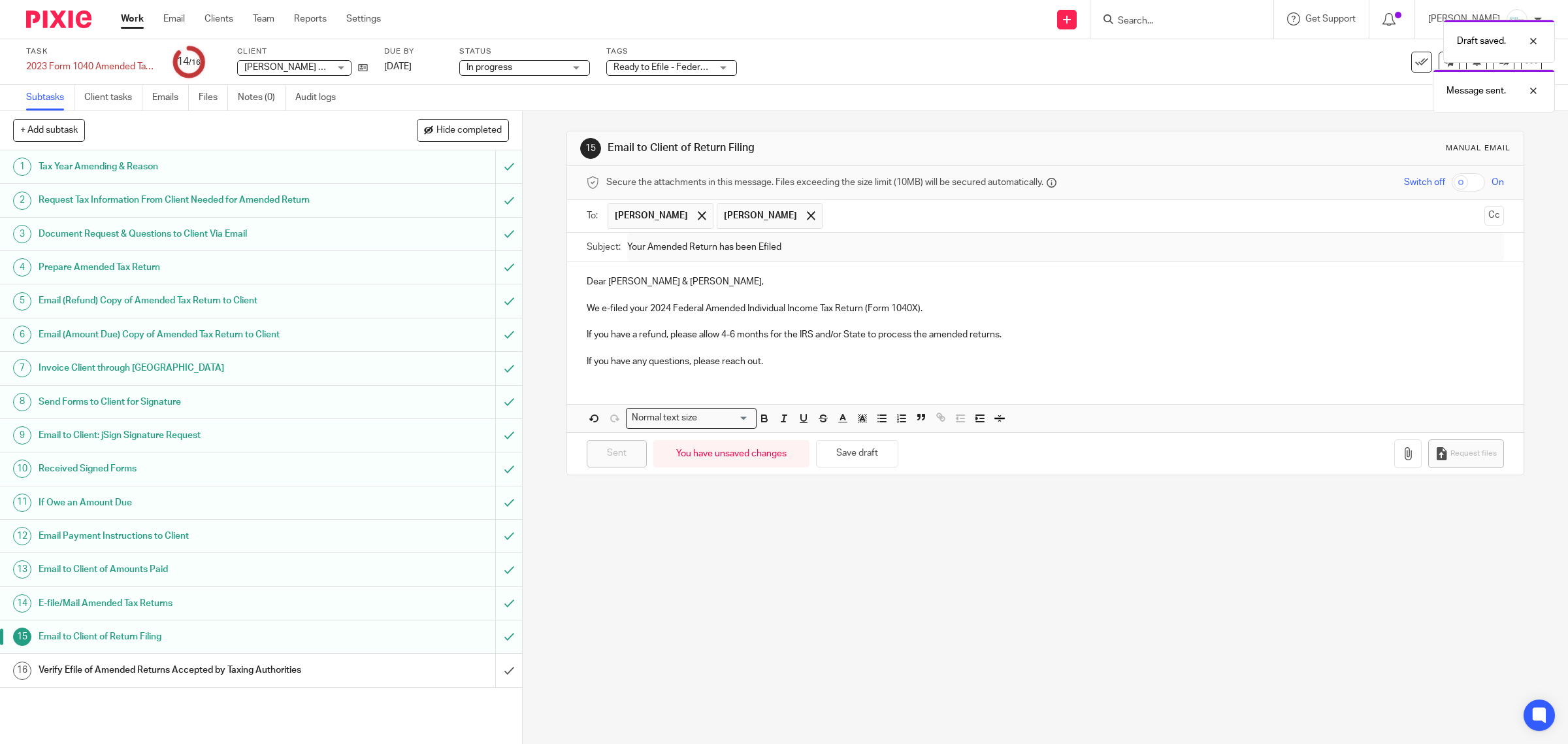
click at [699, 65] on span "Ready to Efile - Federal & State Returns" at bounding box center [694, 67] width 160 height 9
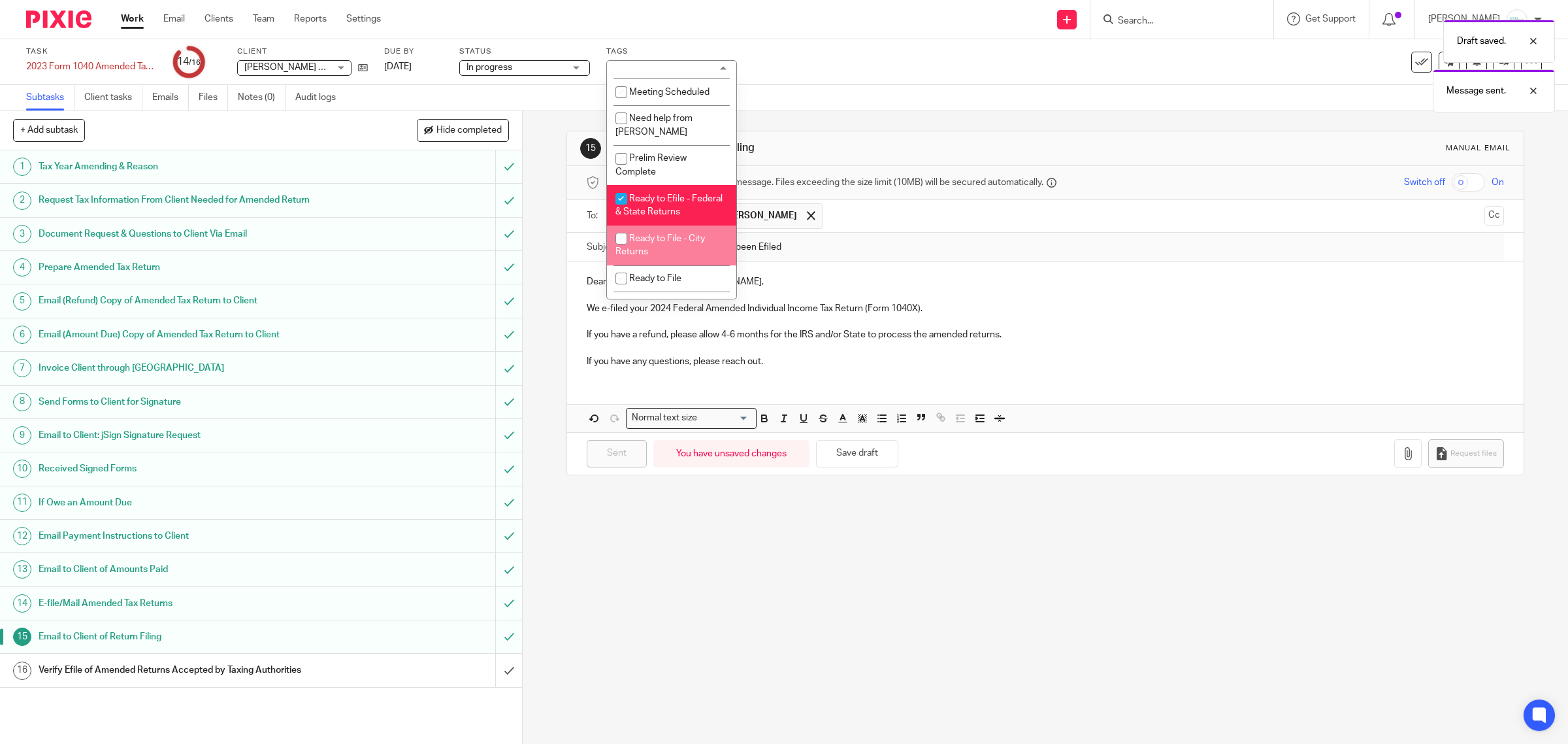
scroll to position [572, 0]
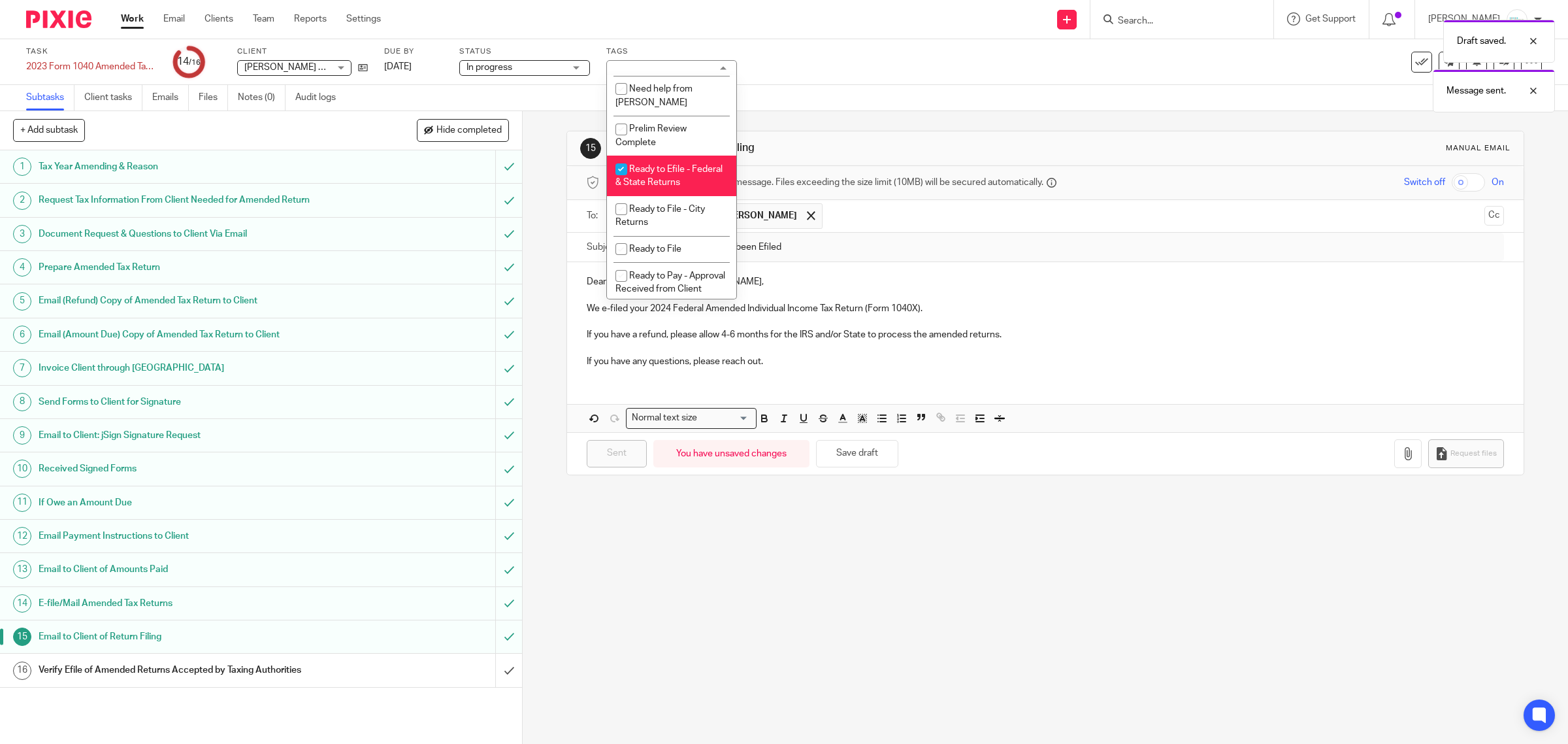
click at [684, 196] on li "Ready to Efile - Federal & State Returns" at bounding box center [672, 175] width 130 height 40
checkbox input "false"
drag, startPoint x: 771, startPoint y: 633, endPoint x: 707, endPoint y: 633, distance: 64.0
click at [771, 633] on div "15 Email to Client of Return Filing Manual email Secure the attachments in this…" at bounding box center [1046, 427] width 1046 height 633
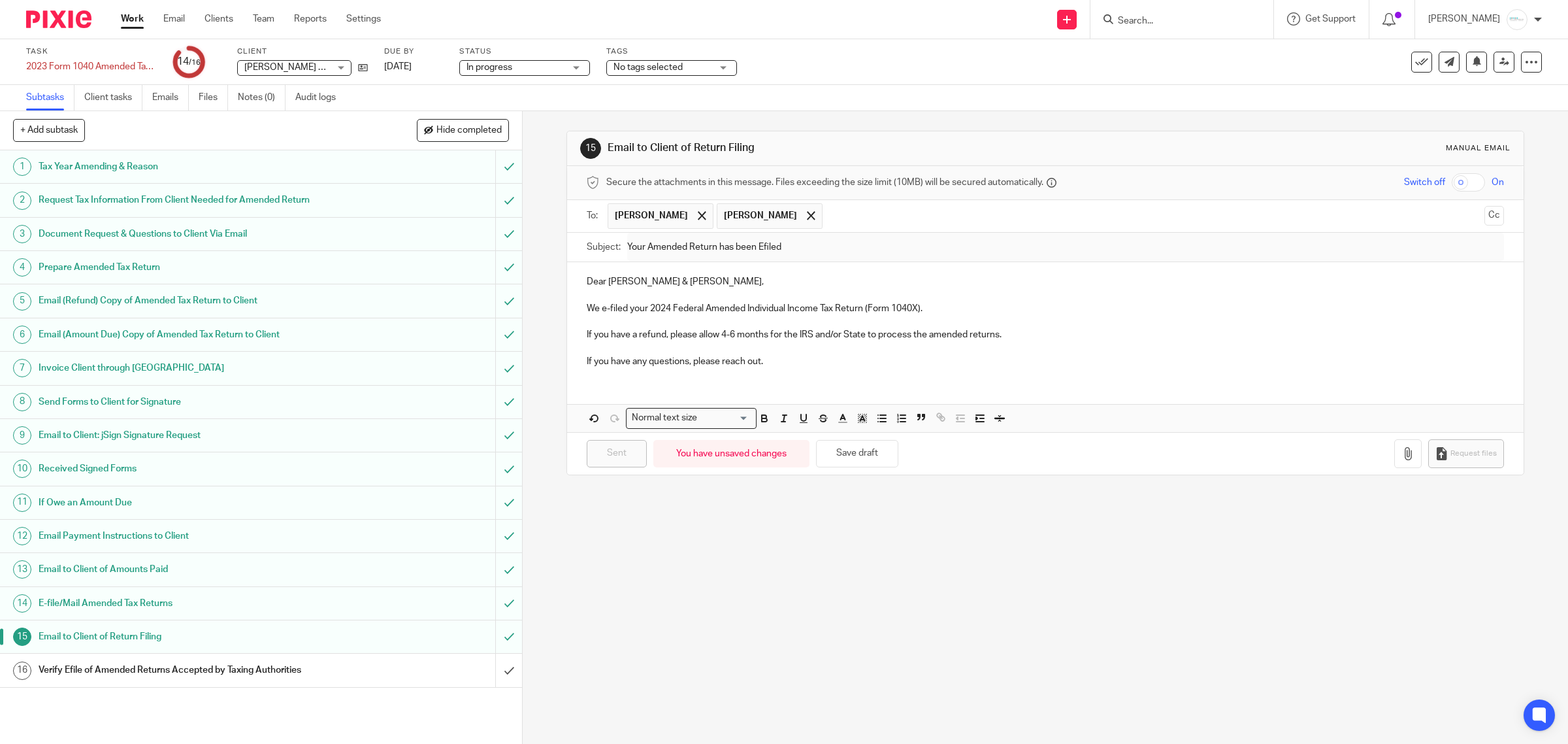
click at [291, 662] on link "16 Verify Efile of Amended Returns Accepted by Taxing Authorities" at bounding box center [247, 670] width 495 height 33
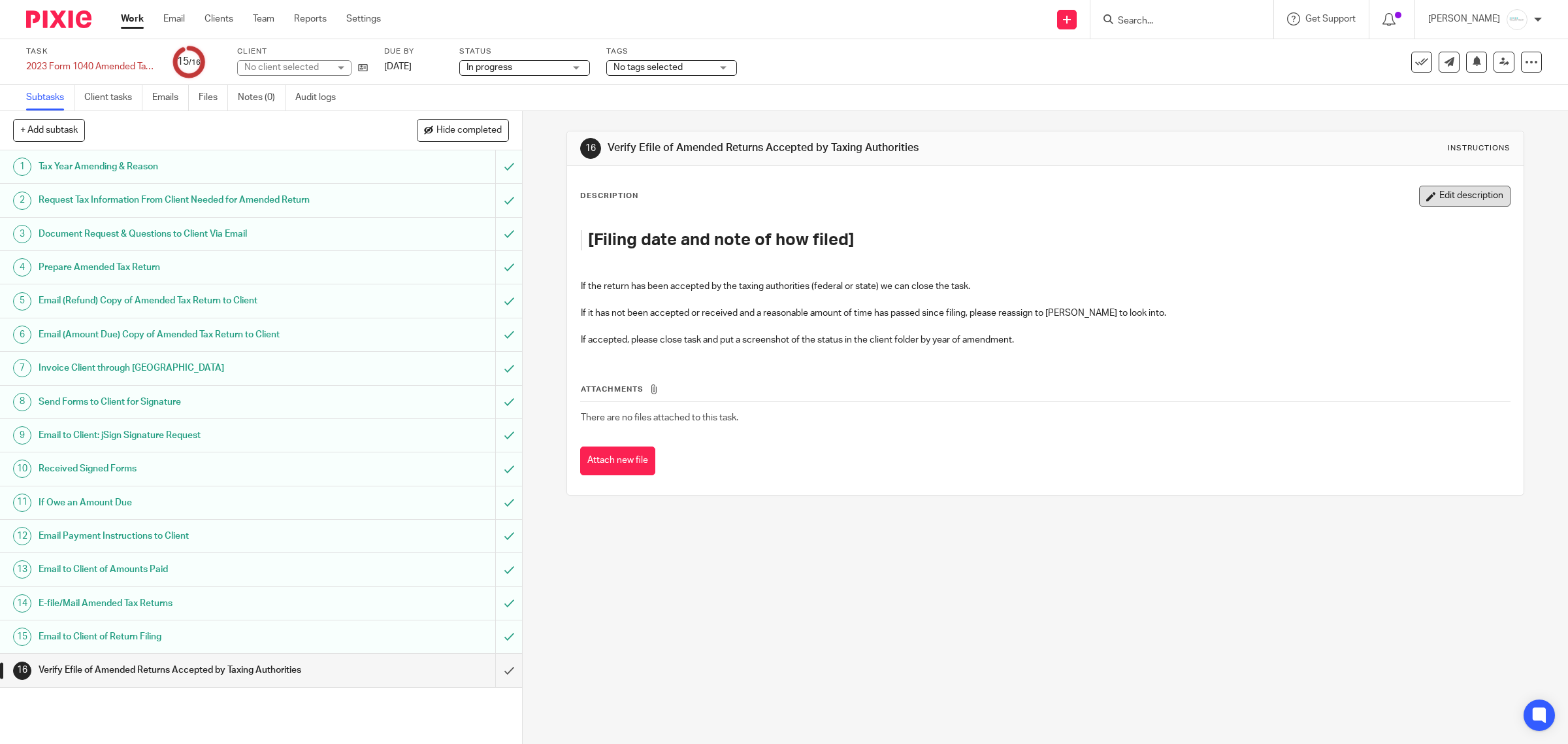
click at [1425, 191] on button "Edit description" at bounding box center [1465, 196] width 92 height 21
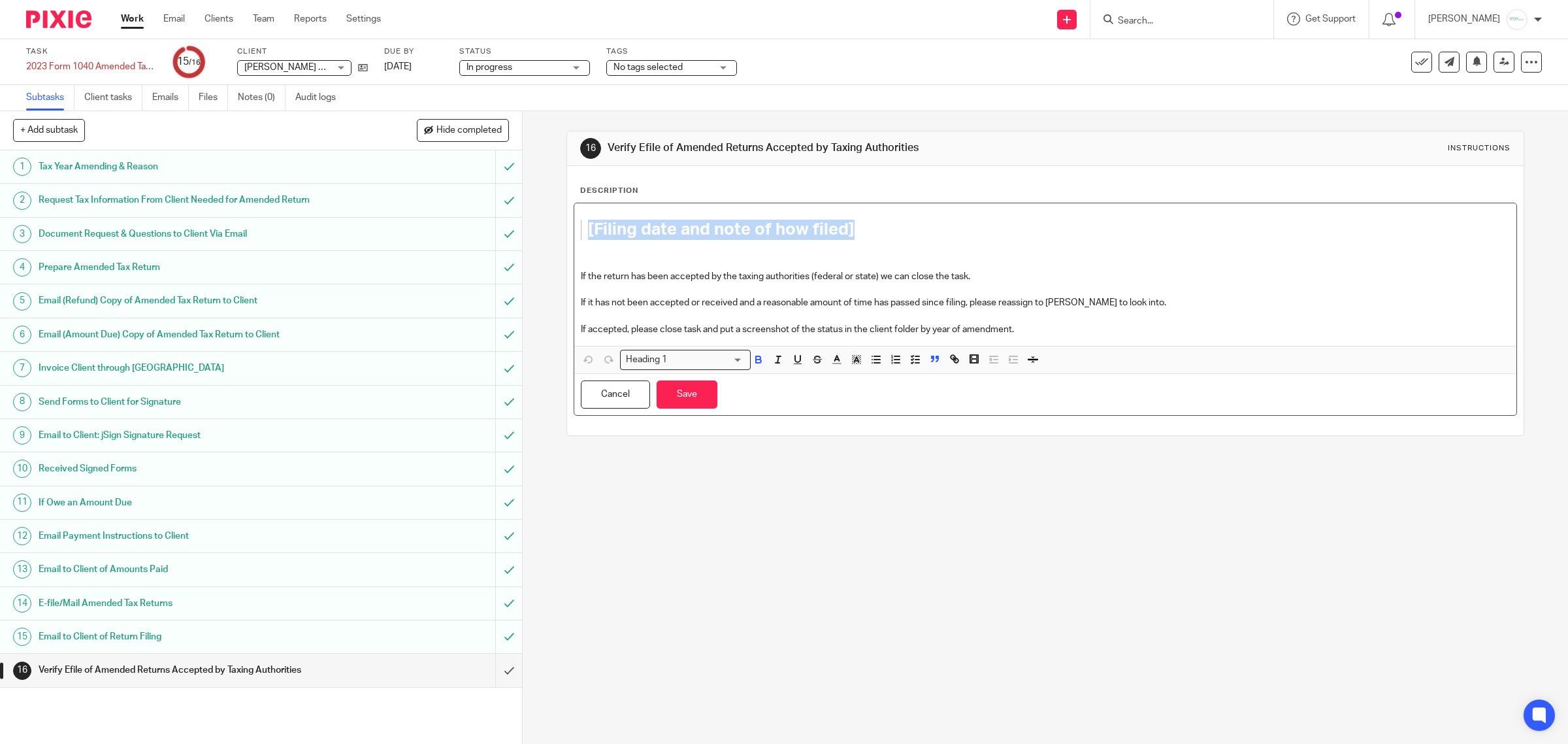
drag, startPoint x: 847, startPoint y: 236, endPoint x: 570, endPoint y: 224, distance: 277.3
click at [575, 224] on div "[Filing date and note of how filed] If the return has been accepted by the taxi…" at bounding box center [1046, 274] width 943 height 143
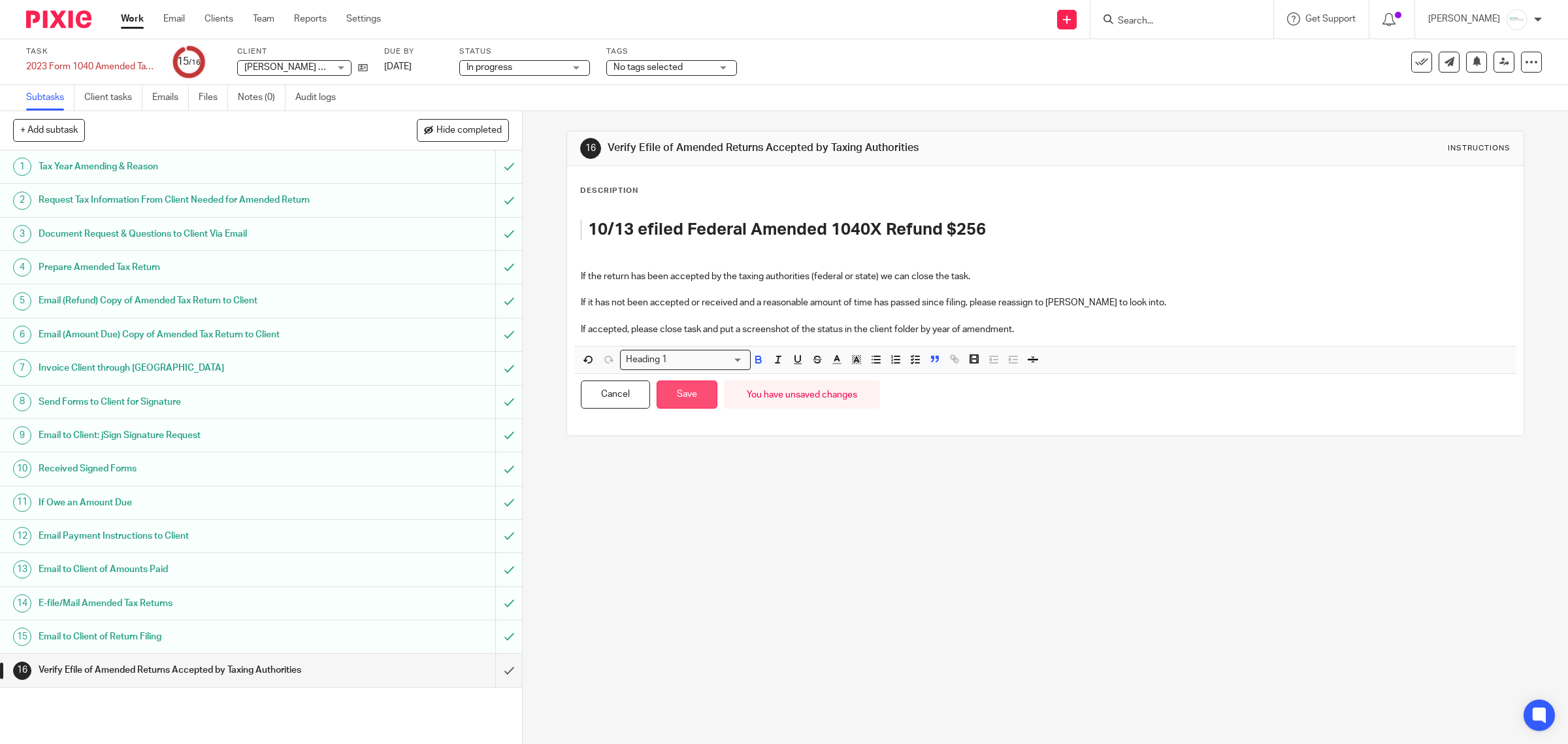
click at [680, 393] on button "Save" at bounding box center [687, 394] width 60 height 28
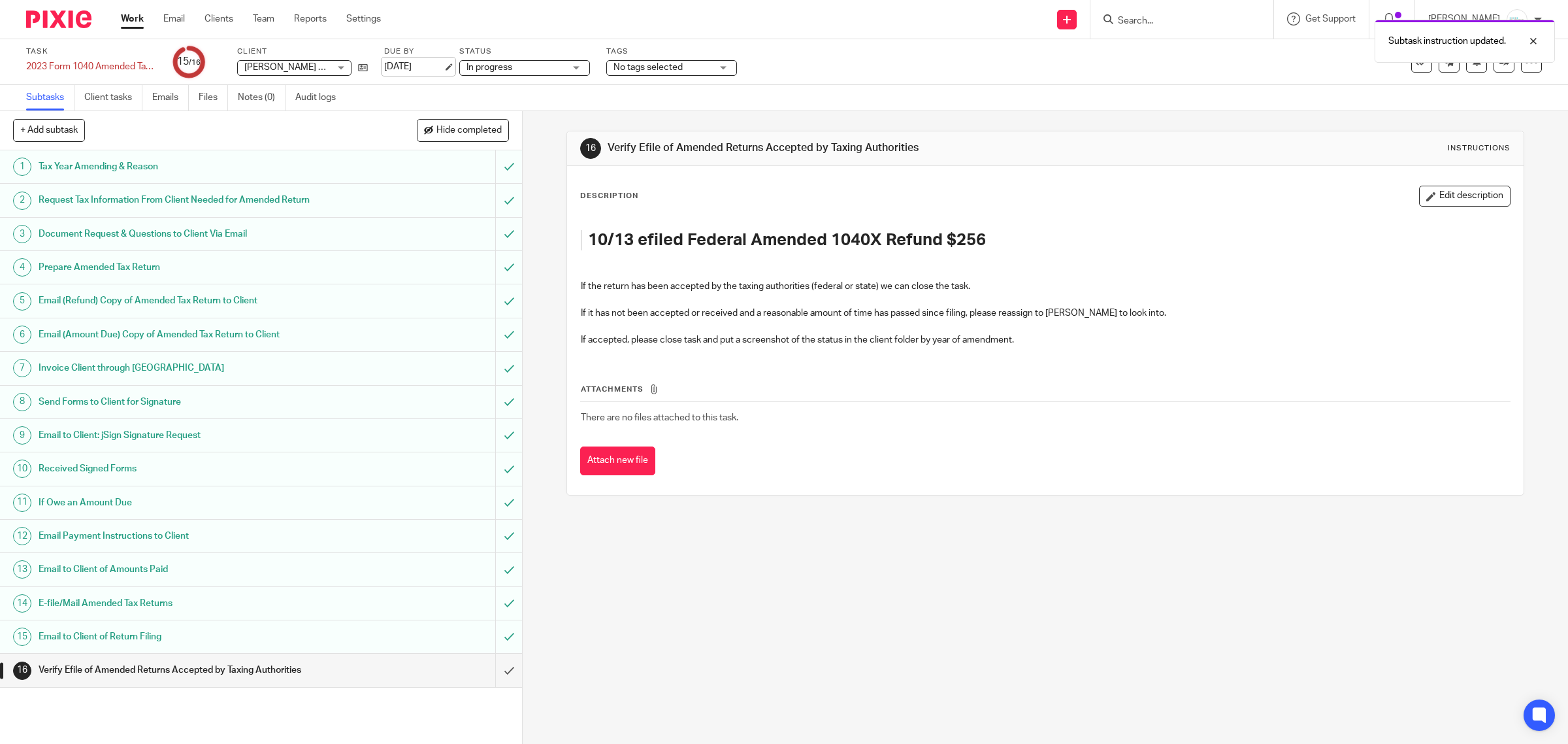
drag, startPoint x: 445, startPoint y: 62, endPoint x: 438, endPoint y: 62, distance: 7.0
click at [443, 62] on link "Jul 31, 2025" at bounding box center [414, 67] width 59 height 14
click at [918, 154] on h1 "Verify Efile of Amended Returns Accepted by Taxing Authorities" at bounding box center [840, 148] width 465 height 14
click at [1533, 38] on div at bounding box center [1524, 41] width 35 height 16
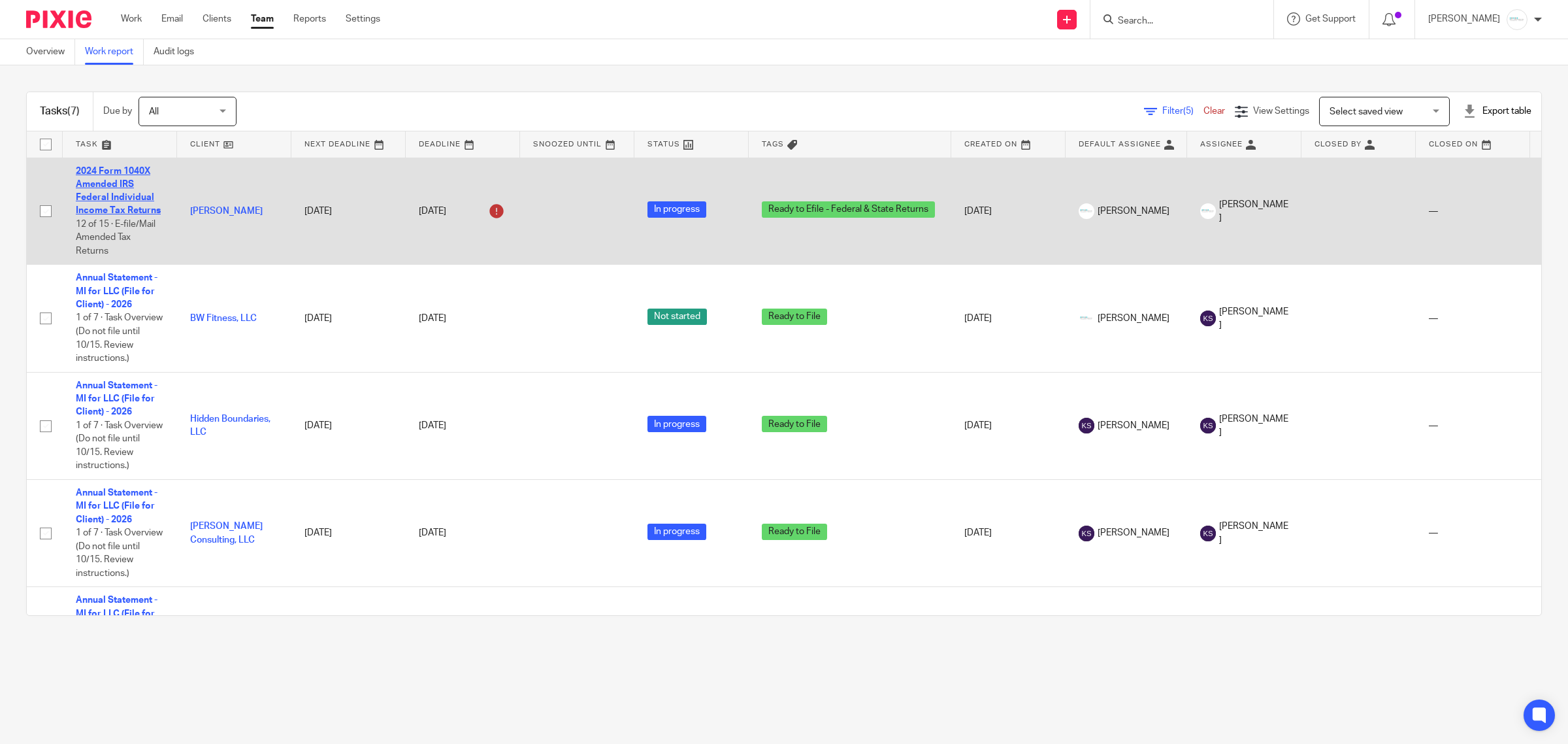
click at [124, 200] on link "2024 Form 1040X Amended IRS Federal Individual Income Tax Returns" at bounding box center [118, 191] width 85 height 49
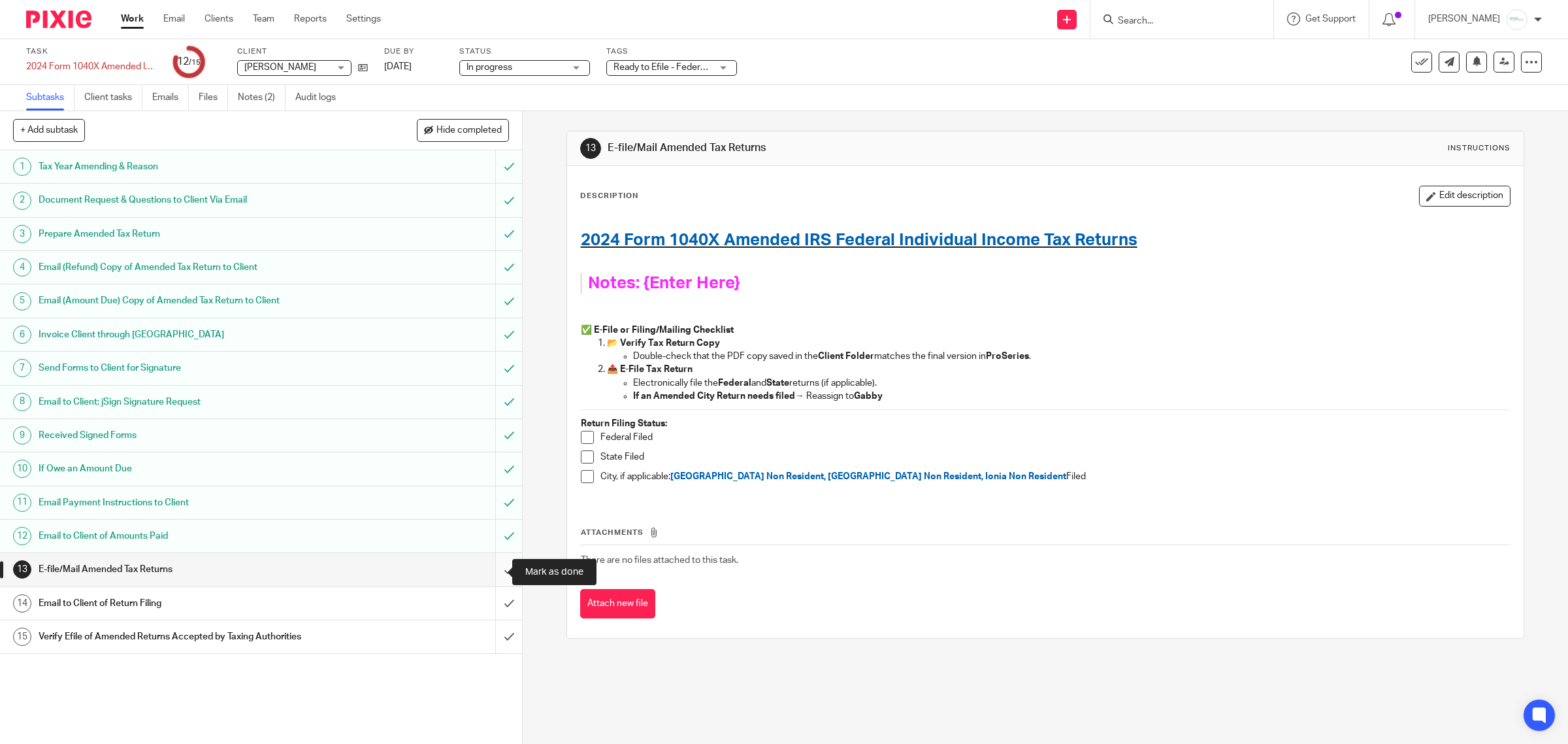
click at [495, 573] on input "submit" at bounding box center [261, 569] width 522 height 33
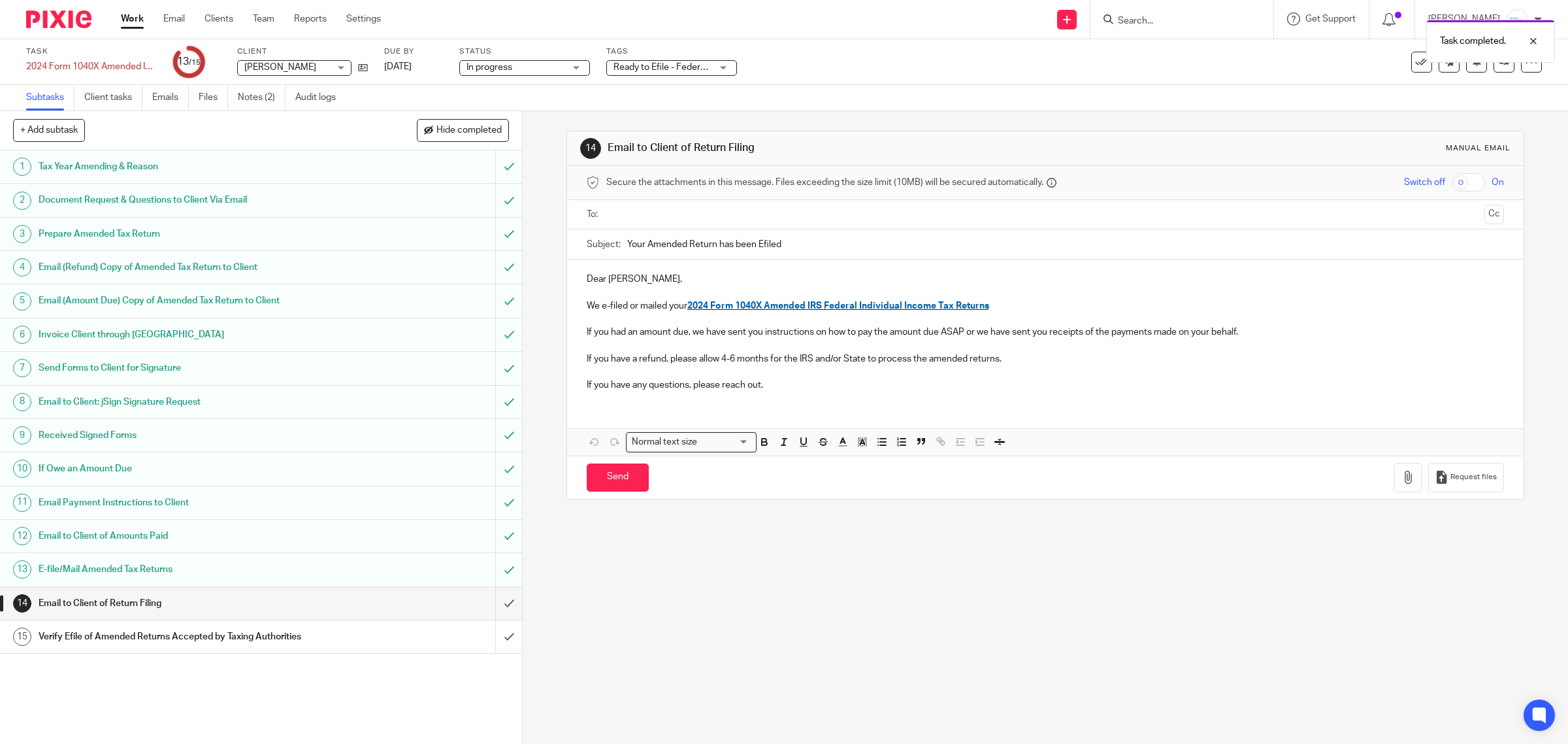
click at [648, 215] on input "text" at bounding box center [1045, 215] width 869 height 15
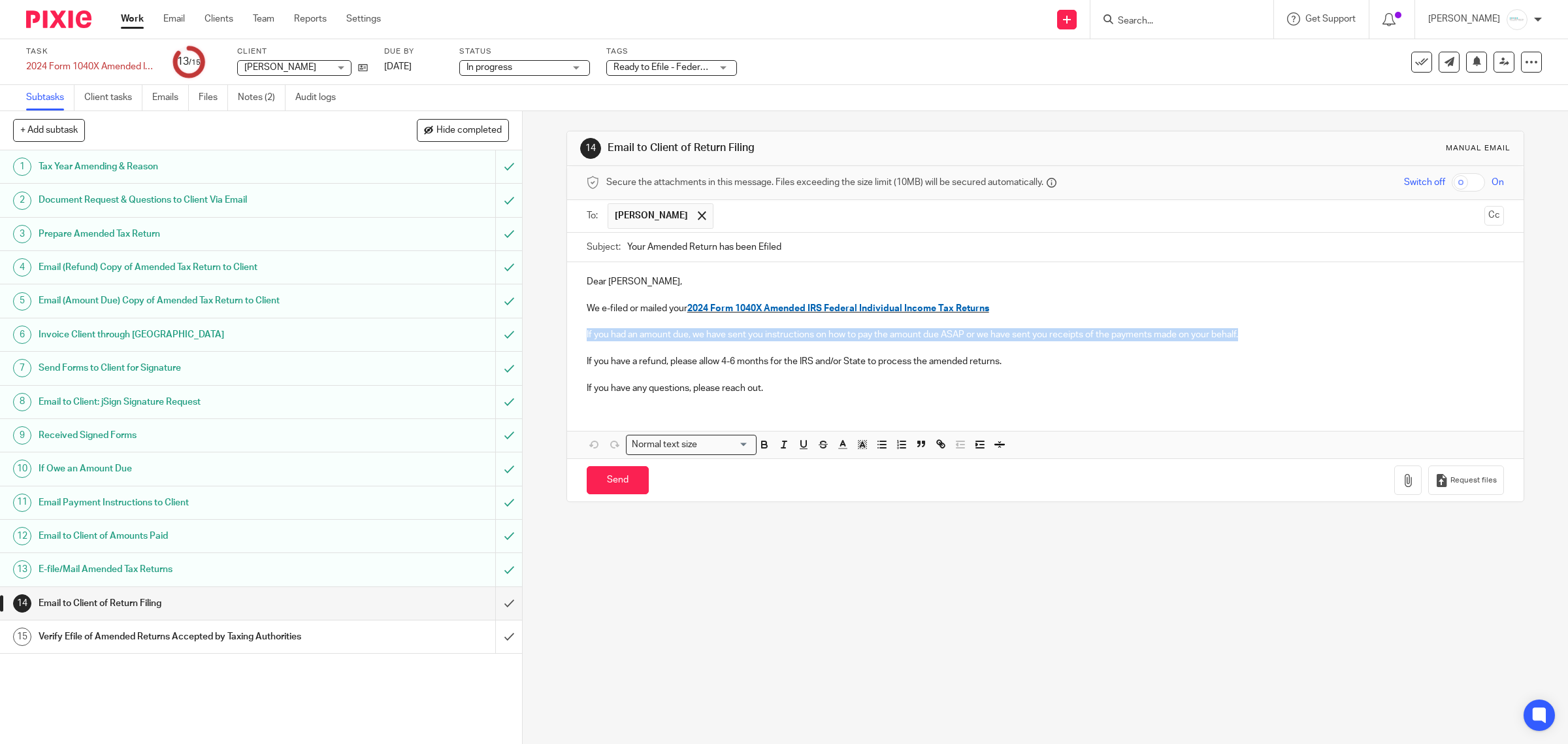
drag, startPoint x: 570, startPoint y: 332, endPoint x: 1254, endPoint y: 334, distance: 684.0
click at [1254, 334] on div "Dear Brian Clinger, We e-filed or mailed your 2024 Form 1040X Amended IRS Feder…" at bounding box center [1046, 333] width 958 height 142
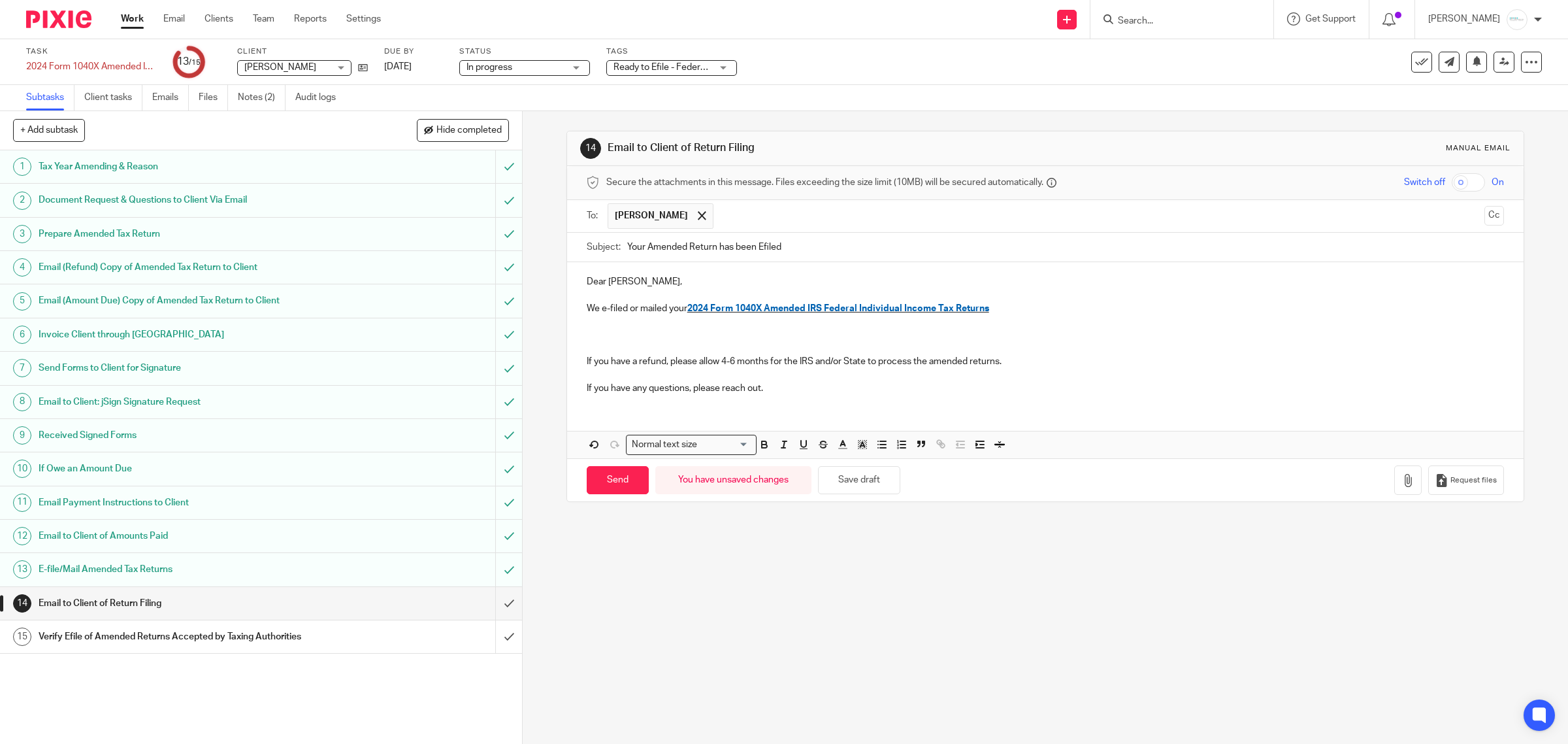
click at [608, 332] on p at bounding box center [1046, 334] width 918 height 13
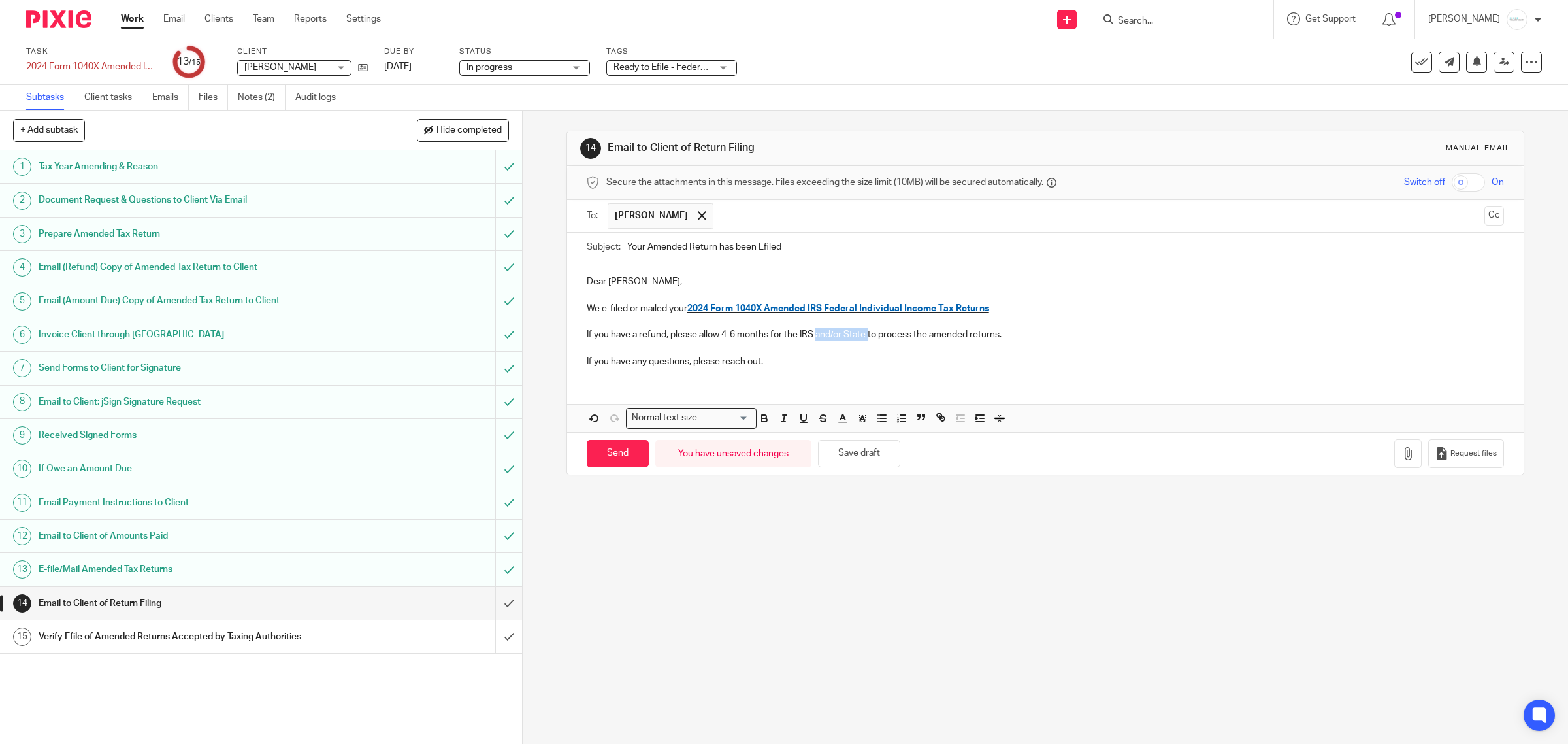
drag, startPoint x: 812, startPoint y: 334, endPoint x: 864, endPoint y: 342, distance: 52.6
click at [864, 341] on p "If you have a refund, please allow 4-6 months for the IRS and/or State to proce…" at bounding box center [1046, 334] width 918 height 13
click at [863, 453] on button "Save draft" at bounding box center [859, 454] width 82 height 28
click at [625, 453] on input "Send" at bounding box center [617, 454] width 62 height 28
type input "Sent"
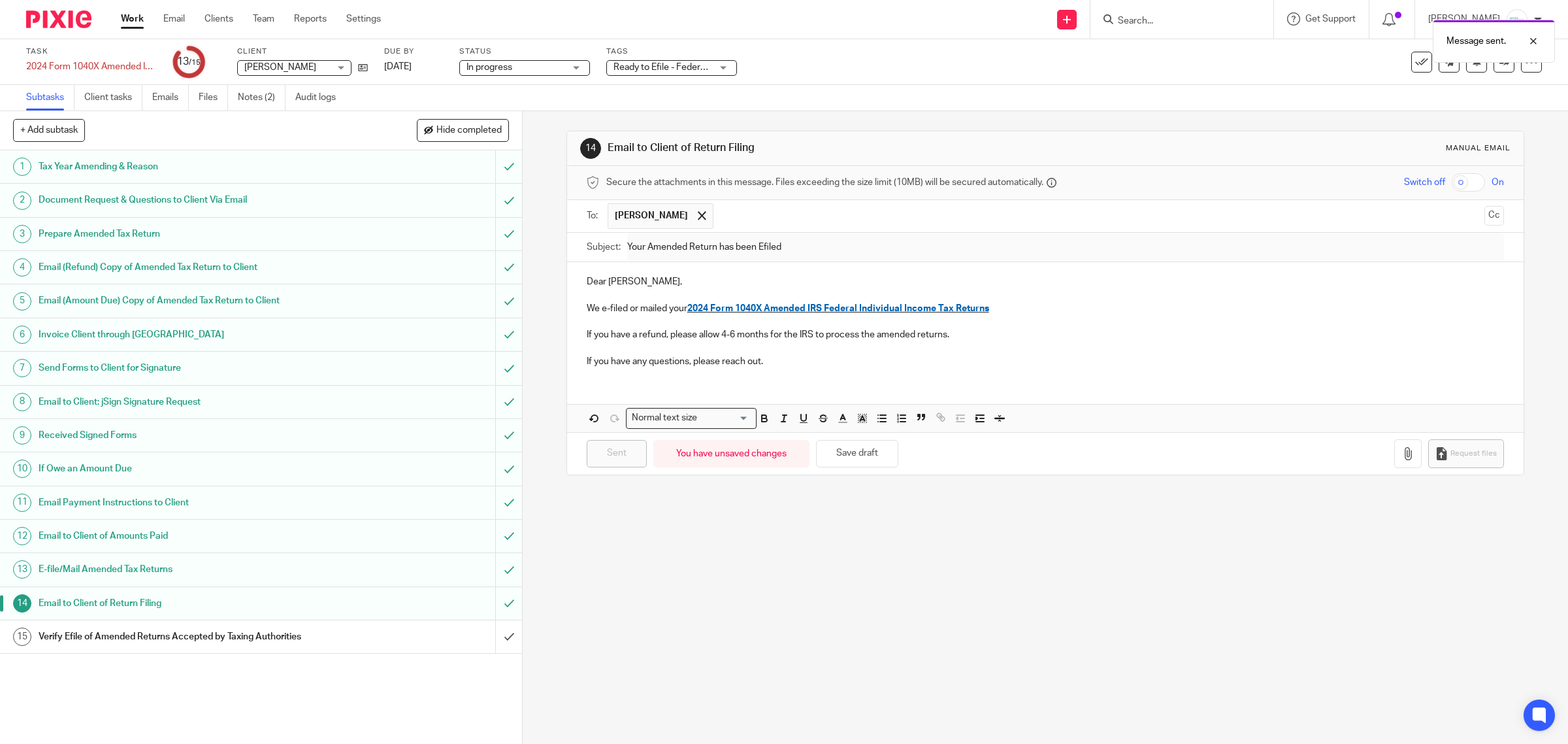
click at [361, 639] on div "Verify Efile of Amended Returns Accepted by Taxing Authorities" at bounding box center [260, 637] width 443 height 20
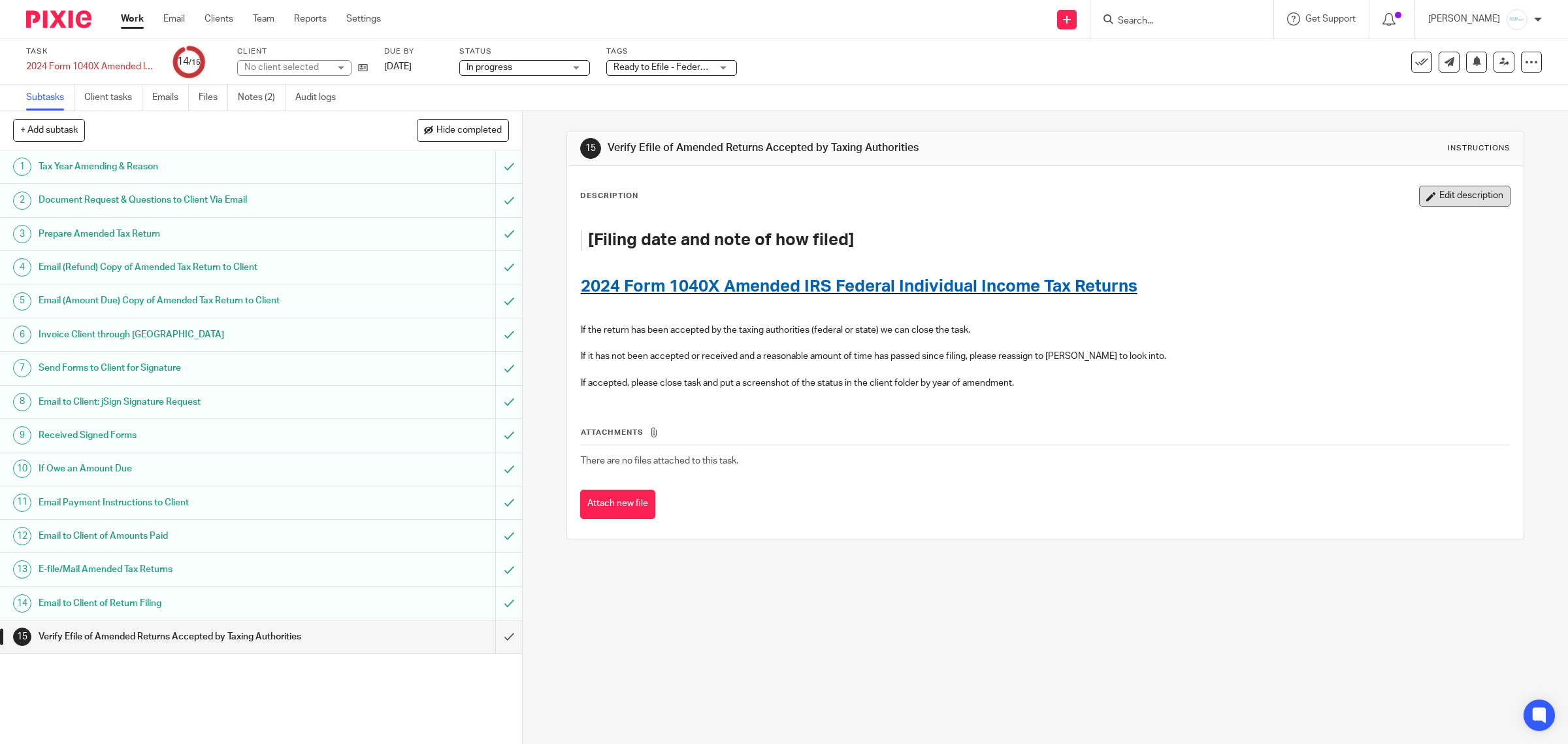
click at [1442, 192] on button "Edit description" at bounding box center [1465, 196] width 92 height 21
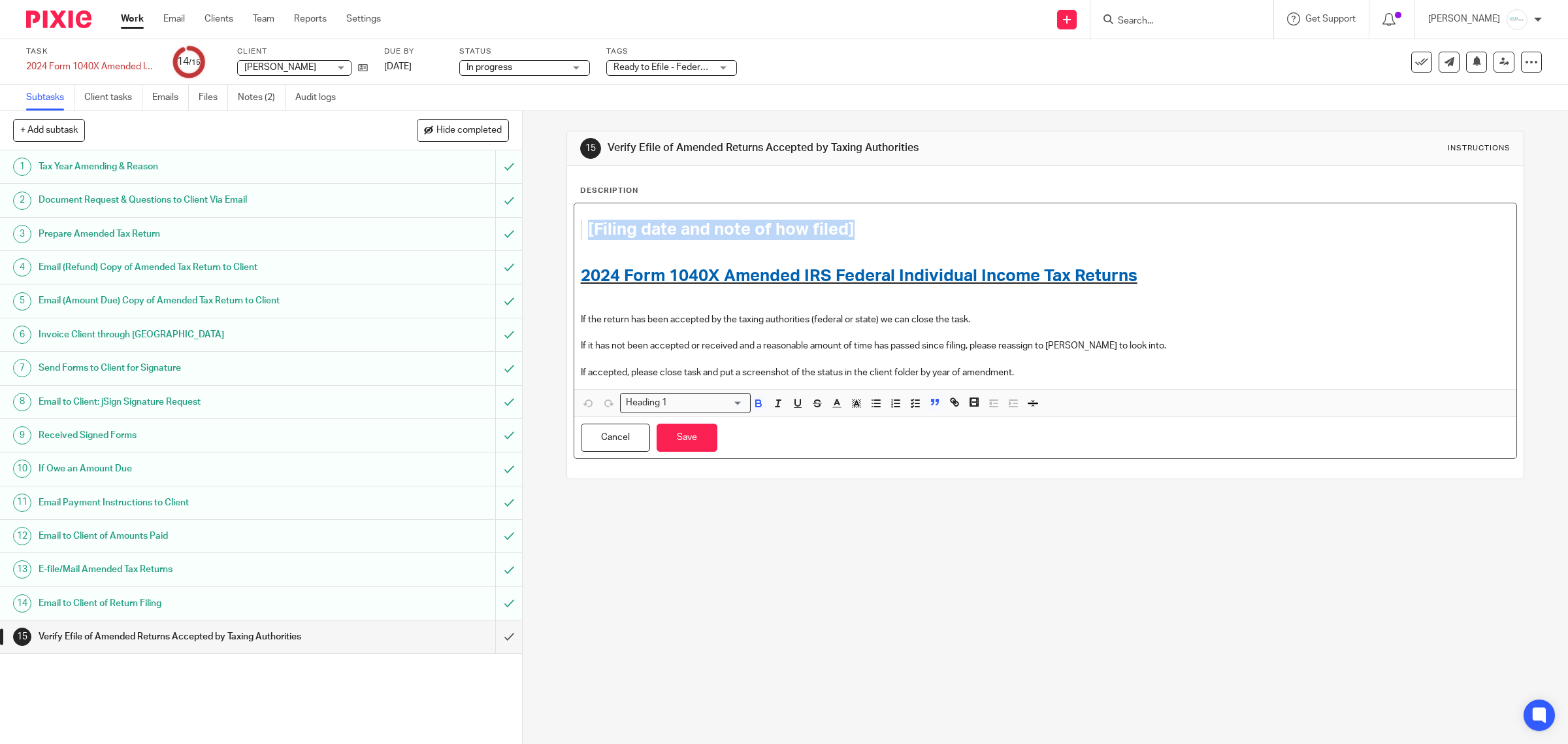
drag, startPoint x: 869, startPoint y: 226, endPoint x: 557, endPoint y: 227, distance: 312.0
click at [557, 227] on div "15 Verify Efile of Amended Returns Accepted by Taxing Authorities Instructions …" at bounding box center [1046, 427] width 1046 height 633
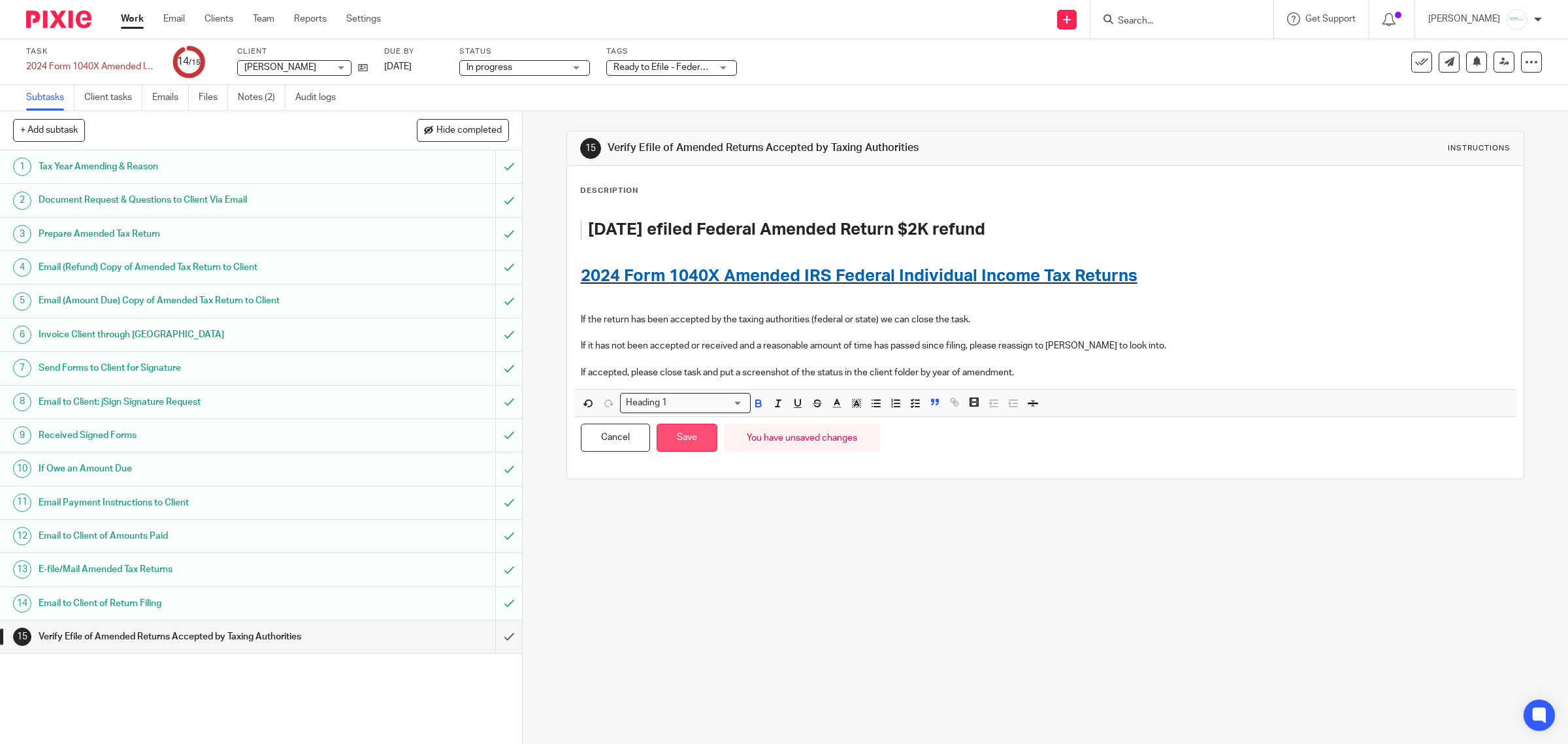
click at [668, 440] on button "Save" at bounding box center [687, 438] width 60 height 28
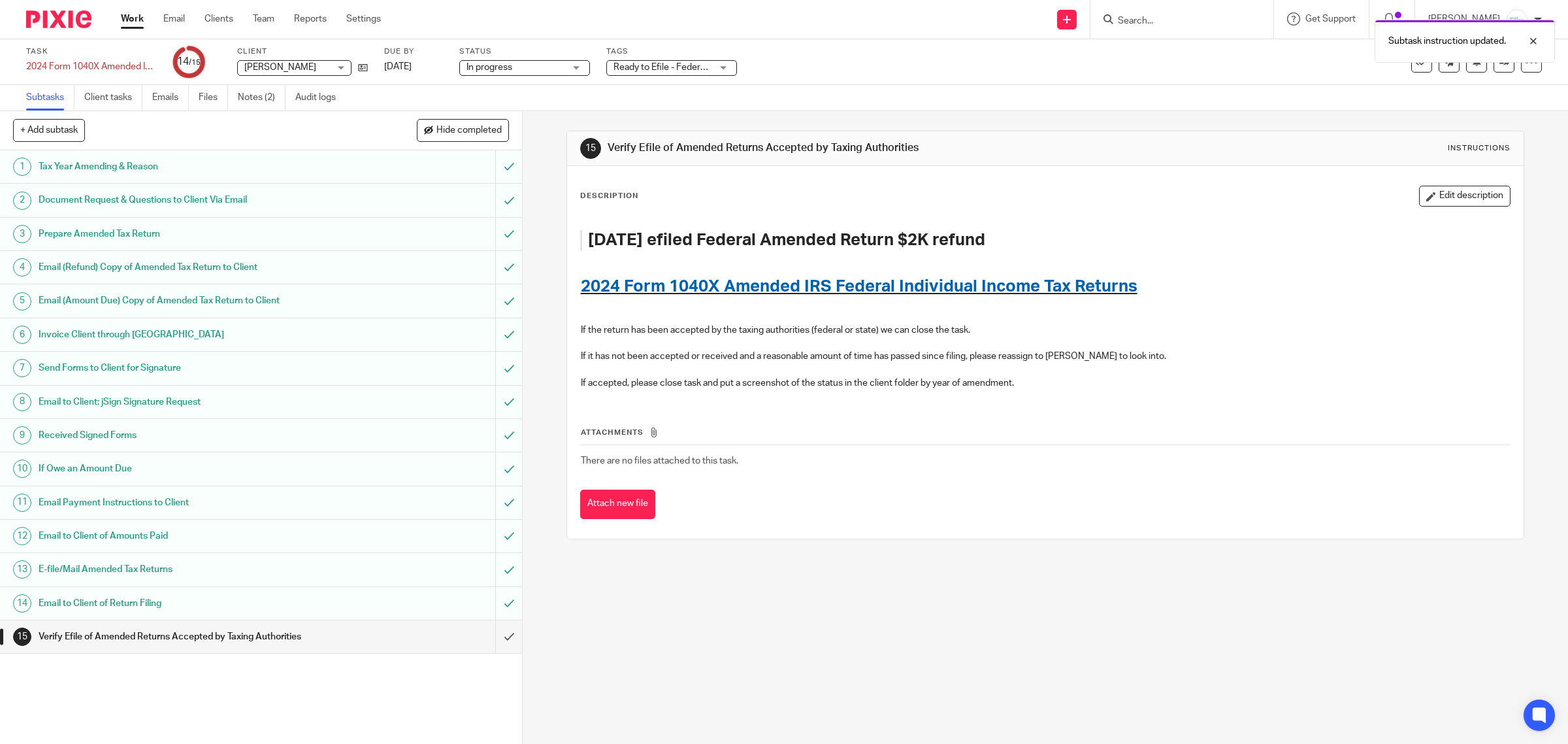
click at [674, 70] on span "Ready to Efile - Federal & State Returns" at bounding box center [694, 67] width 160 height 9
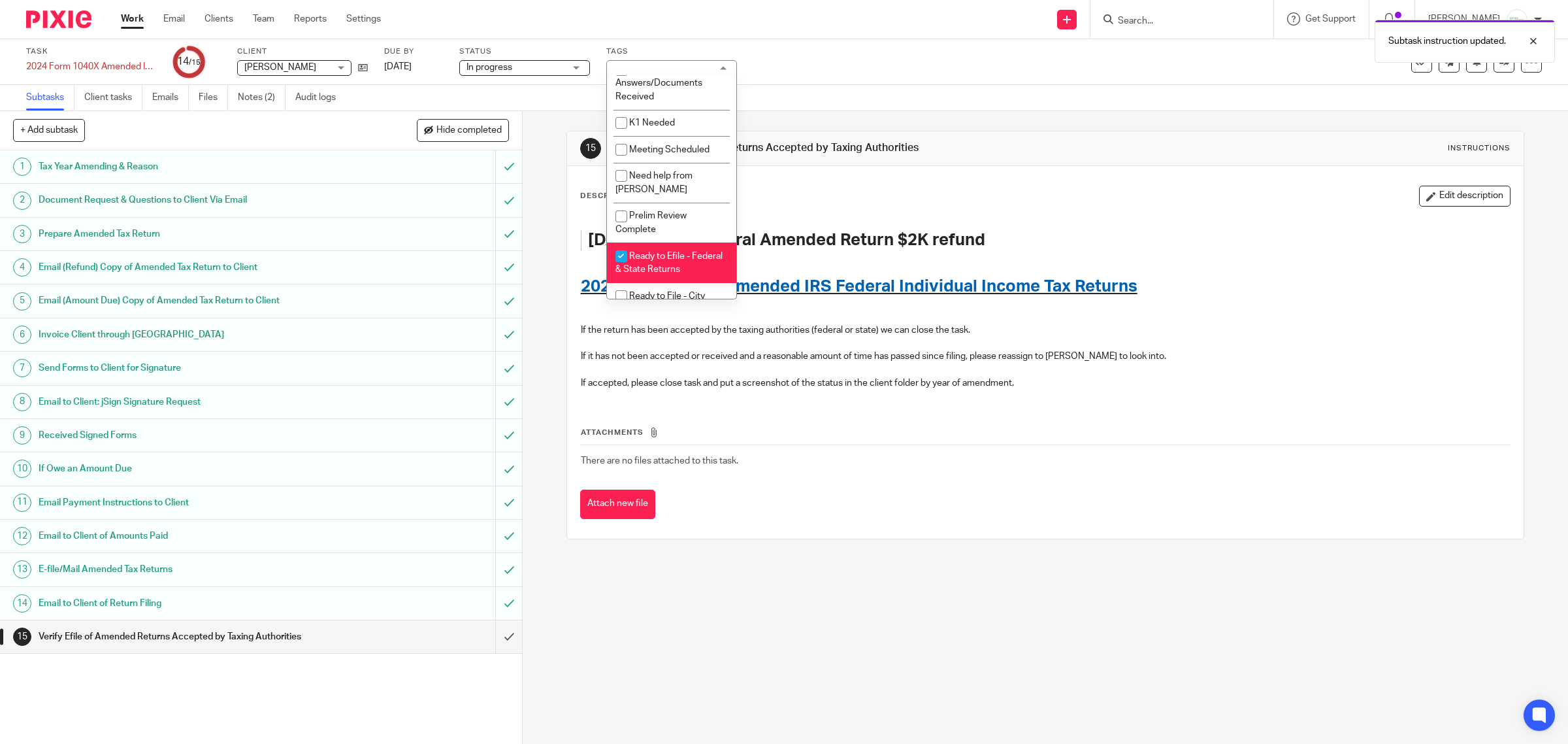
scroll to position [491, 0]
click at [645, 269] on span "Ready to Efile - Federal & State Returns" at bounding box center [669, 258] width 107 height 23
checkbox input "false"
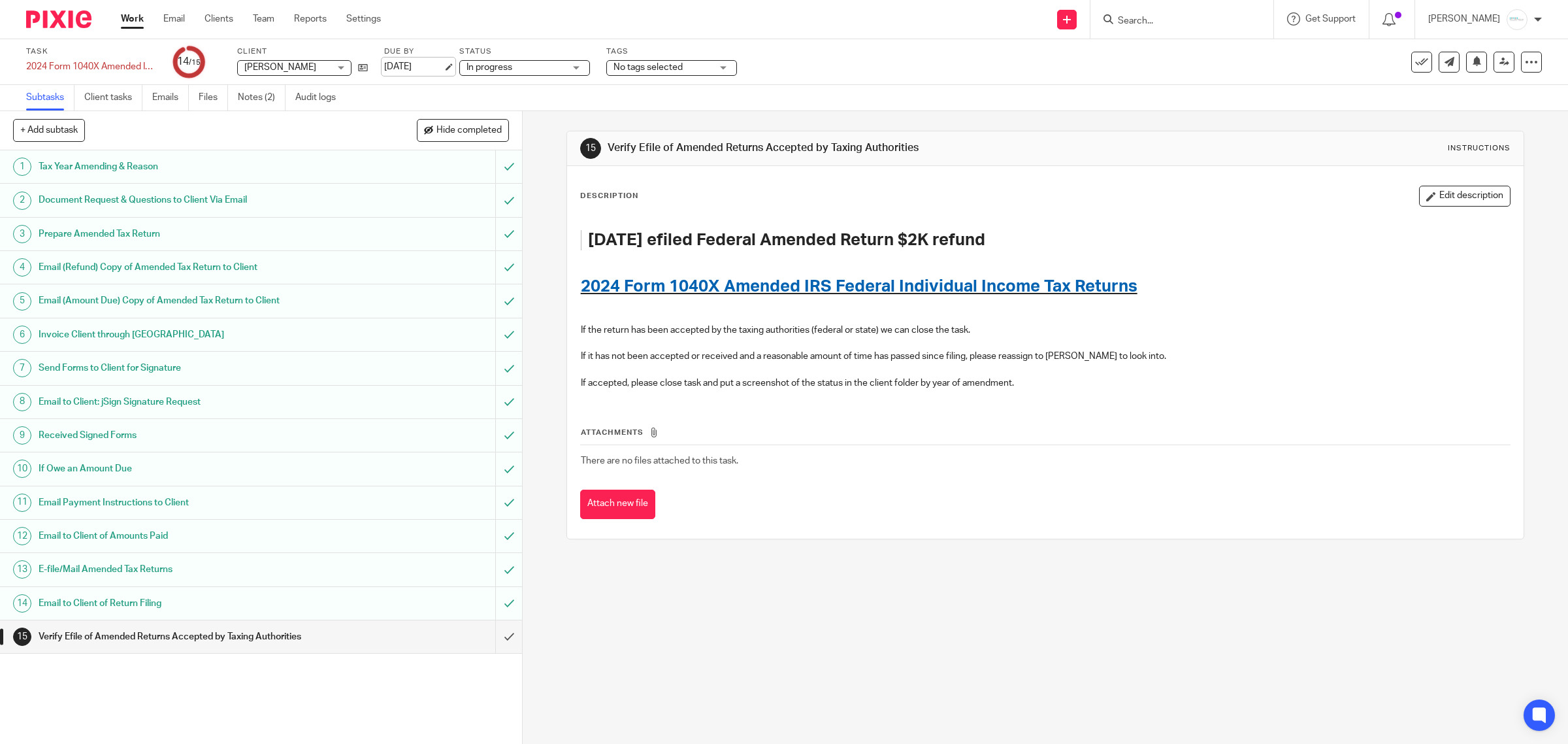
click at [436, 60] on link "Sep 20, 2025" at bounding box center [414, 67] width 59 height 14
click at [1317, 285] on h1 "2024 Form 1040X Amended IRS Federal Individual Income Tax Returns" at bounding box center [1045, 287] width 930 height 20
click at [1521, 70] on div at bounding box center [1531, 62] width 21 height 21
click at [1447, 92] on span "See template in use" at bounding box center [1476, 94] width 81 height 9
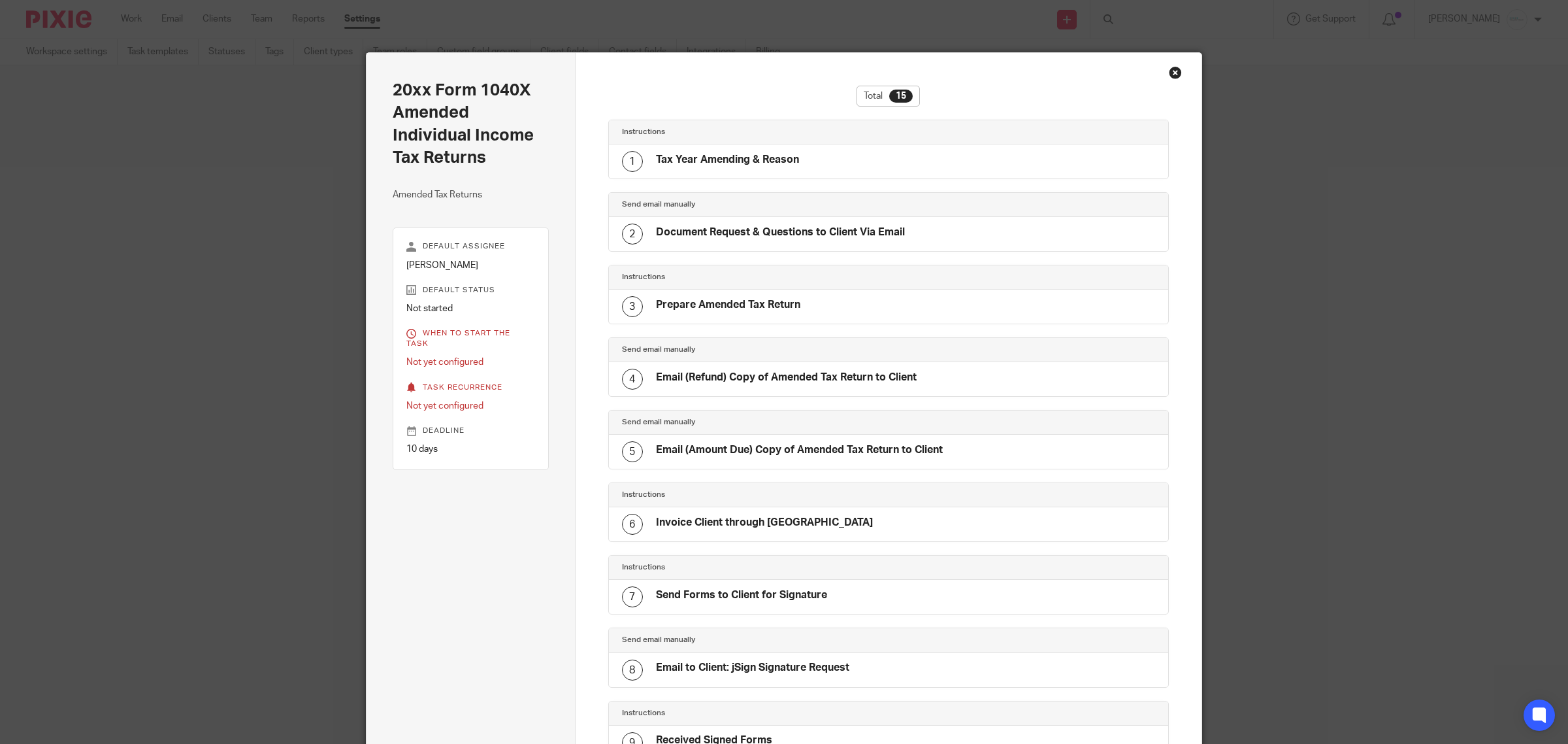
scroll to position [590, 0]
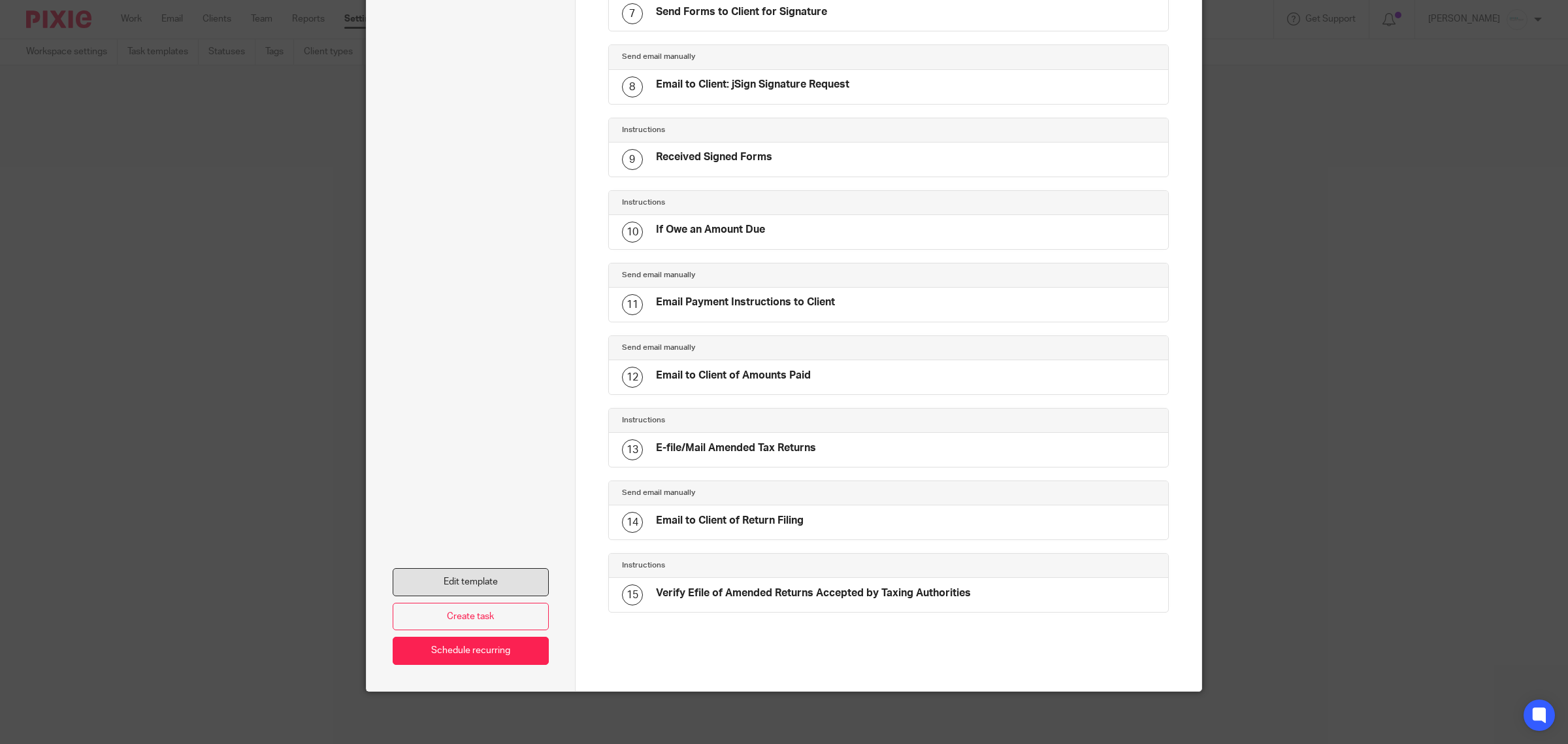
click at [474, 578] on link "Edit template" at bounding box center [471, 582] width 156 height 28
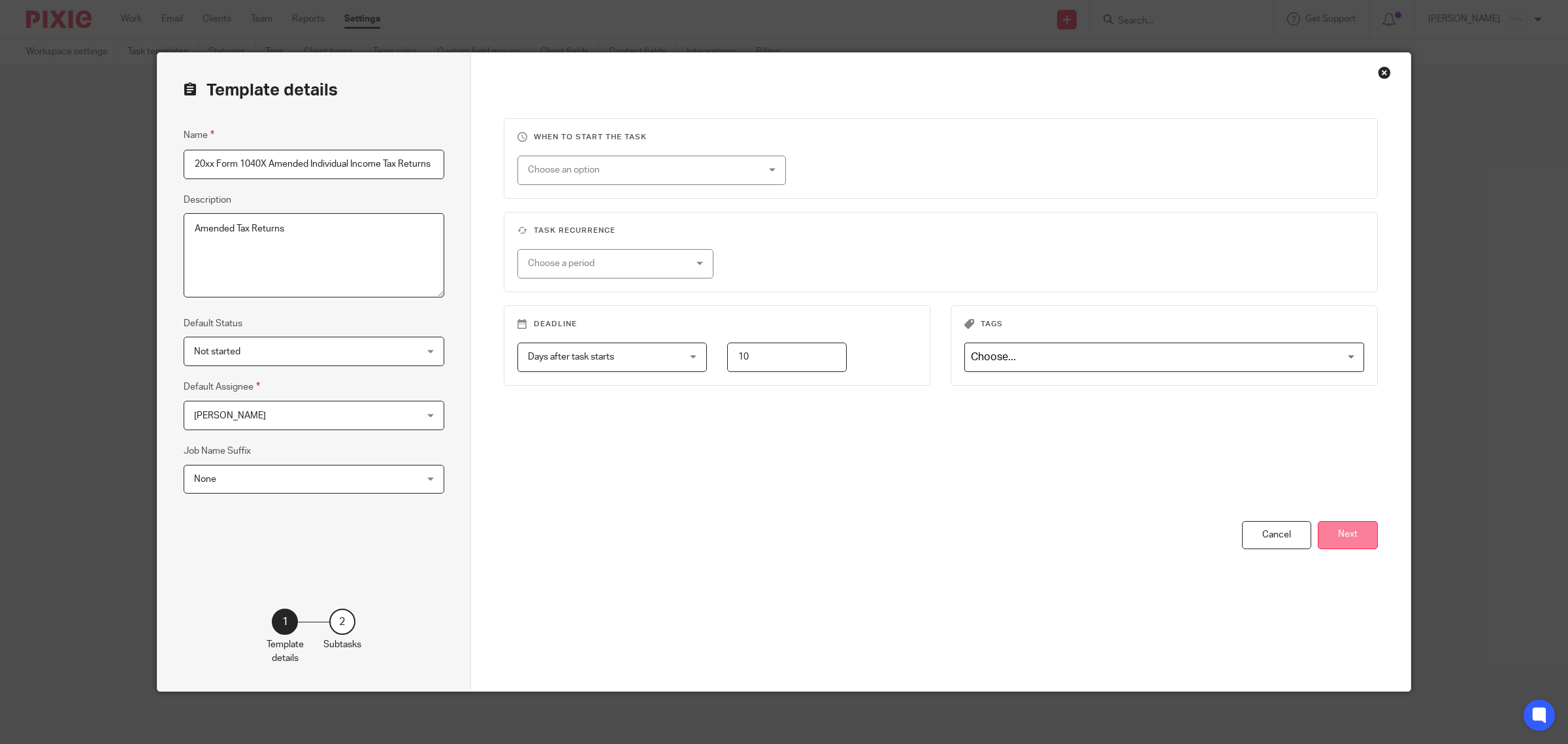
click at [1348, 529] on button "Next" at bounding box center [1348, 535] width 60 height 28
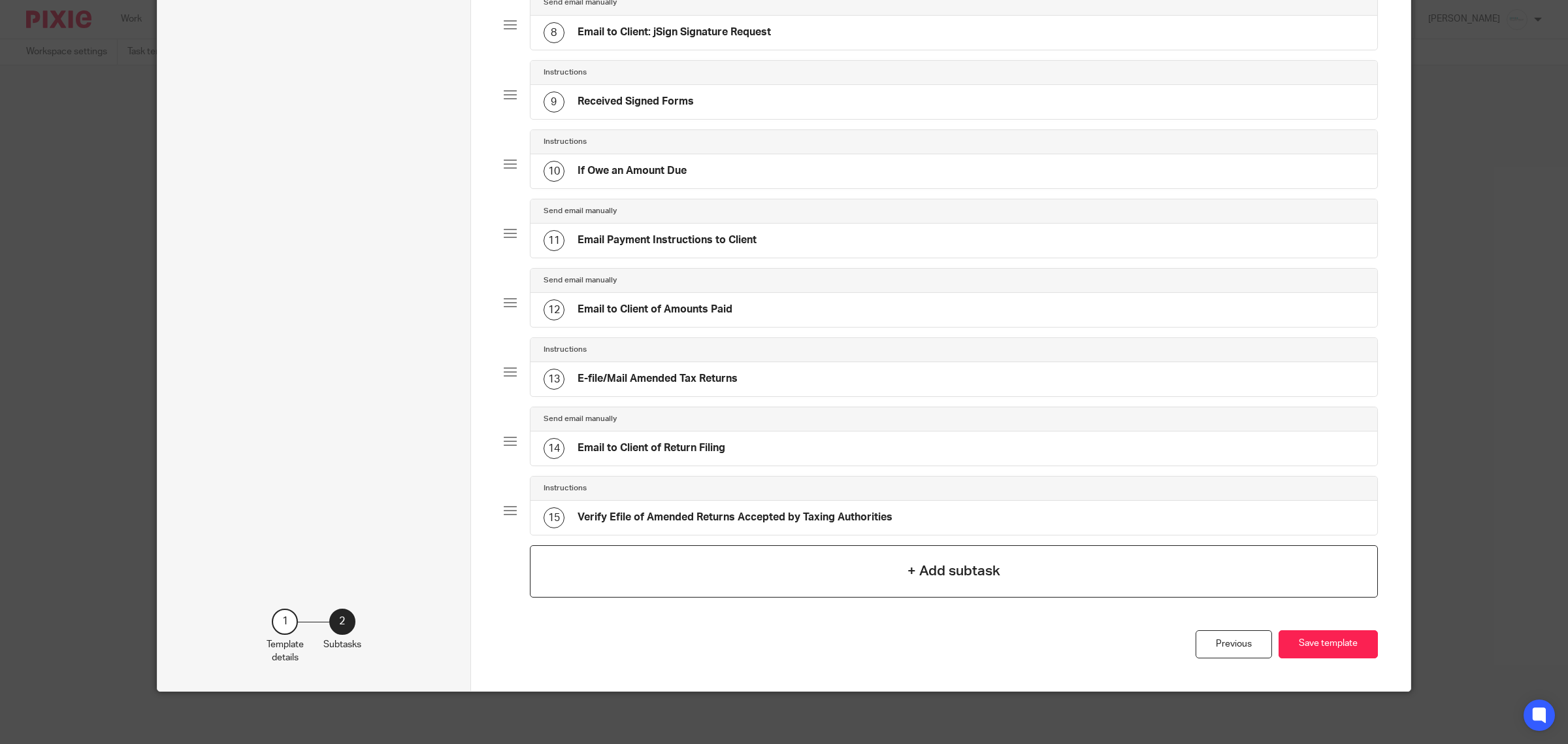
scroll to position [622, 0]
click at [667, 515] on h4 "Verify Efile of Amended Returns Accepted by Taxing Authorities" at bounding box center [735, 517] width 315 height 14
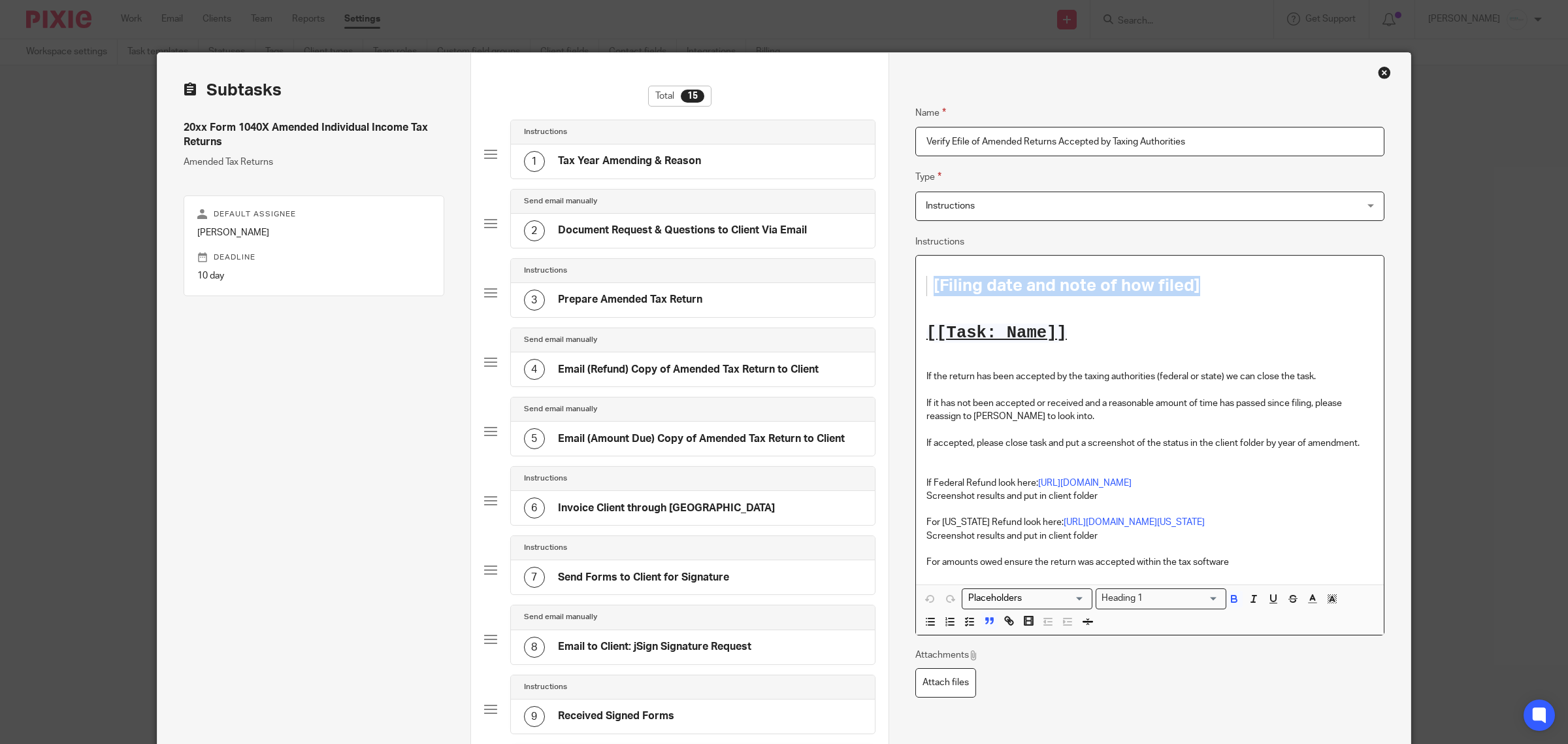
drag, startPoint x: 1259, startPoint y: 282, endPoint x: 831, endPoint y: 271, distance: 428.1
click at [831, 271] on div "Subtasks 20xx Form 1040X Amended Individual Income Tax Returns Amended Tax Retu…" at bounding box center [784, 669] width 1254 height 1232
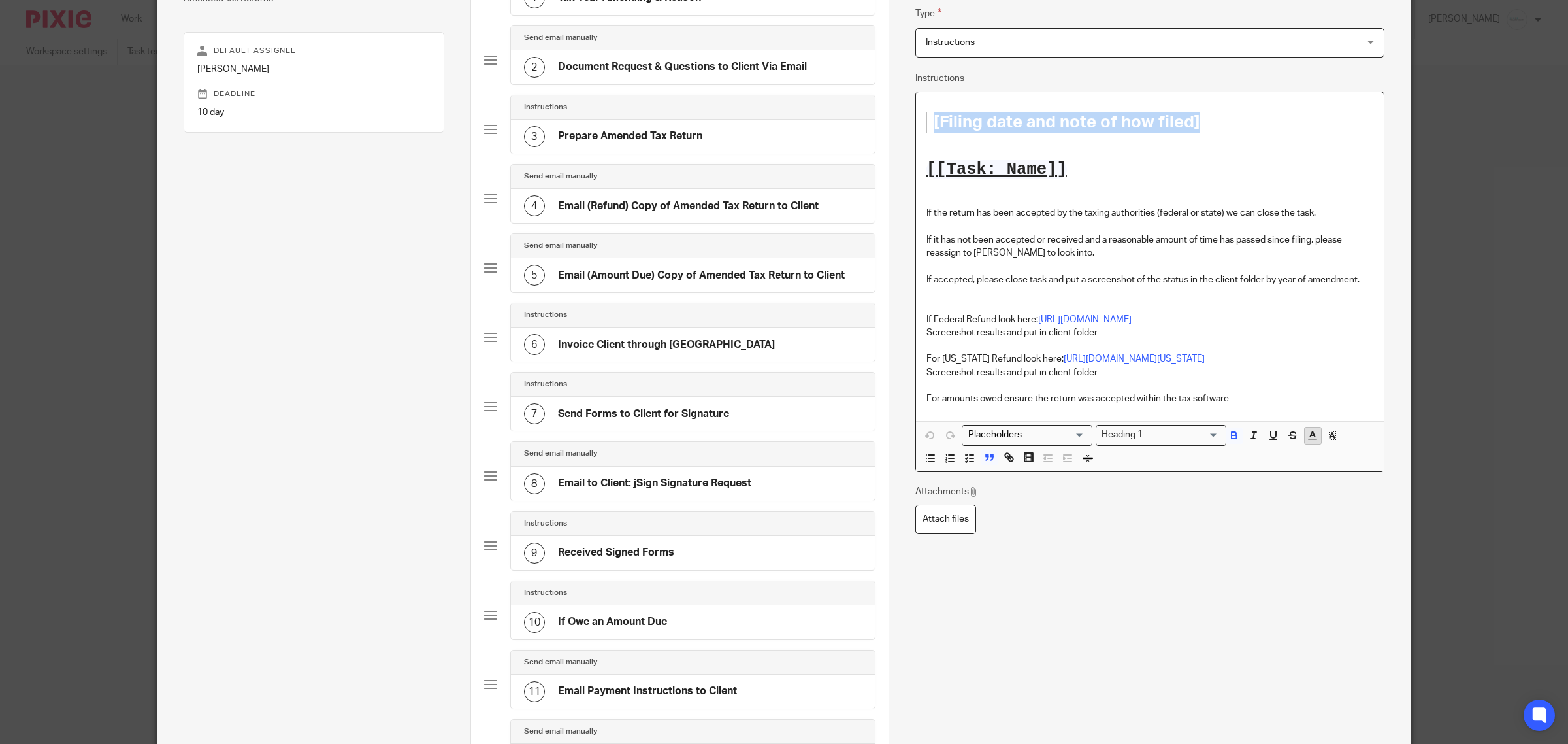
click at [1311, 437] on polyline "button" at bounding box center [1313, 434] width 5 height 5
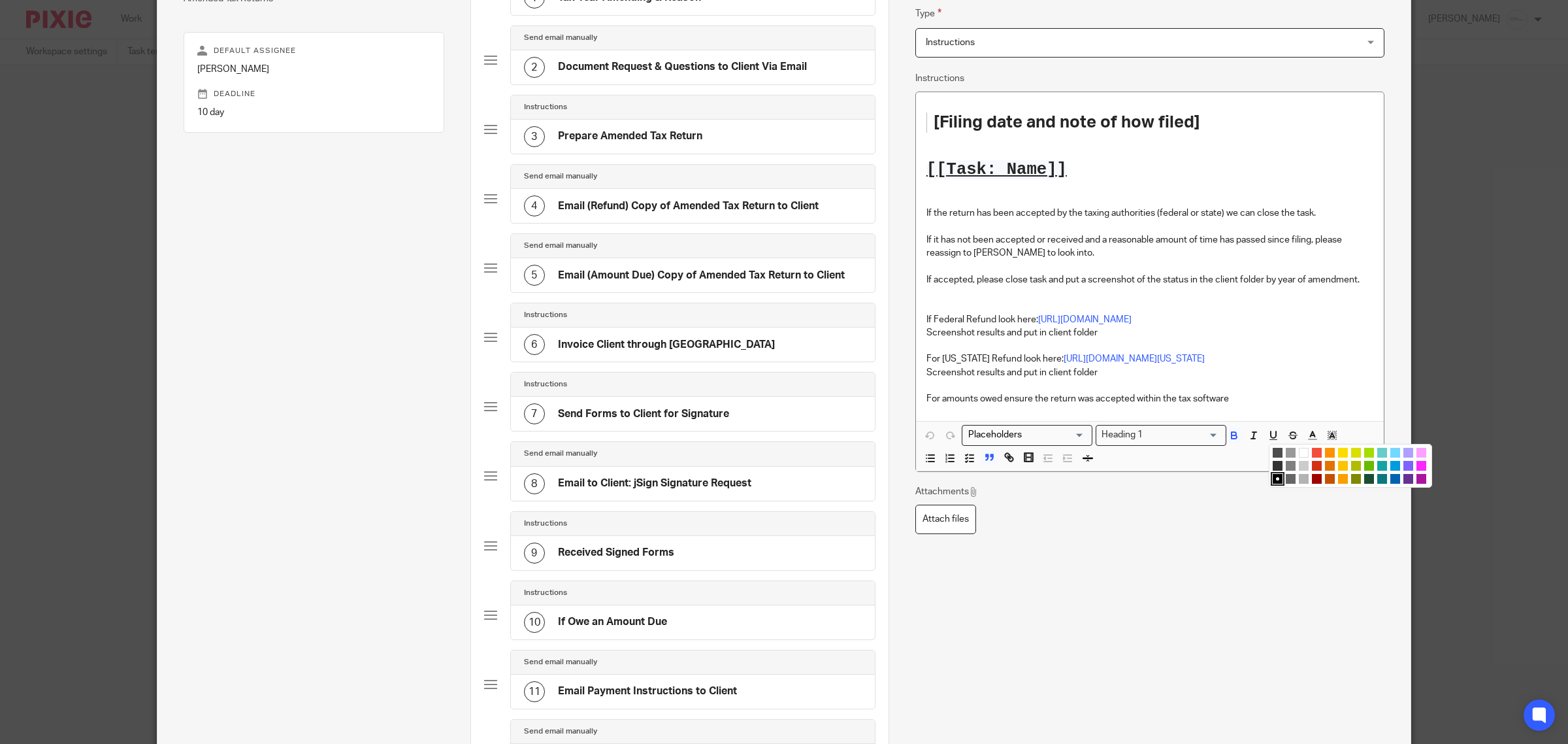
click at [1417, 465] on li "color:#FA28FF" at bounding box center [1421, 465] width 10 height 10
click at [1199, 628] on div "Name Verify Efile of Amended Returns Accepted by Taxing Authorities Type Instru…" at bounding box center [1150, 366] width 469 height 889
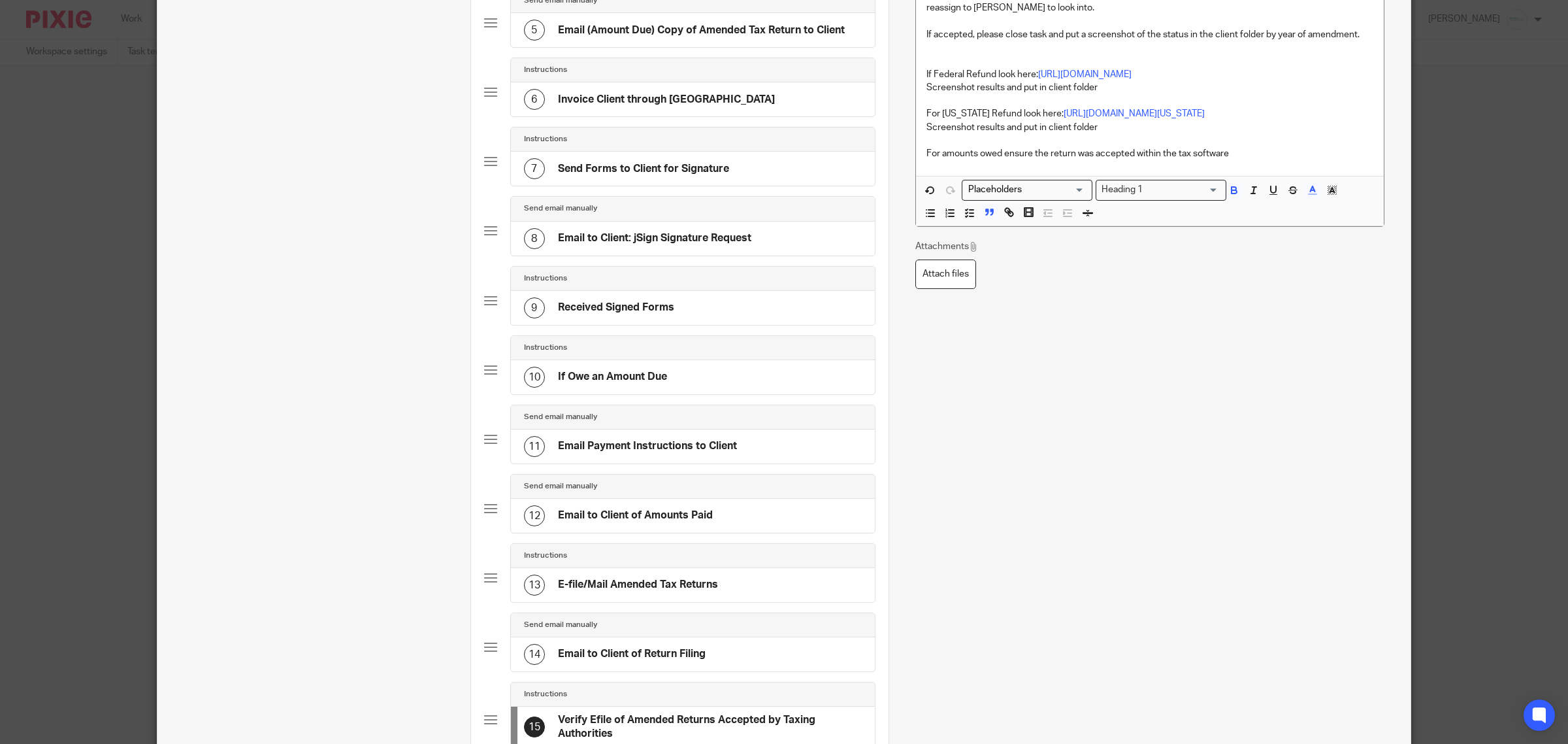
scroll to position [600, 0]
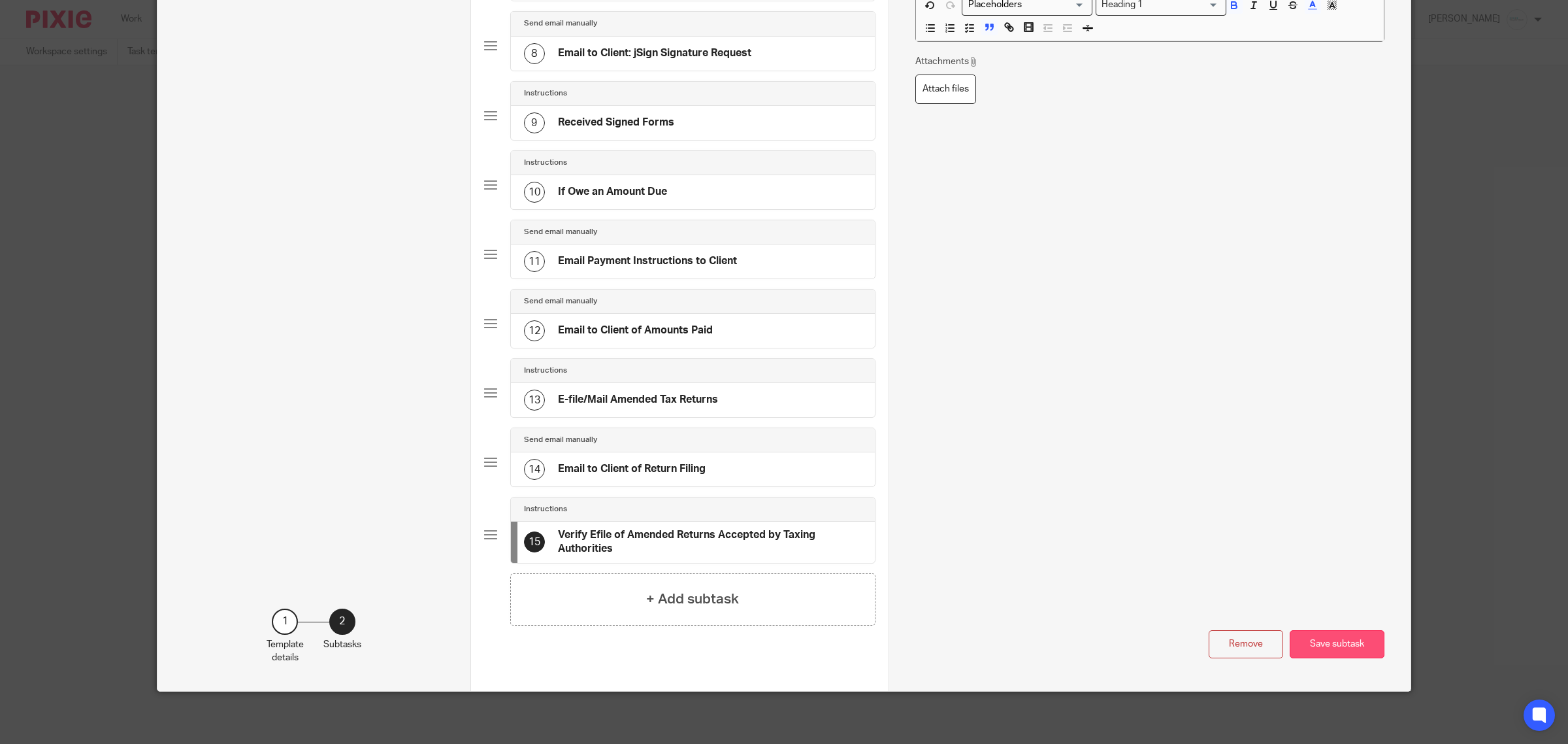
click at [1317, 643] on button "Save subtask" at bounding box center [1337, 644] width 95 height 28
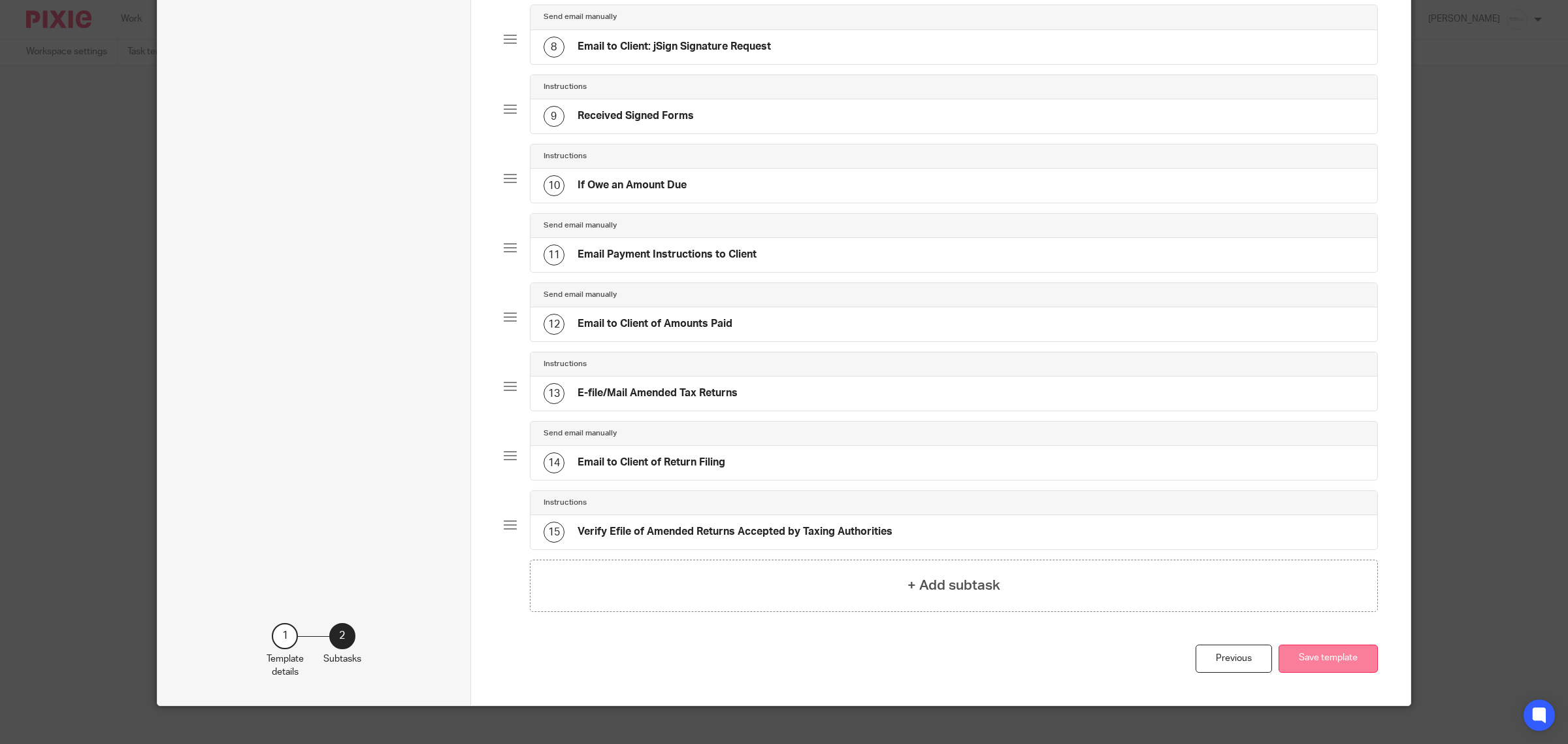
click at [1321, 667] on button "Save template" at bounding box center [1328, 658] width 99 height 28
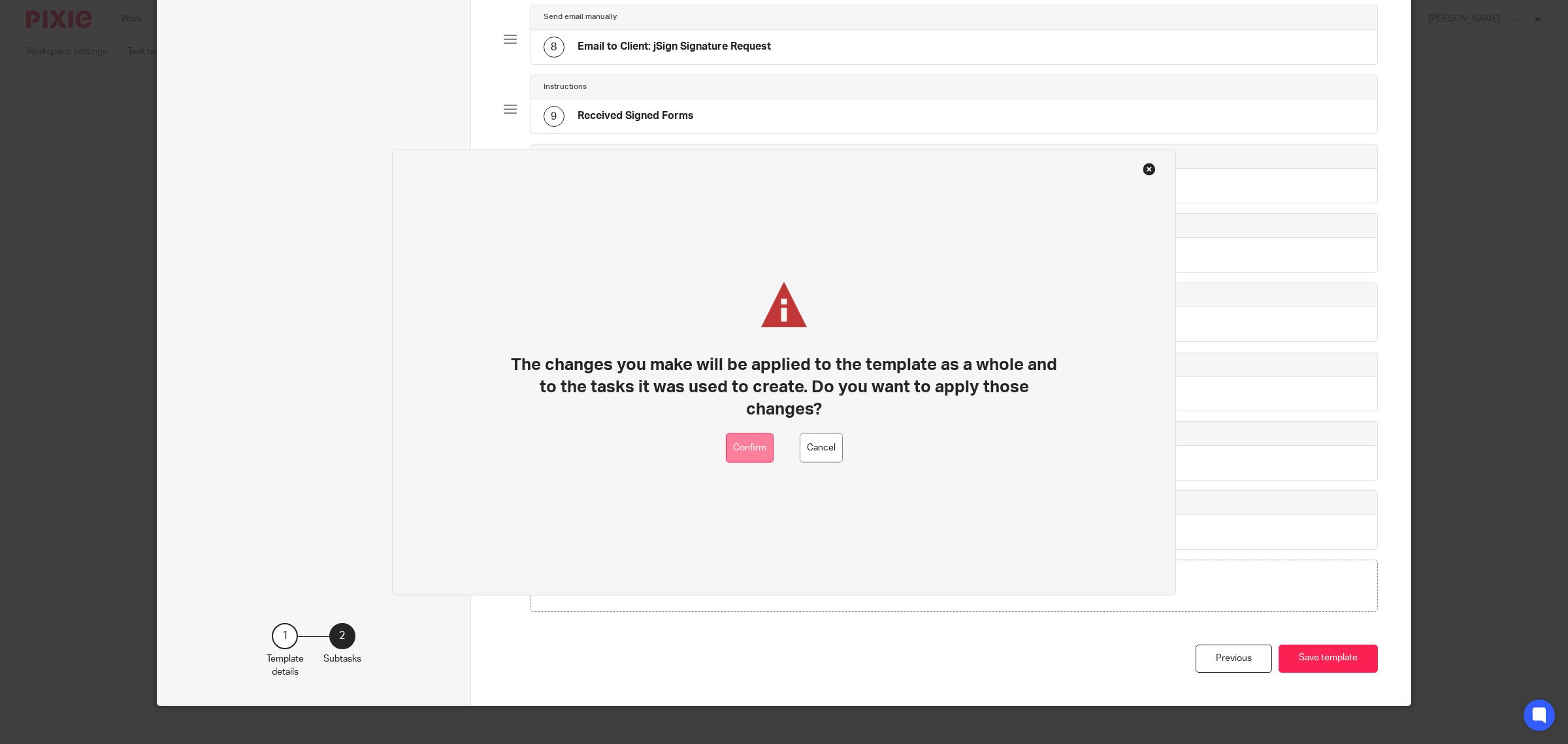
click at [769, 449] on button "Confirm" at bounding box center [750, 448] width 48 height 29
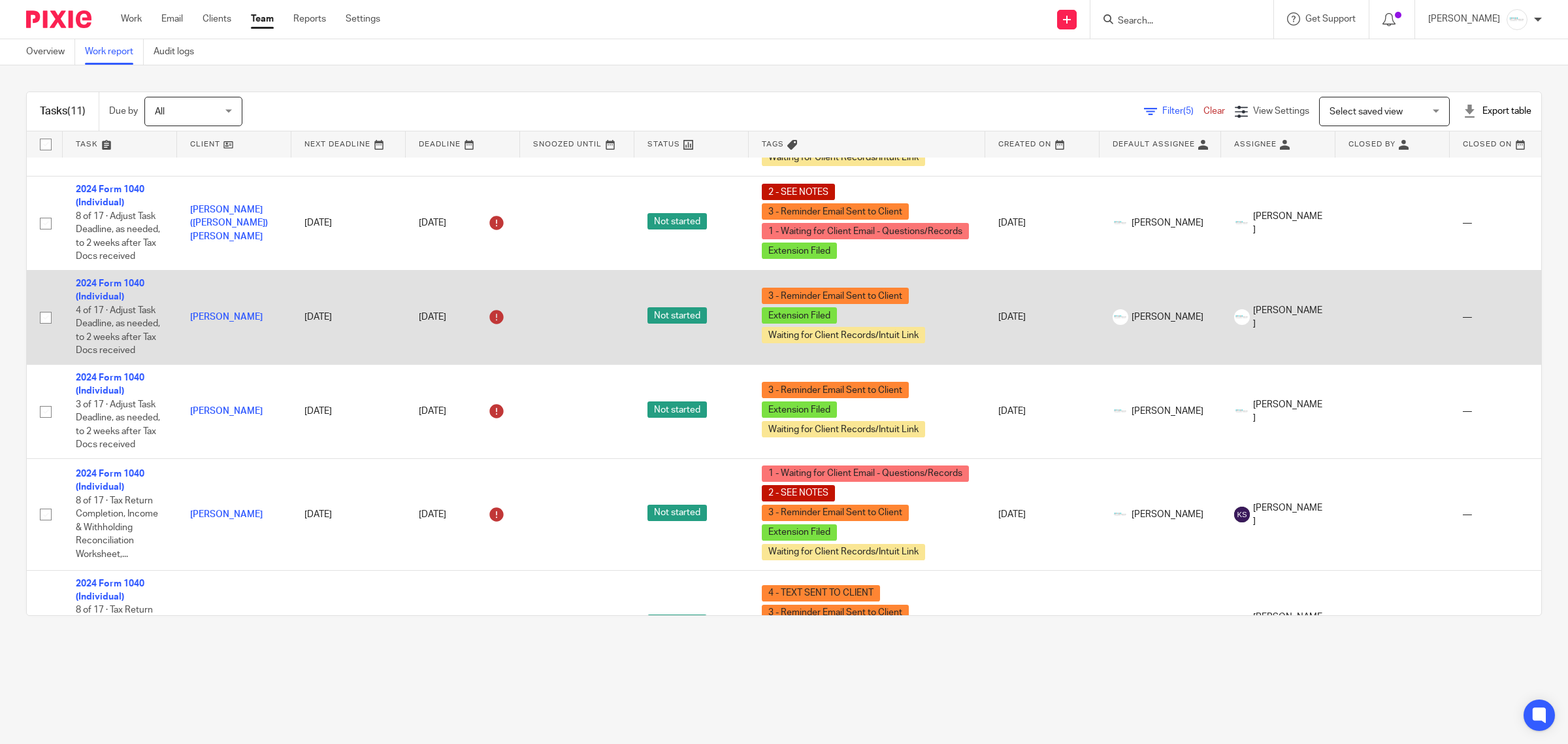
scroll to position [245, 0]
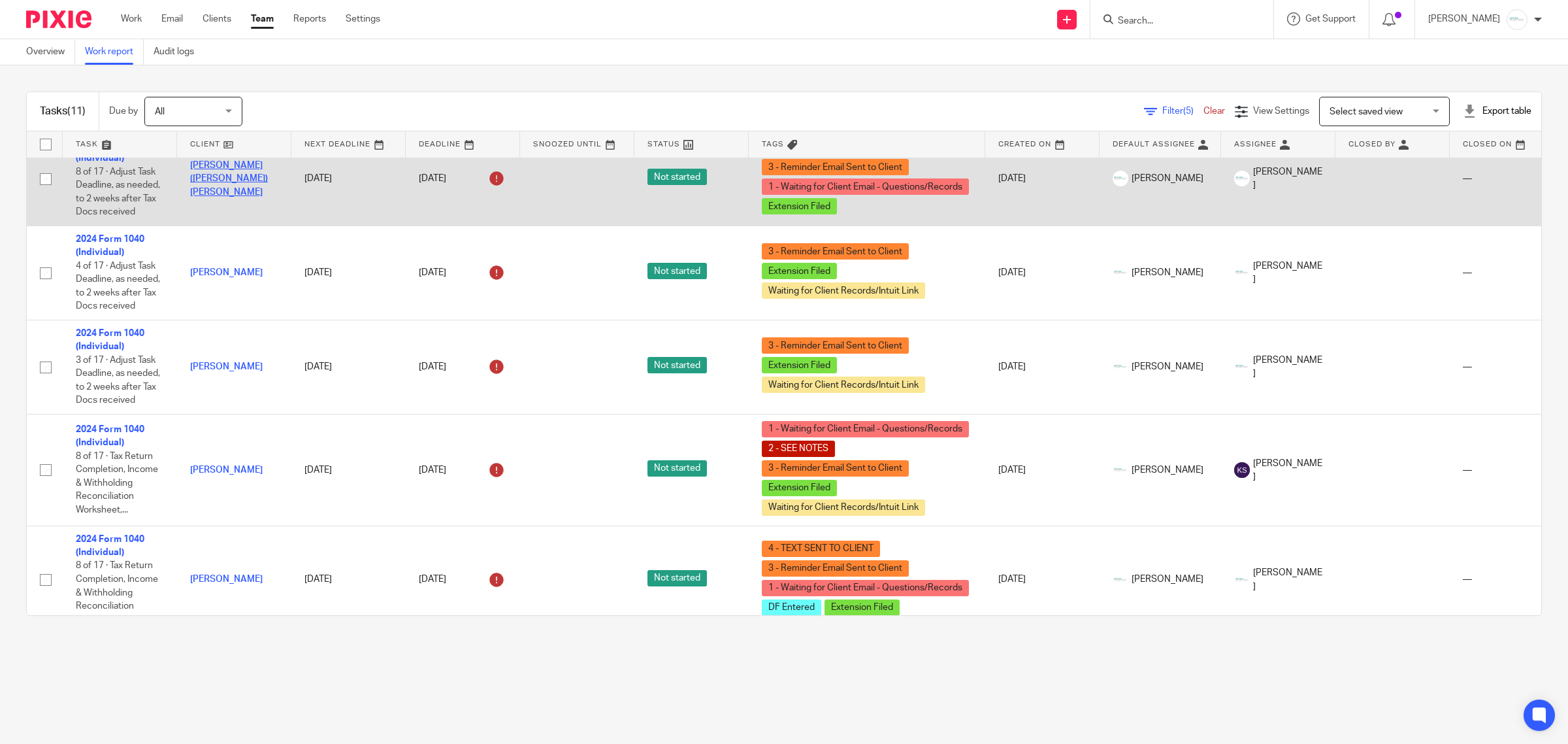
click at [213, 186] on link "[PERSON_NAME] ([PERSON_NAME]) [PERSON_NAME]" at bounding box center [229, 179] width 78 height 36
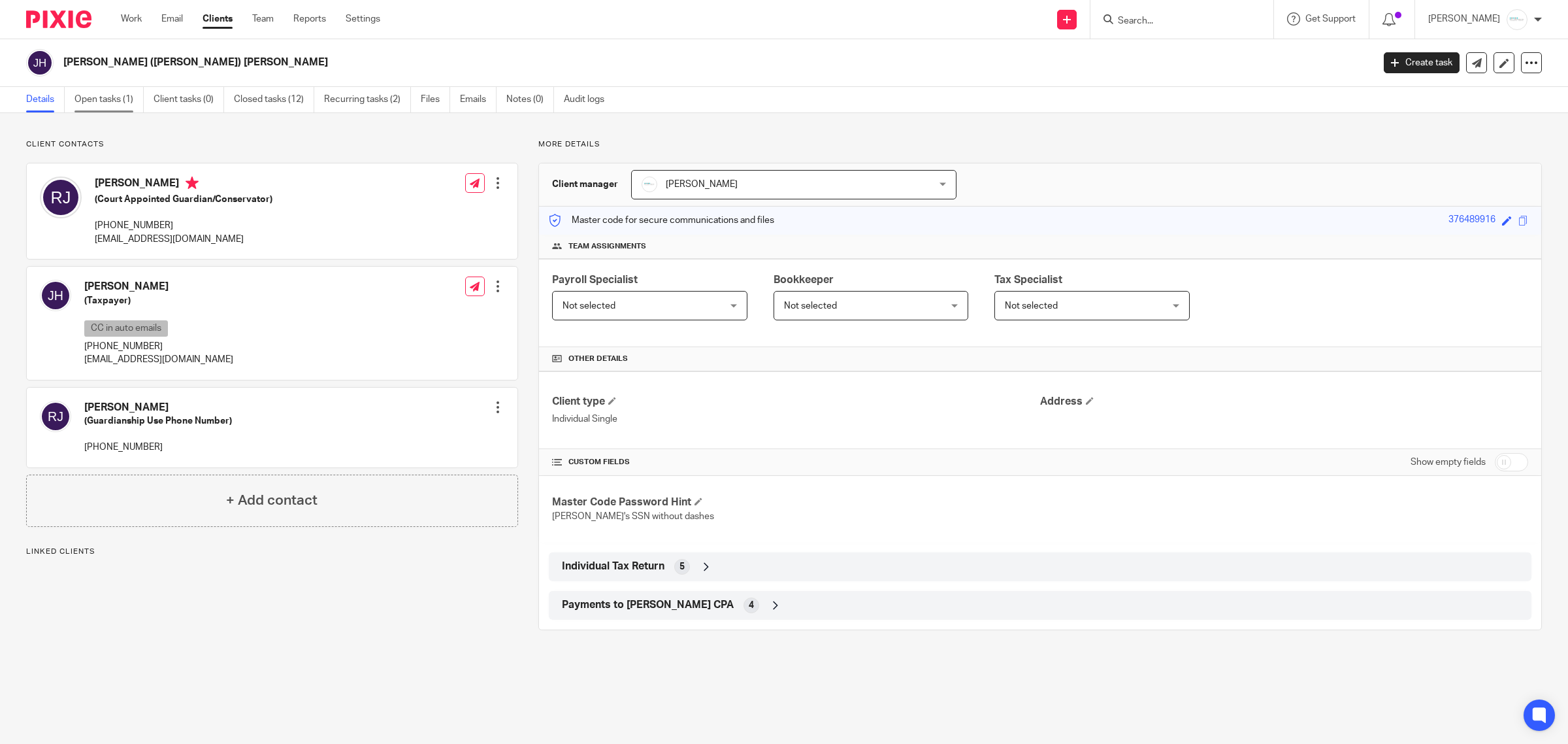
click at [96, 108] on link "Open tasks (1)" at bounding box center [109, 100] width 69 height 26
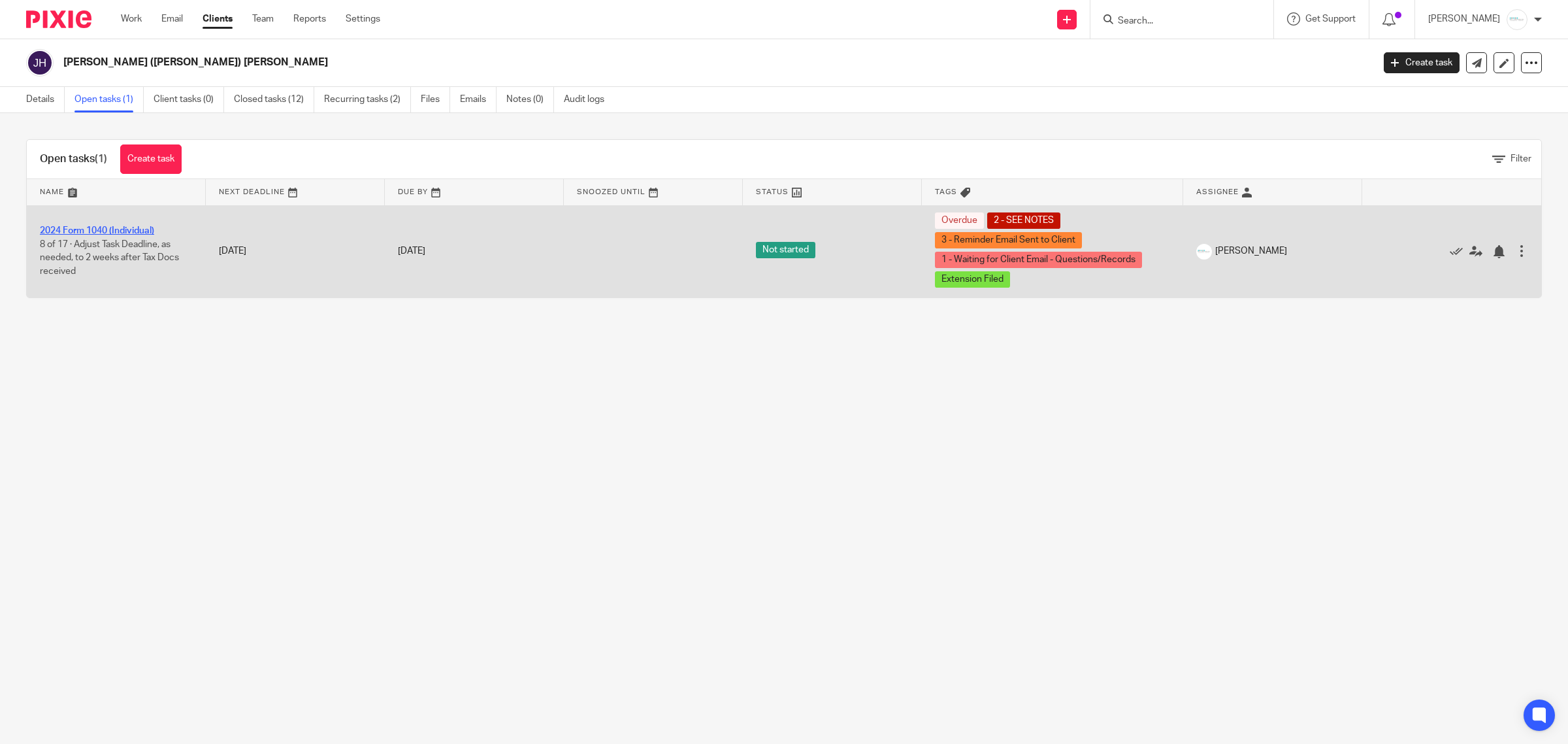
click at [103, 231] on link "2024 Form 1040 (Individual)" at bounding box center [97, 230] width 114 height 9
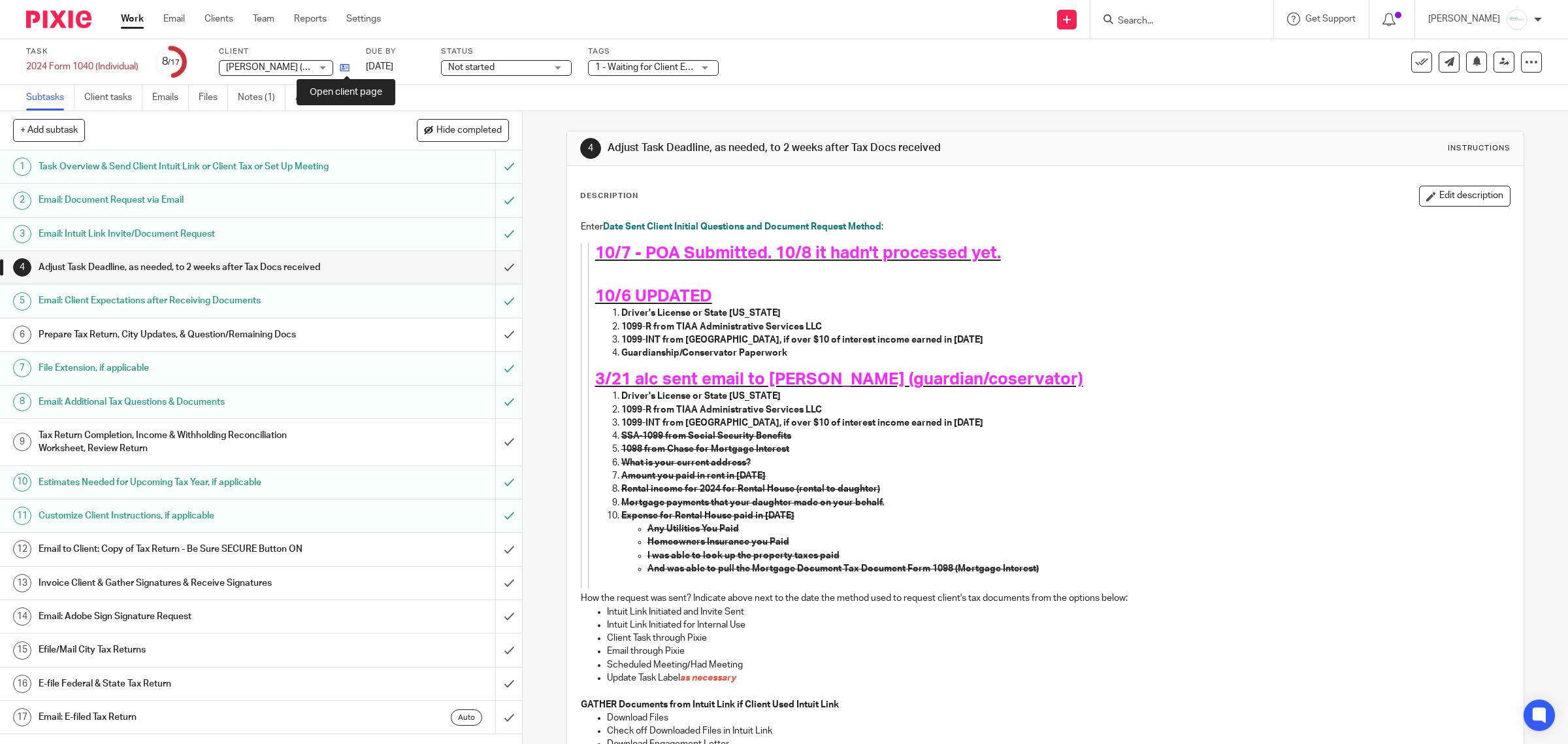
click at [341, 65] on icon at bounding box center [344, 67] width 10 height 10
click at [348, 69] on icon at bounding box center [344, 67] width 10 height 10
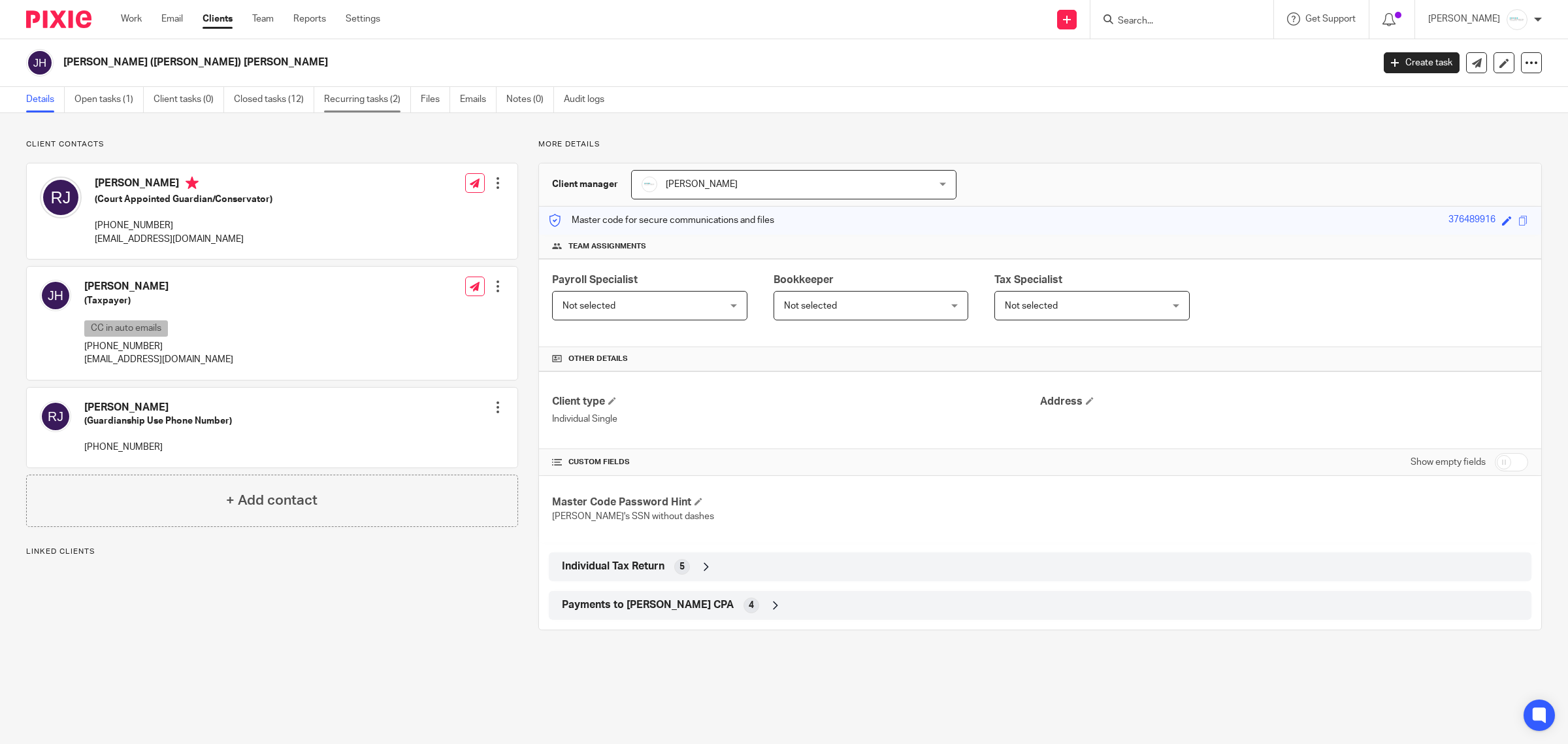
click at [344, 103] on link "Recurring tasks (2)" at bounding box center [367, 100] width 87 height 26
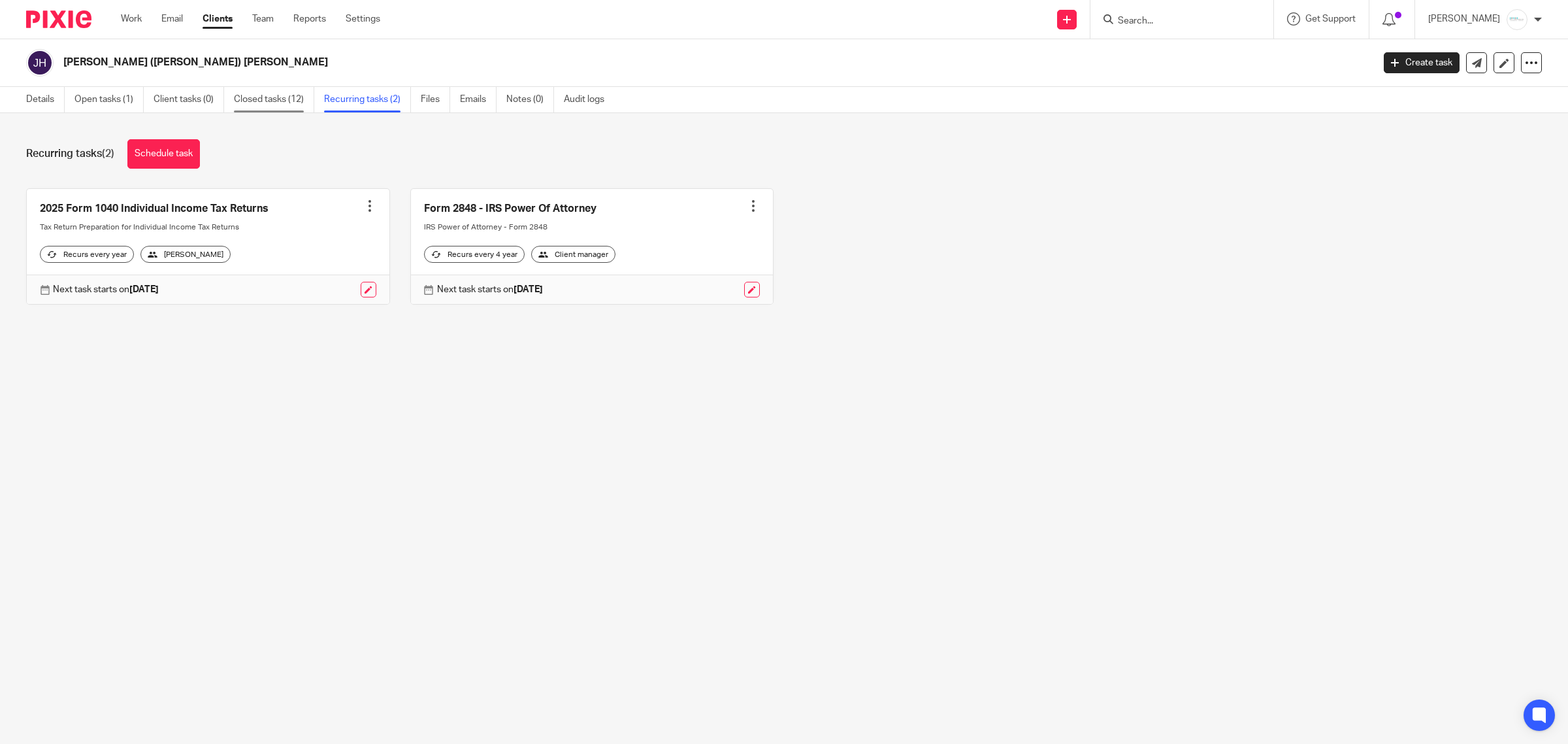
click at [237, 103] on link "Closed tasks (12)" at bounding box center [274, 100] width 80 height 26
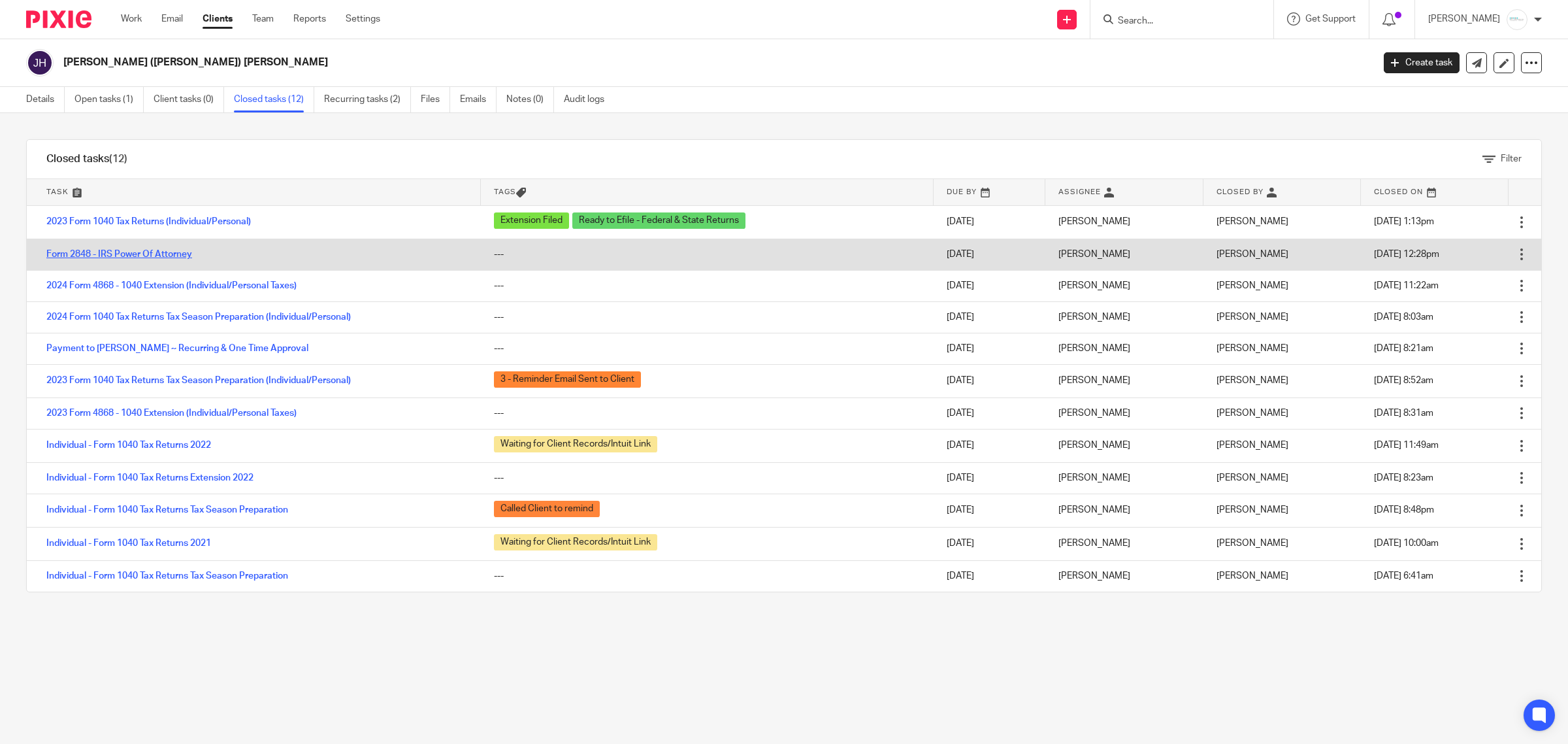
click at [160, 255] on link "Form 2848 - IRS Power Of Attorney" at bounding box center [119, 254] width 146 height 9
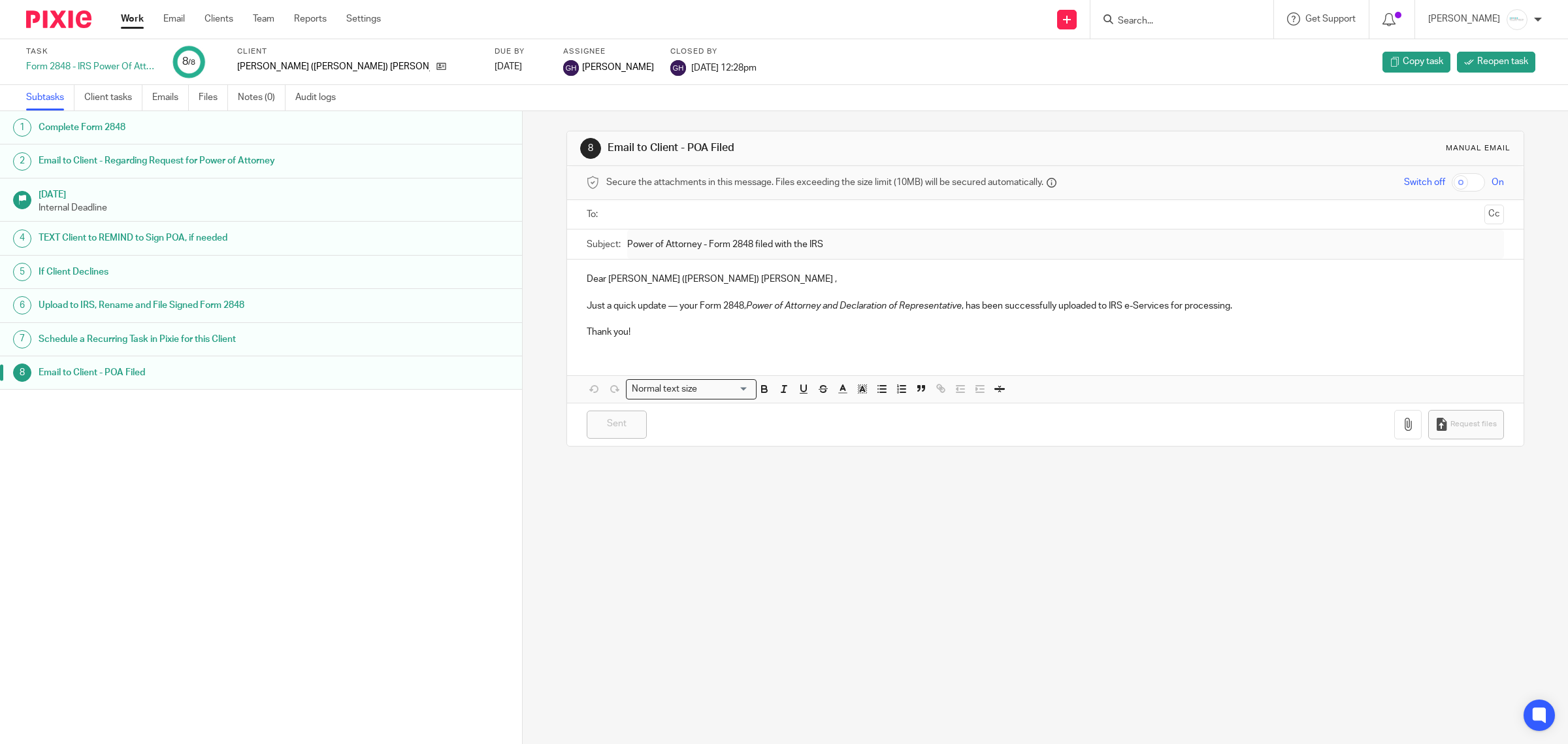
click at [148, 122] on h1 "Complete Form 2848" at bounding box center [196, 127] width 314 height 20
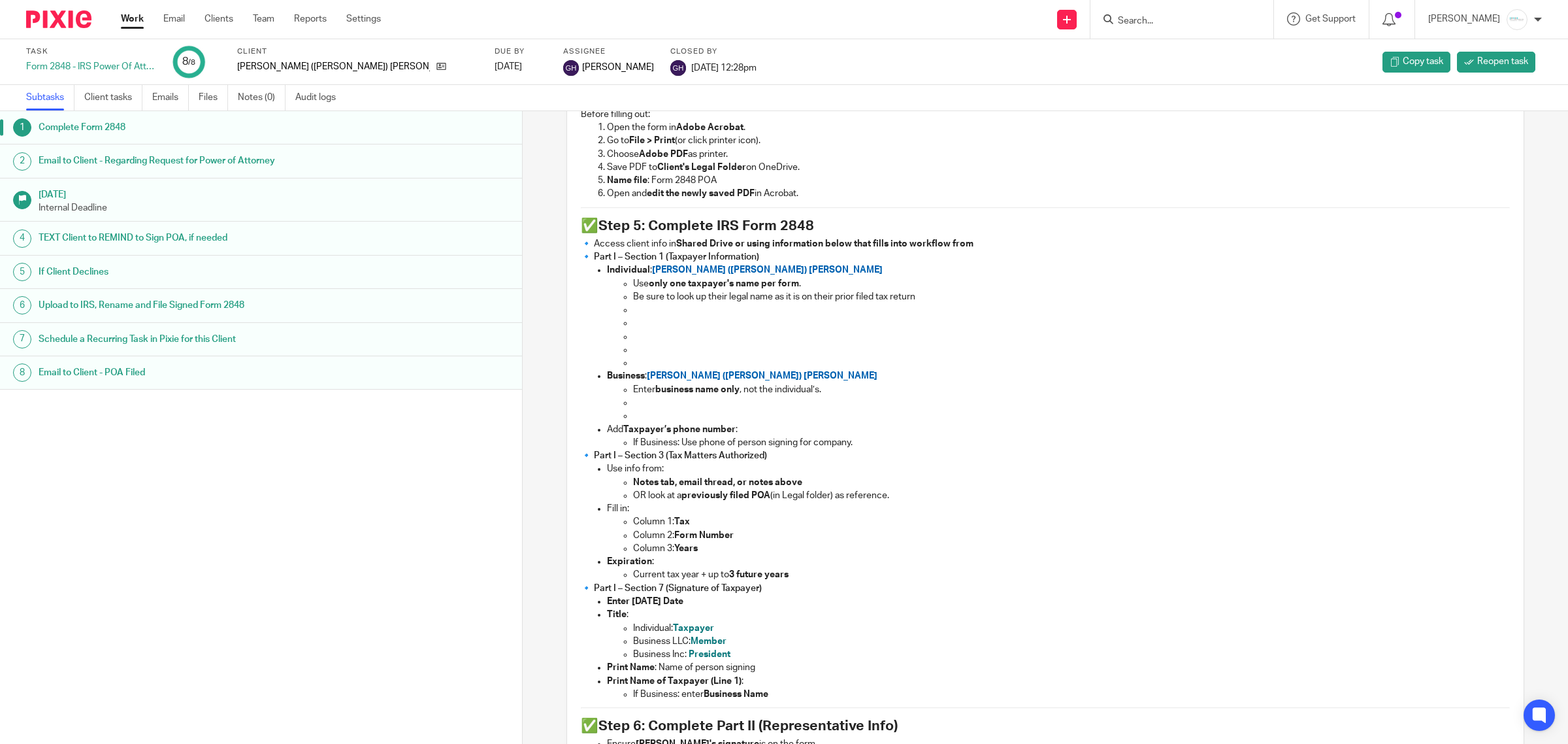
scroll to position [811, 0]
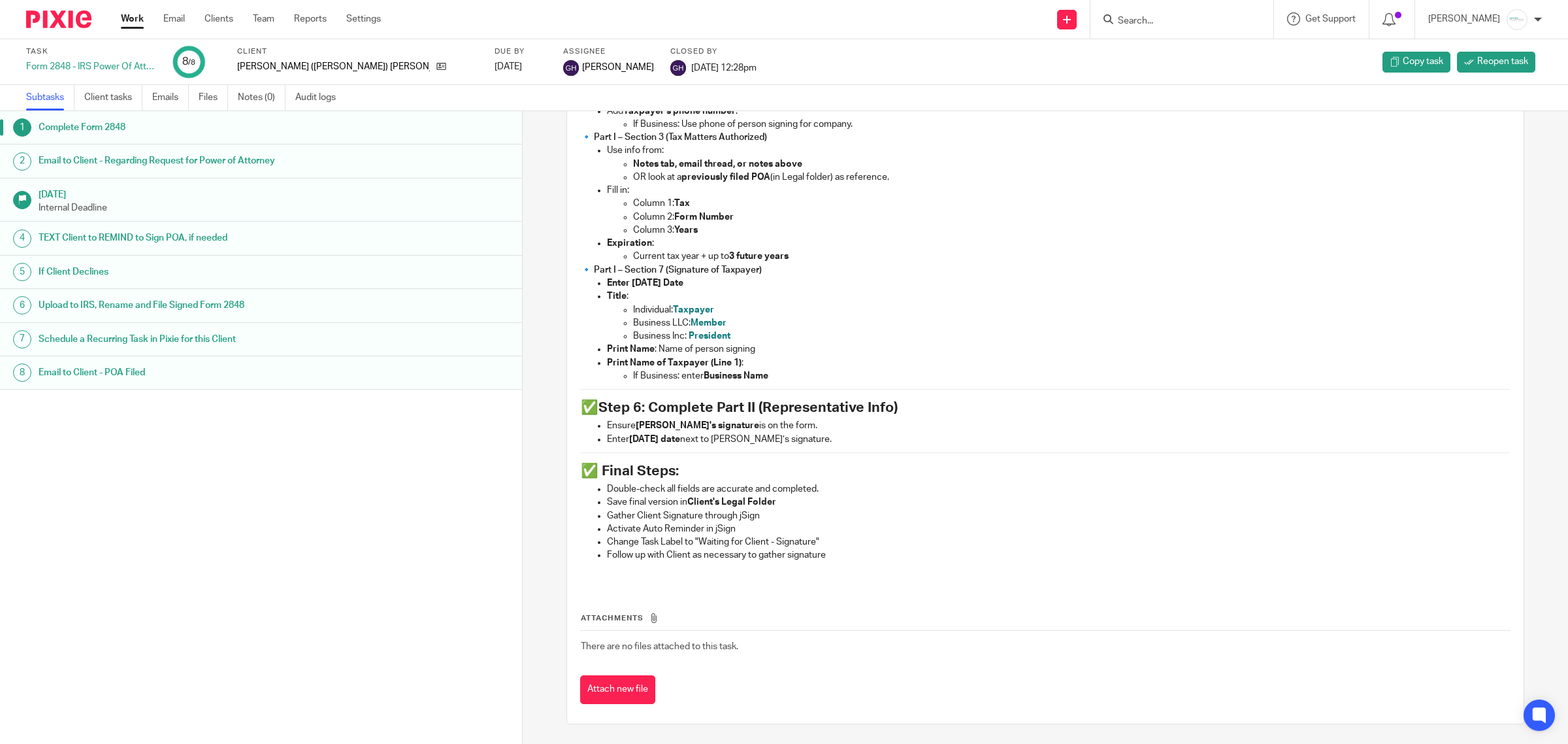
click at [147, 309] on h1 "Upload to IRS, Rename and File Signed Form 2848" at bounding box center [196, 305] width 314 height 20
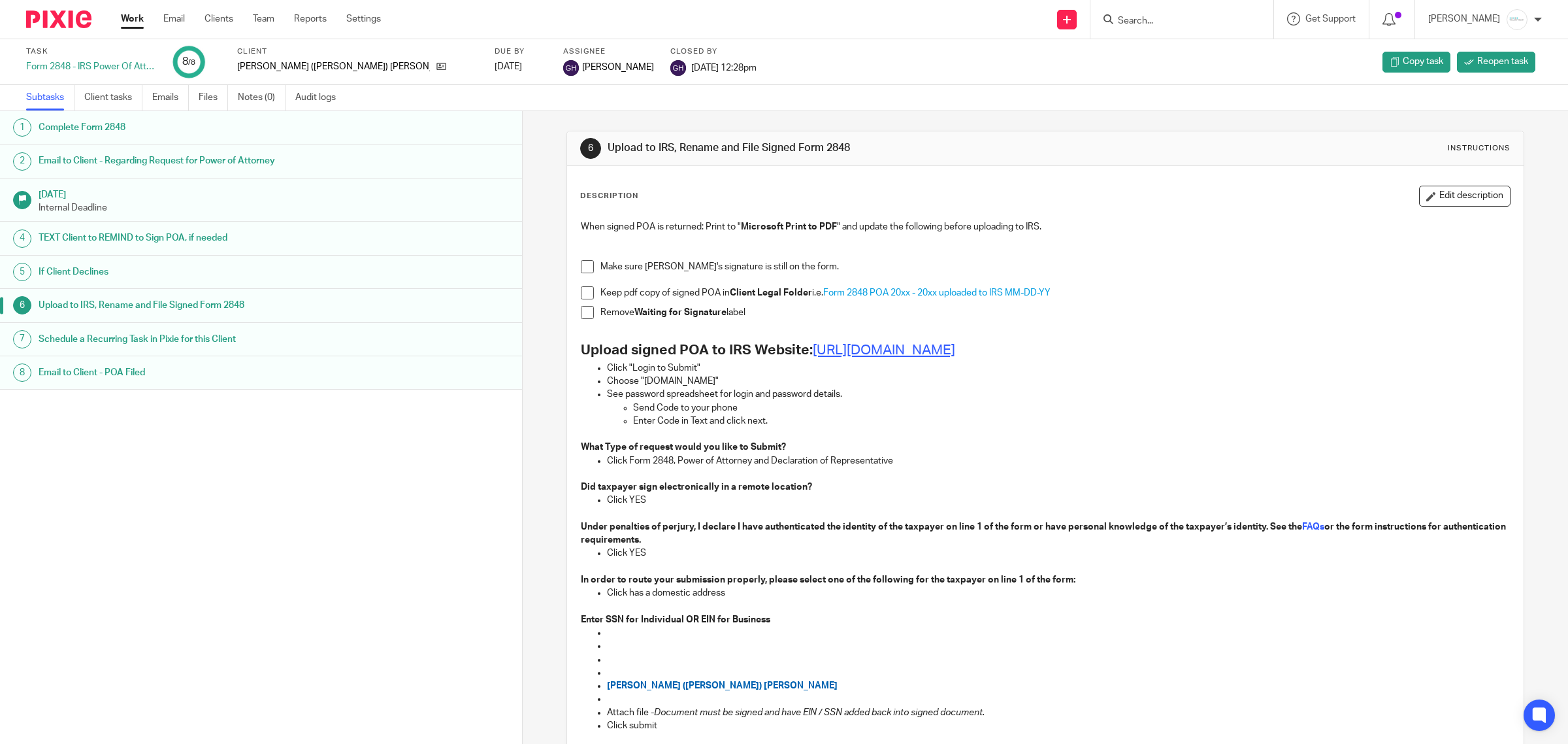
click at [944, 357] on link "https://www.irs.gov/tax-professionals/submit-forms-2848-and-8821-online" at bounding box center [884, 350] width 143 height 14
drag, startPoint x: 1311, startPoint y: 359, endPoint x: 817, endPoint y: 347, distance: 494.1
click at [814, 347] on h2 "Upload signed POA to IRS Website: https://www.irs.gov/tax-professionals/submit-…" at bounding box center [1045, 350] width 930 height 22
drag, startPoint x: 822, startPoint y: 347, endPoint x: 807, endPoint y: 350, distance: 15.3
click at [807, 350] on strong "Upload signed POA to IRS Website:" at bounding box center [697, 350] width 232 height 14
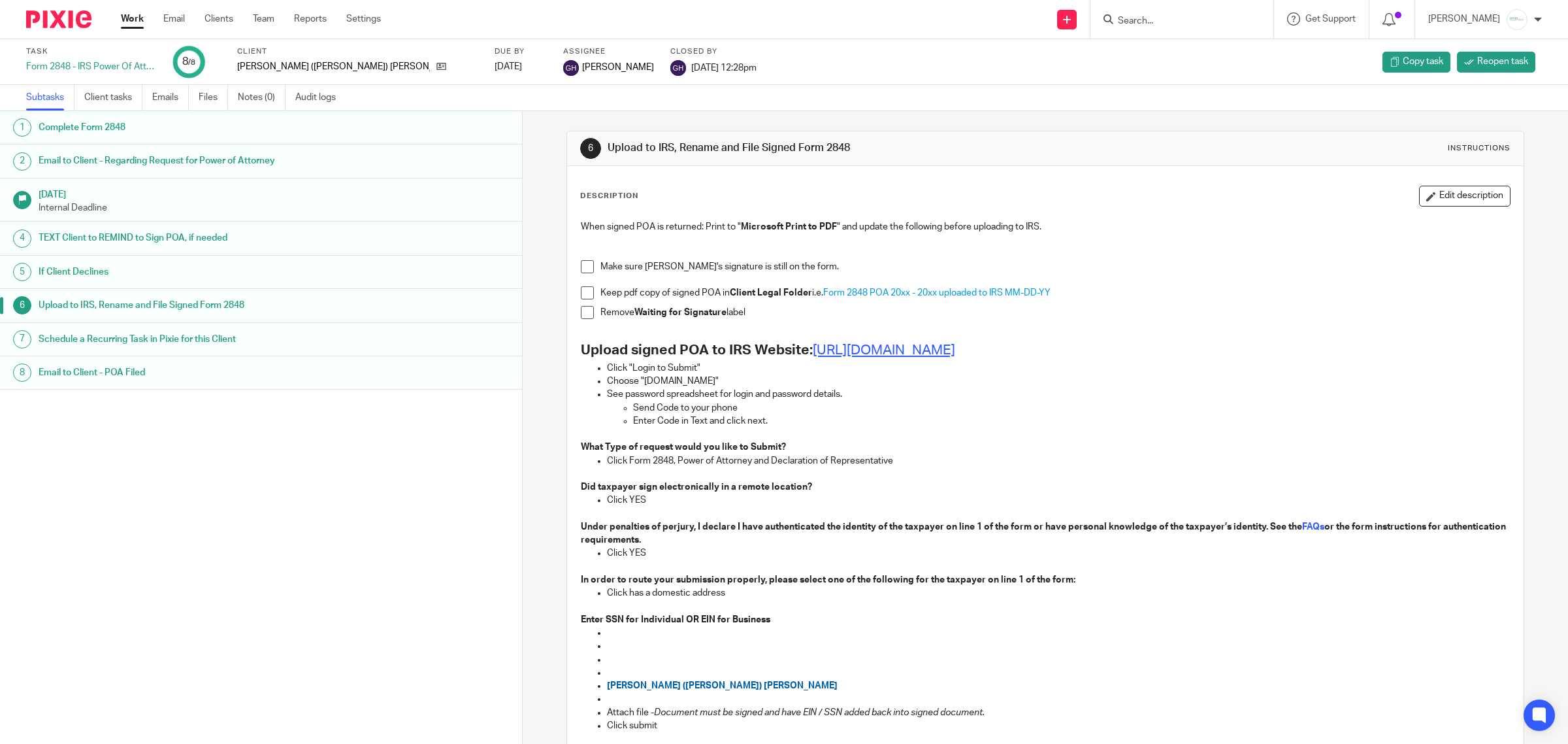
drag, startPoint x: 807, startPoint y: 351, endPoint x: 1277, endPoint y: 343, distance: 470.1
click at [1277, 342] on h2 "Upload signed POA to IRS Website: https://www.irs.gov/tax-professionals/submit-…" at bounding box center [1045, 350] width 930 height 22
click at [1188, 17] on input "Search" at bounding box center [1175, 21] width 117 height 12
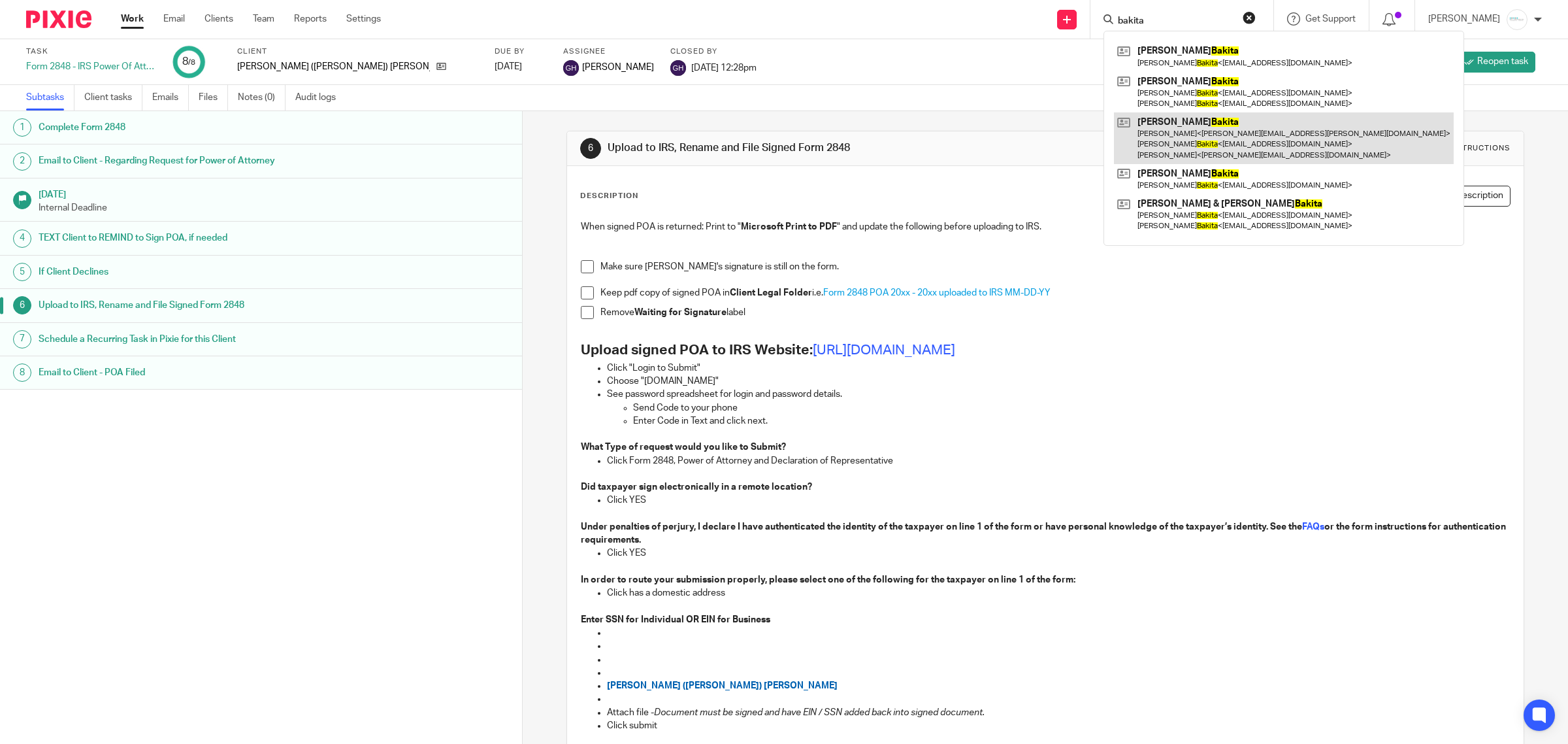
type input "bakita"
click at [1226, 126] on link at bounding box center [1284, 139] width 340 height 52
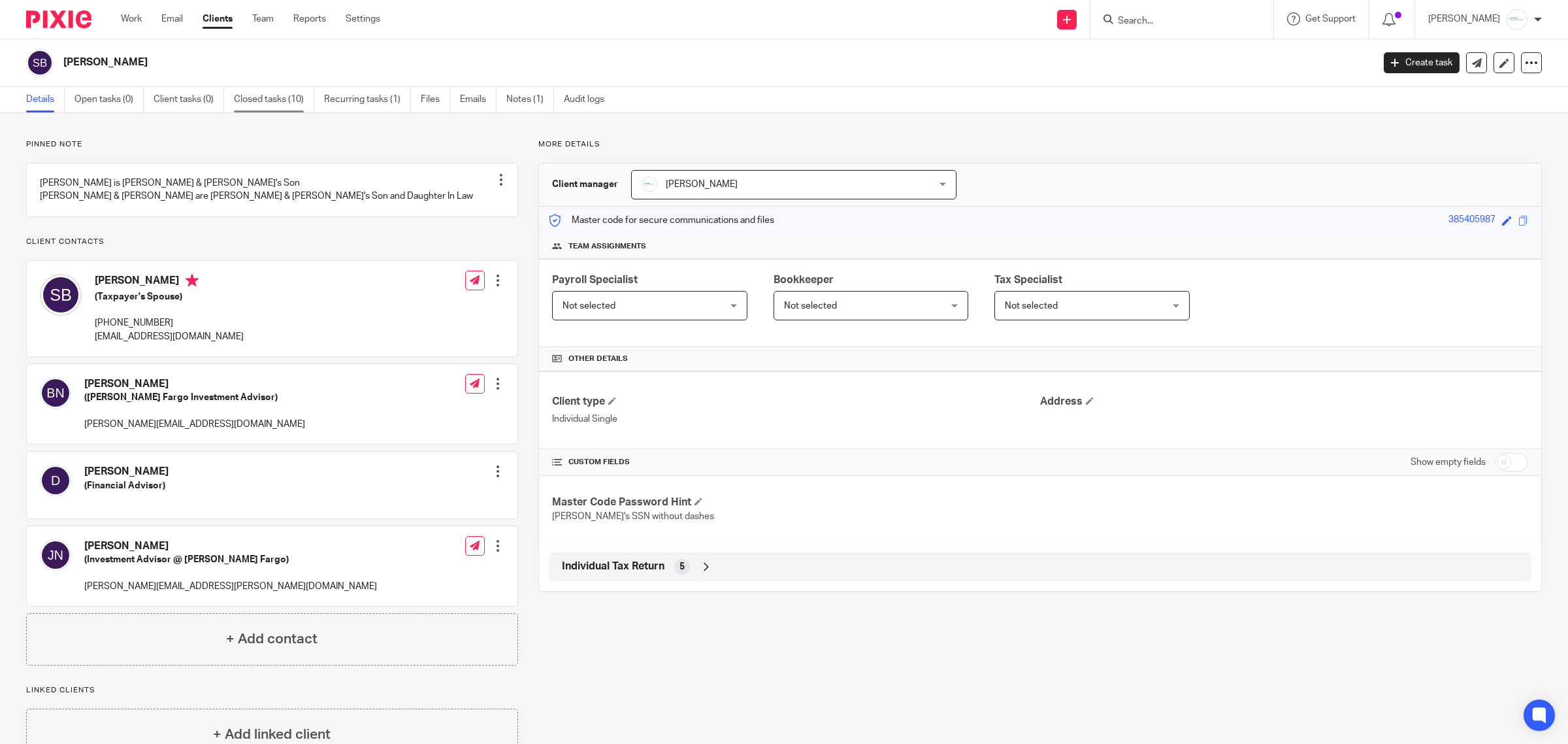
click at [256, 94] on link "Closed tasks (10)" at bounding box center [274, 100] width 80 height 26
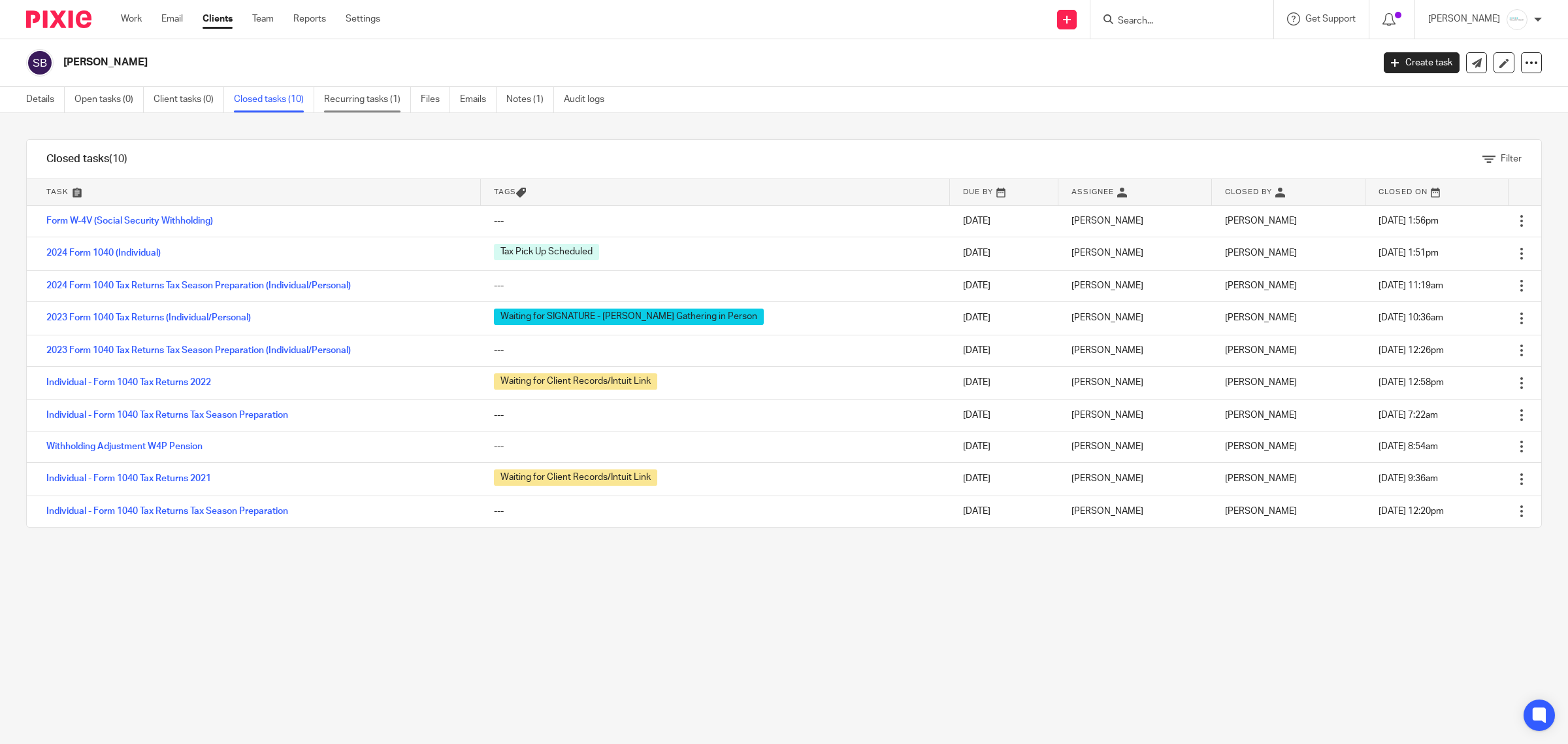
click at [338, 101] on link "Recurring tasks (1)" at bounding box center [367, 100] width 87 height 26
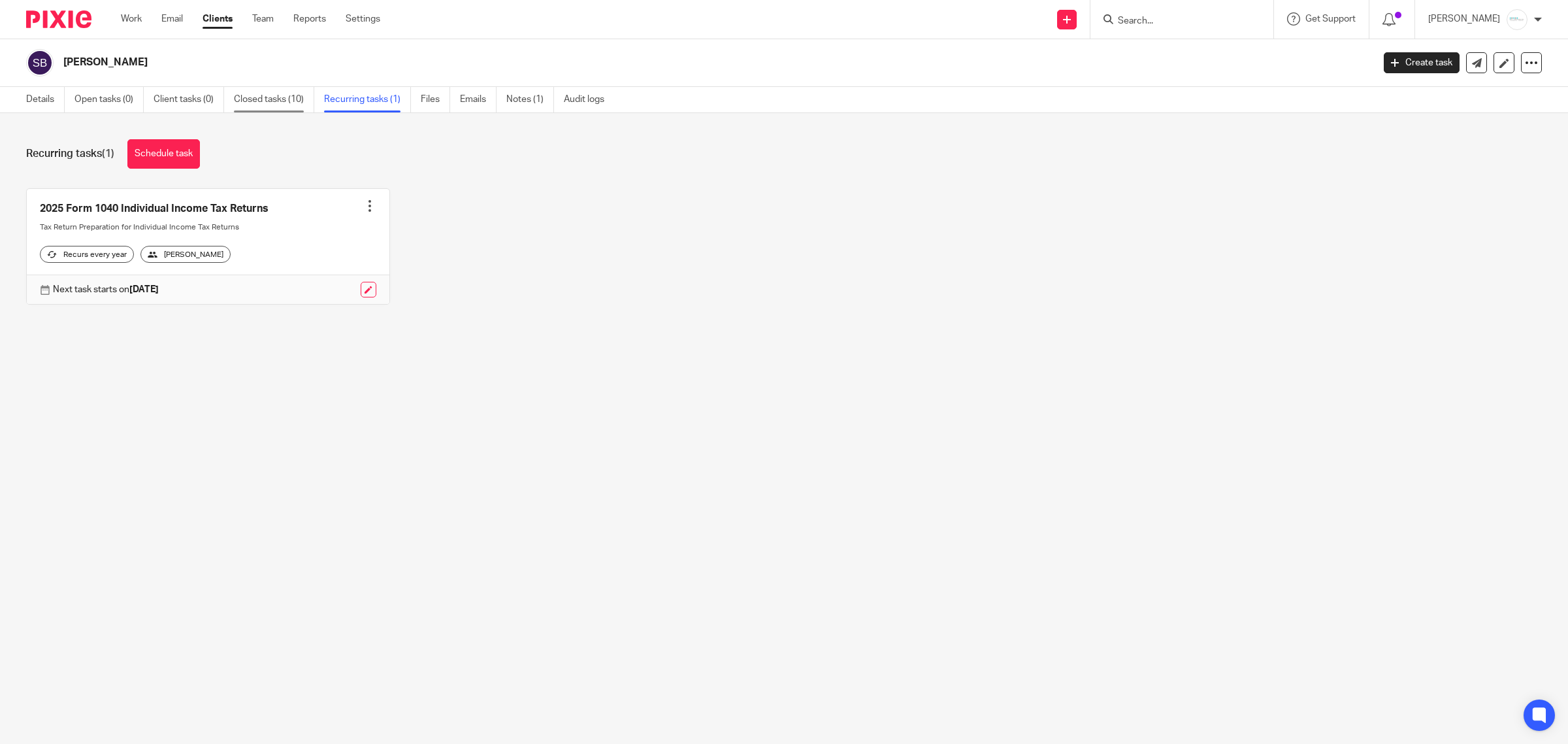
click at [283, 95] on link "Closed tasks (10)" at bounding box center [274, 100] width 80 height 26
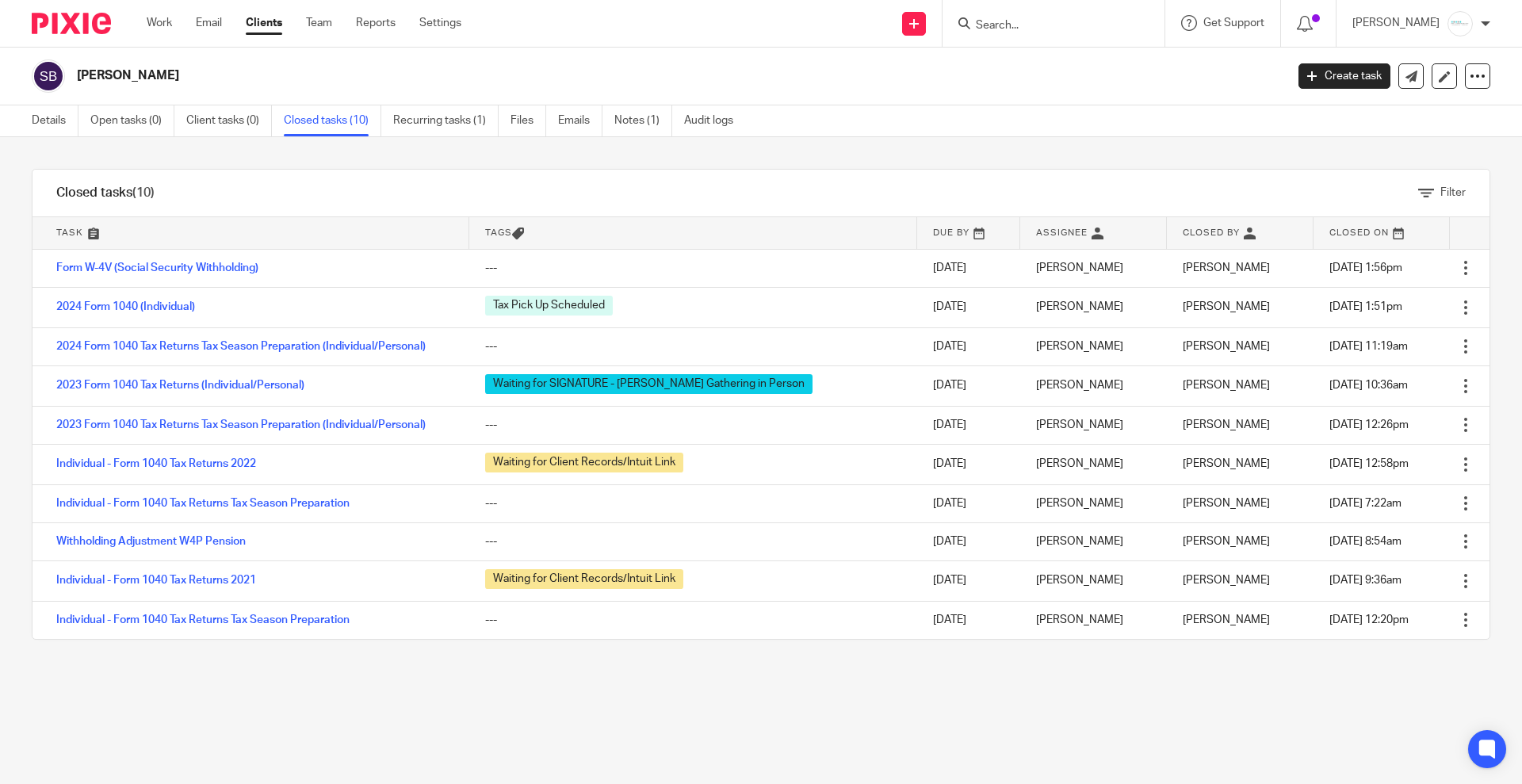
click at [1059, 13] on form at bounding box center [1059, 23] width 169 height 20
click at [1056, 29] on input "Search" at bounding box center [1046, 26] width 143 height 14
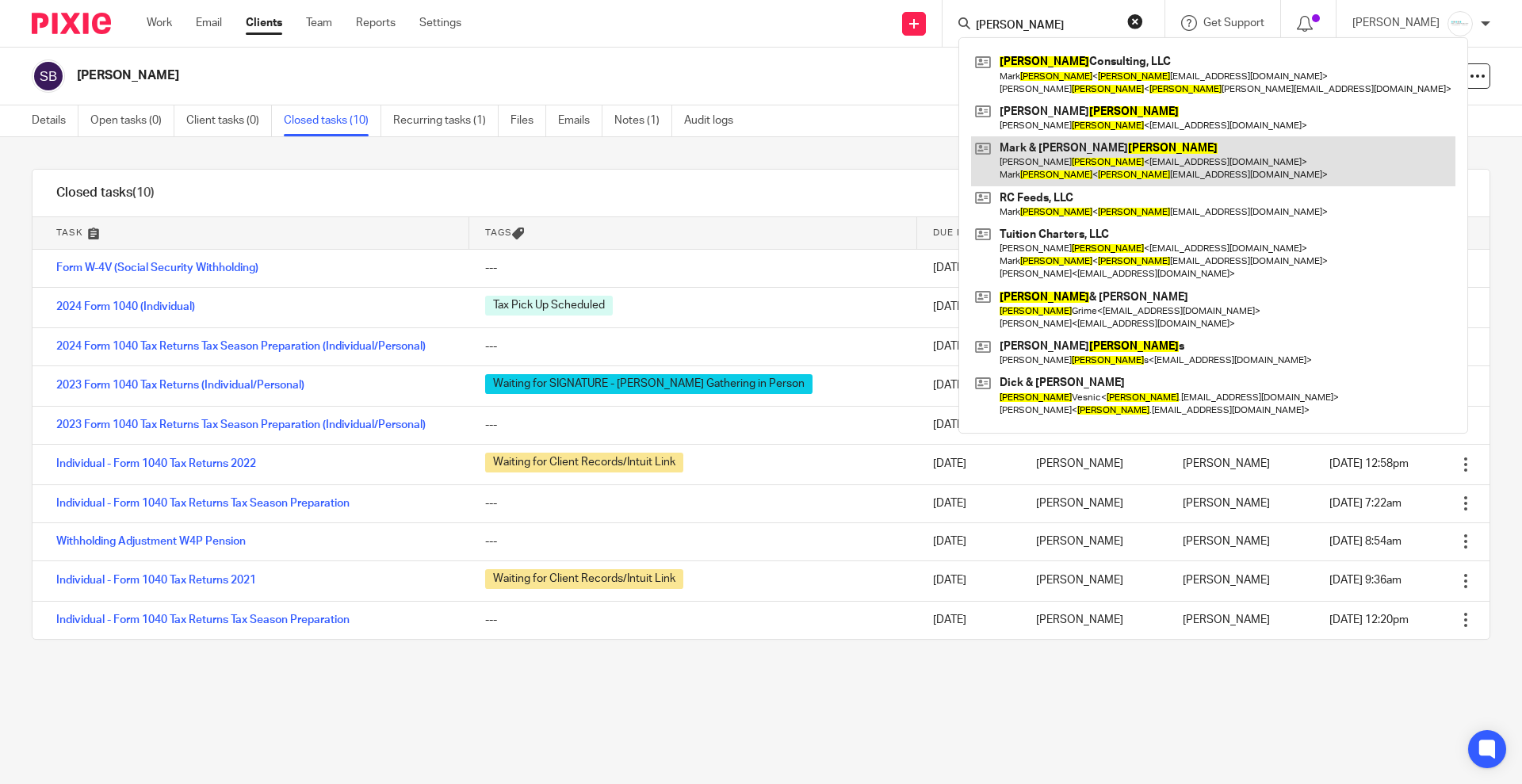
type input "richhart"
click at [1079, 165] on link at bounding box center [1214, 161] width 485 height 49
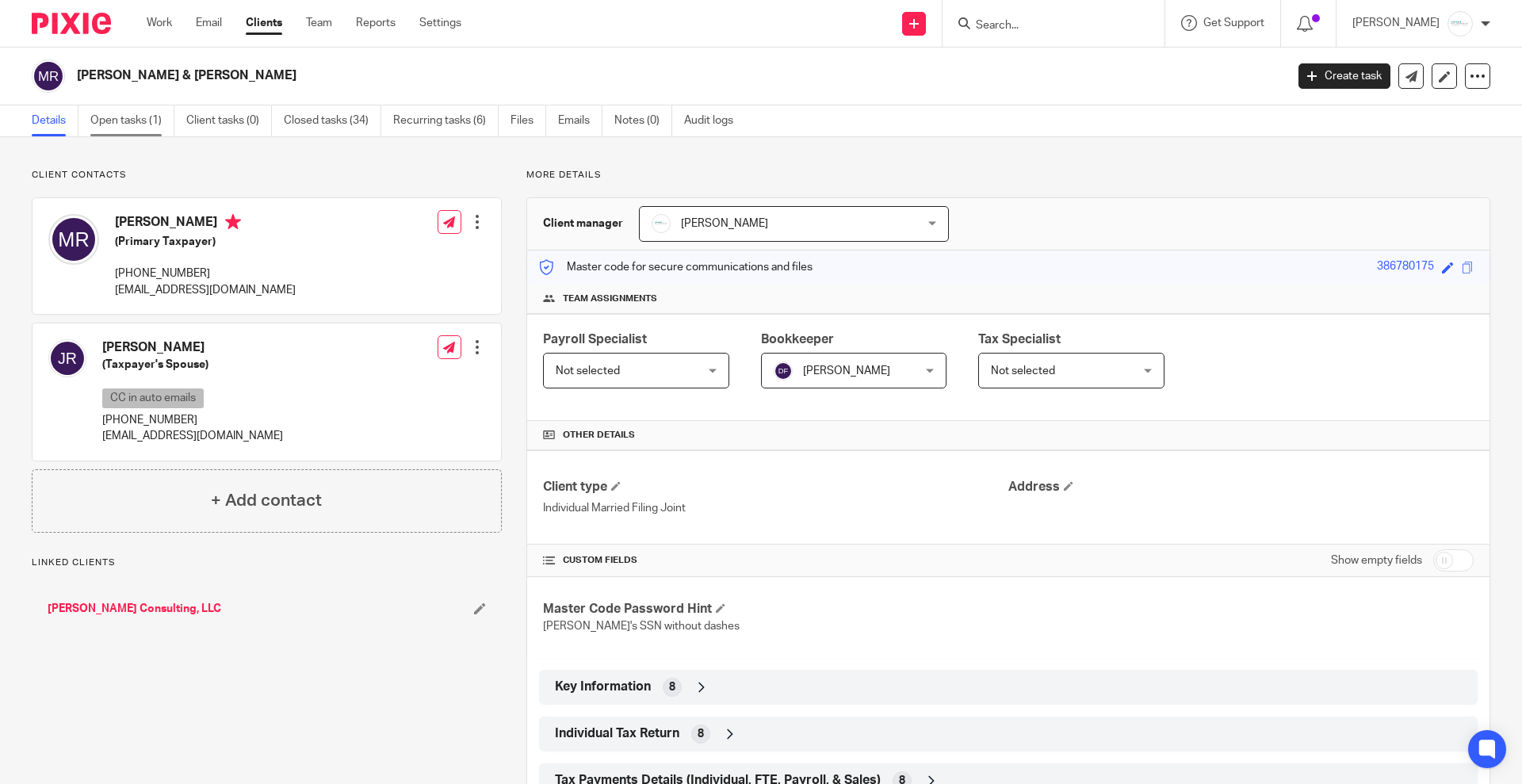
click at [136, 127] on link "Open tasks (1)" at bounding box center [133, 121] width 84 height 31
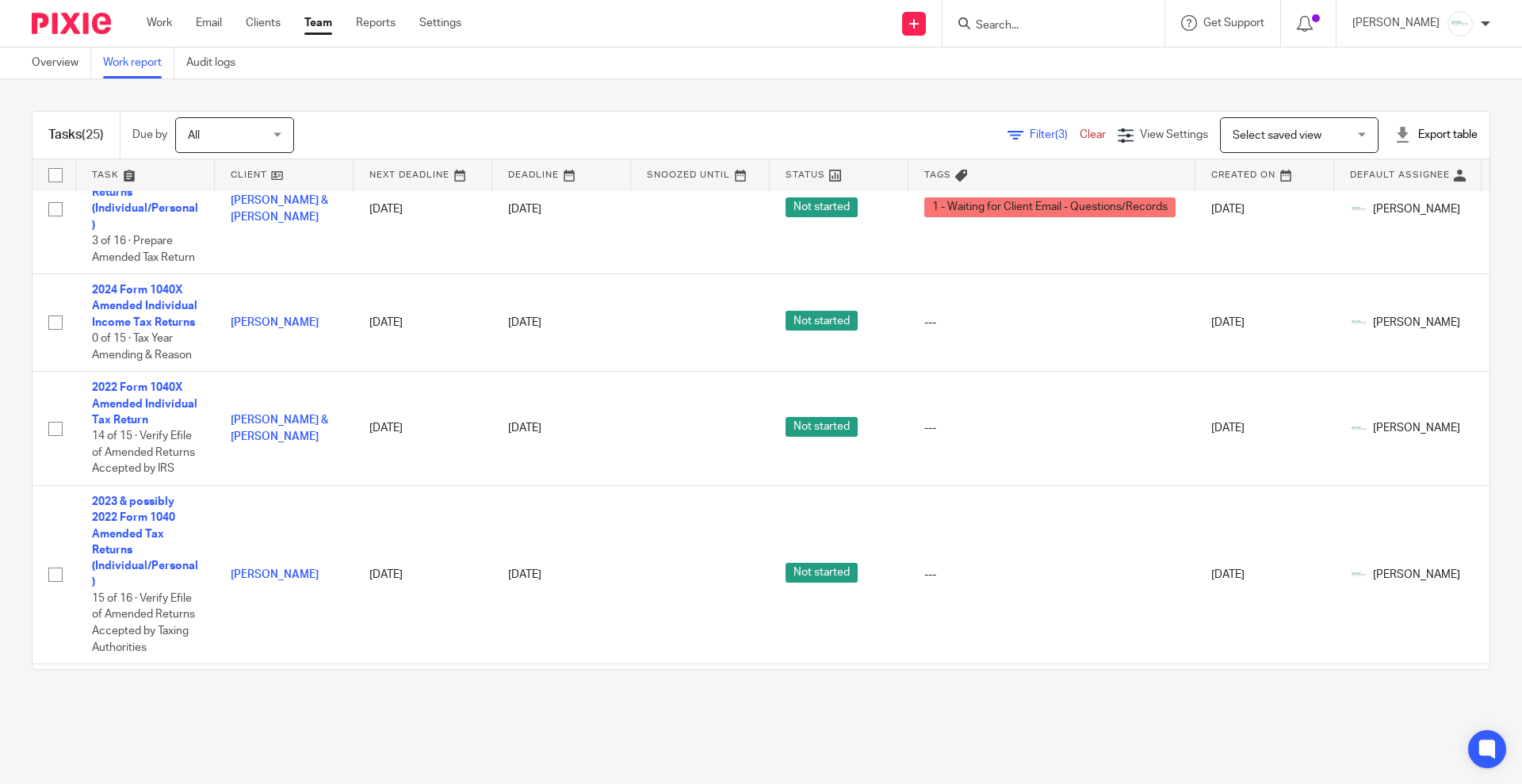
scroll to position [371, 0]
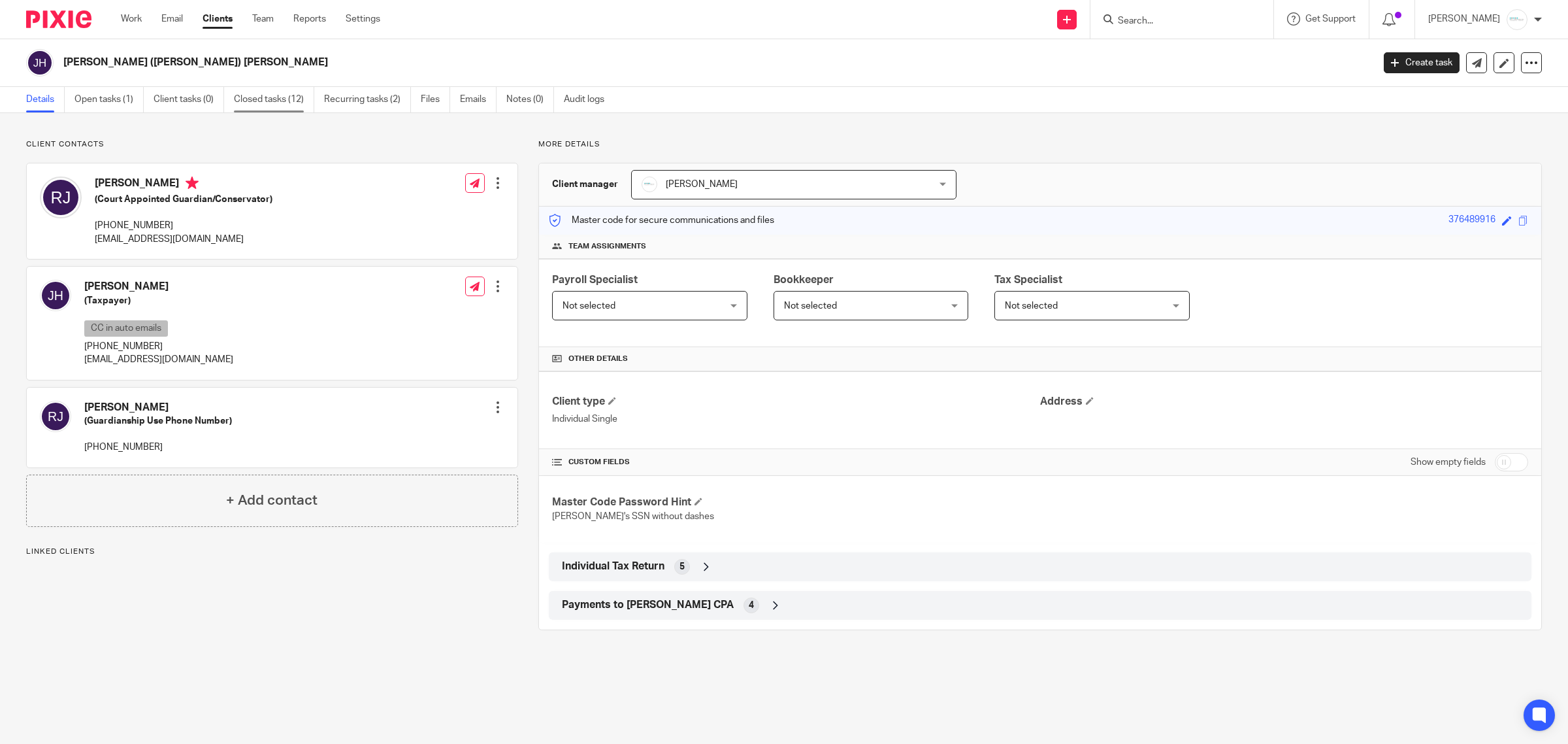
click at [255, 96] on link "Closed tasks (12)" at bounding box center [274, 100] width 80 height 26
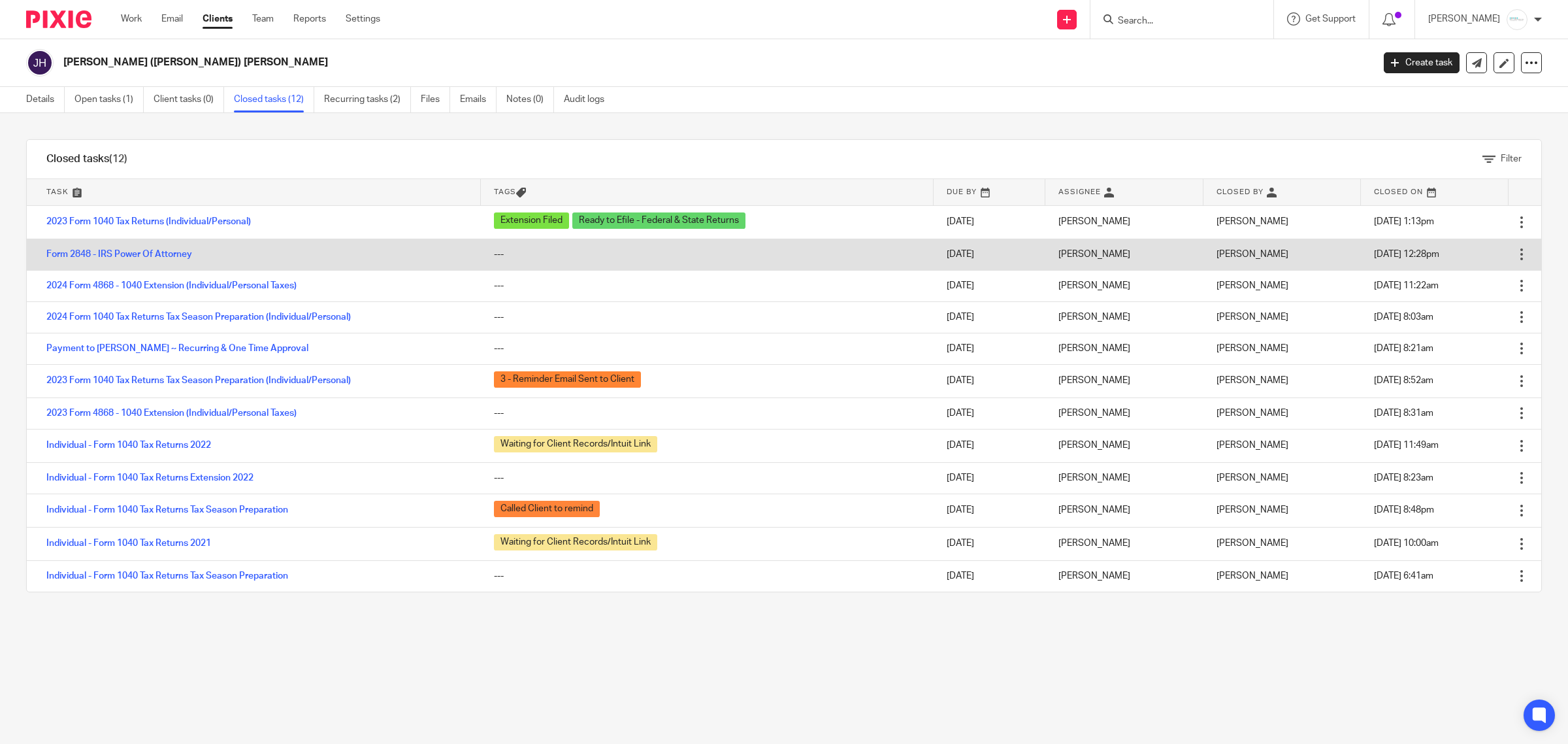
click at [1515, 257] on div at bounding box center [1521, 254] width 13 height 13
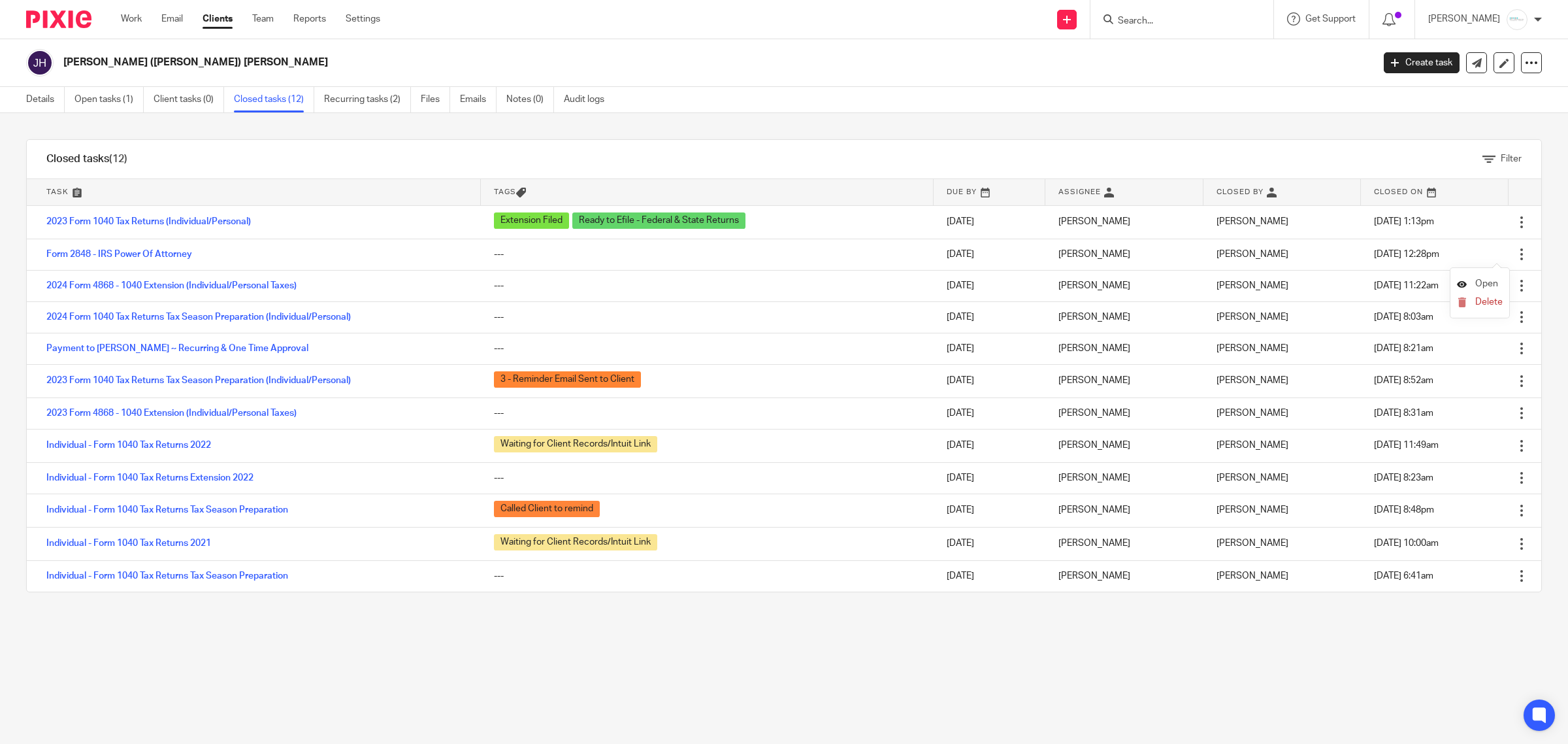
click at [1484, 285] on span "Open" at bounding box center [1487, 283] width 23 height 9
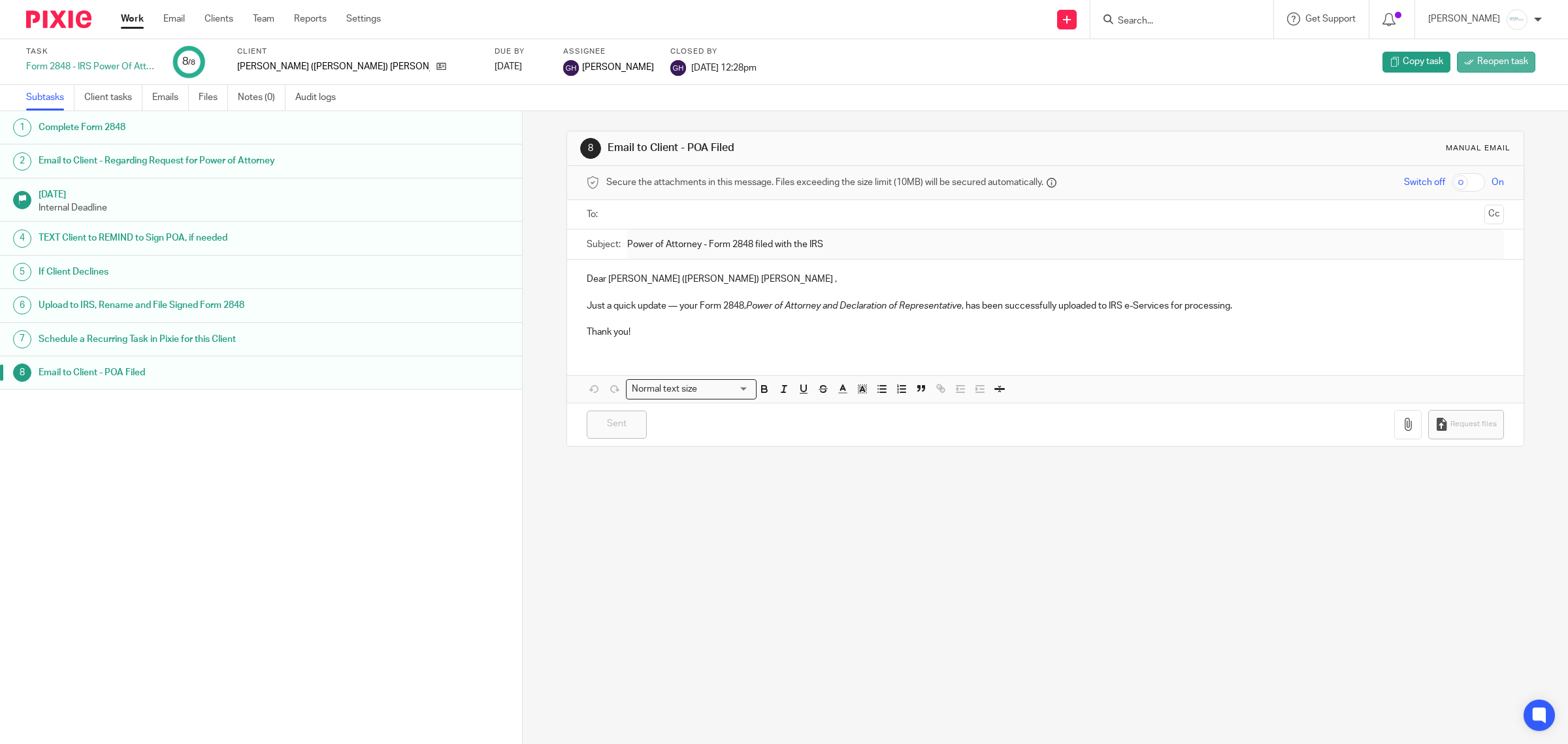
click at [1481, 60] on span "Reopen task" at bounding box center [1503, 61] width 51 height 13
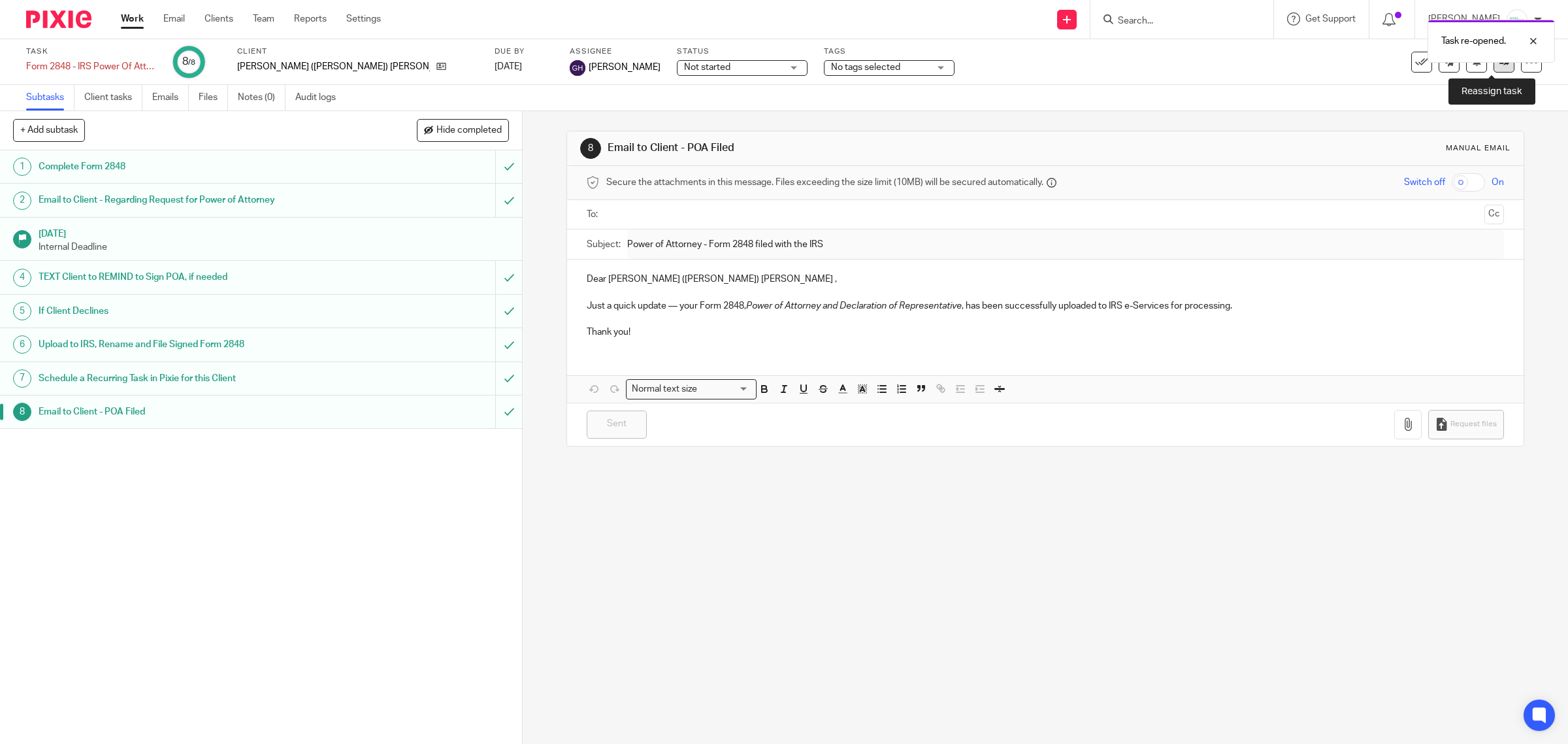
click at [1494, 67] on link at bounding box center [1504, 62] width 21 height 21
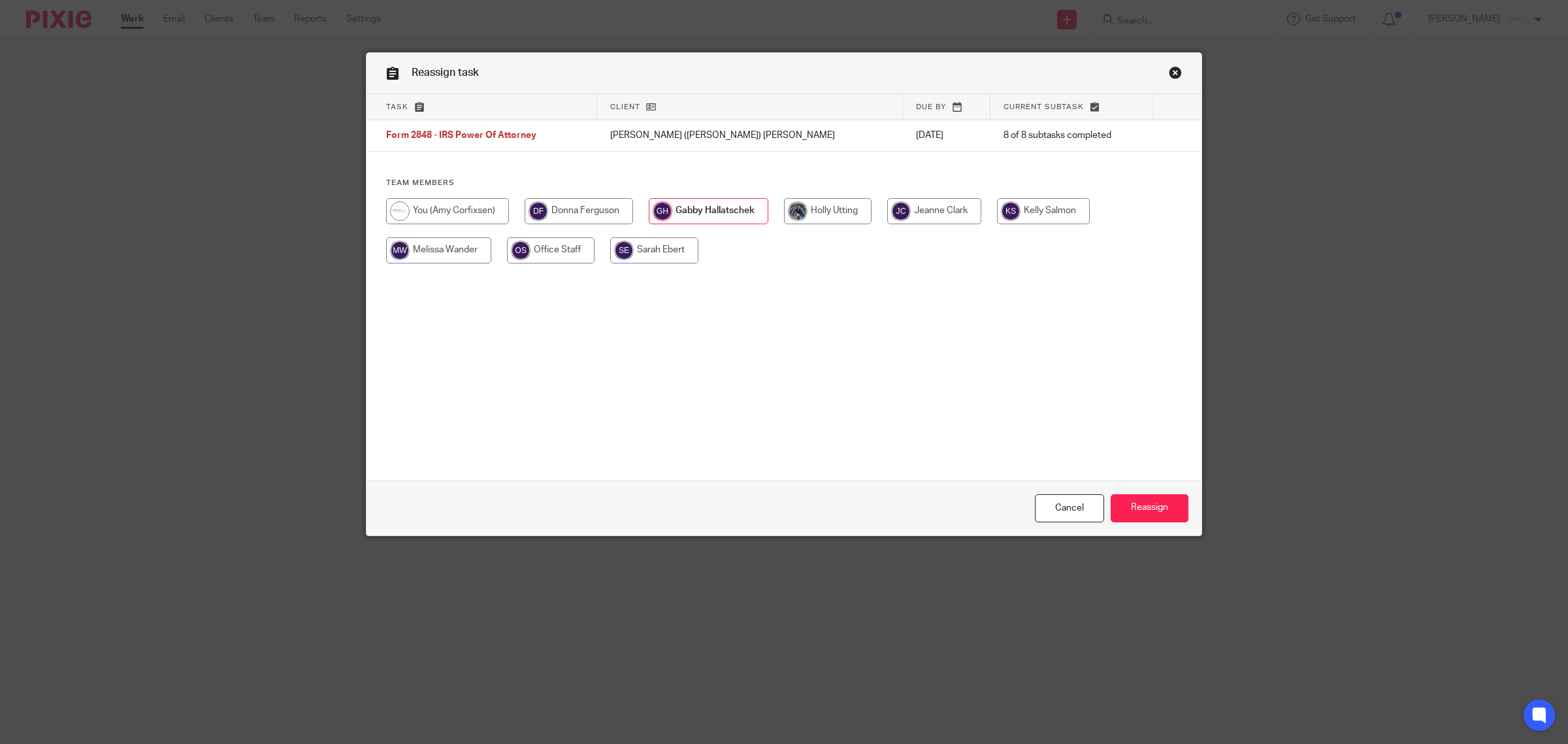
click at [441, 213] on input "radio" at bounding box center [448, 211] width 123 height 26
radio input "true"
click at [1137, 502] on input "Reassign" at bounding box center [1150, 508] width 78 height 28
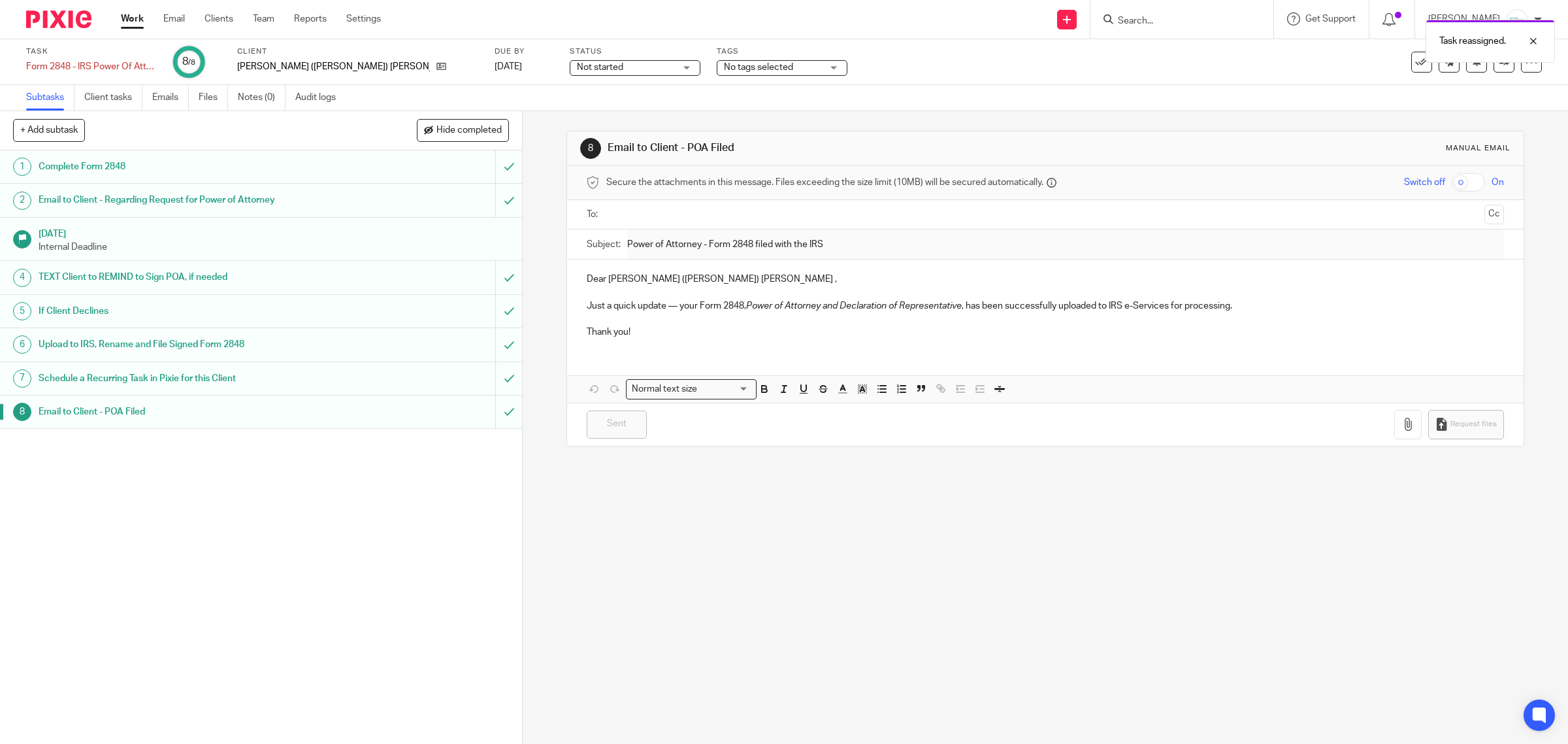
click at [183, 344] on h1 "Upload to IRS, Rename and File Signed Form 2848" at bounding box center [187, 344] width 296 height 20
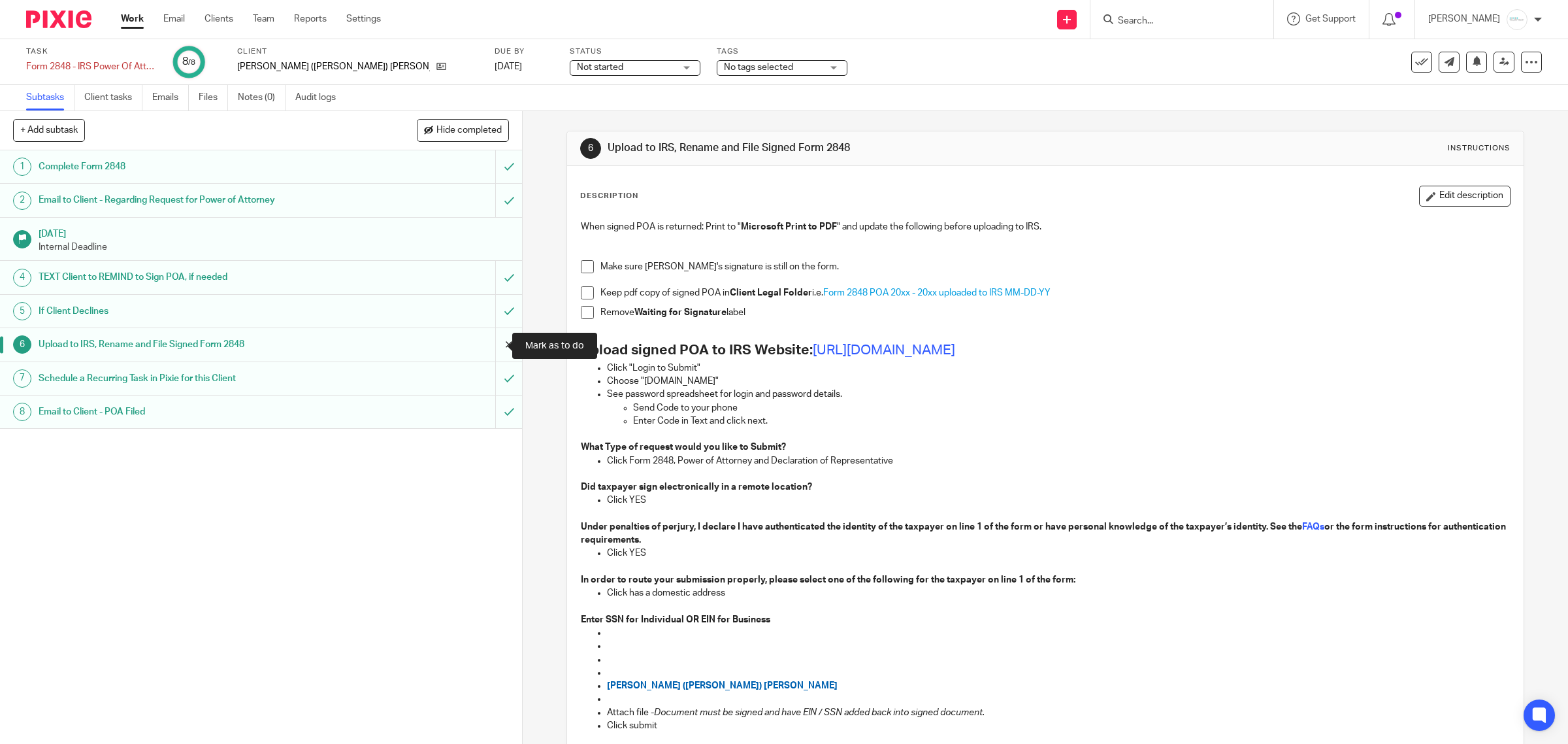
click at [488, 350] on input "submit" at bounding box center [261, 344] width 522 height 33
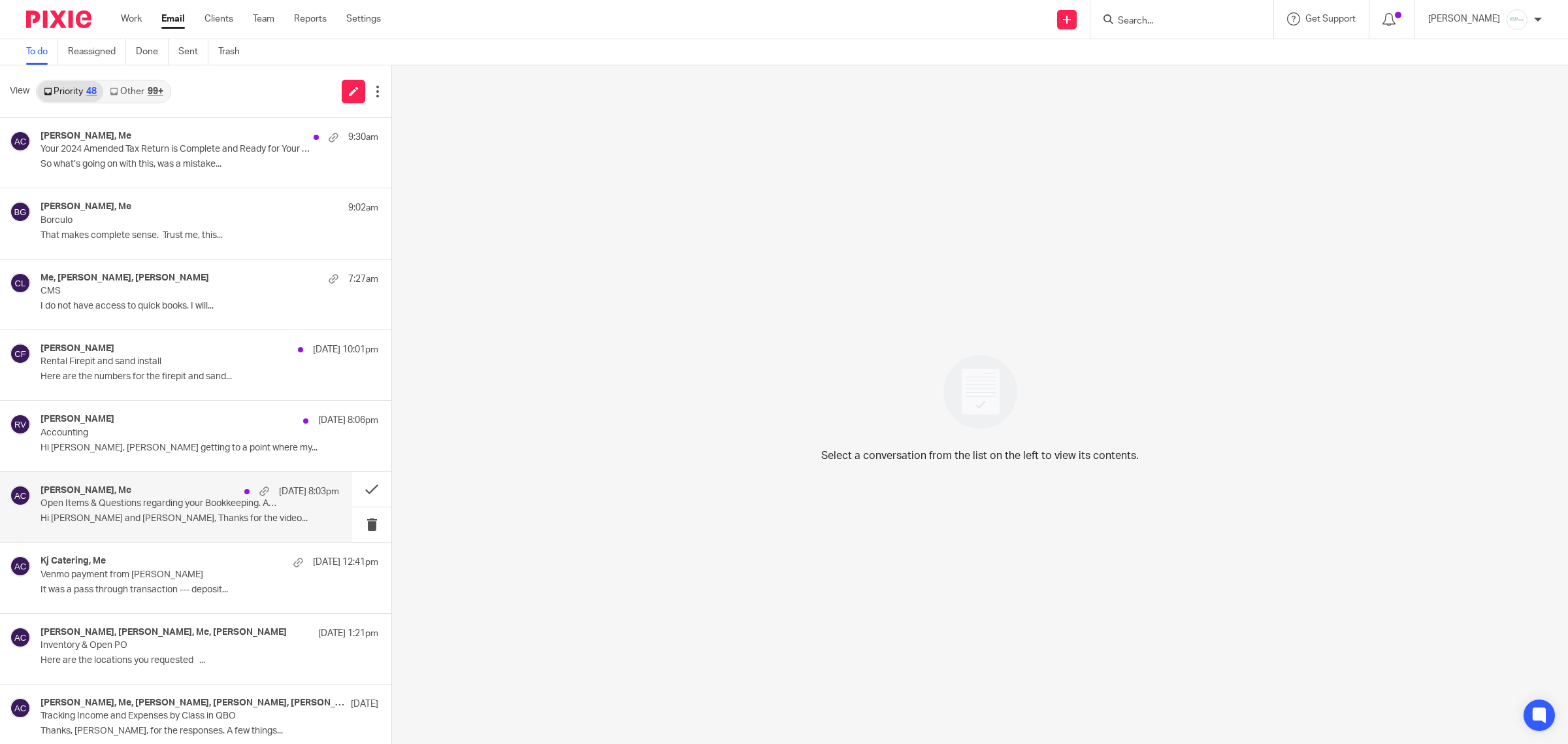
click at [137, 511] on div "Richard Visser, Me Oct 12 8:03pm Open Items & Questions regarding your Bookkeep…" at bounding box center [190, 507] width 299 height 43
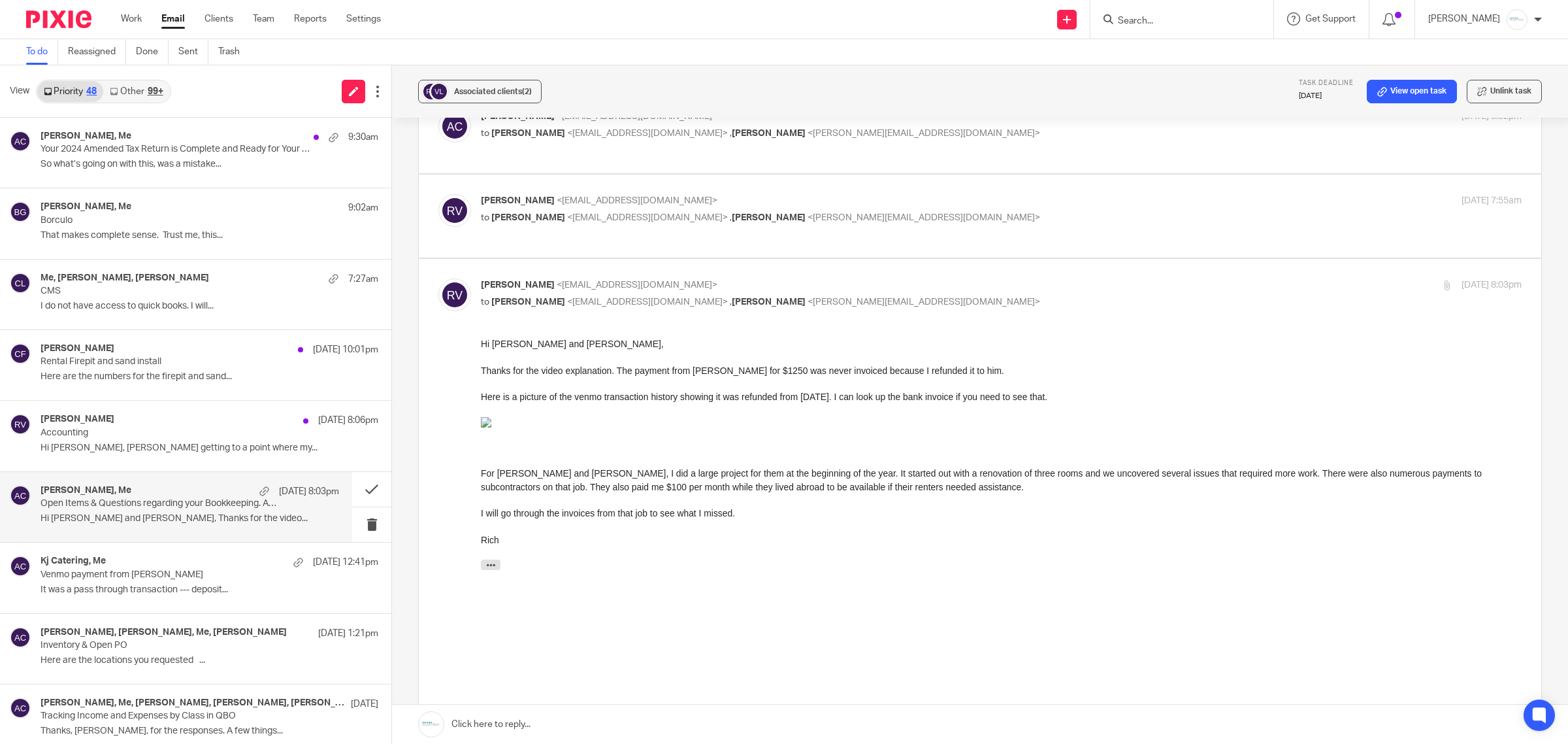
scroll to position [245, 0]
click at [732, 219] on span "Donna Ferguson" at bounding box center [769, 218] width 74 height 9
checkbox input "true"
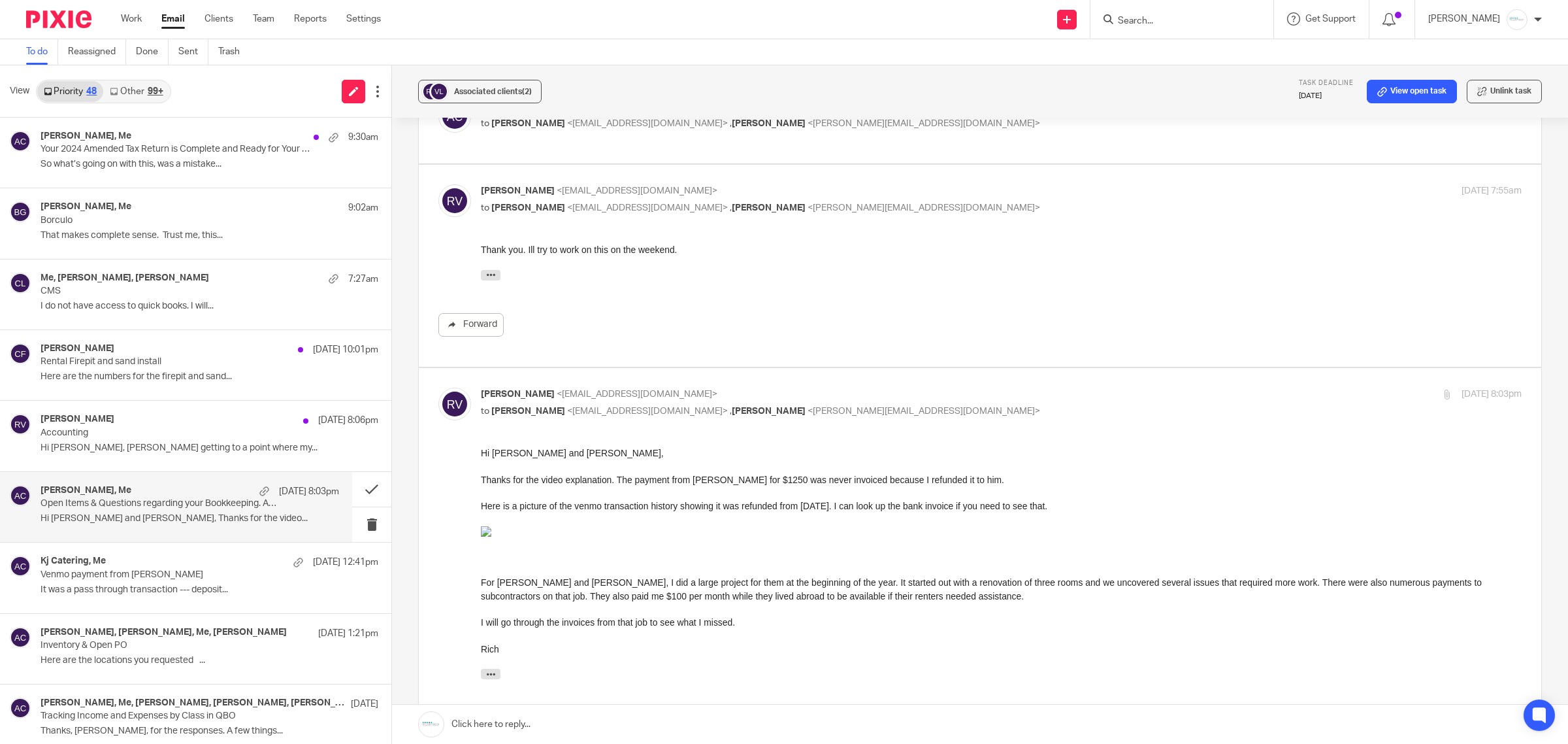
scroll to position [82, 0]
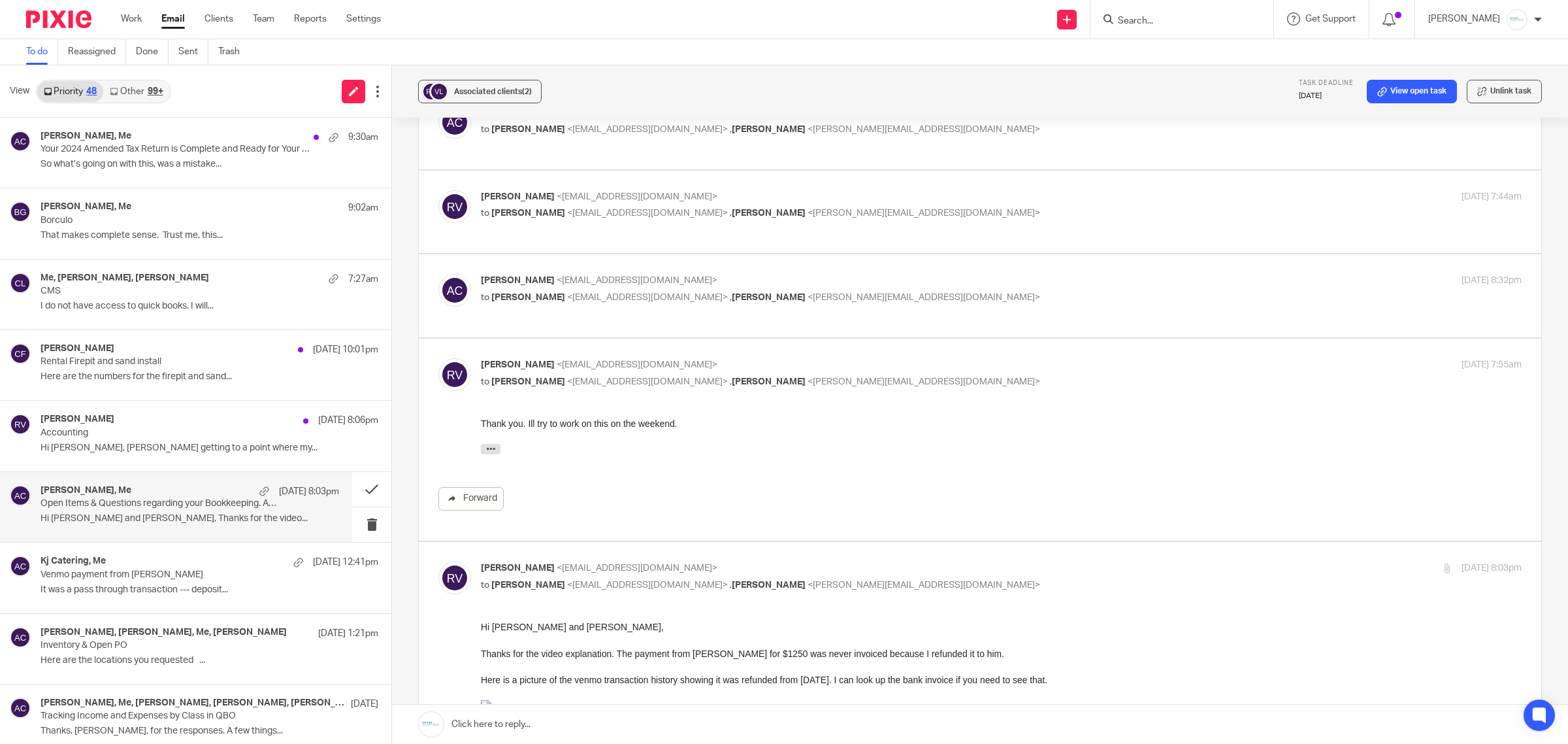
click at [704, 291] on p "to Rich Visser <visserhomeimprovement@gmail.com> , Donna Ferguson <donna@amylcp…" at bounding box center [828, 298] width 694 height 14
checkbox input "true"
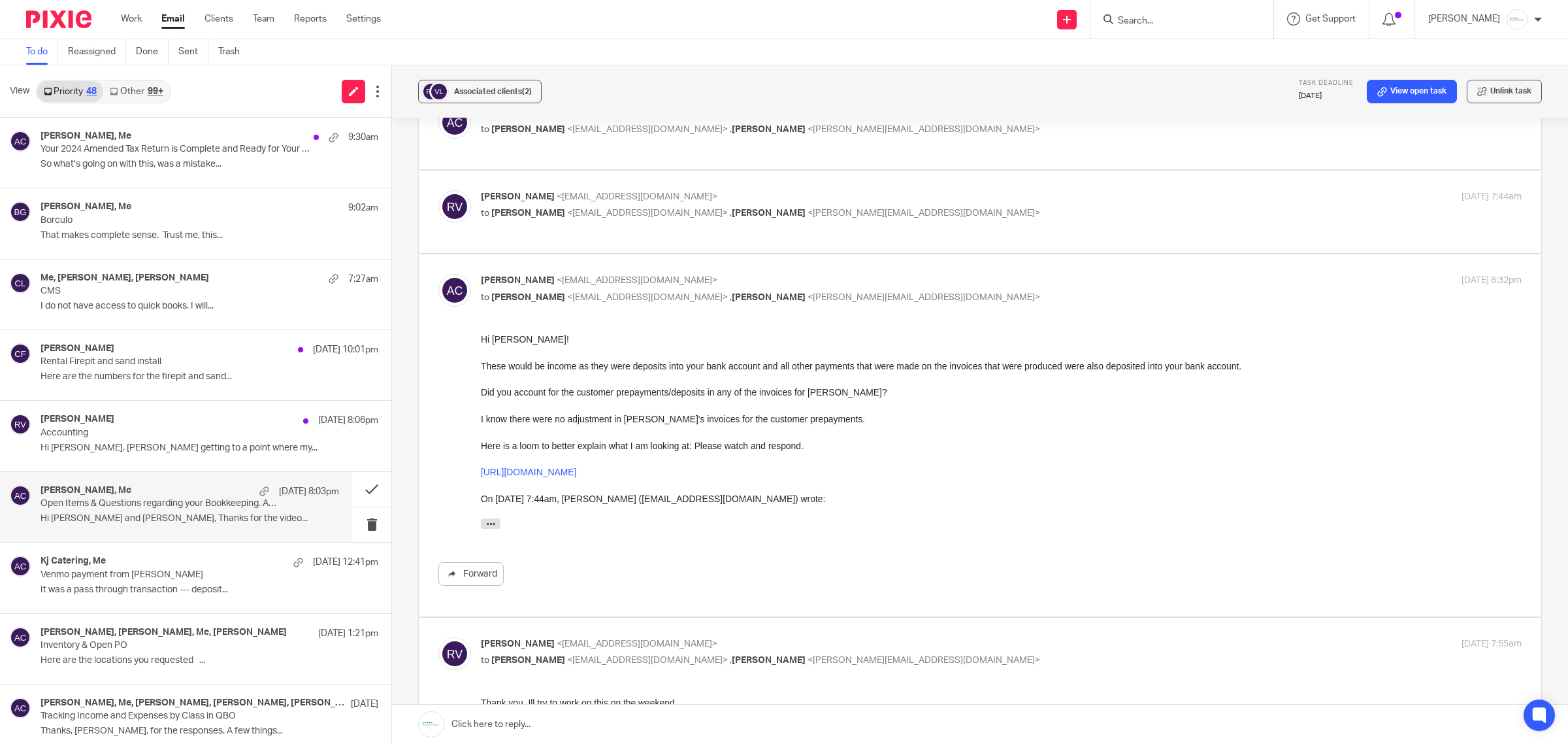
scroll to position [0, 0]
click at [691, 200] on span "<visserhomeimprovement@gmail.com>" at bounding box center [637, 196] width 161 height 9
checkbox input "true"
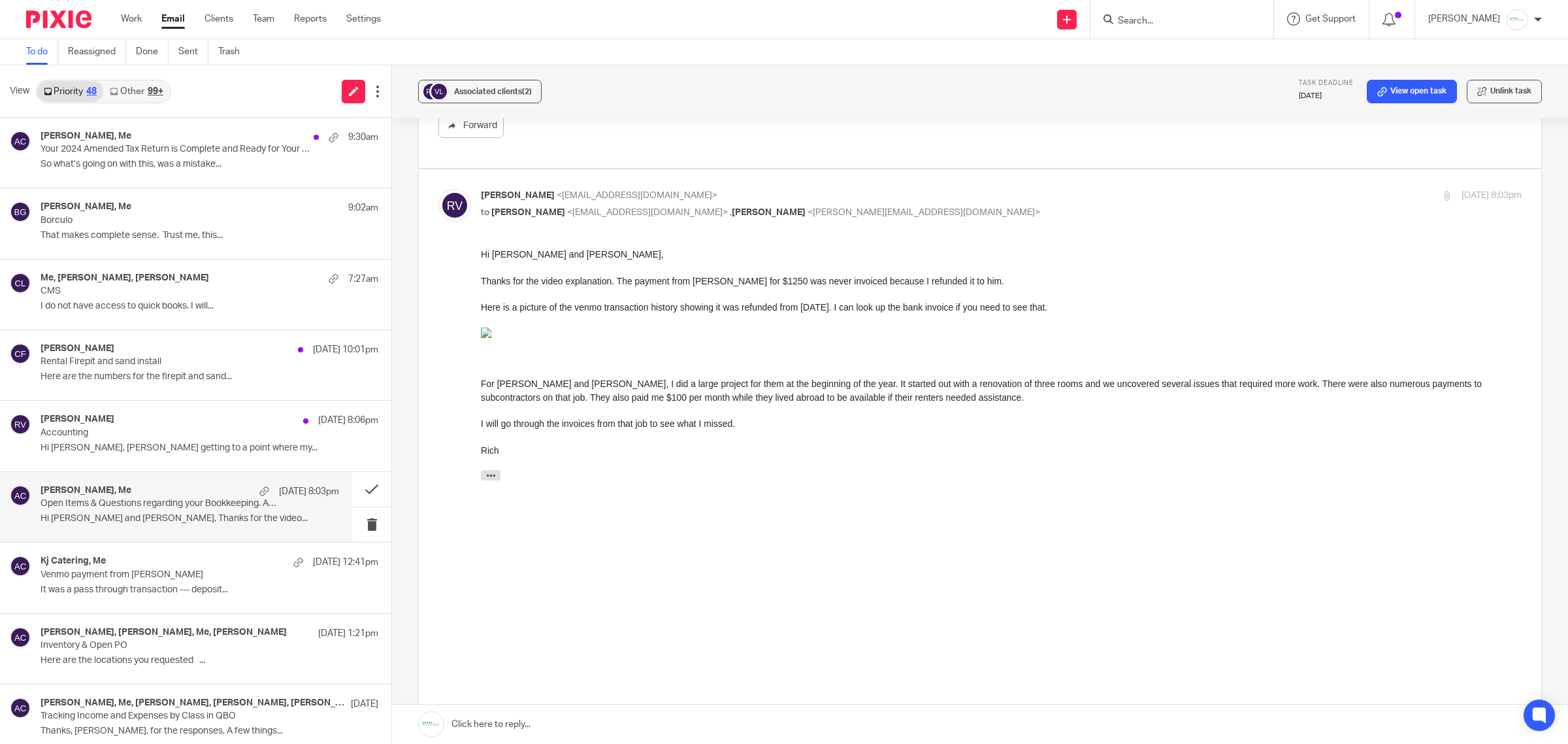
scroll to position [590, 0]
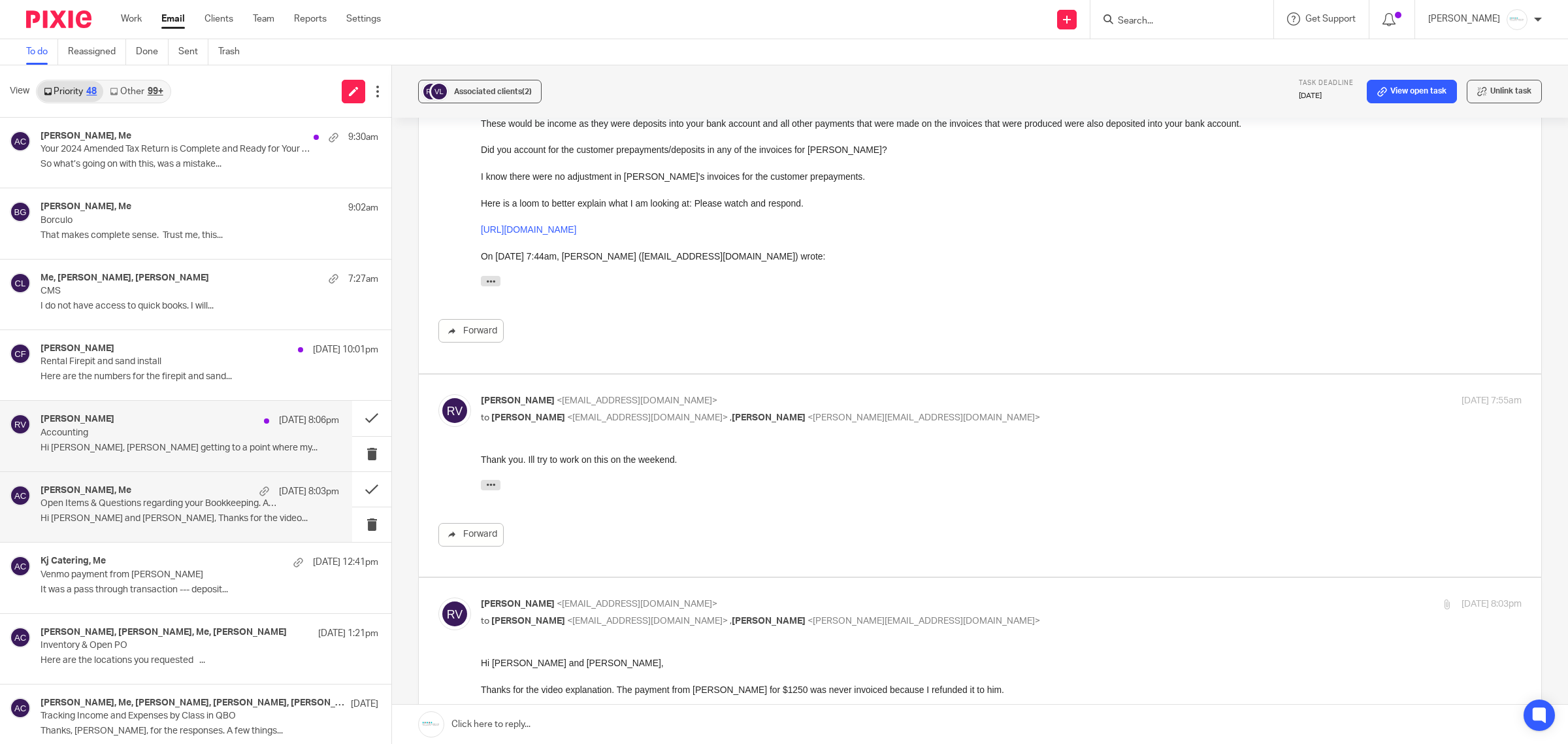
drag, startPoint x: 174, startPoint y: 444, endPoint x: 301, endPoint y: 444, distance: 127.0
click at [174, 444] on p "Hi Amy, Im getting to a point where my..." at bounding box center [190, 448] width 299 height 11
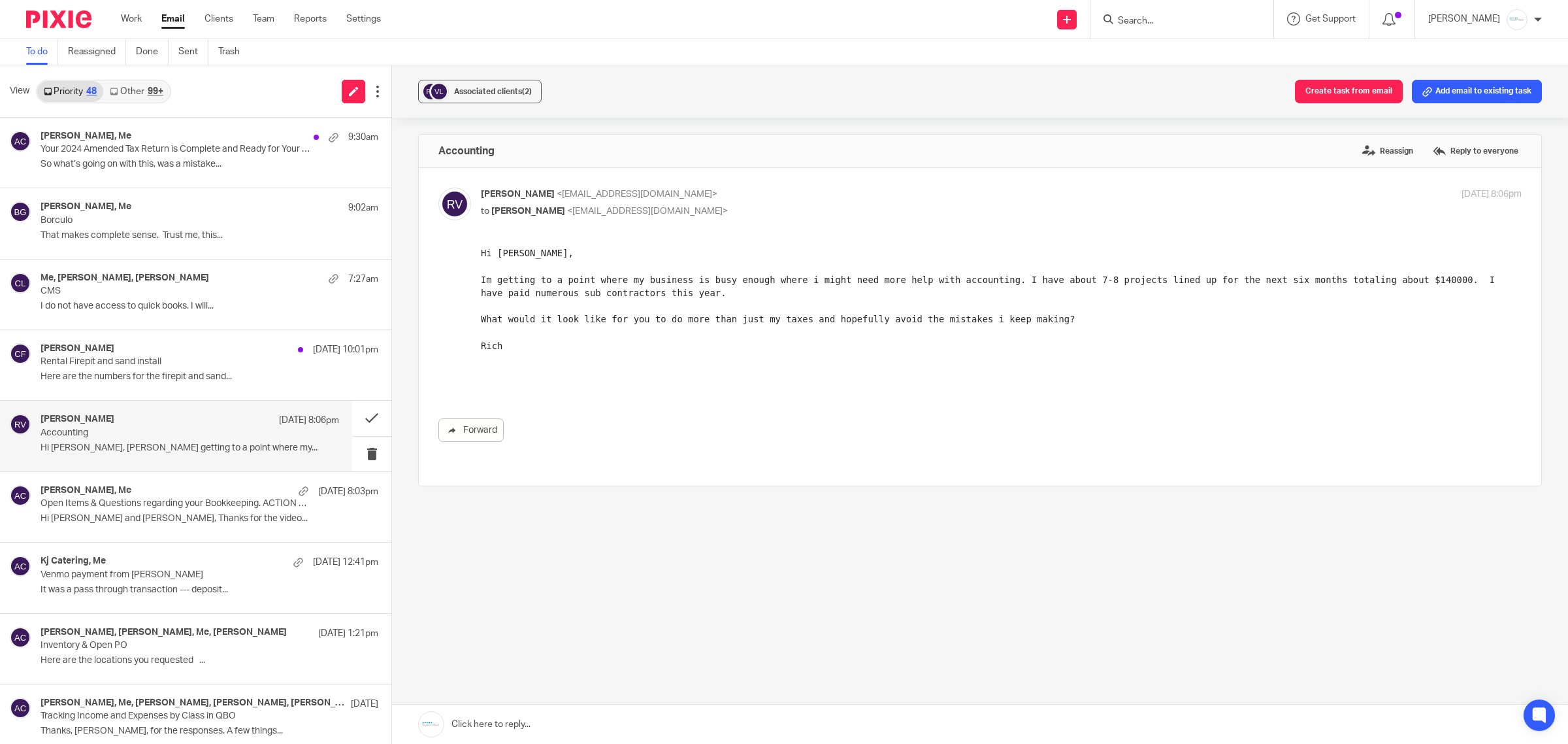
scroll to position [0, 0]
click at [707, 722] on link at bounding box center [980, 724] width 1176 height 39
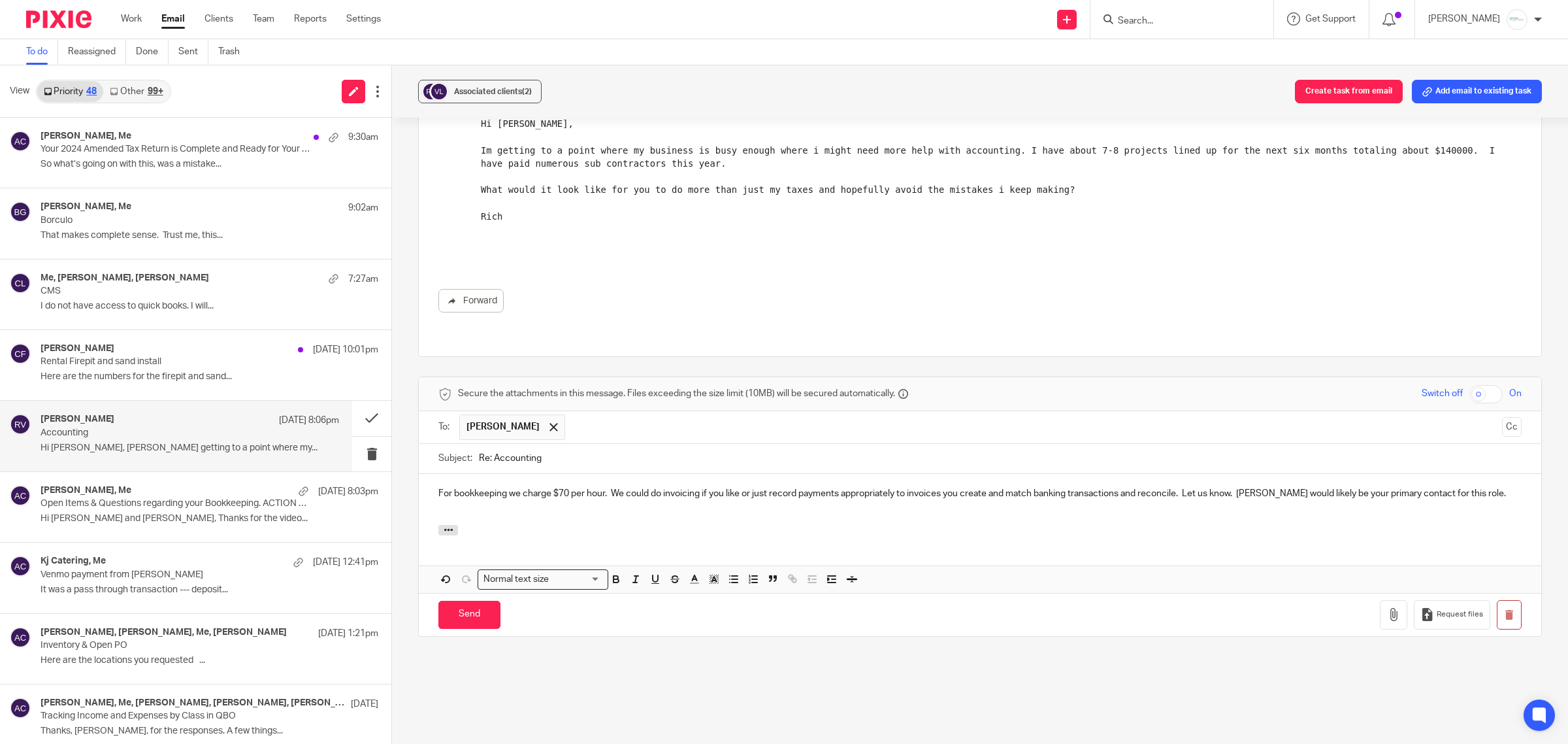
click at [626, 419] on input "text" at bounding box center [1034, 427] width 925 height 26
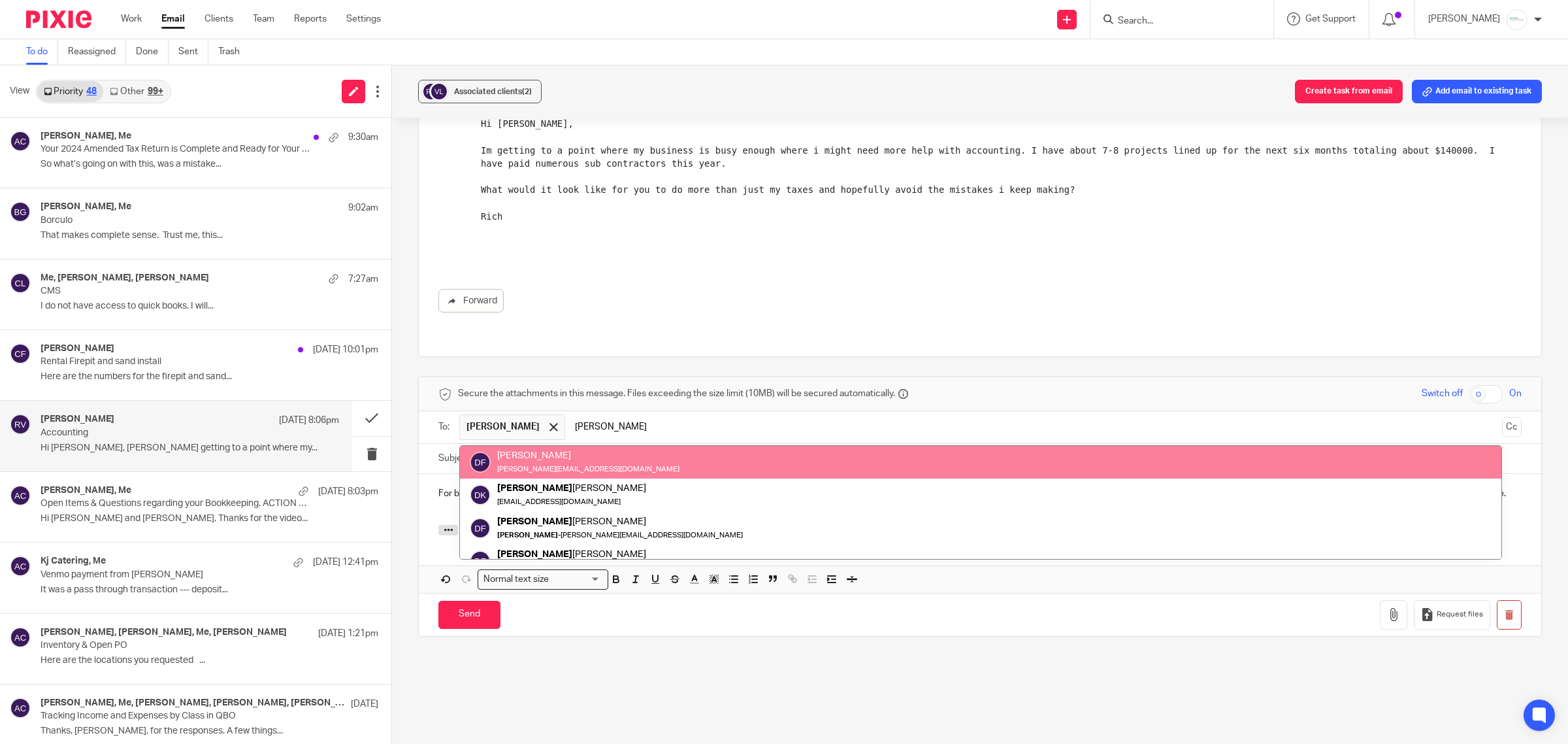
type input "Donna"
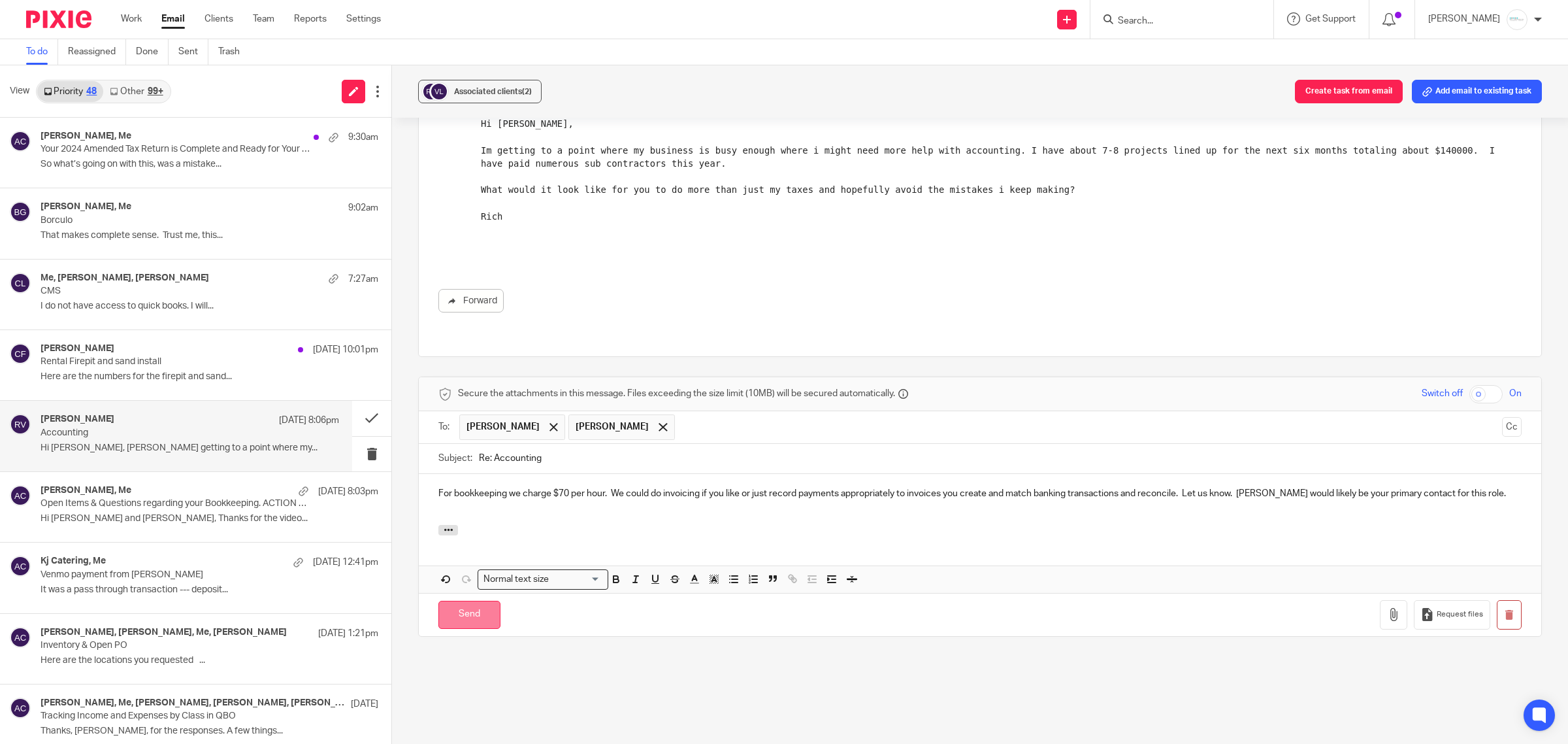
click at [464, 601] on input "Send" at bounding box center [469, 614] width 62 height 28
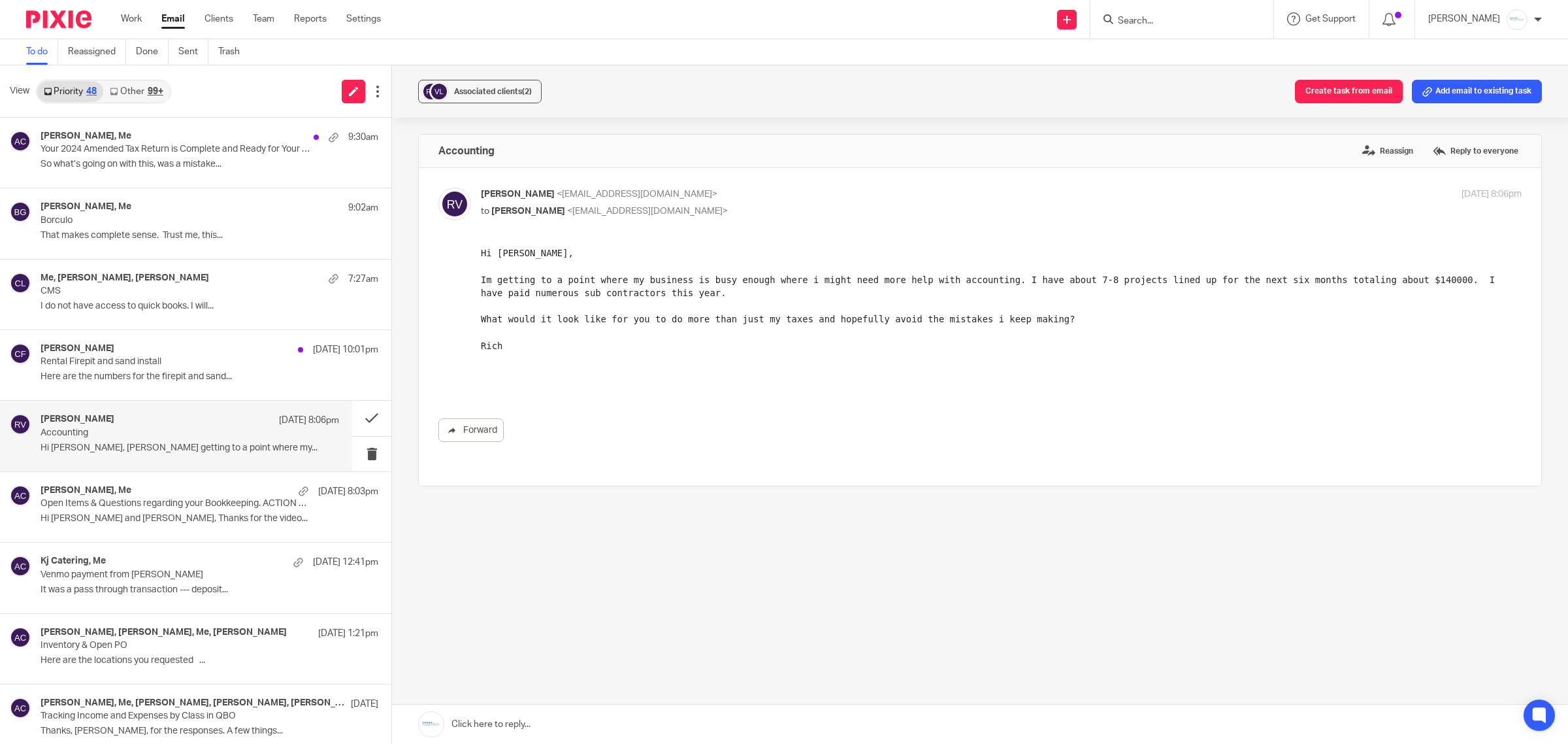
click at [130, 431] on p "Accounting" at bounding box center [160, 433] width 239 height 11
click at [359, 419] on button at bounding box center [372, 418] width 39 height 35
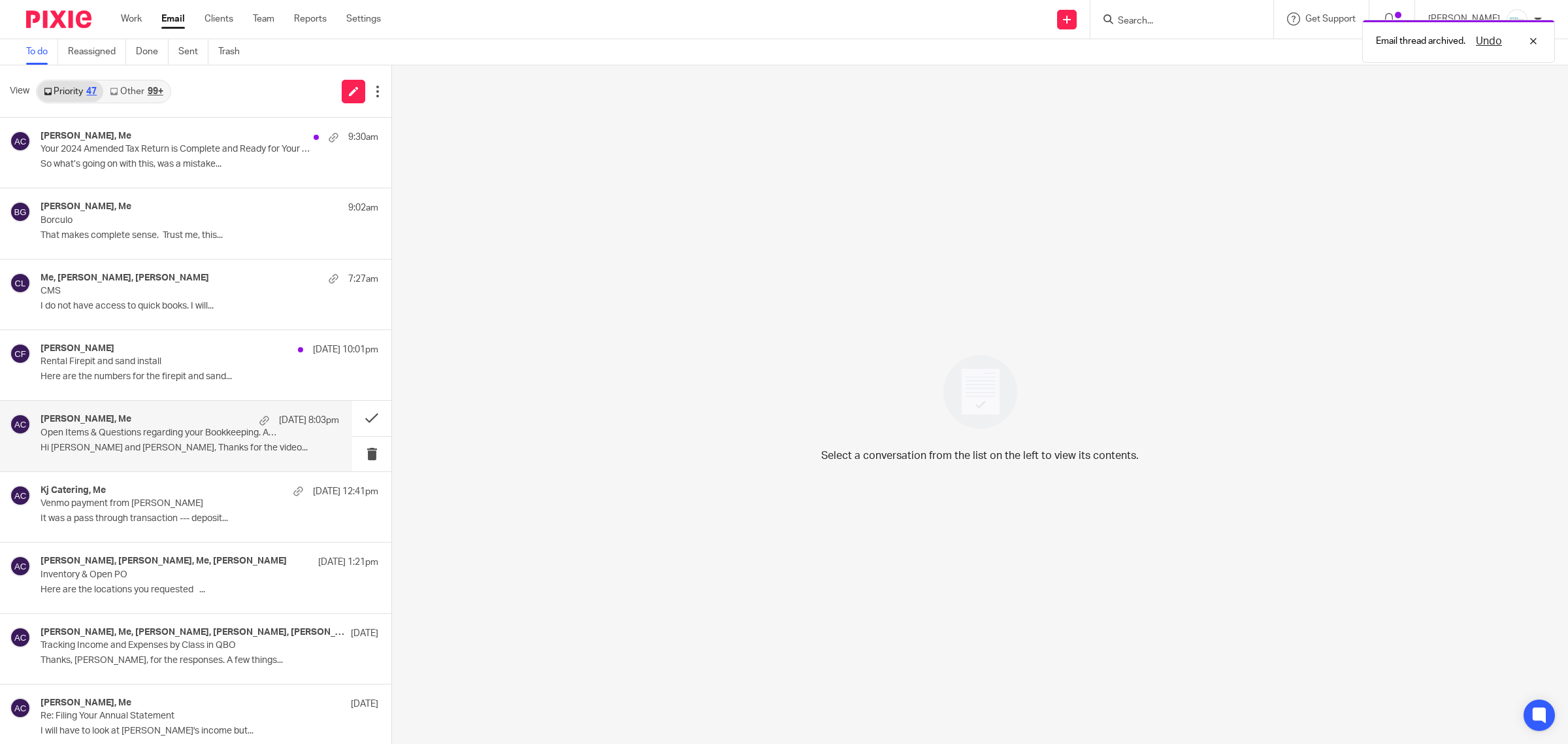
click at [149, 453] on p "Hi Amy and Donna, Thanks for the video..." at bounding box center [190, 448] width 299 height 11
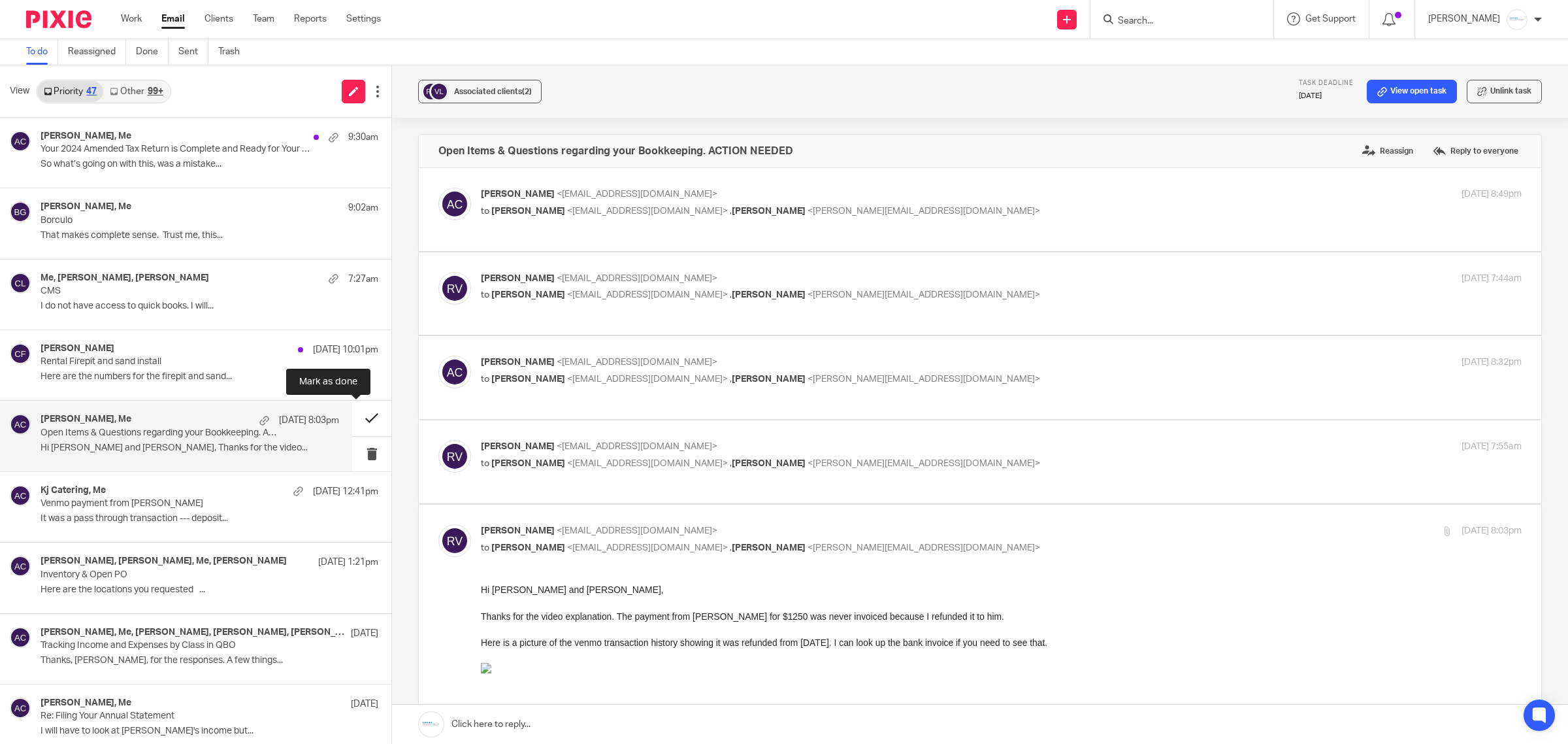
drag, startPoint x: 357, startPoint y: 416, endPoint x: 350, endPoint y: 414, distance: 7.3
click at [357, 416] on button at bounding box center [372, 418] width 39 height 35
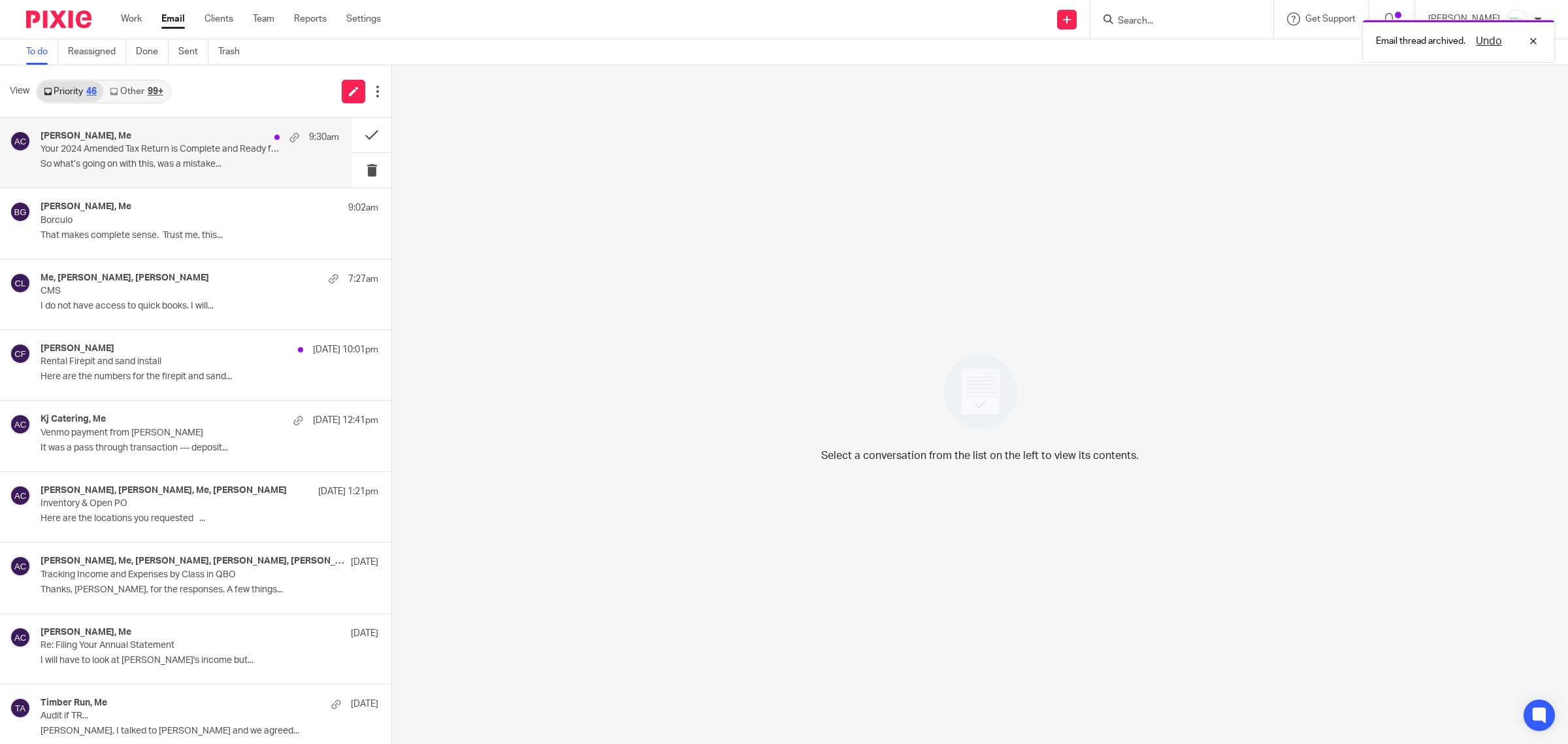
click at [130, 139] on div "Paul devries, Me 9:30am" at bounding box center [190, 137] width 299 height 13
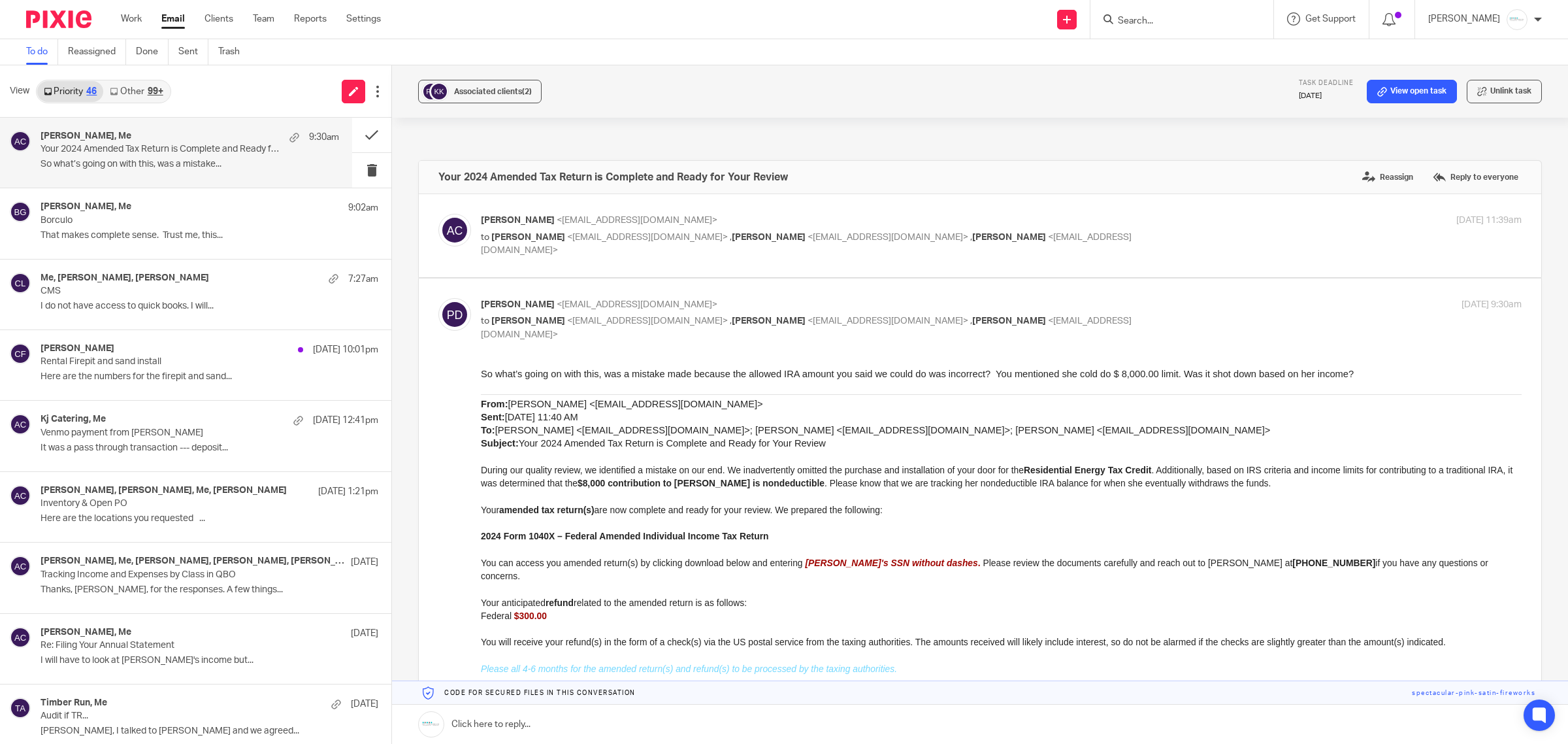
click at [570, 716] on link at bounding box center [980, 724] width 1176 height 39
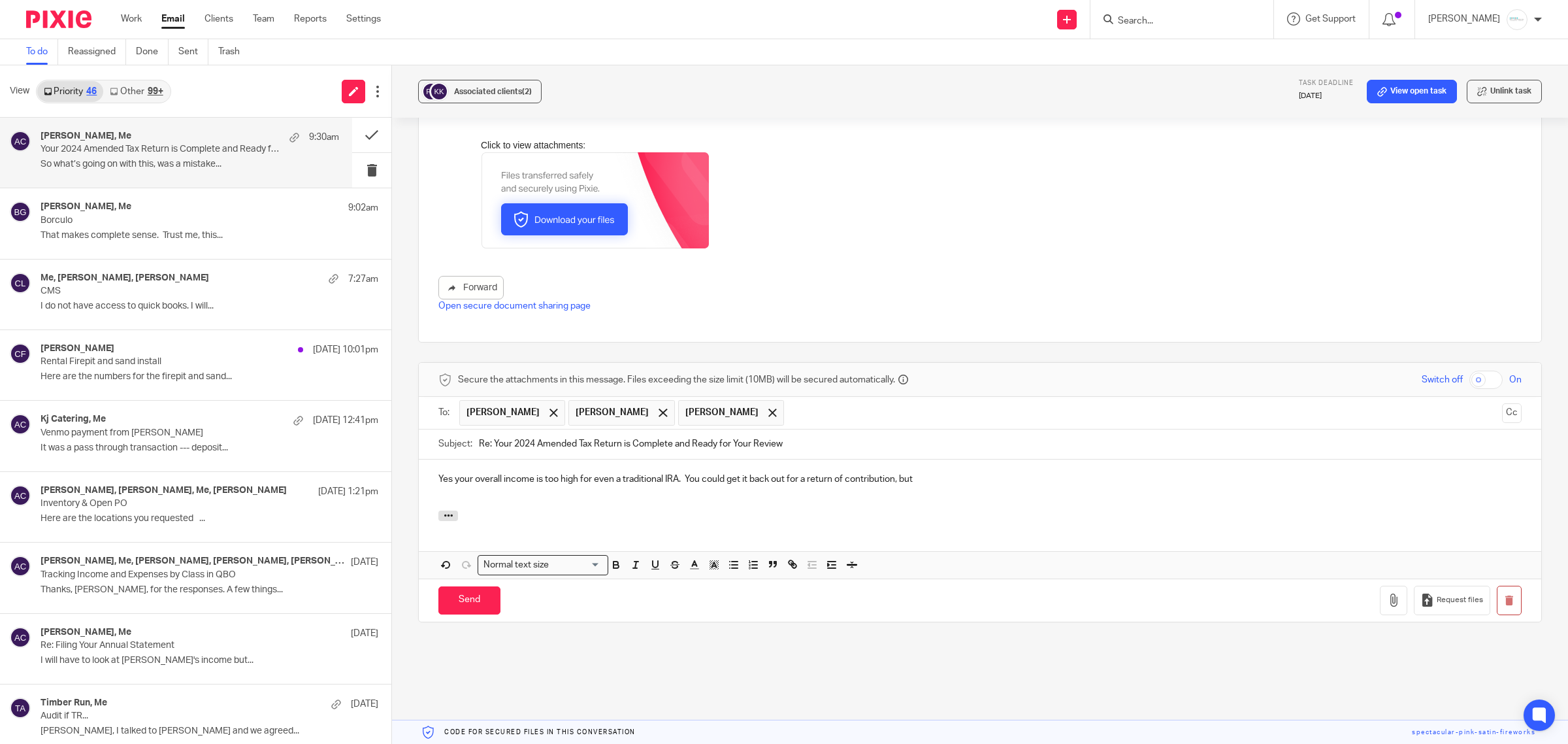
drag, startPoint x: 724, startPoint y: 478, endPoint x: 970, endPoint y: 484, distance: 246.1
click at [970, 484] on p "Yes your overall income is too high for even a traditional IRA. You could get i…" at bounding box center [980, 479] width 1083 height 13
click at [896, 484] on p "Yes your overall income is too high for even a traditional IRA. You could take …" at bounding box center [980, 479] width 1083 height 13
click at [1186, 482] on p "Yes your overall income is too high for even a traditional IRA. You could take …" at bounding box center [980, 486] width 1083 height 26
click at [1498, 481] on div "Yes your overall income is too high for even a traditional IRA. You could take …" at bounding box center [980, 484] width 1123 height 51
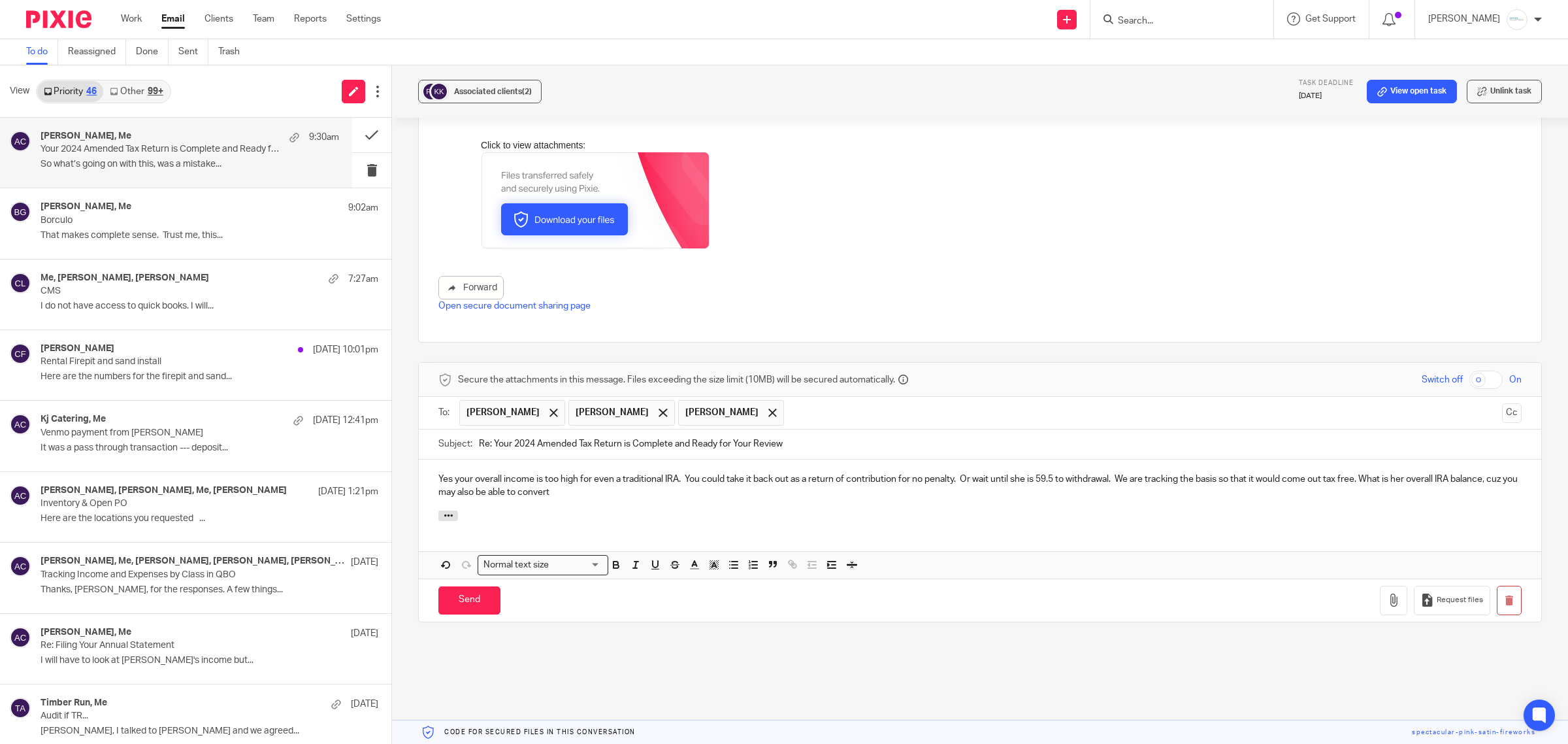
click at [629, 492] on p "Yes your overall income is too high for even a traditional IRA. You could take …" at bounding box center [980, 486] width 1083 height 26
click at [461, 600] on input "Send" at bounding box center [469, 600] width 62 height 28
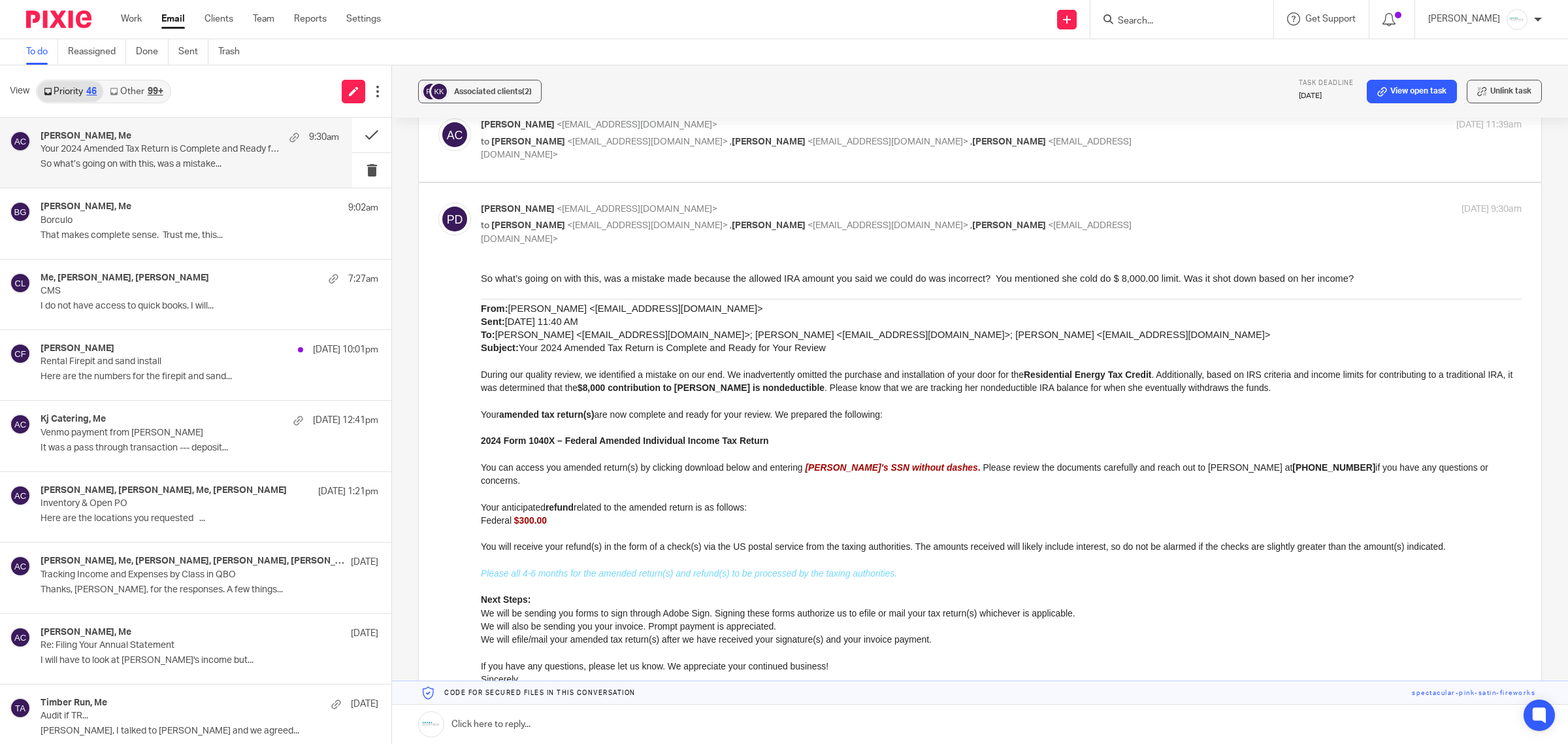
scroll to position [82, 0]
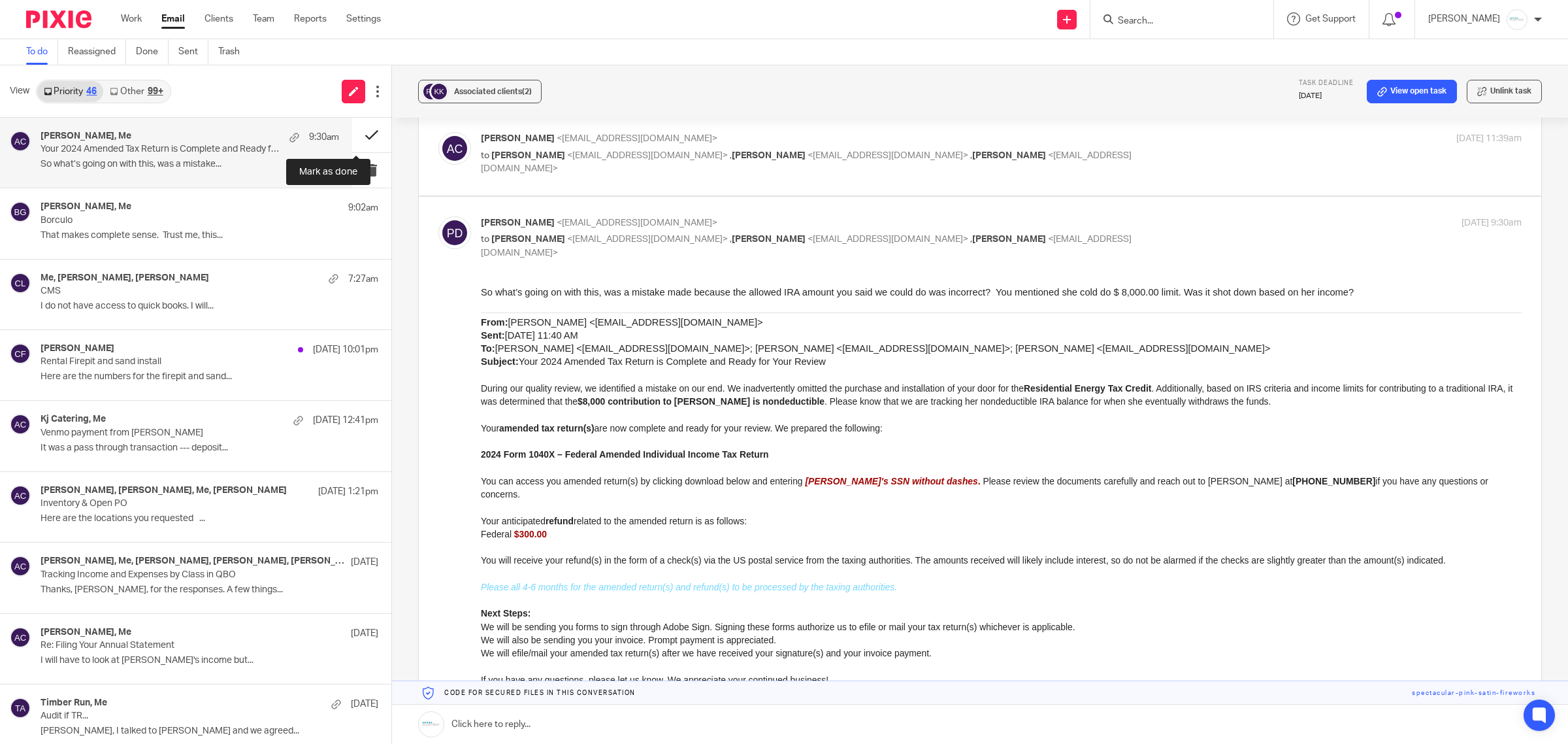
click at [354, 132] on button at bounding box center [372, 135] width 39 height 35
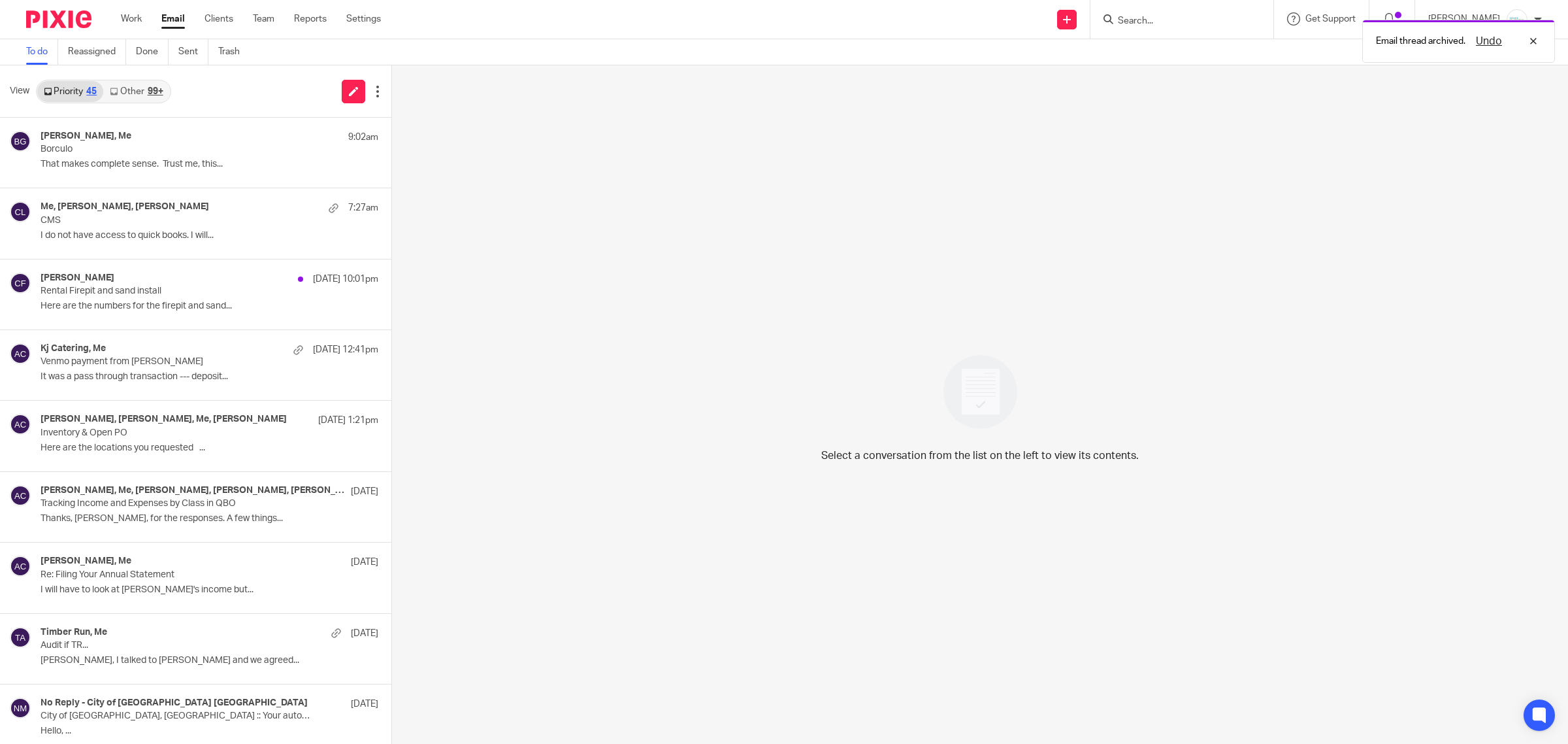
click at [142, 93] on link "Other 99+" at bounding box center [136, 91] width 66 height 21
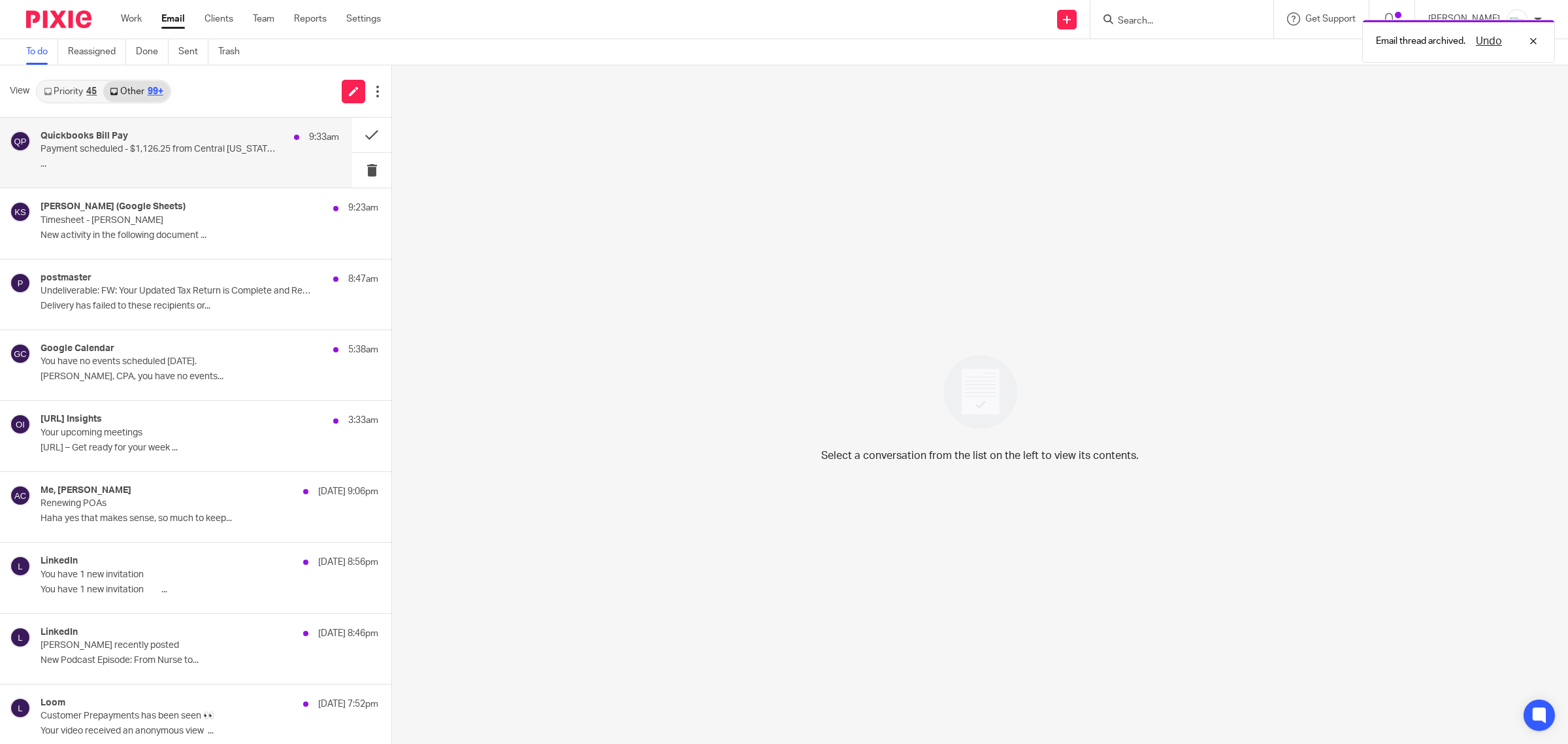
click at [161, 157] on div "Quickbooks Bill Pay 9:33am Payment scheduled - $1,126.25 from Central Michigan …" at bounding box center [190, 152] width 299 height 43
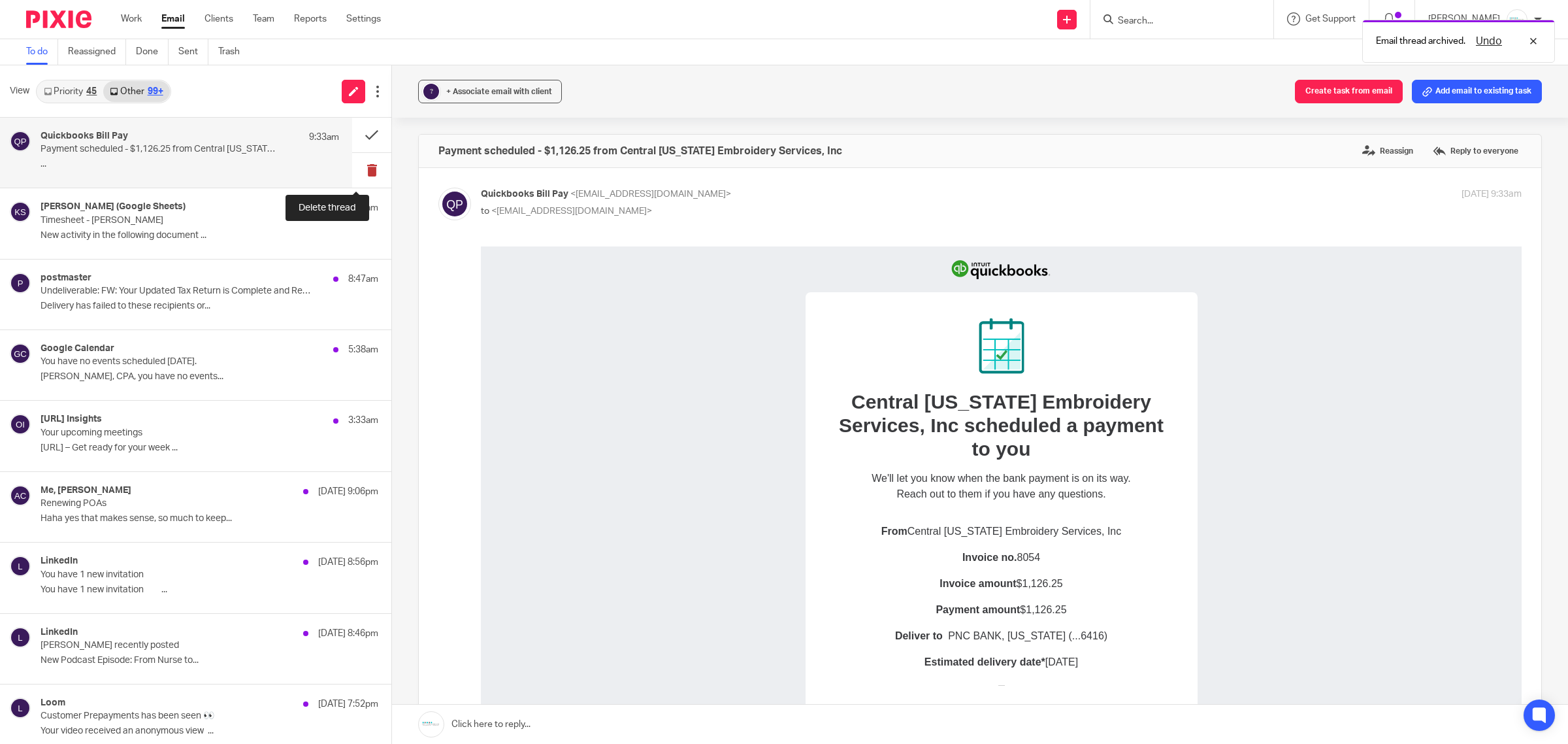
scroll to position [0, 0]
click at [356, 134] on button at bounding box center [372, 135] width 39 height 35
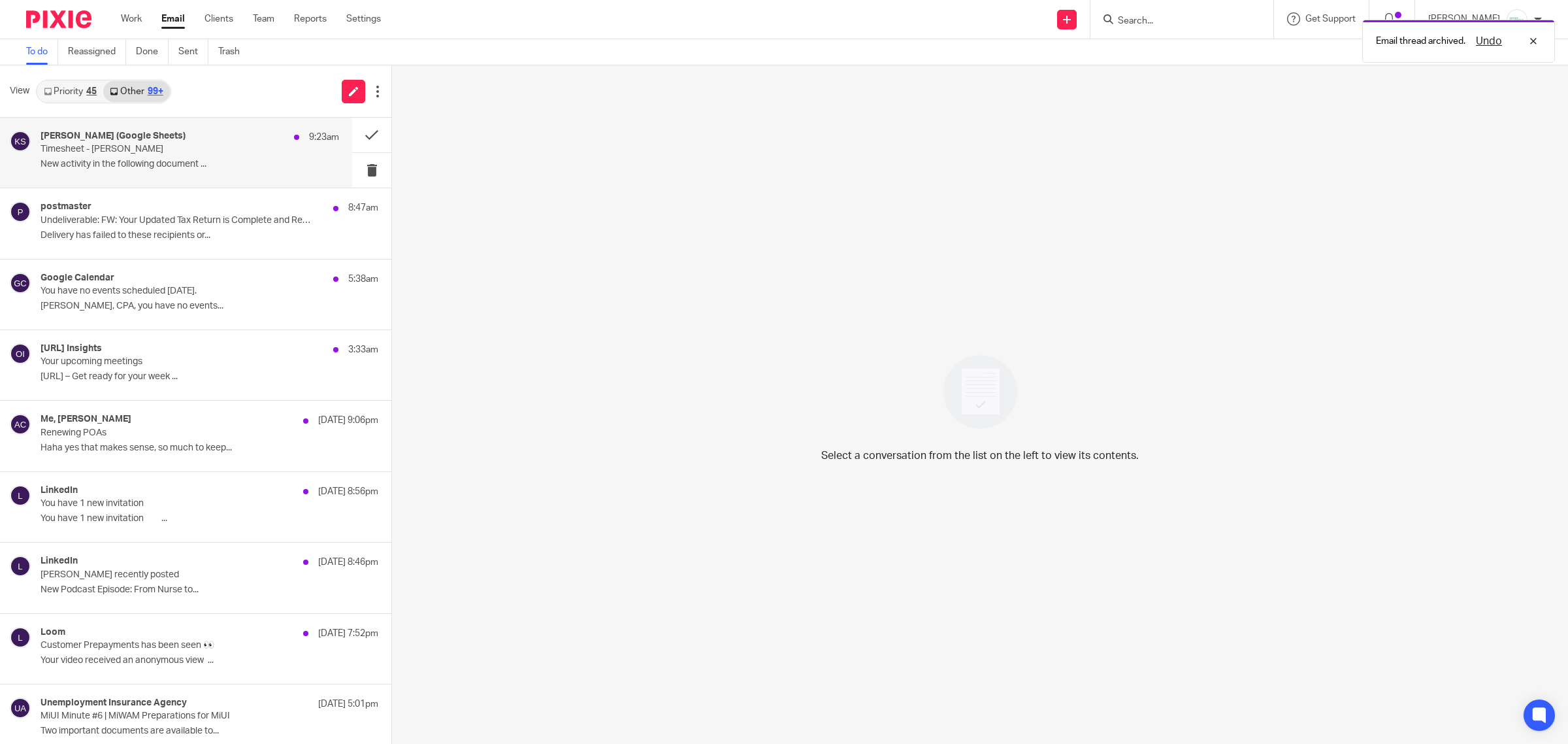
click at [198, 147] on p "Timesheet - Amy" at bounding box center [160, 149] width 239 height 11
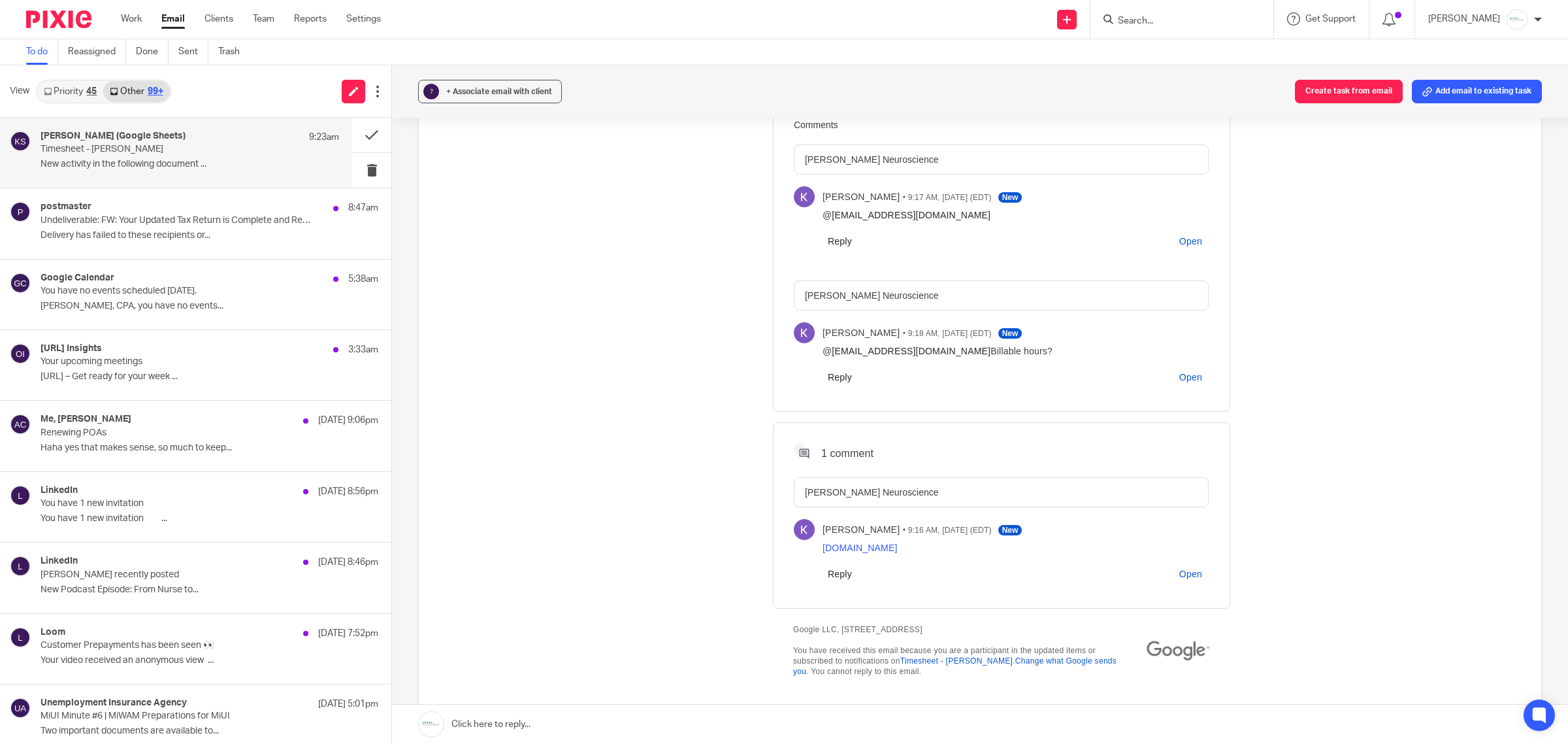
scroll to position [2206, 0]
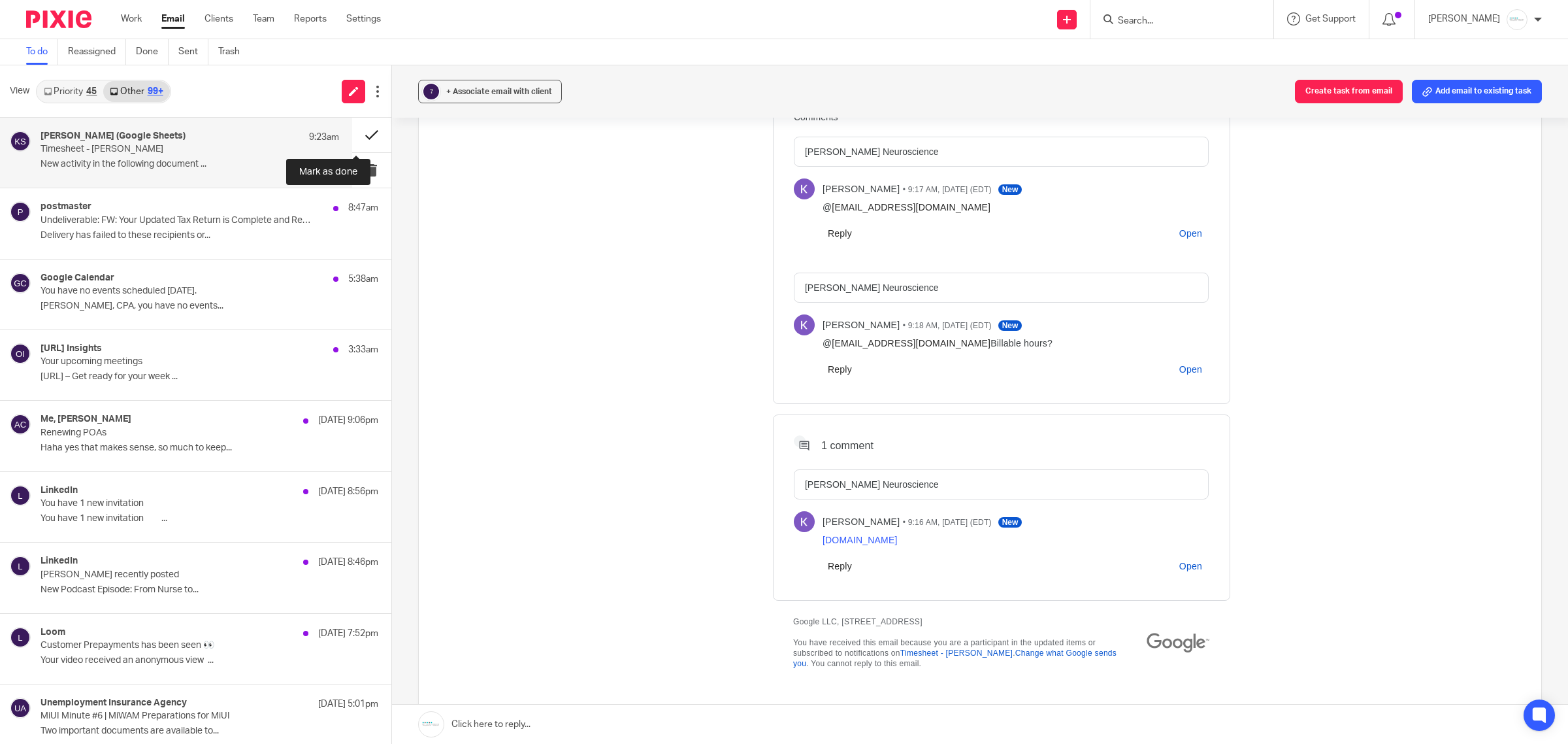
click at [353, 132] on button at bounding box center [372, 135] width 39 height 35
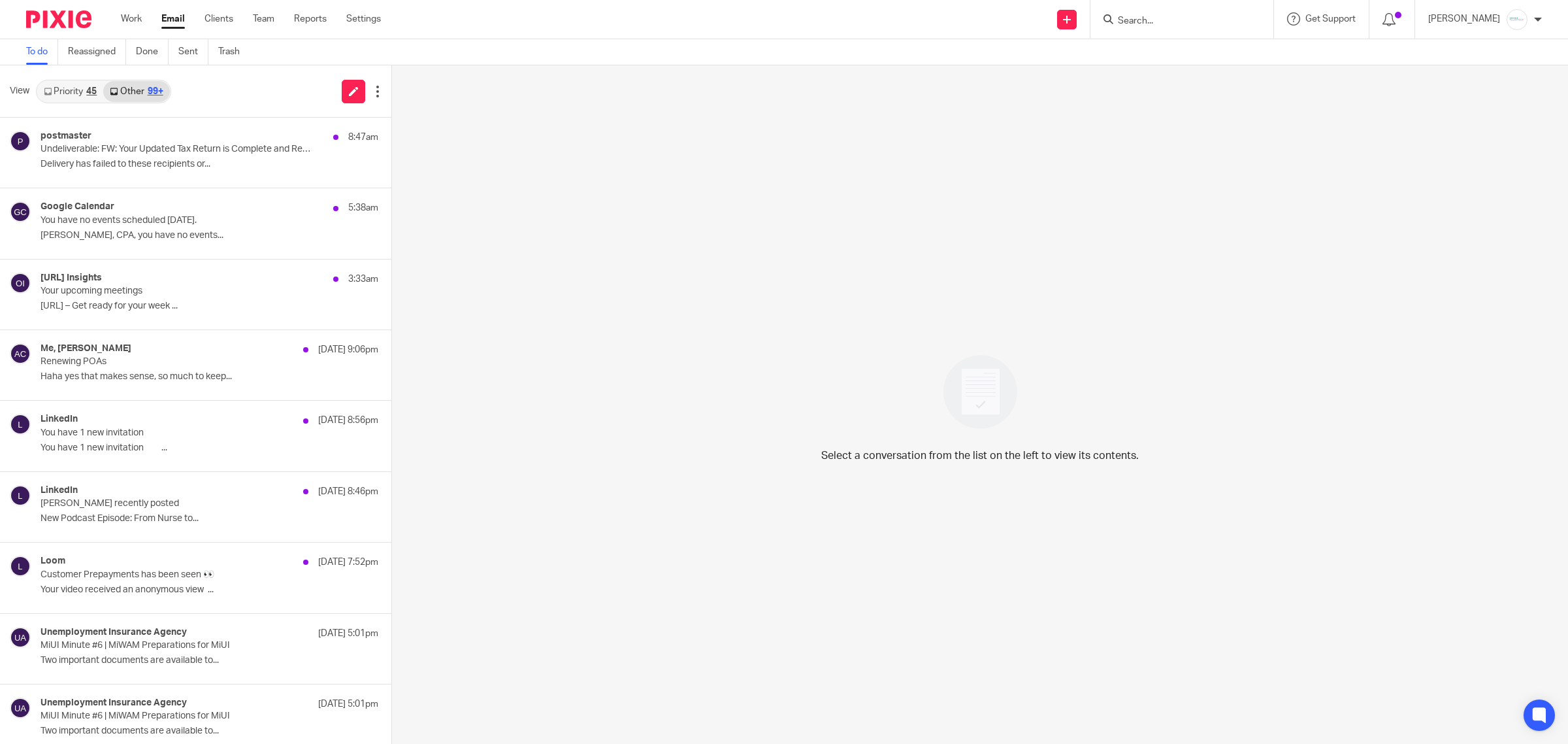
click at [1205, 28] on div at bounding box center [1182, 19] width 183 height 39
click at [194, 229] on div "Google Calendar 5:38am You have no events scheduled today. Amy L Corfixsen, CPA…" at bounding box center [190, 223] width 299 height 43
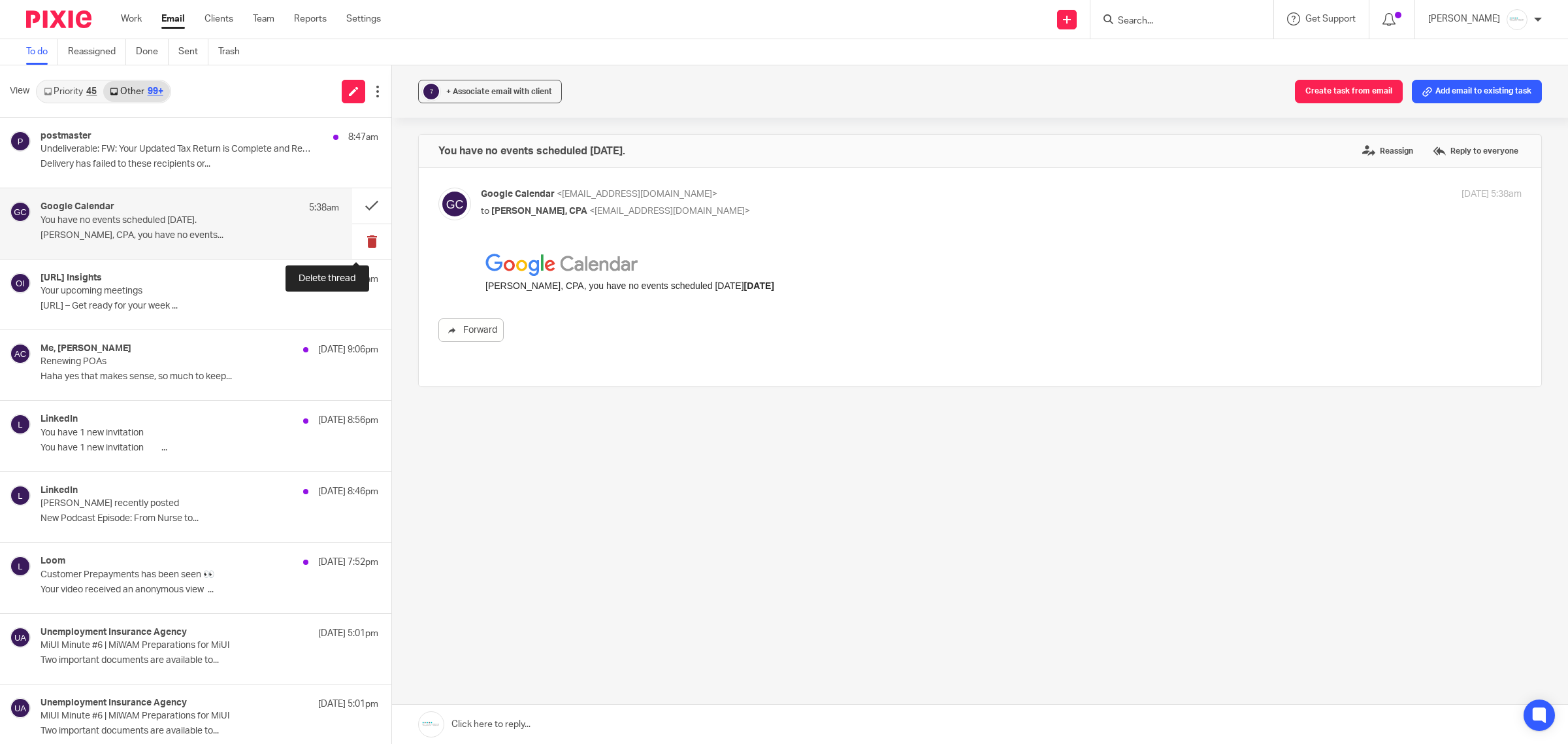
scroll to position [0, 0]
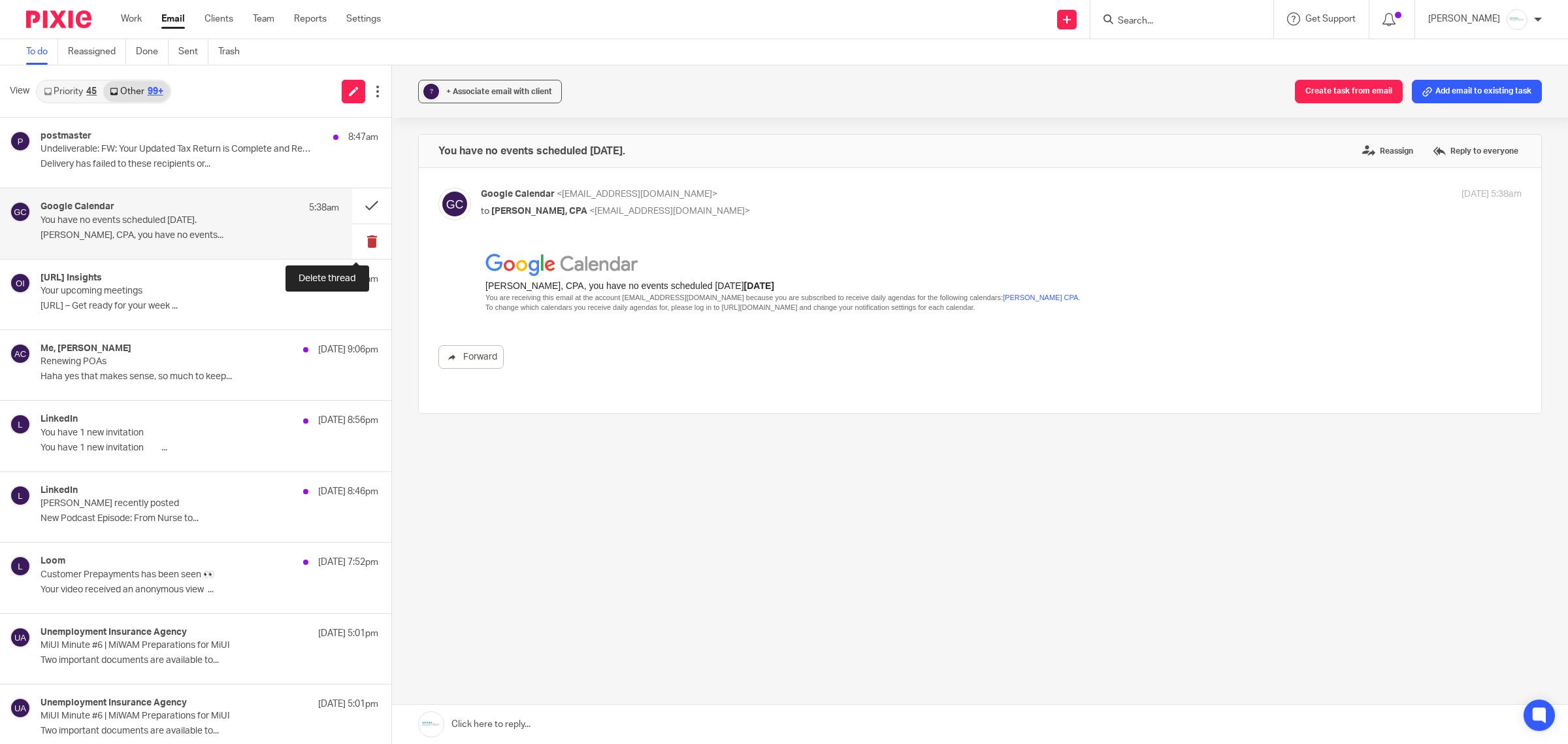
click at [361, 238] on button at bounding box center [372, 241] width 39 height 35
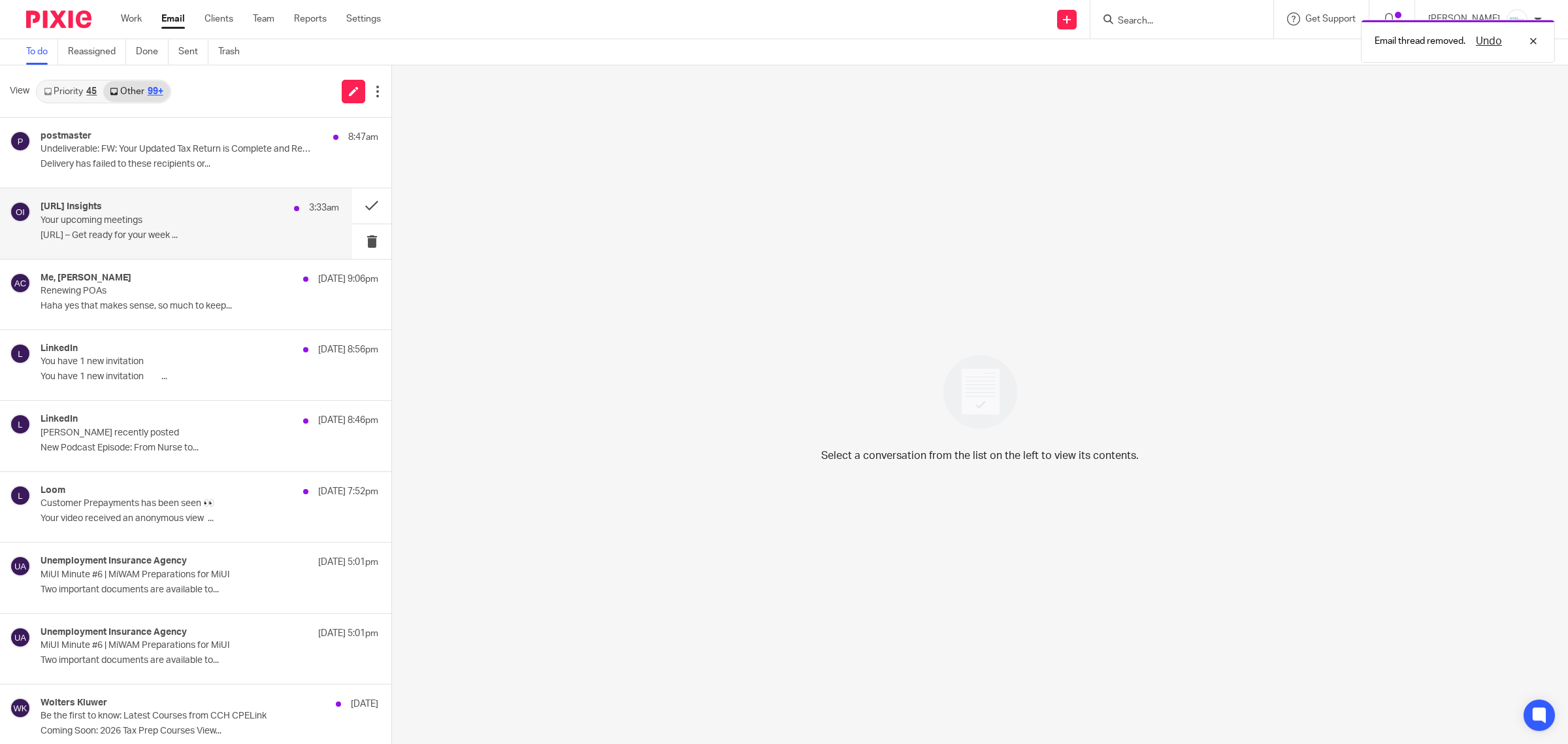
click at [139, 230] on p "Otter.ai – Get ready for your week ..." at bounding box center [190, 236] width 299 height 11
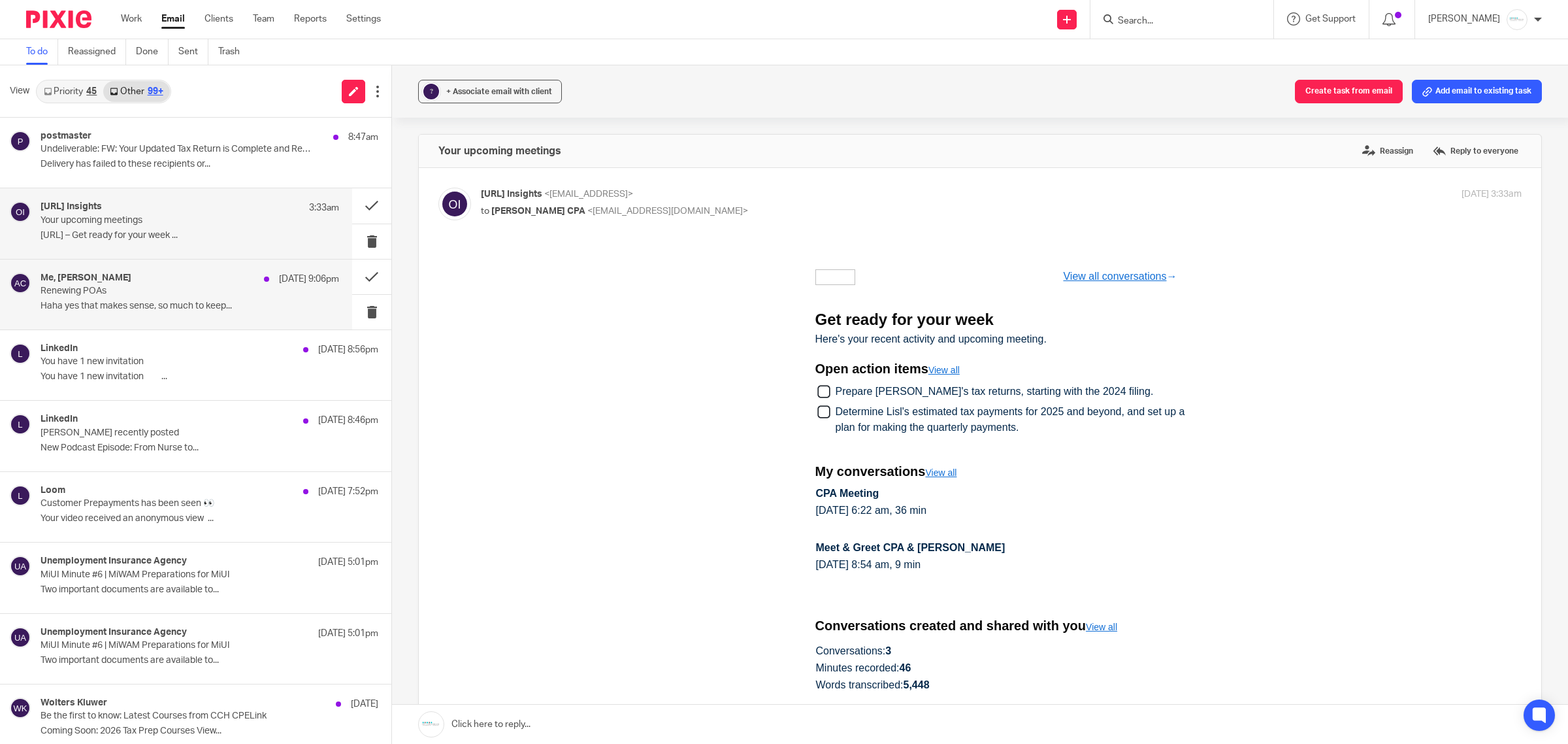
click at [162, 289] on p "Renewing POAs" at bounding box center [160, 291] width 239 height 11
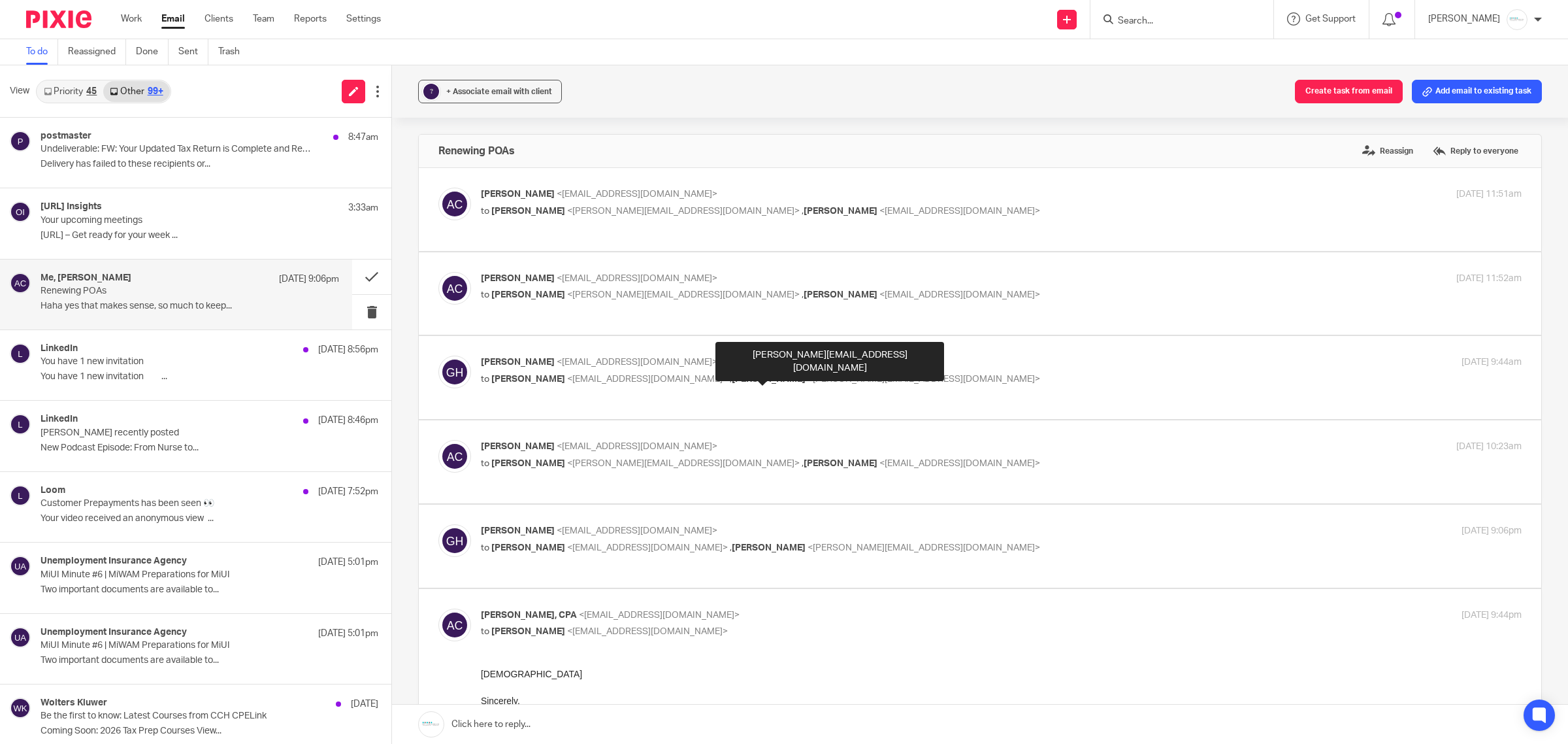
scroll to position [164, 0]
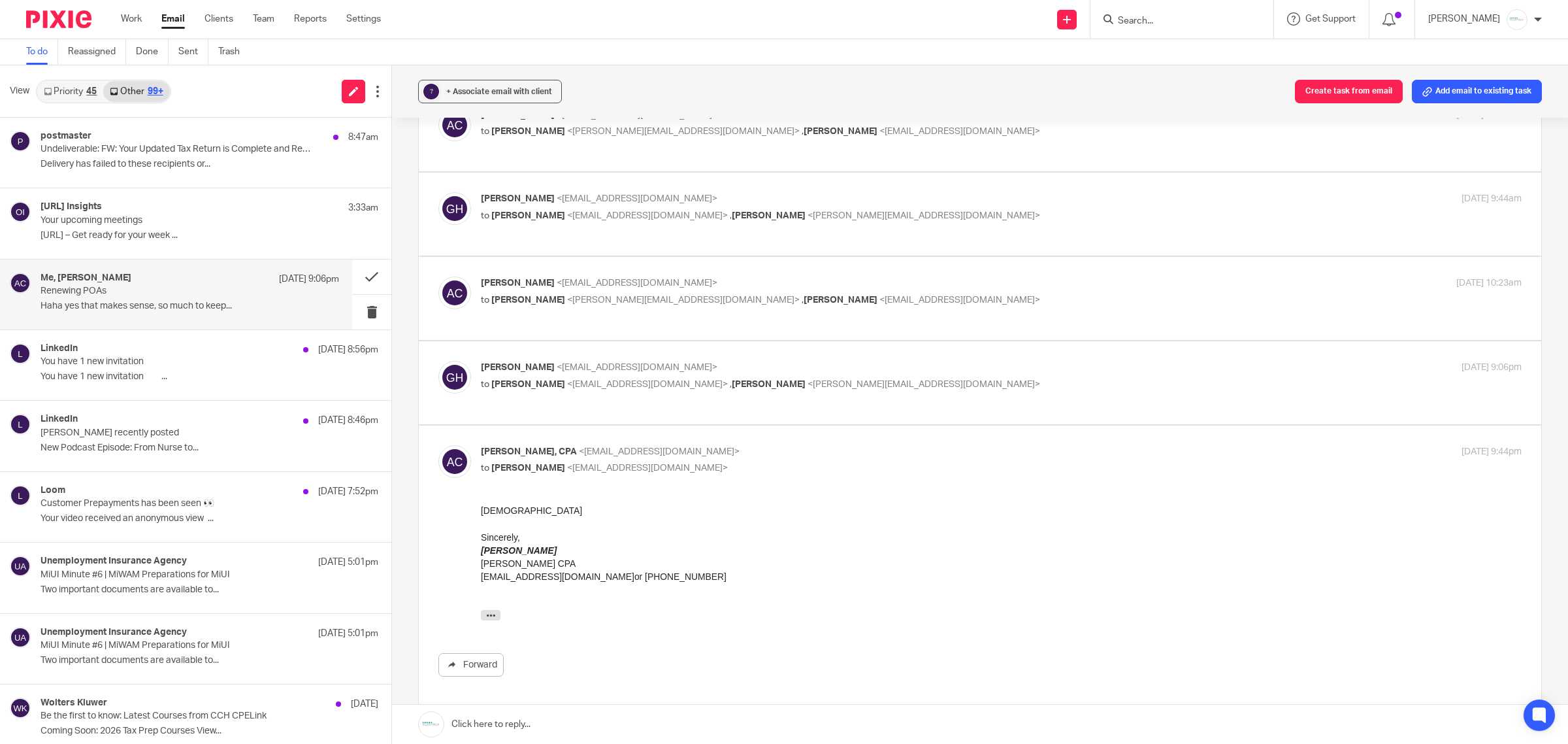
click at [613, 374] on p "Gabby Hallatschek <gabby@amylcpa.com>" at bounding box center [828, 368] width 694 height 14
checkbox input "true"
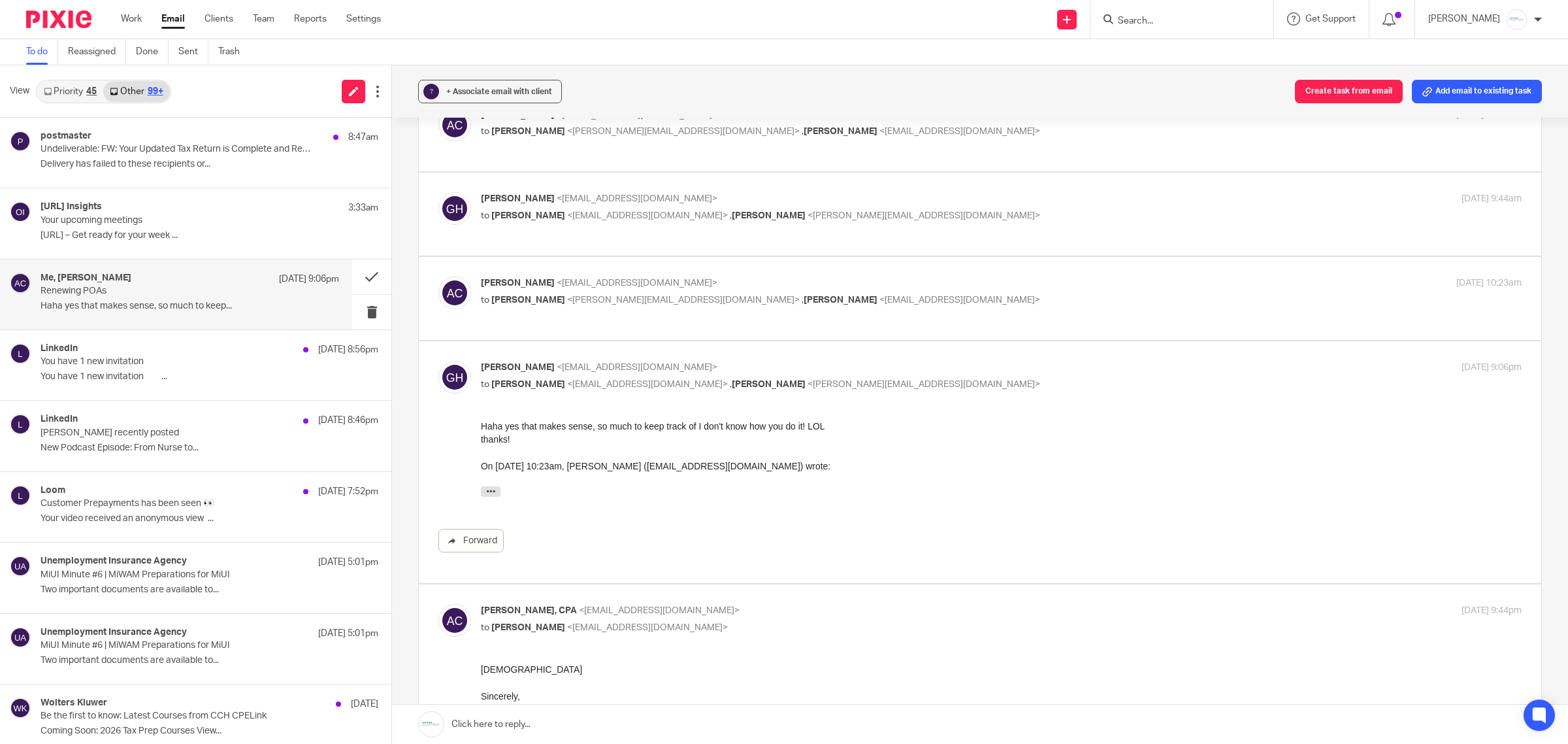
scroll to position [0, 0]
click at [585, 287] on span "<[EMAIL_ADDRESS][DOMAIN_NAME]>" at bounding box center [637, 283] width 161 height 9
checkbox input "true"
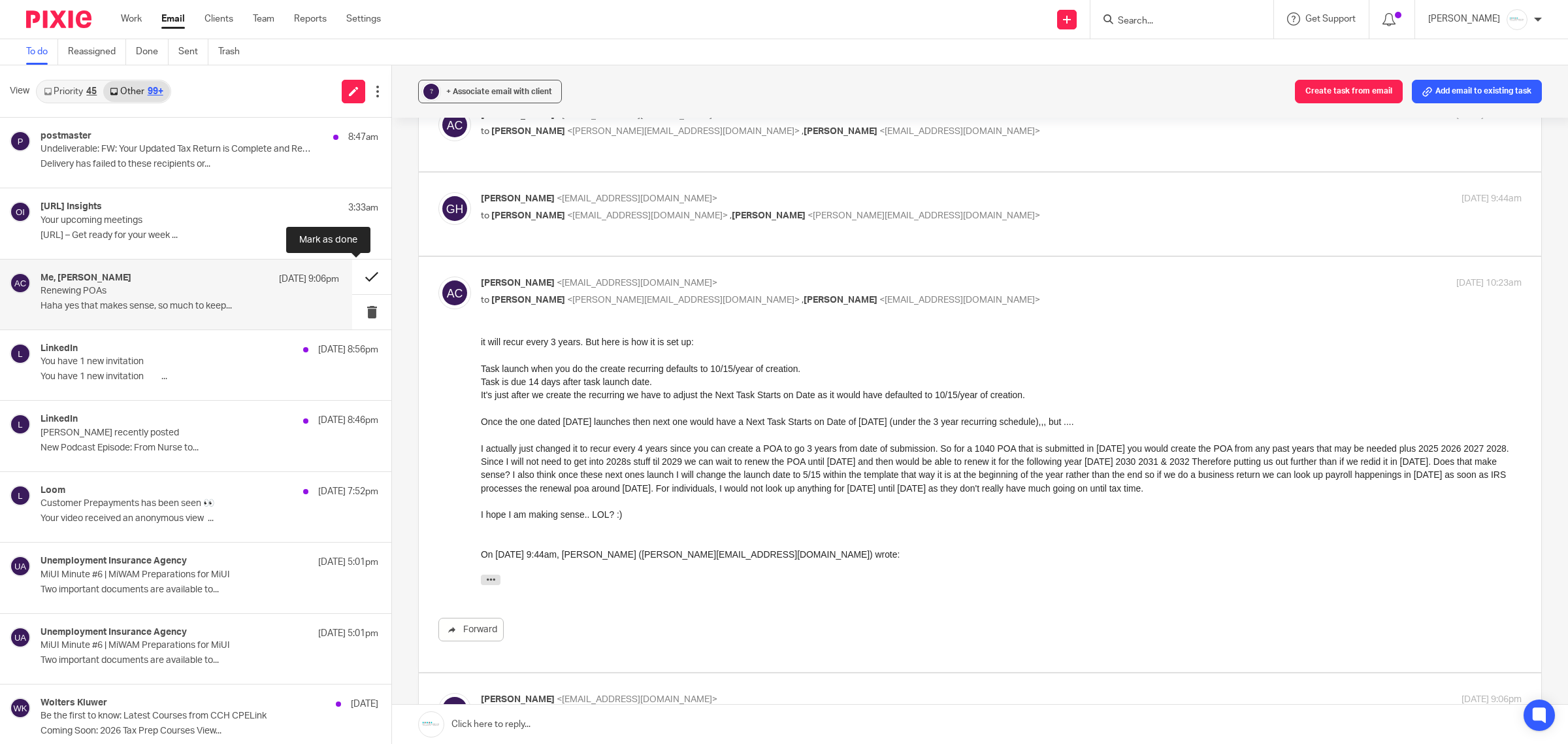
click at [356, 283] on button at bounding box center [372, 277] width 39 height 35
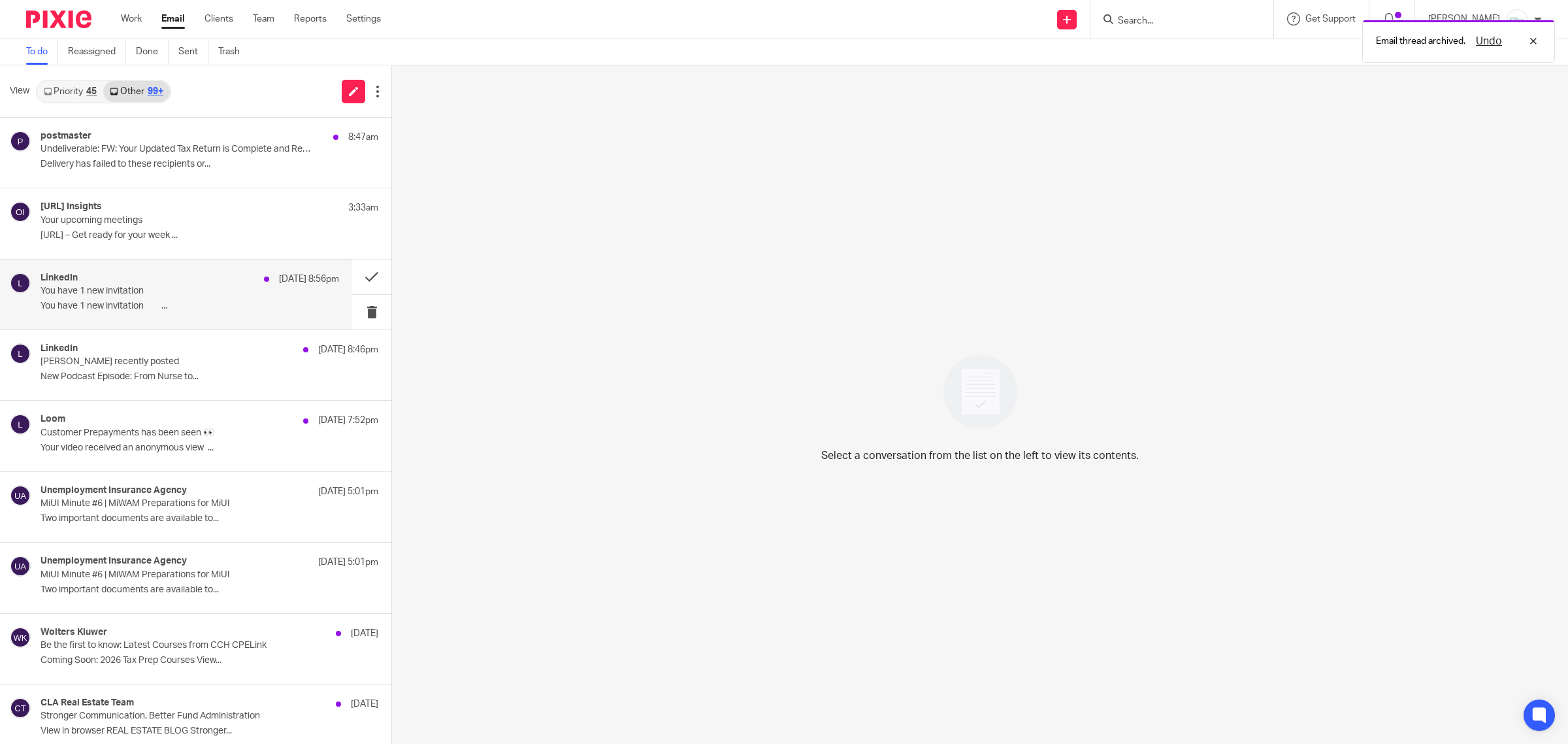
click at [174, 282] on div "LinkedIn Oct 12 8:56pm" at bounding box center [190, 279] width 299 height 13
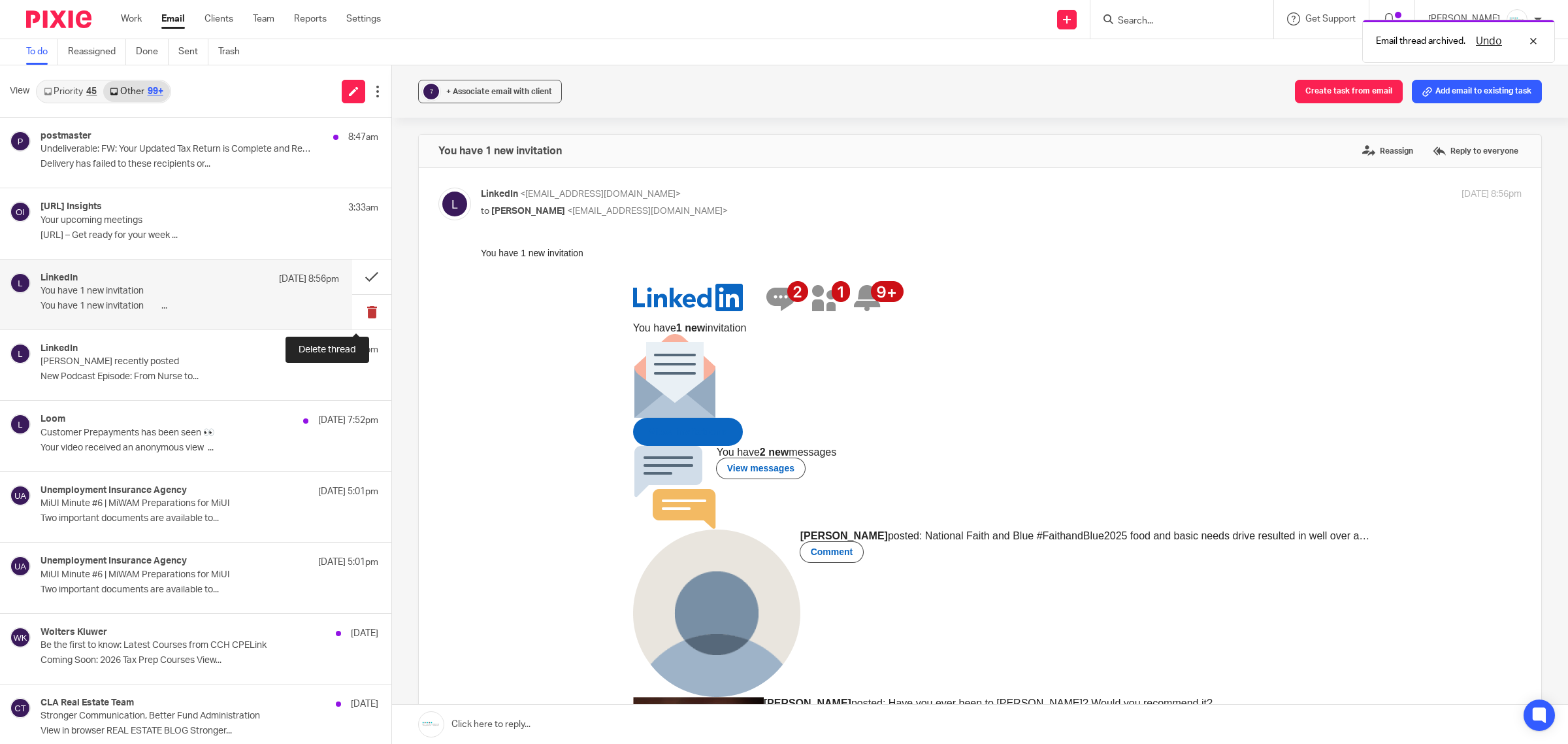
click at [354, 318] on button at bounding box center [372, 312] width 39 height 35
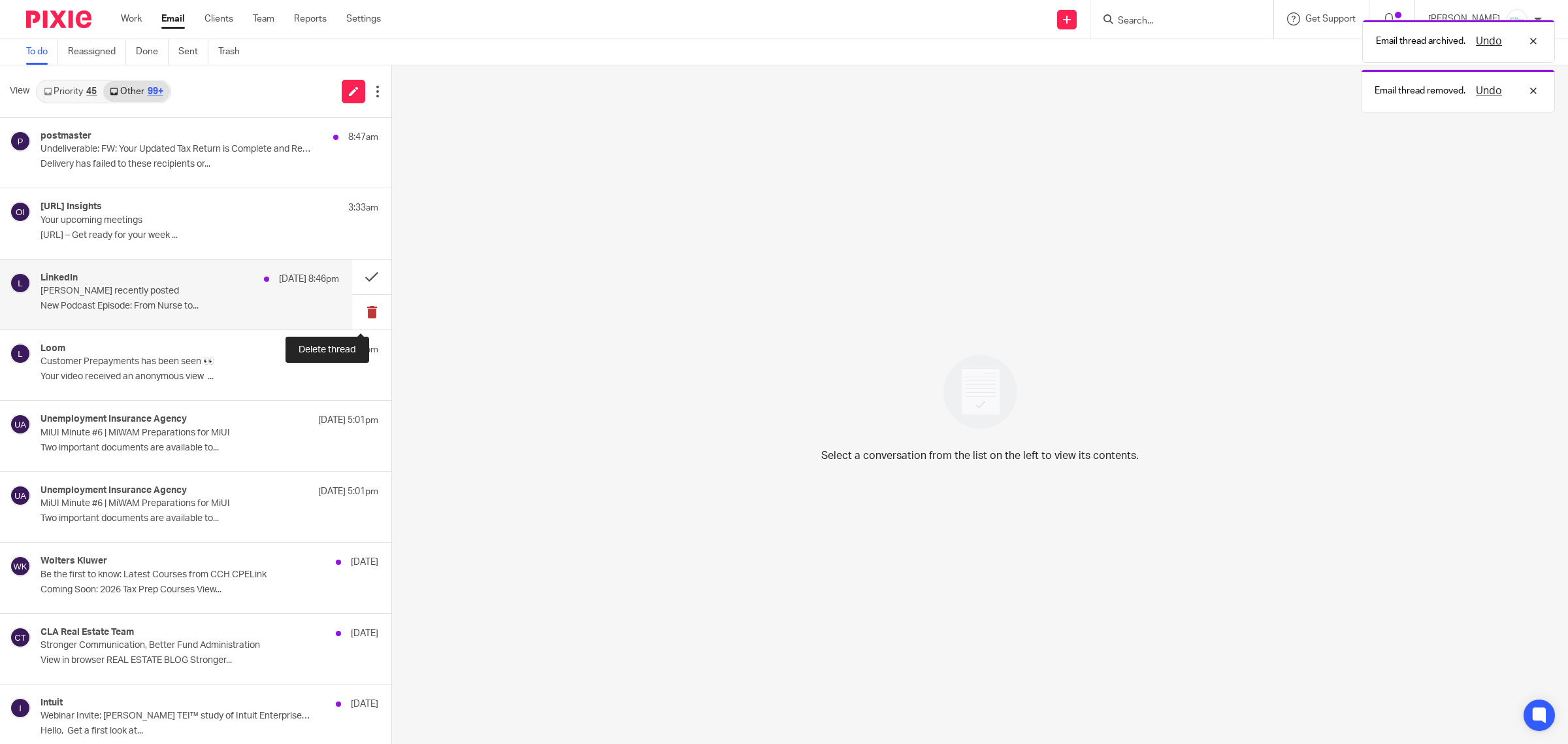
click at [354, 317] on button at bounding box center [372, 312] width 39 height 35
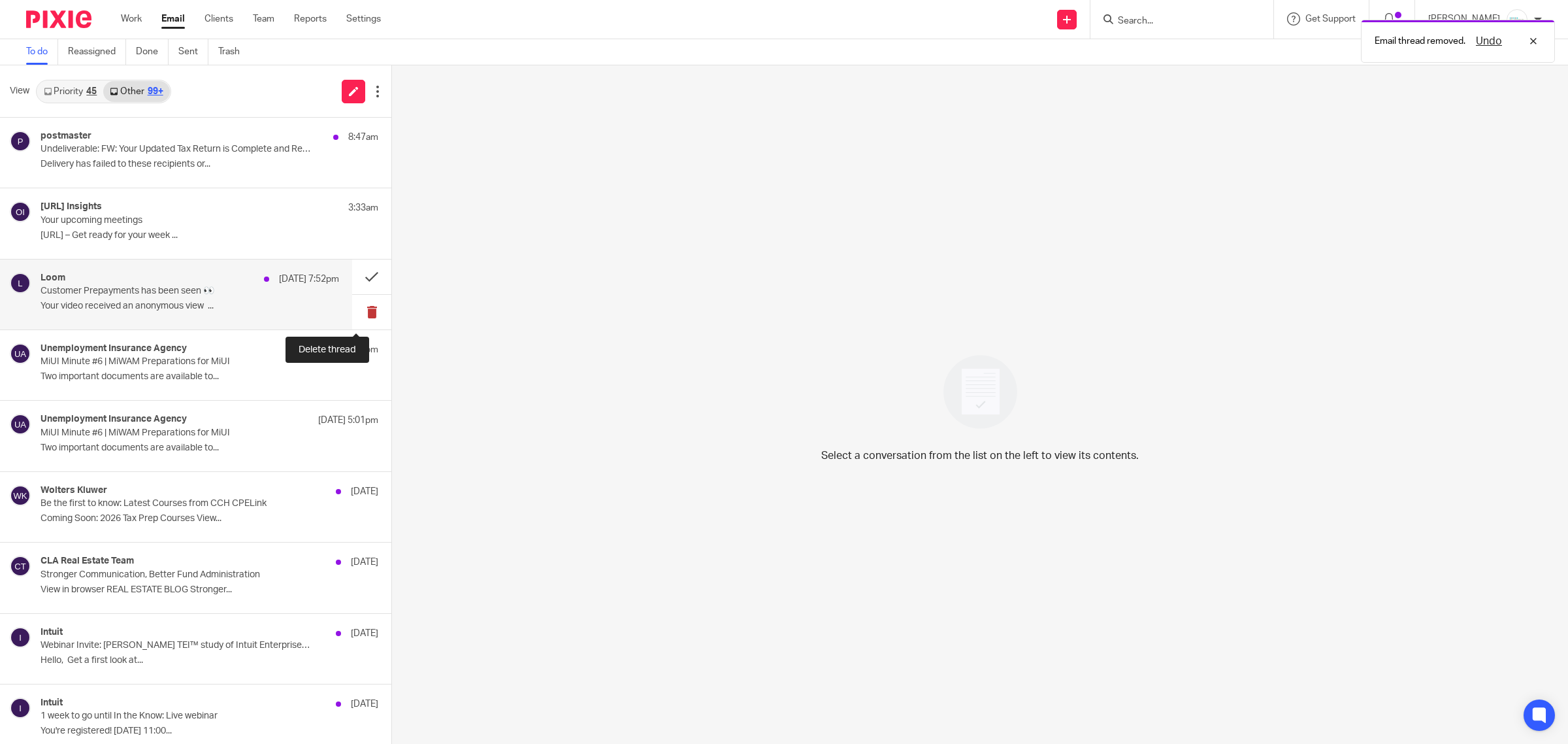
click at [356, 308] on button at bounding box center [372, 312] width 39 height 35
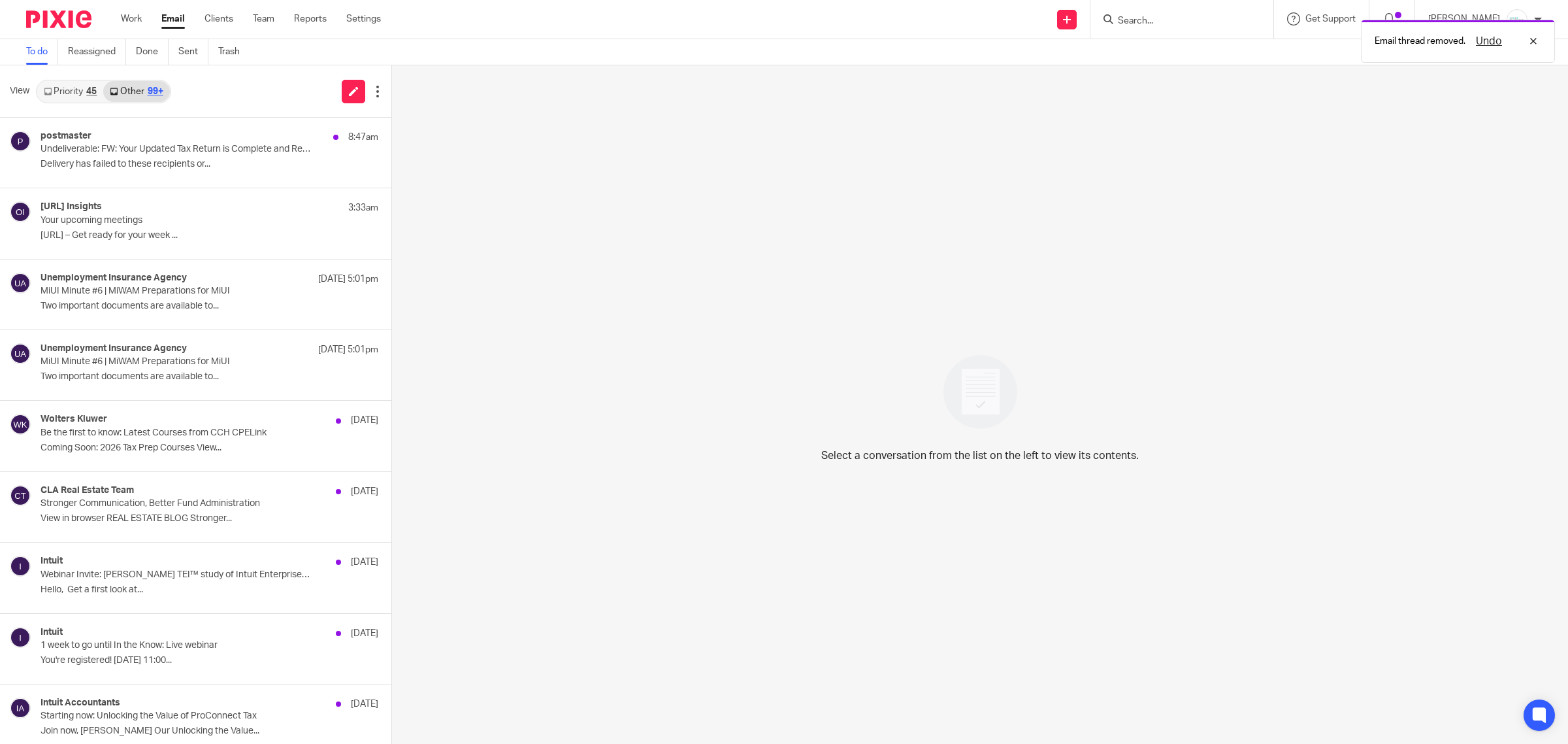
click at [1160, 22] on div "Email thread removed. Undo" at bounding box center [1169, 37] width 771 height 50
click at [1200, 22] on input "Search" at bounding box center [1175, 21] width 117 height 12
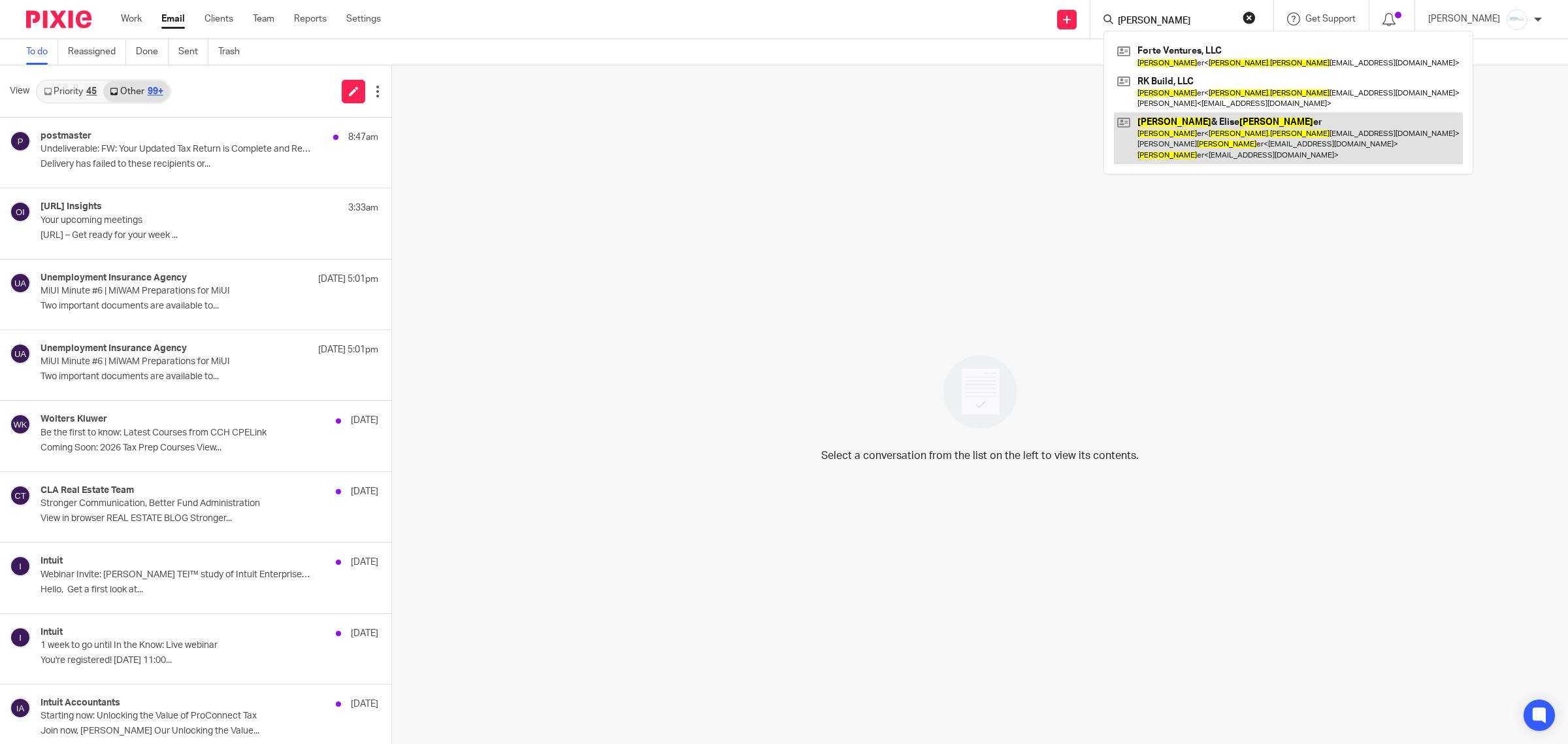
type input "jake karch"
click at [1220, 144] on link at bounding box center [1289, 139] width 349 height 52
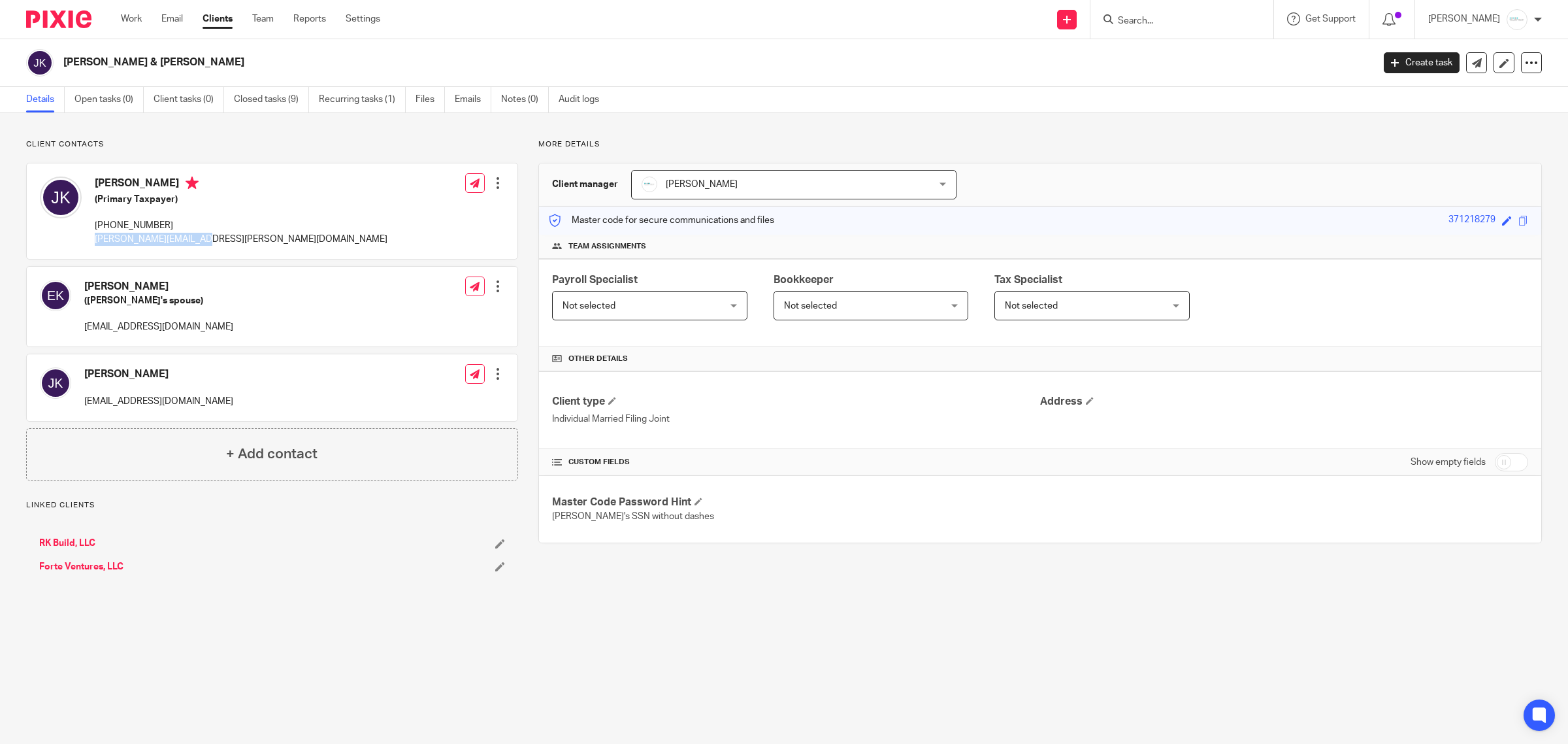
drag, startPoint x: 217, startPoint y: 237, endPoint x: 90, endPoint y: 241, distance: 127.1
click at [90, 241] on div "[PERSON_NAME] (Primary Taxpayer) [PHONE_NUMBER] [PERSON_NAME][EMAIL_ADDRESS][PE…" at bounding box center [272, 211] width 491 height 95
copy p "[PERSON_NAME][EMAIL_ADDRESS][PERSON_NAME][DOMAIN_NAME]"
click at [1144, 24] on input "Search" at bounding box center [1175, 21] width 117 height 12
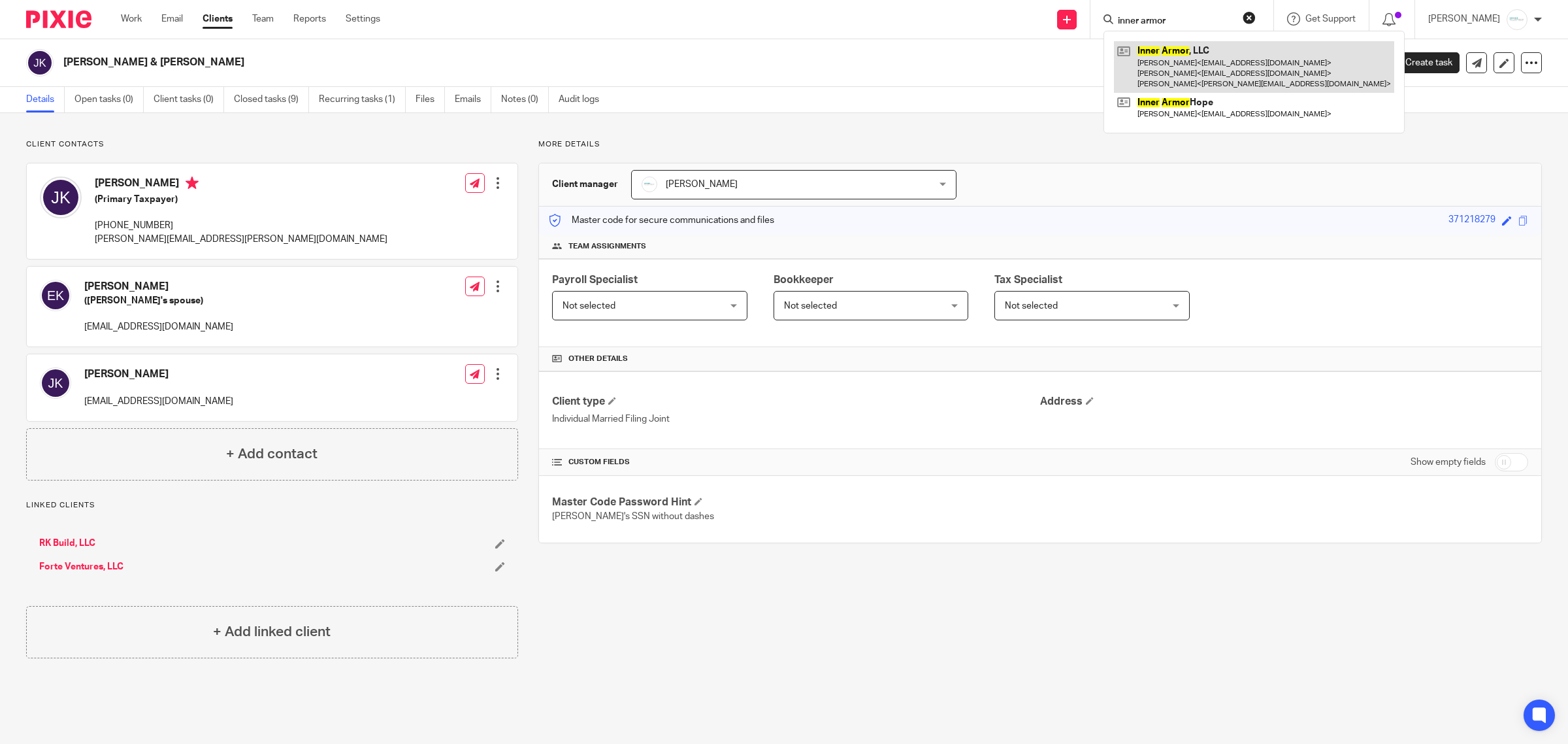
type input "inner armor"
click at [1229, 82] on link at bounding box center [1254, 67] width 280 height 52
click at [1185, 82] on link at bounding box center [1254, 67] width 280 height 52
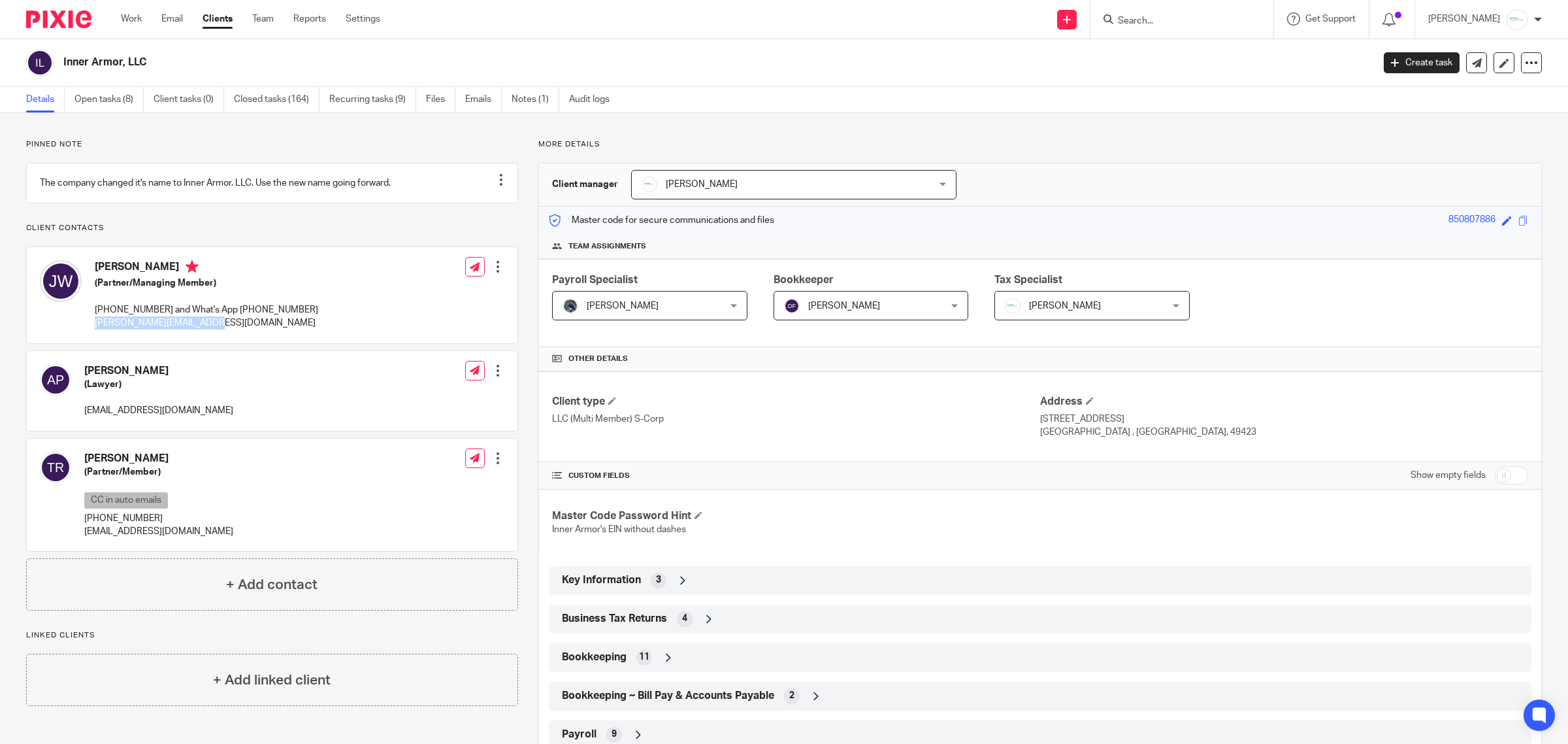
click at [94, 336] on div "John Wierenga (Partner/Managing Member) 616-204-2656 and What's App +3 162-925-…" at bounding box center [179, 294] width 278 height 82
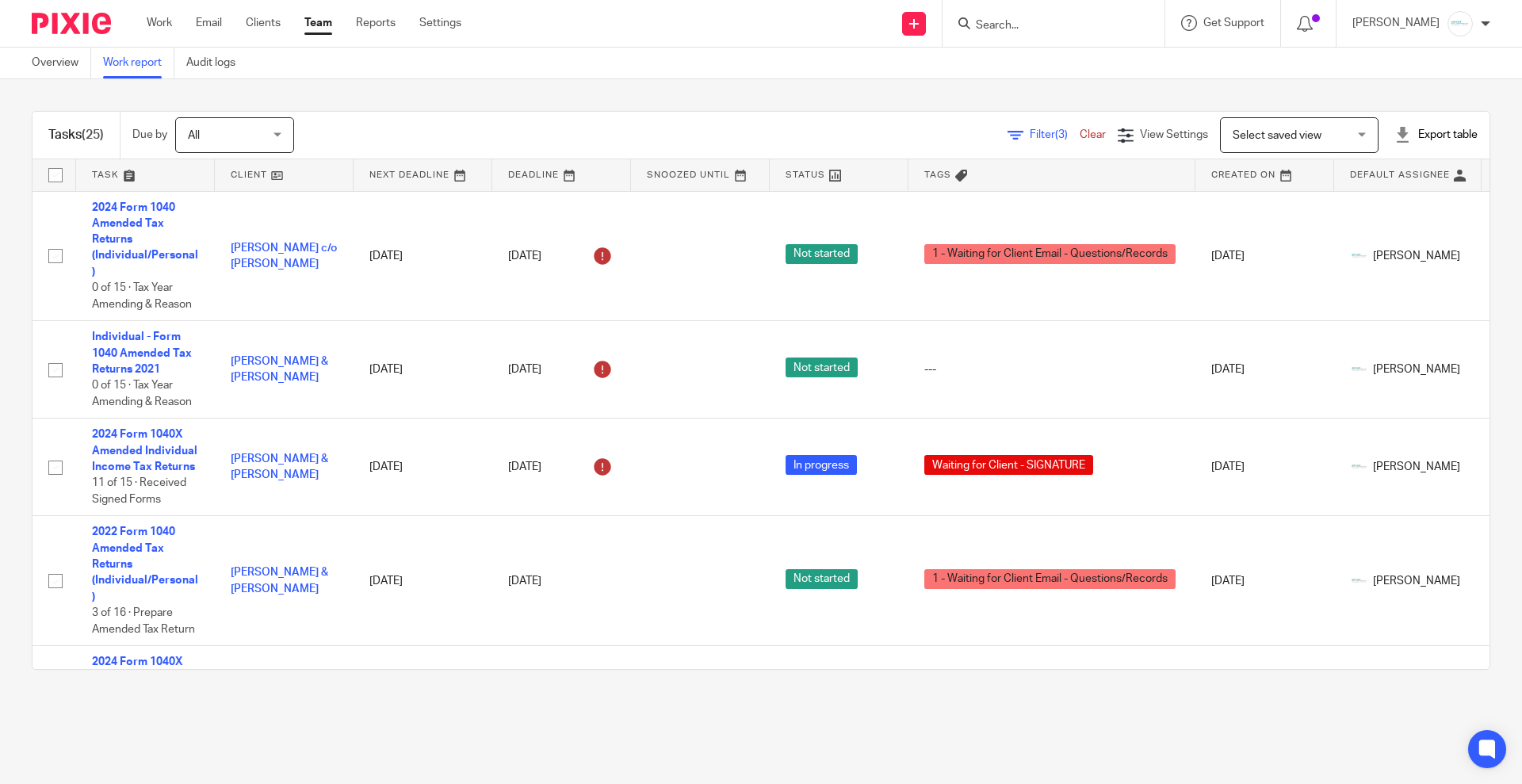
scroll to position [371, 0]
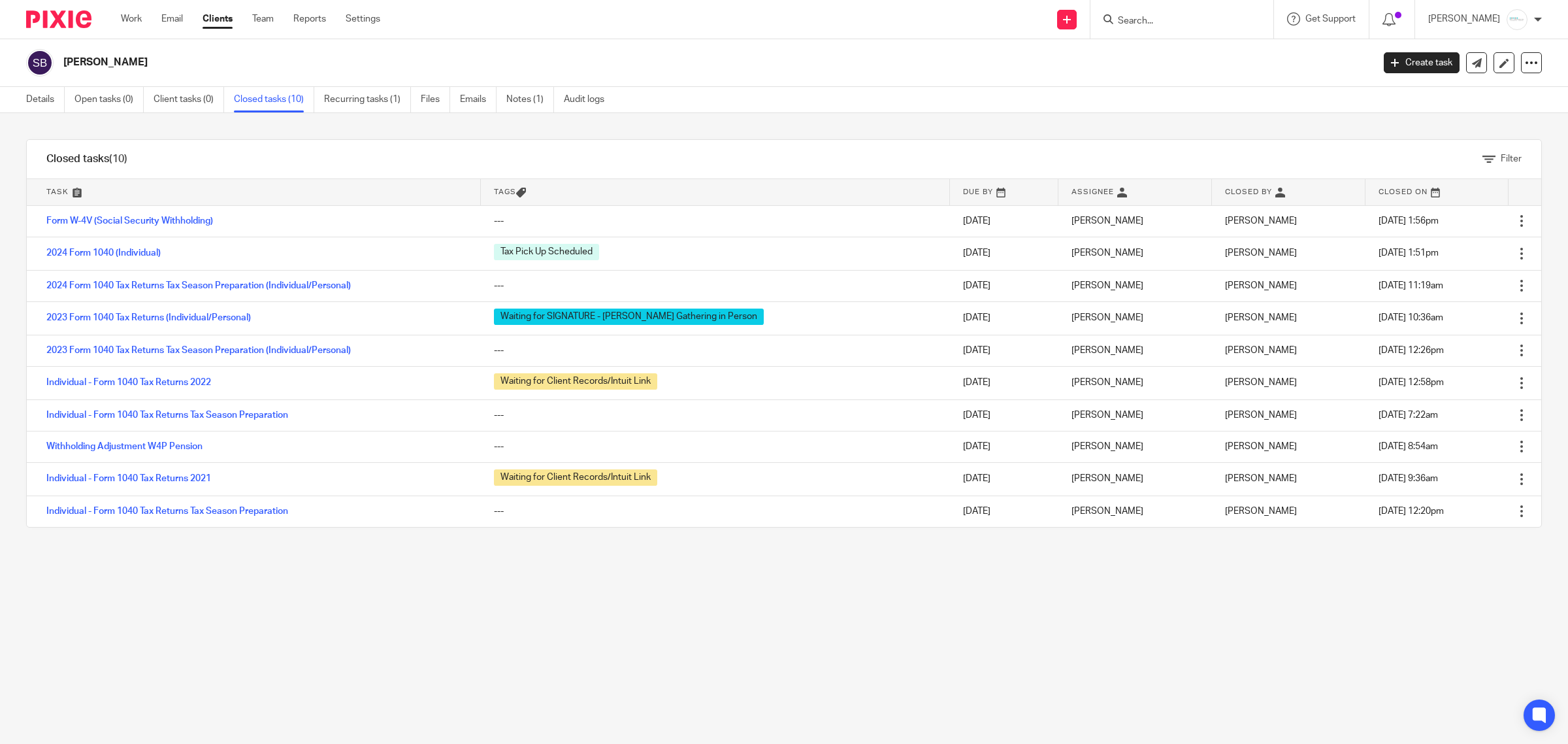
click at [1184, 13] on form at bounding box center [1186, 19] width 139 height 16
click at [1184, 23] on input "Search" at bounding box center [1175, 21] width 117 height 12
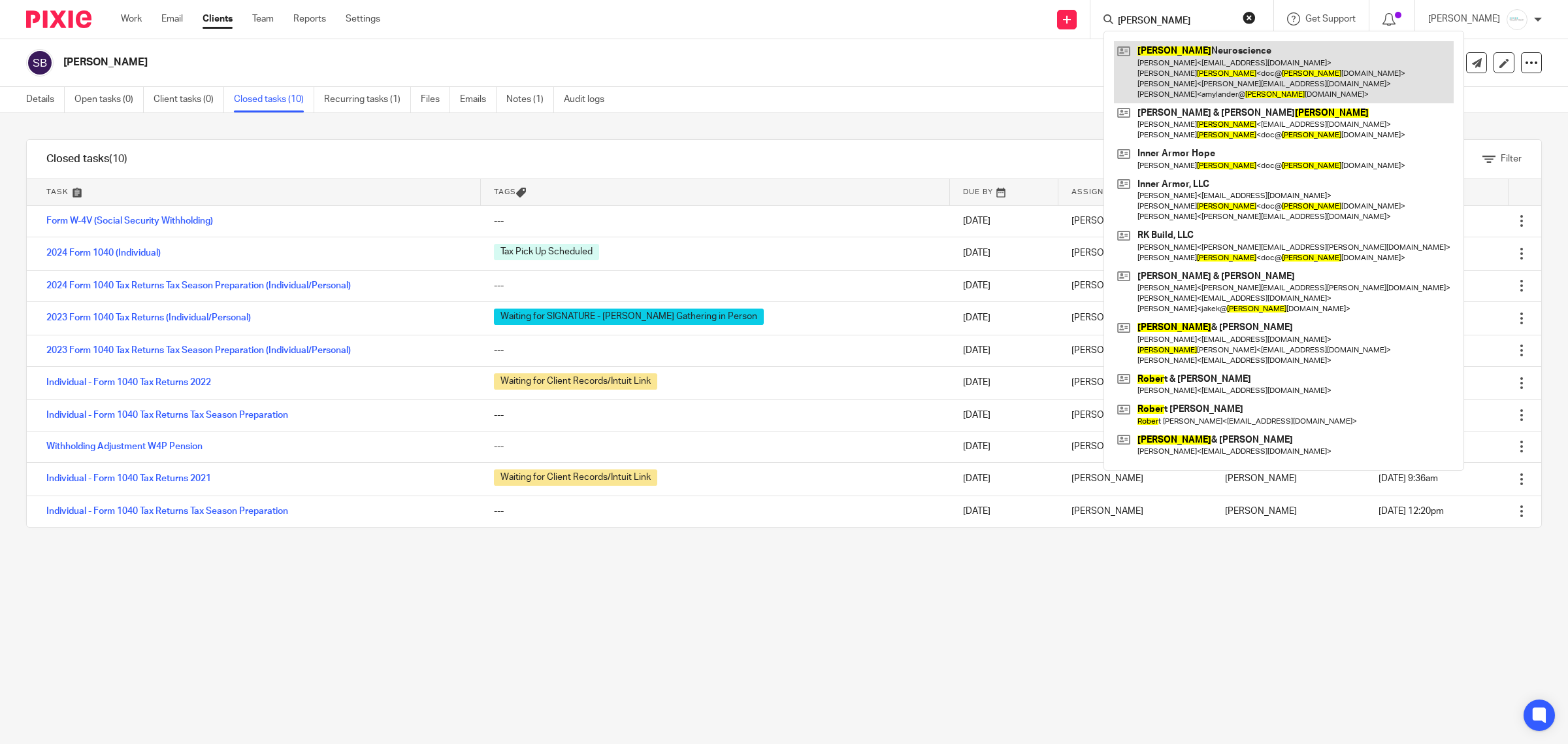
type input "royer"
click at [1190, 51] on link at bounding box center [1284, 72] width 340 height 62
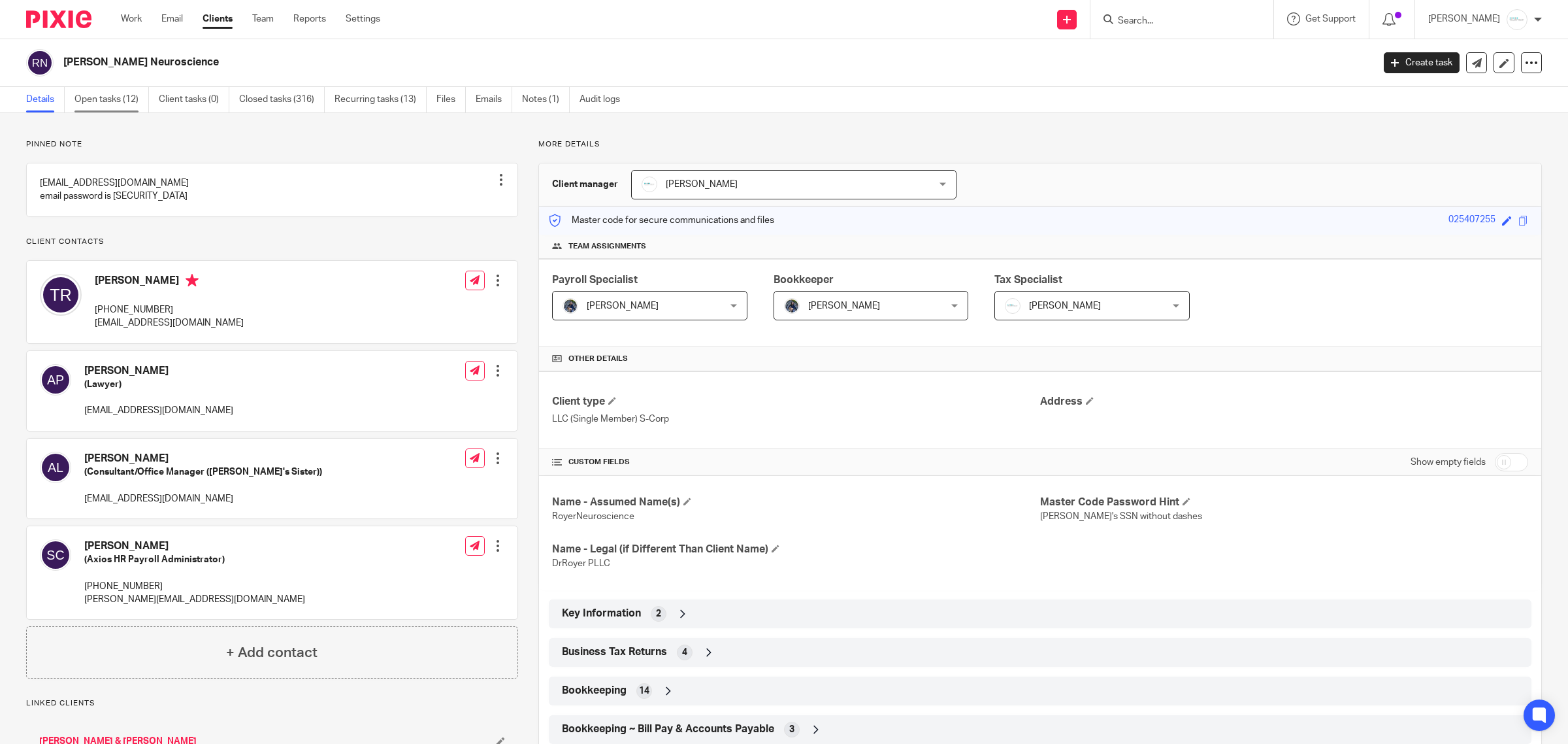
click at [93, 96] on link "Open tasks (12)" at bounding box center [112, 100] width 75 height 26
click at [116, 99] on link "Open tasks (12)" at bounding box center [112, 100] width 75 height 26
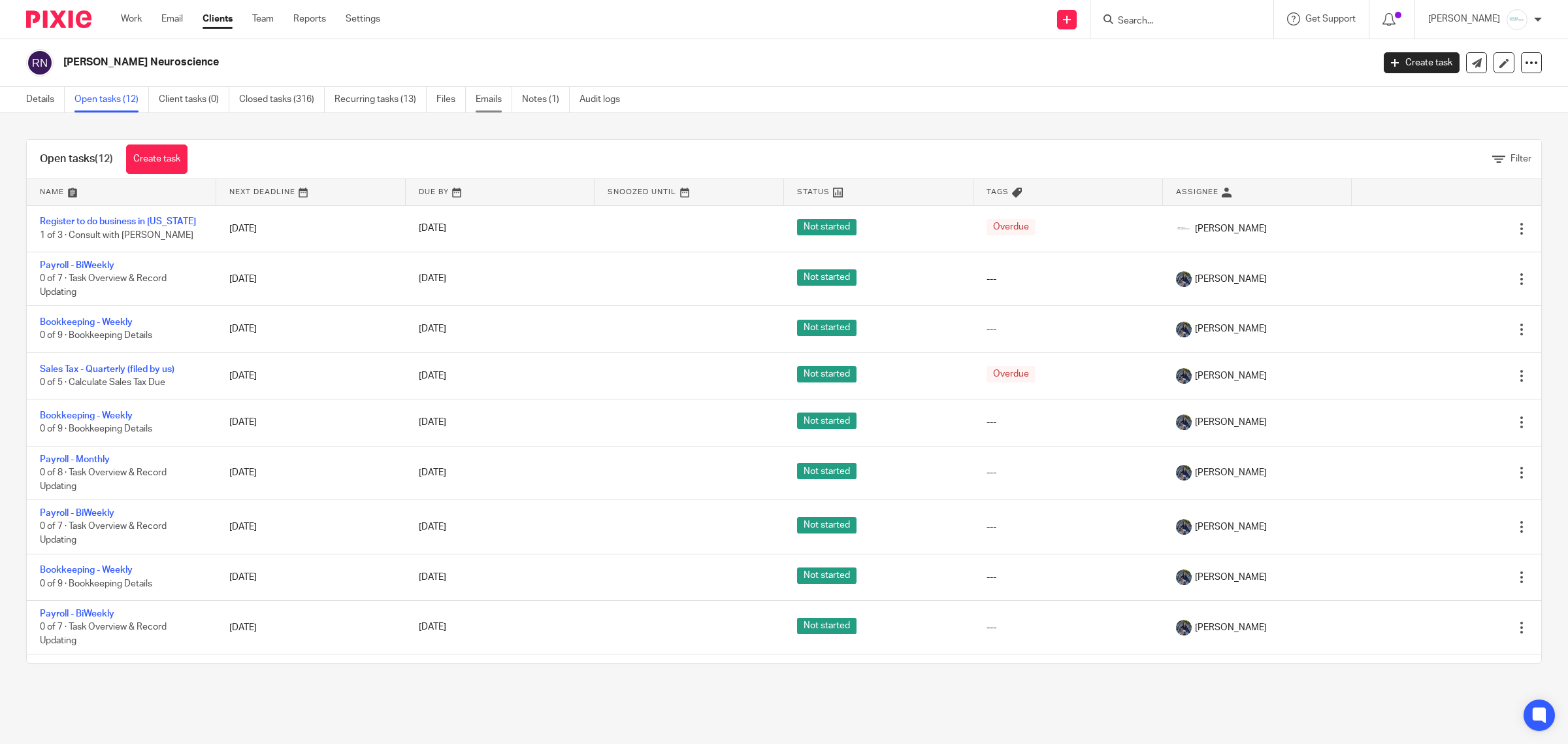
click at [493, 102] on link "Emails" at bounding box center [494, 100] width 37 height 26
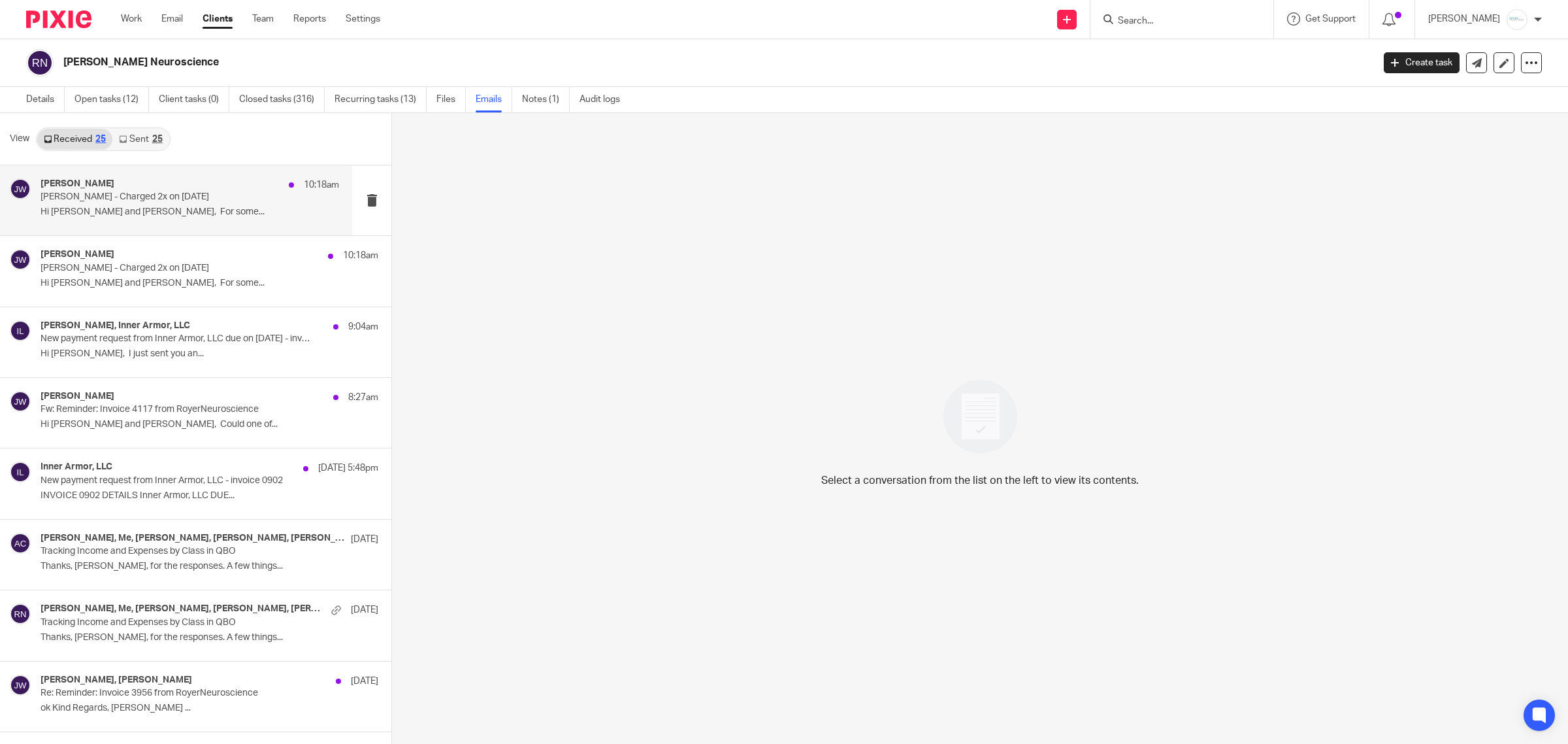
click at [167, 204] on div "[PERSON_NAME] 10:18am [PERSON_NAME] - Charged 2x on [DATE] Hi [PERSON_NAME] and…" at bounding box center [190, 200] width 299 height 43
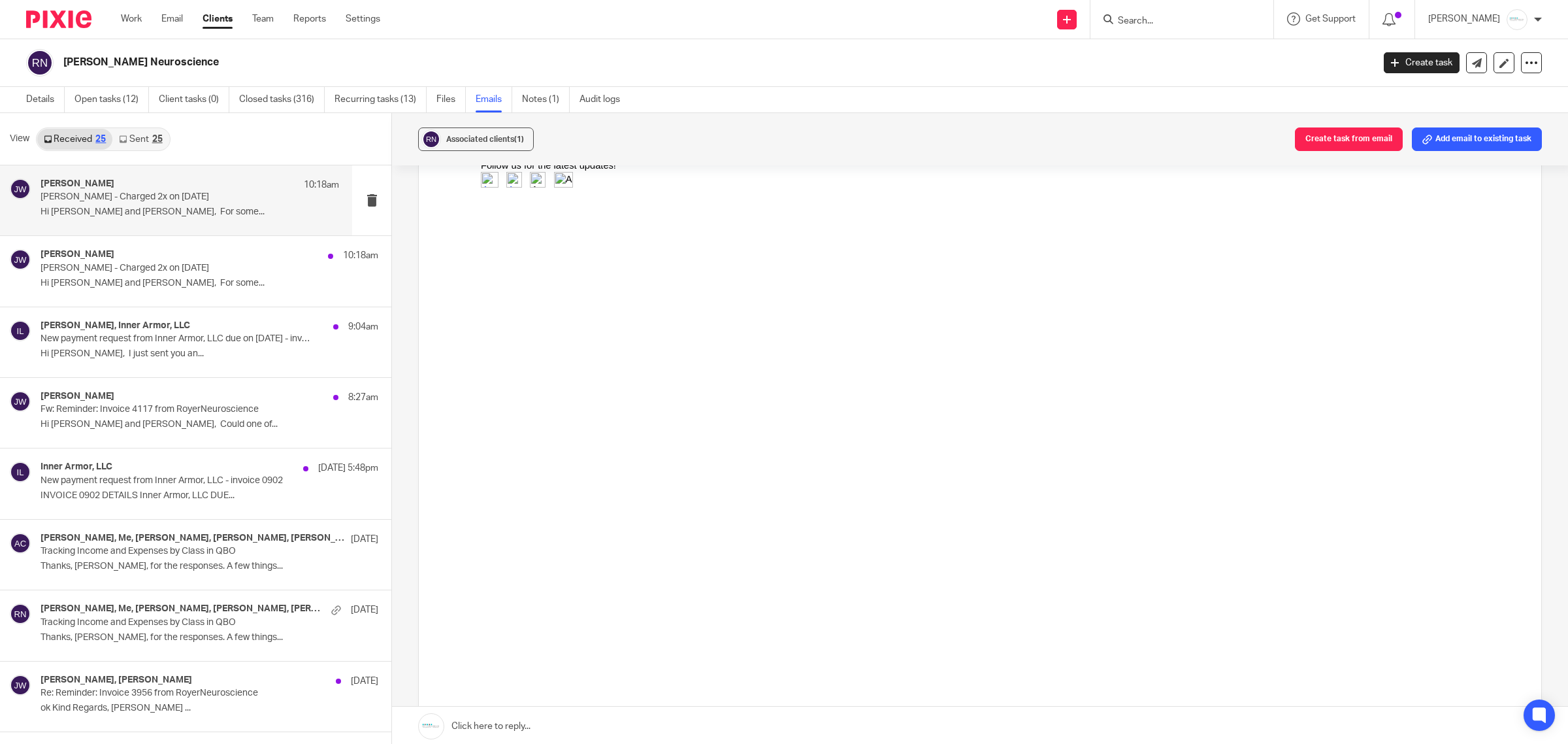
scroll to position [327, 0]
click at [118, 344] on p "New payment request from Inner Armor, LLC due on [DATE] - invoice 0903" at bounding box center [160, 339] width 239 height 11
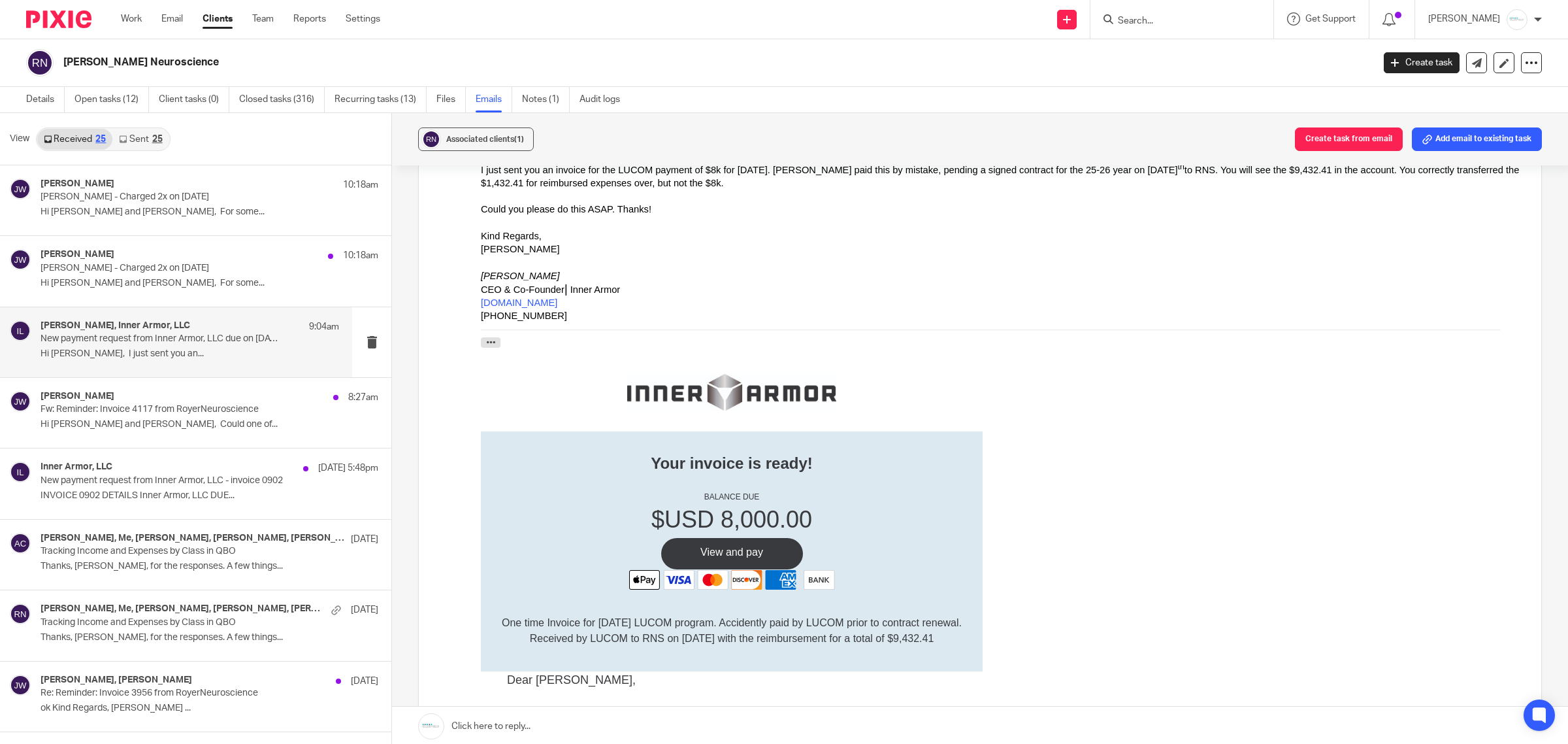
scroll to position [82, 0]
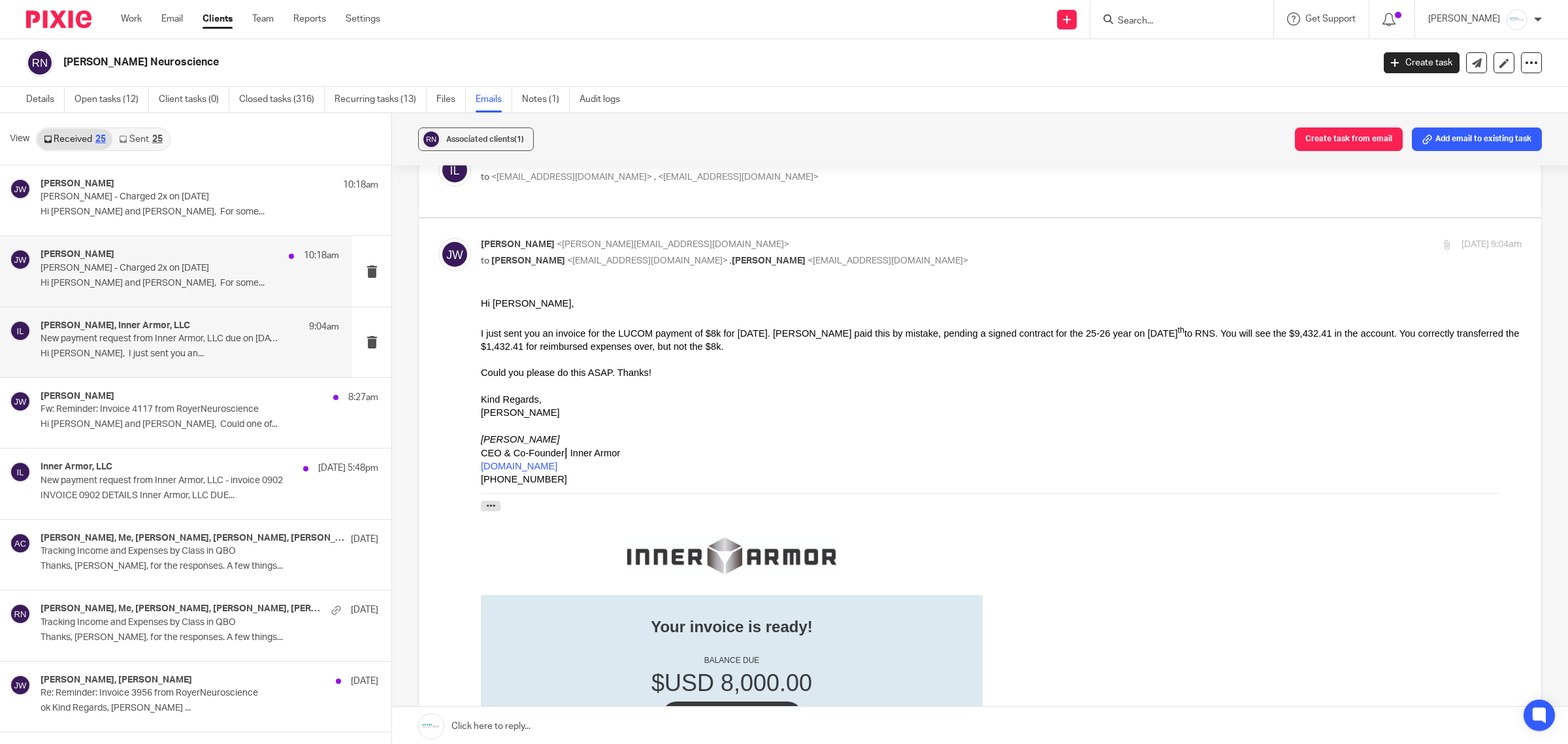
drag, startPoint x: 125, startPoint y: 258, endPoint x: 142, endPoint y: 257, distance: 17.0
click at [124, 257] on div "[PERSON_NAME] 10:18am" at bounding box center [190, 255] width 299 height 13
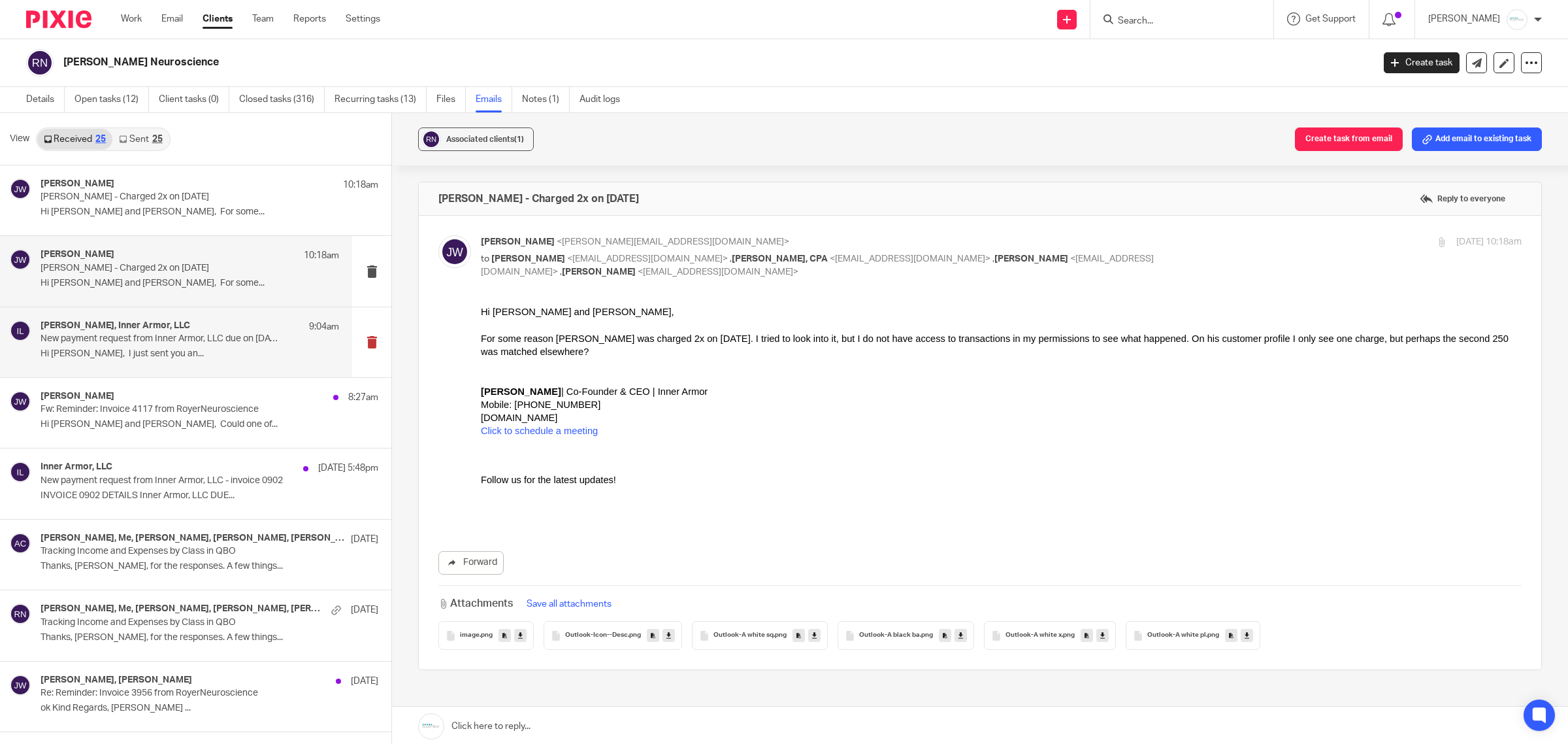
scroll to position [0, 0]
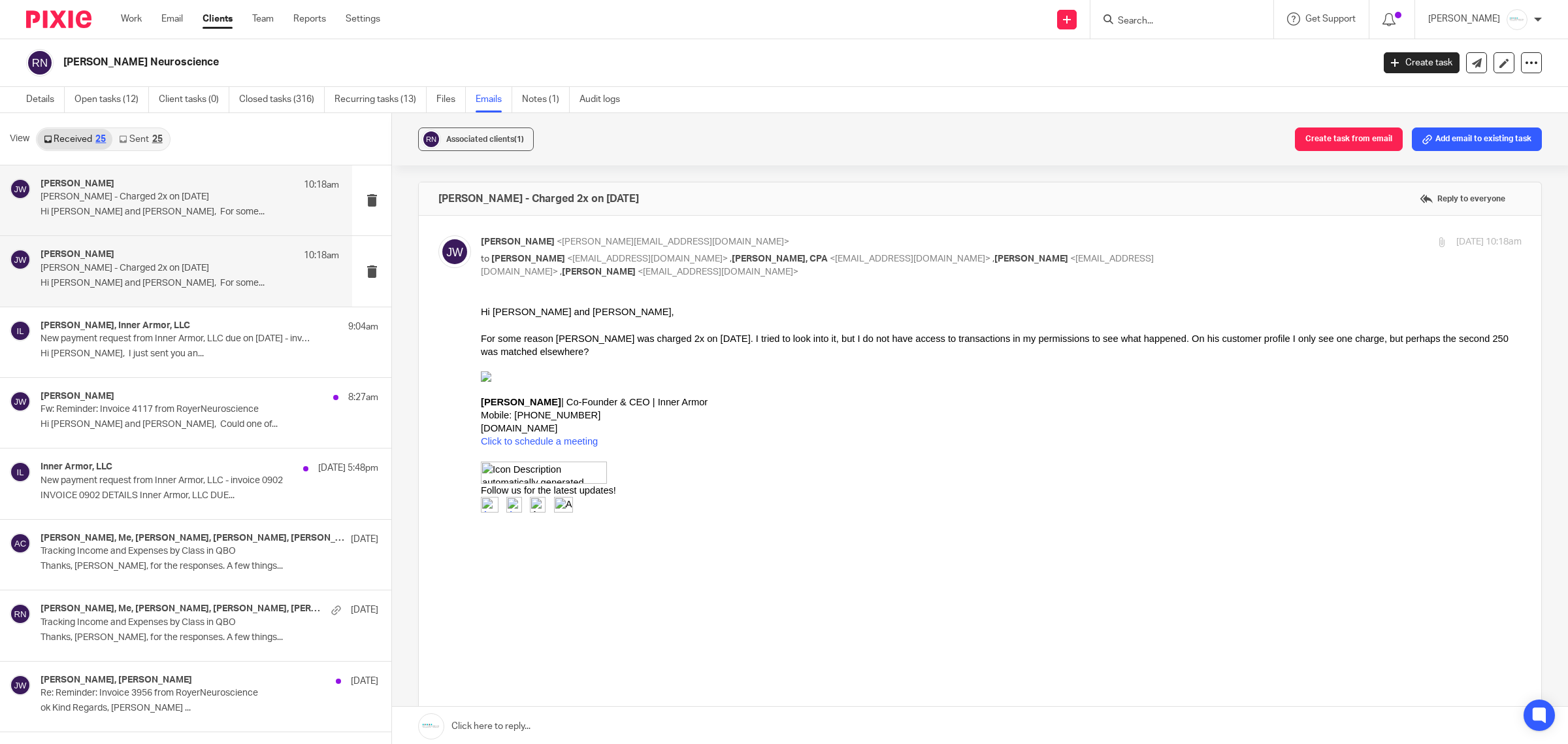
click at [151, 201] on p "[PERSON_NAME] - Charged 2x on [DATE]" at bounding box center [160, 197] width 239 height 11
click at [161, 412] on p "Fw: Reminder: Invoice 4117 from RoyerNeuroscience" at bounding box center [160, 410] width 239 height 11
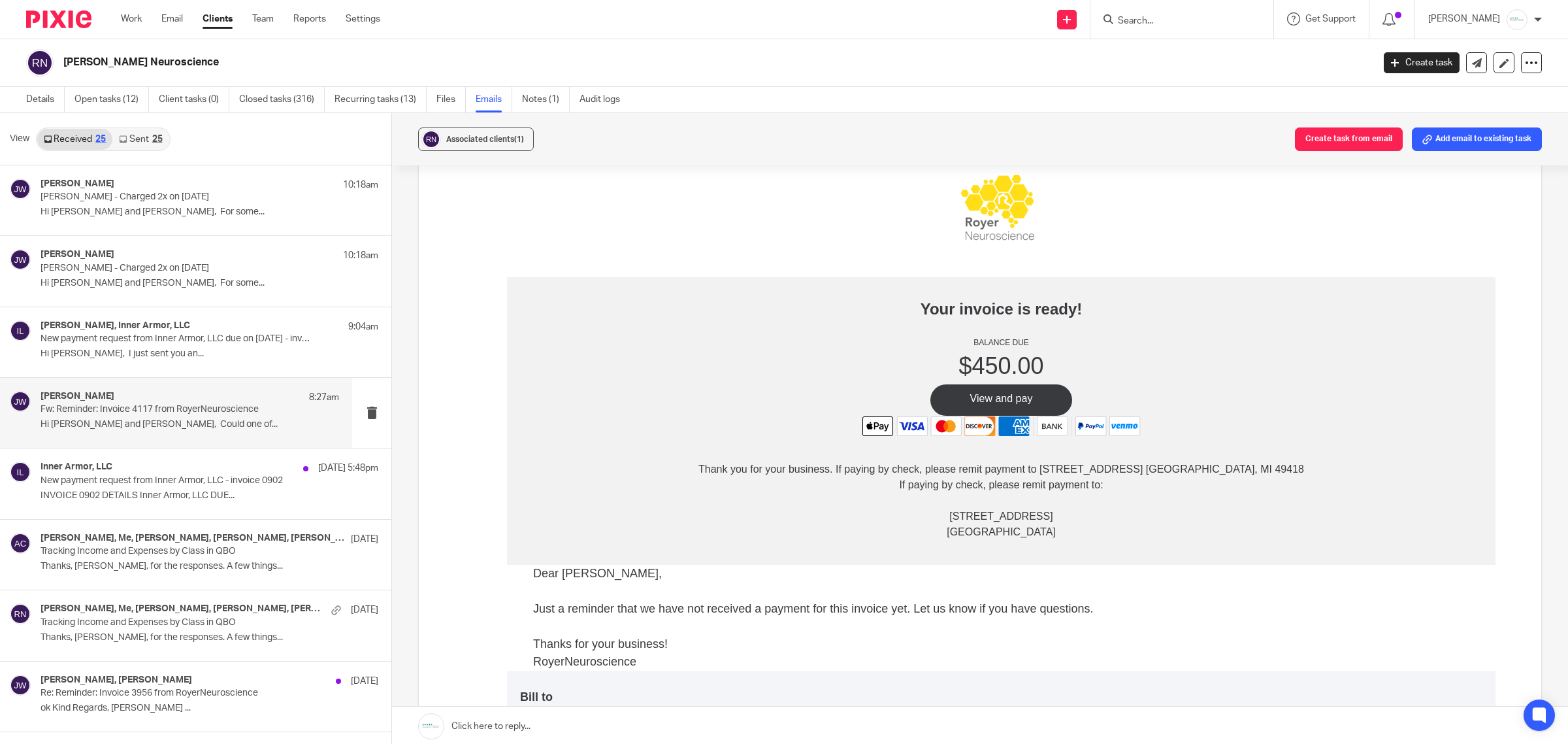
scroll to position [82, 0]
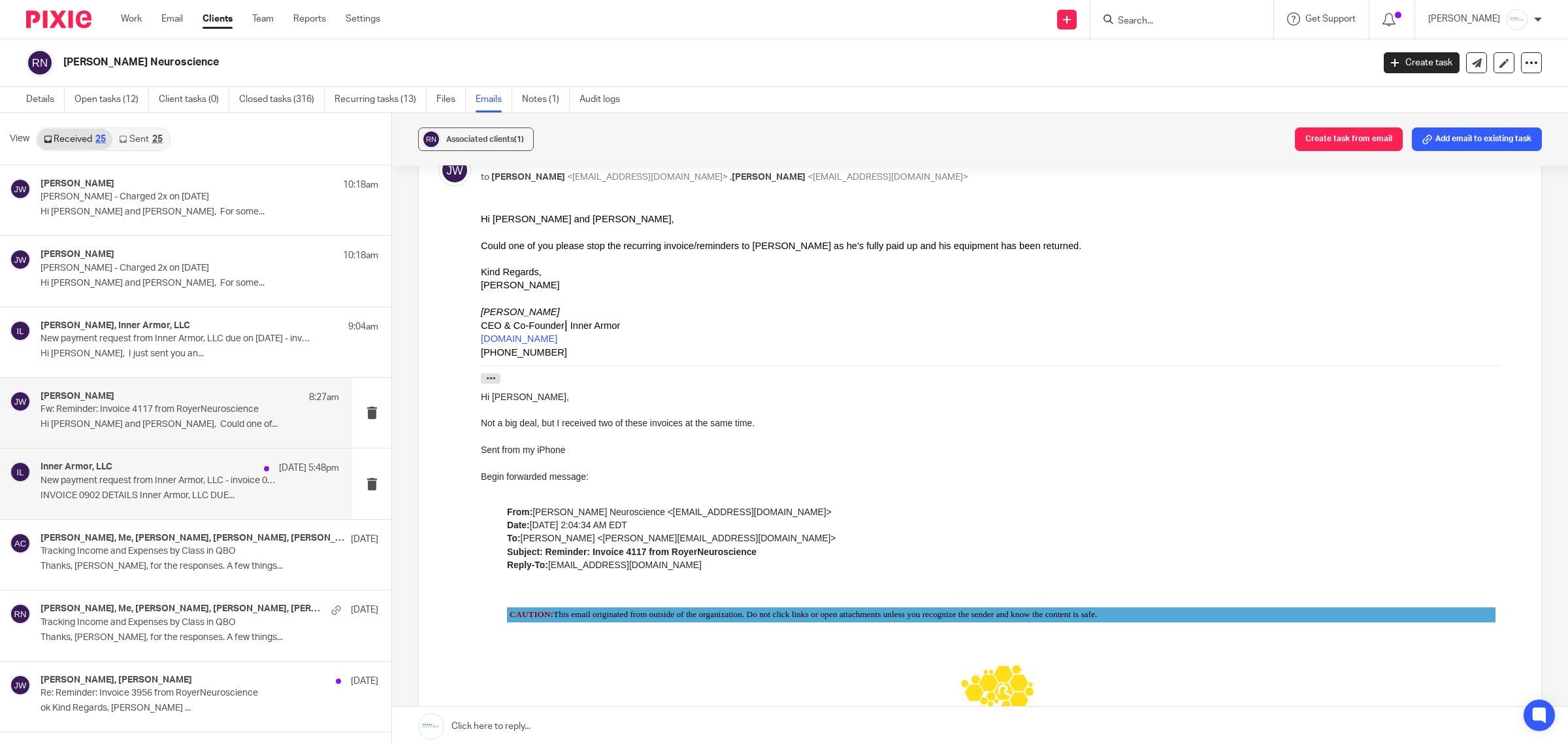
click at [162, 493] on p "INVOICE 0902 DETAILS Inner Armor, LLC DUE..." at bounding box center [190, 496] width 299 height 11
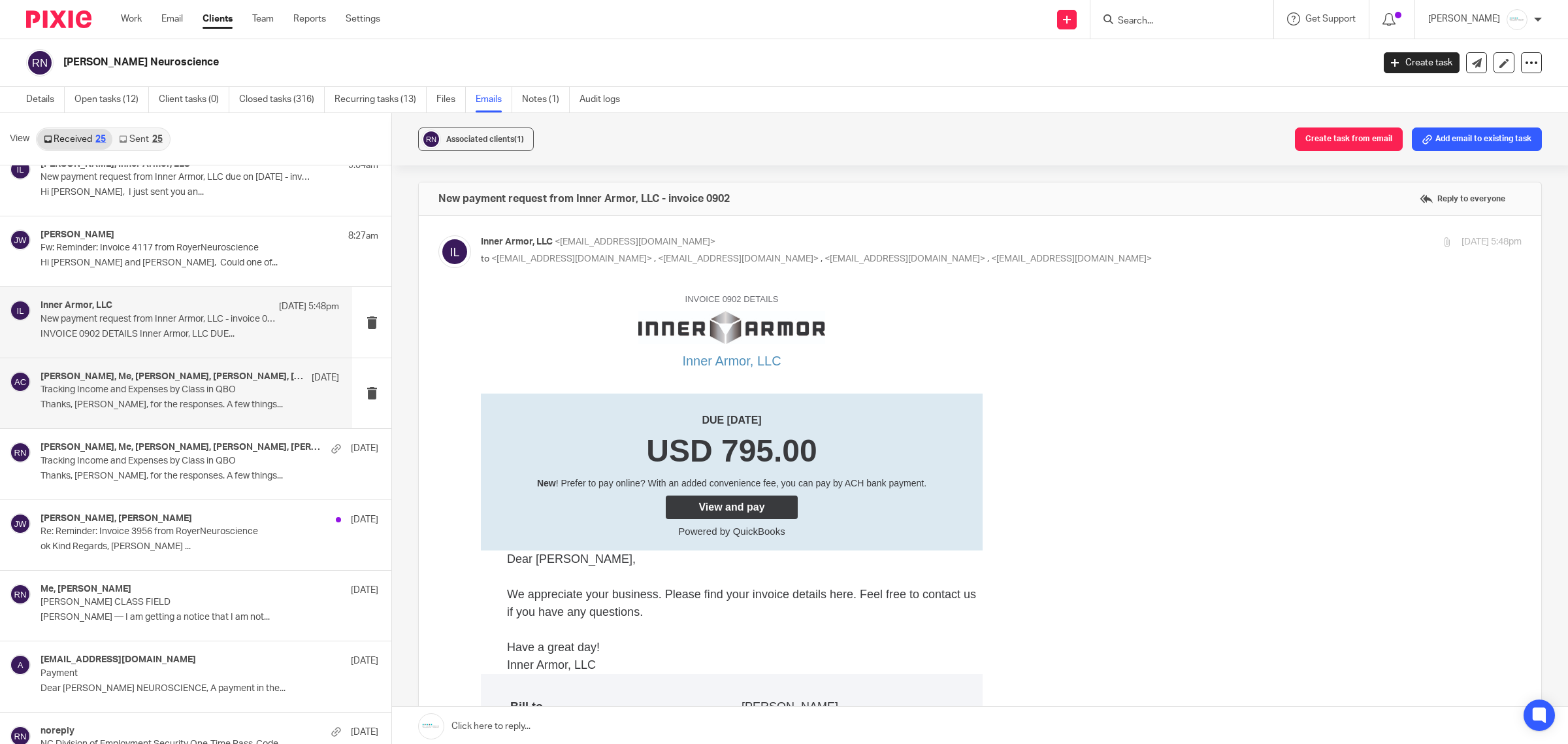
scroll to position [164, 0]
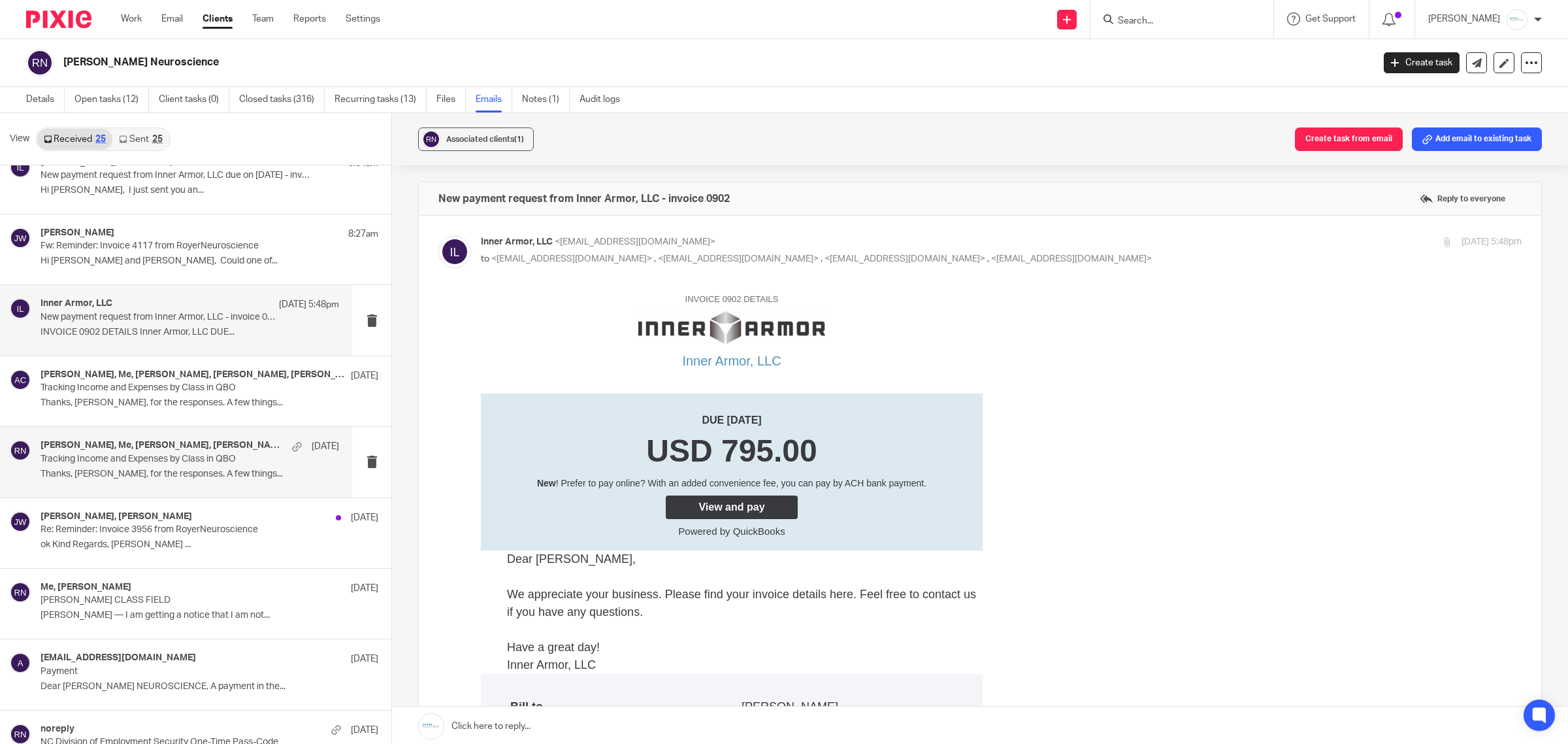
click at [198, 474] on p "Thanks, [PERSON_NAME], for the responses. A few things..." at bounding box center [190, 474] width 299 height 11
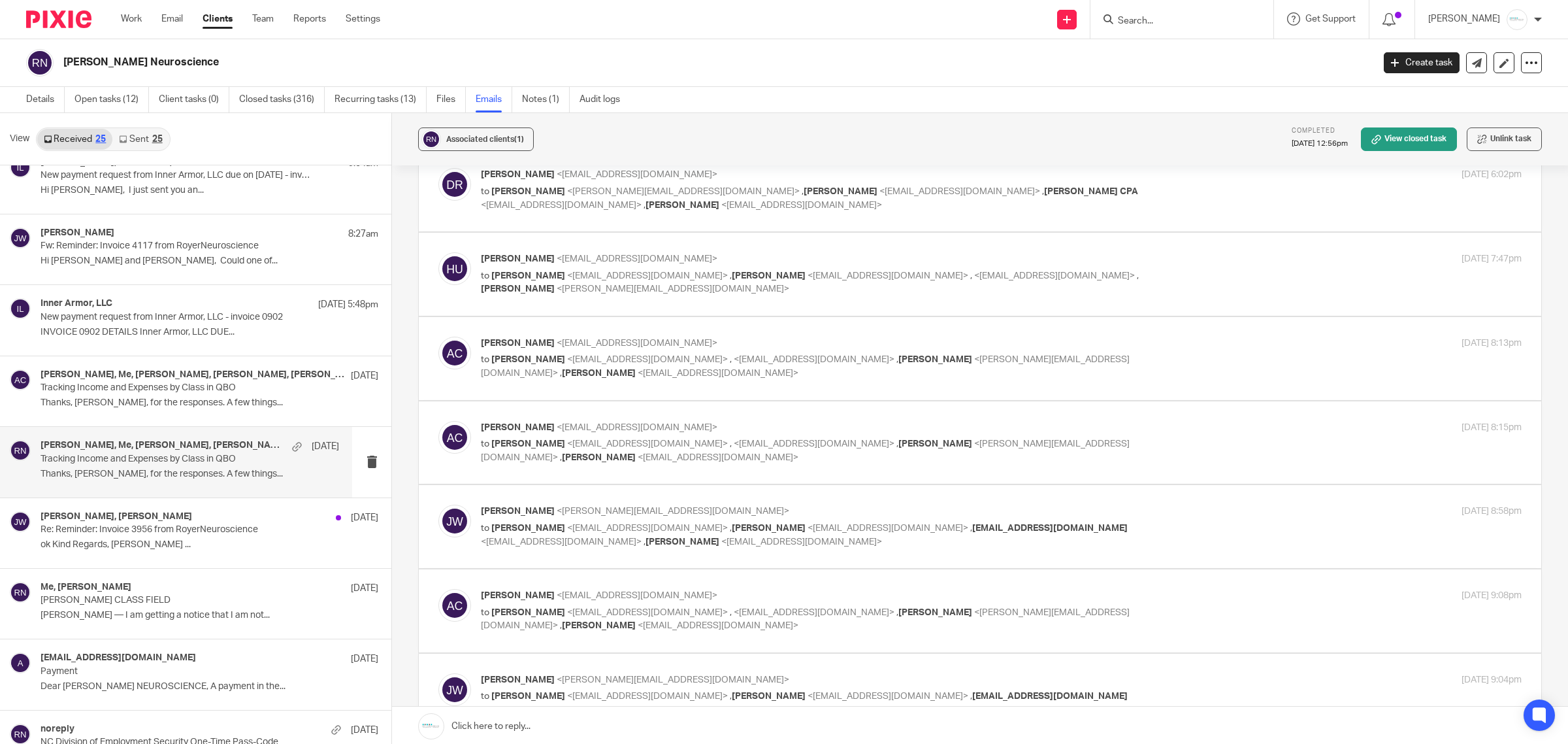
scroll to position [980, 0]
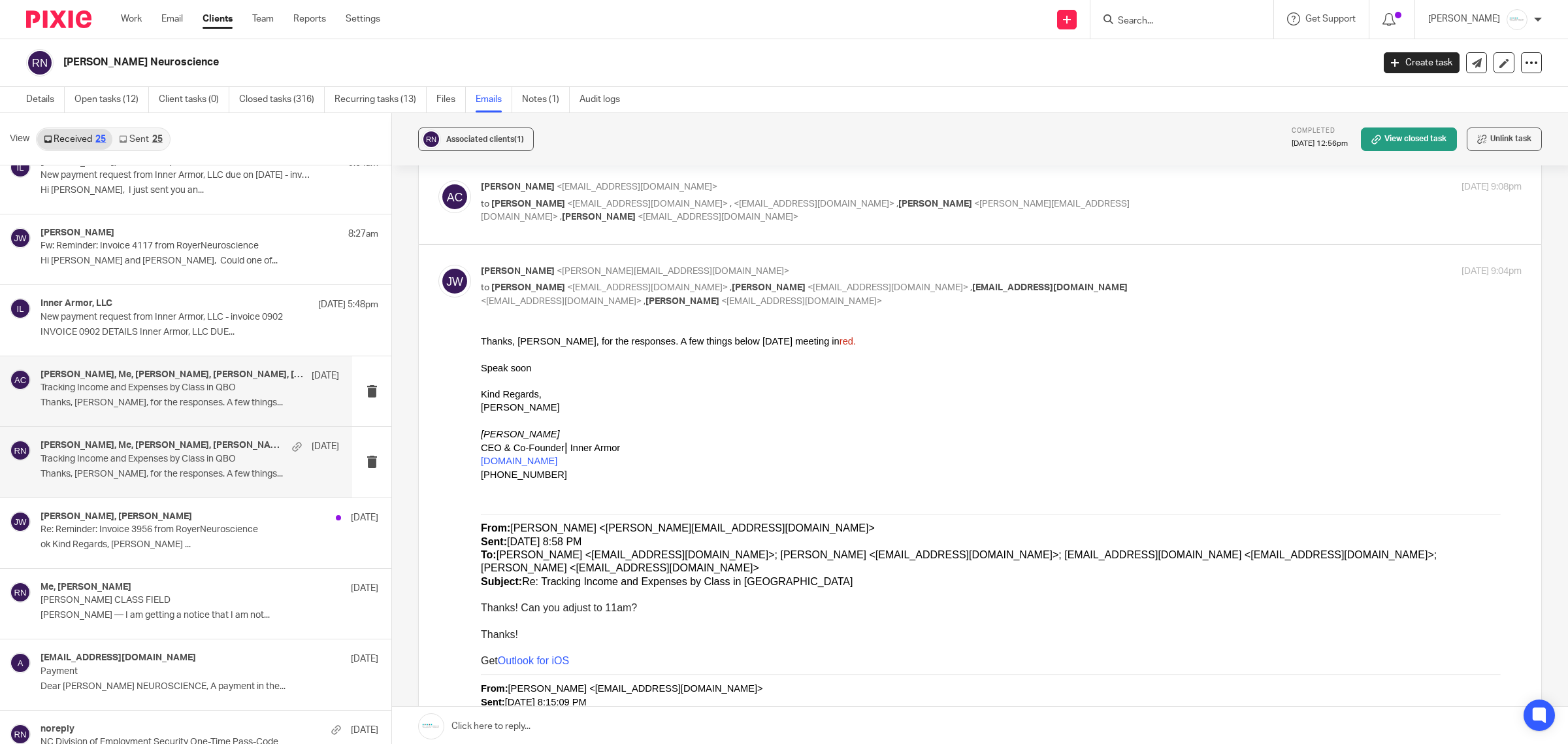
click at [227, 390] on p "Tracking Income and Expenses by Class in QBO" at bounding box center [160, 388] width 239 height 11
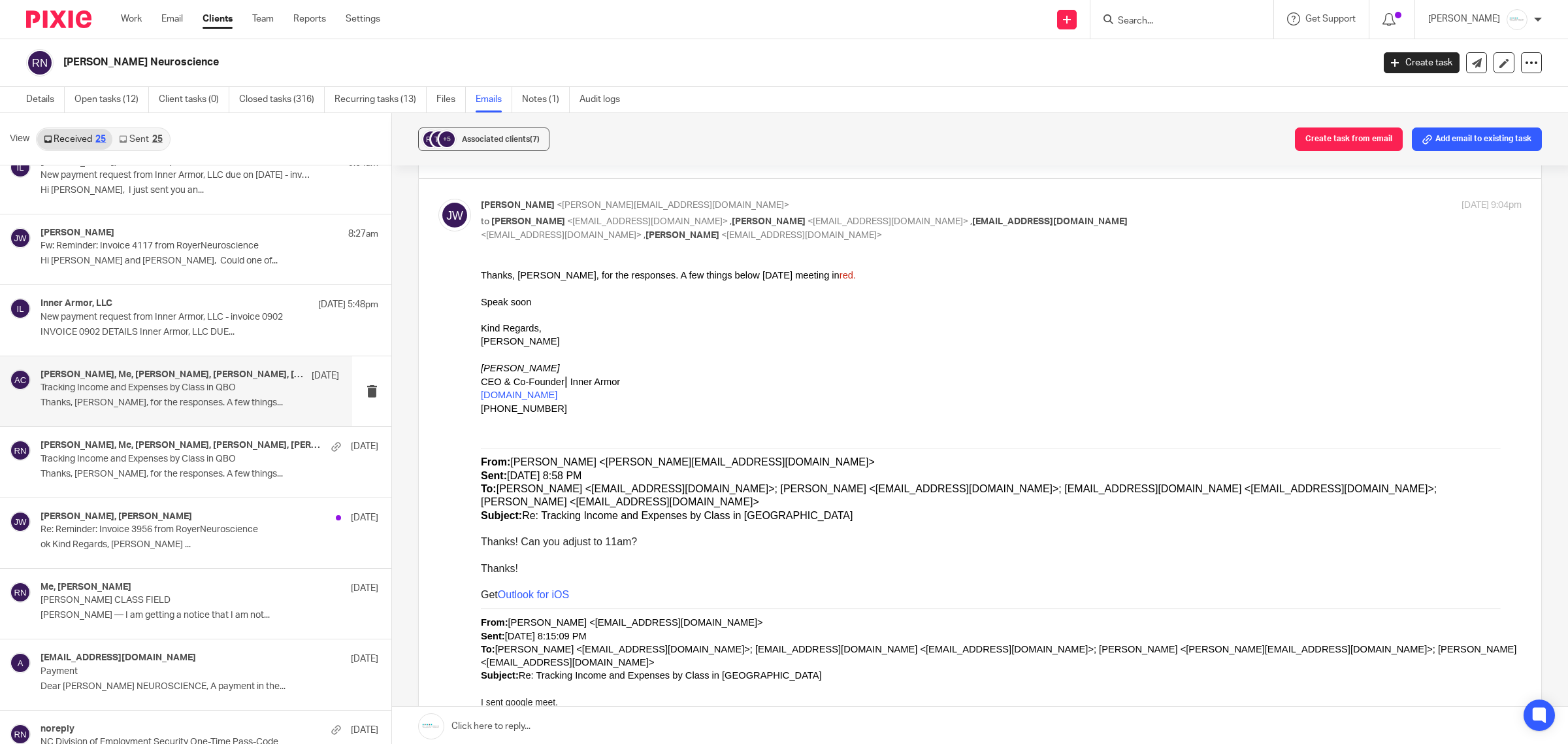
scroll to position [1063, 0]
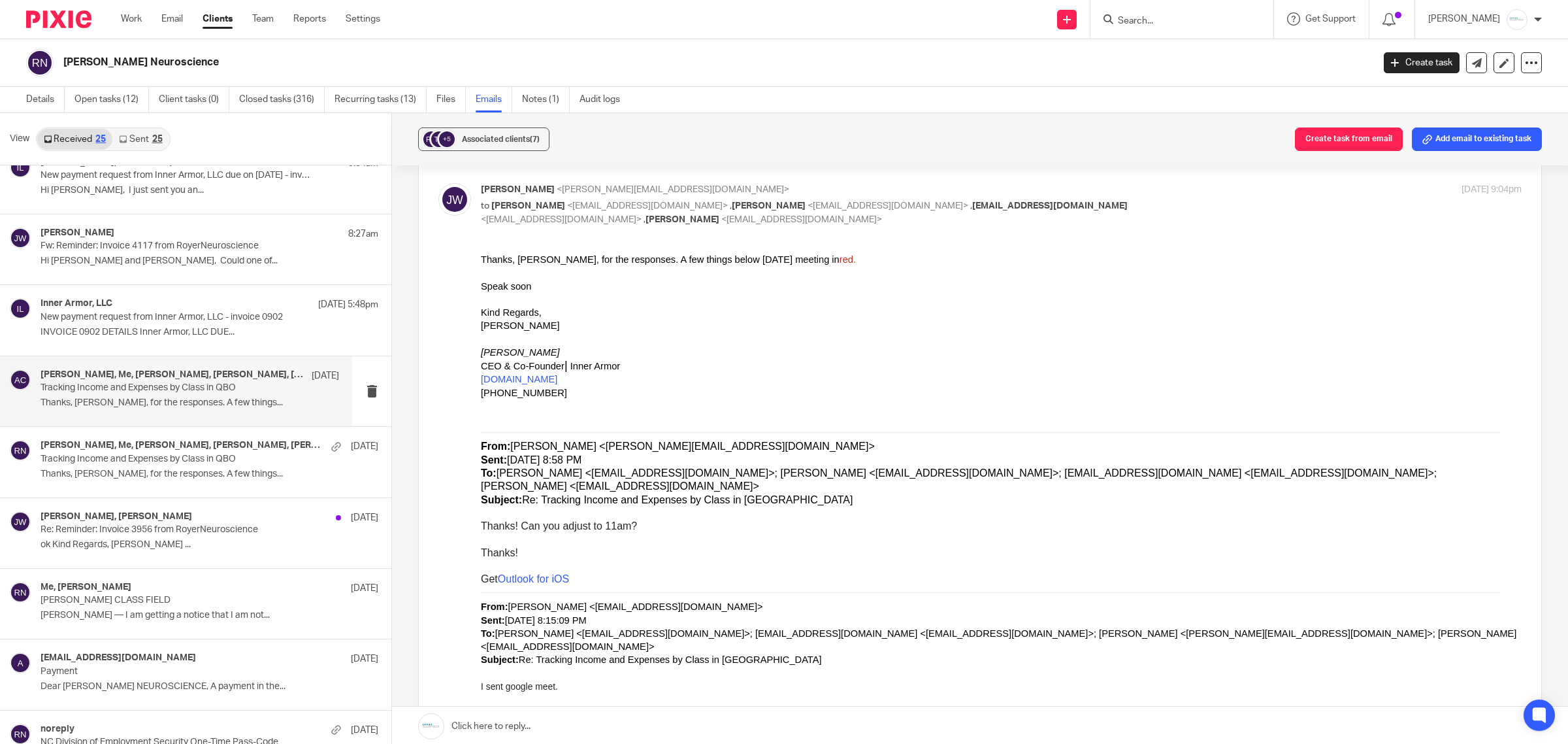
click at [606, 719] on link at bounding box center [980, 726] width 1176 height 39
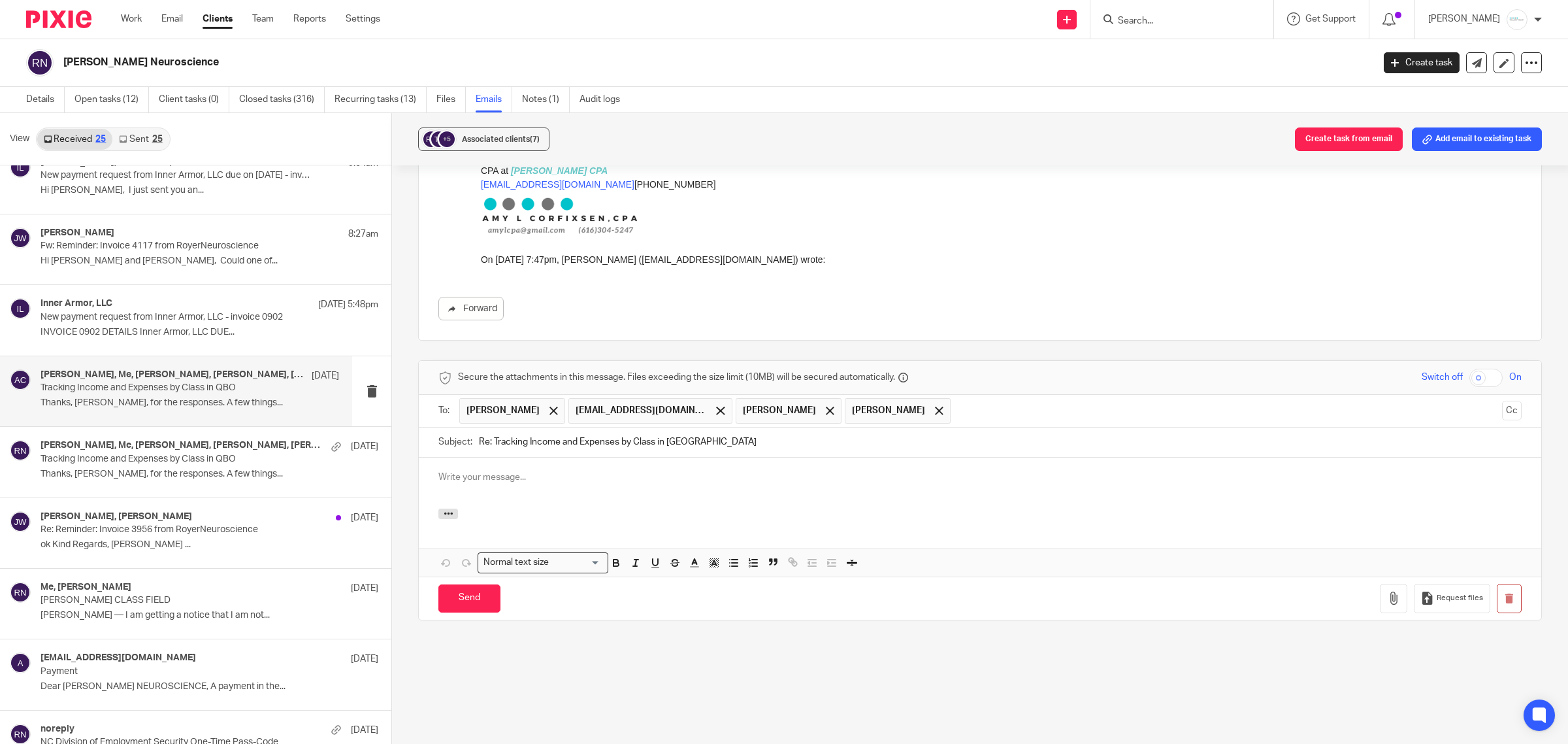
scroll to position [0, 0]
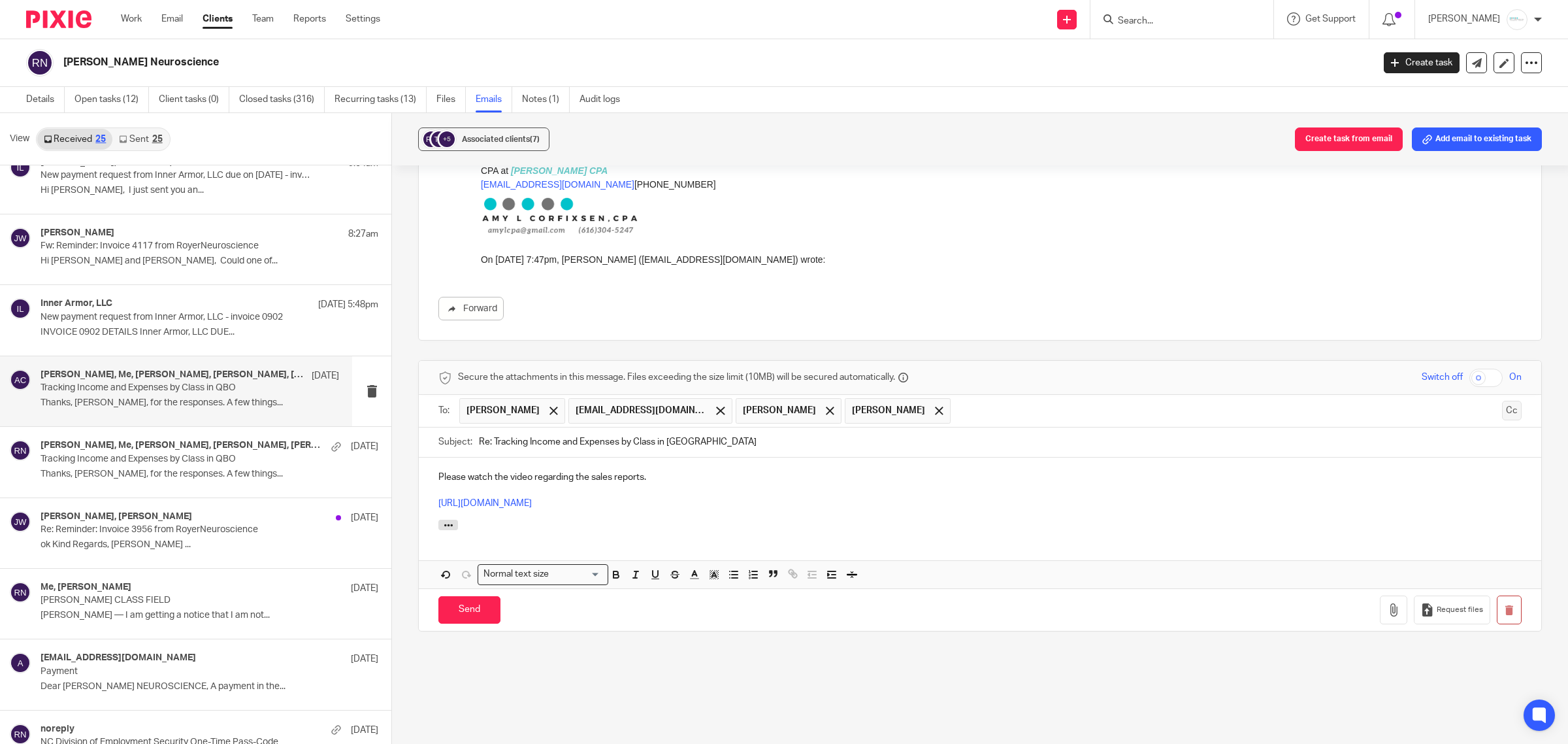
click at [1502, 413] on button "Cc" at bounding box center [1512, 410] width 20 height 20
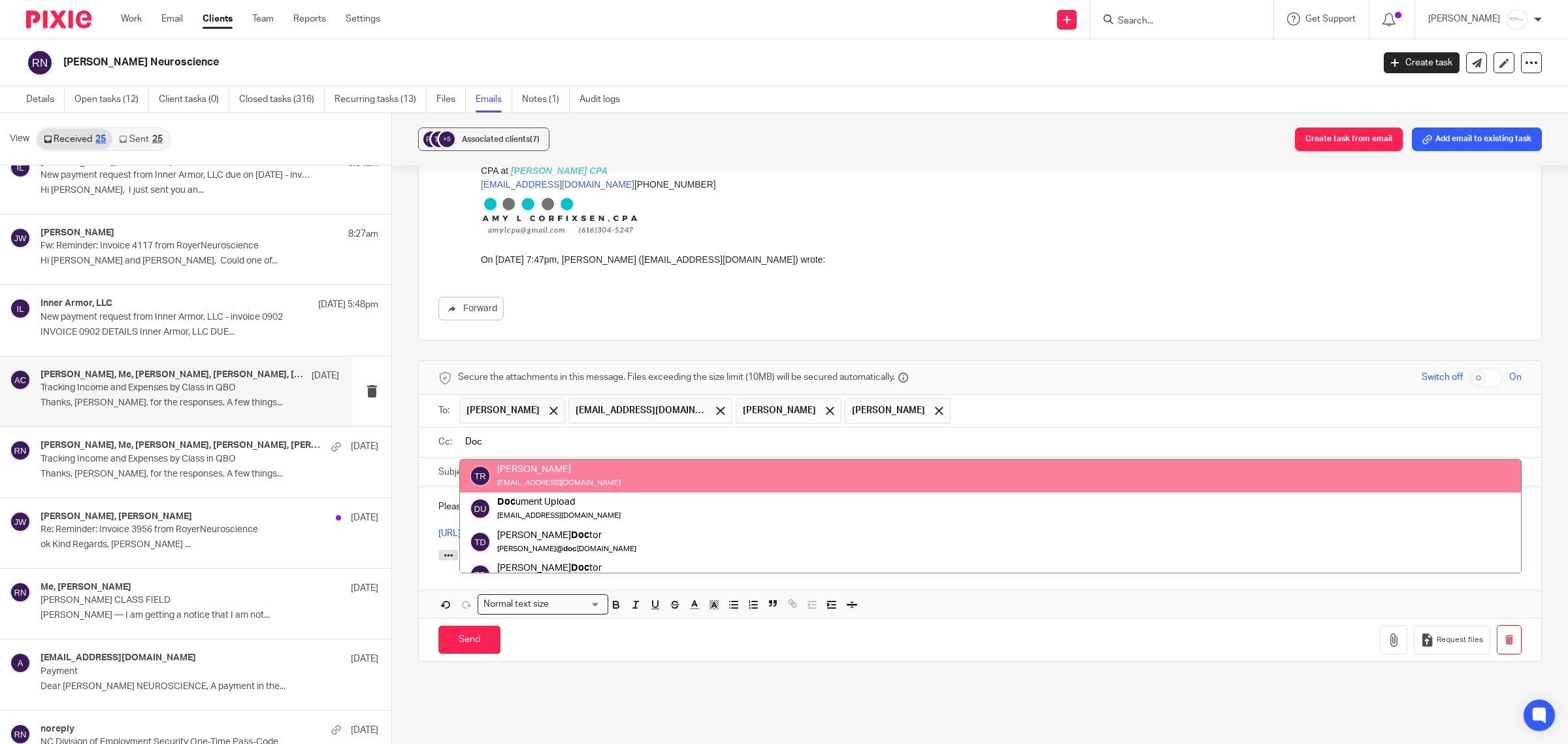
type input "Doc"
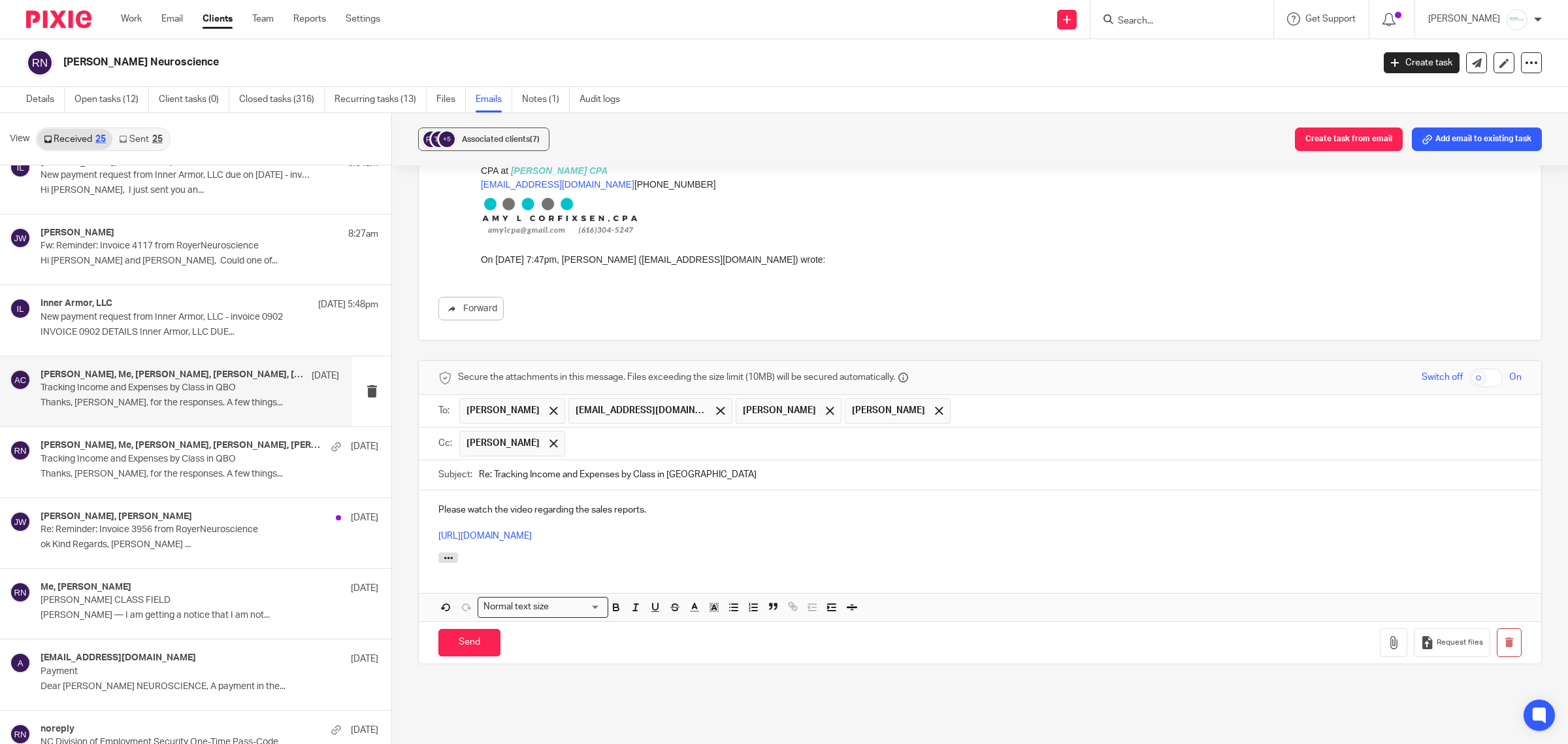
click at [676, 510] on p "Please watch the video regarding the sales reports." at bounding box center [980, 510] width 1083 height 13
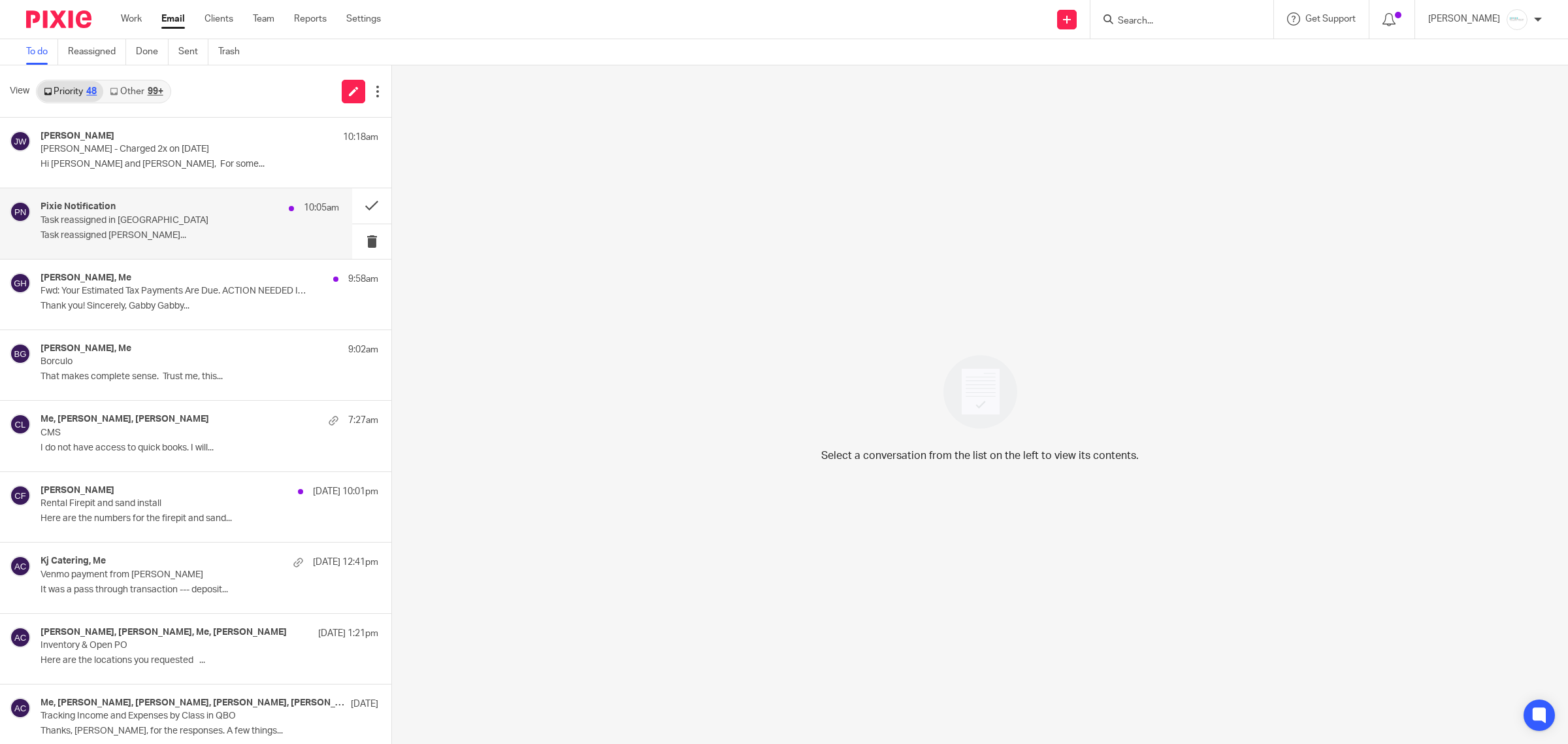
click at [159, 236] on p "Task reassigned Gabby Hallatschek..." at bounding box center [190, 236] width 299 height 11
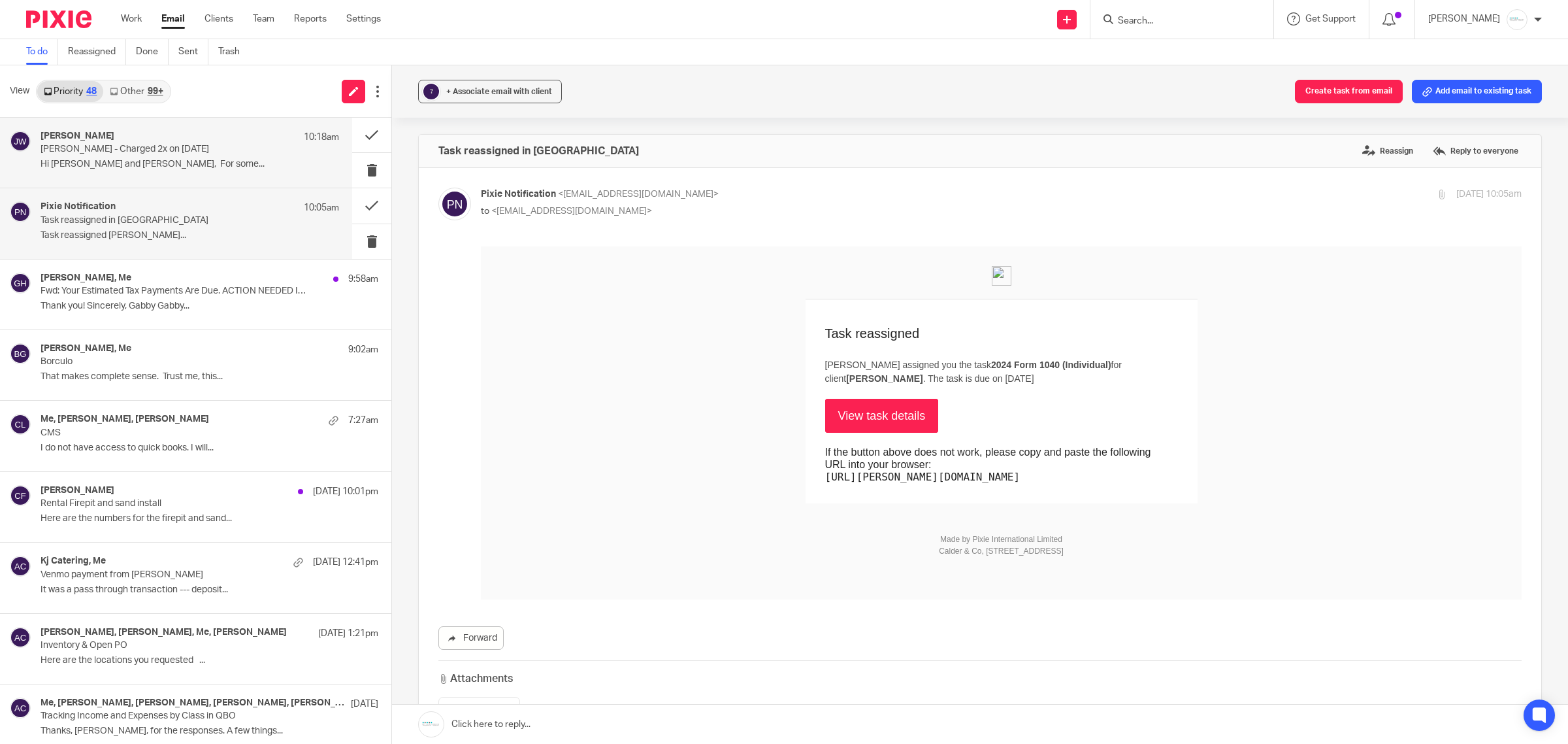
click at [170, 159] on p "Hi [PERSON_NAME] and [PERSON_NAME], For some..." at bounding box center [190, 164] width 299 height 11
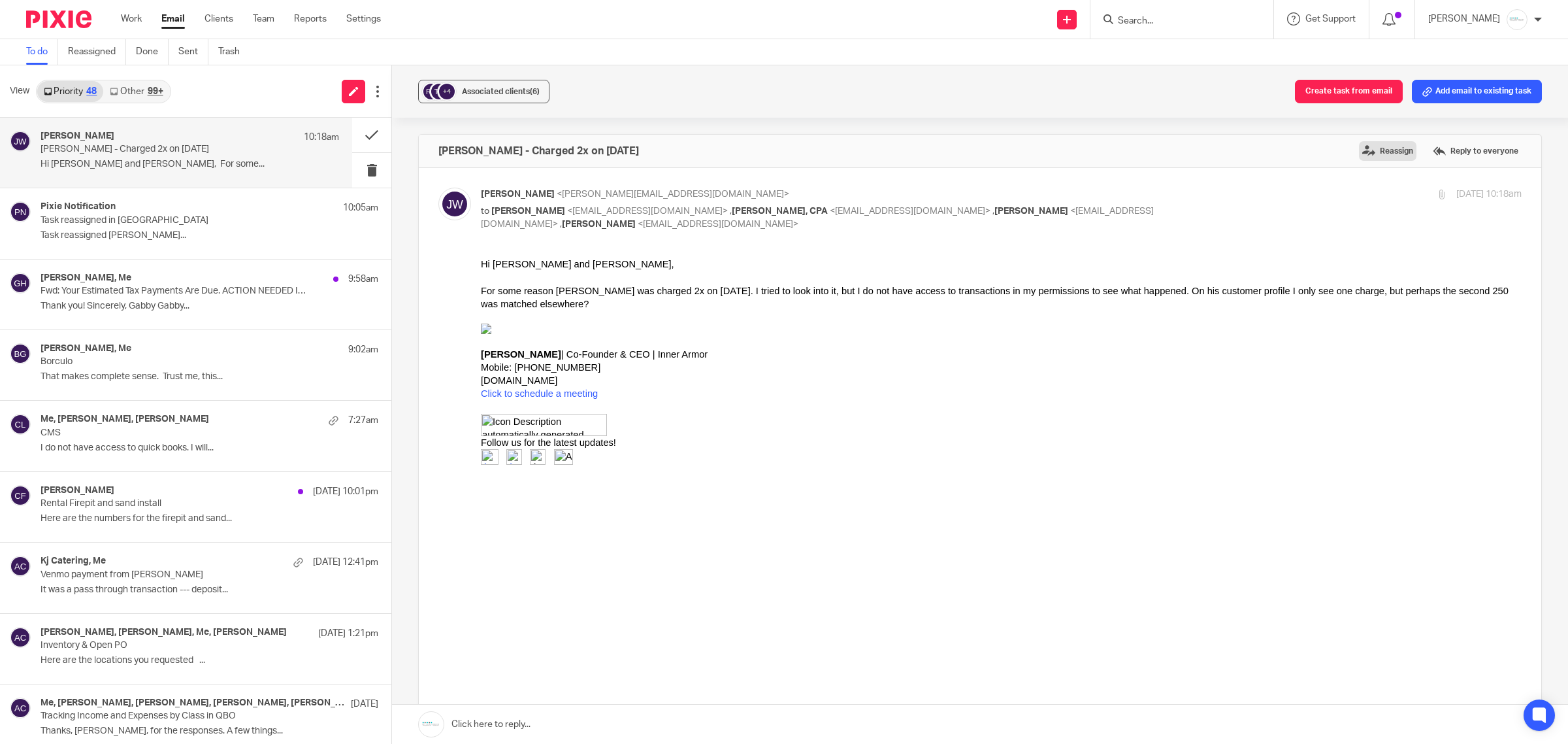
click at [1370, 152] on label "Reassign" at bounding box center [1387, 151] width 58 height 20
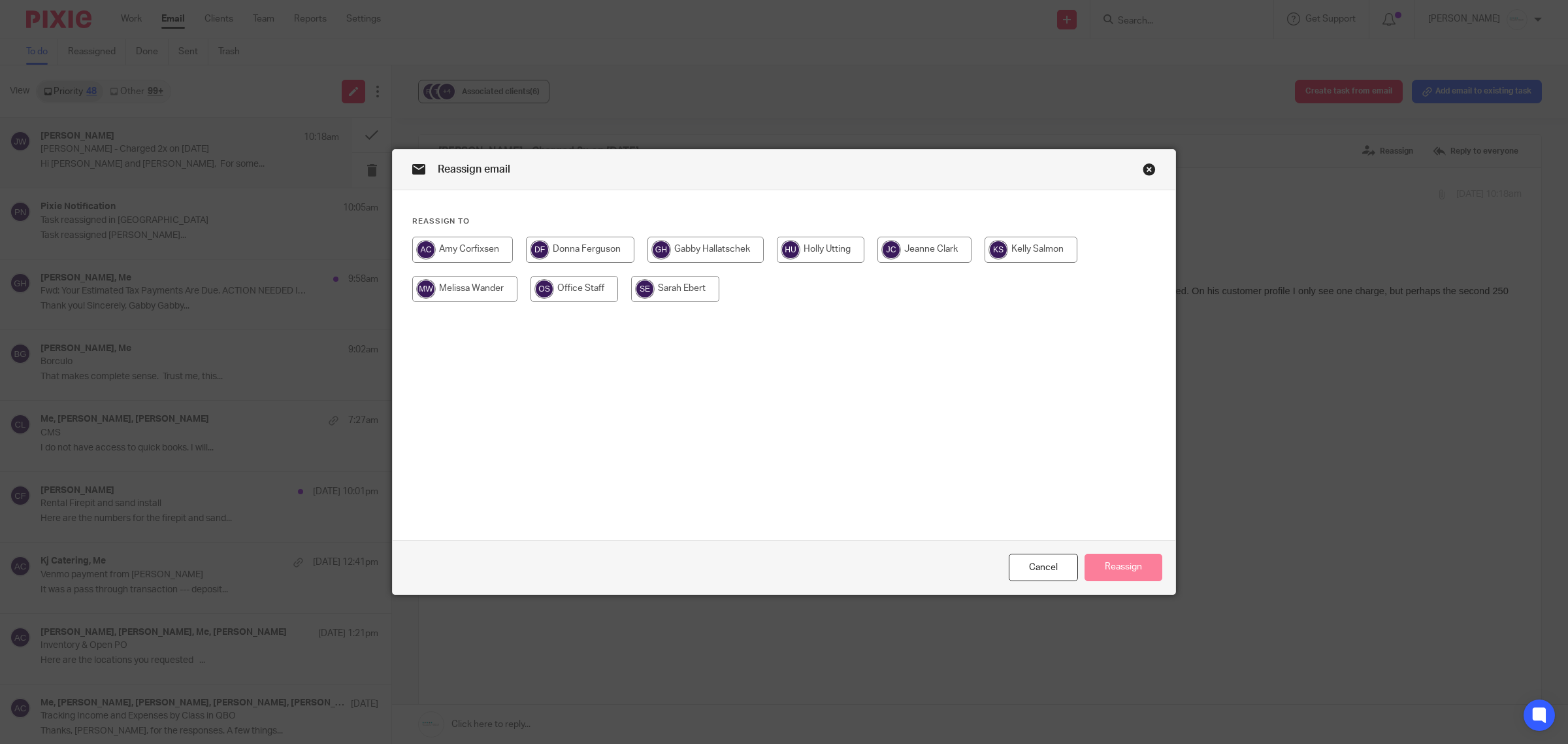
click at [848, 258] on input "radio" at bounding box center [820, 249] width 88 height 26
radio input "true"
click at [1099, 573] on button "Reassign" at bounding box center [1123, 567] width 78 height 28
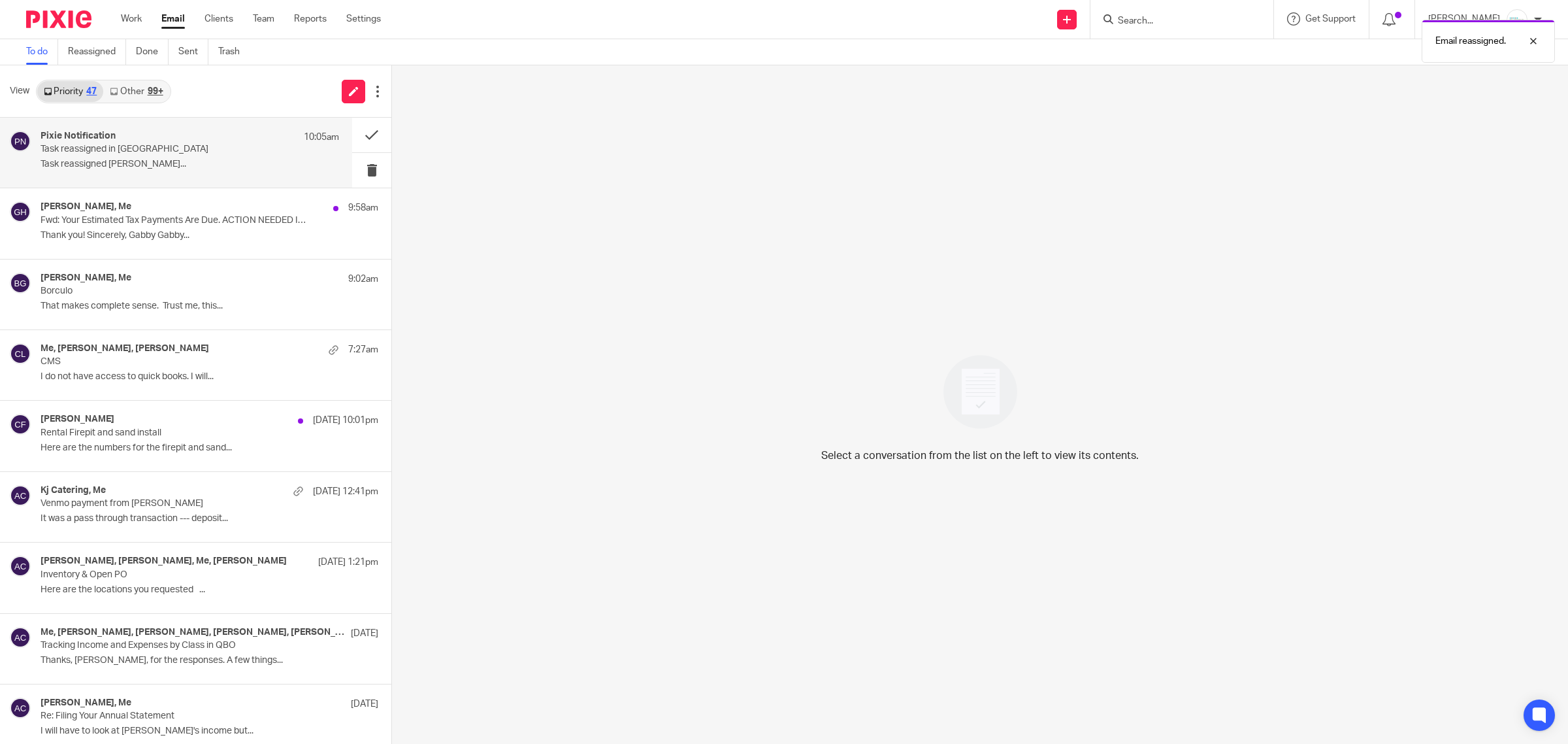
click at [152, 148] on p "Task reassigned in Pixie" at bounding box center [160, 149] width 239 height 11
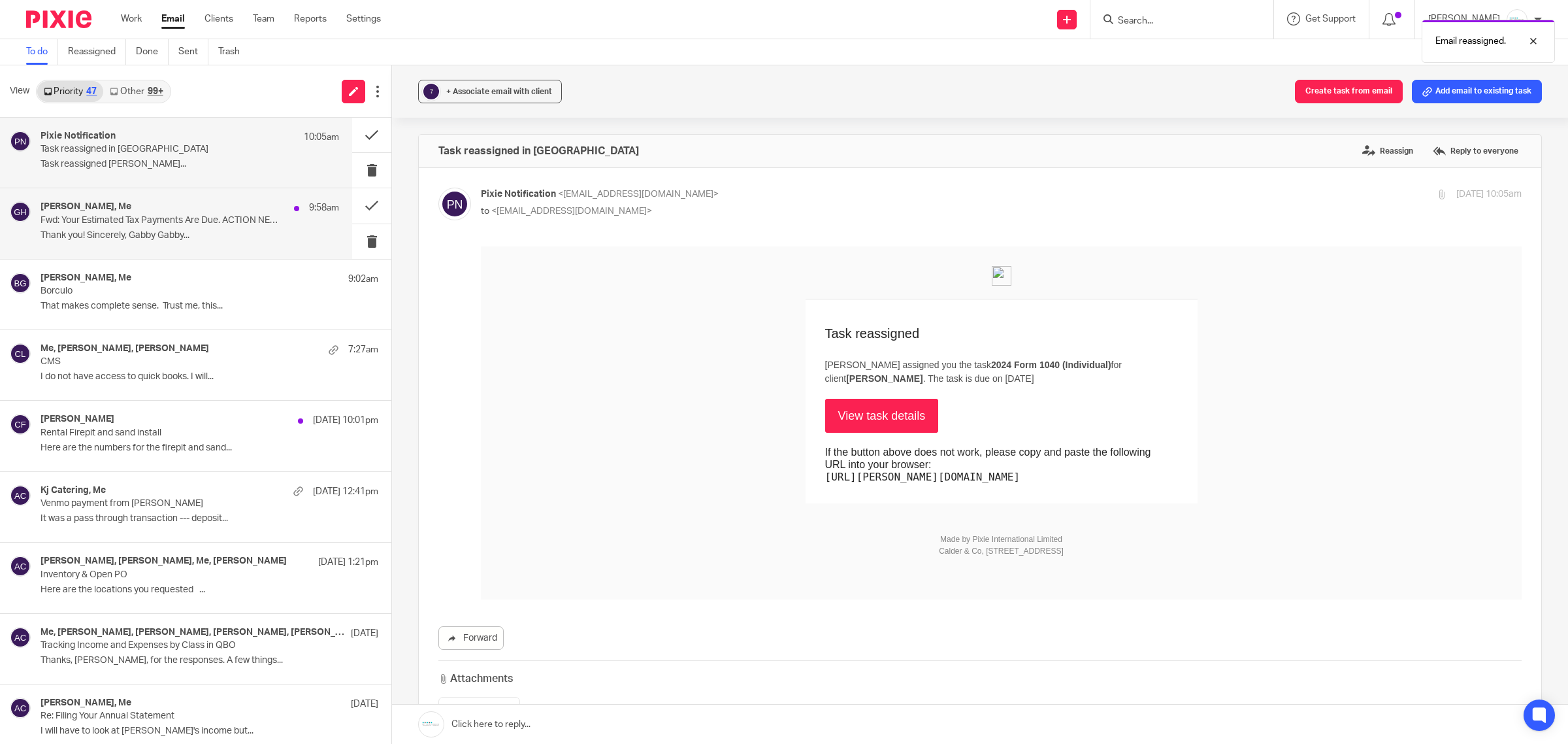
click at [161, 224] on p "Fwd: Your Estimated Tax Payments Are Due. ACTION NEEDED IMMEDIATELY" at bounding box center [160, 221] width 239 height 11
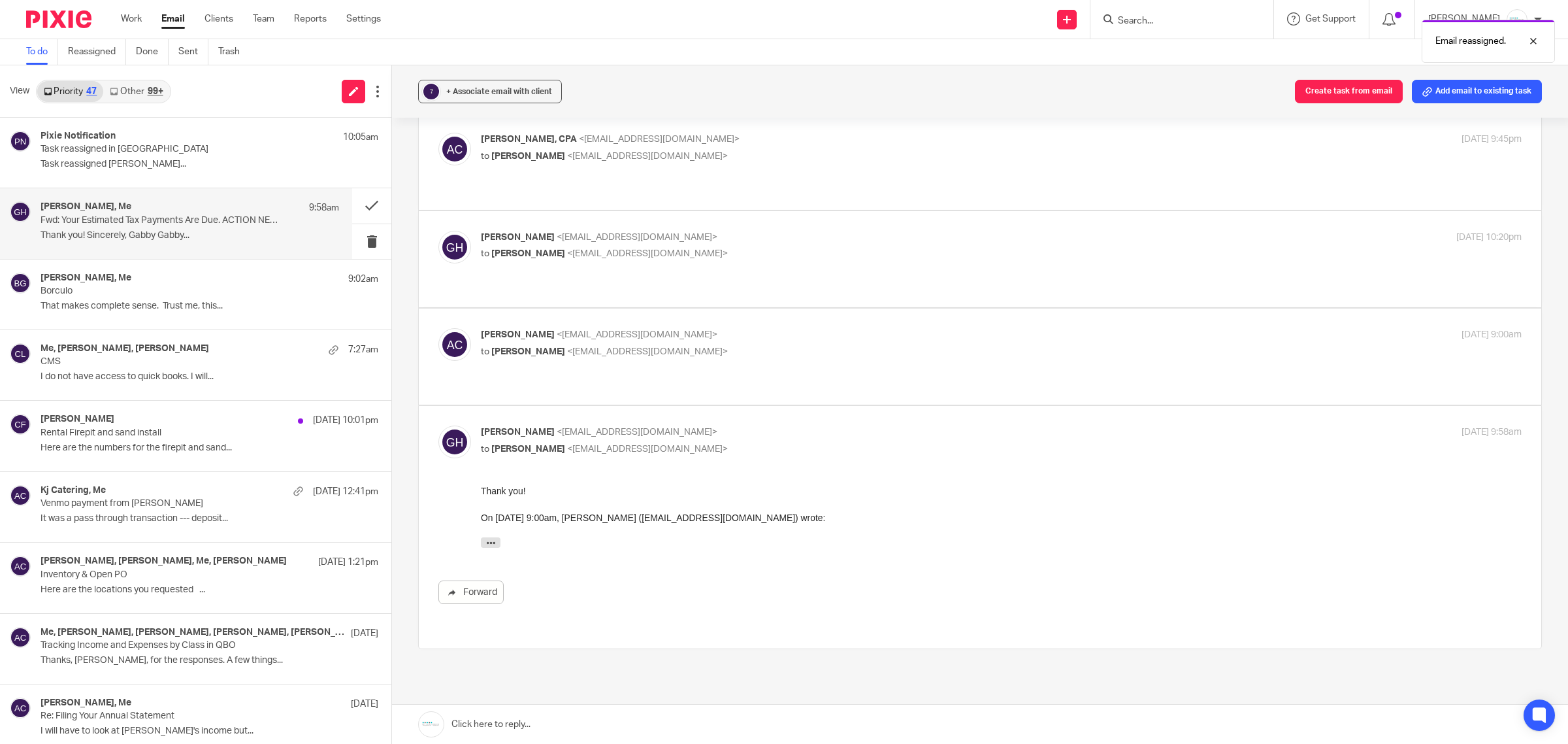
scroll to position [164, 0]
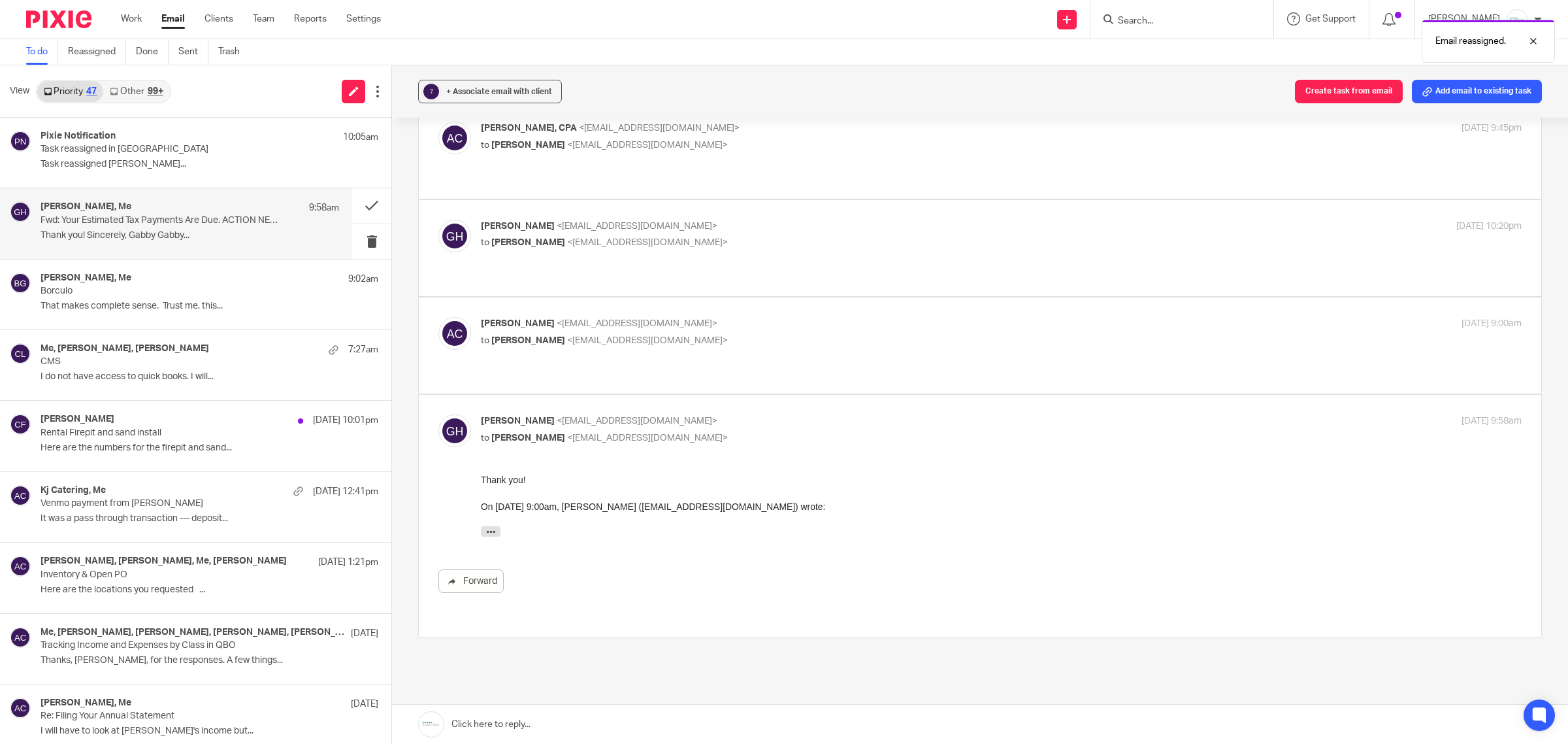
click at [693, 317] on div "Amy Corfixsen <amylcpa@gmail.com> to Gabby Hallatschek <gabby@amylcpa.com>" at bounding box center [828, 332] width 694 height 30
checkbox input "true"
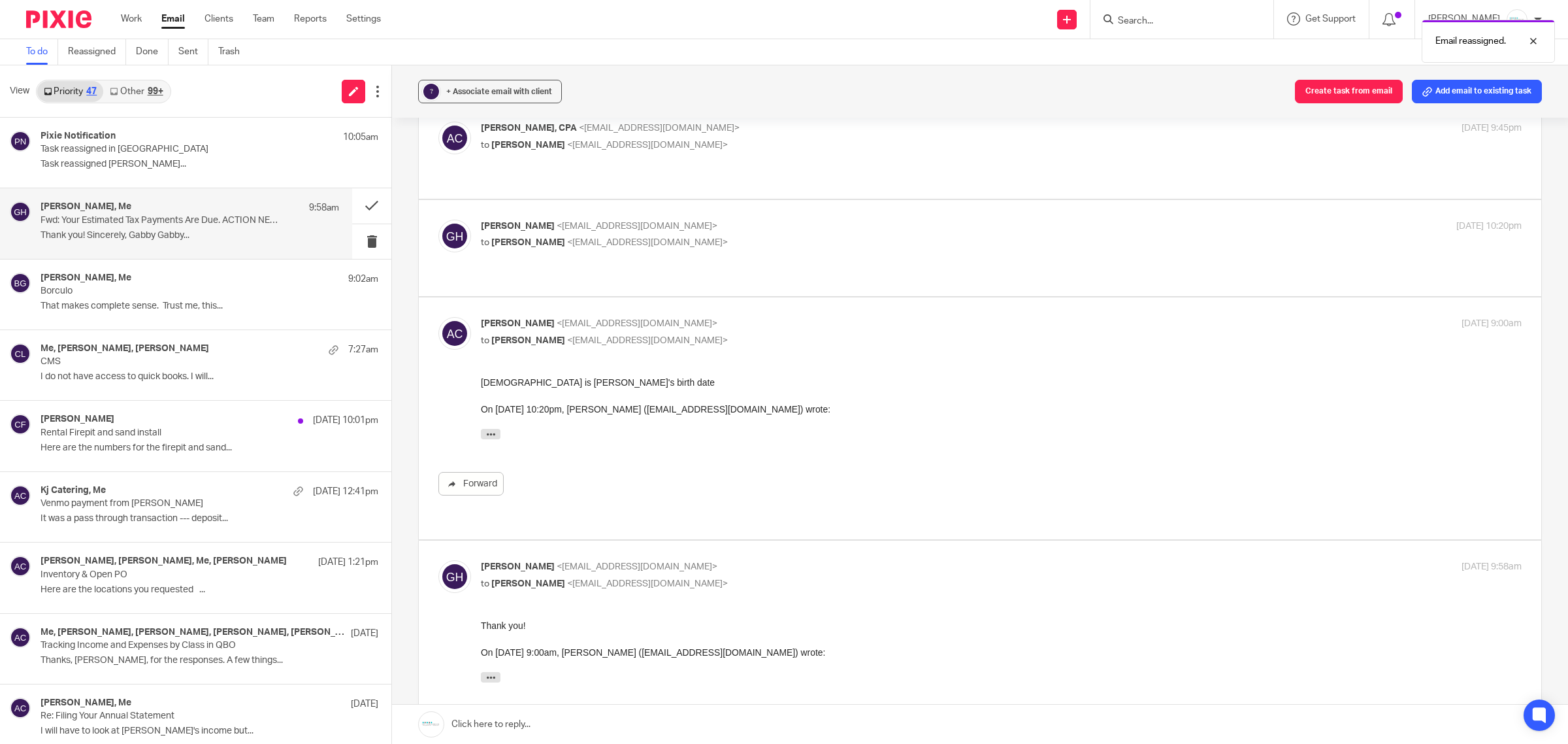
scroll to position [0, 0]
click at [354, 211] on button at bounding box center [372, 205] width 39 height 35
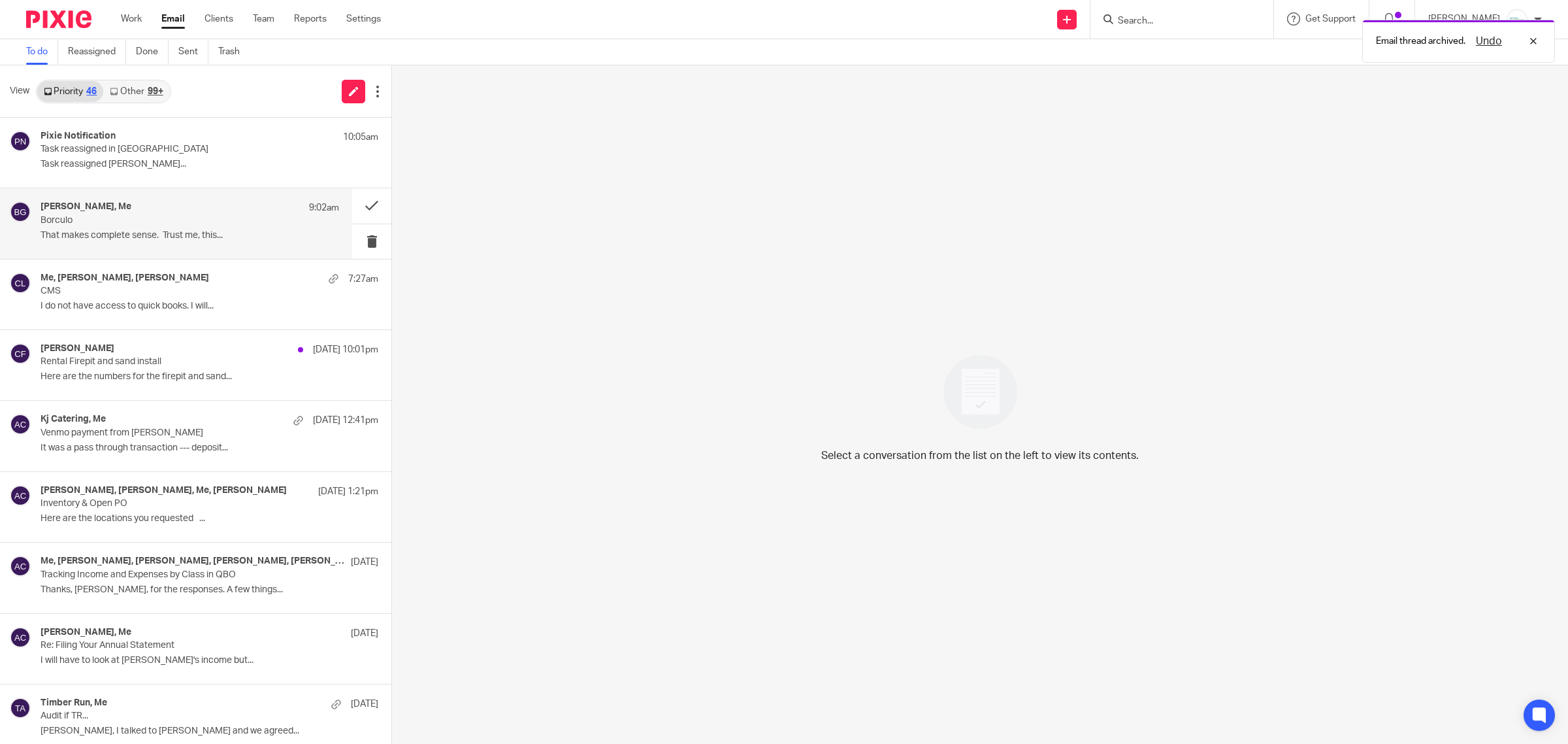
click at [145, 239] on p "That makes complete sense. Trust me, this..." at bounding box center [190, 236] width 299 height 11
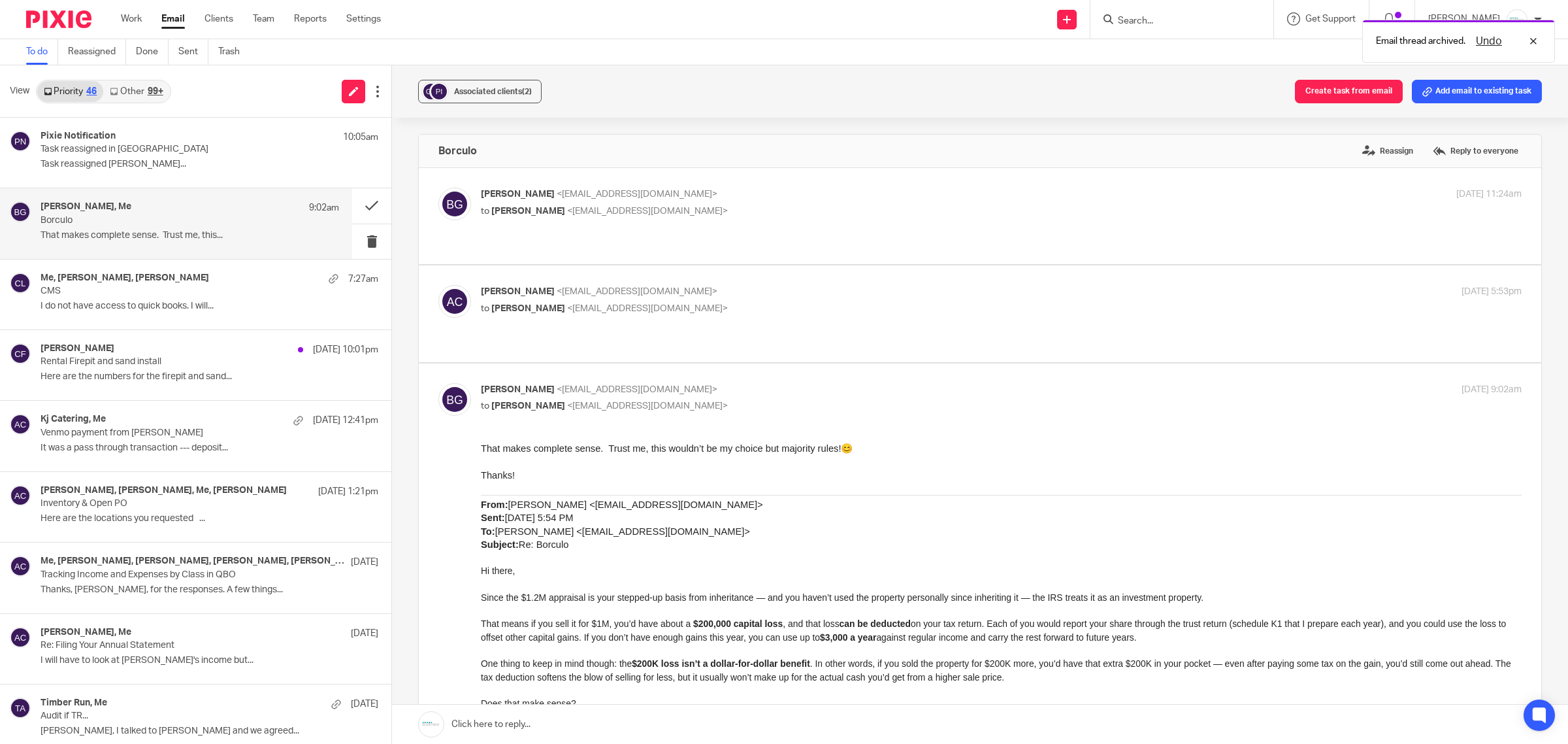
click at [563, 720] on link at bounding box center [980, 724] width 1176 height 39
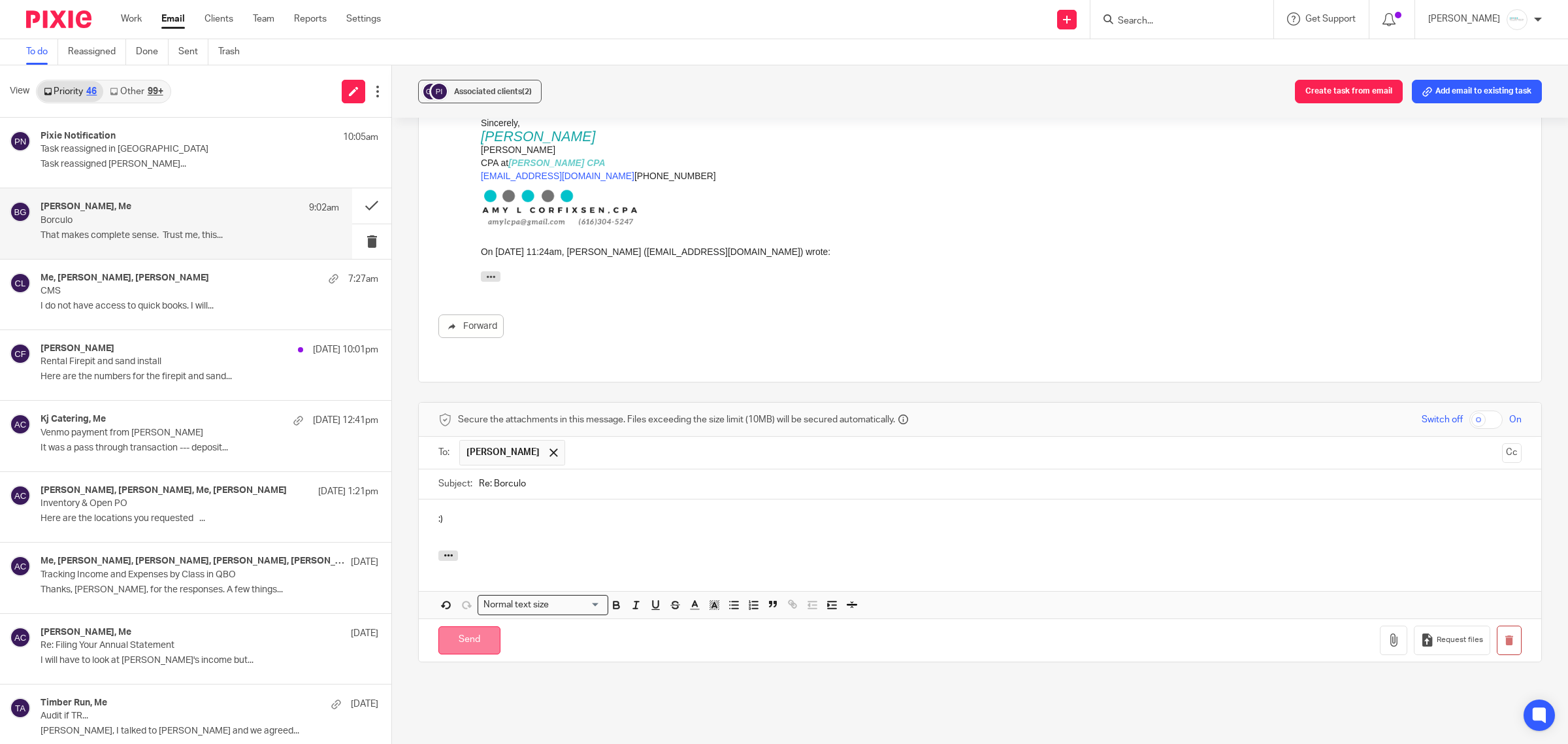
click at [456, 626] on input "Send" at bounding box center [469, 640] width 62 height 28
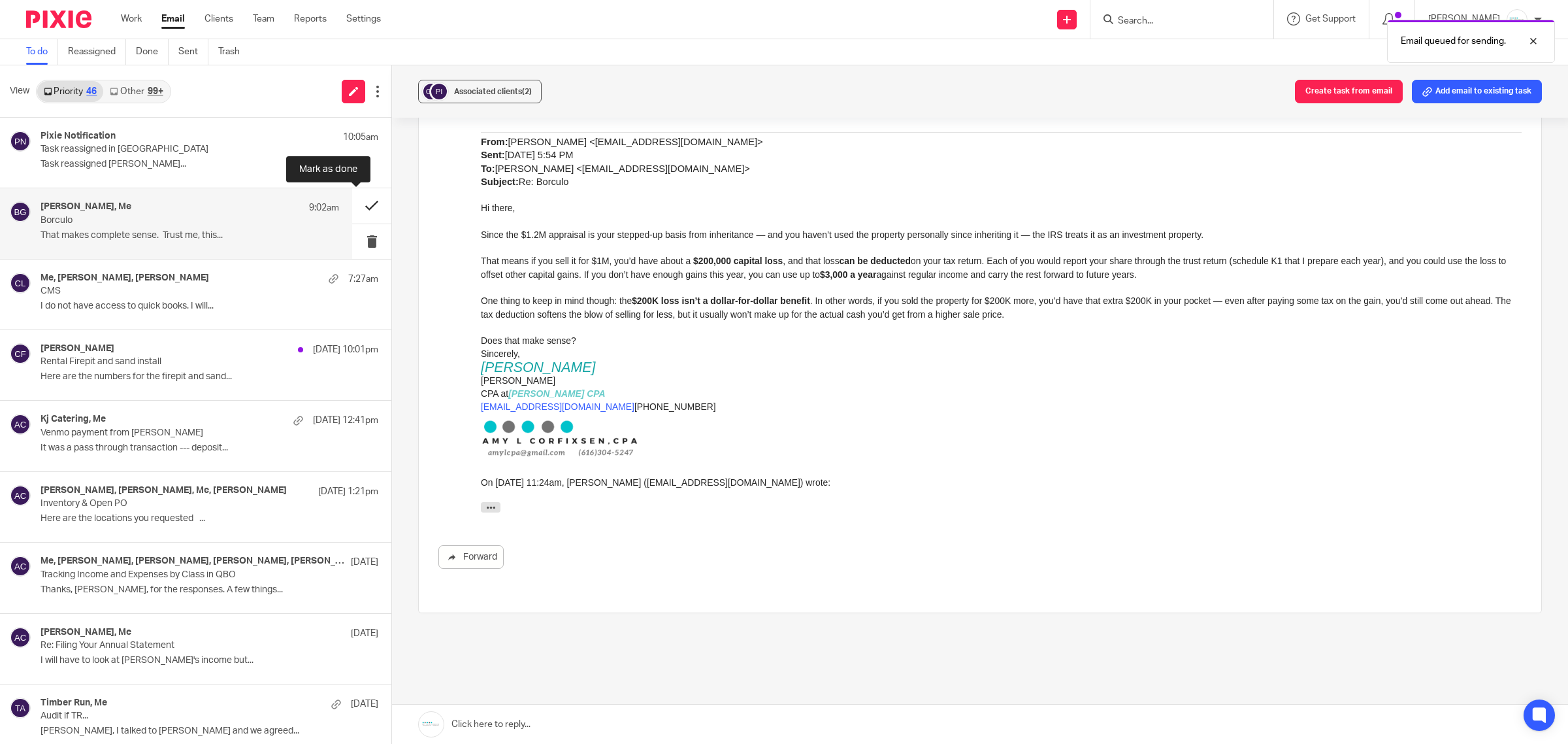
click at [354, 216] on button at bounding box center [372, 205] width 39 height 35
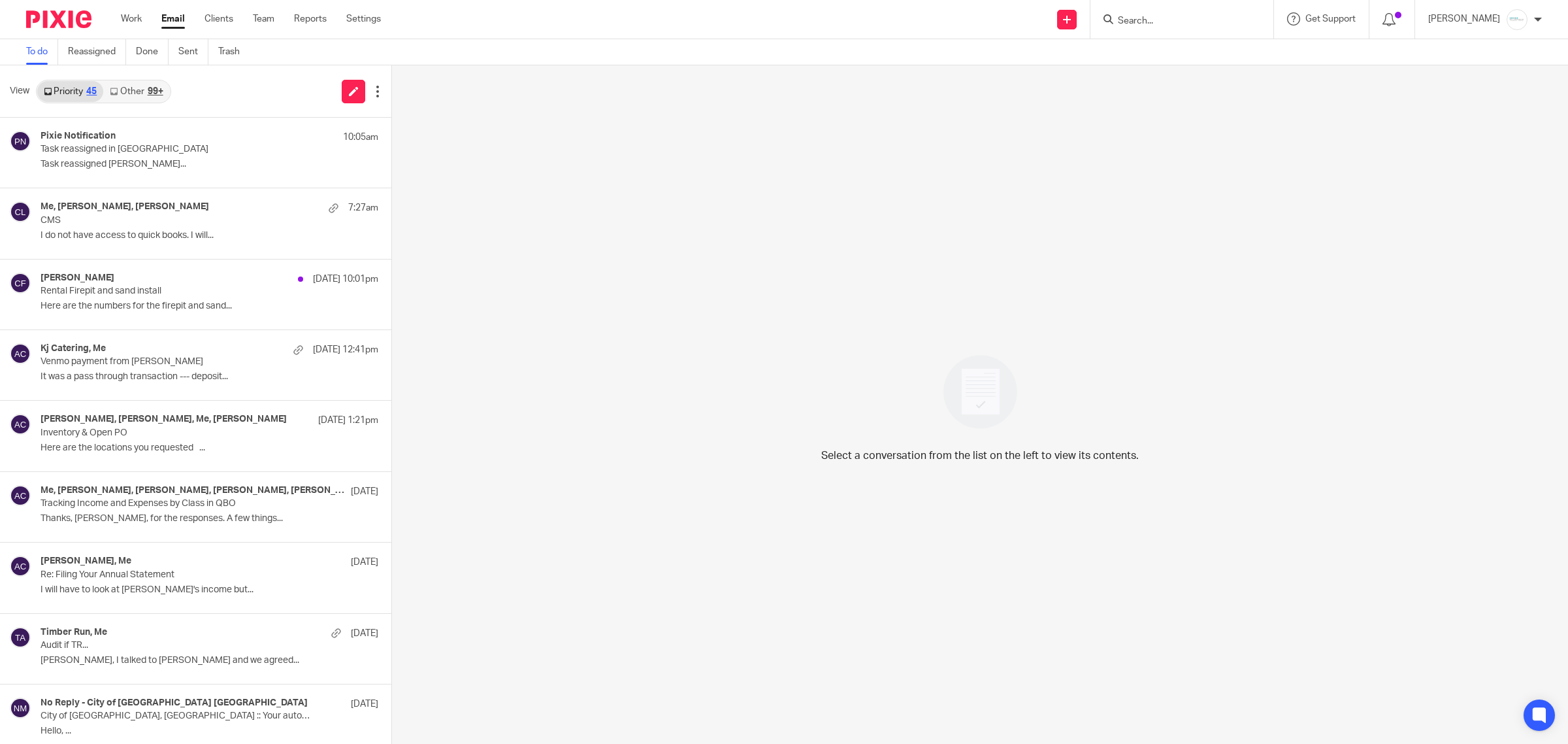
click at [128, 103] on div "View Priority 45 Other 99+" at bounding box center [196, 91] width 391 height 52
click at [130, 101] on link "Other 99+" at bounding box center [136, 91] width 66 height 21
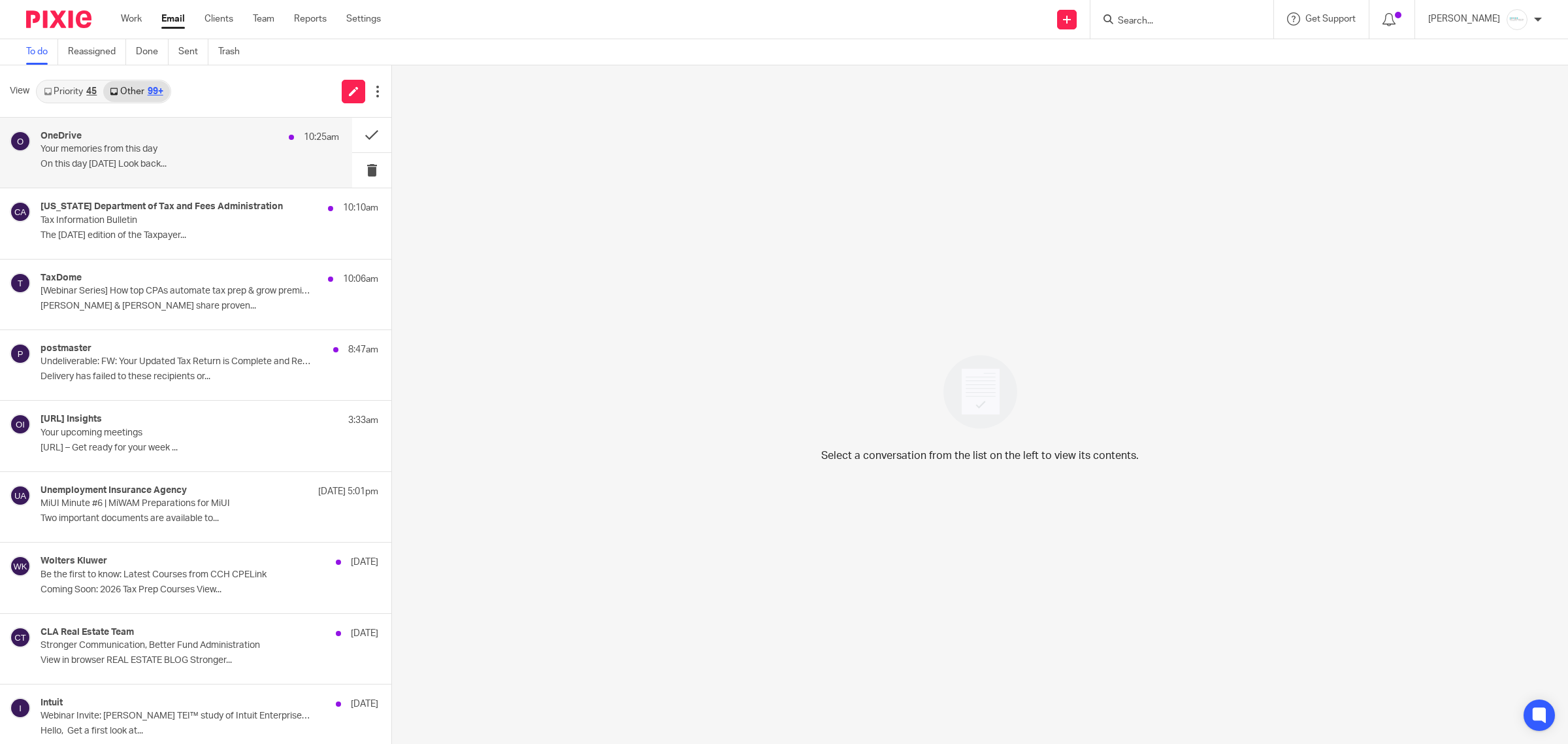
click at [137, 136] on div "OneDrive 10:25am" at bounding box center [190, 137] width 299 height 13
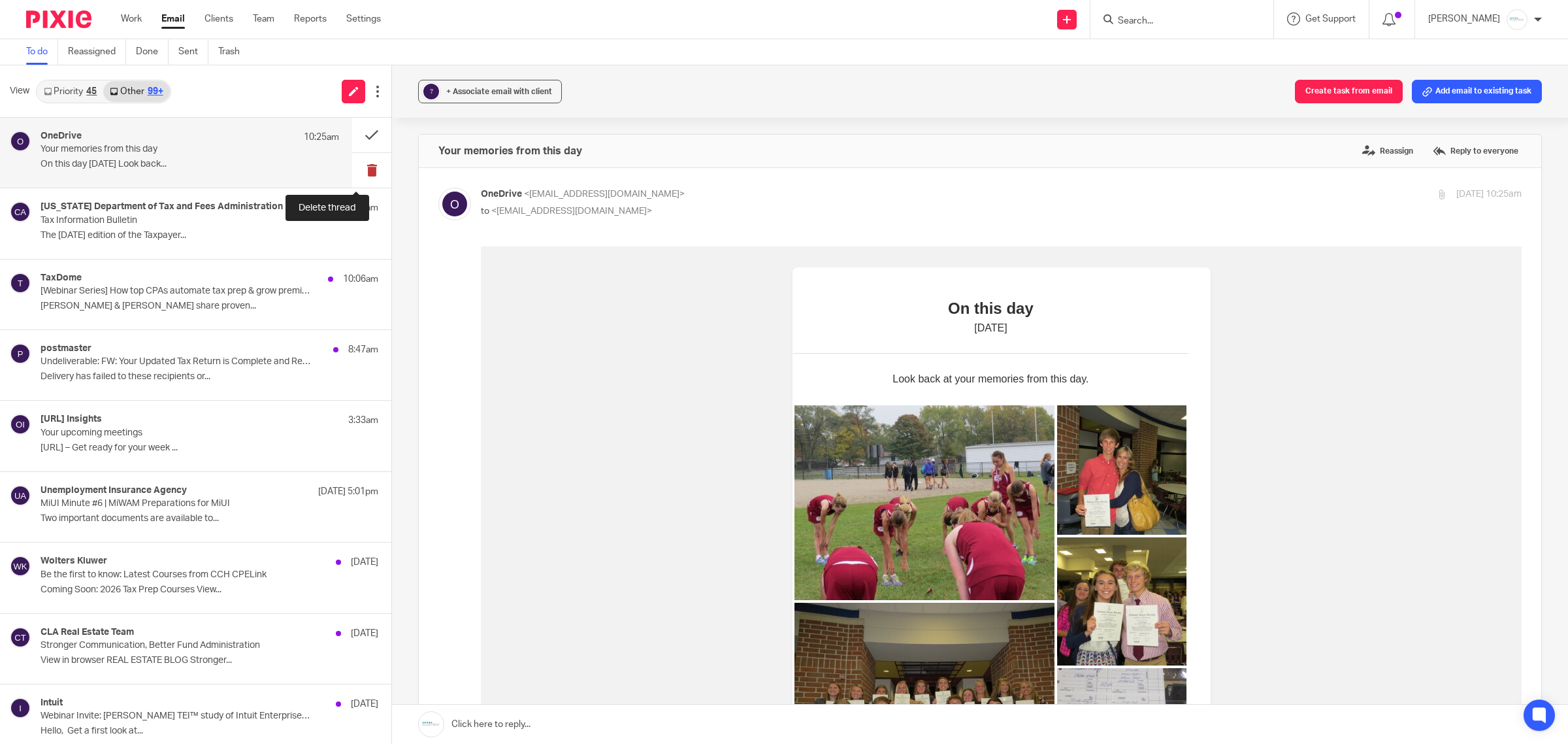
scroll to position [0, 0]
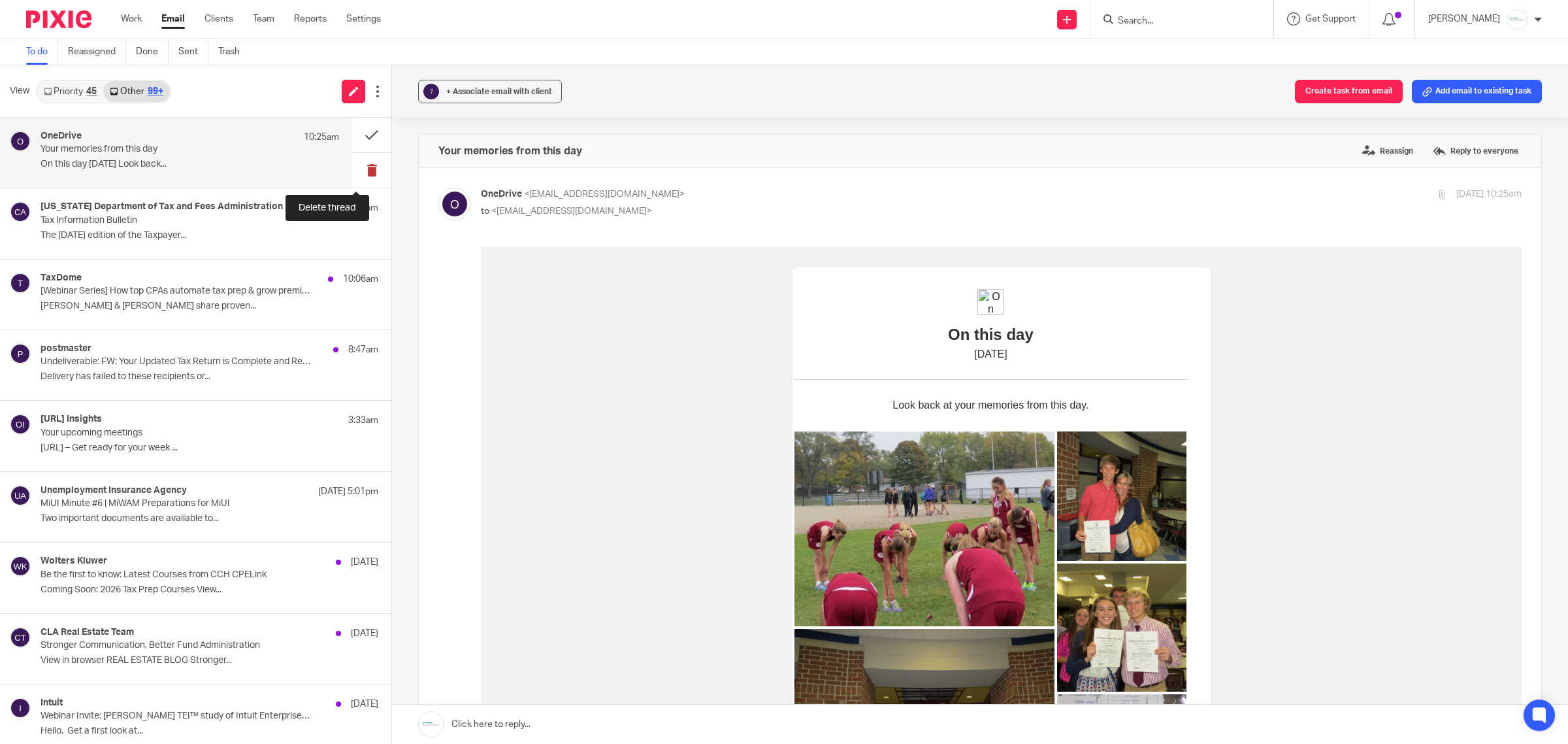
click at [354, 172] on button at bounding box center [372, 170] width 39 height 35
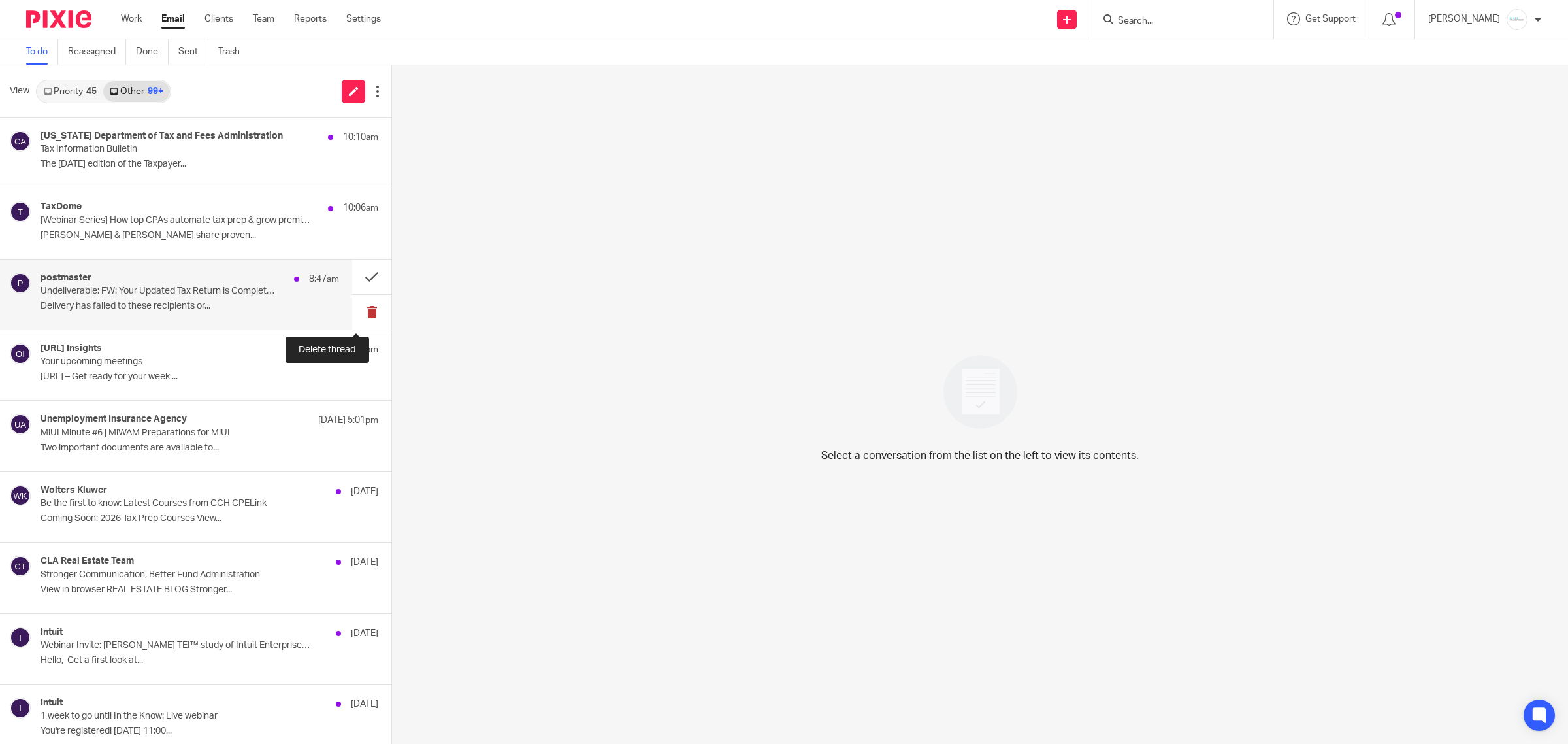
click at [354, 318] on button at bounding box center [372, 312] width 39 height 35
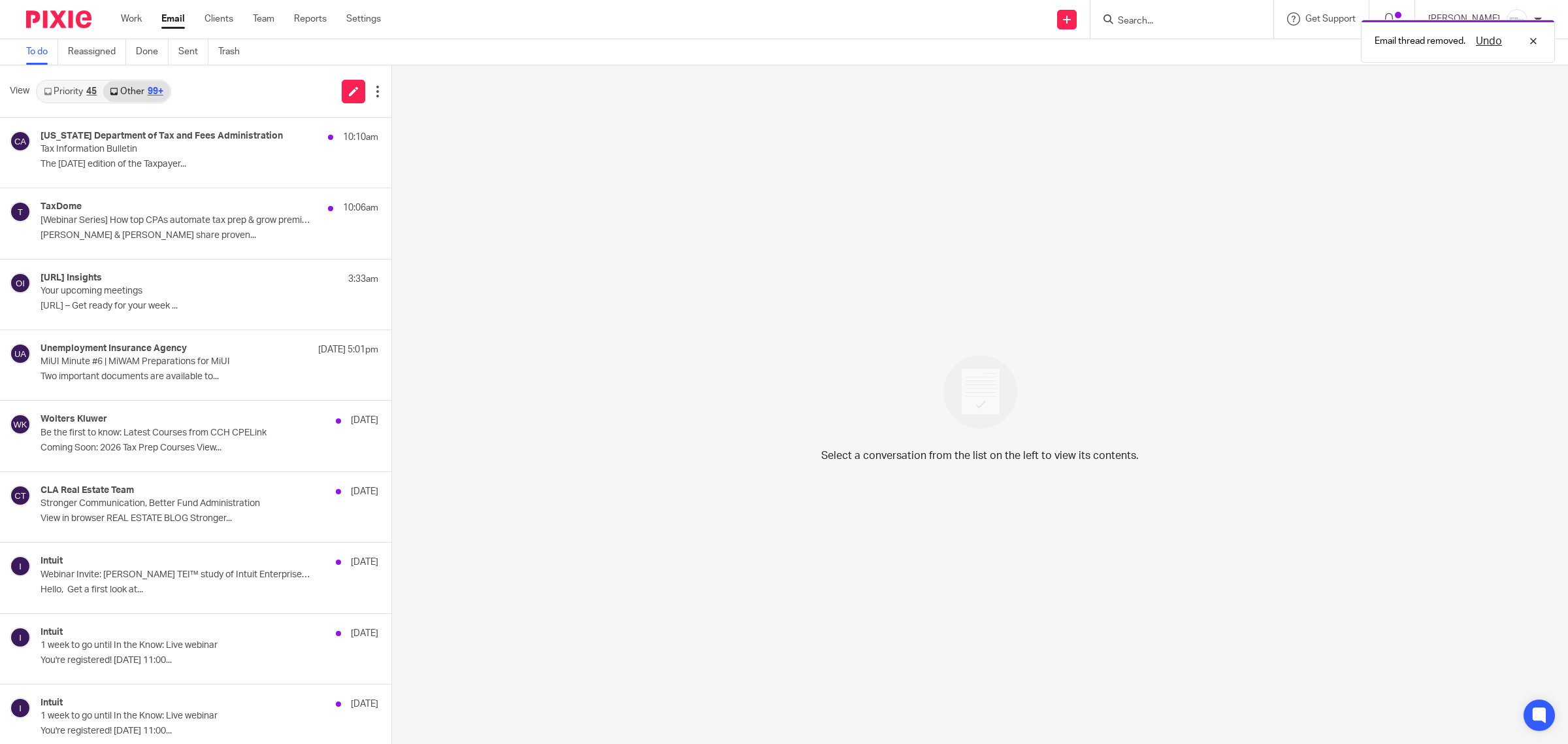
click at [56, 85] on link "Priority 45" at bounding box center [70, 91] width 66 height 21
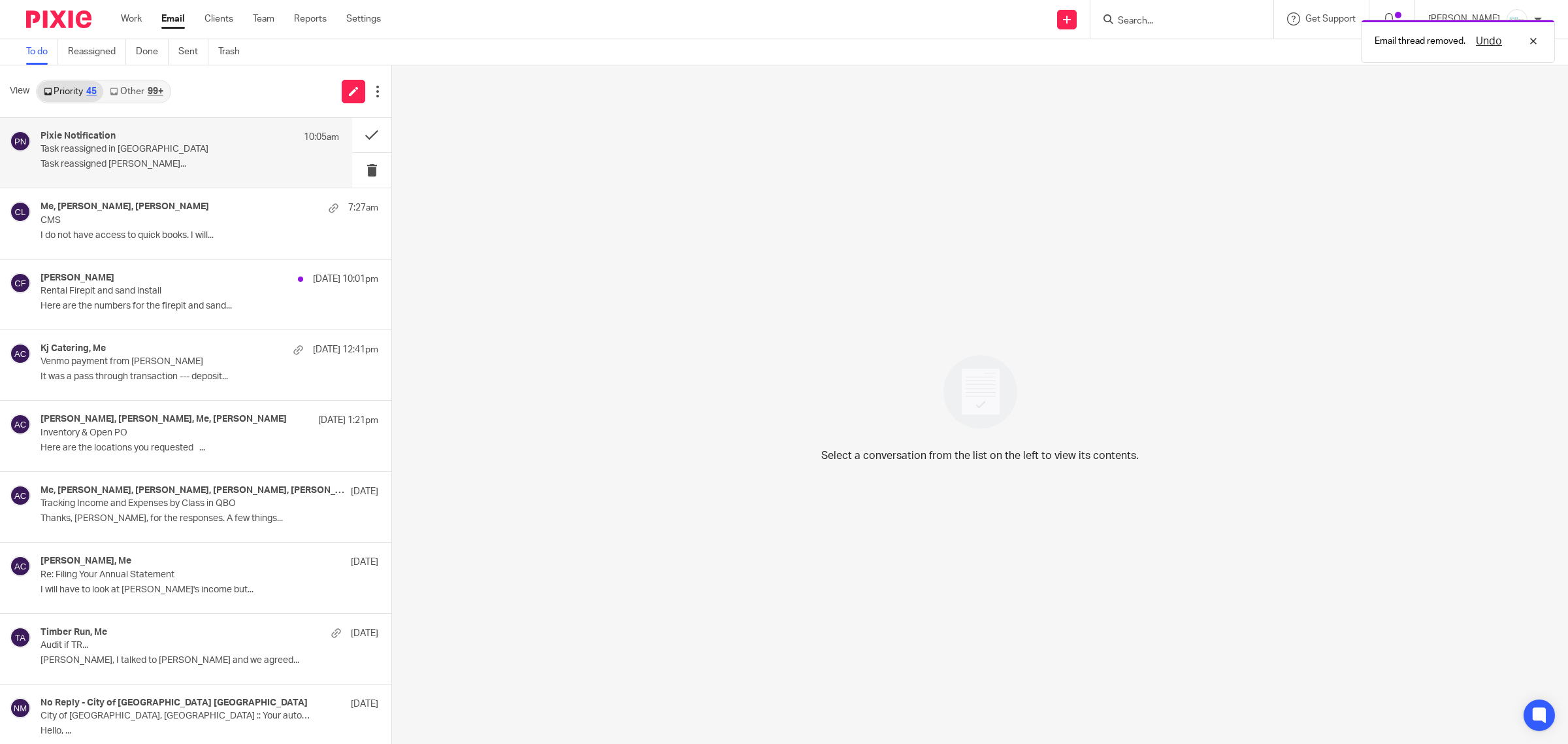
click at [119, 136] on div "Pixie Notification 10:05am" at bounding box center [190, 137] width 299 height 13
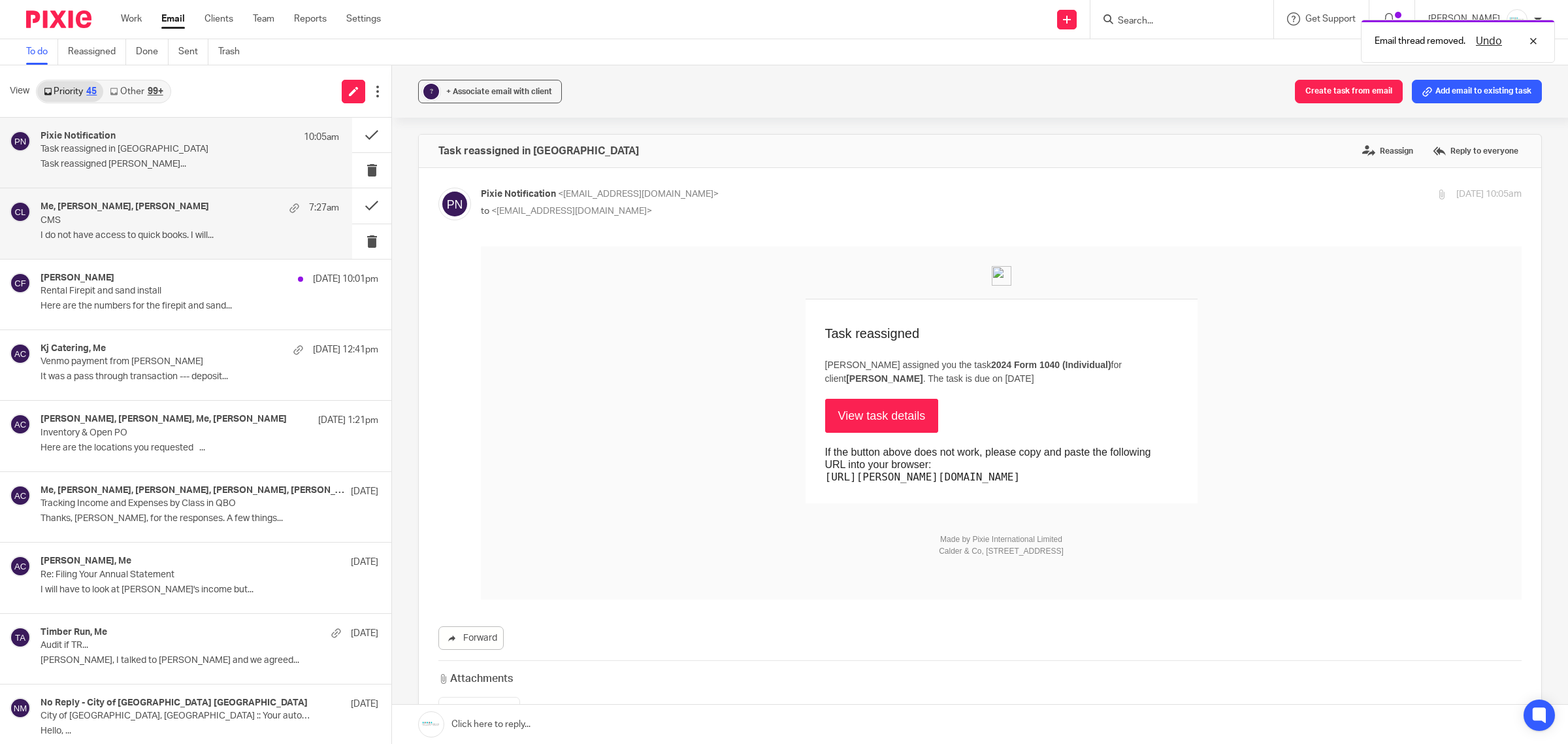
click at [158, 208] on div "Me, Natalie Scott, natalie 7:27am" at bounding box center [190, 207] width 299 height 13
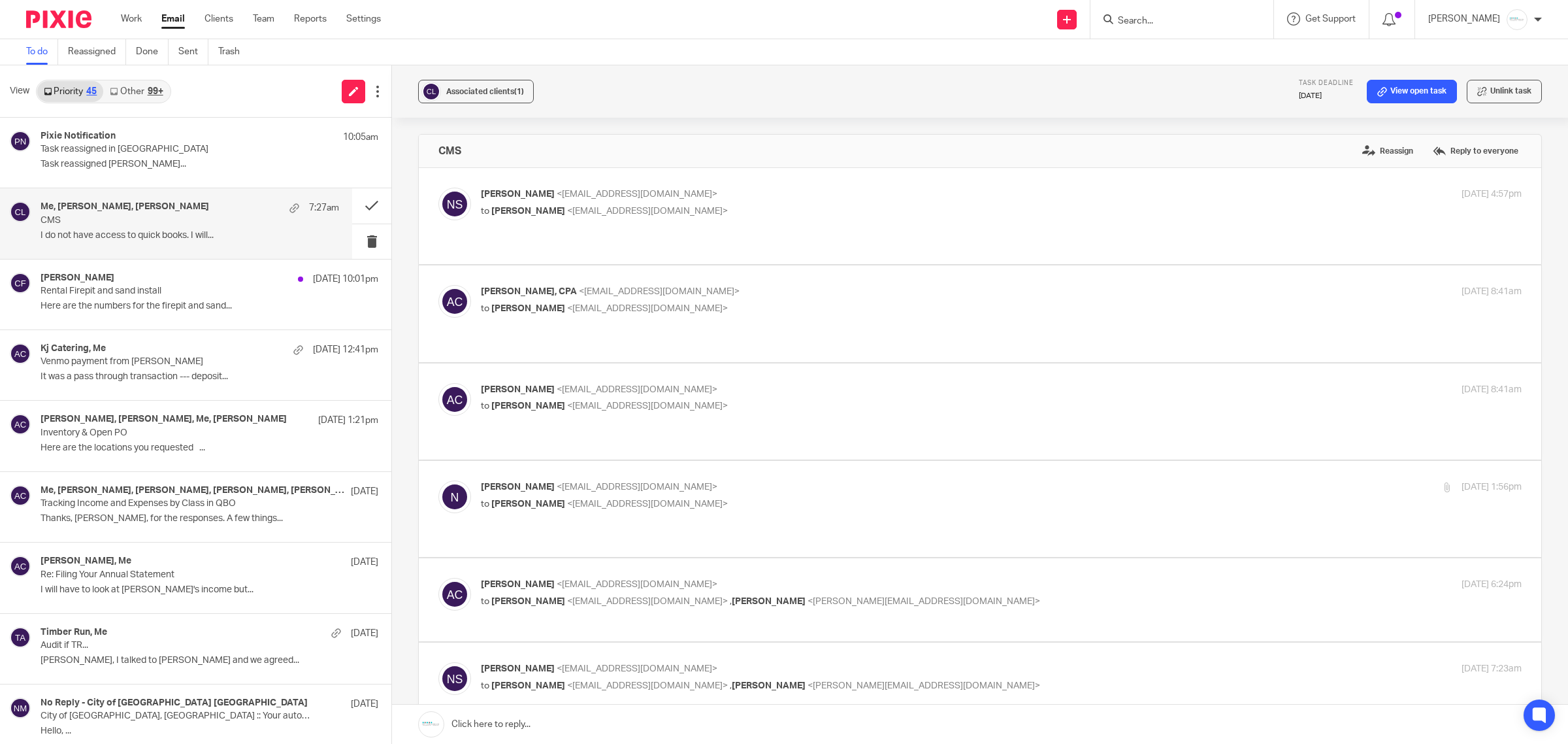
drag, startPoint x: 1089, startPoint y: 79, endPoint x: 976, endPoint y: 169, distance: 144.5
click at [1089, 79] on div "Associated clients (1) Task deadline Oct 31, 2025 View open task Unlink task" at bounding box center [980, 91] width 1176 height 52
click at [626, 213] on span "<[EMAIL_ADDRESS][DOMAIN_NAME]>" at bounding box center [647, 211] width 161 height 9
checkbox input "true"
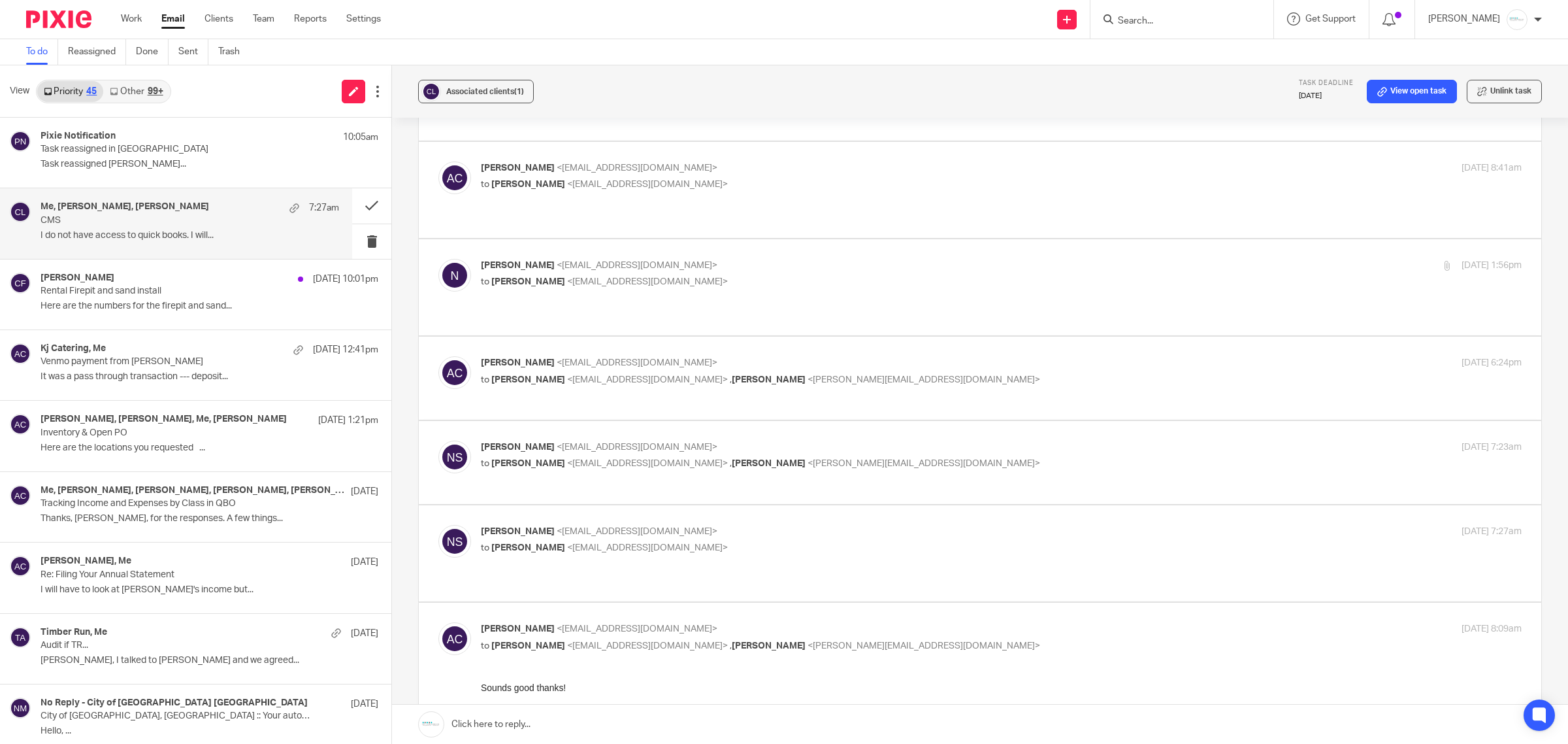
scroll to position [696, 0]
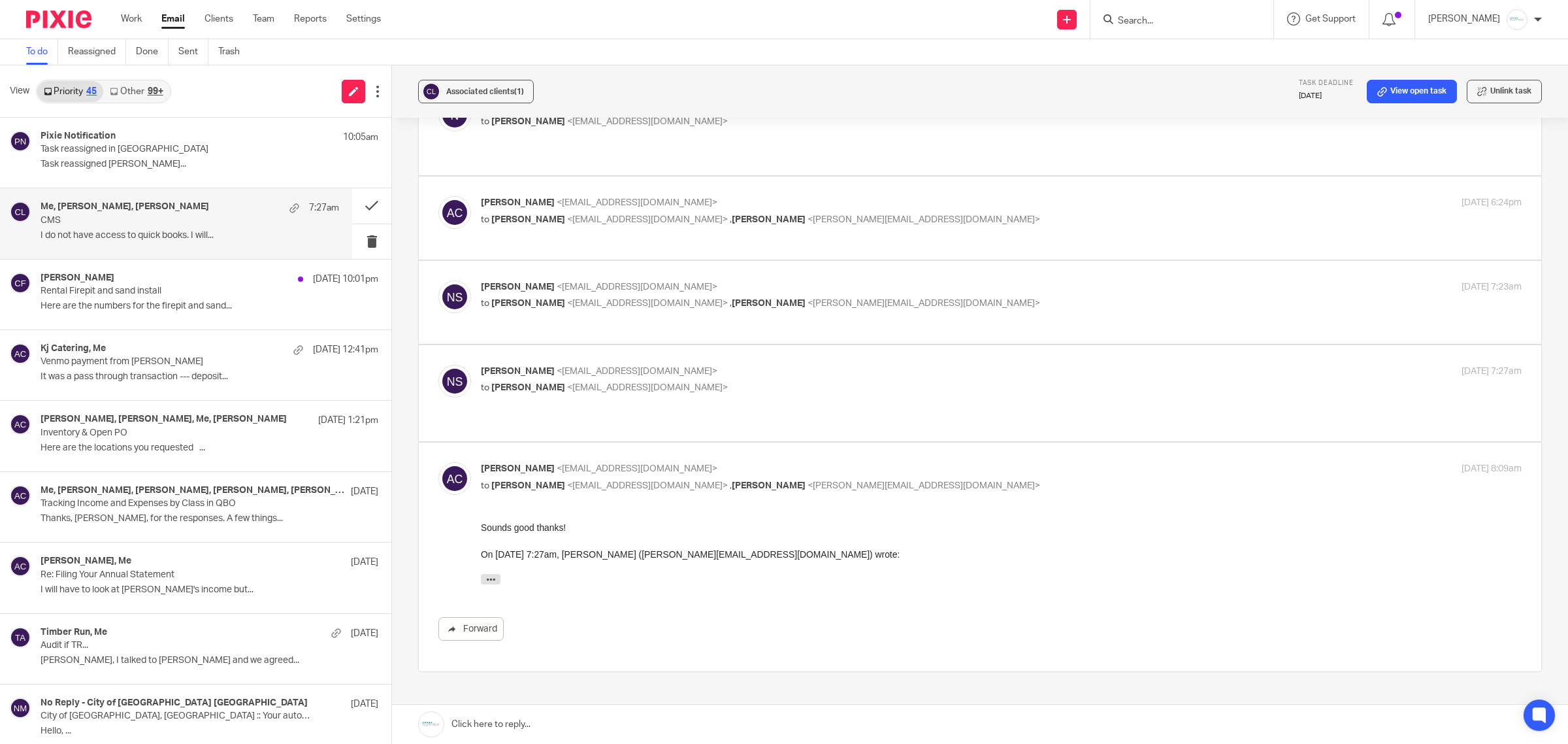
click at [657, 365] on p "Natalie Scott <natalie@ch1ins.com>" at bounding box center [828, 372] width 694 height 14
checkbox input "true"
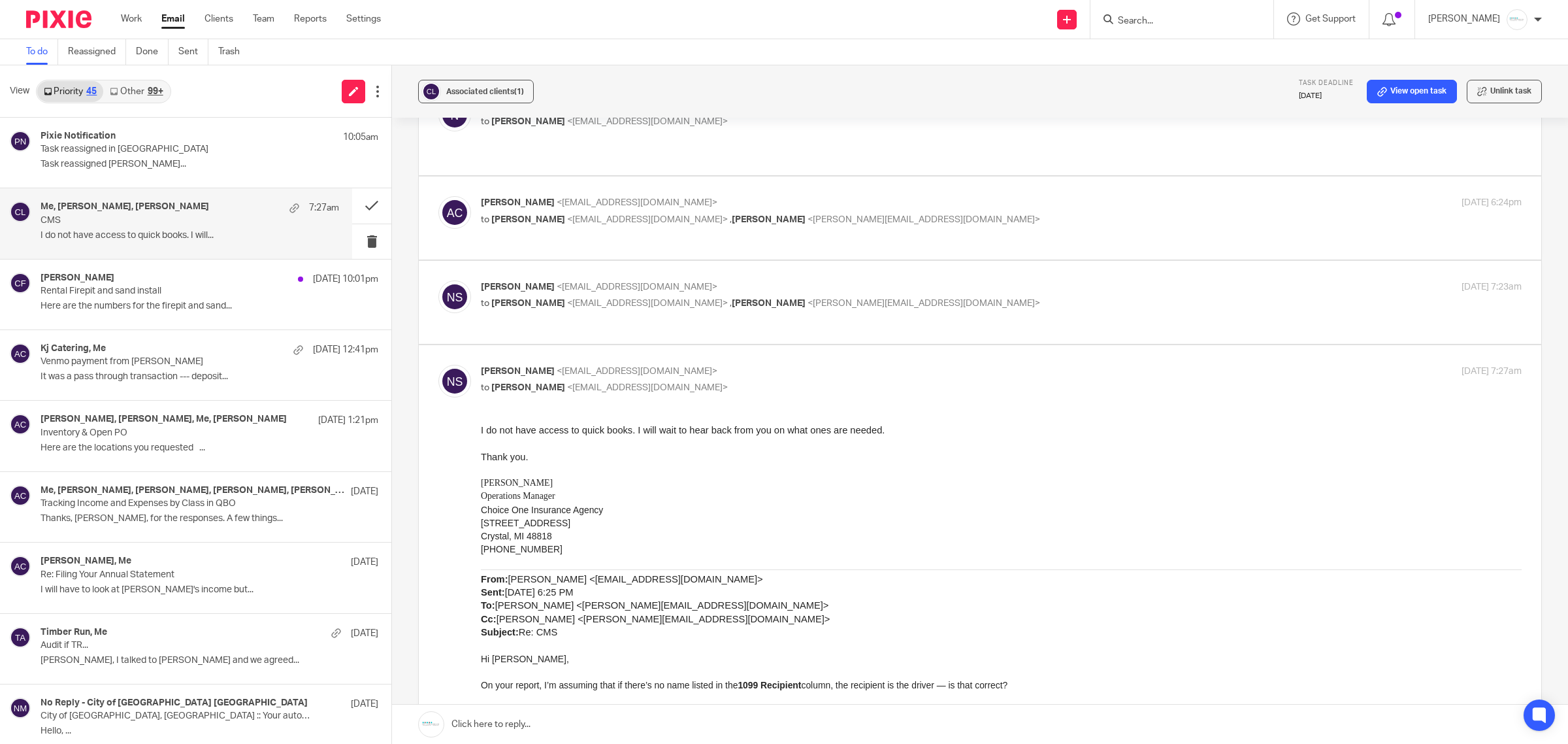
scroll to position [0, 0]
click at [586, 283] on span "<natalie@ch1ins.com>" at bounding box center [637, 287] width 161 height 9
checkbox input "true"
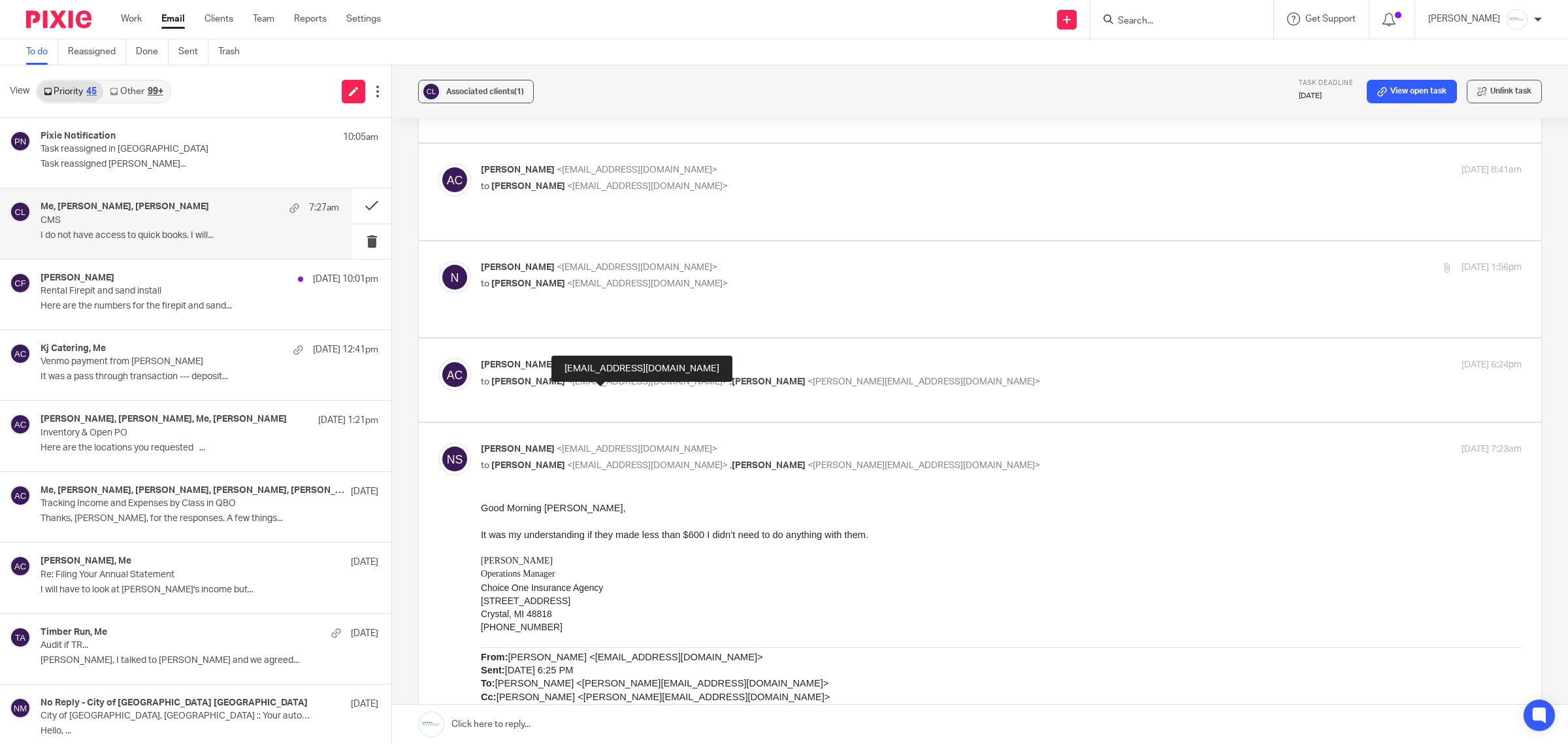
scroll to position [533, 0]
click at [661, 359] on div "Amy Corfixsen <amylcpa@gmail.com> to Natalie Scott <natalie@ch1ins.com> , Donna…" at bounding box center [980, 381] width 1083 height 43
click at [807, 378] on span "<donna@amylcpa.com>" at bounding box center [924, 383] width 233 height 9
checkbox input "true"
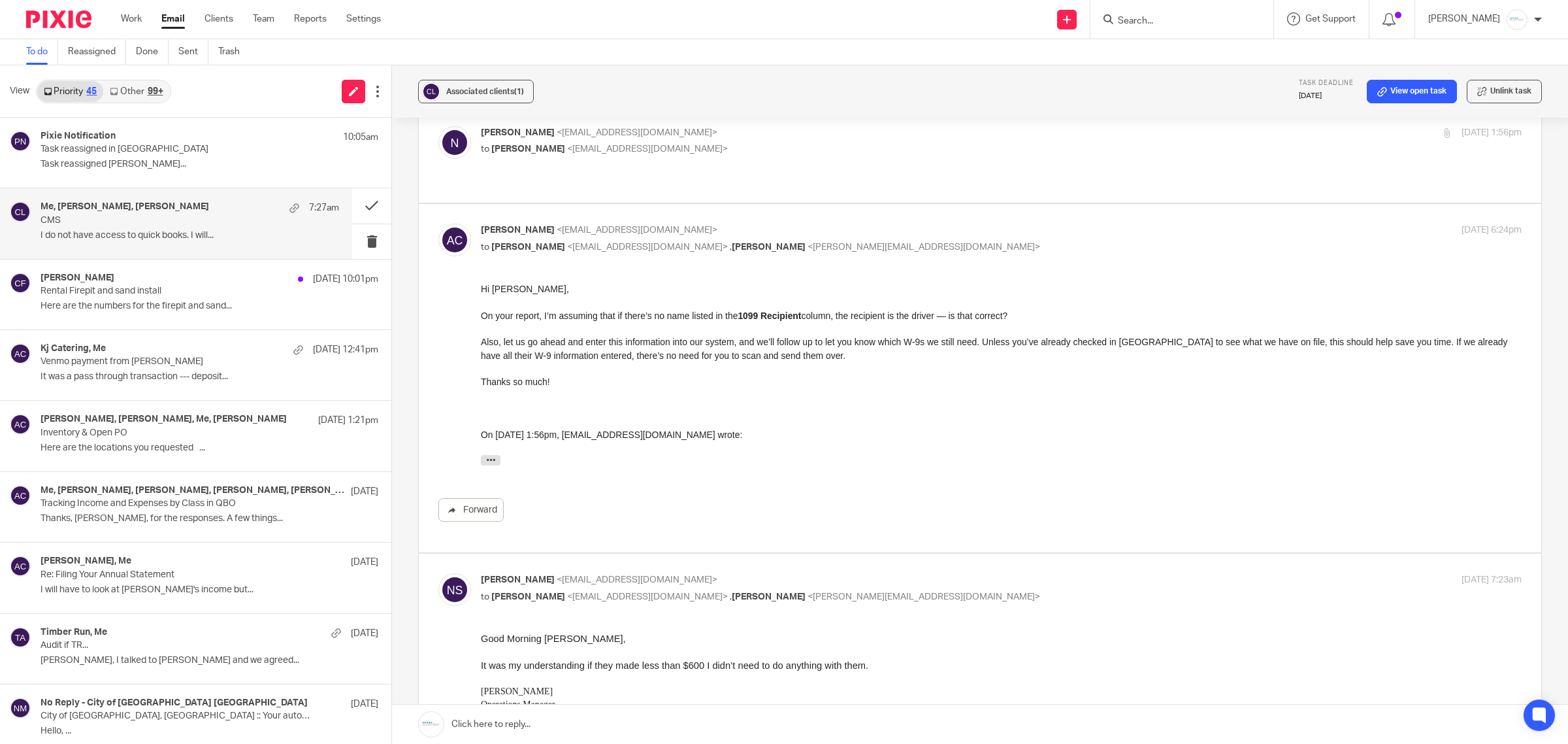
scroll to position [459, 0]
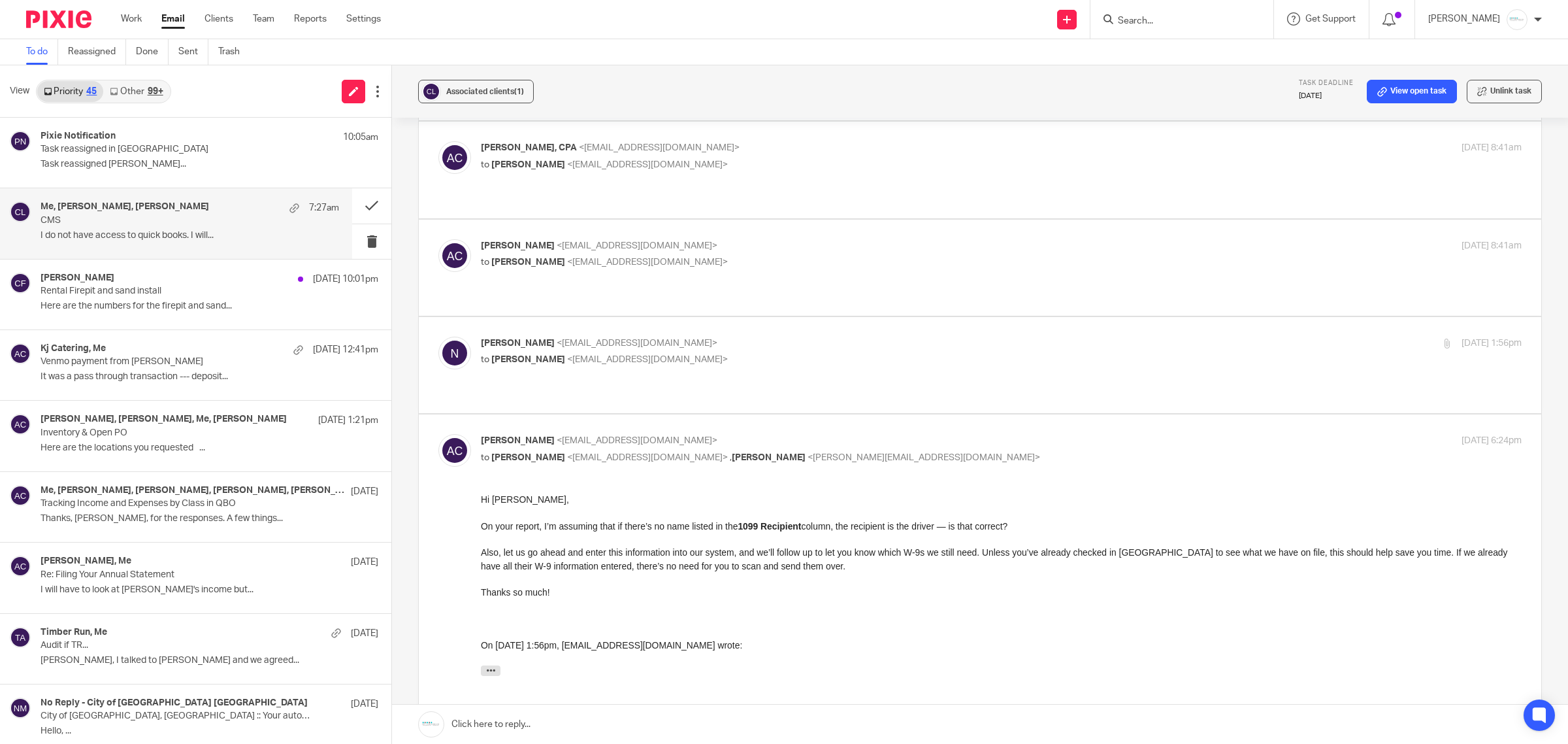
click at [661, 337] on p "natalie <natalie@ch1ins.com>" at bounding box center [828, 344] width 694 height 14
checkbox input "true"
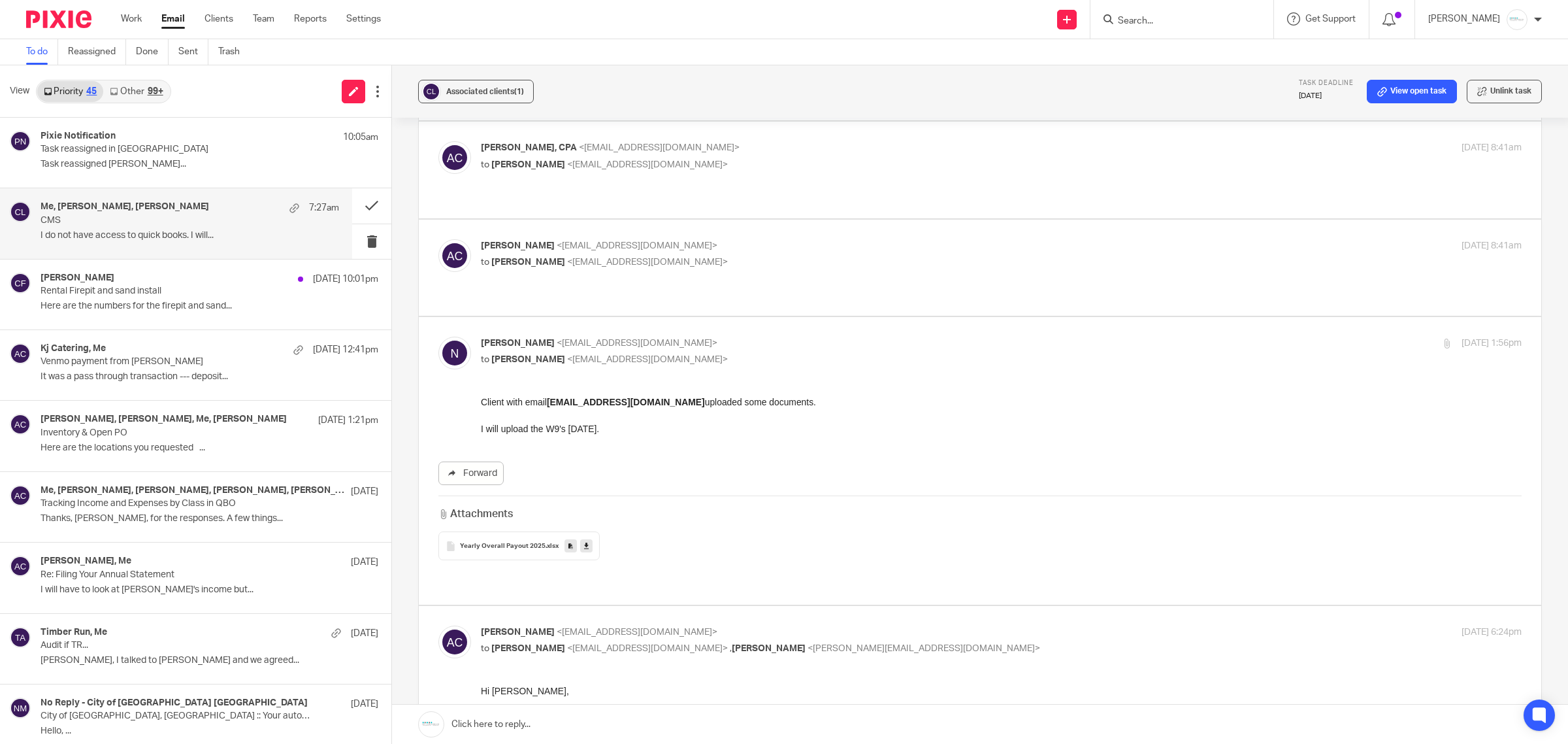
scroll to position [0, 0]
click at [584, 542] on icon at bounding box center [586, 546] width 5 height 10
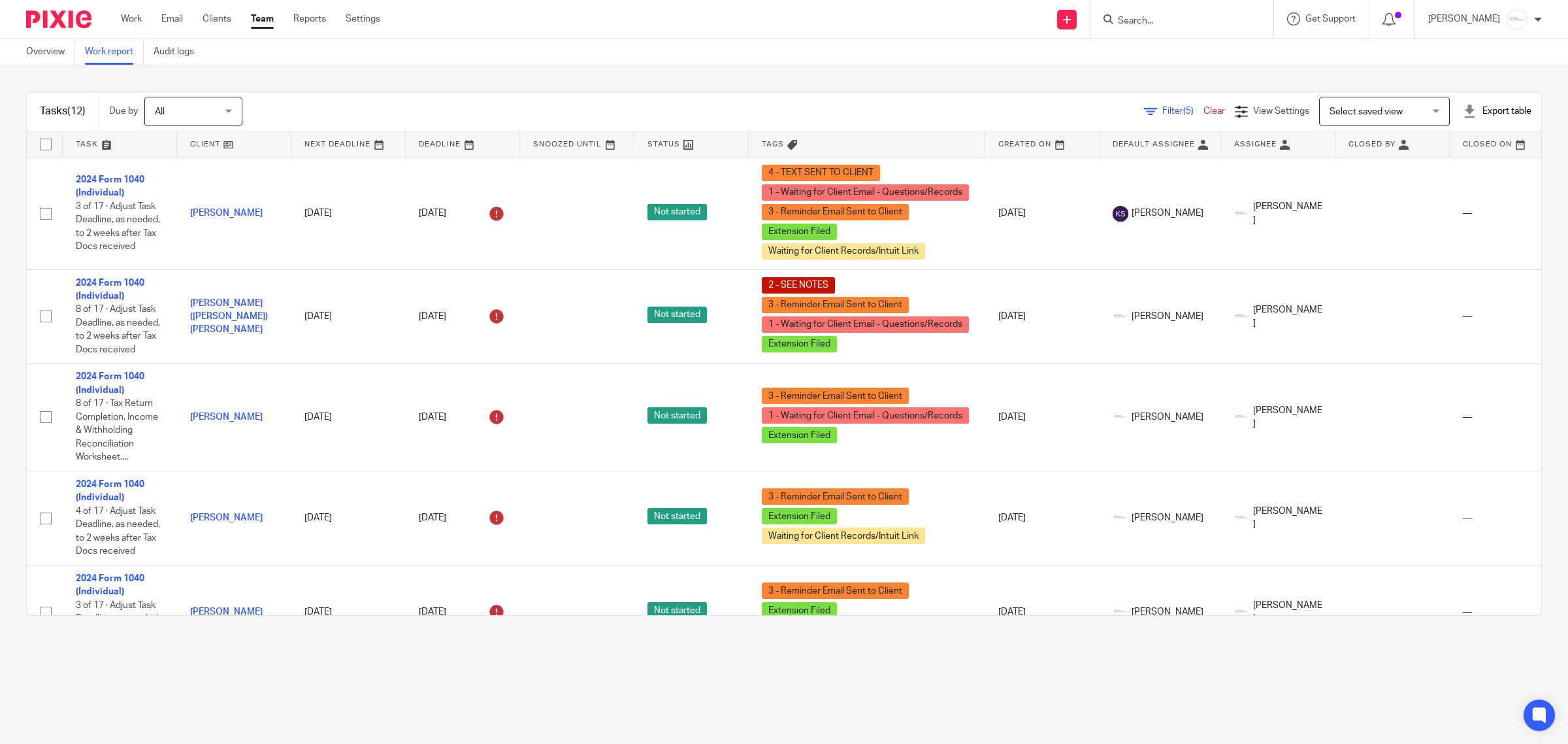
scroll to position [327, 0]
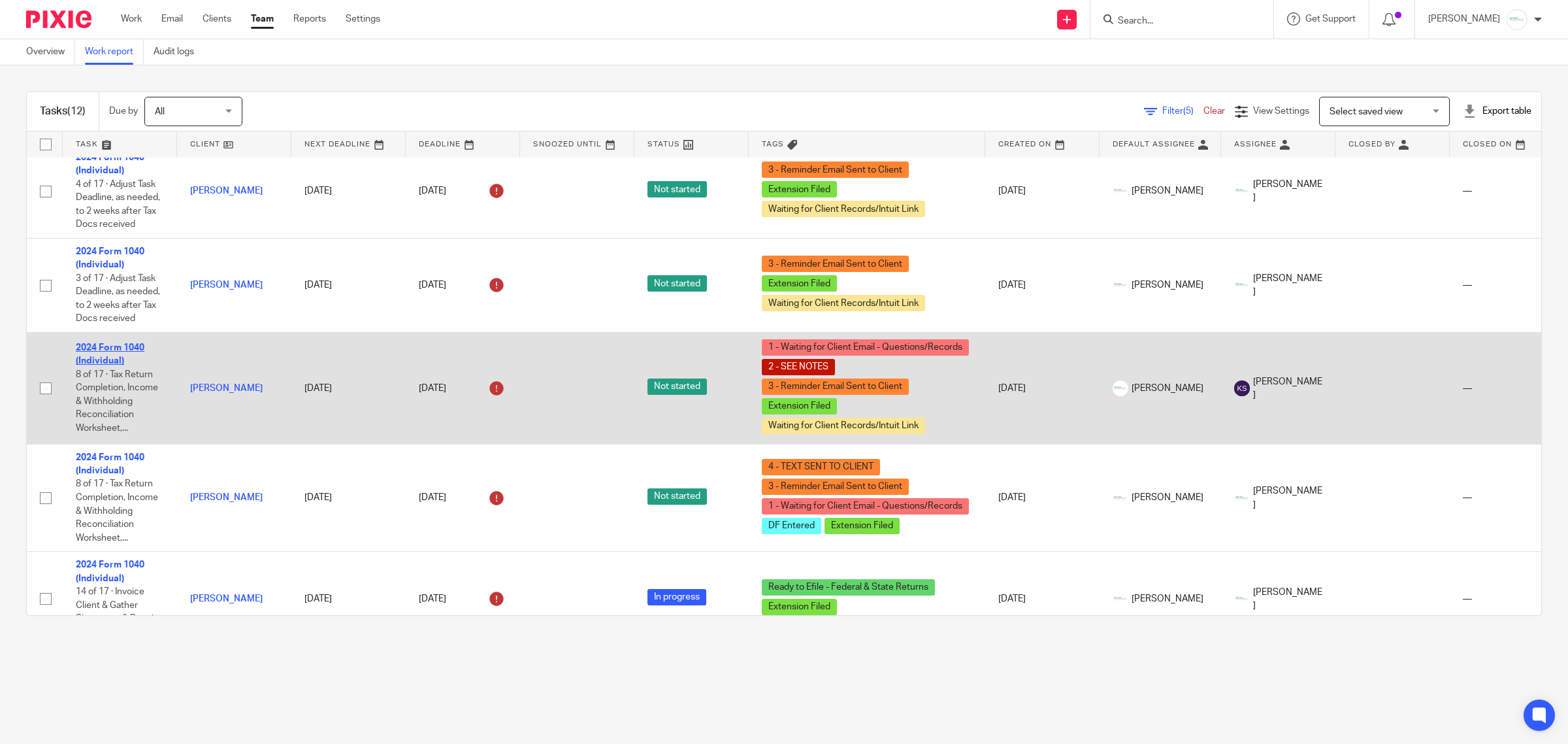
click at [107, 361] on link "2024 Form 1040 (Individual)" at bounding box center [110, 354] width 69 height 22
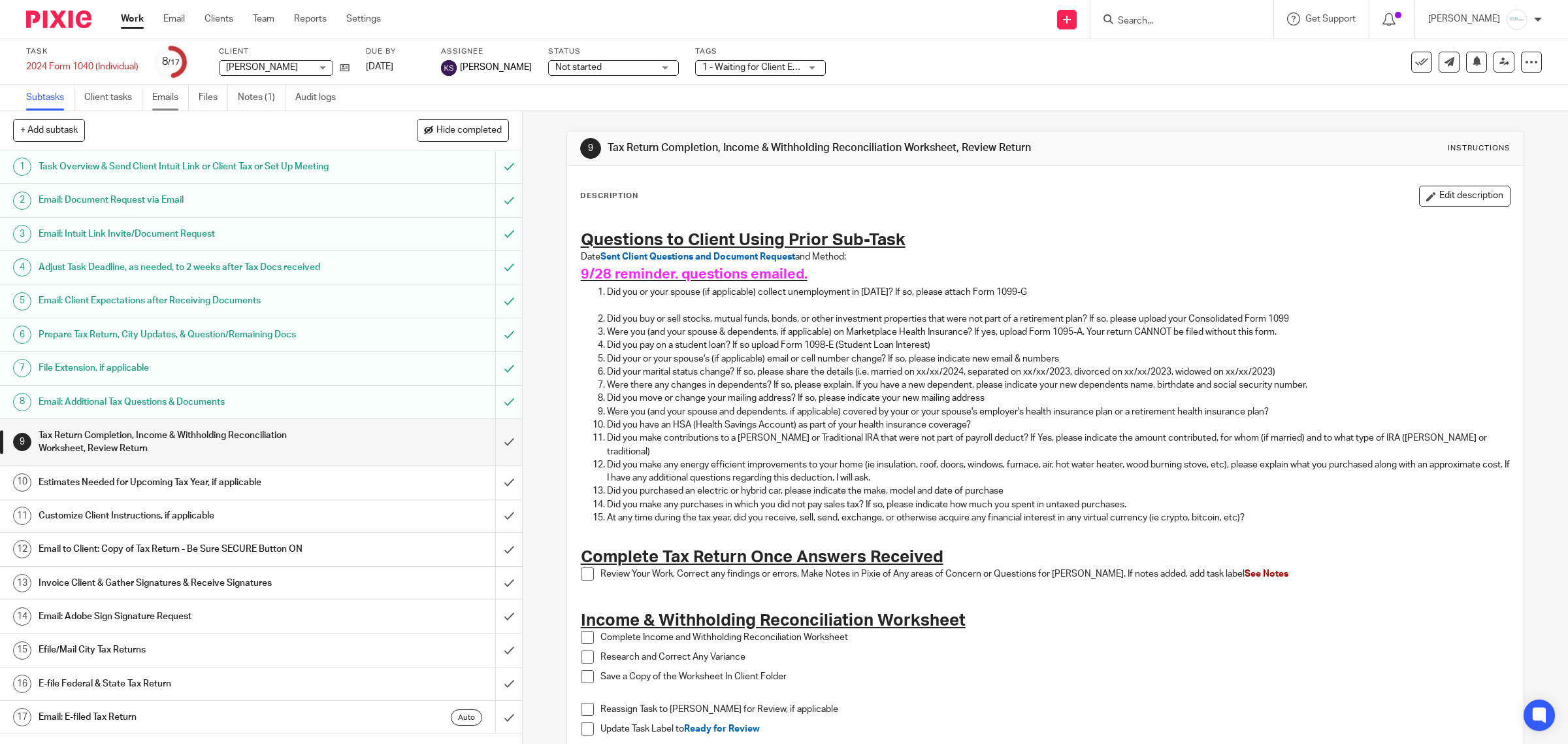
click at [164, 96] on link "Emails" at bounding box center [170, 98] width 37 height 26
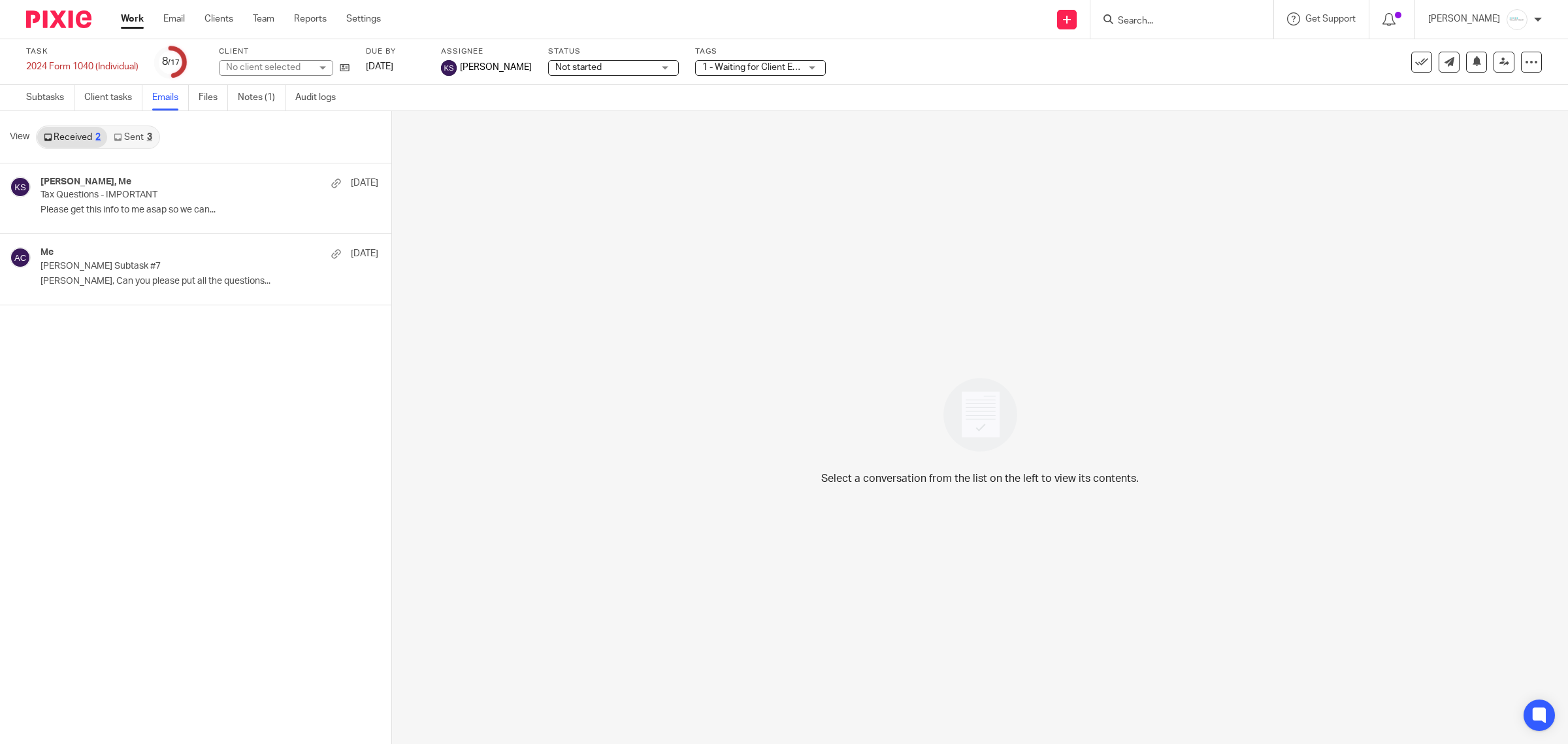
click at [141, 141] on link "Sent 3" at bounding box center [132, 137] width 51 height 21
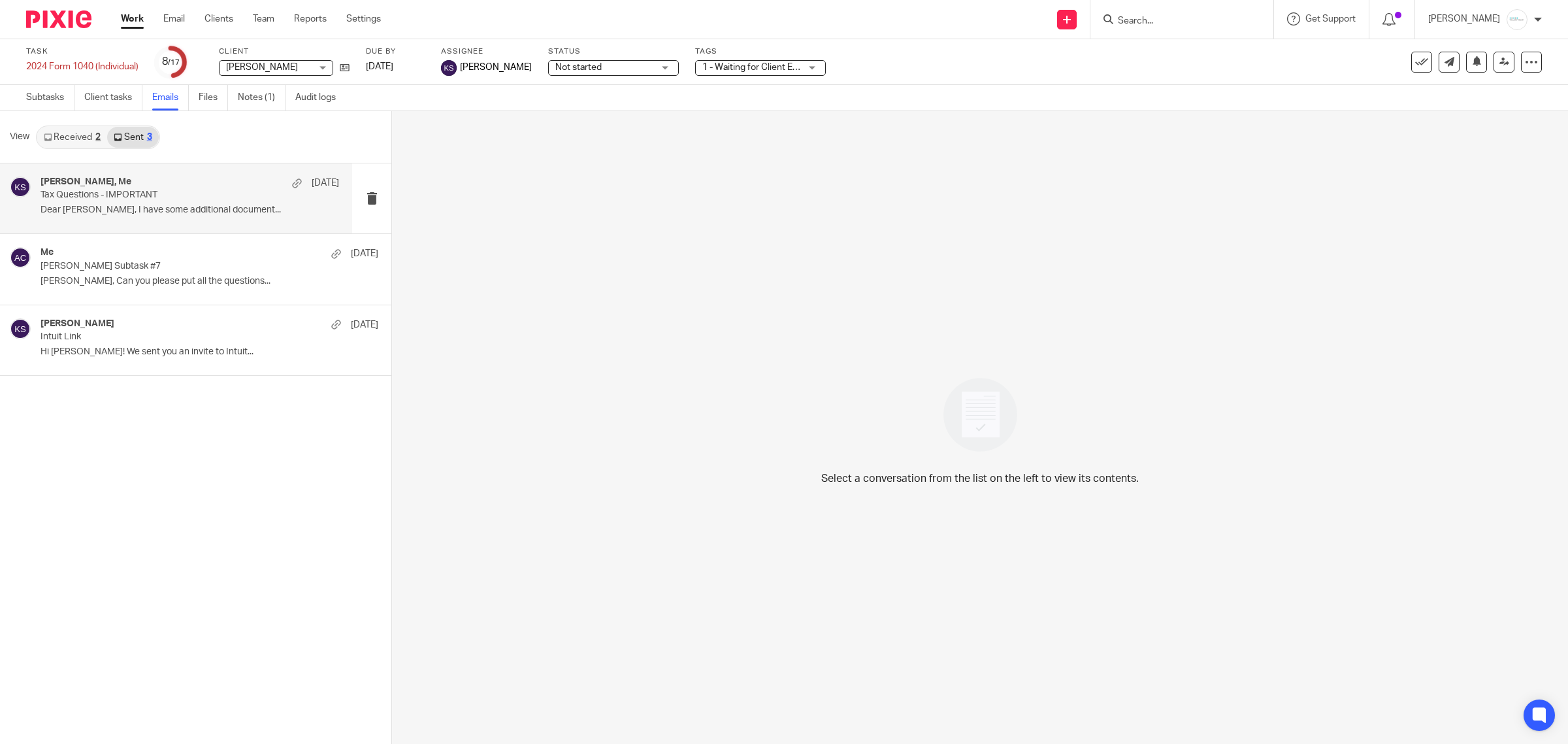
click at [141, 181] on div "[PERSON_NAME], Me [DATE]" at bounding box center [190, 183] width 299 height 13
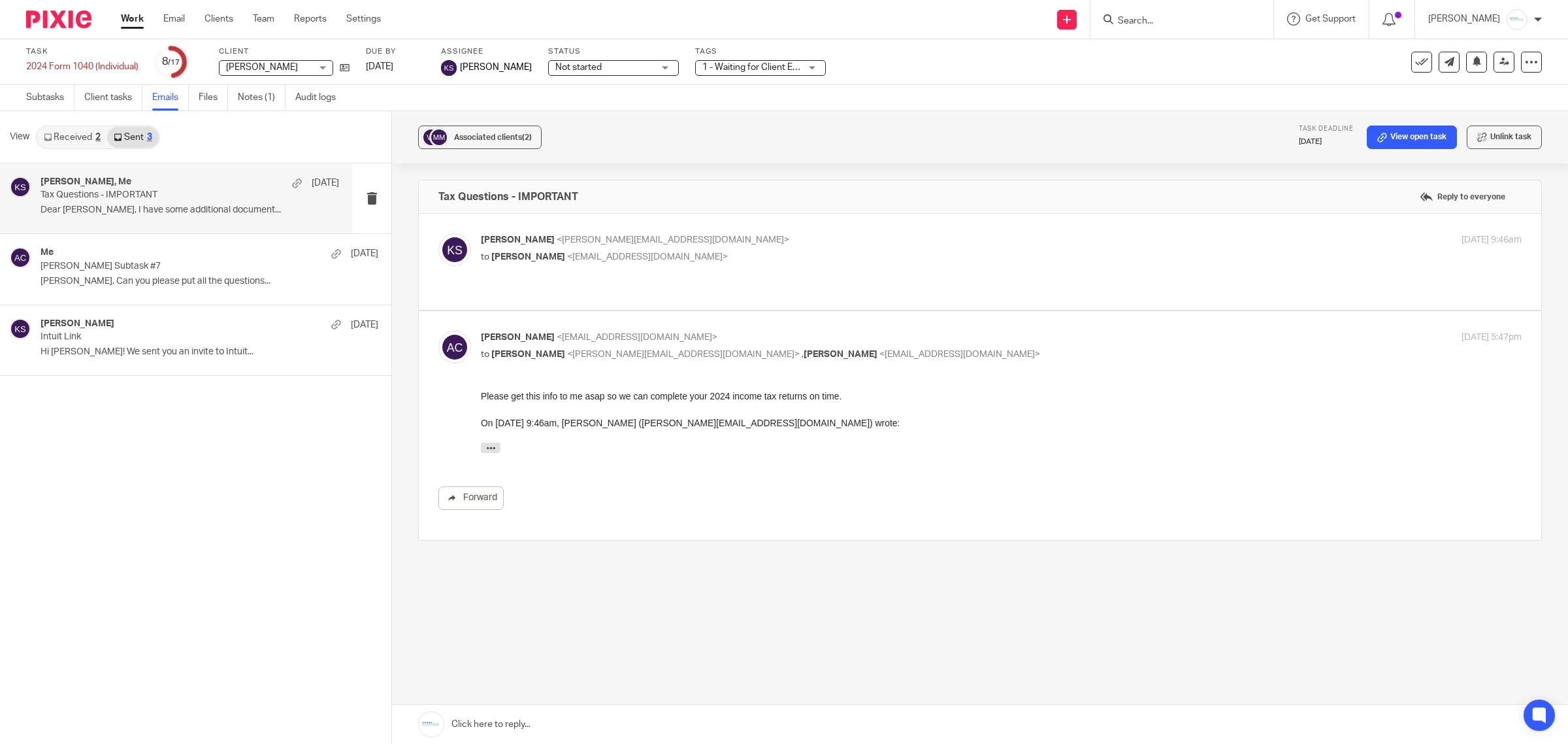
click at [655, 257] on span "<[EMAIL_ADDRESS][DOMAIN_NAME]>" at bounding box center [647, 256] width 161 height 9
checkbox input "true"
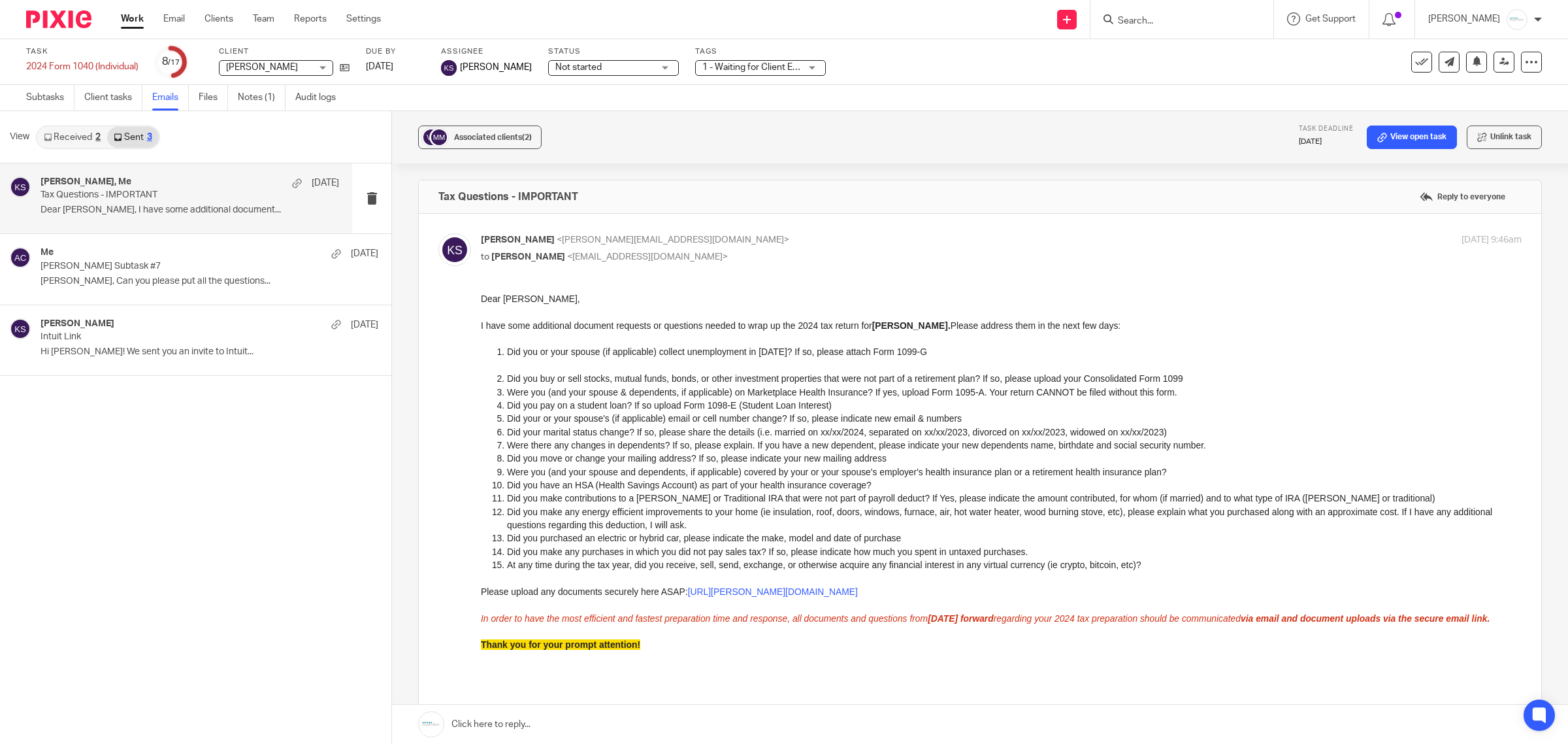
click at [644, 724] on link at bounding box center [980, 724] width 1176 height 39
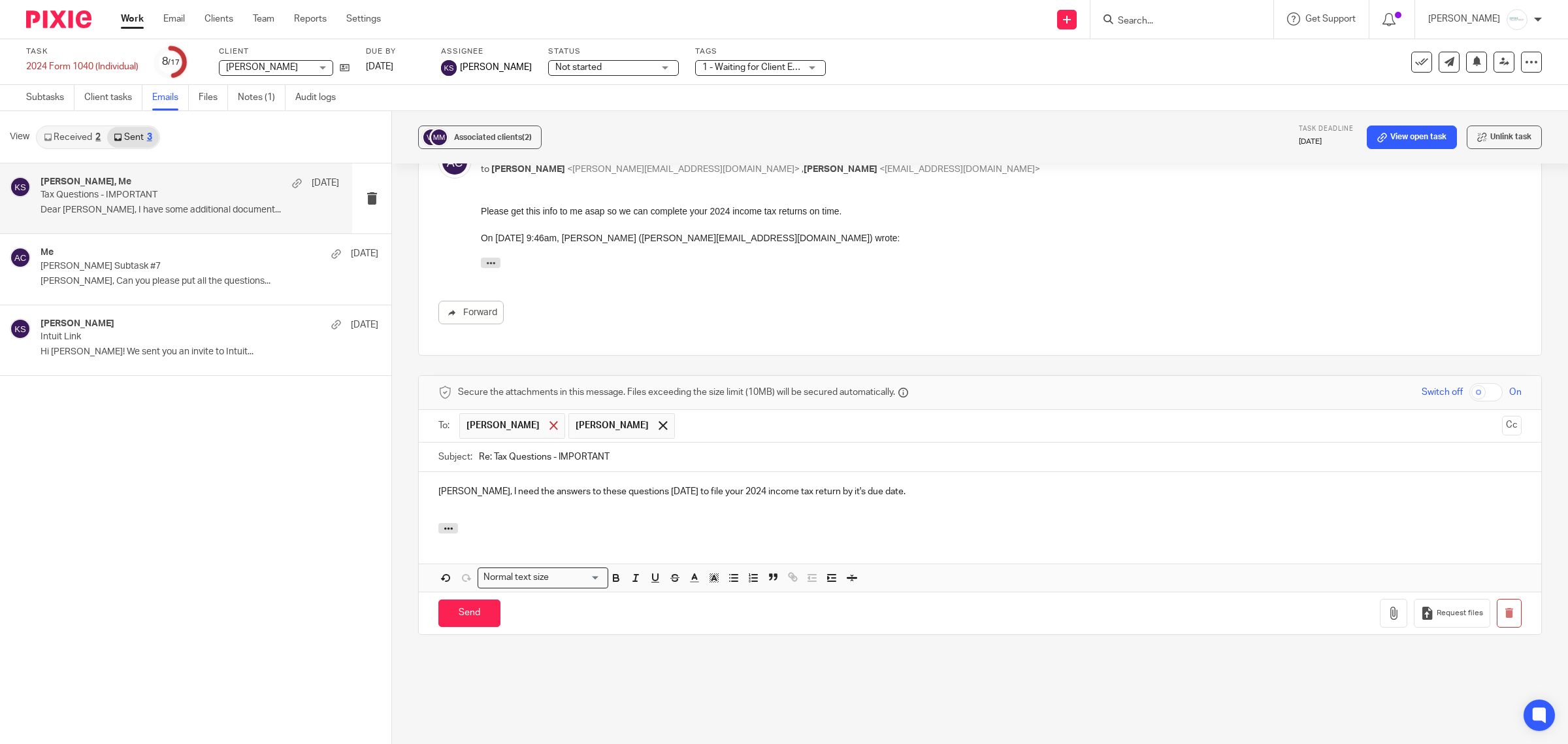
click at [546, 420] on div at bounding box center [553, 425] width 15 height 20
click at [462, 600] on input "Send" at bounding box center [469, 613] width 62 height 28
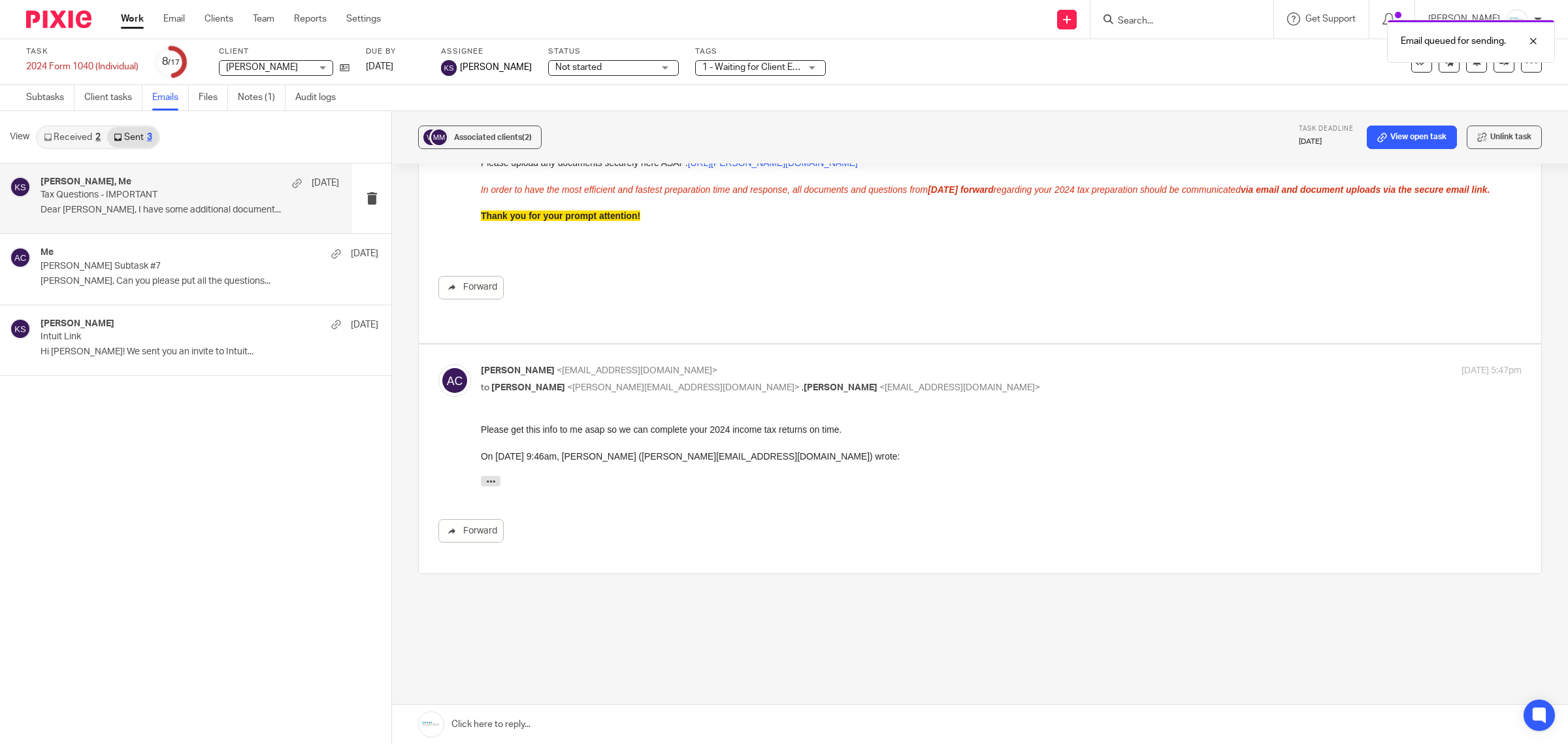
scroll to position [416, 0]
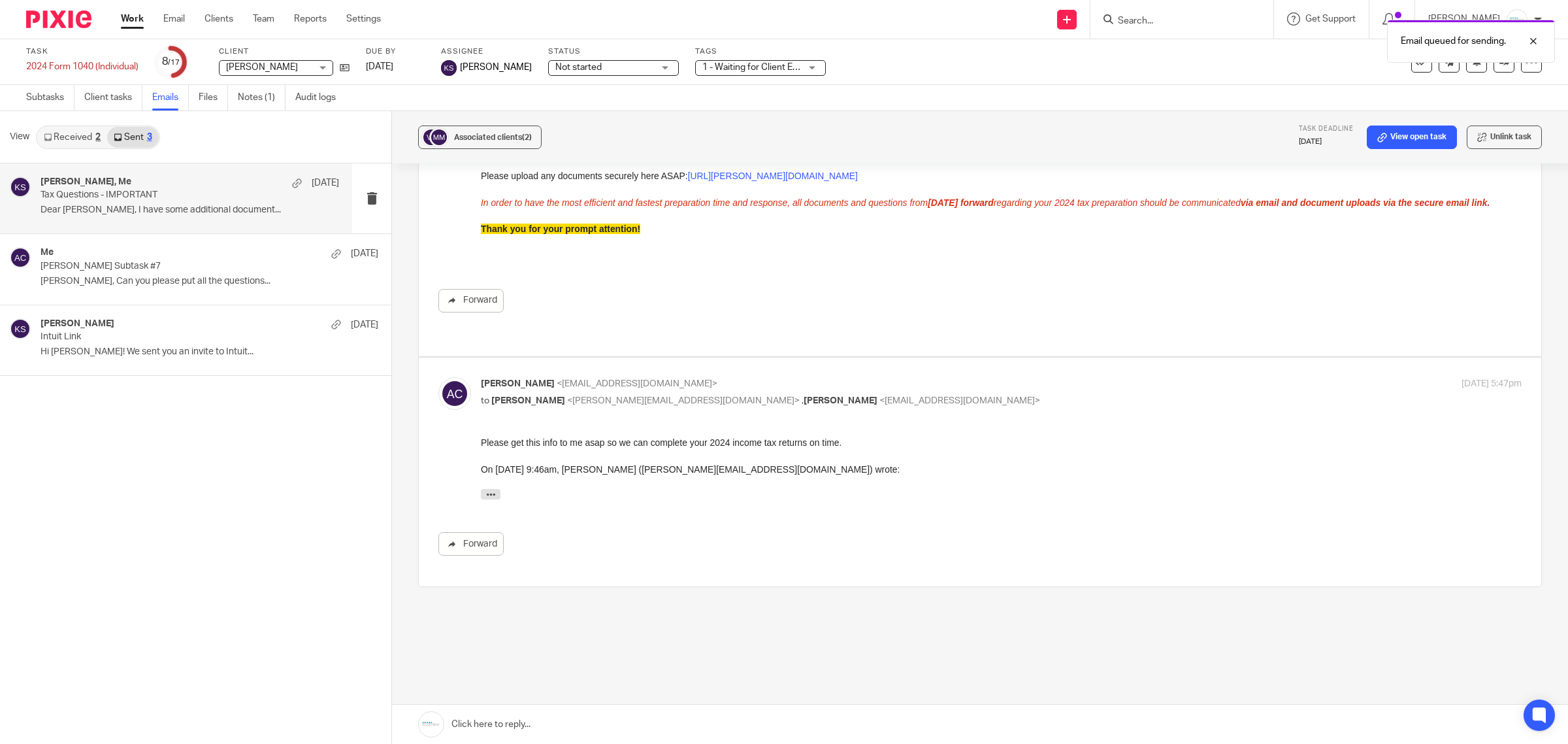
click at [748, 66] on span "1 - Waiting for Client Email - Questions/Records + 4" at bounding box center [806, 67] width 208 height 9
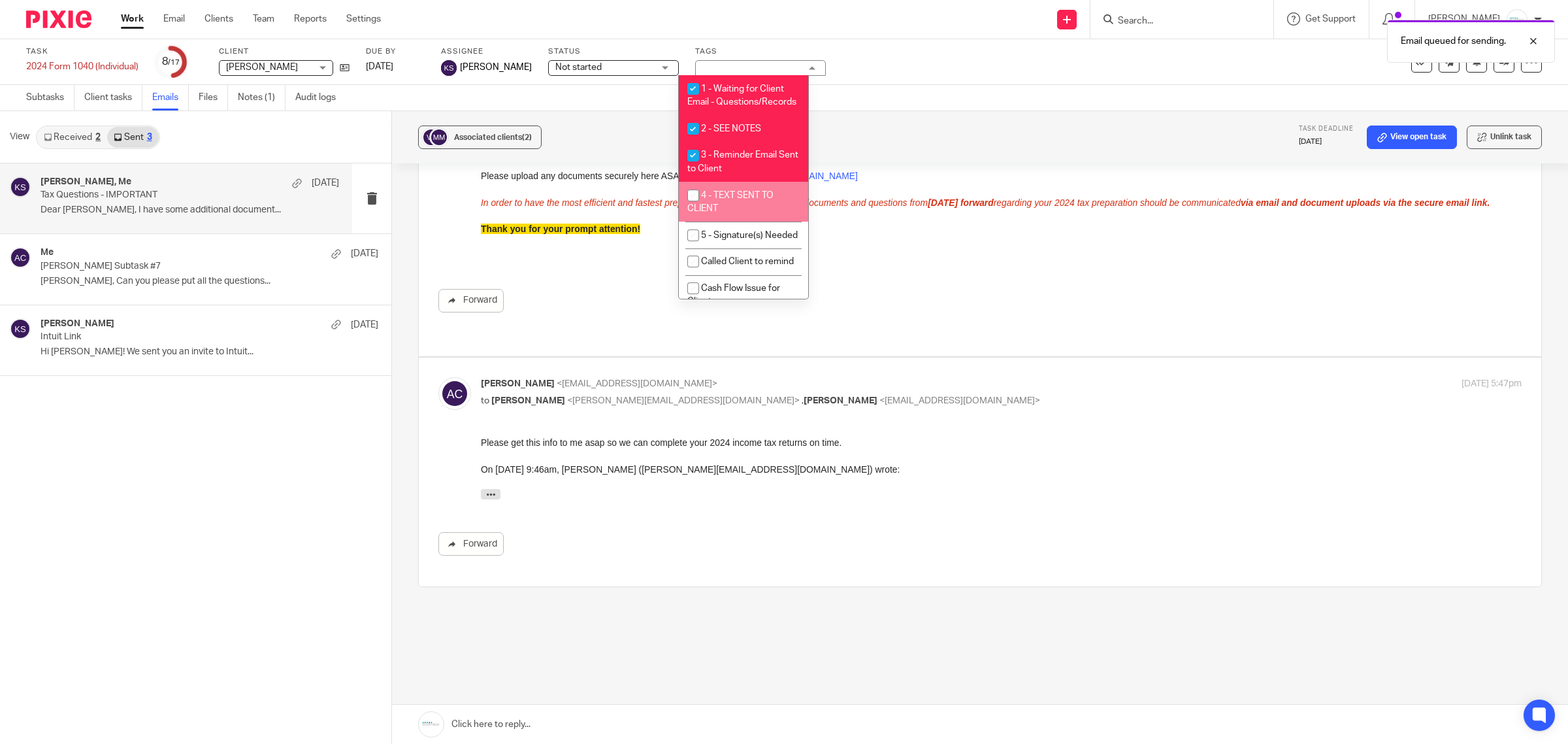
click at [740, 211] on li "4 - TEXT SENT TO CLIENT" at bounding box center [744, 201] width 130 height 40
checkbox input "true"
drag, startPoint x: 964, startPoint y: 60, endPoint x: 995, endPoint y: 60, distance: 31.0
click at [964, 60] on div "Task 2024 Form 1040 (Individual) Save 2024 Form 1040 (Individual) 8 /17 Client …" at bounding box center [657, 62] width 1263 height 31
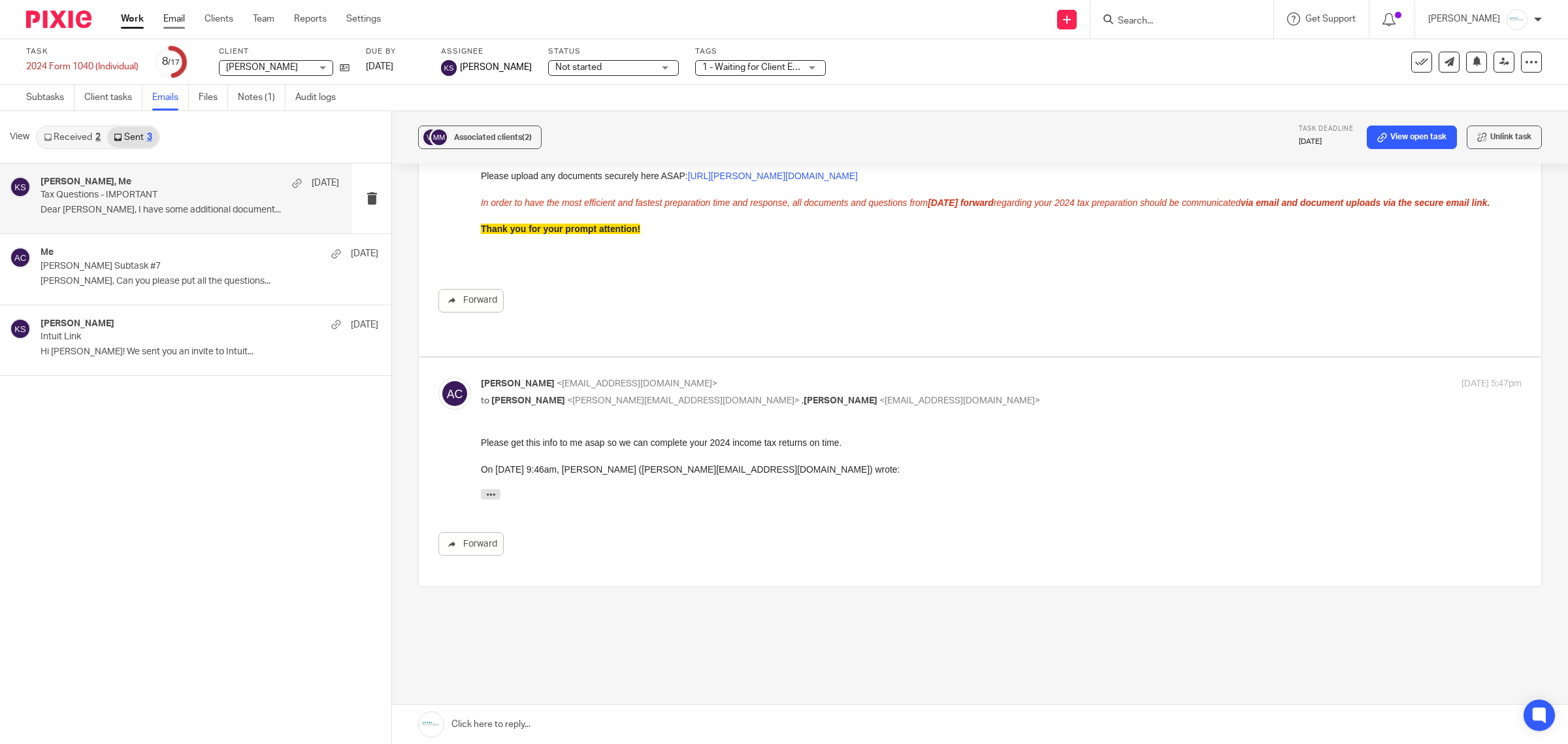
click at [174, 14] on link "Email" at bounding box center [175, 18] width 22 height 13
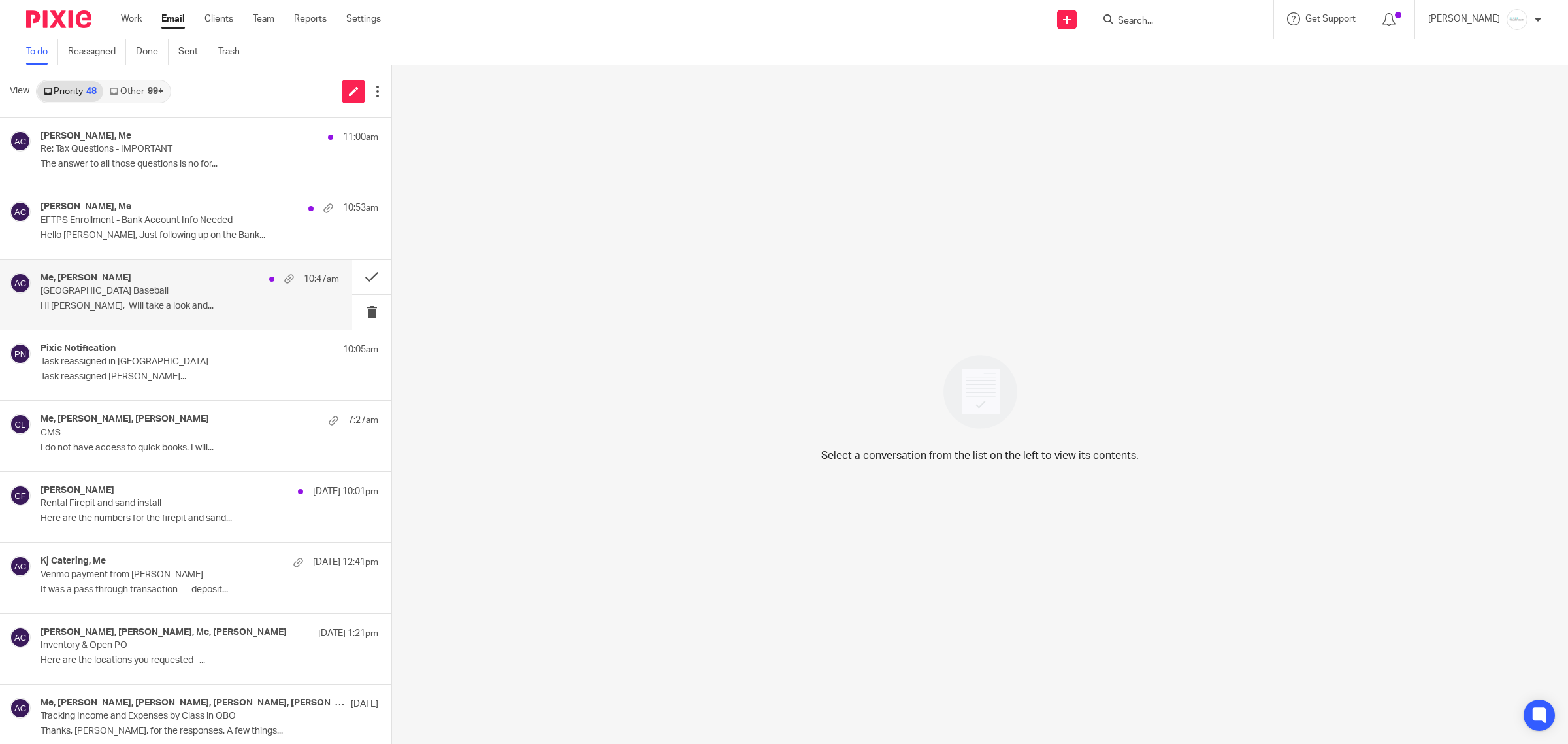
click at [135, 303] on p "Hi [PERSON_NAME], WIll take a look and..." at bounding box center [190, 306] width 299 height 11
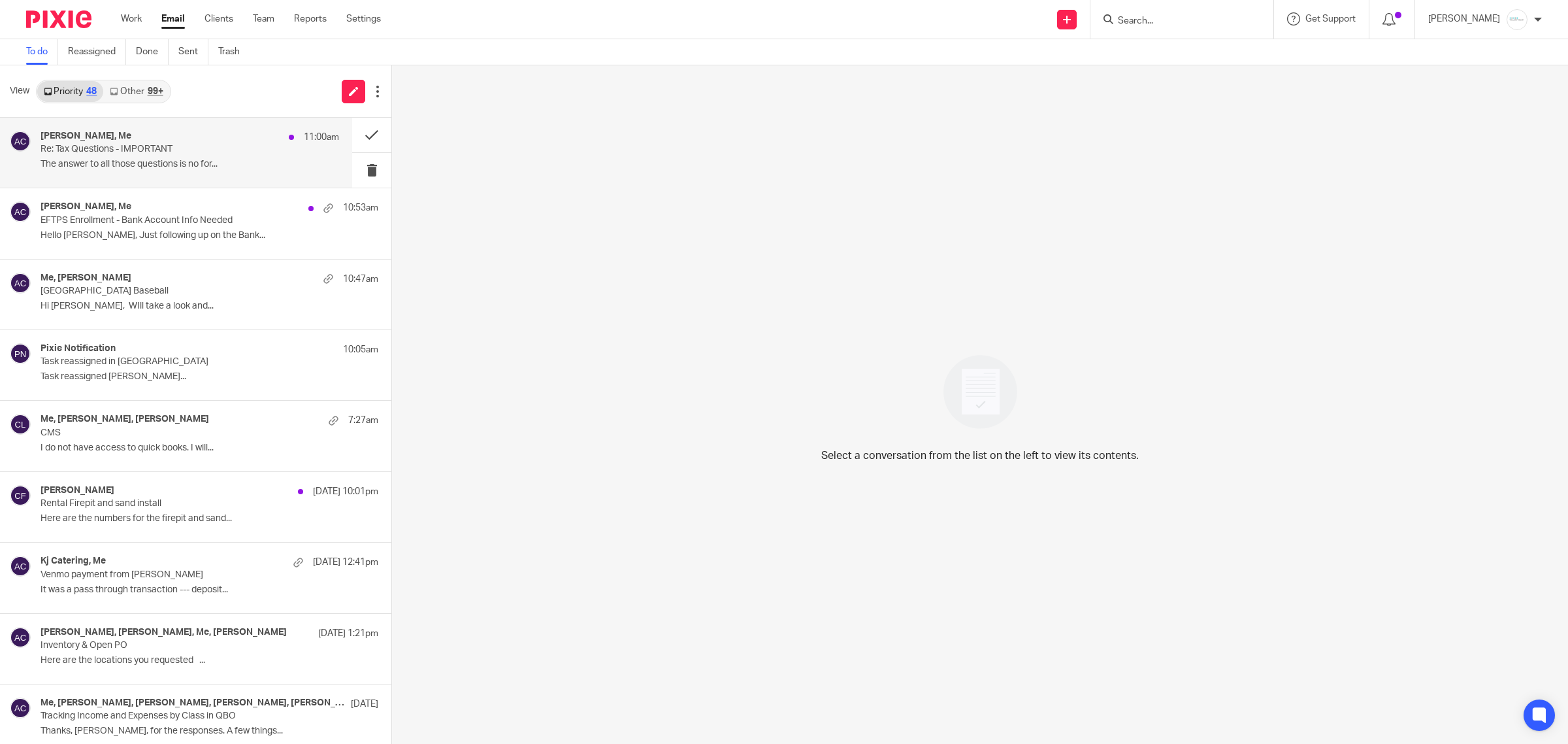
click at [204, 151] on p "Re: Tax Questions - IMPORTANT" at bounding box center [160, 149] width 239 height 11
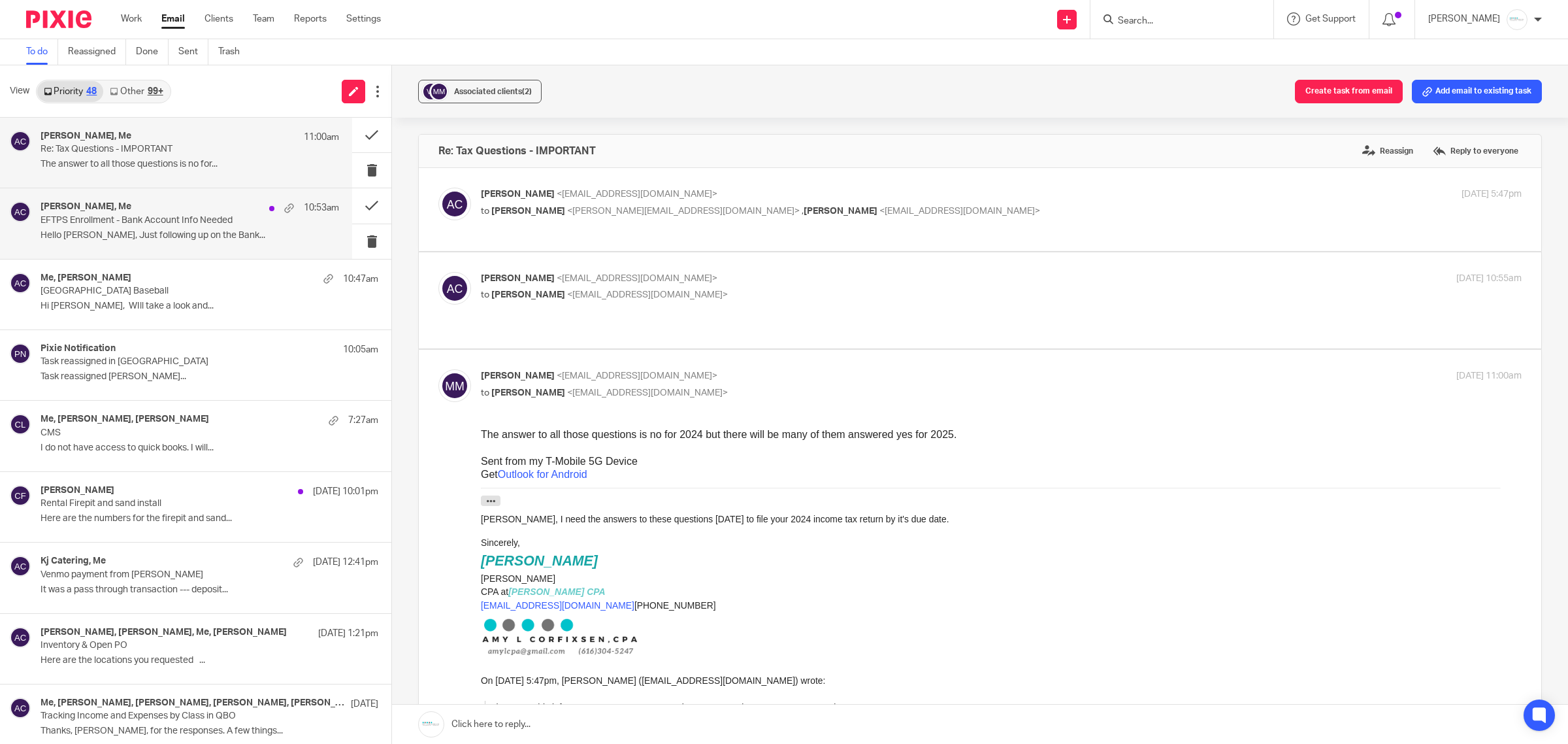
click at [141, 226] on p "EFTPS Enrollment - Bank Account Info Needed" at bounding box center [160, 221] width 239 height 11
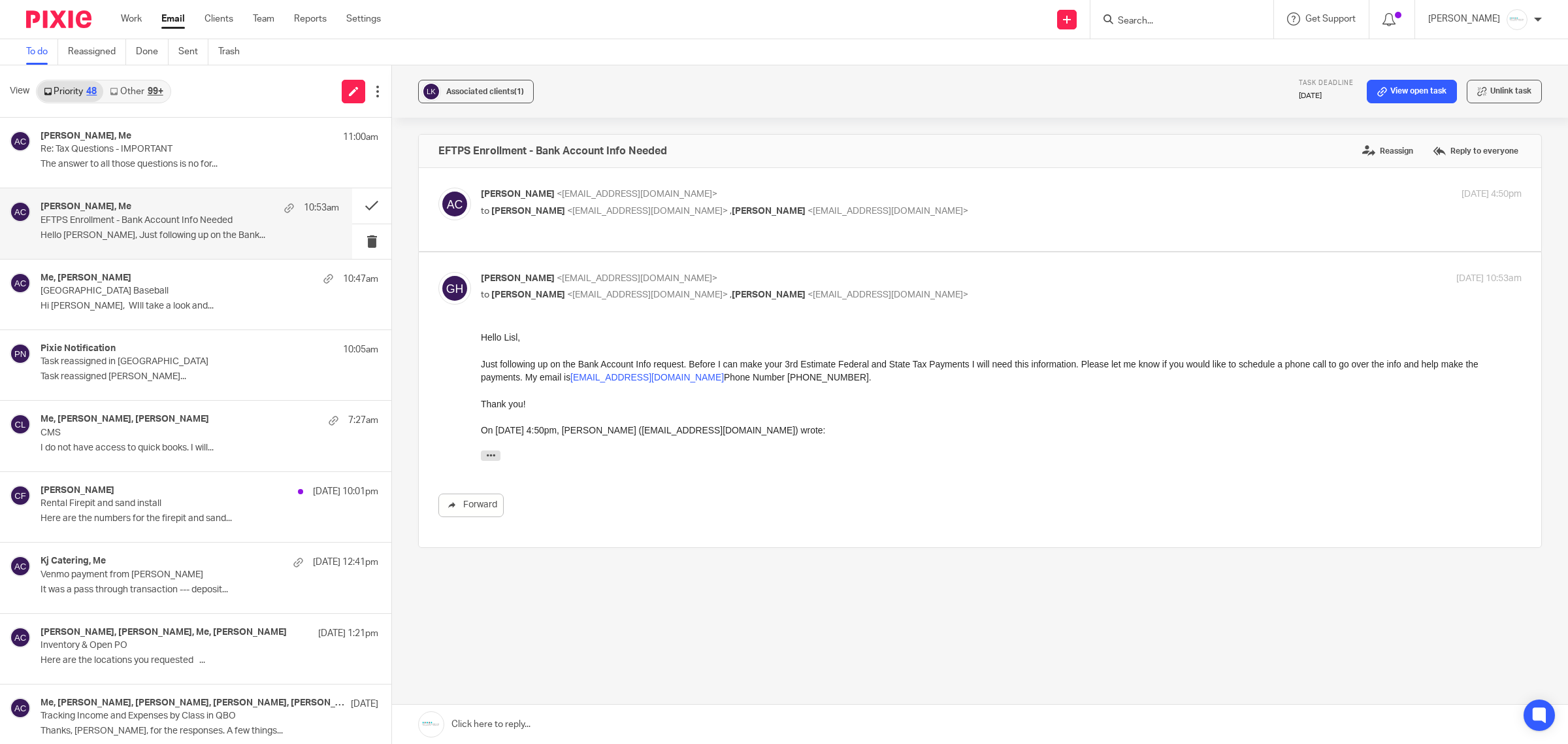
click at [606, 210] on span "<[EMAIL_ADDRESS][DOMAIN_NAME]>" at bounding box center [647, 211] width 161 height 9
checkbox input "true"
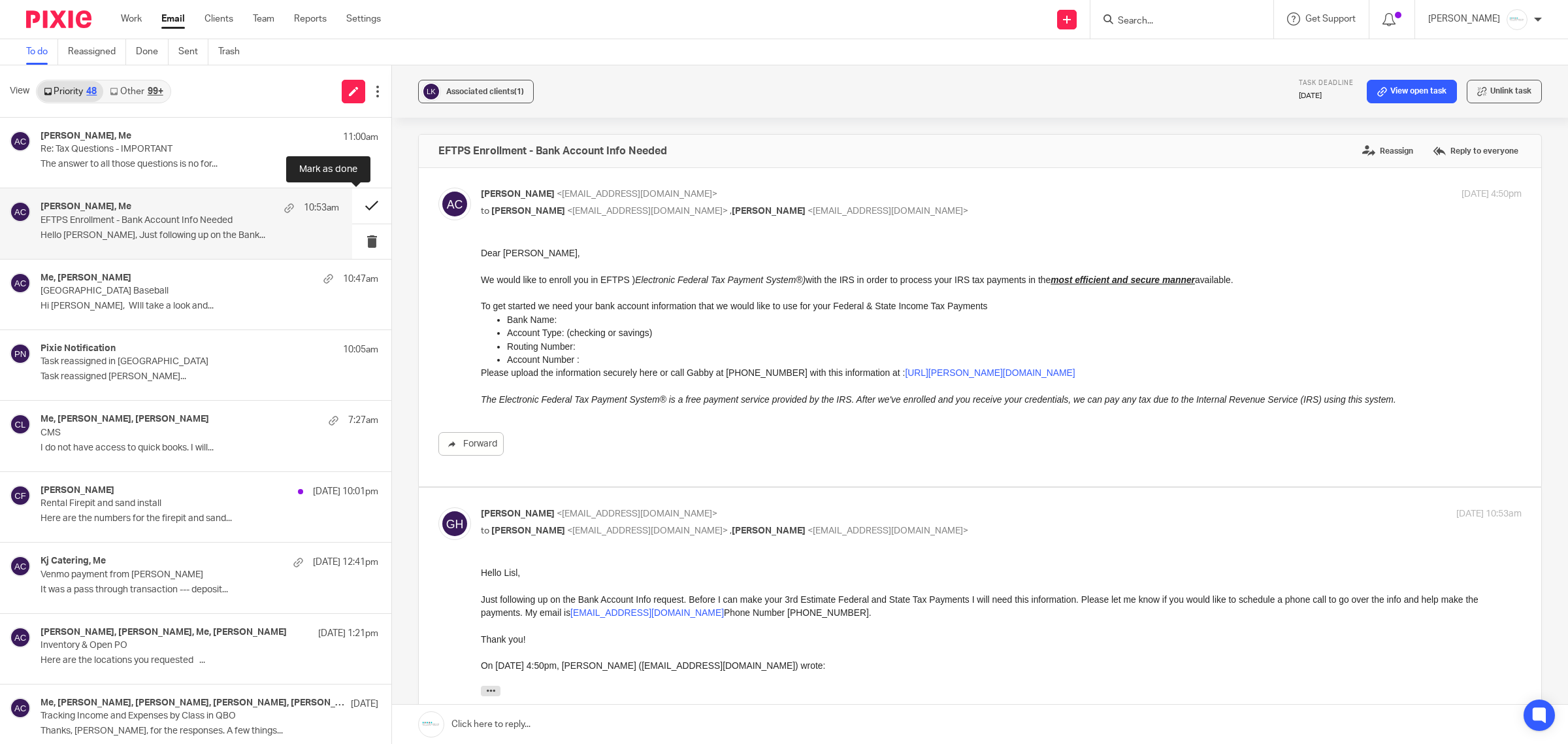
click at [356, 207] on button at bounding box center [372, 205] width 39 height 35
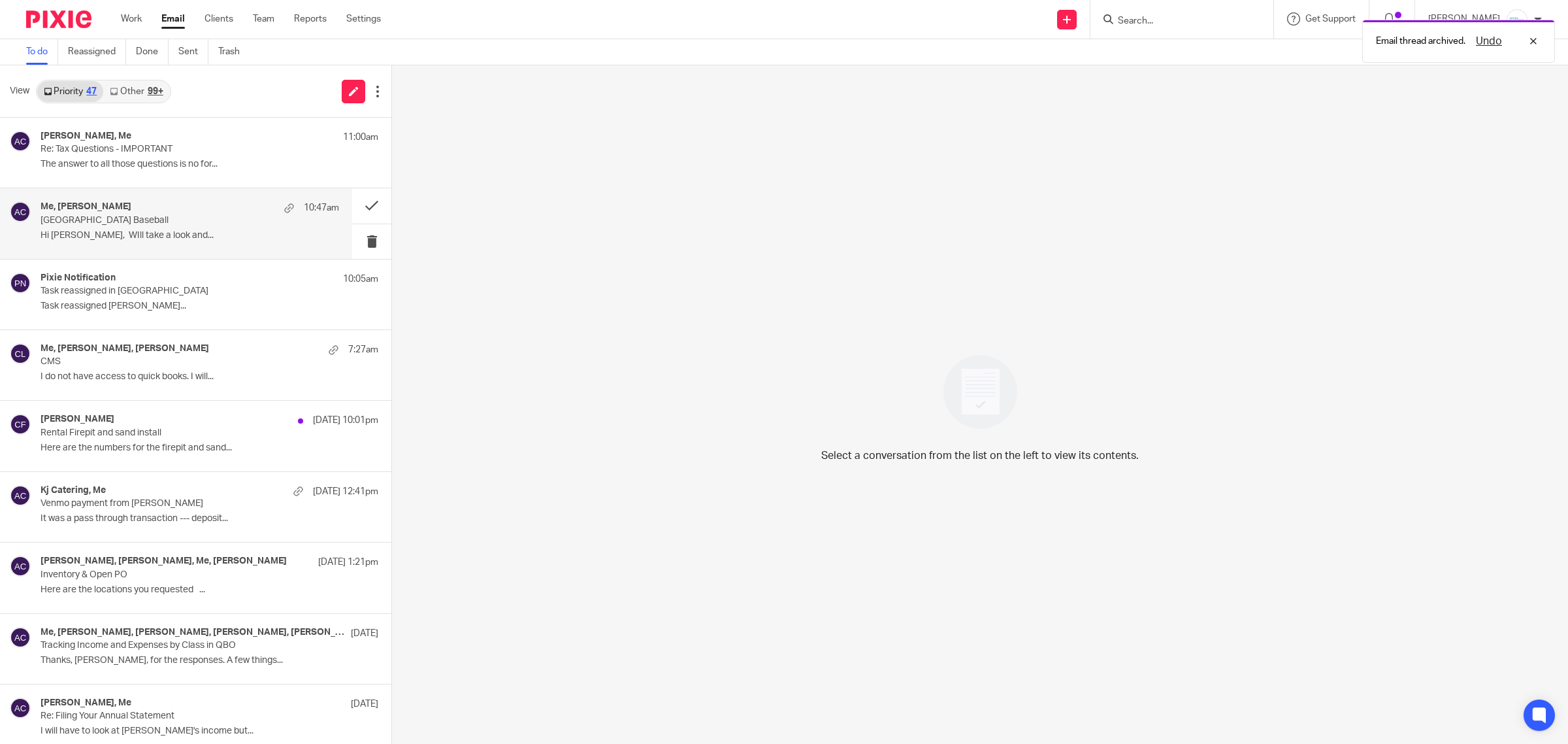
drag, startPoint x: 132, startPoint y: 227, endPoint x: 181, endPoint y: 224, distance: 49.1
click at [134, 226] on div "Me, [PERSON_NAME] 10:47am East Carolina University Baseball Hi [PERSON_NAME], […" at bounding box center [190, 223] width 299 height 43
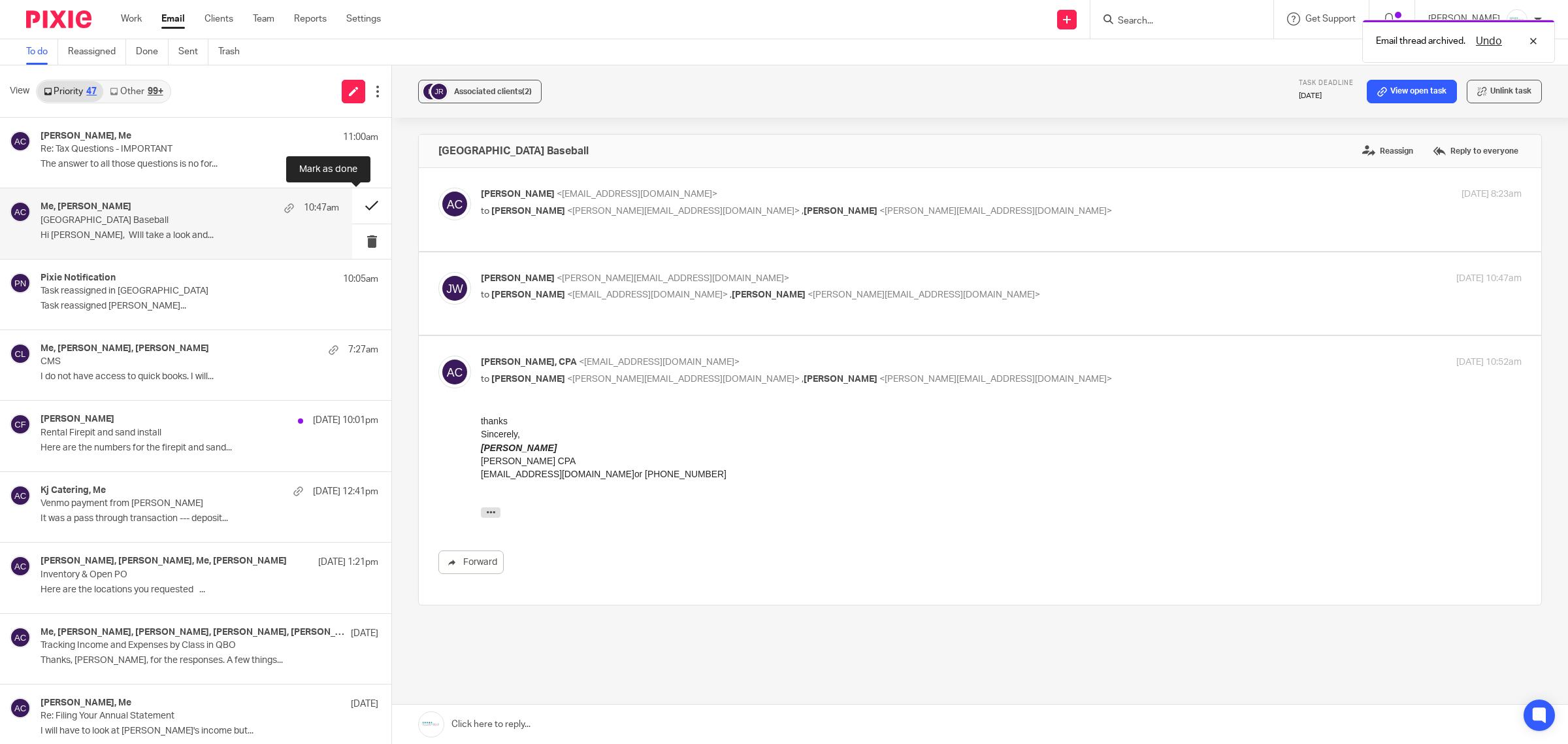
click at [357, 199] on button at bounding box center [372, 205] width 39 height 35
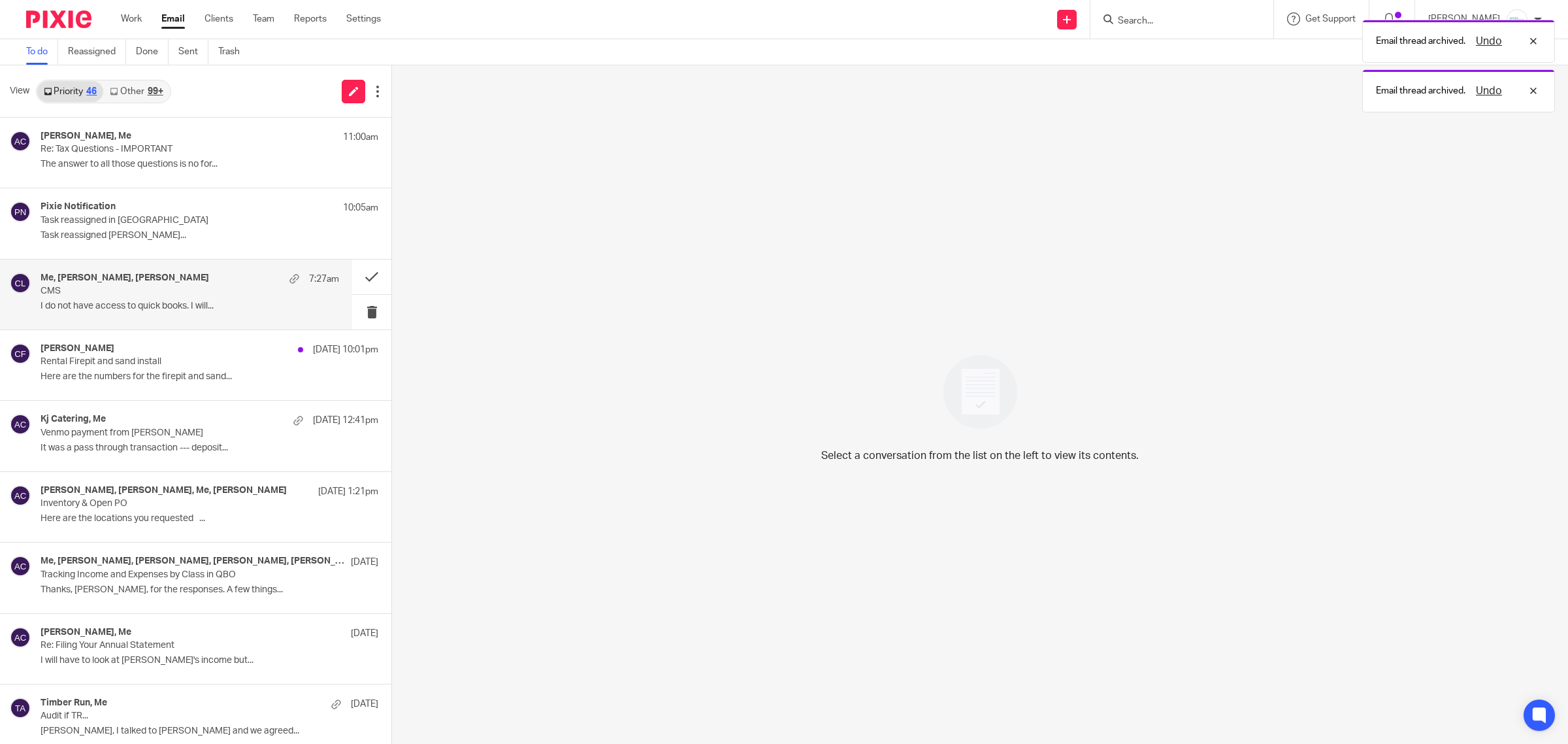
click at [148, 294] on p "CMS" at bounding box center [160, 291] width 239 height 11
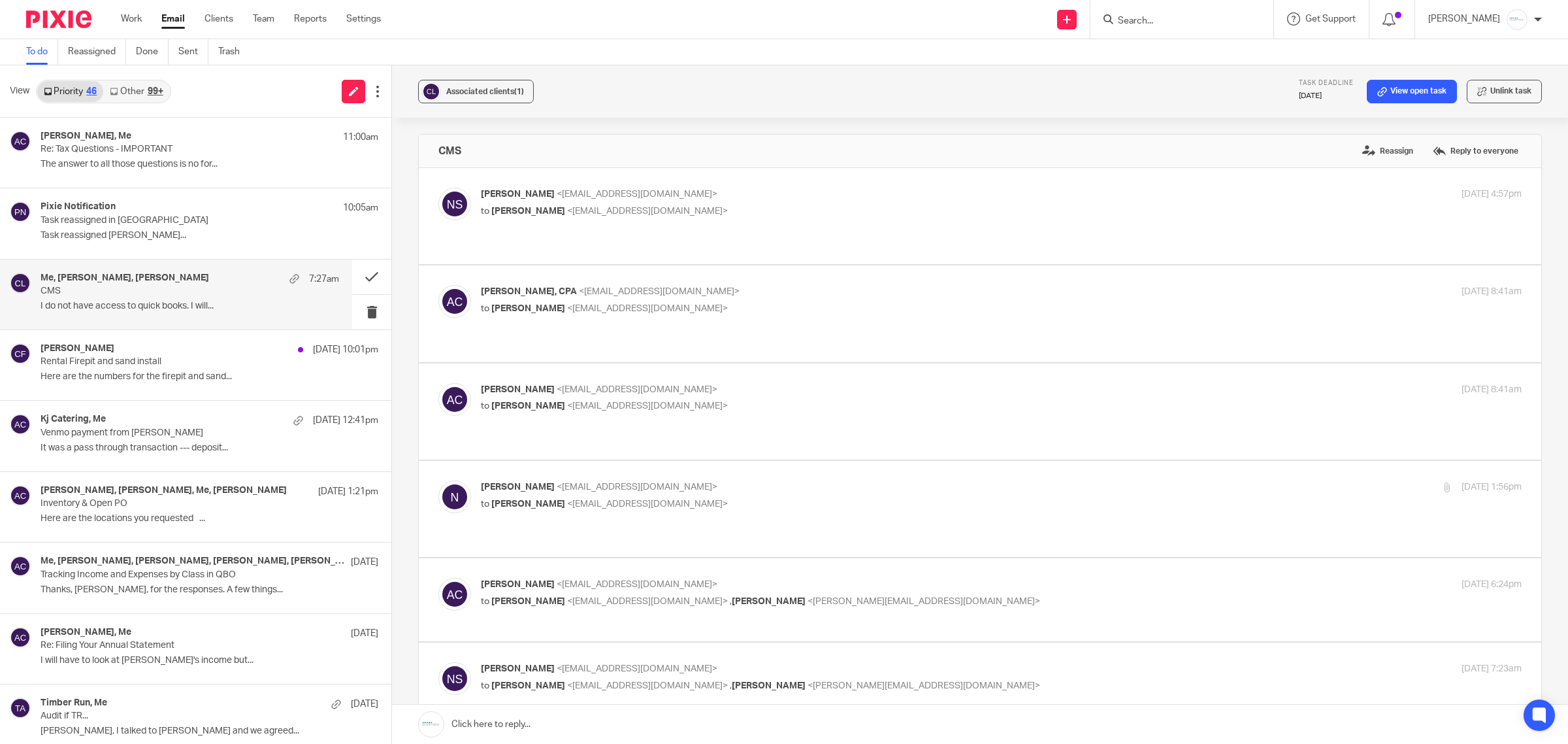
click at [582, 716] on link at bounding box center [980, 724] width 1176 height 39
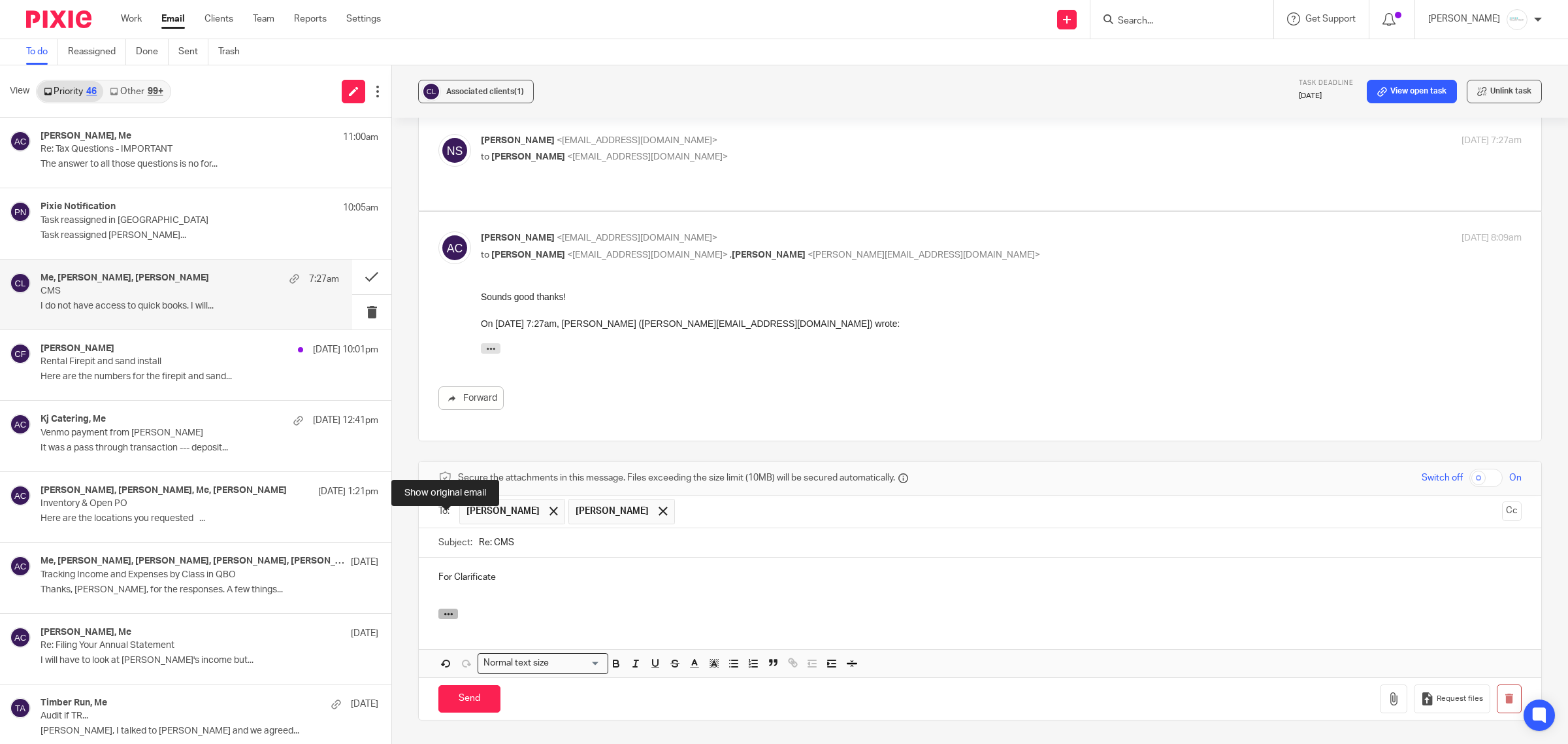
click at [444, 609] on icon "button" at bounding box center [448, 614] width 10 height 10
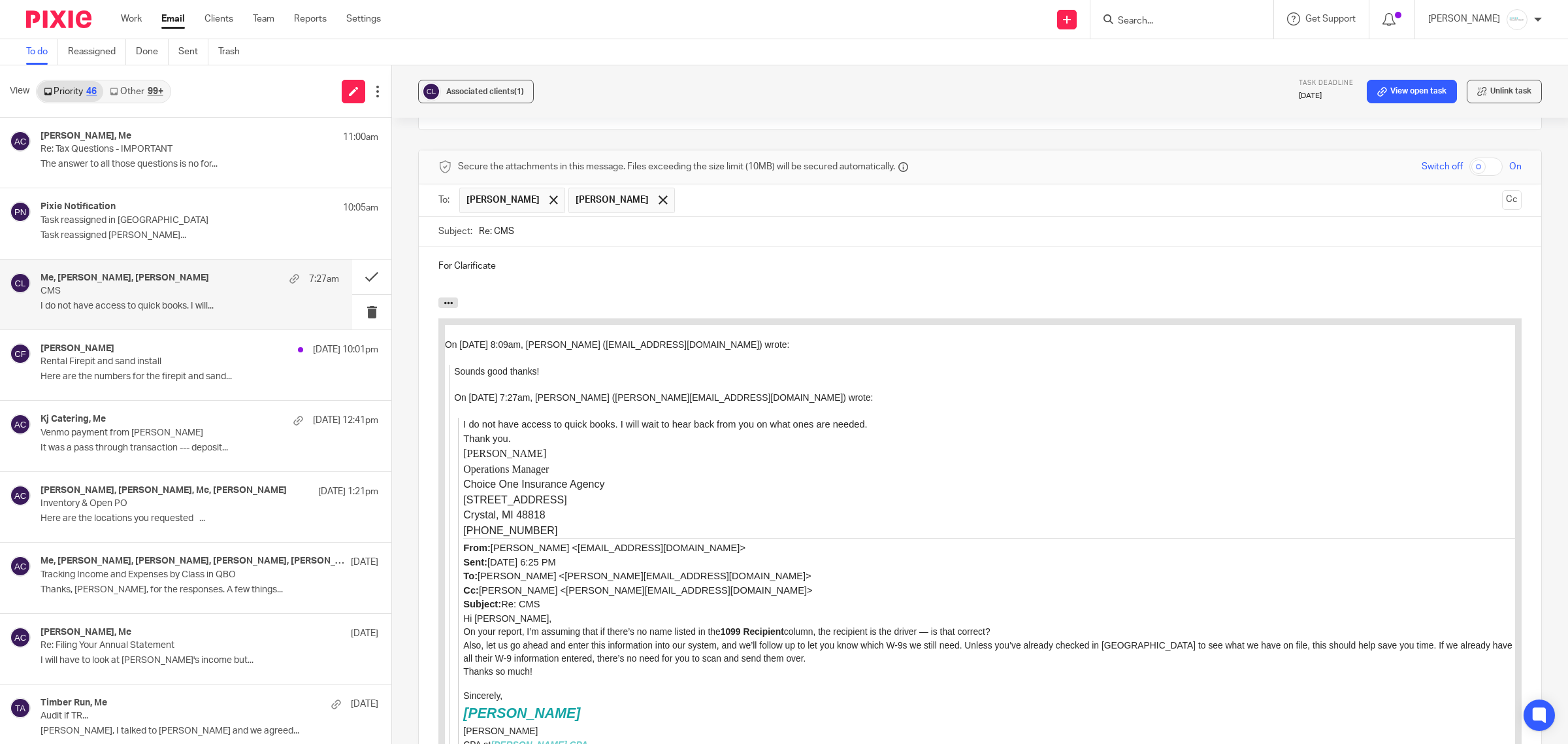
scroll to position [1021, 0]
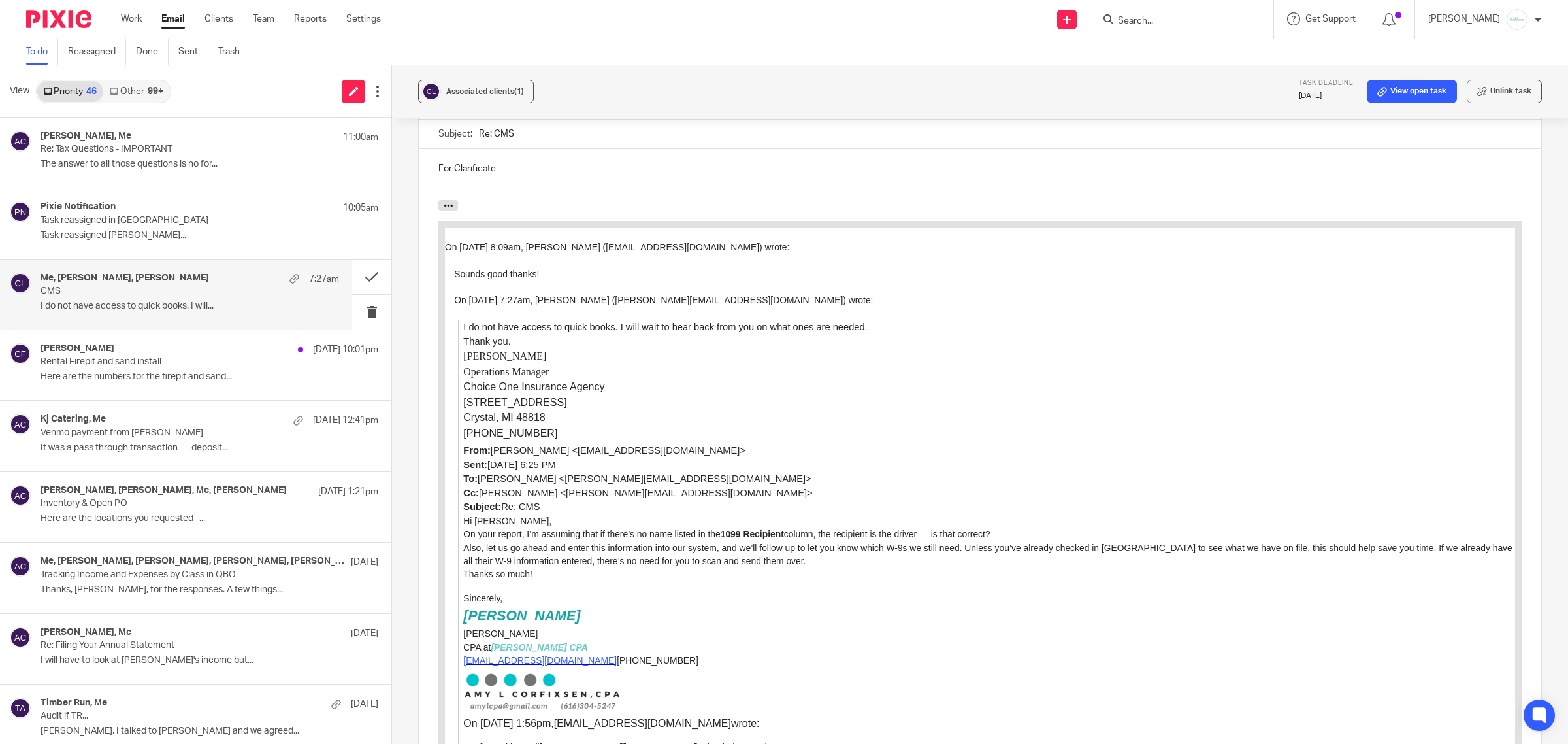
drag, startPoint x: 463, startPoint y: 537, endPoint x: 1021, endPoint y: 530, distance: 558.0
click at [1021, 530] on p "On your report, I’m assuming that if there’s no name listed in the 1099 Recipie…" at bounding box center [989, 534] width 1052 height 13
copy p "On your report, I’m assuming that if there’s no name listed in the 1099 Recipie…"
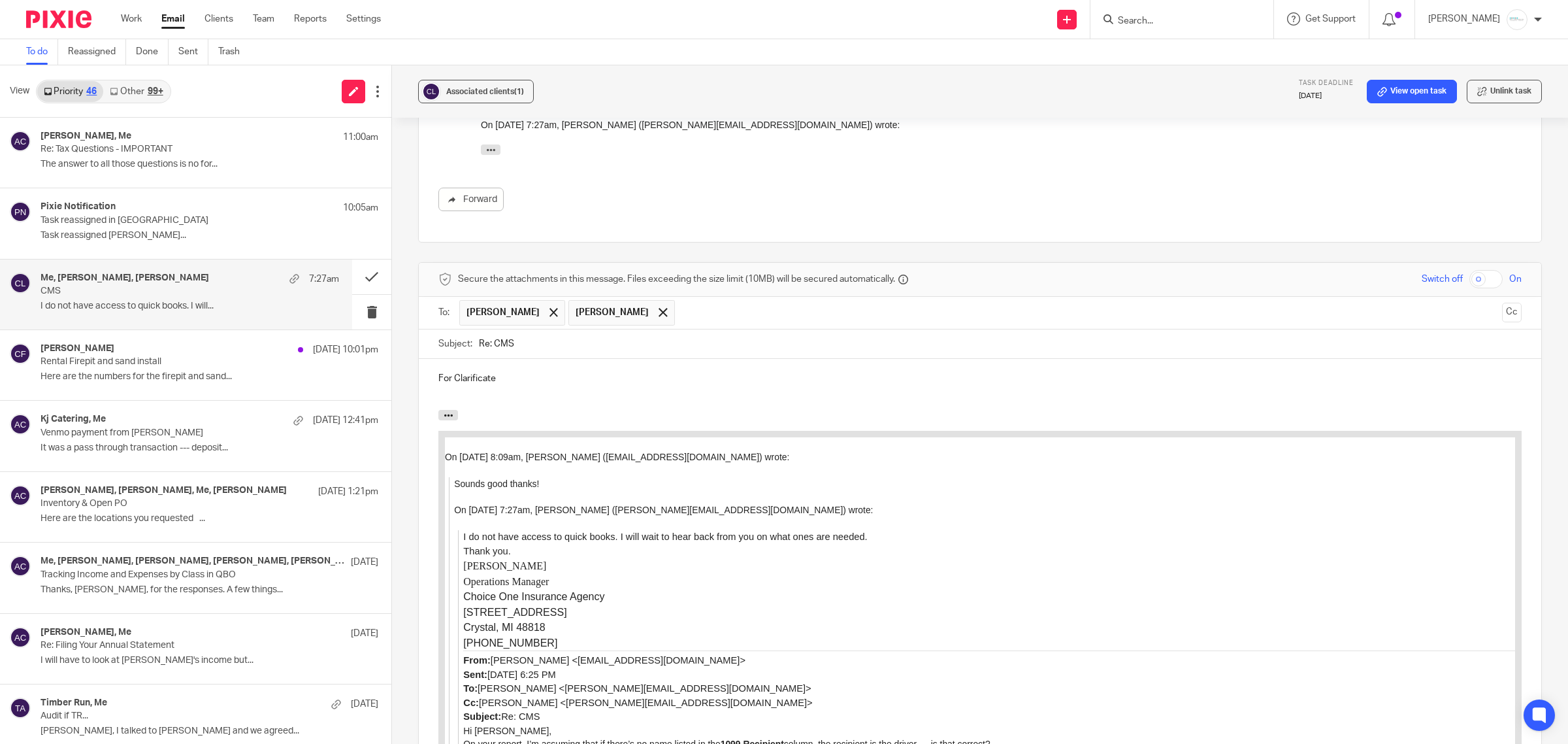
scroll to position [776, 0]
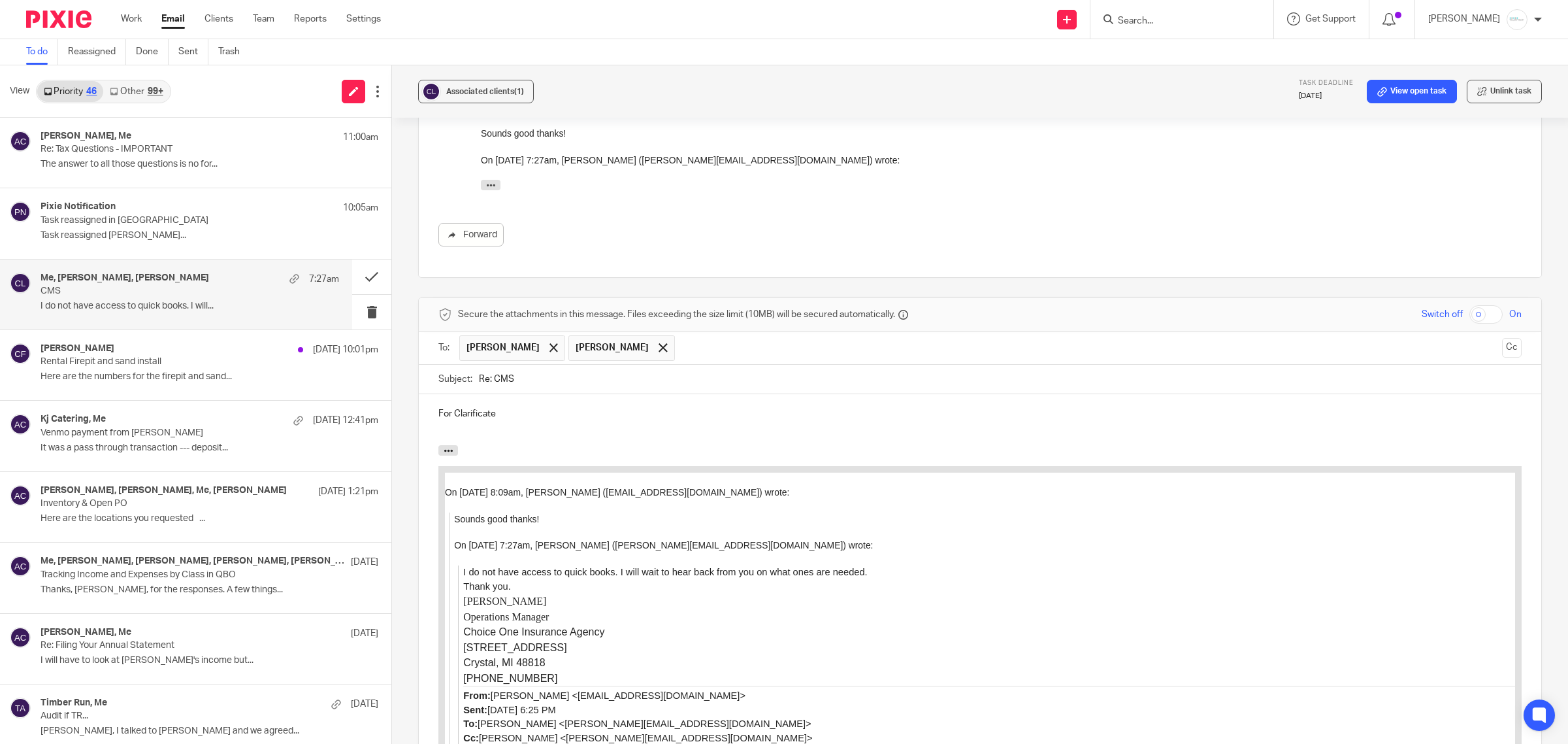
click at [513, 407] on p "For Clarificate" at bounding box center [980, 413] width 1083 height 13
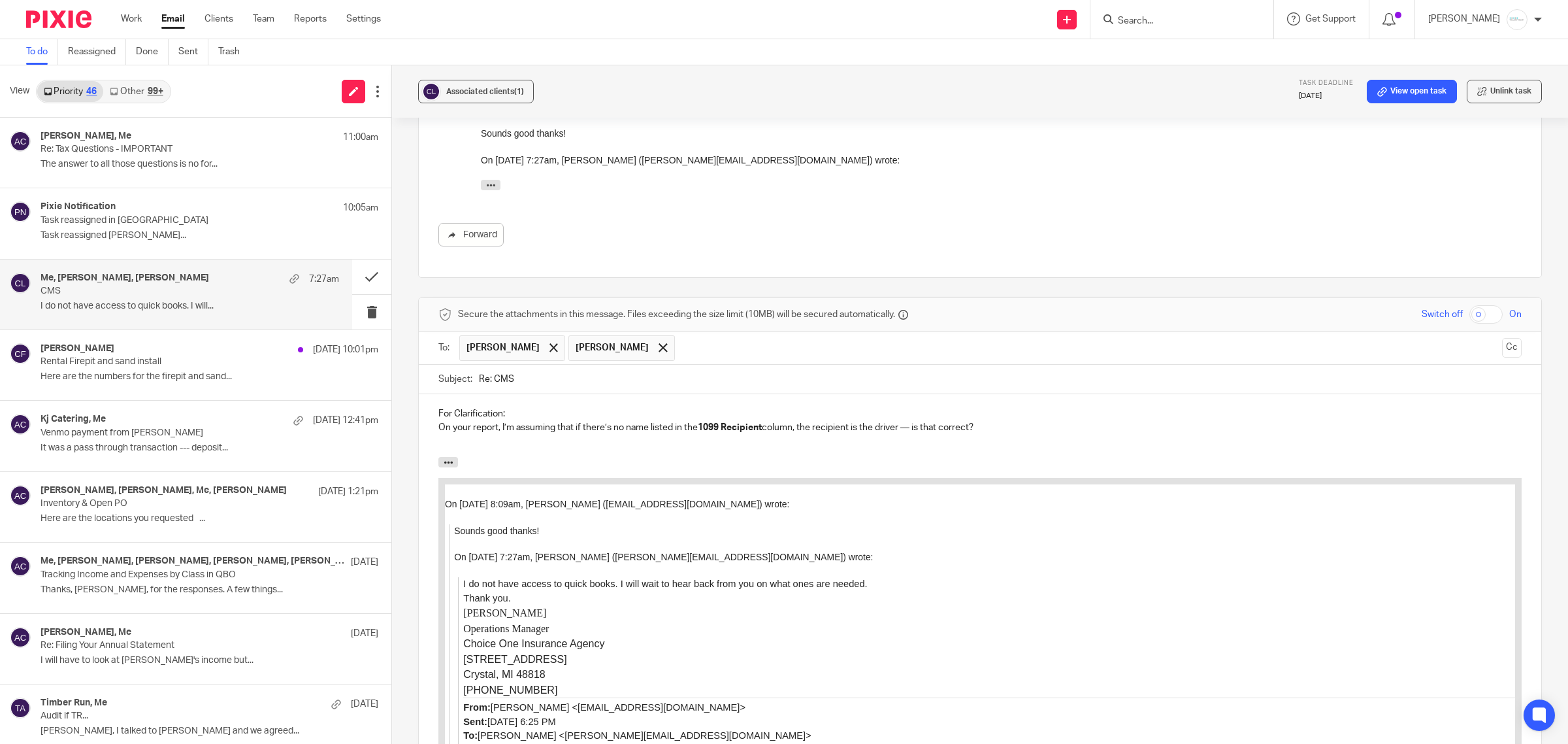
click at [426, 394] on div "For Clarification: On your report, I’m assuming that if there’s no name listed …" at bounding box center [980, 425] width 1123 height 63
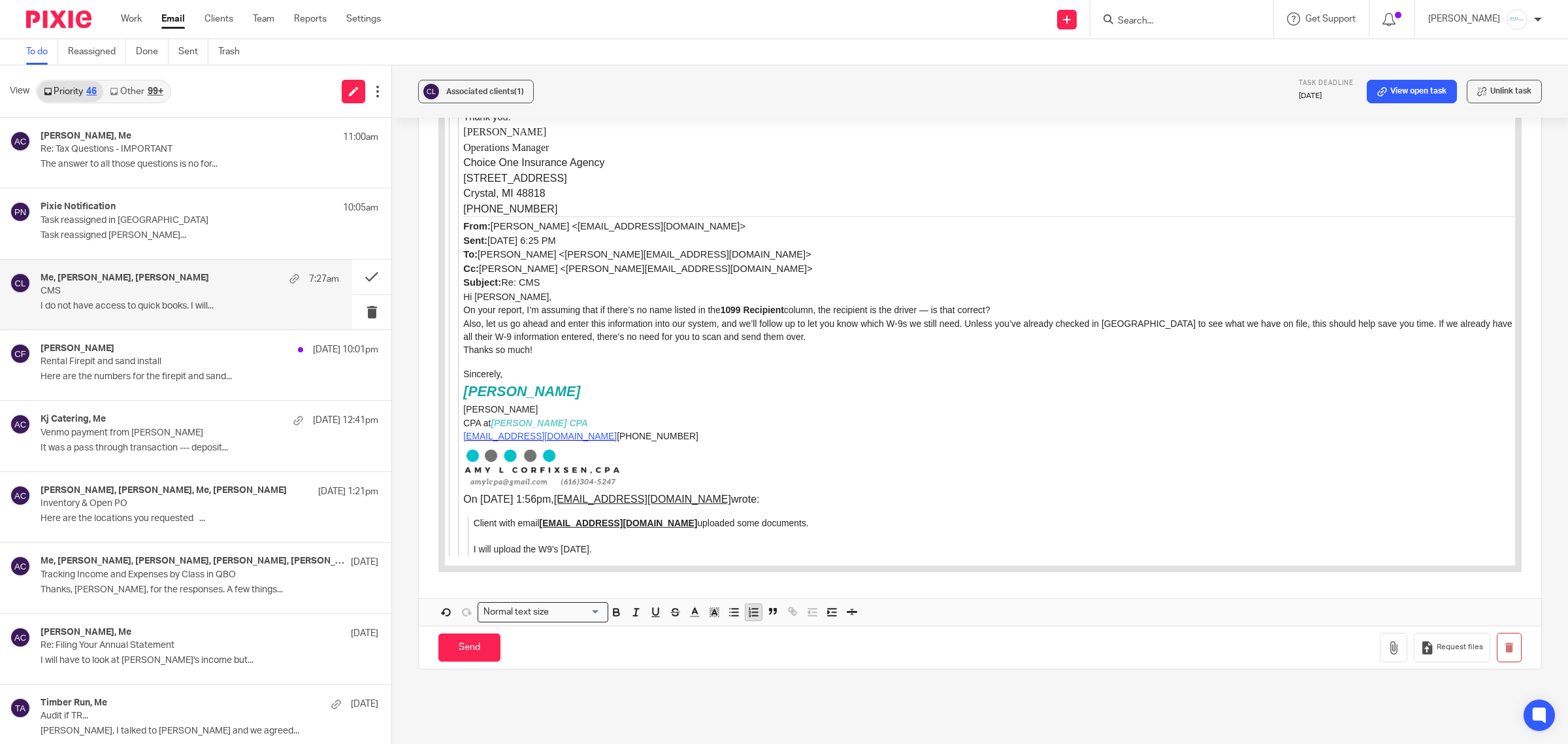
click at [750, 612] on icon "button" at bounding box center [750, 612] width 1 height 2
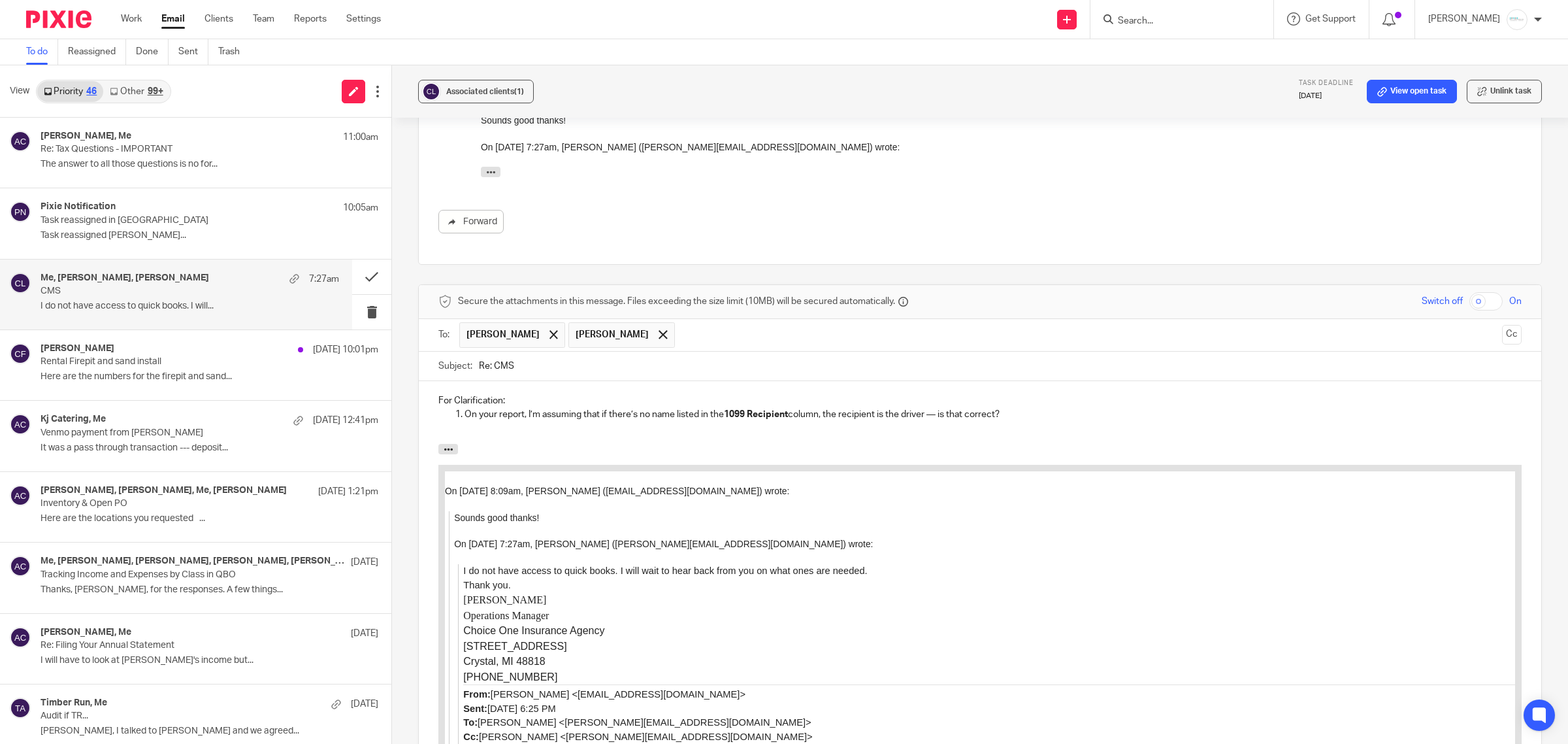
scroll to position [788, 0]
click at [1040, 408] on p "On your report, I’m assuming that if there’s no name listed in the 1099 Recipie…" at bounding box center [993, 414] width 1057 height 13
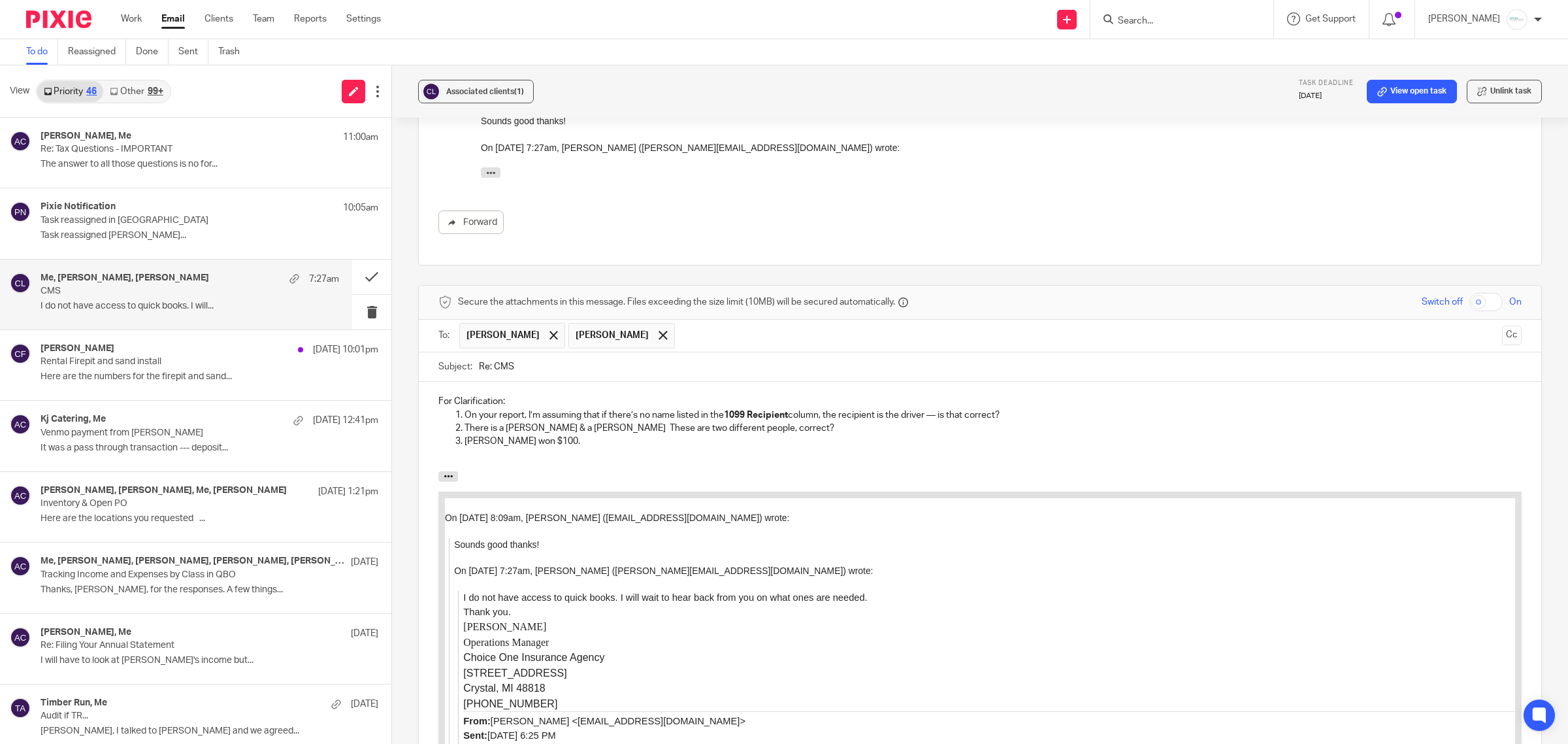
click at [513, 435] on p "[PERSON_NAME] won $100." at bounding box center [993, 441] width 1057 height 13
click at [640, 435] on p "[PERSON_NAME] from [PERSON_NAME], [GEOGRAPHIC_DATA] won $100." at bounding box center [993, 441] width 1057 height 13
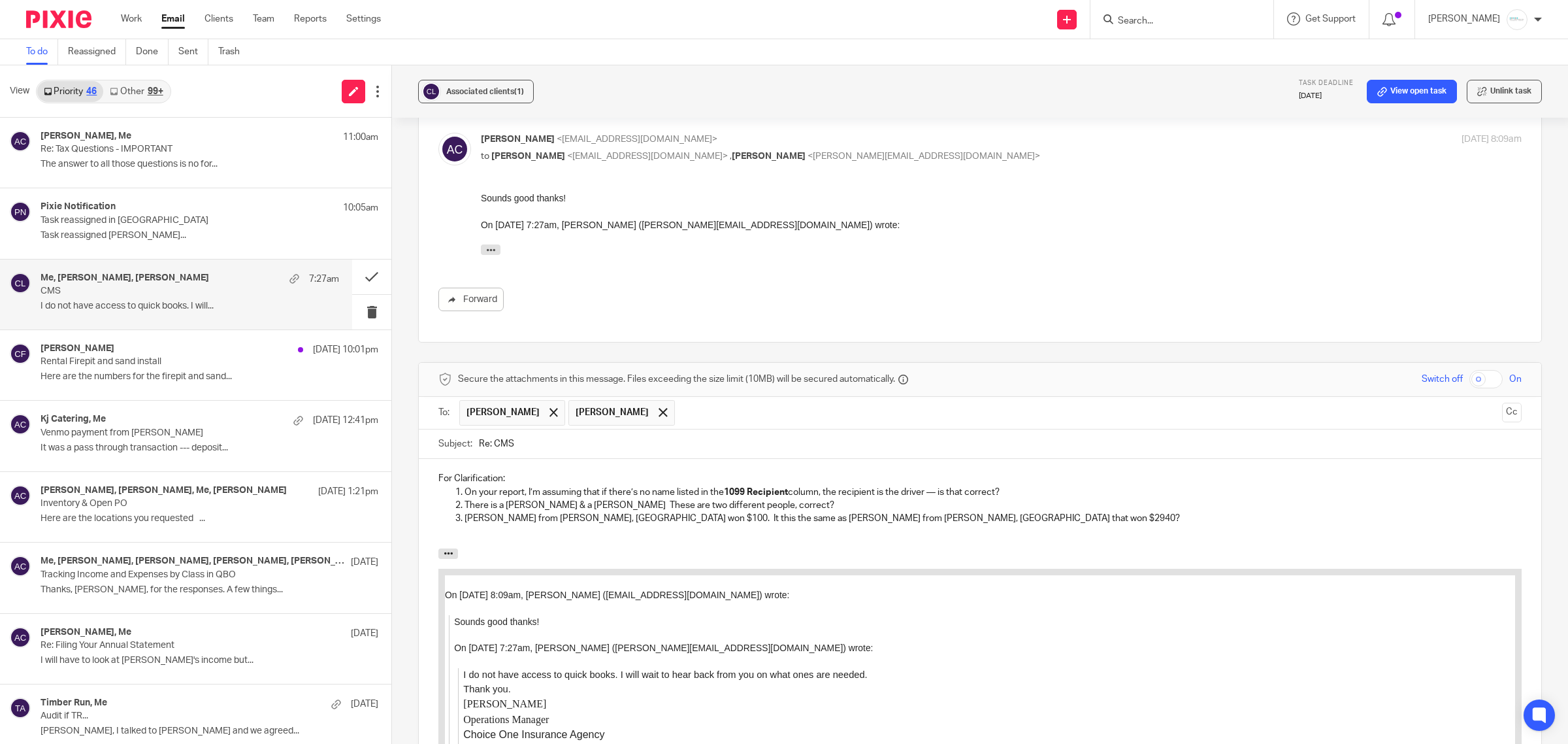
scroll to position [1283, 0]
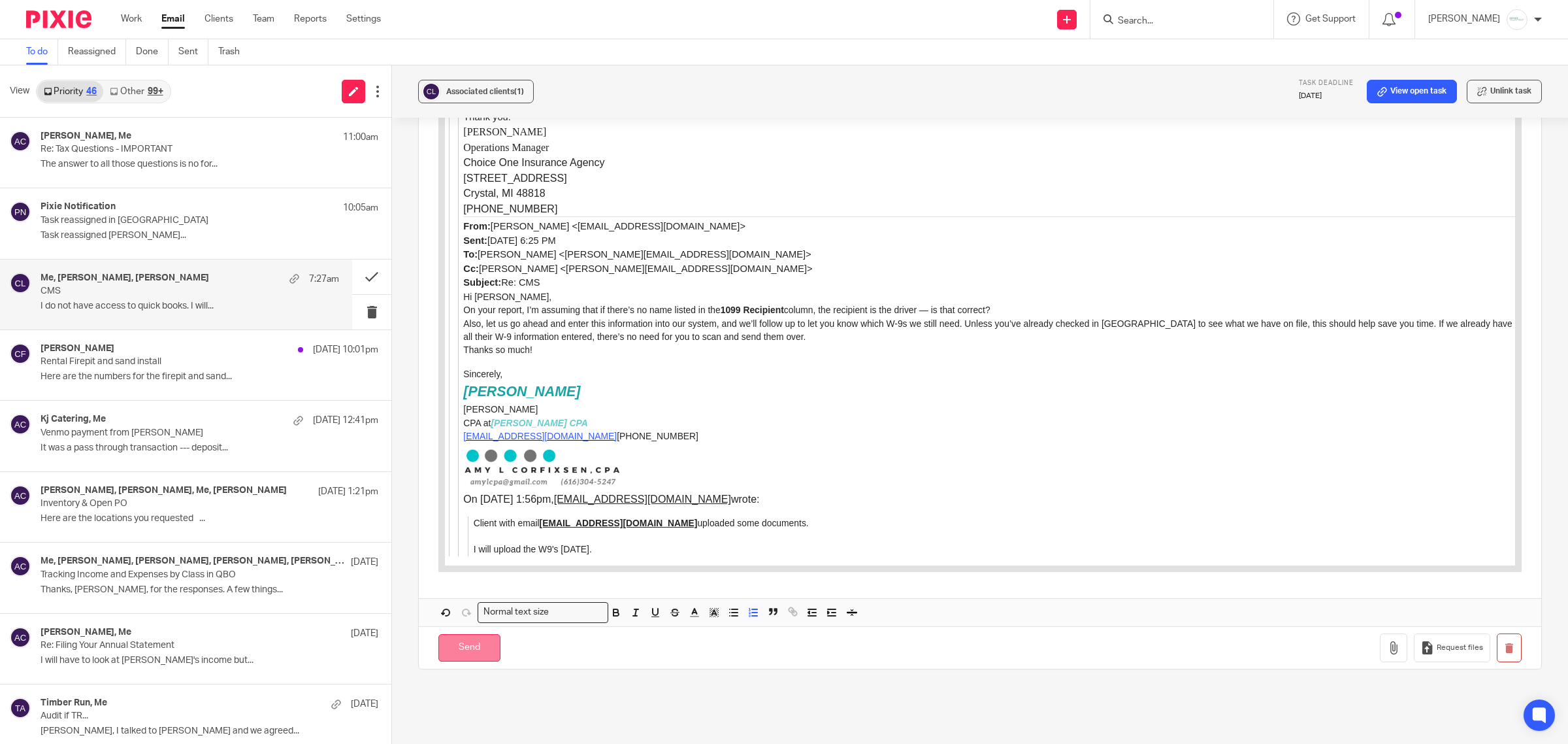
click at [475, 634] on input "Send" at bounding box center [469, 648] width 62 height 28
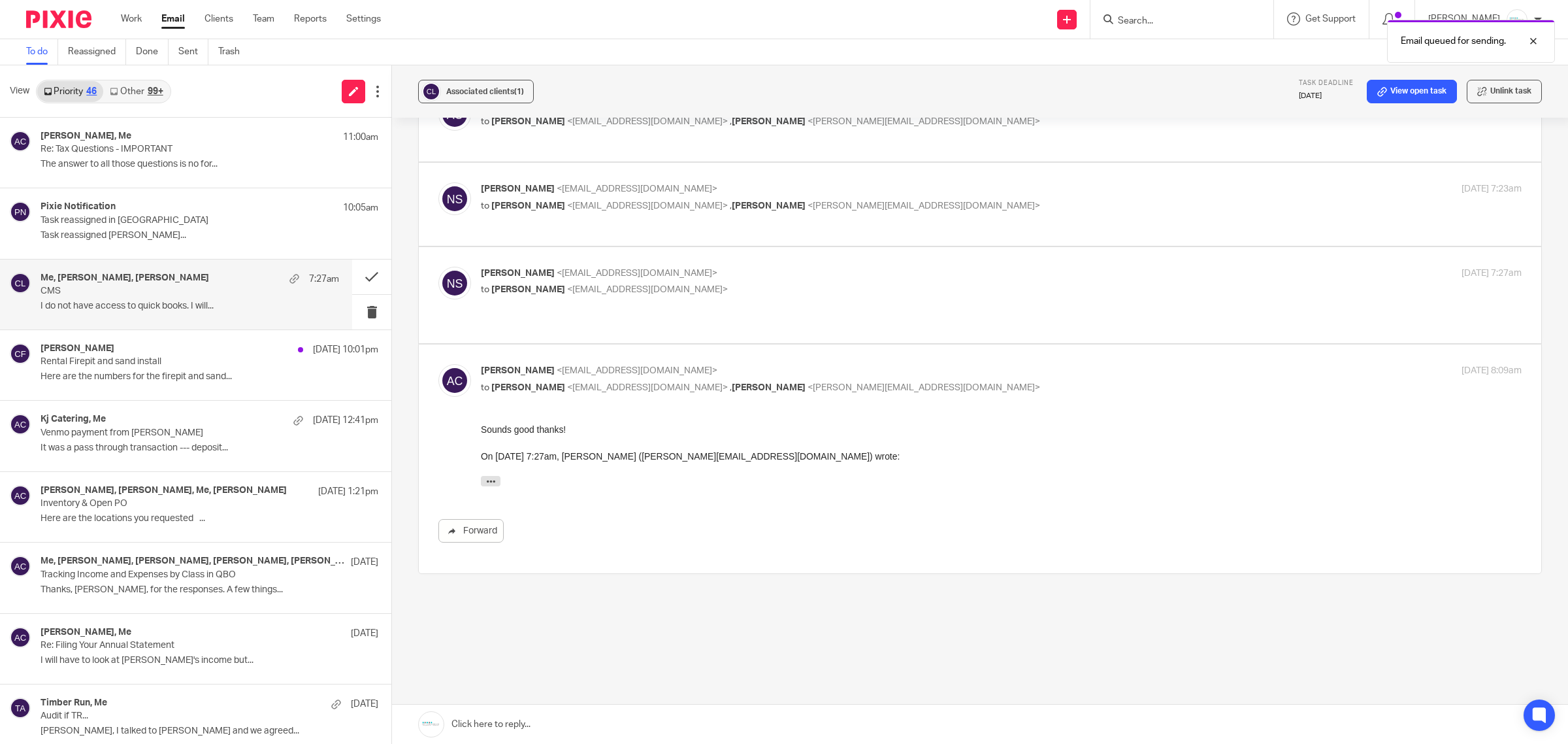
scroll to position [381, 0]
